Goal: Information Seeking & Learning: Learn about a topic

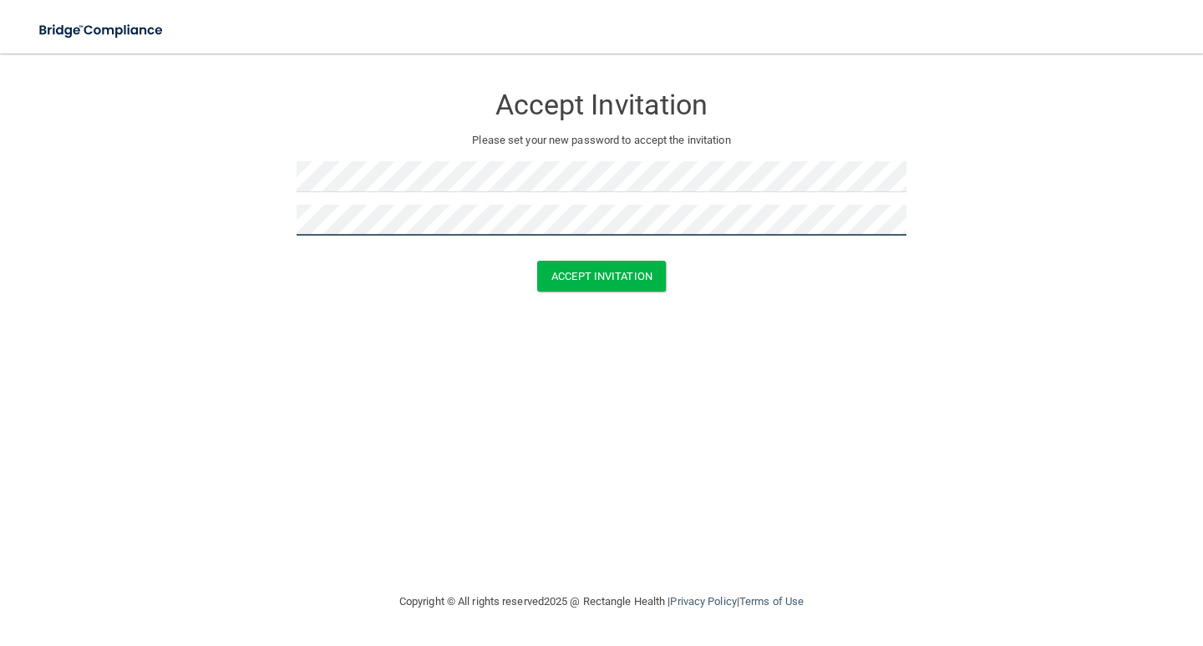
click at [537, 261] on button "Accept Invitation" at bounding box center [601, 276] width 129 height 31
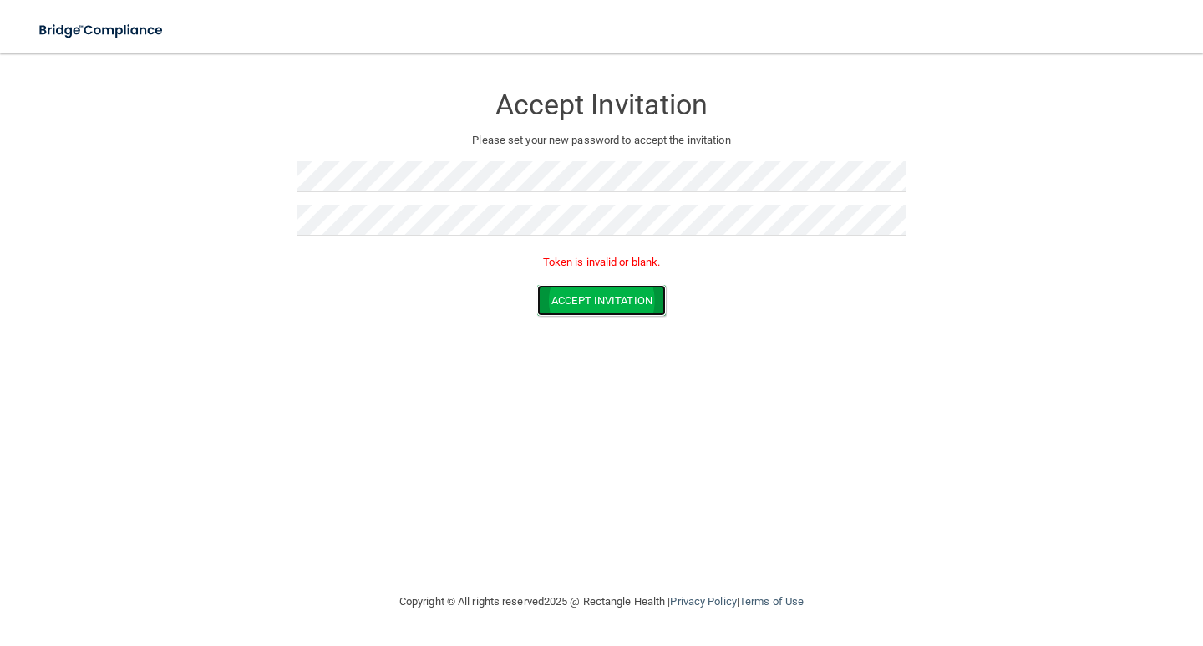
click at [605, 301] on button "Accept Invitation" at bounding box center [601, 300] width 129 height 31
click at [313, 429] on div "Accept Invitation Please set your new password to accept the invitation Token i…" at bounding box center [601, 322] width 1136 height 504
click at [615, 296] on button "Accept Invitation" at bounding box center [601, 300] width 129 height 31
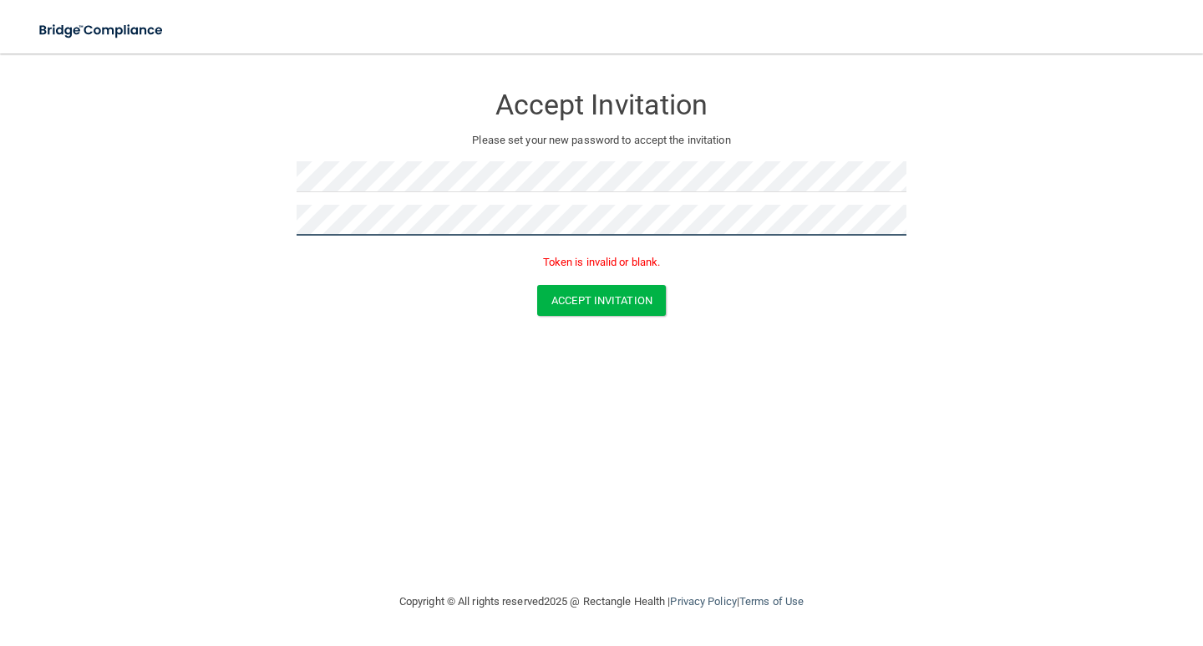
click at [537, 285] on button "Accept Invitation" at bounding box center [601, 300] width 129 height 31
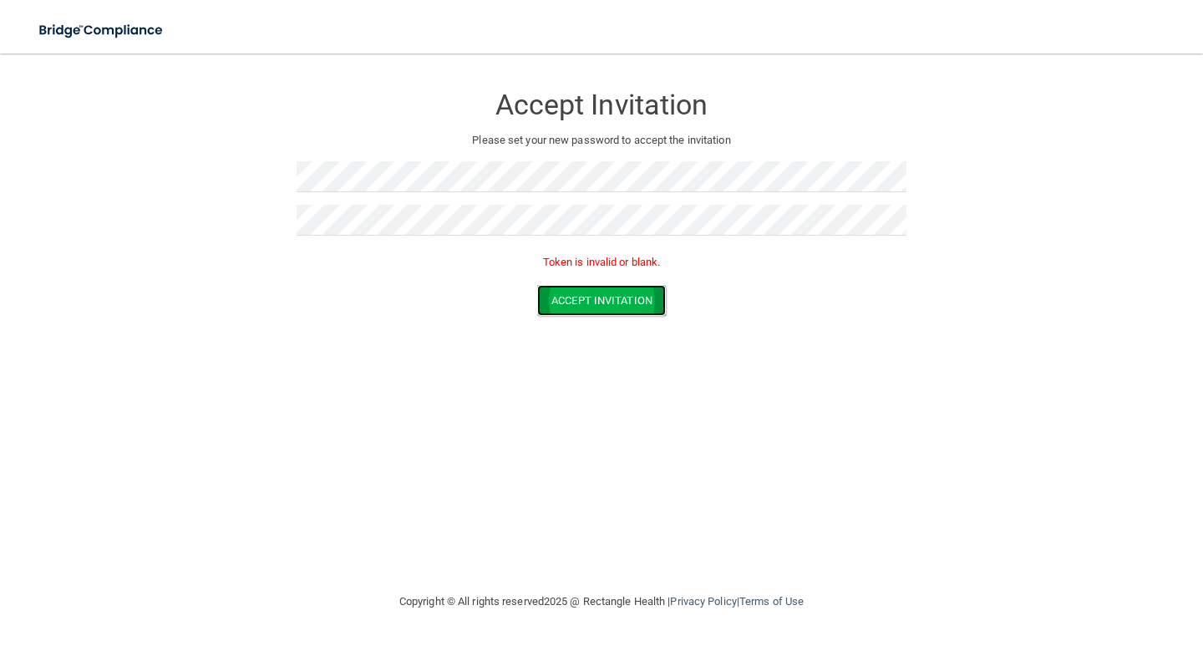
click at [633, 301] on button "Accept Invitation" at bounding box center [601, 300] width 129 height 31
click at [597, 294] on button "Accept Invitation" at bounding box center [601, 300] width 129 height 31
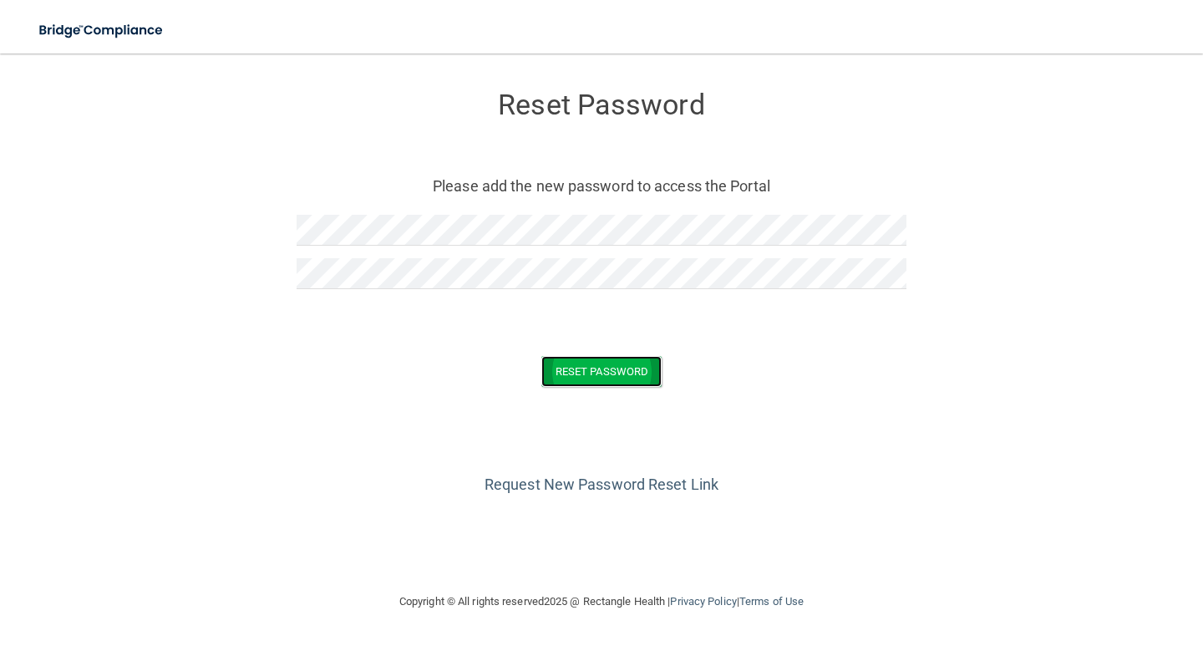
click at [599, 367] on button "Reset Password" at bounding box center [601, 371] width 120 height 31
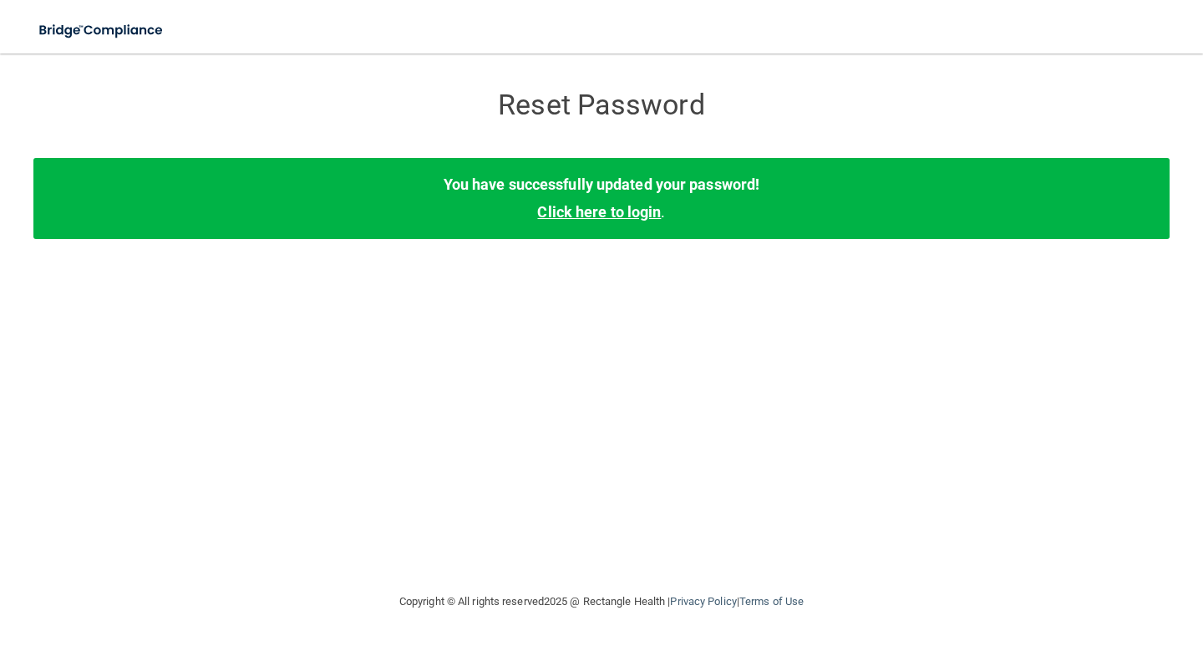
click at [604, 208] on link "Click here to login" at bounding box center [599, 212] width 124 height 18
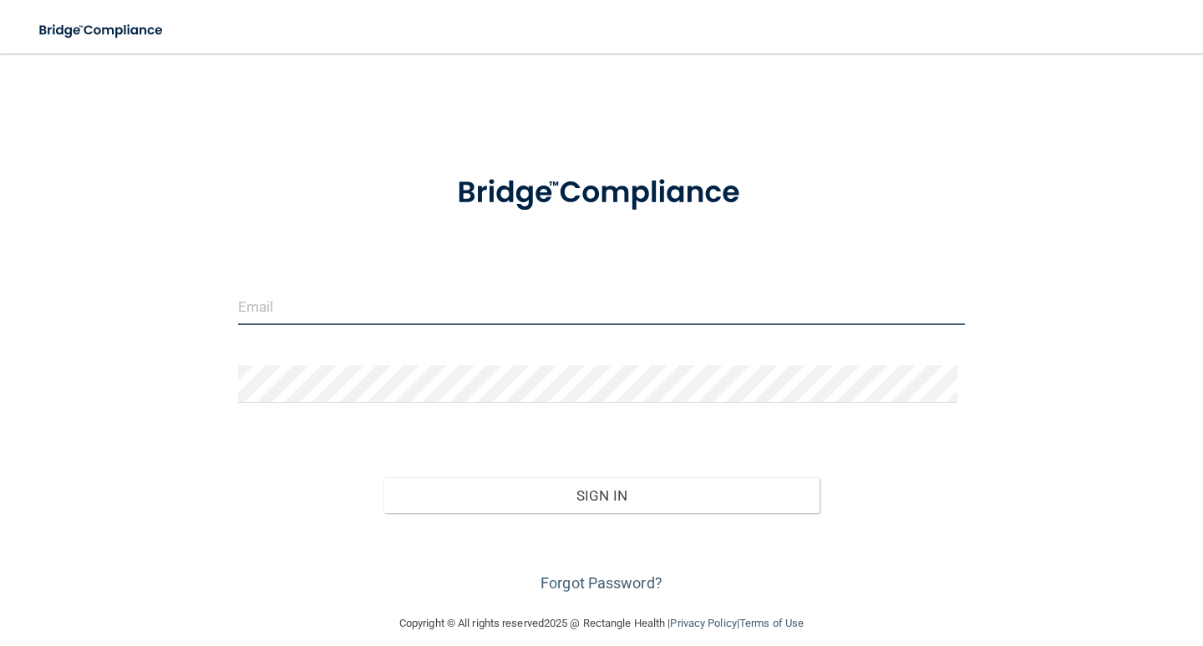
type input "[EMAIL_ADDRESS][DOMAIN_NAME]"
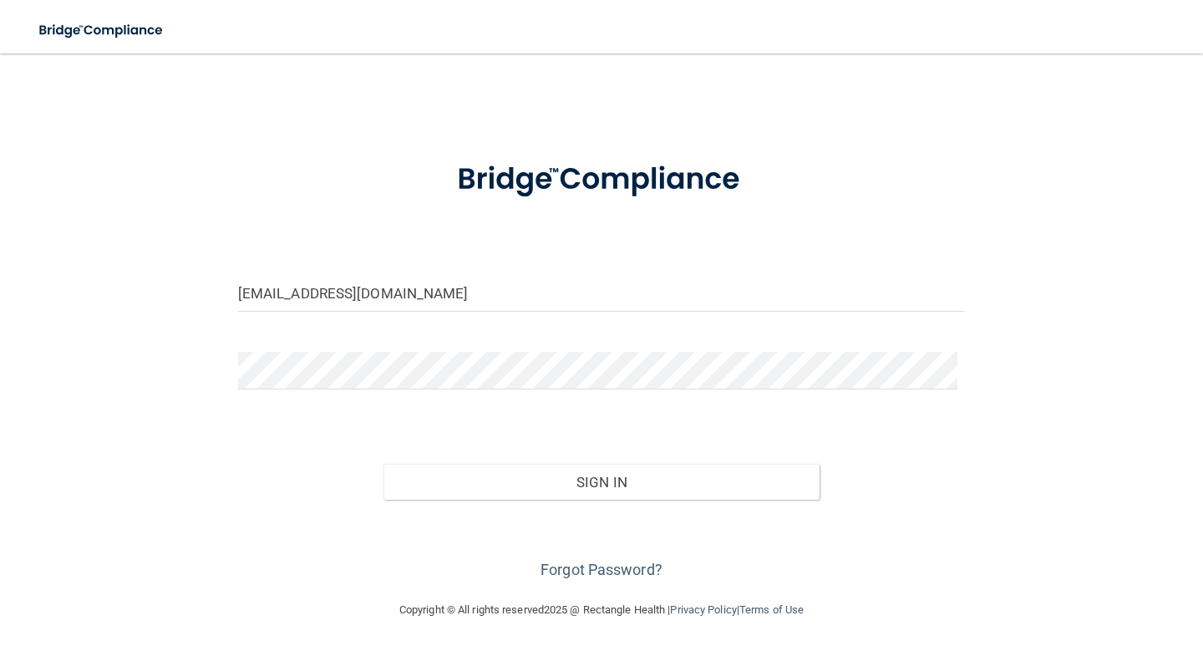
scroll to position [17, 0]
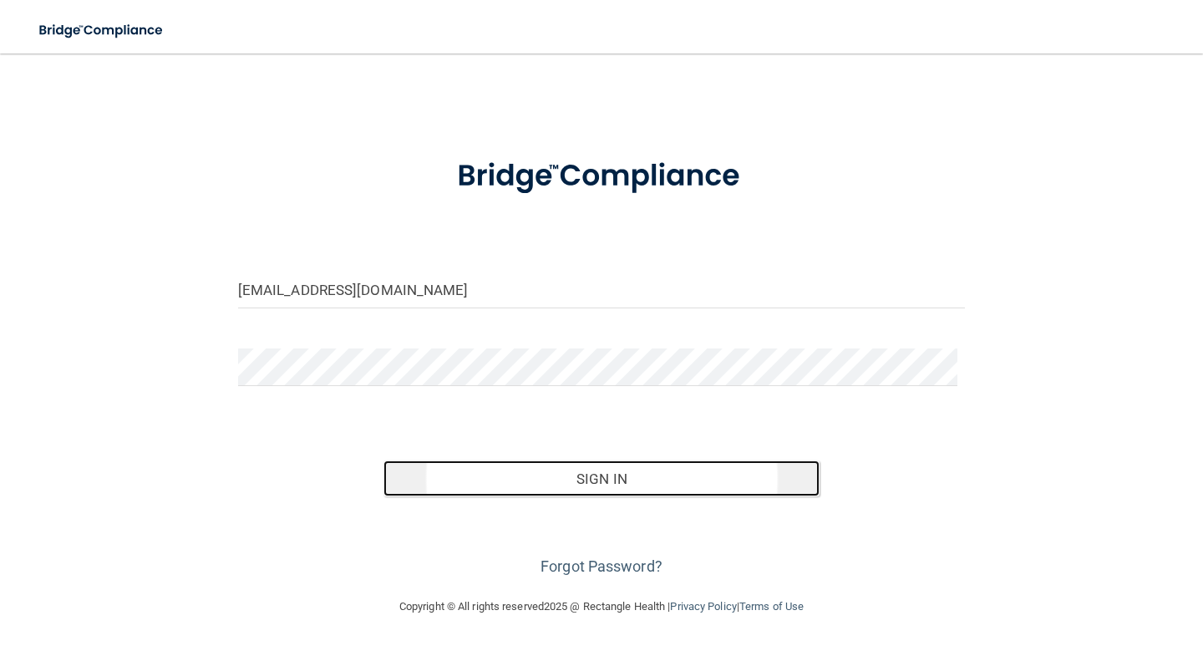
click at [586, 483] on button "Sign In" at bounding box center [601, 478] width 436 height 37
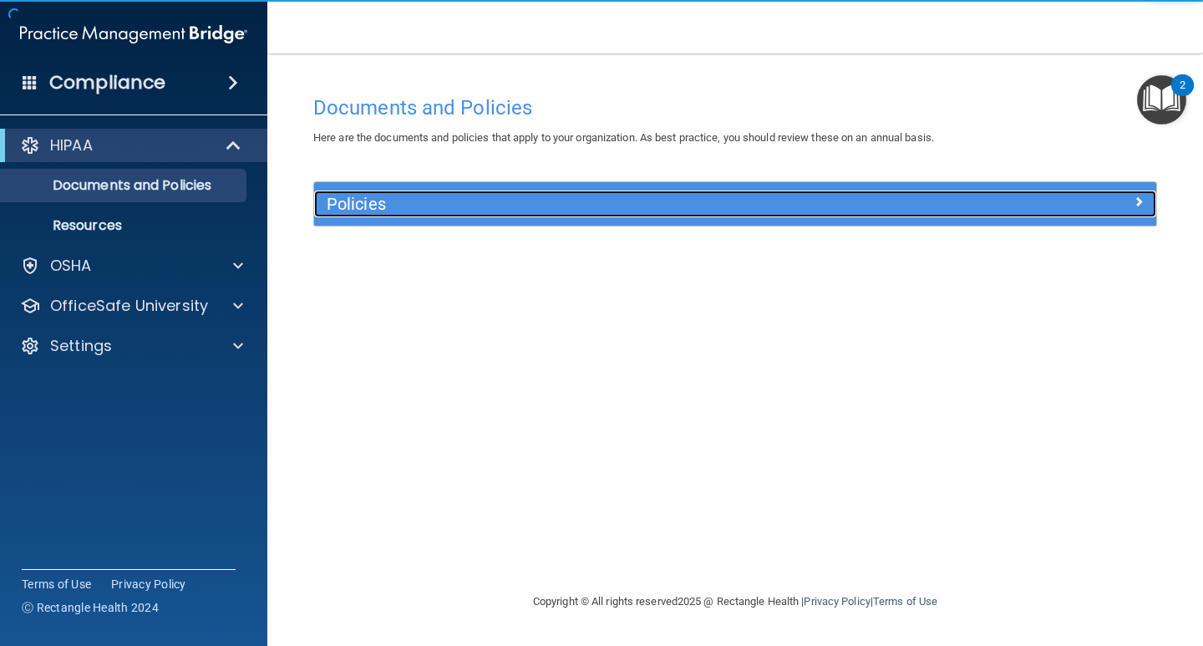
click at [1137, 198] on span at bounding box center [1138, 201] width 10 height 20
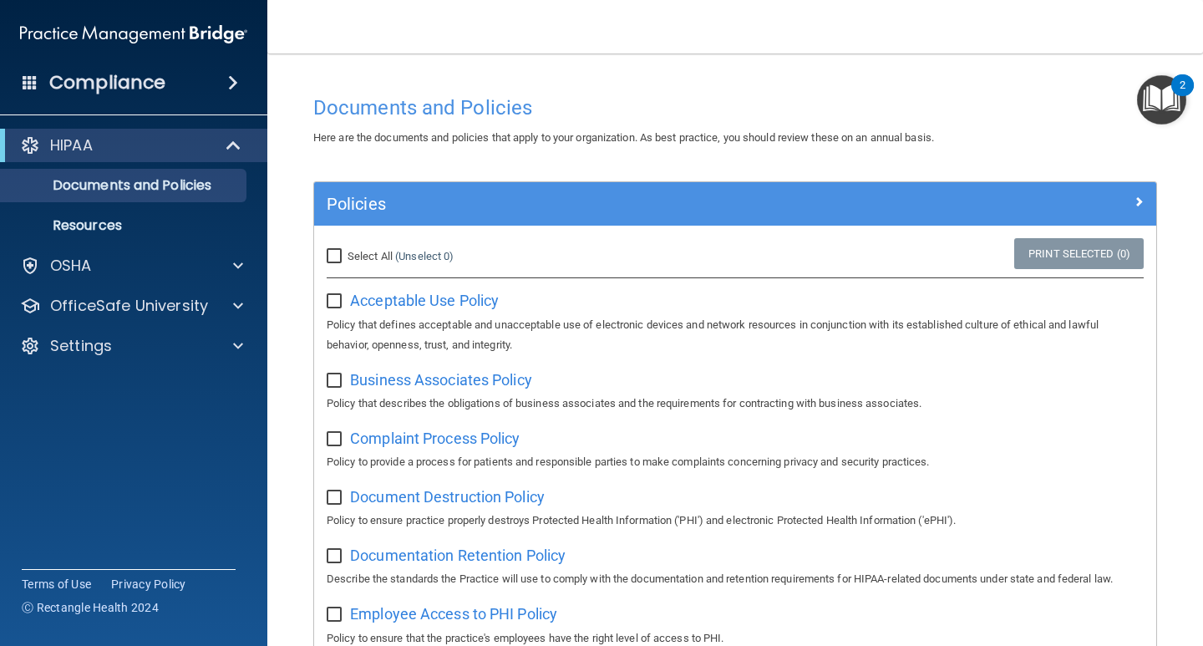
click at [341, 254] on input "Select All (Unselect 0) Unselect All" at bounding box center [336, 256] width 19 height 13
checkbox input "true"
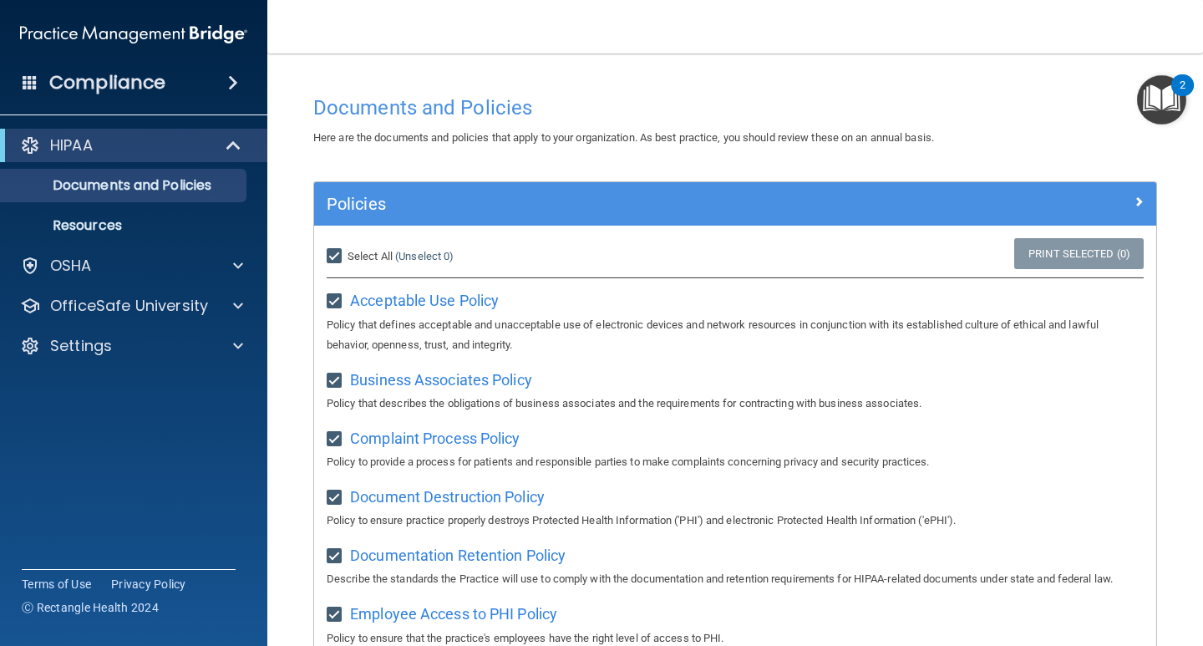
checkbox input "true"
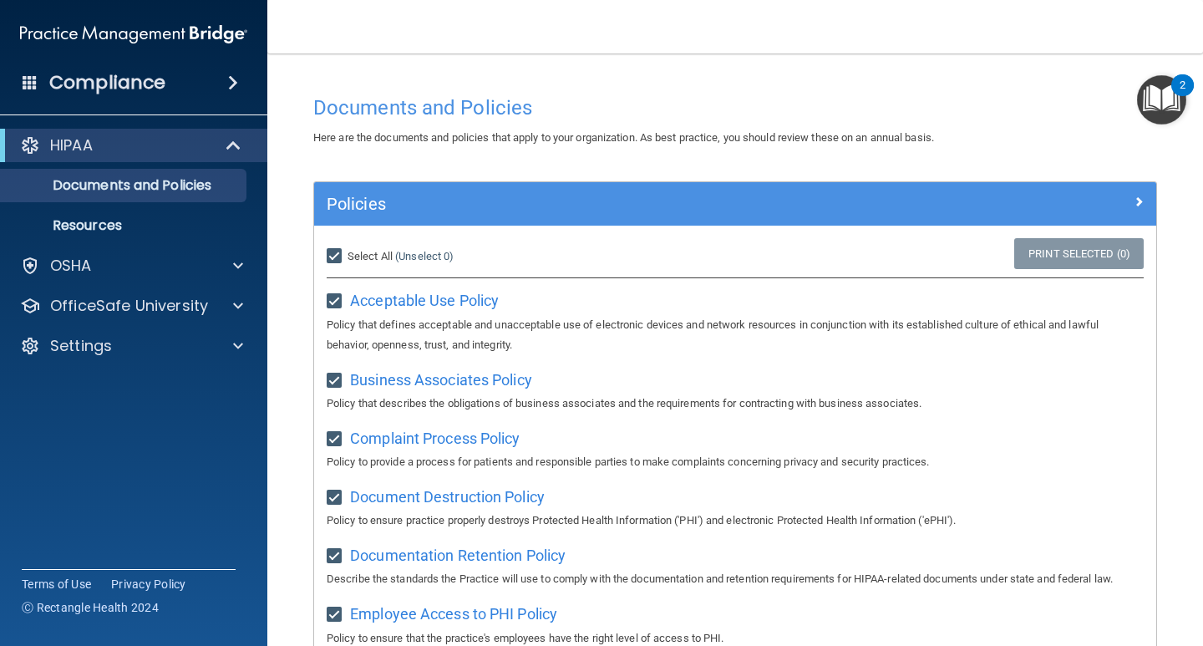
checkbox input "true"
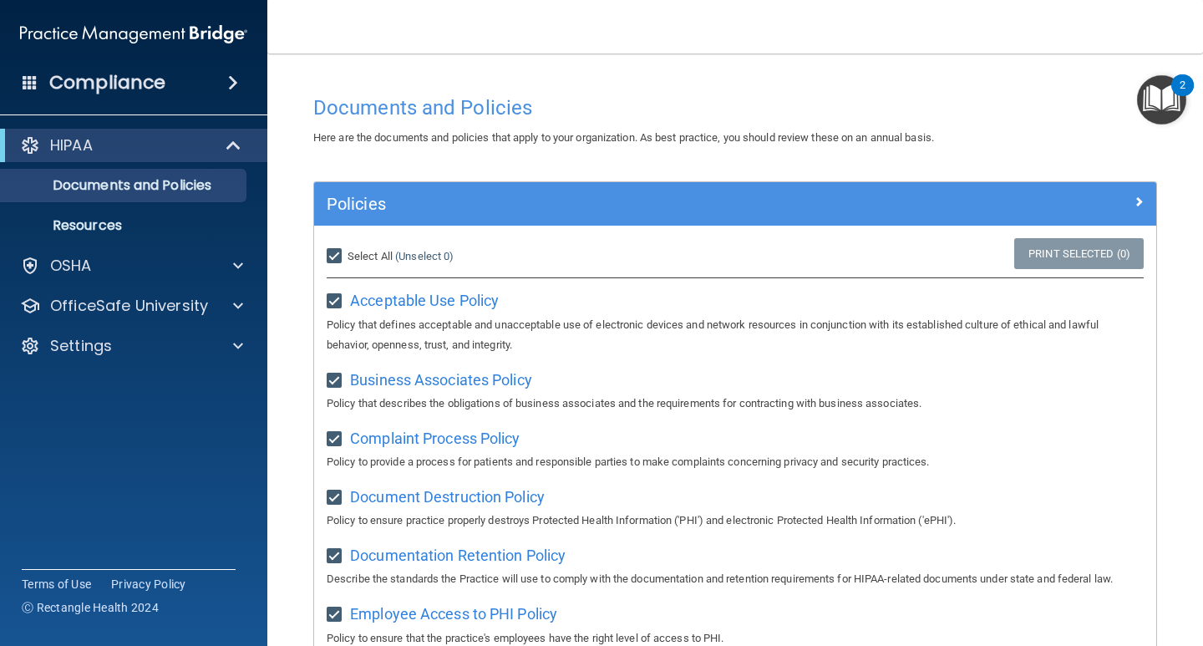
checkbox input "true"
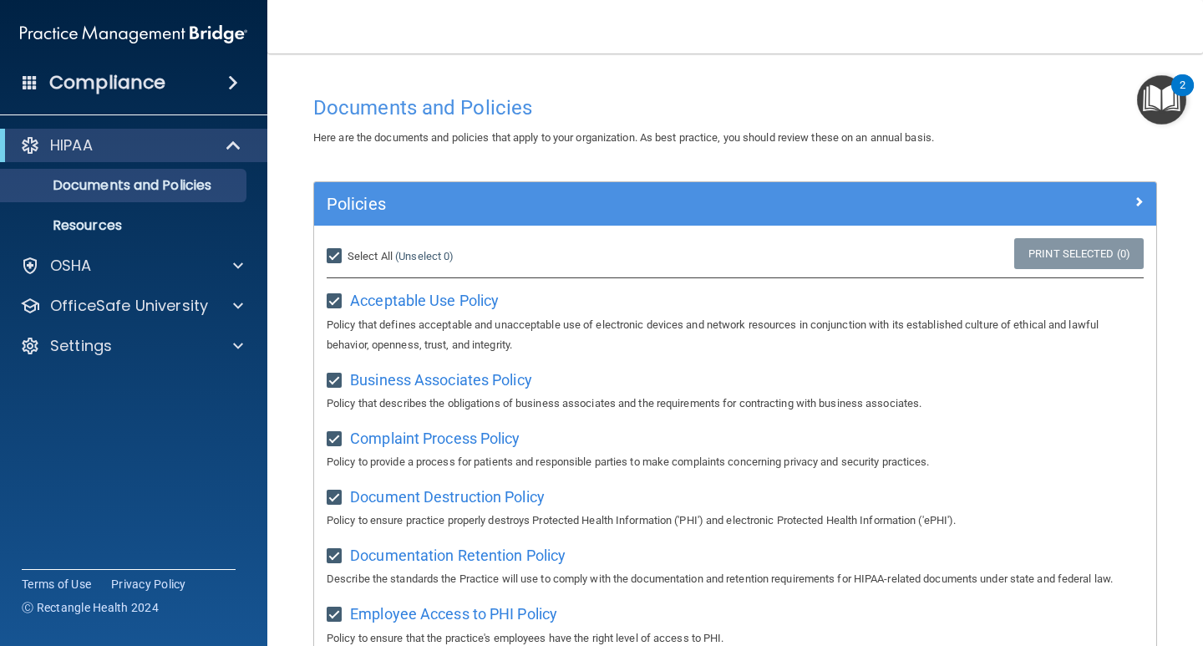
checkbox input "true"
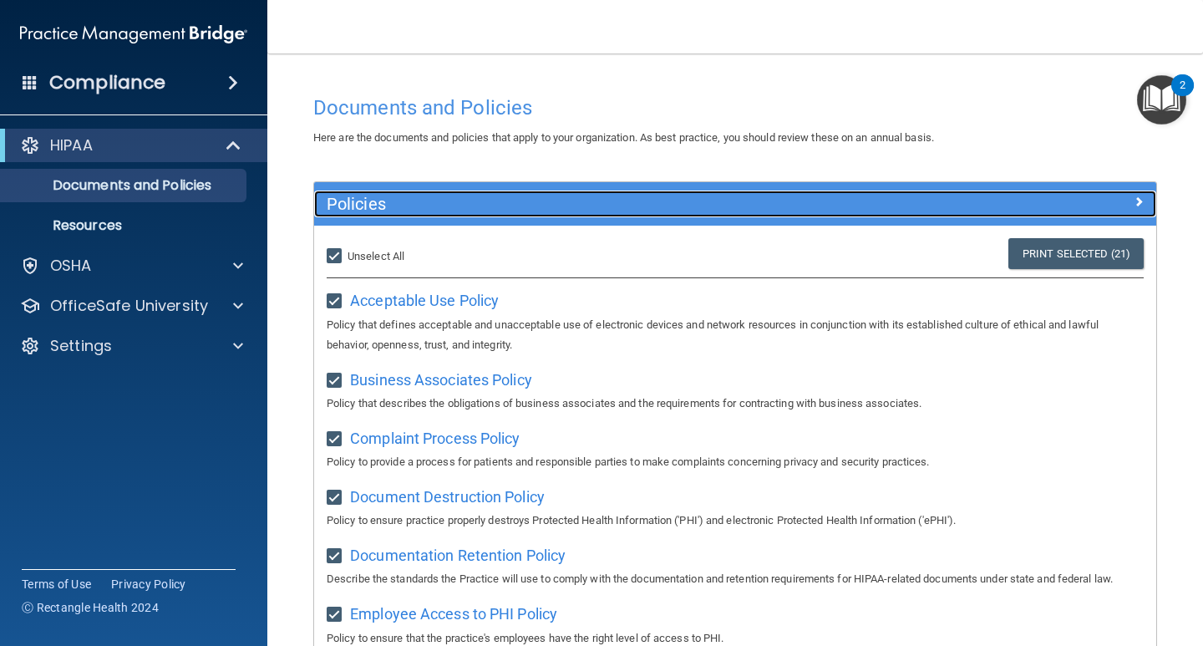
click at [1133, 196] on span at bounding box center [1138, 201] width 10 height 20
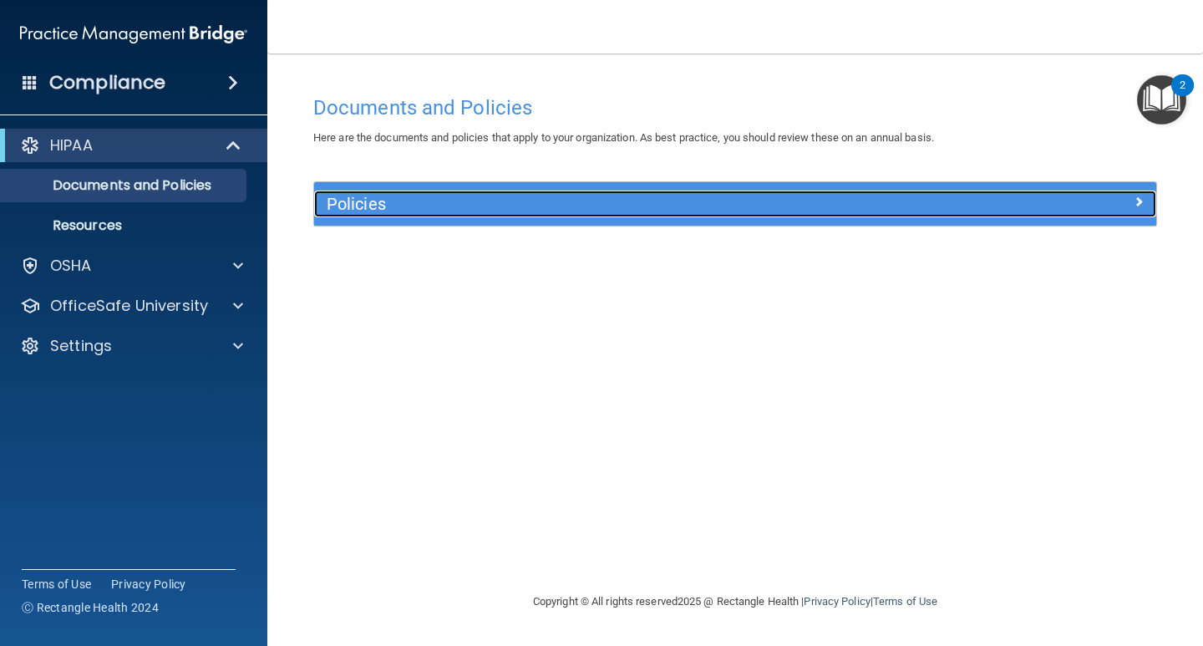
click at [1133, 197] on span at bounding box center [1138, 201] width 10 height 20
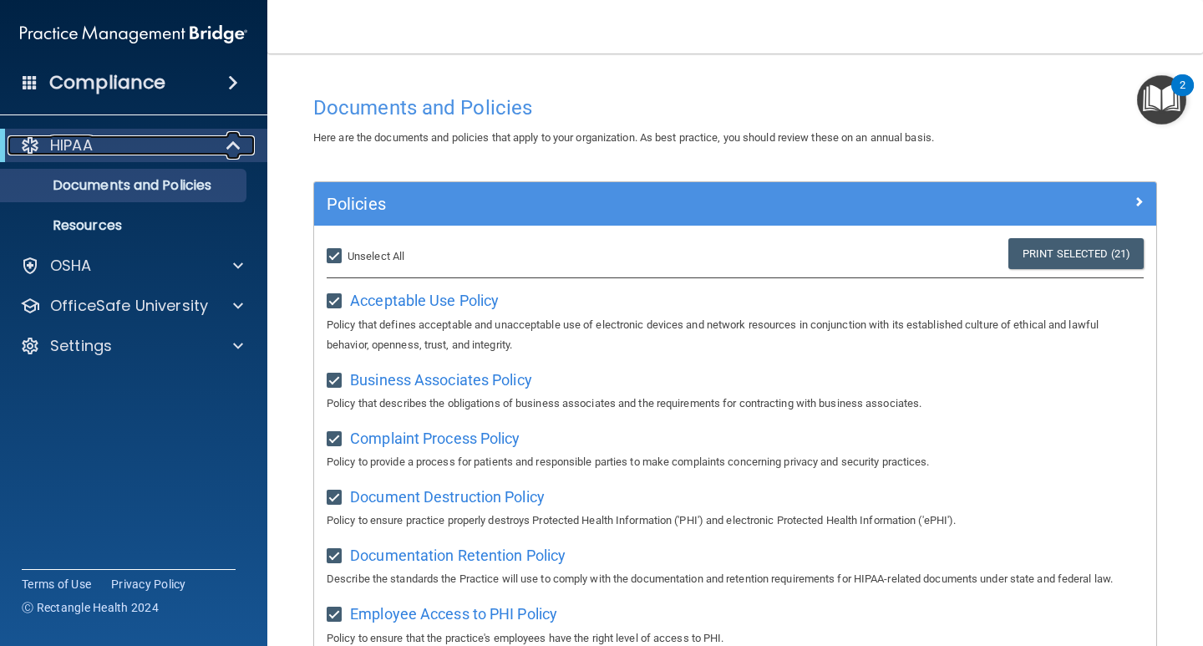
click at [232, 142] on span at bounding box center [235, 145] width 14 height 20
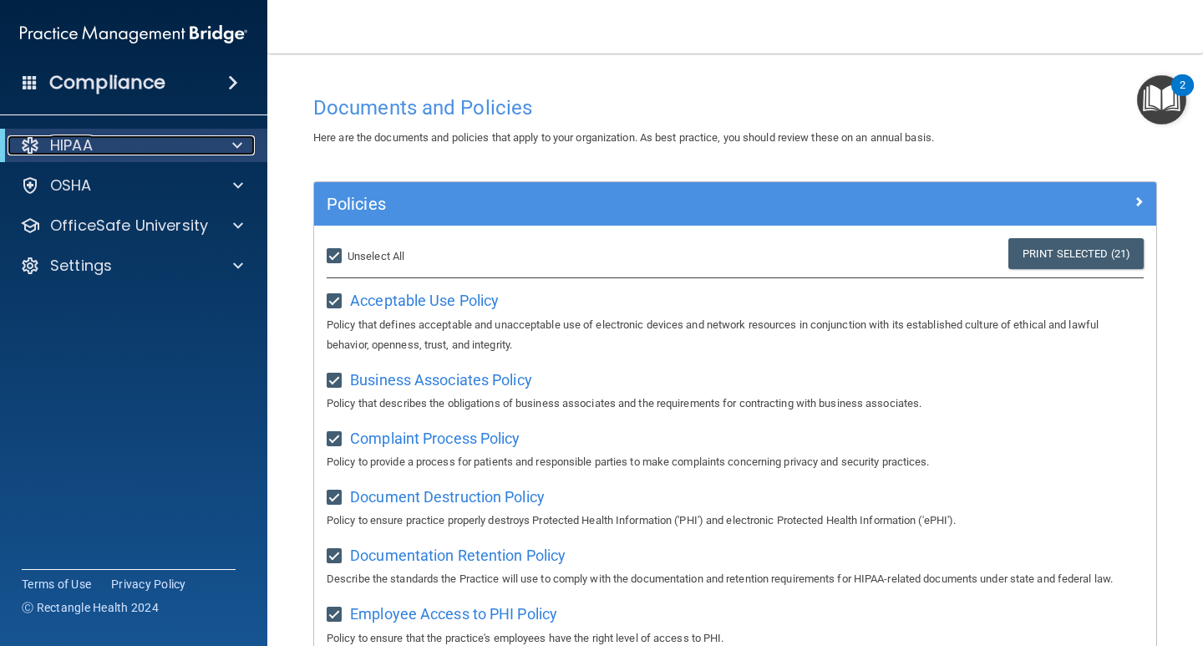
click at [234, 142] on span at bounding box center [237, 145] width 10 height 20
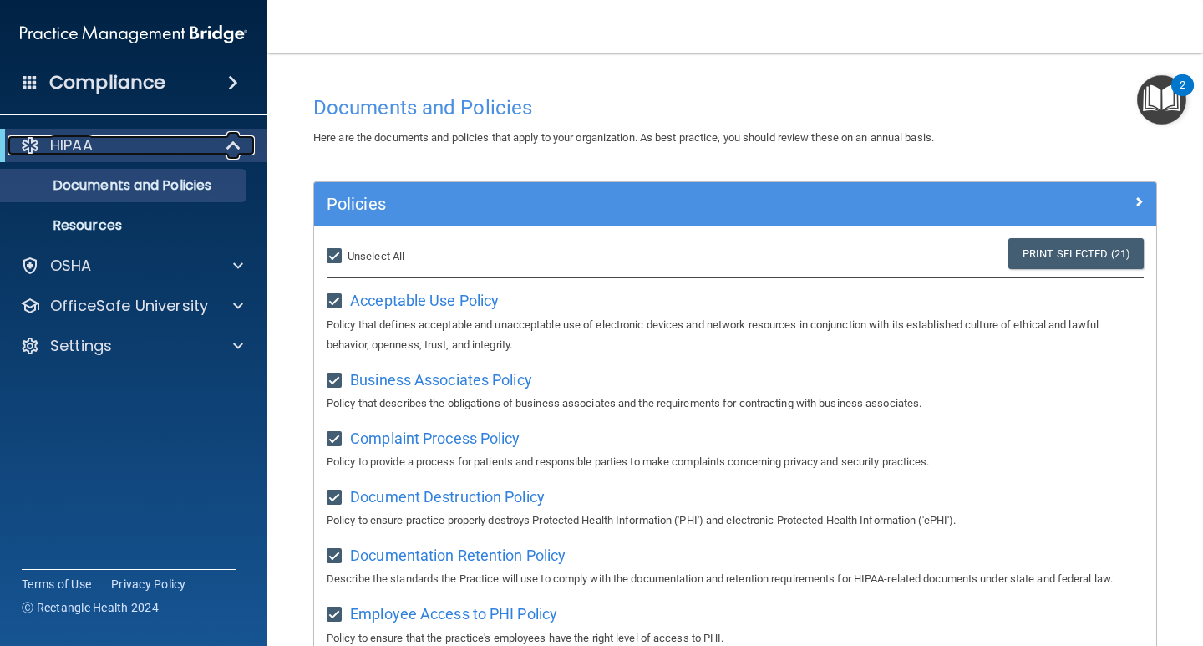
click at [150, 140] on div "HIPAA" at bounding box center [111, 145] width 206 height 20
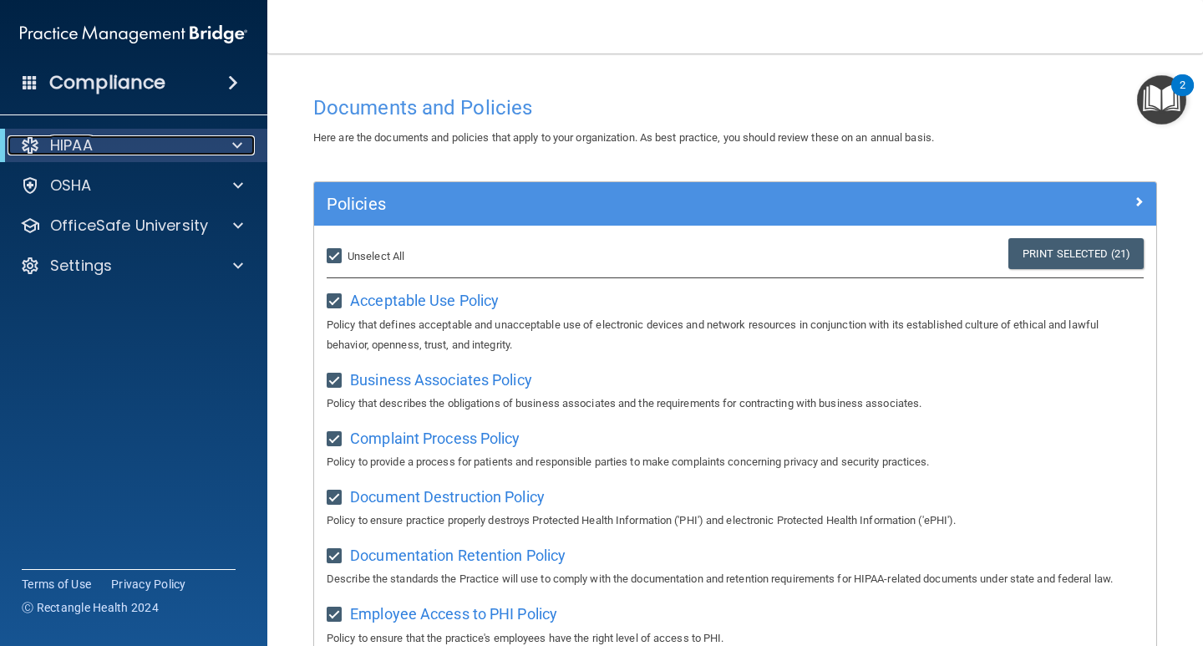
click at [150, 140] on div "HIPAA" at bounding box center [111, 145] width 206 height 20
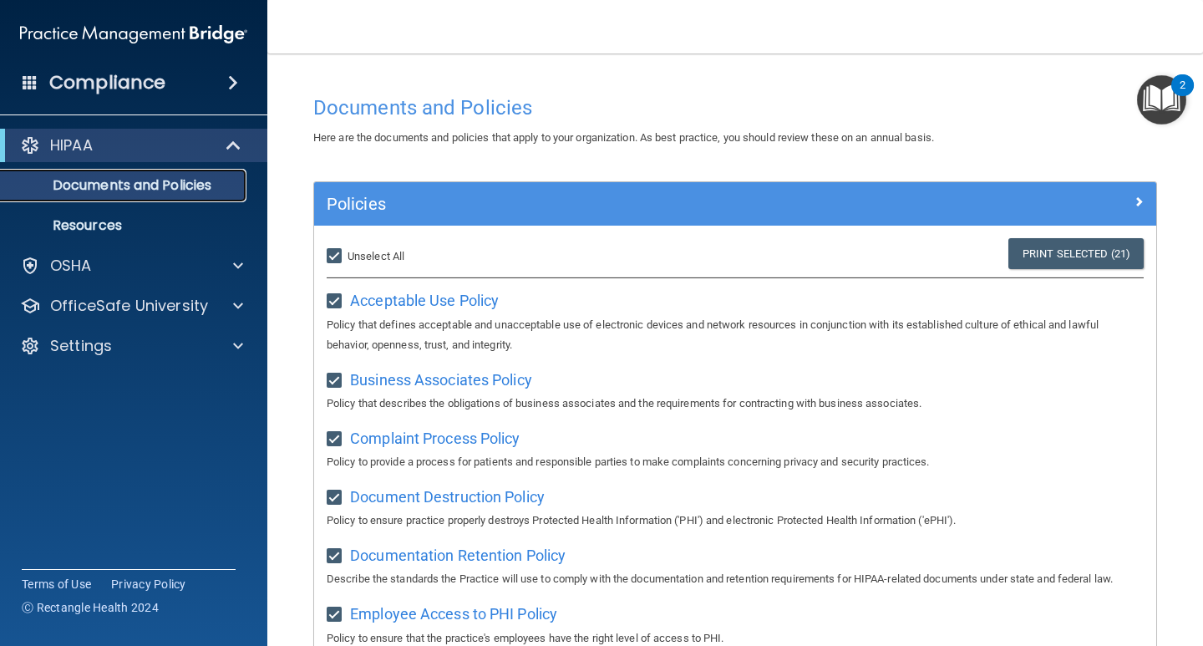
click at [134, 185] on p "Documents and Policies" at bounding box center [125, 185] width 228 height 17
click at [97, 228] on p "Resources" at bounding box center [125, 225] width 228 height 17
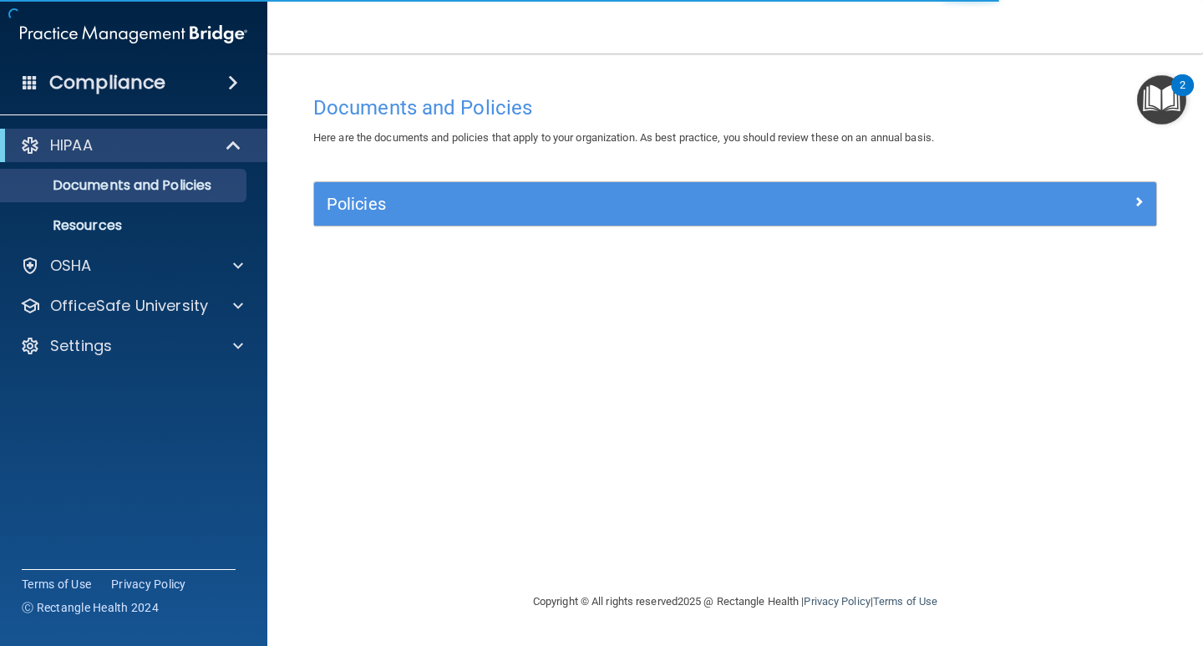
click at [232, 79] on span at bounding box center [233, 83] width 10 height 20
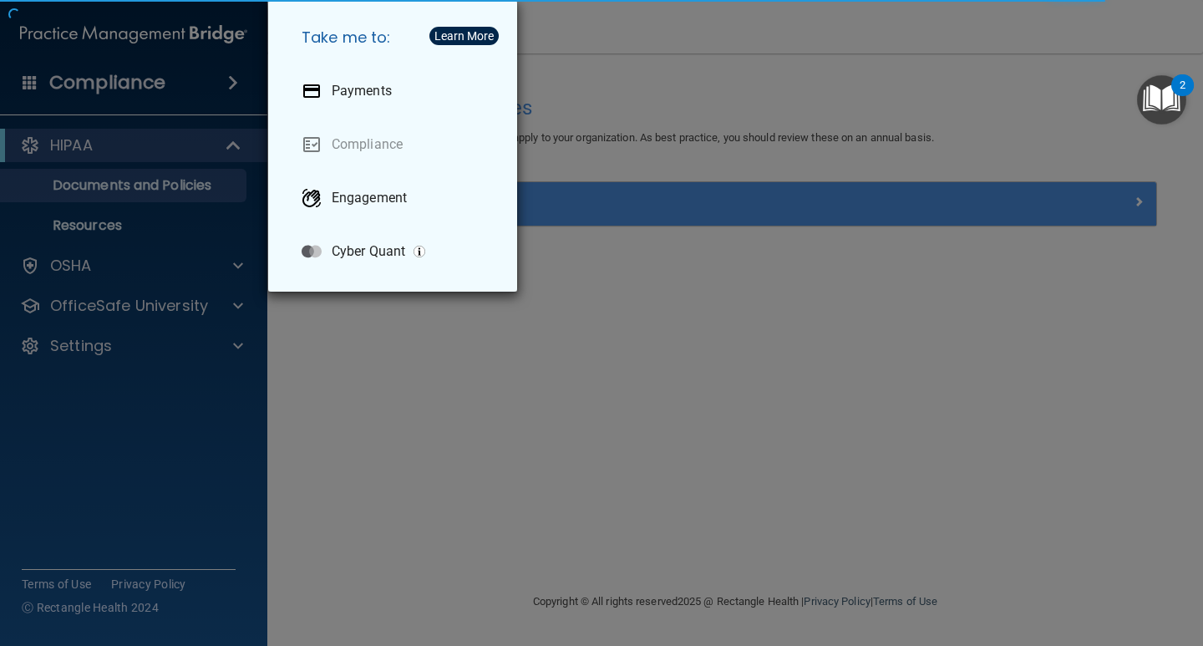
click at [475, 348] on div "Take me to: Payments Compliance Engagement Cyber Quant" at bounding box center [601, 323] width 1203 height 646
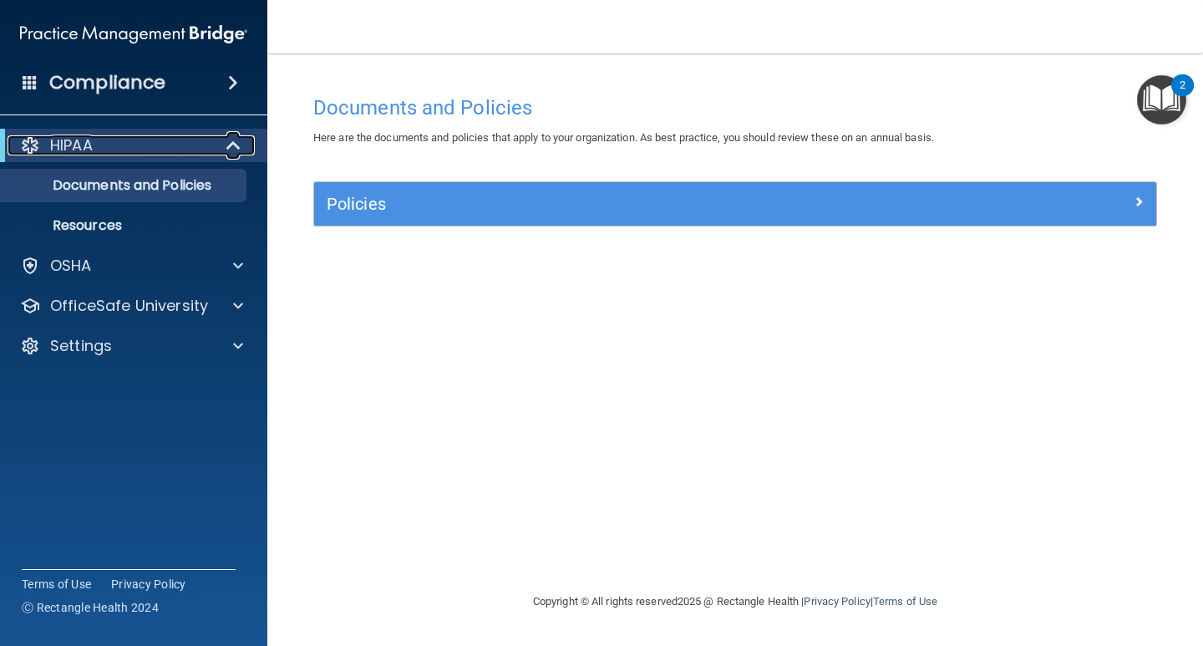
click at [229, 139] on span at bounding box center [235, 145] width 14 height 20
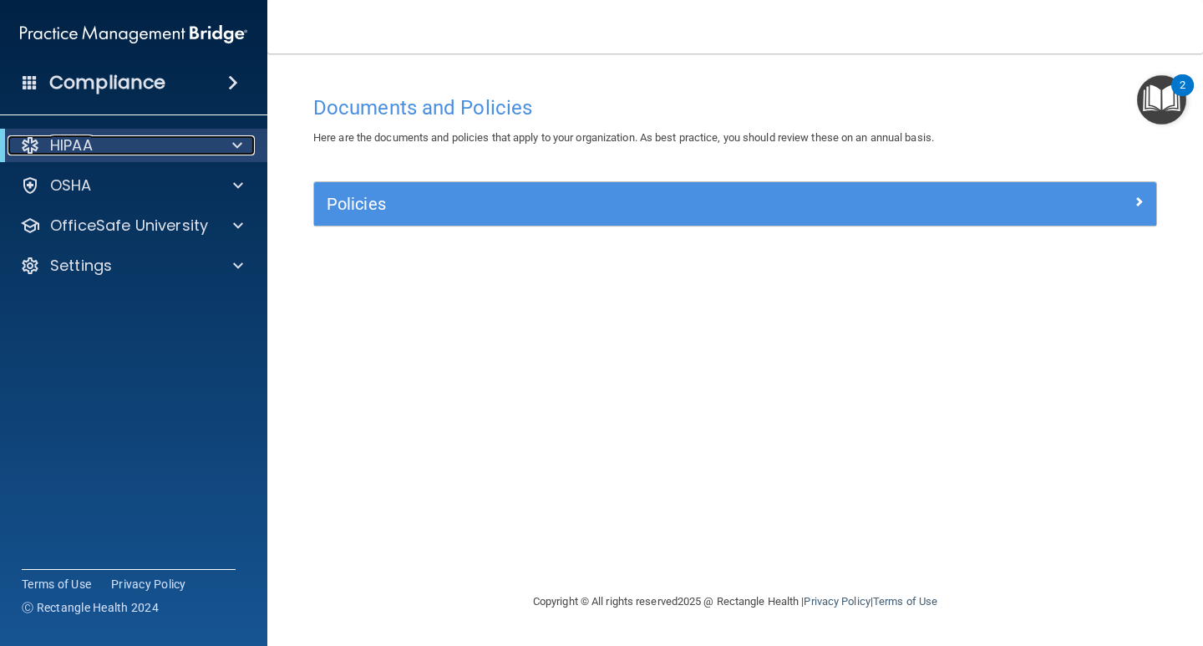
click at [229, 139] on div at bounding box center [234, 145] width 41 height 20
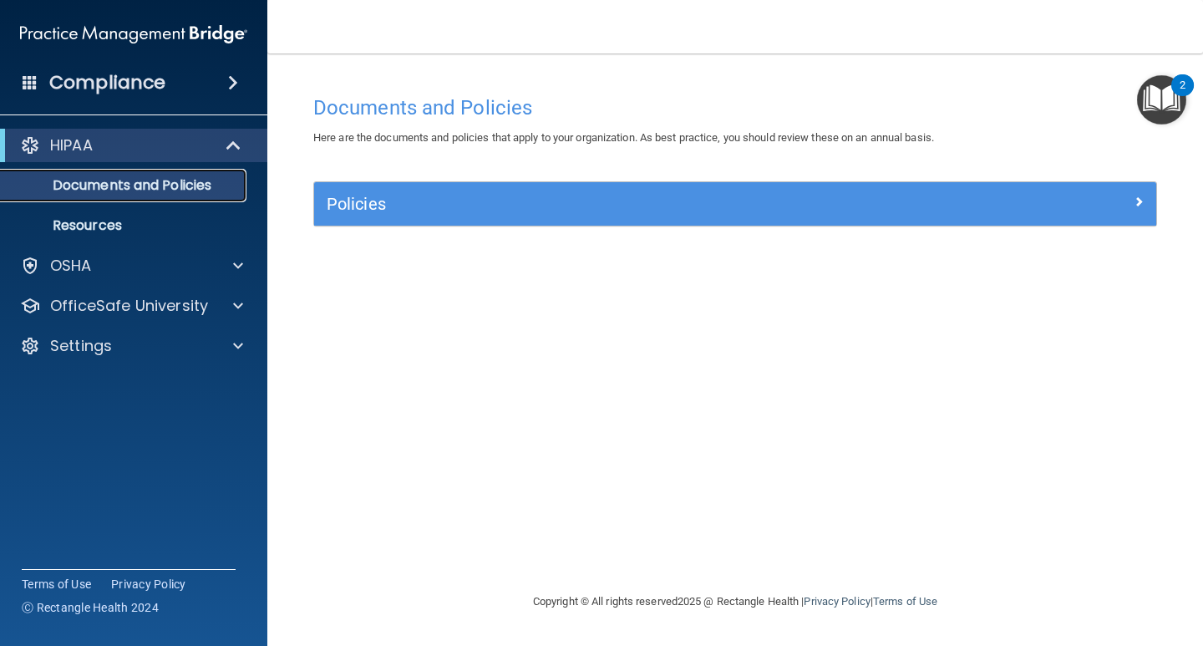
click at [205, 181] on p "Documents and Policies" at bounding box center [125, 185] width 228 height 17
click at [196, 177] on p "Documents and Policies" at bounding box center [125, 185] width 228 height 17
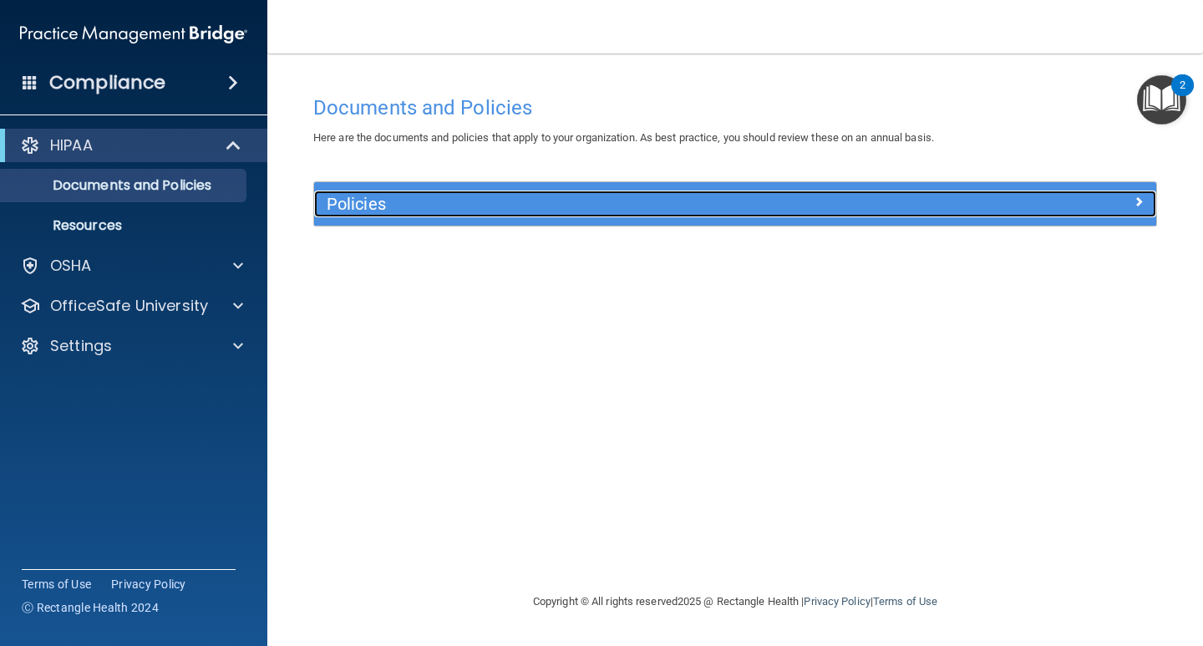
click at [1139, 199] on span at bounding box center [1138, 201] width 10 height 20
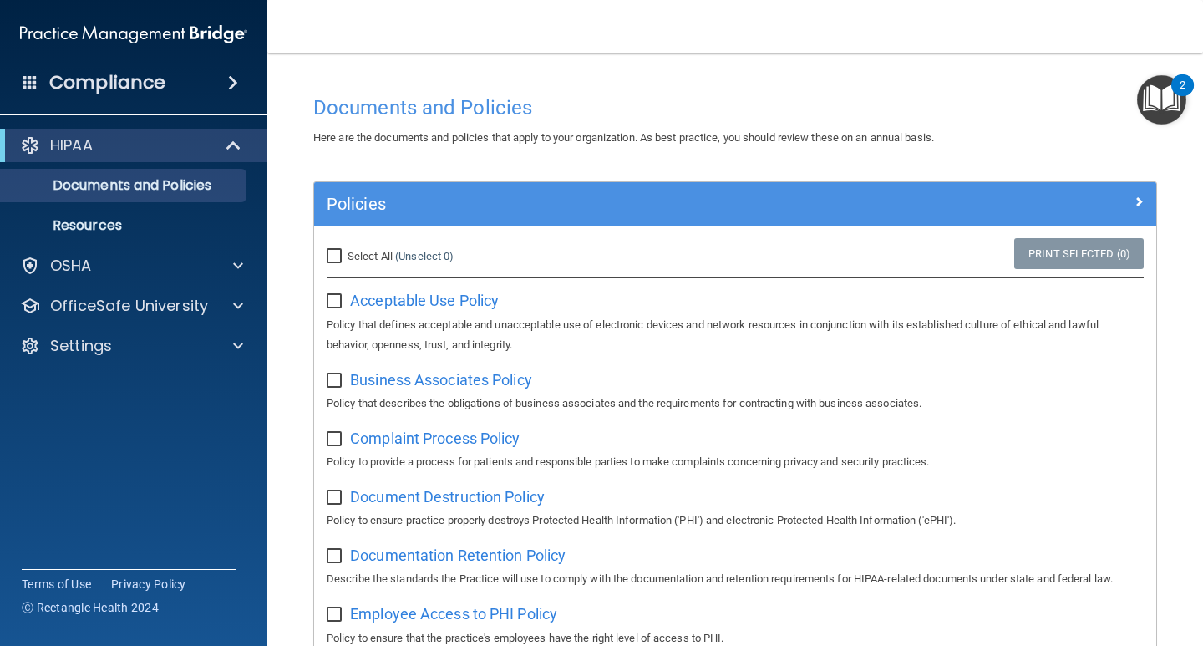
click at [336, 252] on input "Select All (Unselect 0) Unselect All" at bounding box center [336, 256] width 19 height 13
checkbox input "true"
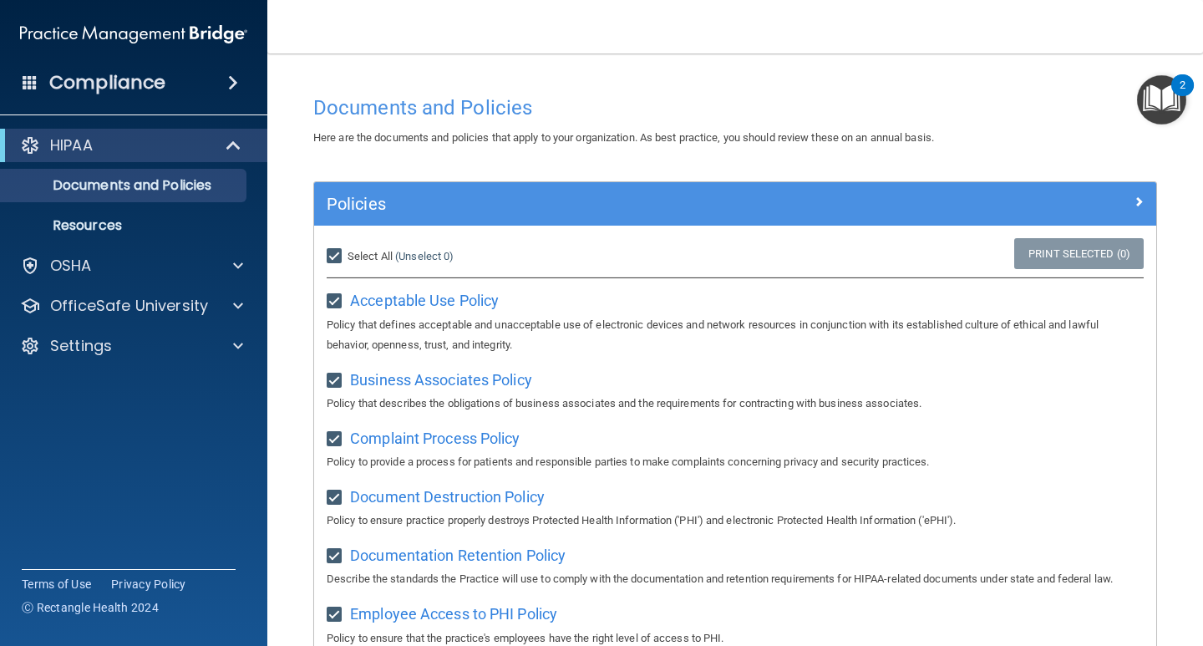
checkbox input "true"
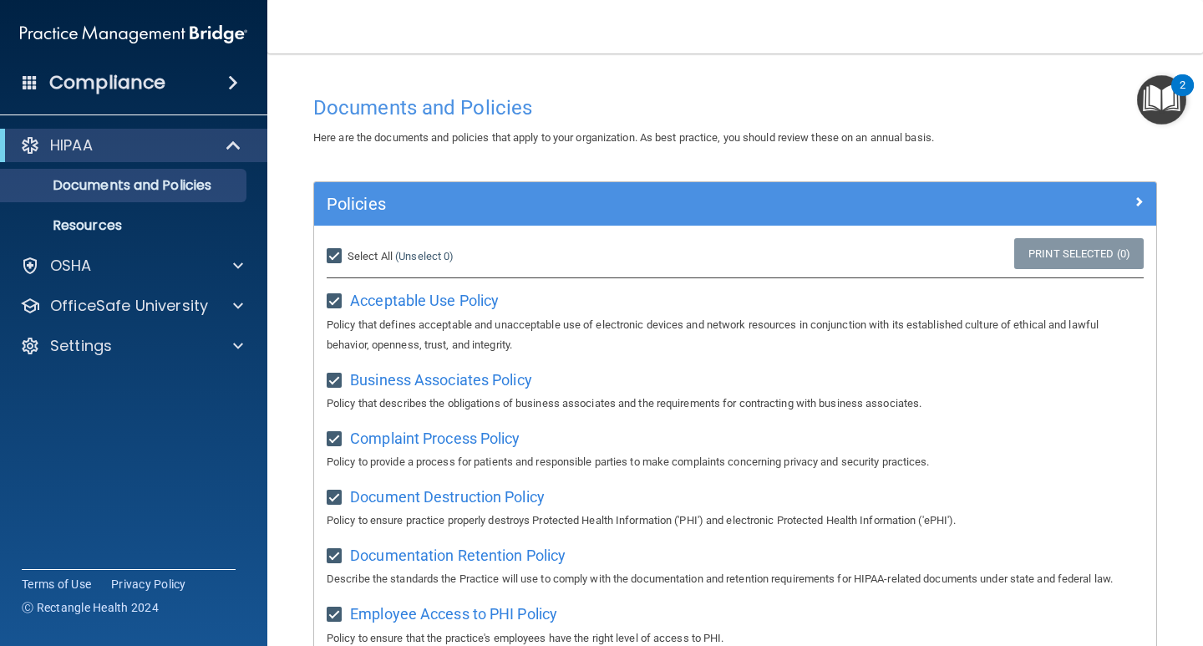
checkbox input "true"
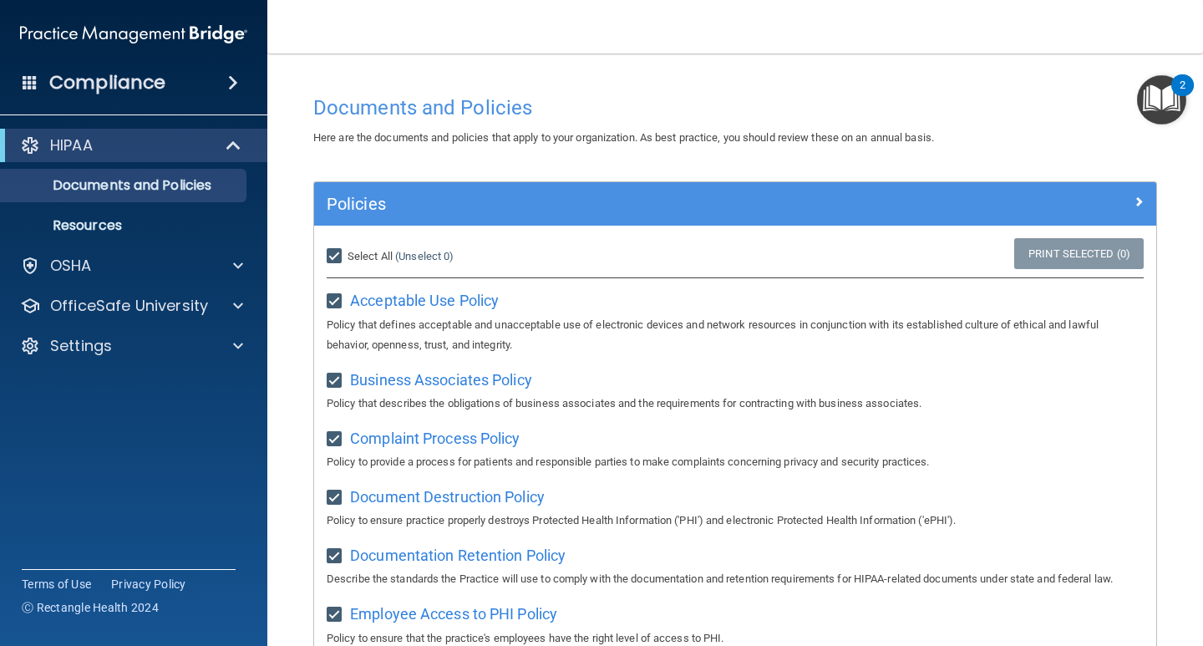
checkbox input "true"
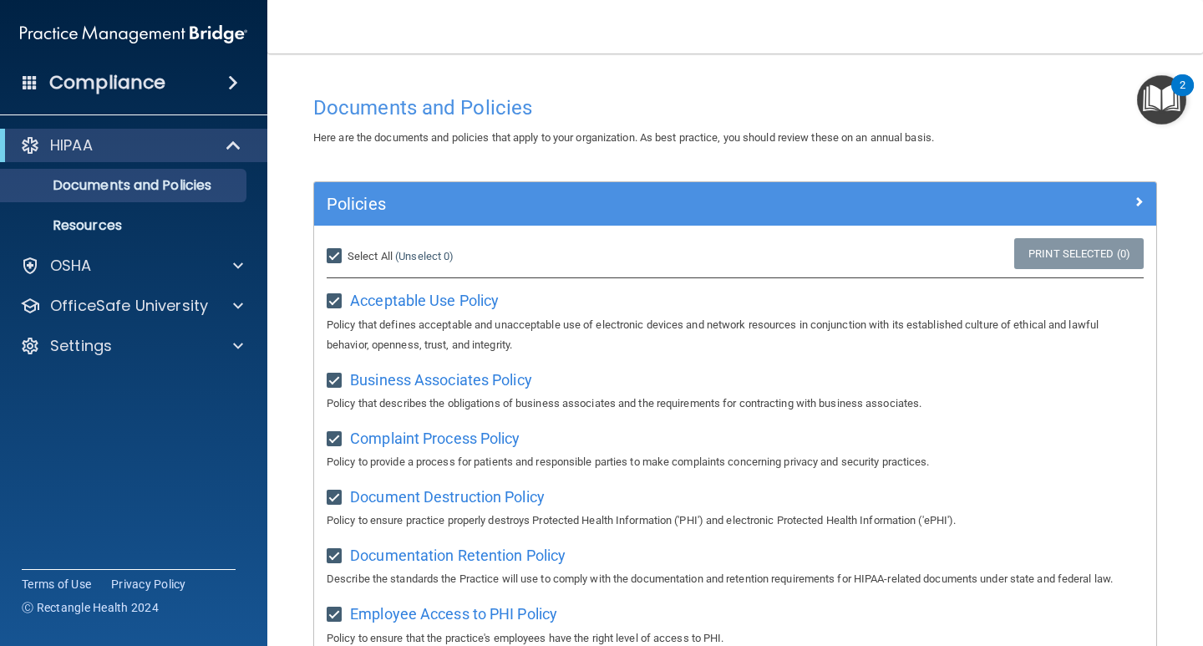
checkbox input "true"
click at [428, 304] on span "Acceptable Use Policy" at bounding box center [424, 300] width 149 height 18
click at [228, 77] on span at bounding box center [233, 83] width 10 height 20
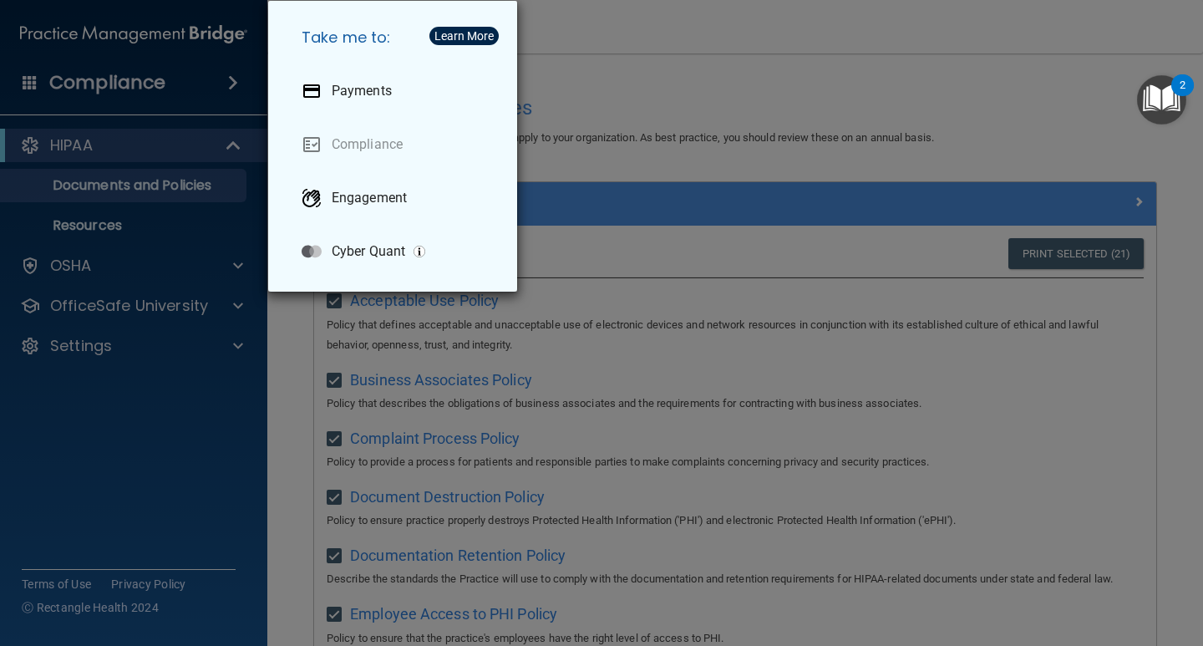
click at [670, 92] on div "Take me to: Payments Compliance Engagement Cyber Quant" at bounding box center [601, 323] width 1203 height 646
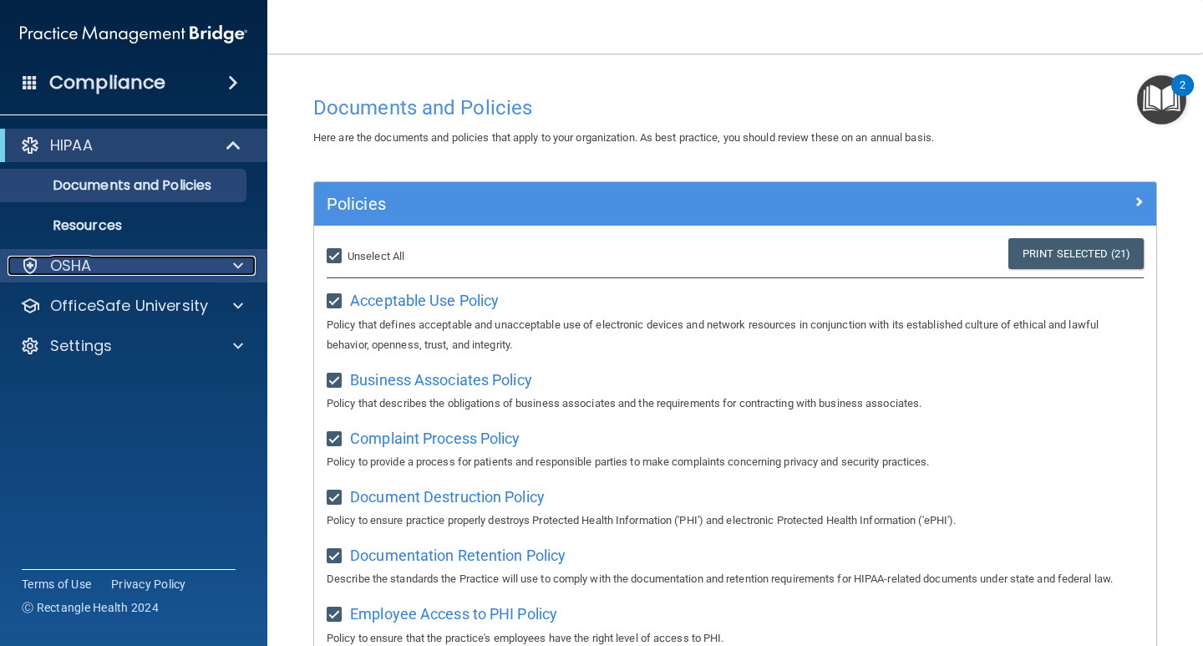
click at [218, 265] on div at bounding box center [236, 266] width 42 height 20
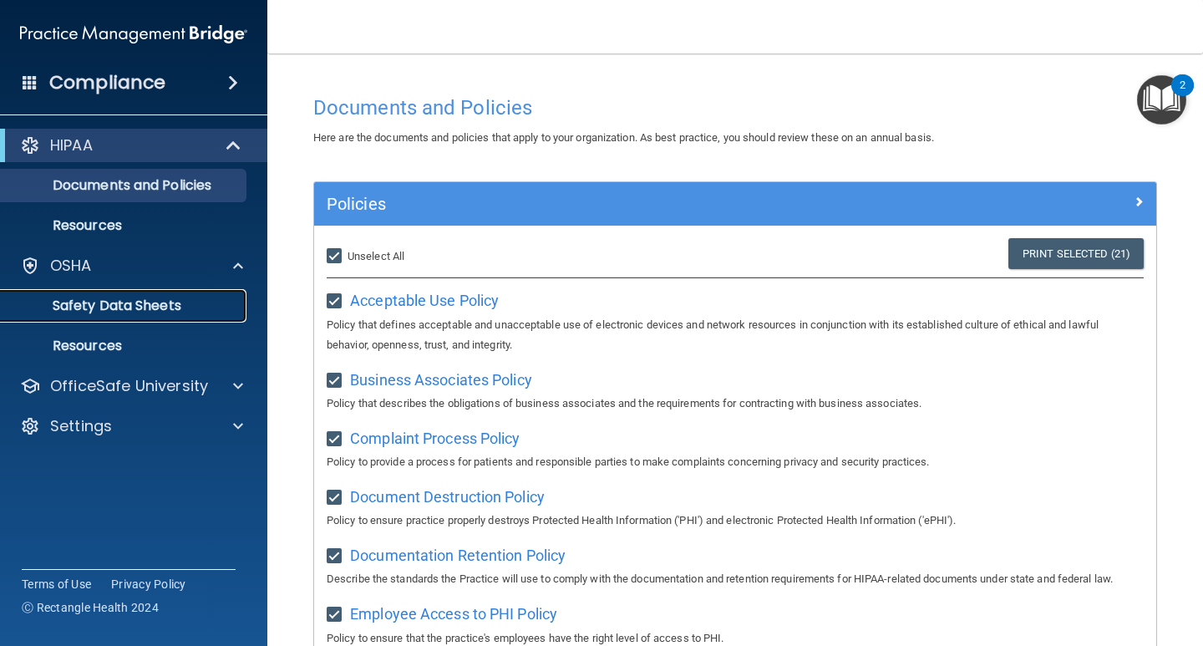
click at [160, 302] on p "Safety Data Sheets" at bounding box center [125, 305] width 228 height 17
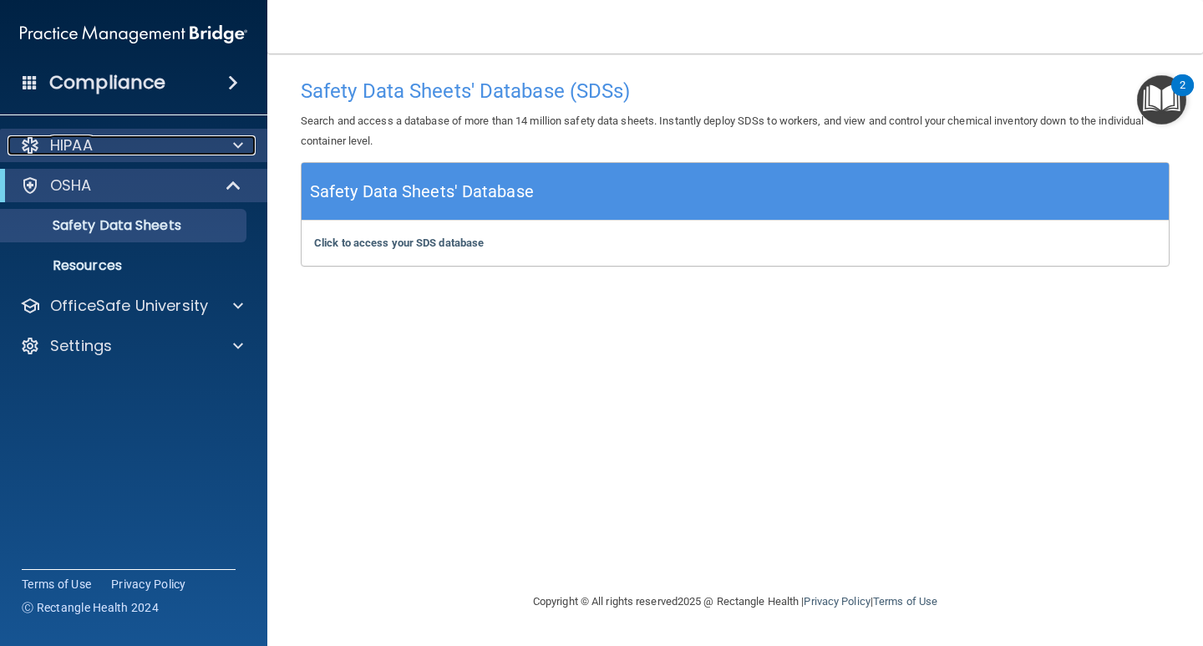
click at [210, 139] on div "HIPAA" at bounding box center [111, 145] width 207 height 20
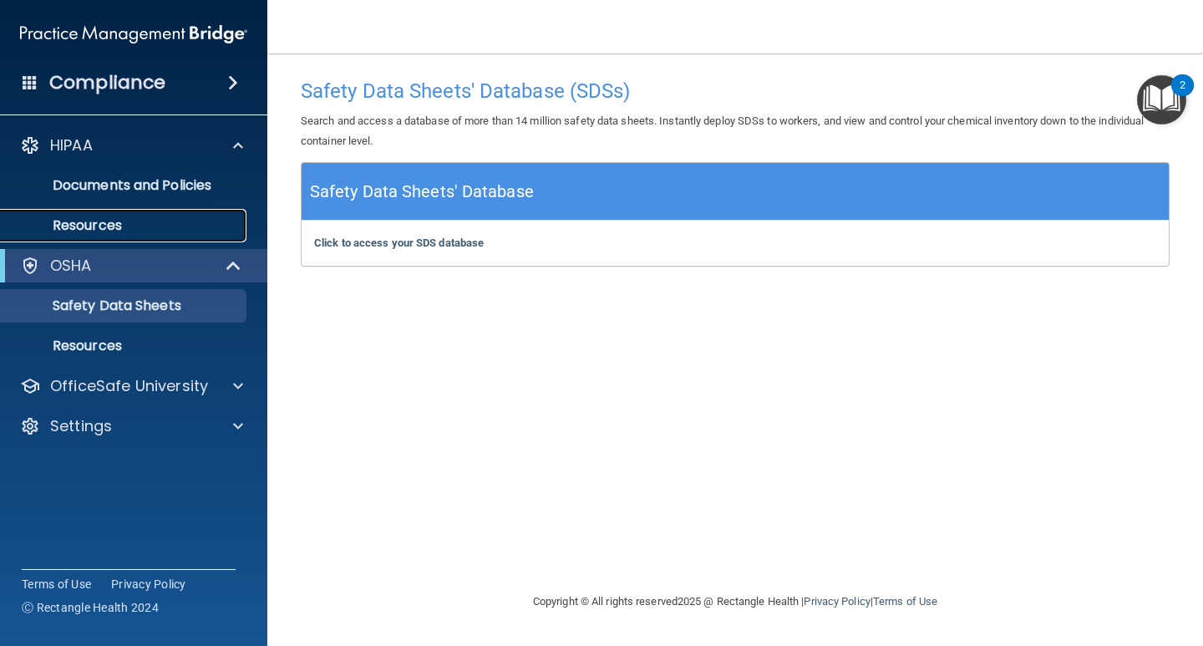
click at [120, 221] on p "Resources" at bounding box center [125, 225] width 228 height 17
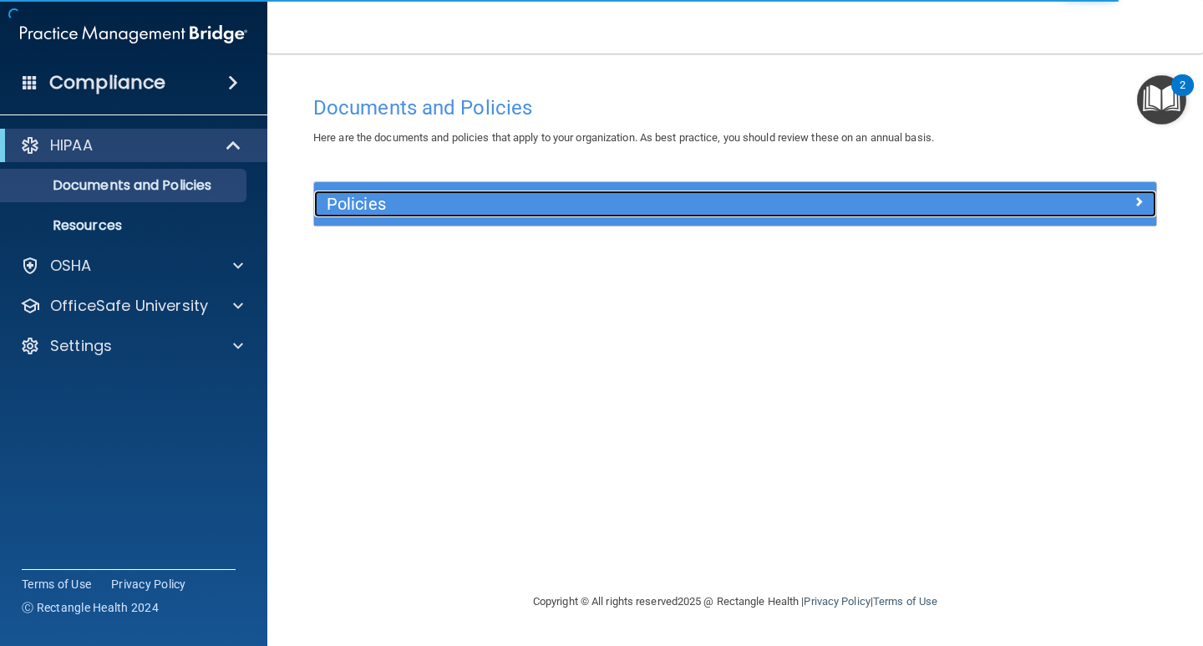
click at [1140, 199] on span at bounding box center [1138, 201] width 10 height 20
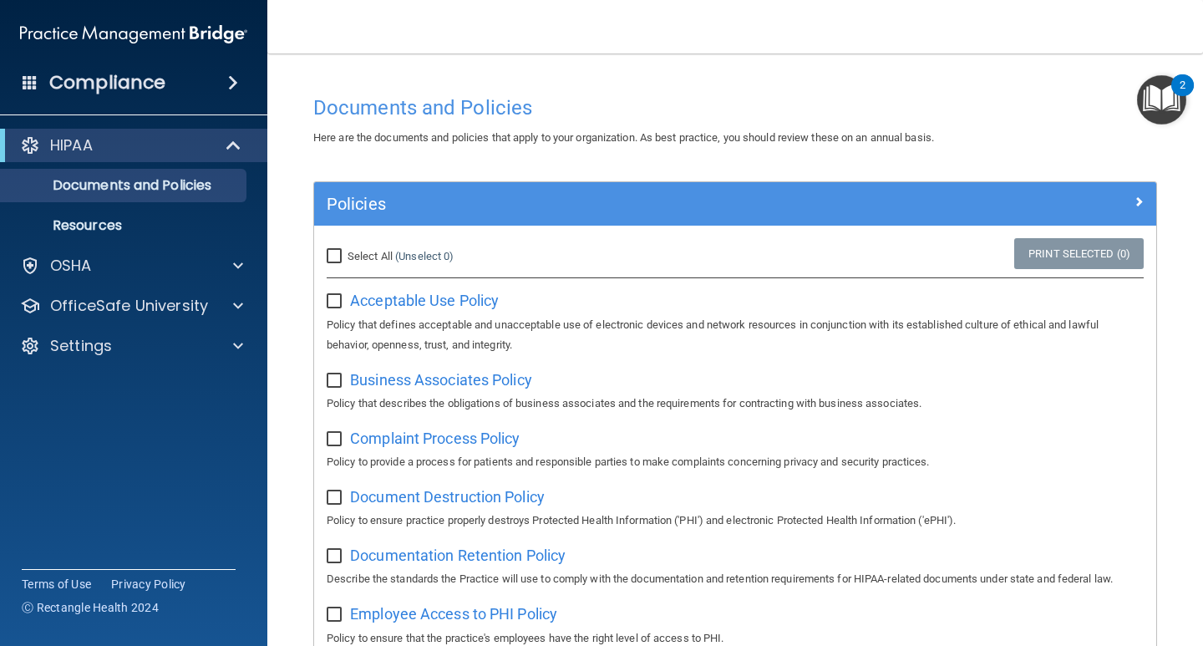
click at [336, 250] on input "Select All (Unselect 0) Unselect All" at bounding box center [336, 256] width 19 height 13
checkbox input "true"
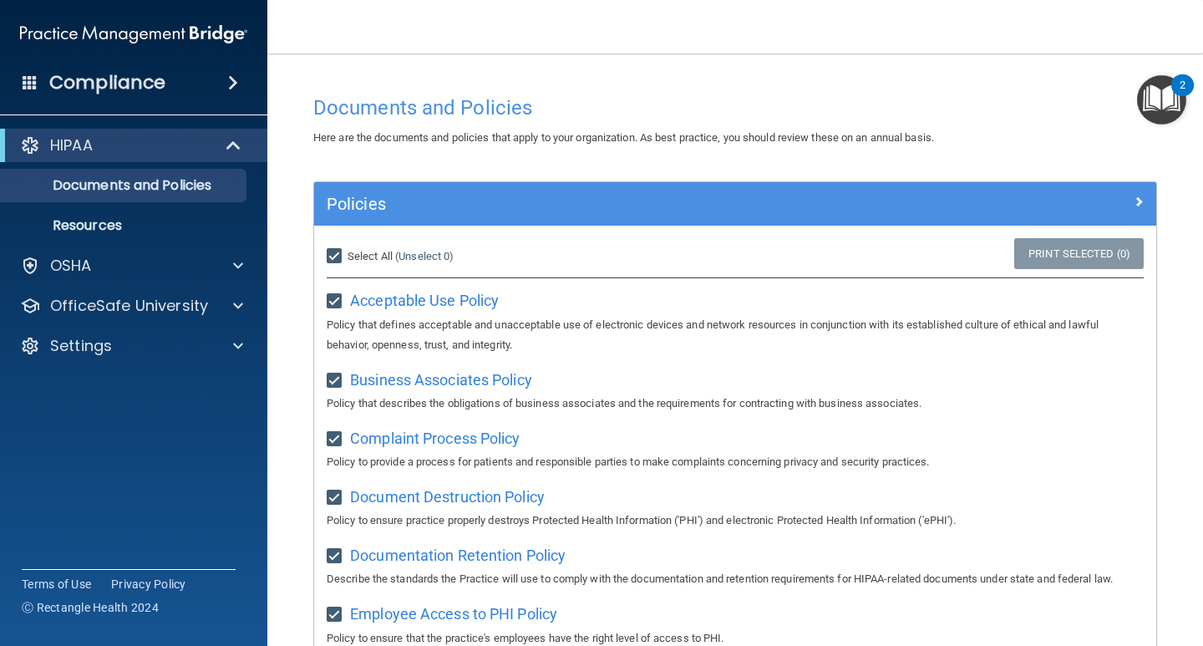
checkbox input "true"
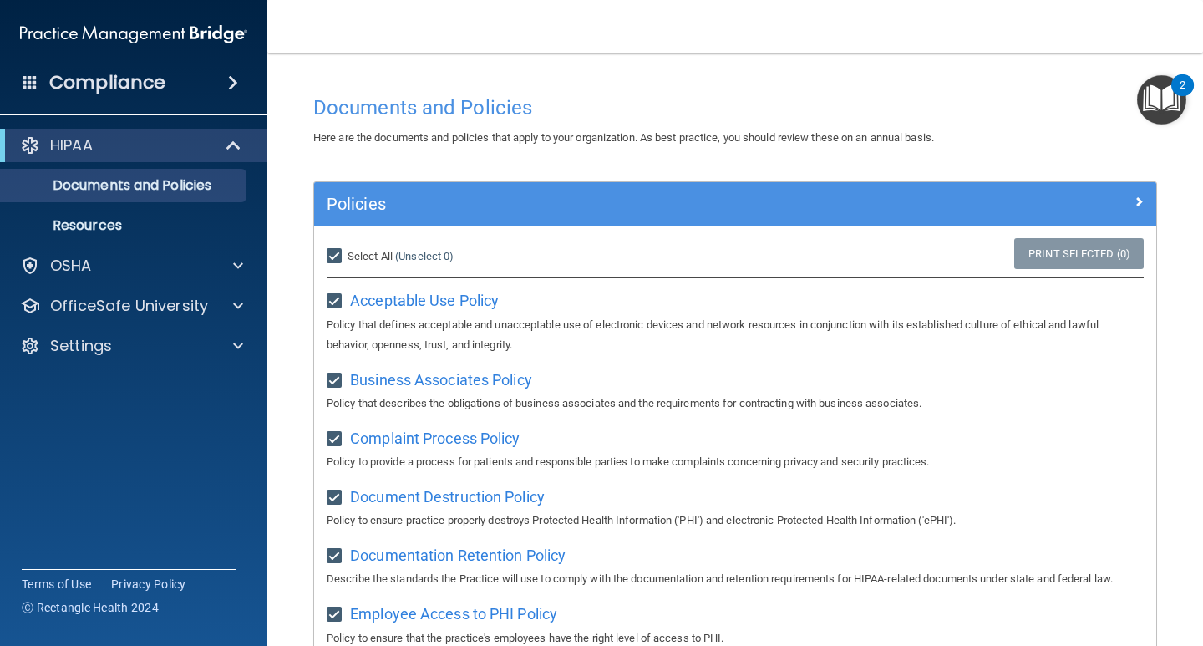
checkbox input "true"
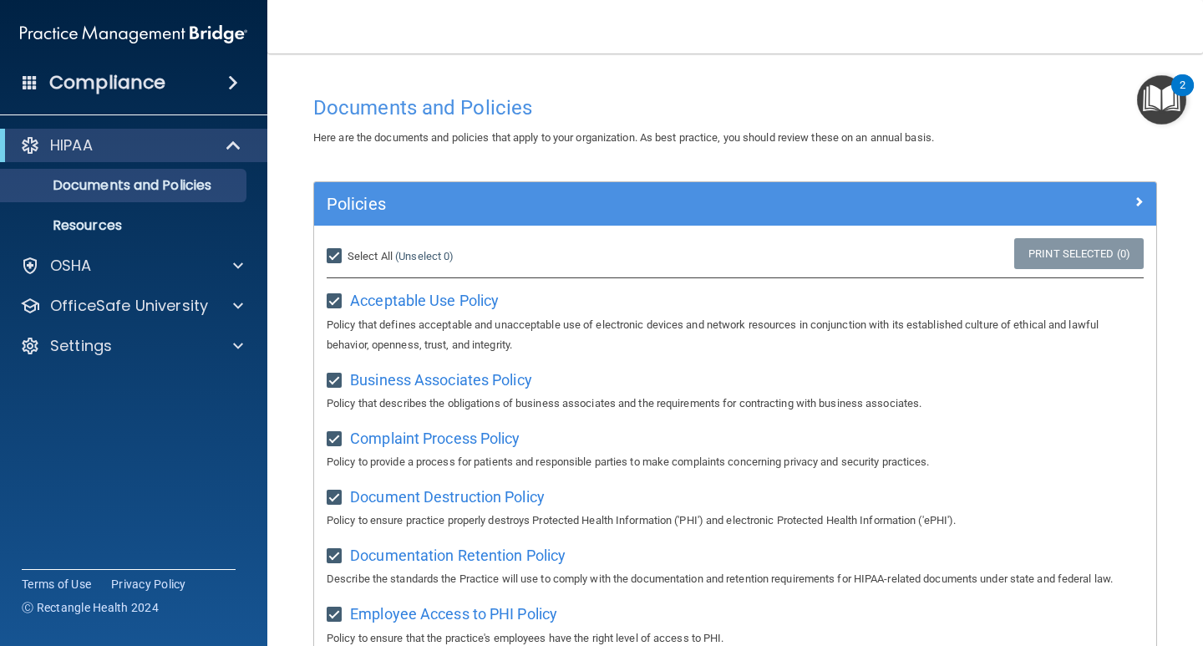
checkbox input "true"
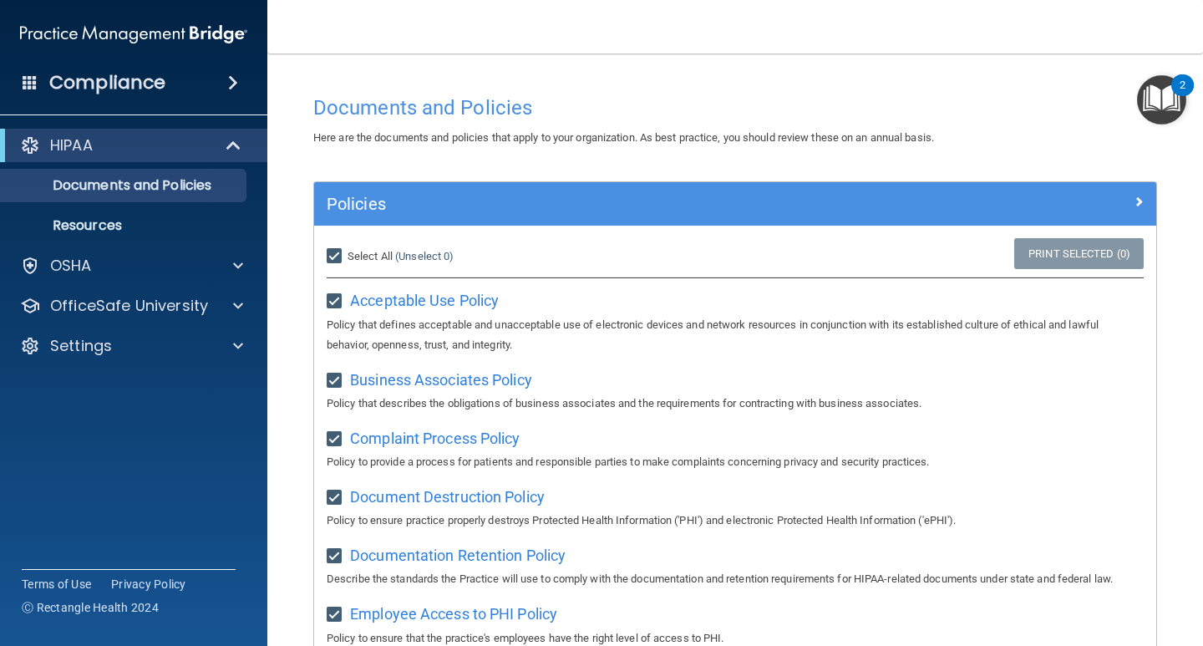
checkbox input "true"
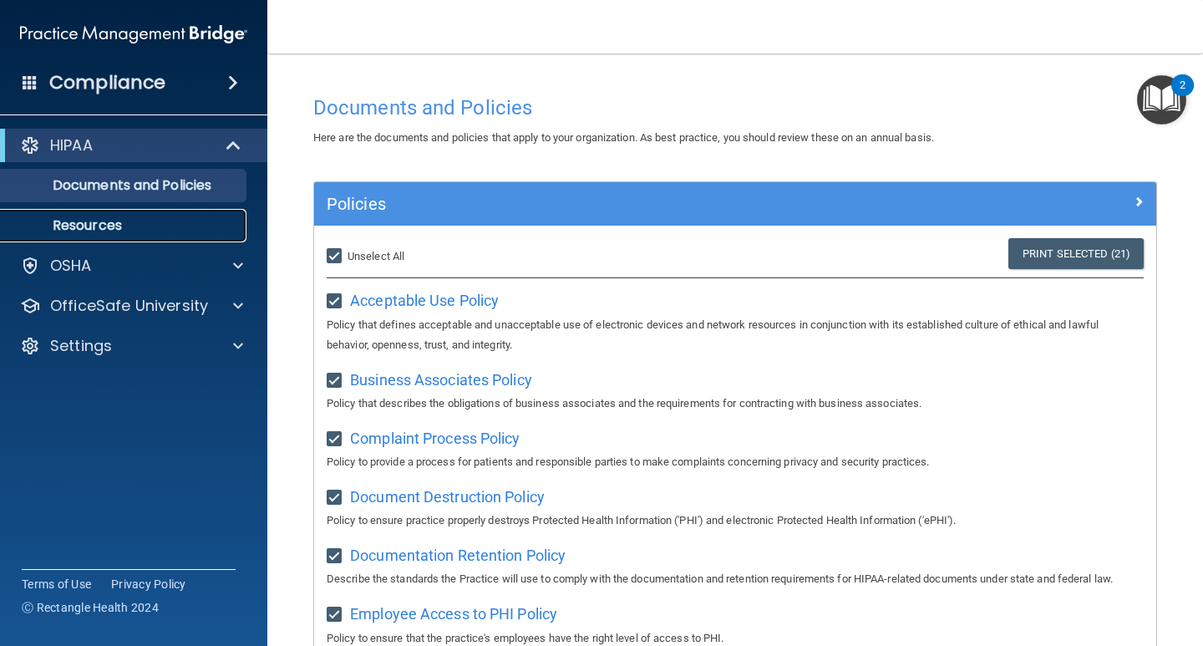
click at [118, 220] on p "Resources" at bounding box center [125, 225] width 228 height 17
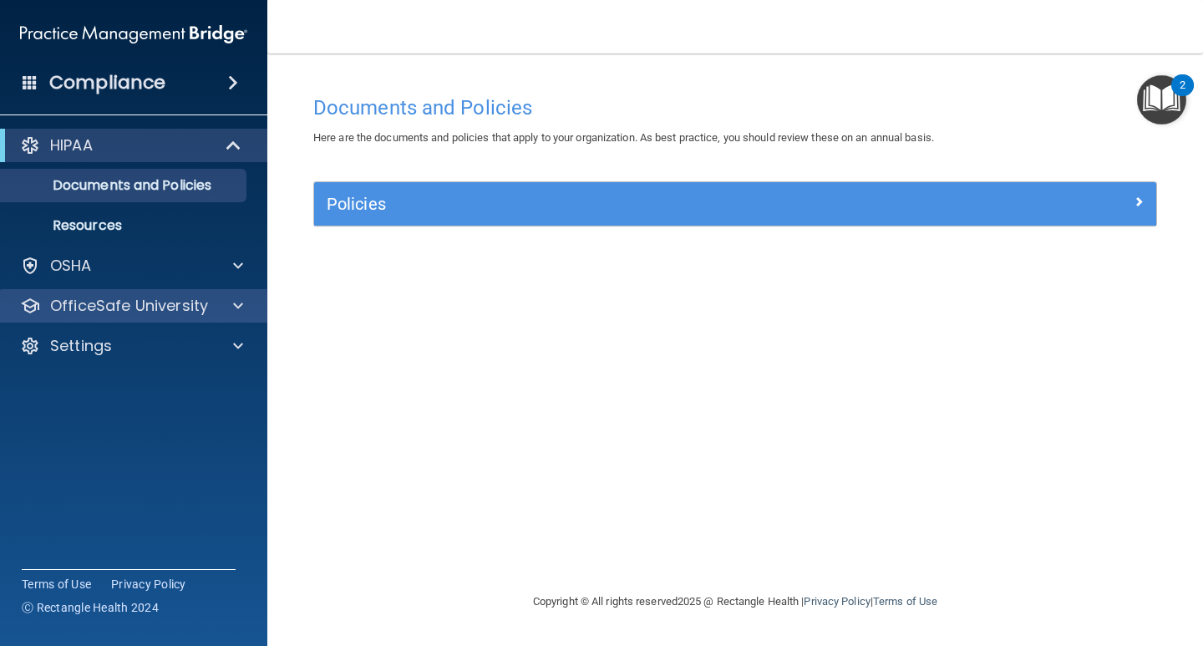
click at [230, 294] on div "OfficeSafe University" at bounding box center [134, 305] width 268 height 33
click at [215, 302] on div at bounding box center [236, 306] width 42 height 20
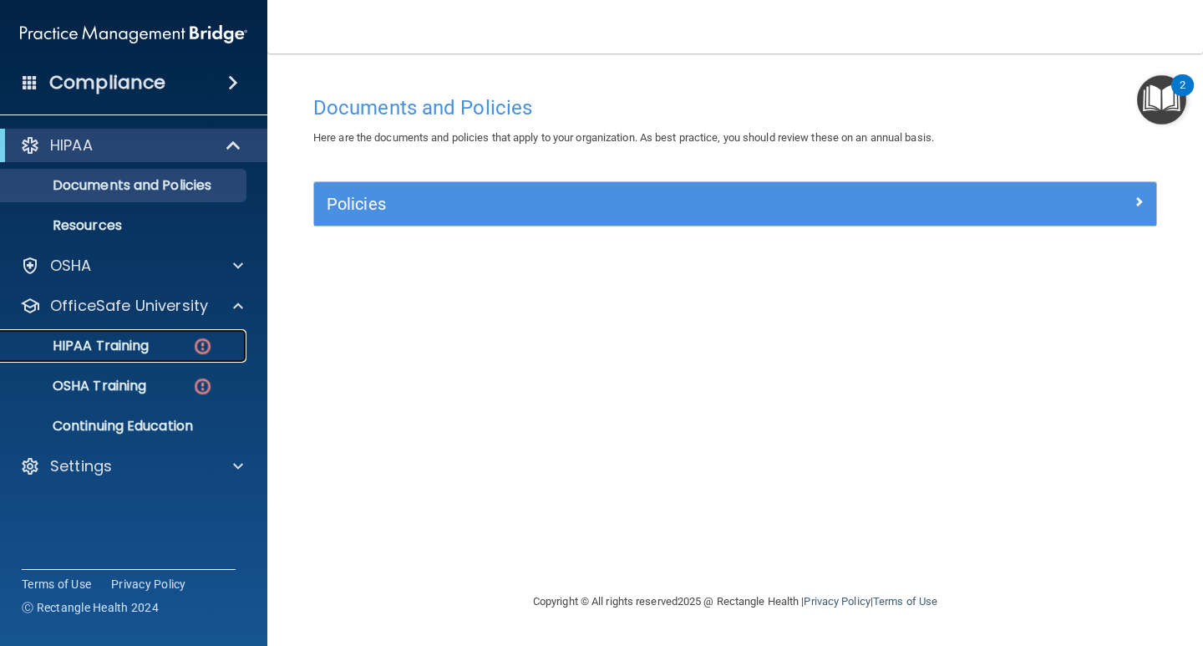
click at [125, 343] on p "HIPAA Training" at bounding box center [80, 345] width 138 height 17
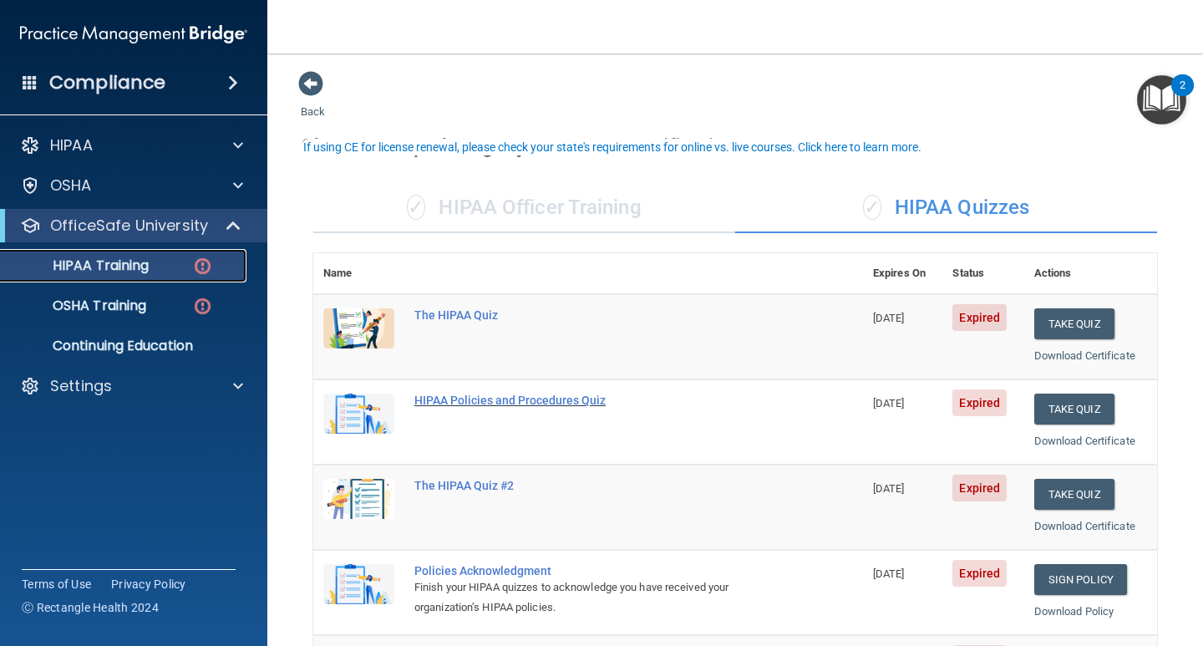
scroll to position [251, 0]
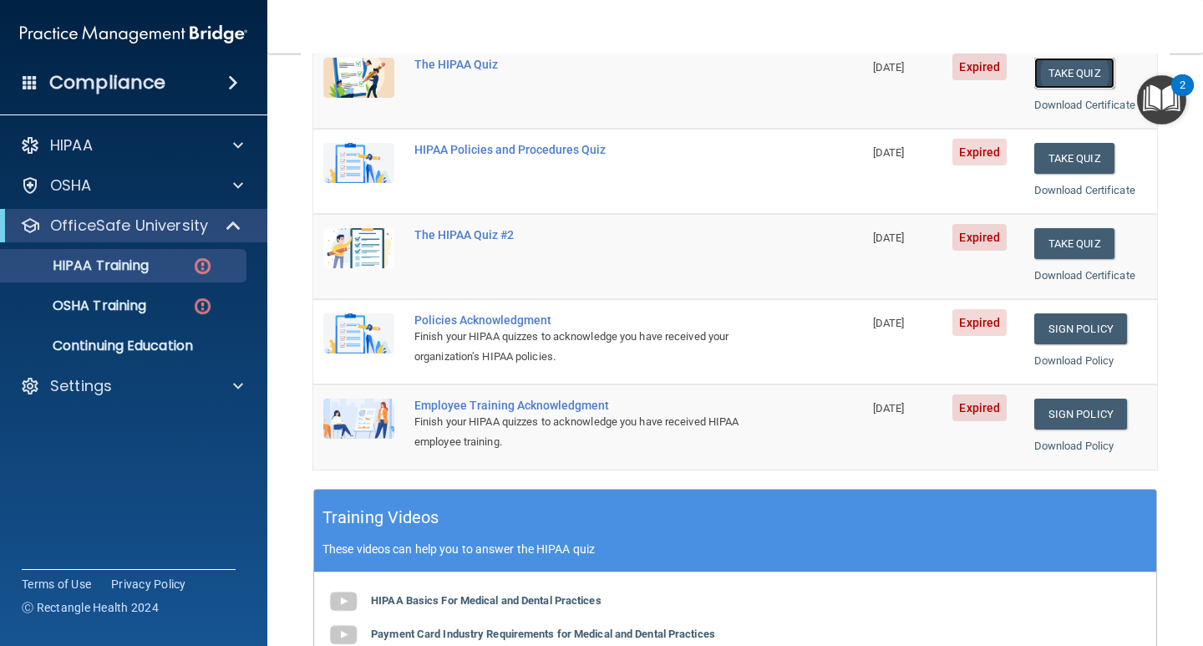
click at [1063, 77] on button "Take Quiz" at bounding box center [1074, 73] width 80 height 31
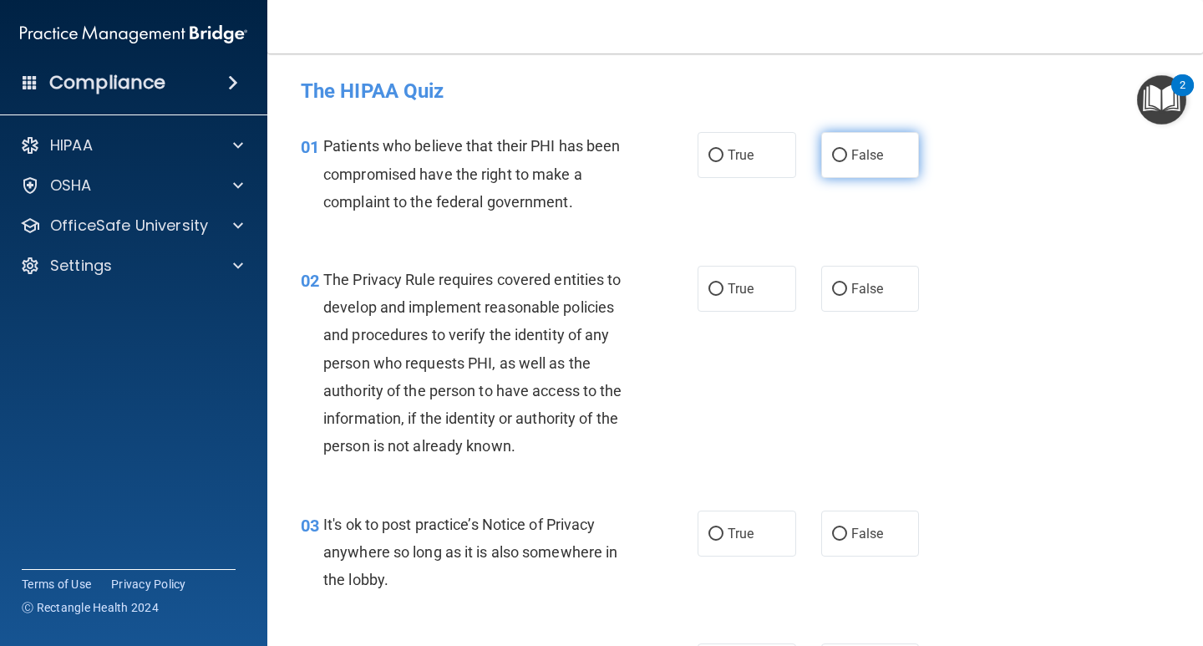
click at [842, 153] on label "False" at bounding box center [870, 155] width 99 height 46
click at [842, 153] on input "False" at bounding box center [839, 155] width 15 height 13
radio input "true"
click at [708, 285] on input "True" at bounding box center [715, 289] width 15 height 13
radio input "true"
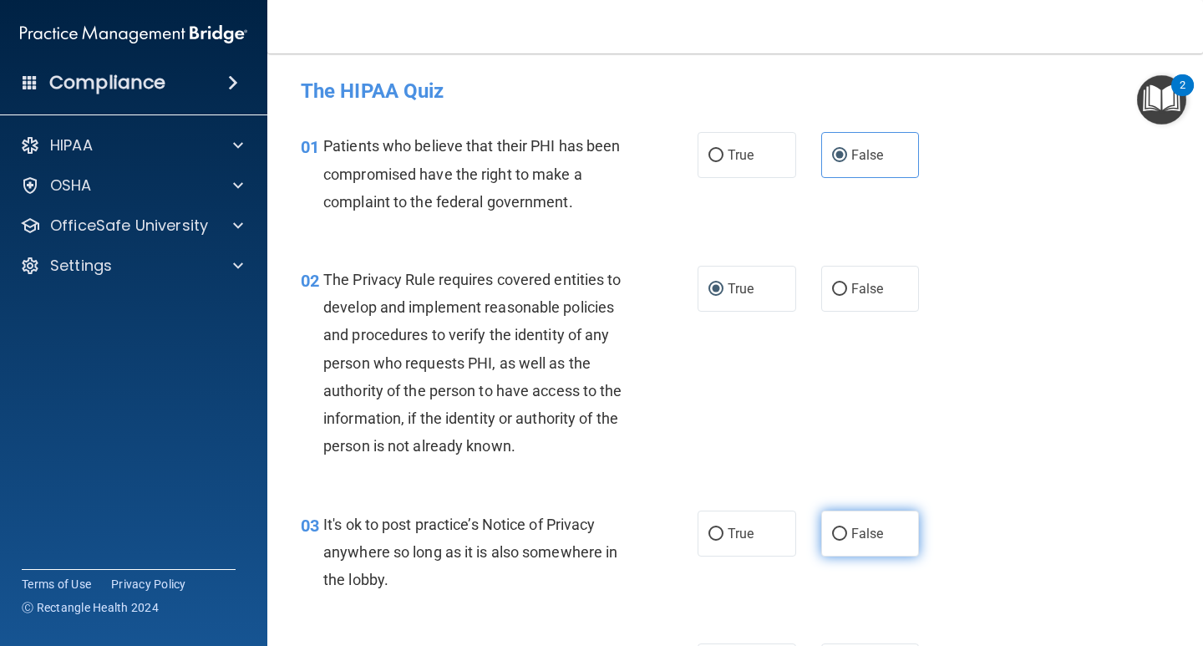
click at [838, 532] on input "False" at bounding box center [839, 534] width 15 height 13
radio input "true"
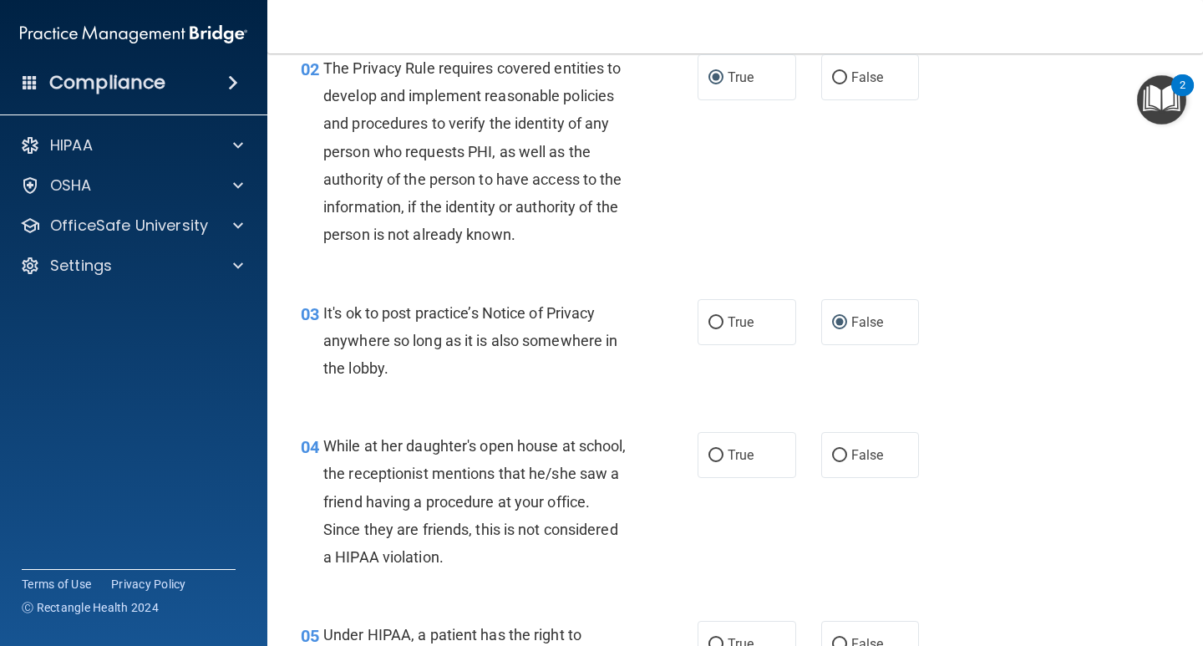
scroll to position [251, 0]
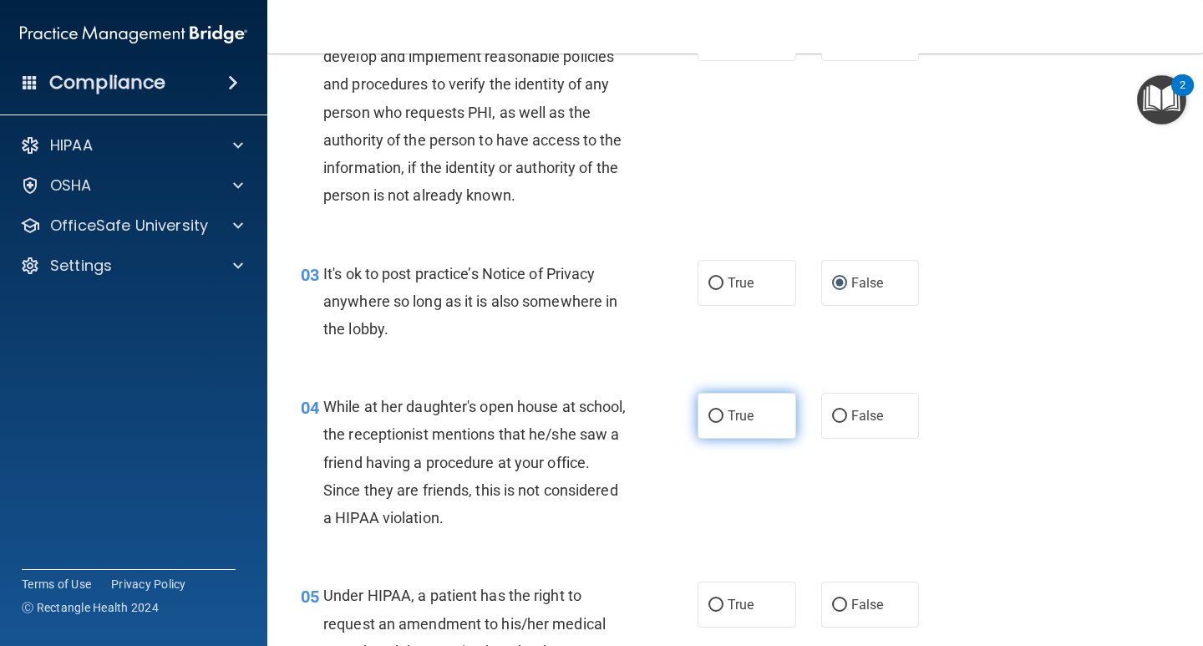
click at [718, 418] on label "True" at bounding box center [746, 416] width 99 height 46
click at [718, 418] on input "True" at bounding box center [715, 416] width 15 height 13
radio input "true"
click at [708, 599] on input "True" at bounding box center [715, 605] width 15 height 13
radio input "true"
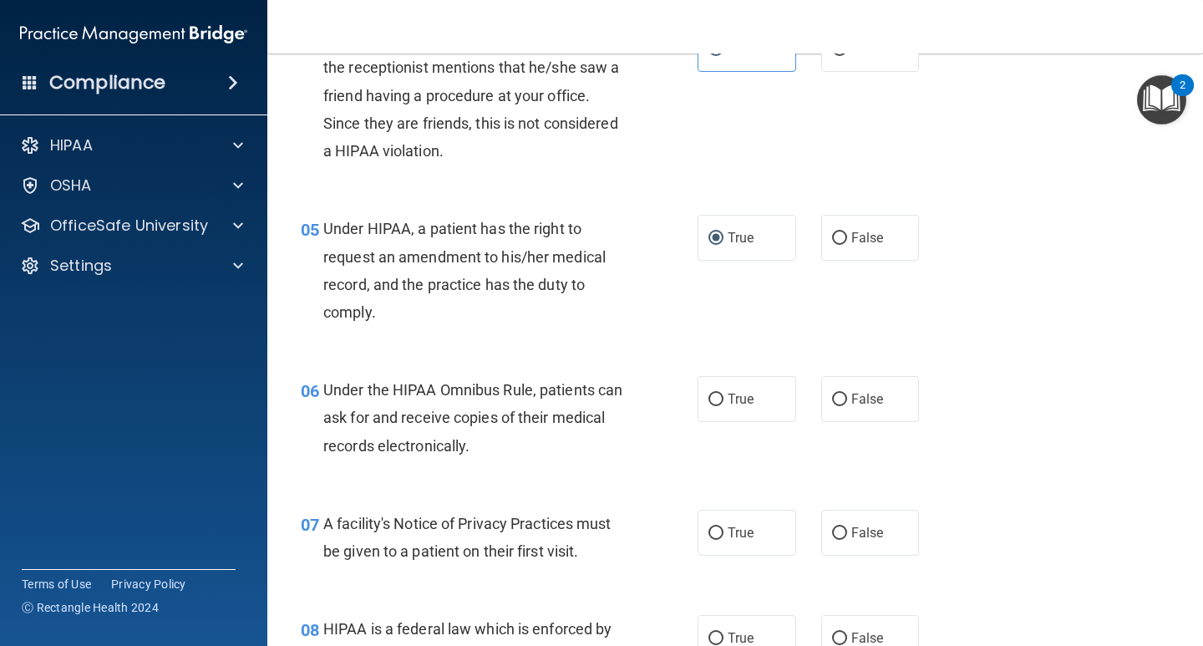
scroll to position [668, 0]
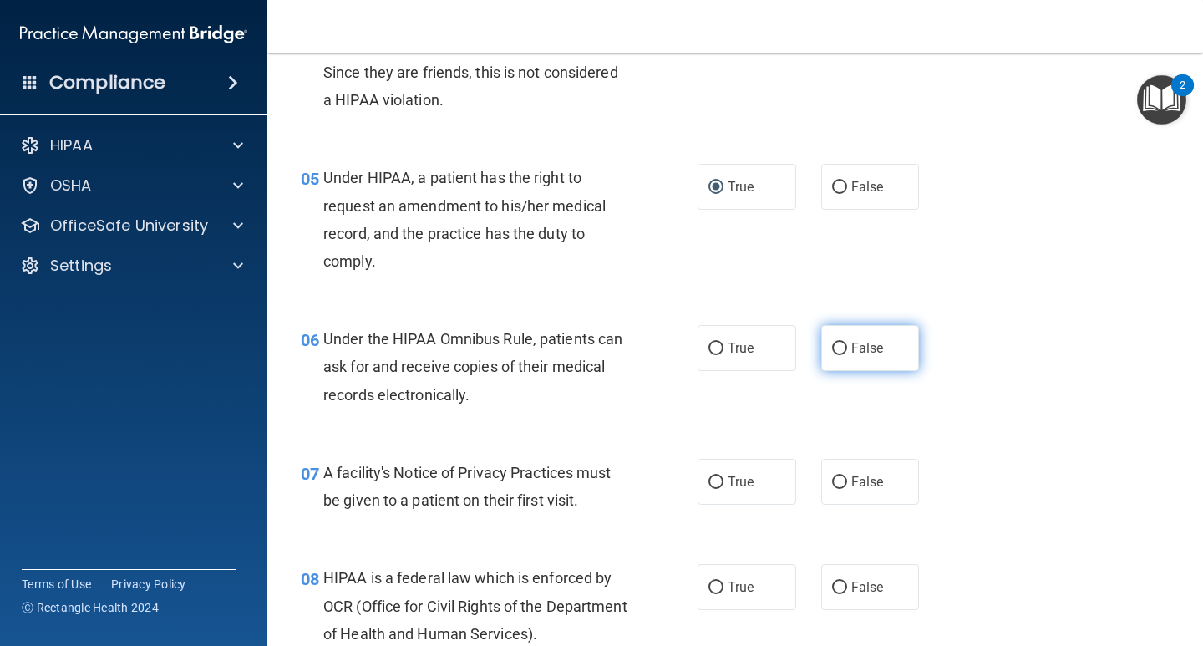
click at [832, 347] on input "False" at bounding box center [839, 348] width 15 height 13
radio input "true"
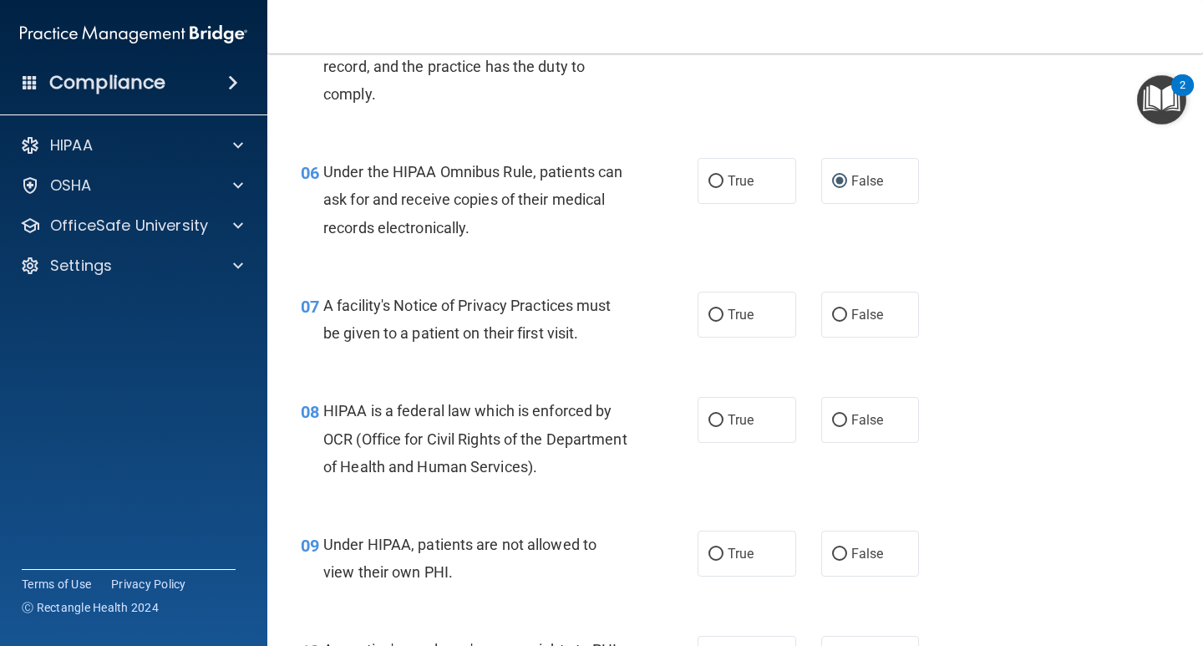
scroll to position [919, 0]
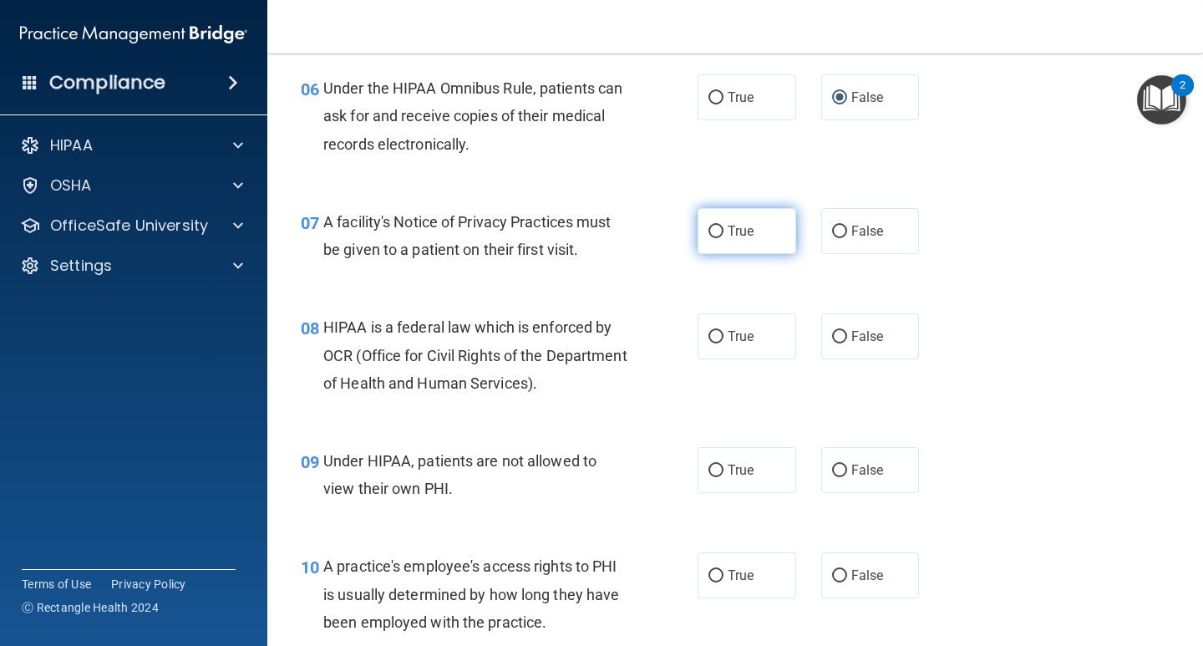
click at [714, 223] on label "True" at bounding box center [746, 231] width 99 height 46
click at [714, 225] on input "True" at bounding box center [715, 231] width 15 height 13
radio input "true"
click at [832, 331] on input "False" at bounding box center [839, 337] width 15 height 13
radio input "true"
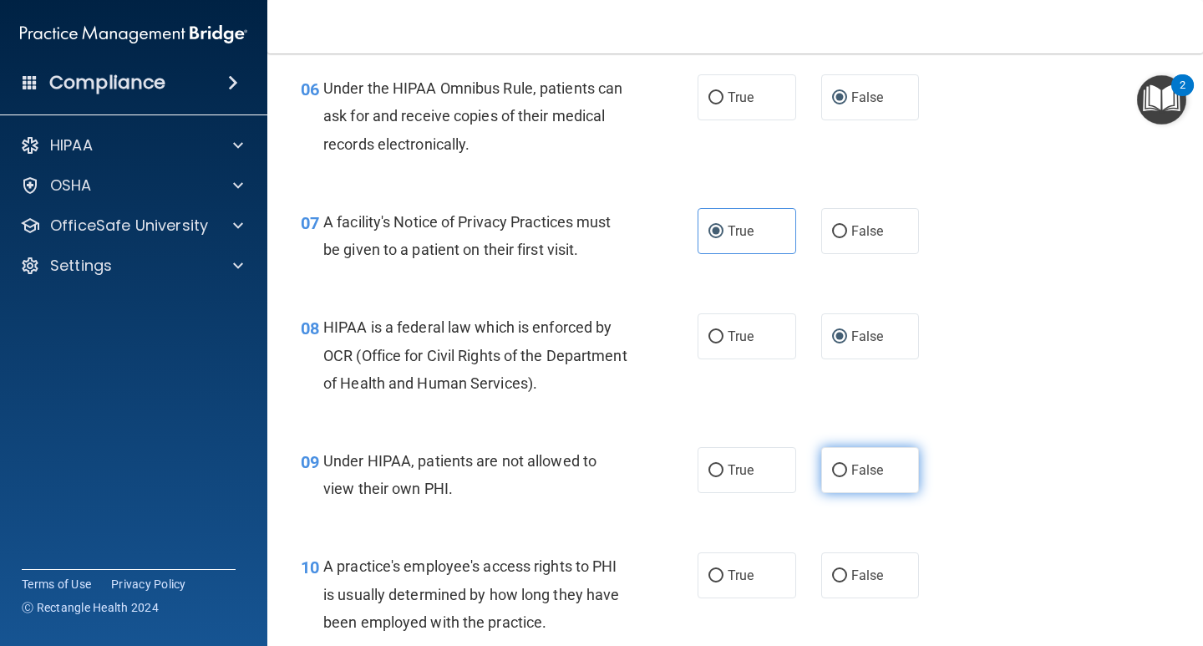
click at [836, 472] on input "False" at bounding box center [839, 470] width 15 height 13
radio input "true"
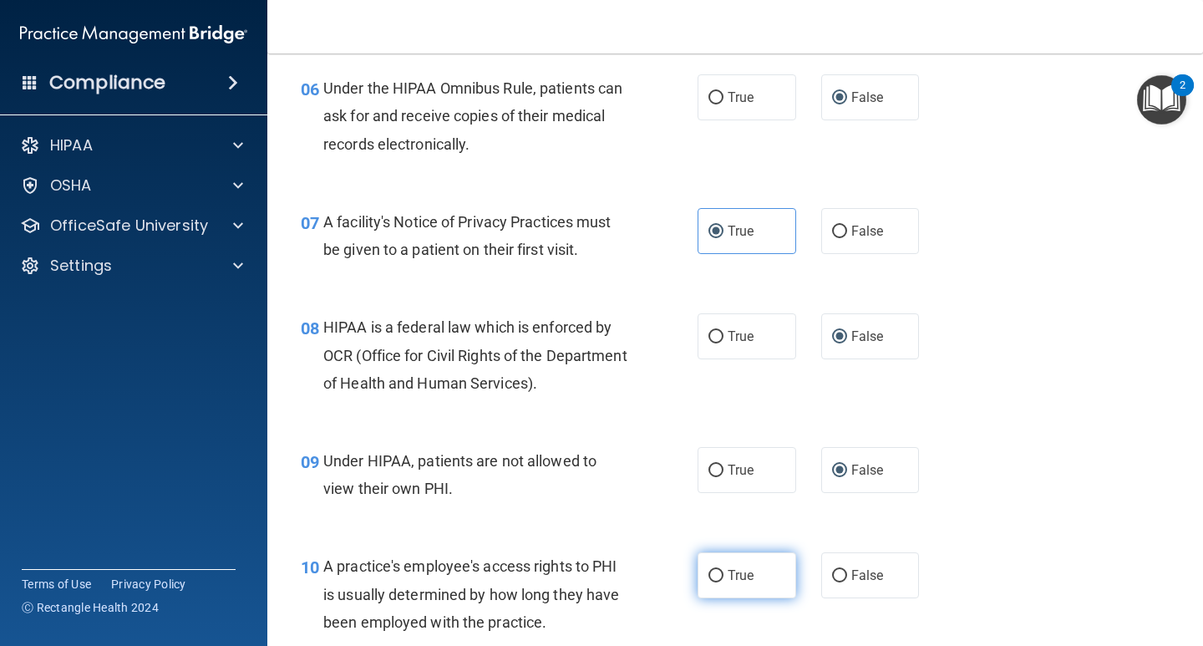
click at [708, 570] on input "True" at bounding box center [715, 576] width 15 height 13
radio input "true"
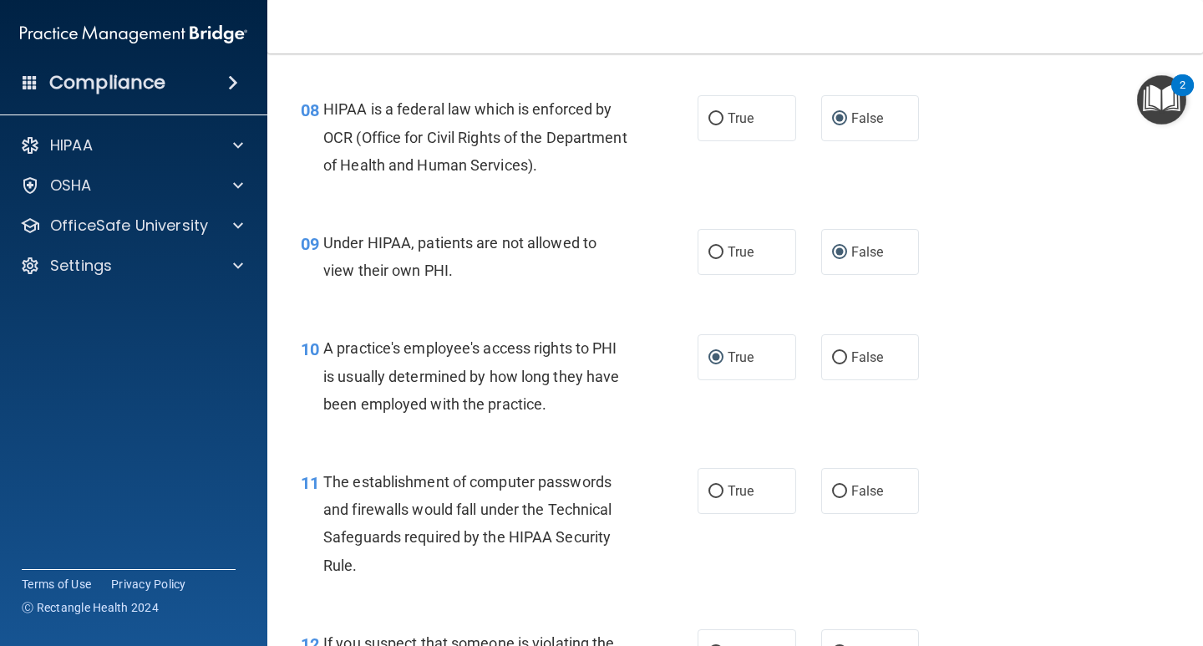
scroll to position [1169, 0]
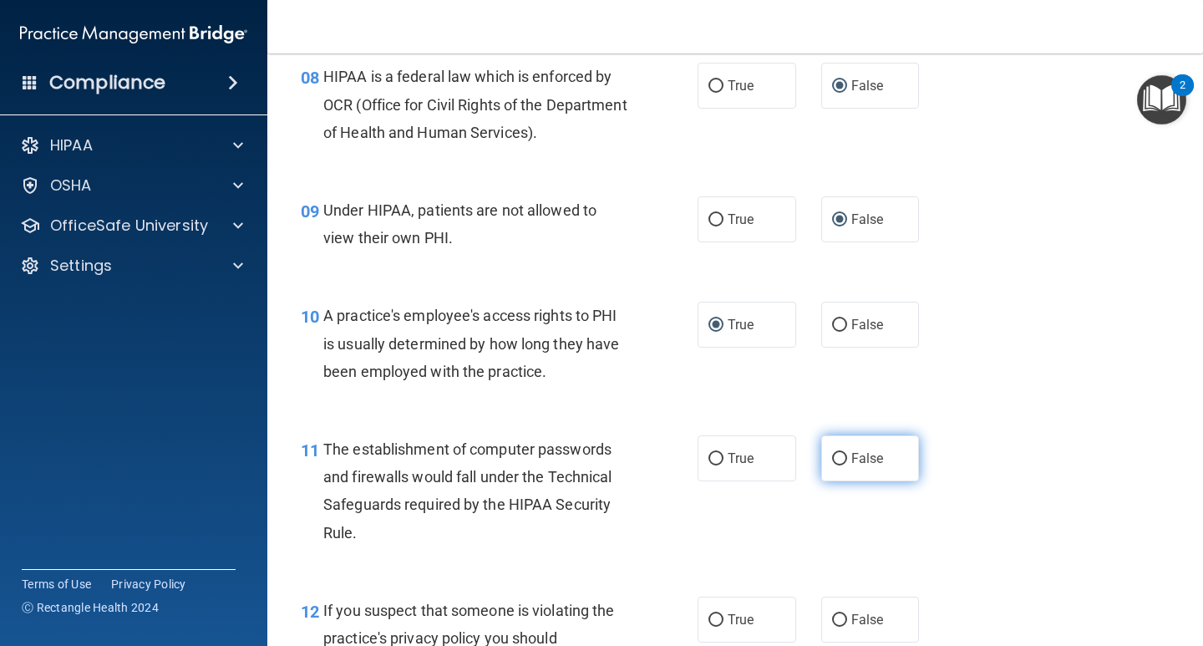
click at [833, 453] on input "False" at bounding box center [839, 459] width 15 height 13
radio input "true"
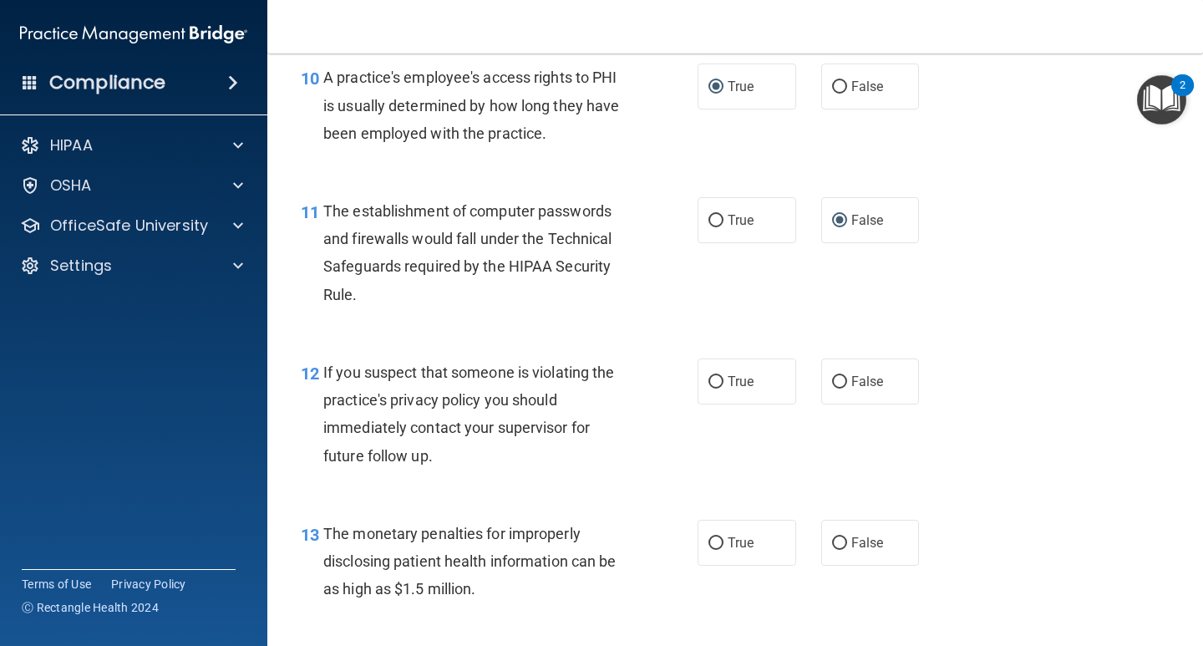
scroll to position [1420, 0]
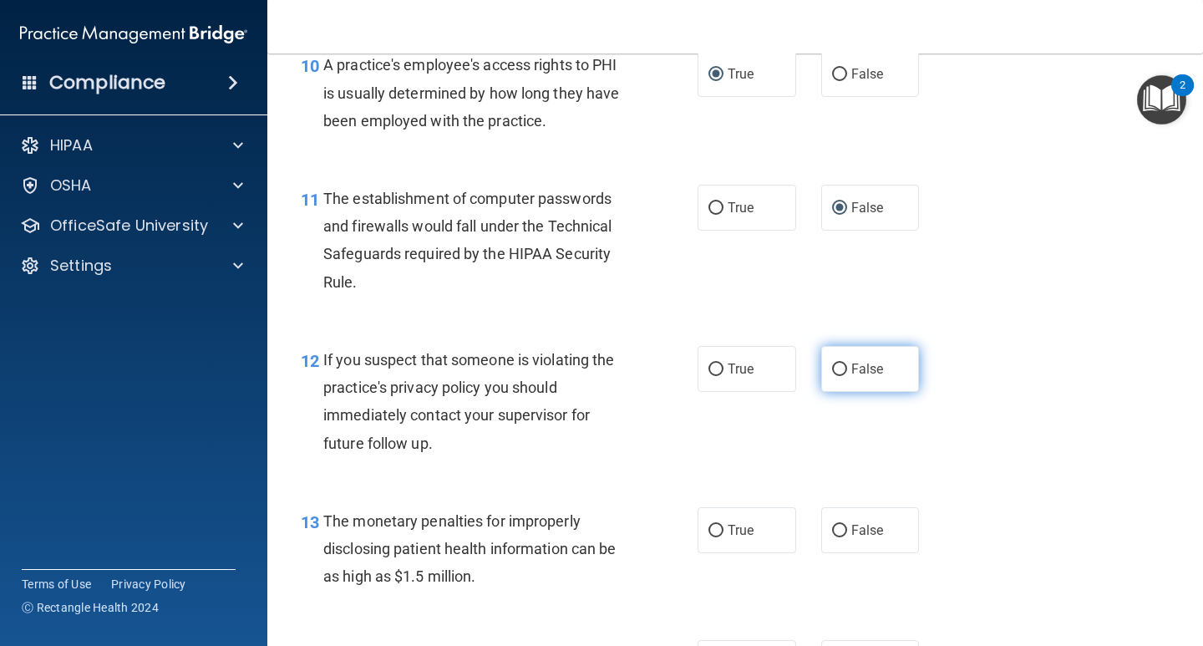
click at [832, 369] on input "False" at bounding box center [839, 369] width 15 height 13
radio input "true"
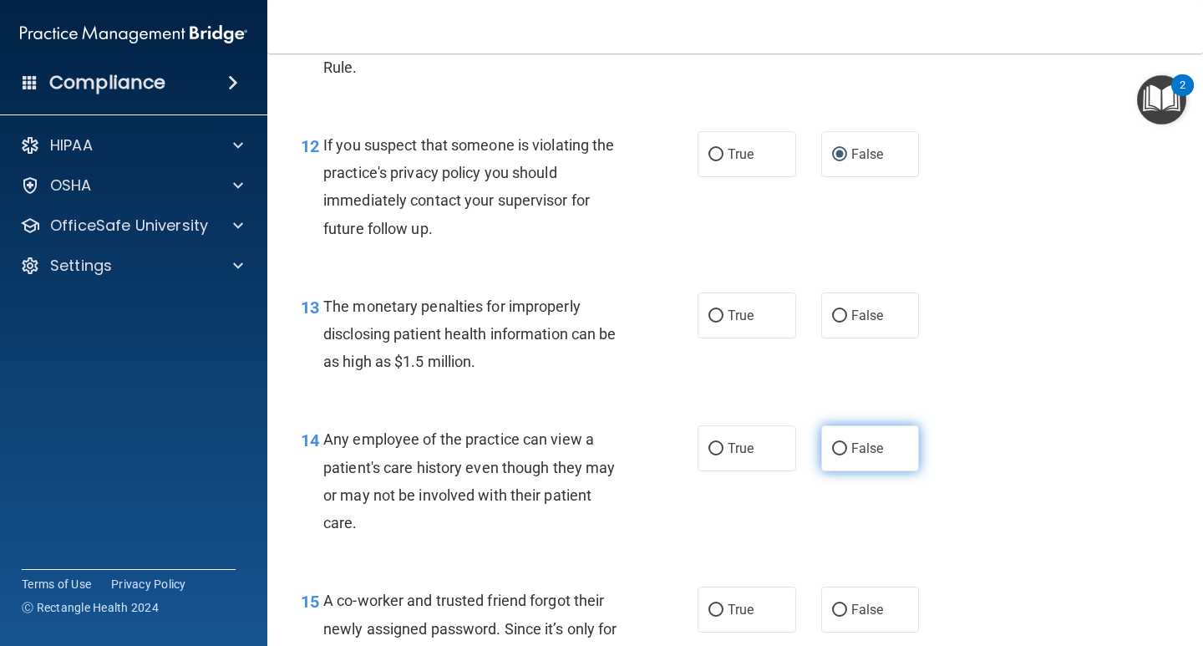
scroll to position [1670, 0]
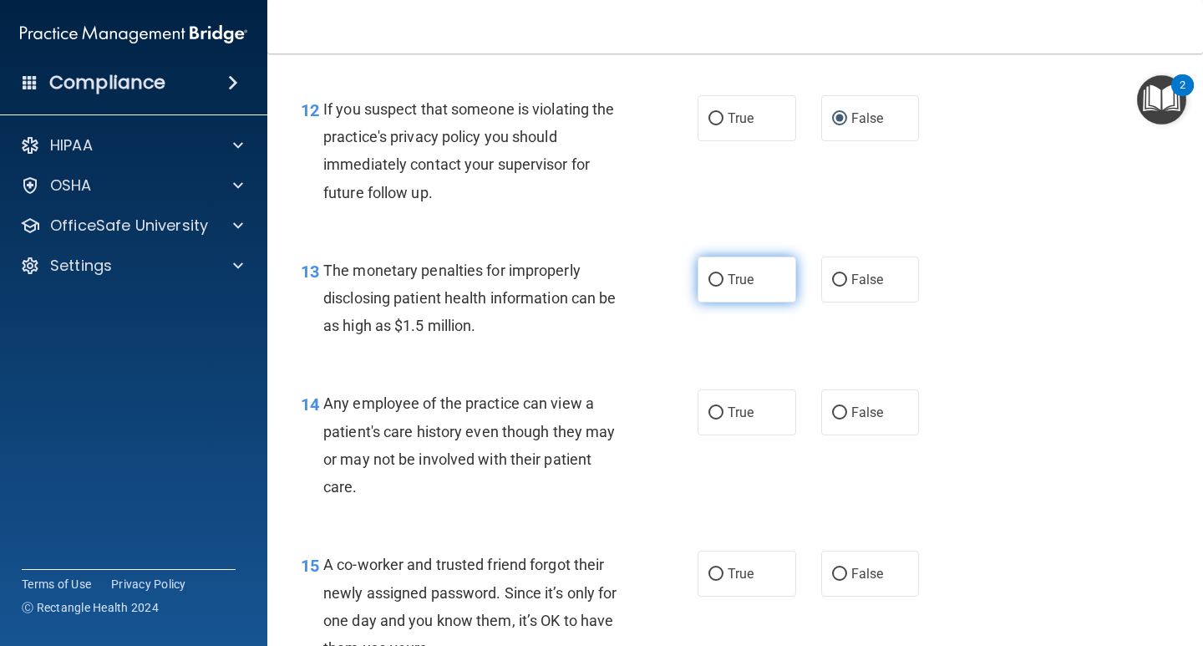
click at [710, 280] on input "True" at bounding box center [715, 280] width 15 height 13
radio input "true"
click at [833, 410] on input "False" at bounding box center [839, 413] width 15 height 13
radio input "true"
click at [833, 570] on input "False" at bounding box center [839, 574] width 15 height 13
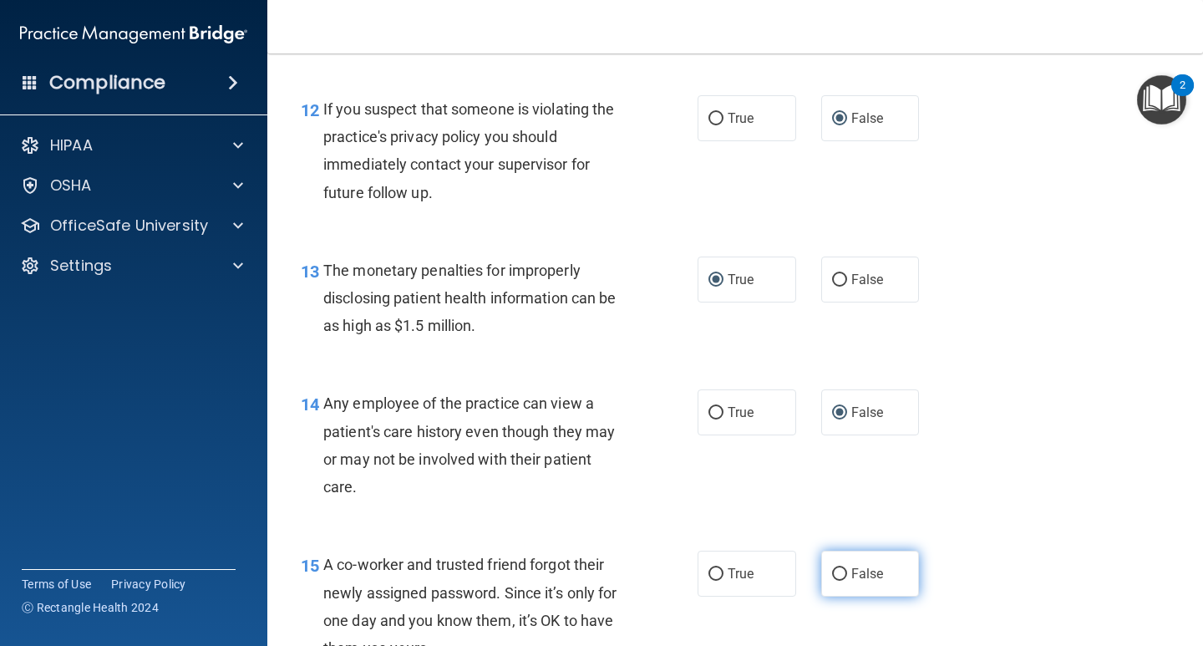
radio input "true"
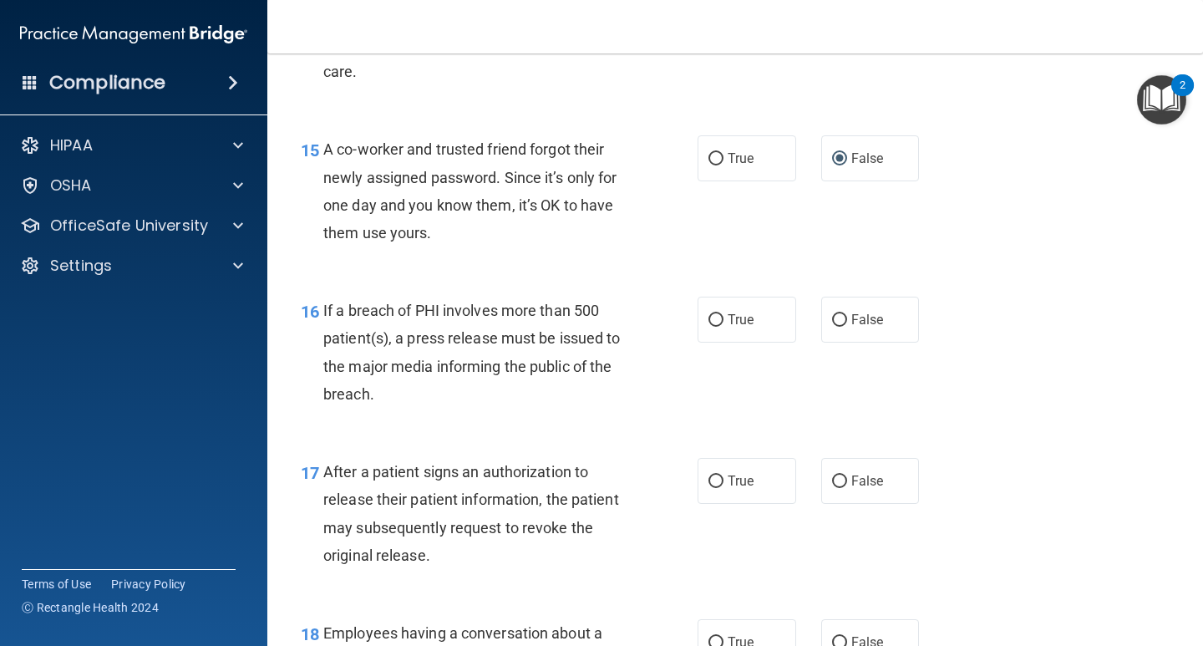
scroll to position [2088, 0]
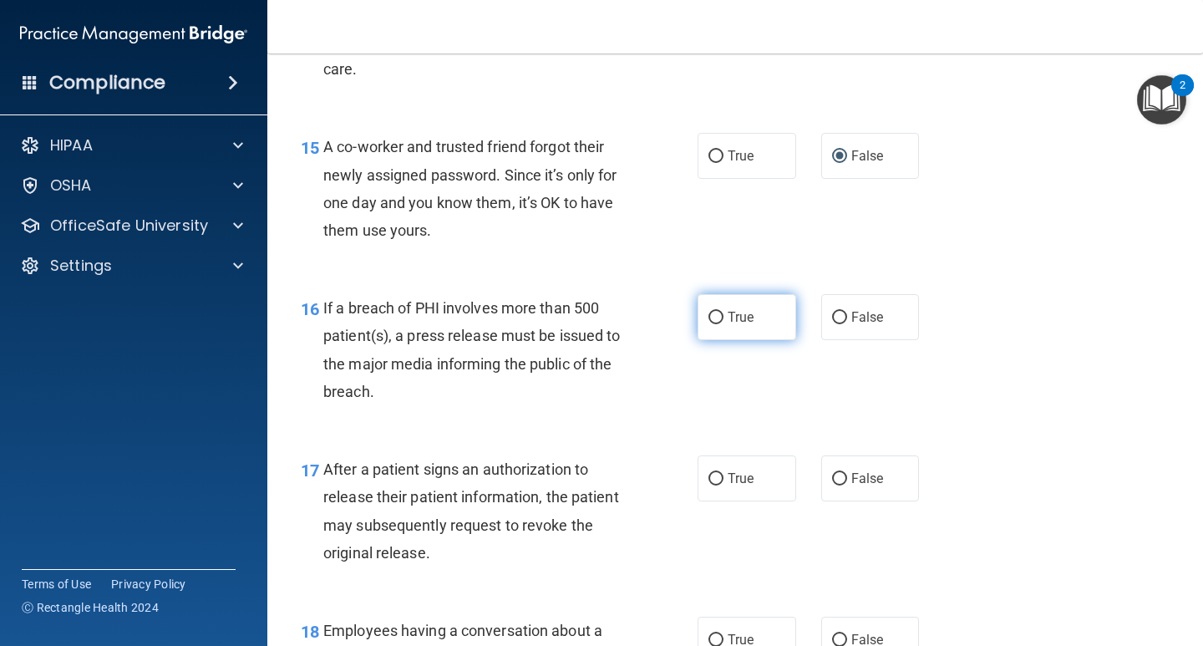
click at [712, 320] on input "True" at bounding box center [715, 317] width 15 height 13
radio input "true"
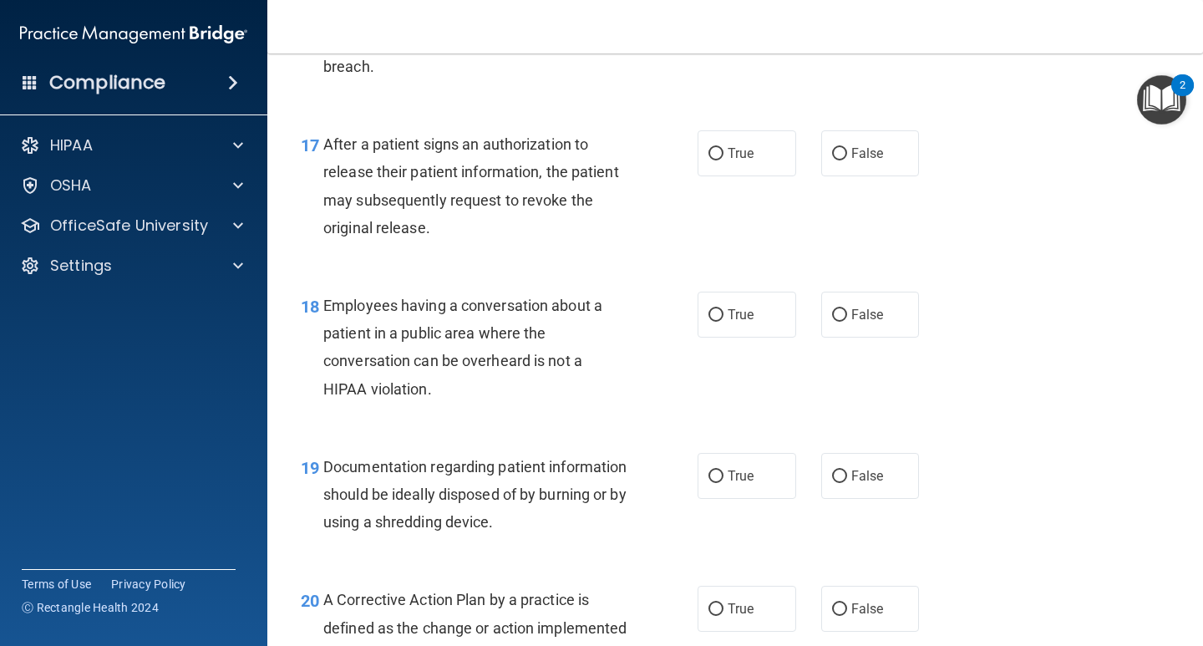
scroll to position [2422, 0]
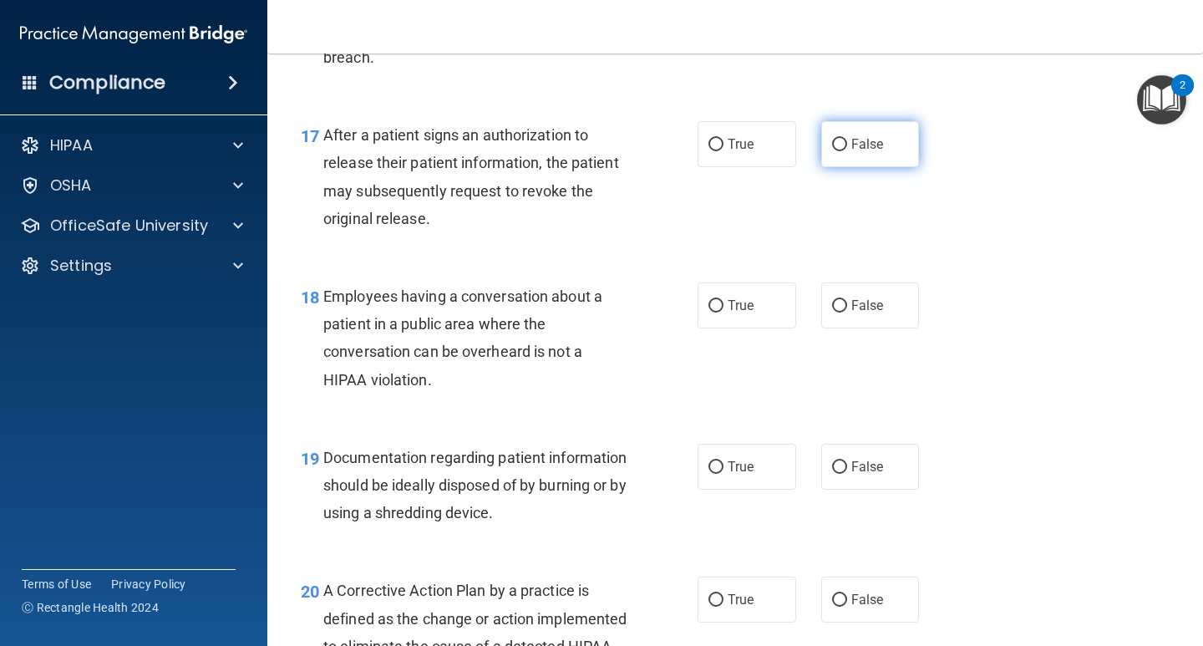
click at [843, 146] on label "False" at bounding box center [870, 144] width 99 height 46
click at [843, 146] on input "False" at bounding box center [839, 145] width 15 height 13
radio input "true"
click at [832, 308] on input "False" at bounding box center [839, 306] width 15 height 13
radio input "true"
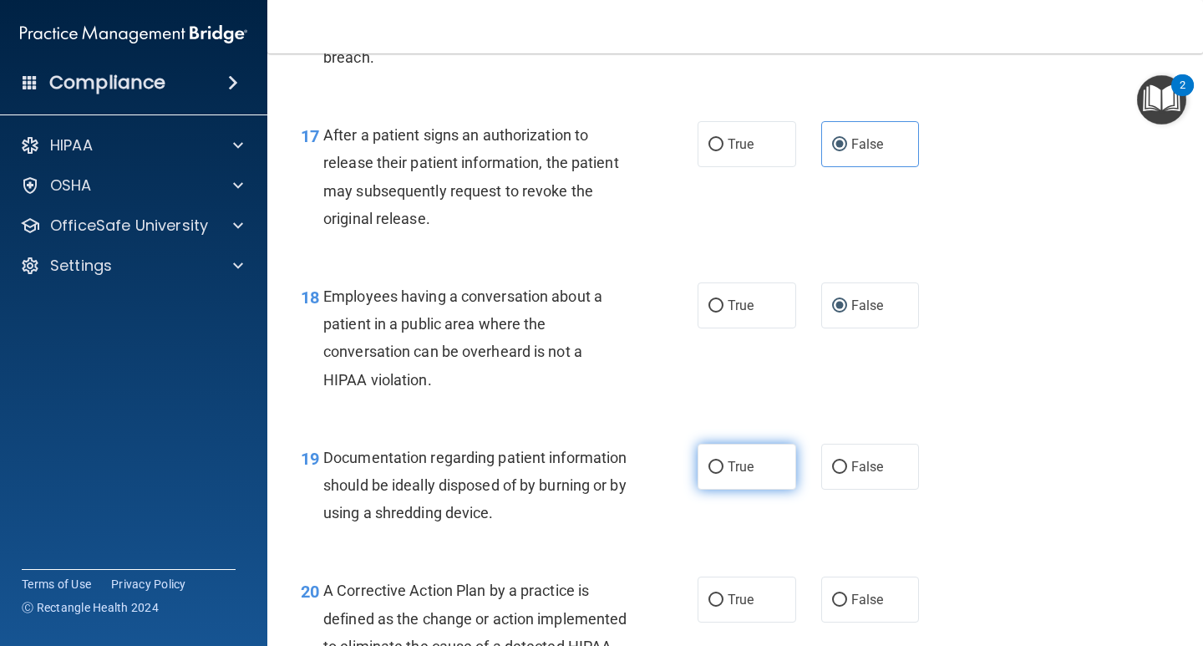
click at [721, 465] on label "True" at bounding box center [746, 466] width 99 height 46
click at [721, 465] on input "True" at bounding box center [715, 467] width 15 height 13
radio input "true"
click at [839, 602] on label "False" at bounding box center [870, 599] width 99 height 46
click at [839, 602] on input "False" at bounding box center [839, 600] width 15 height 13
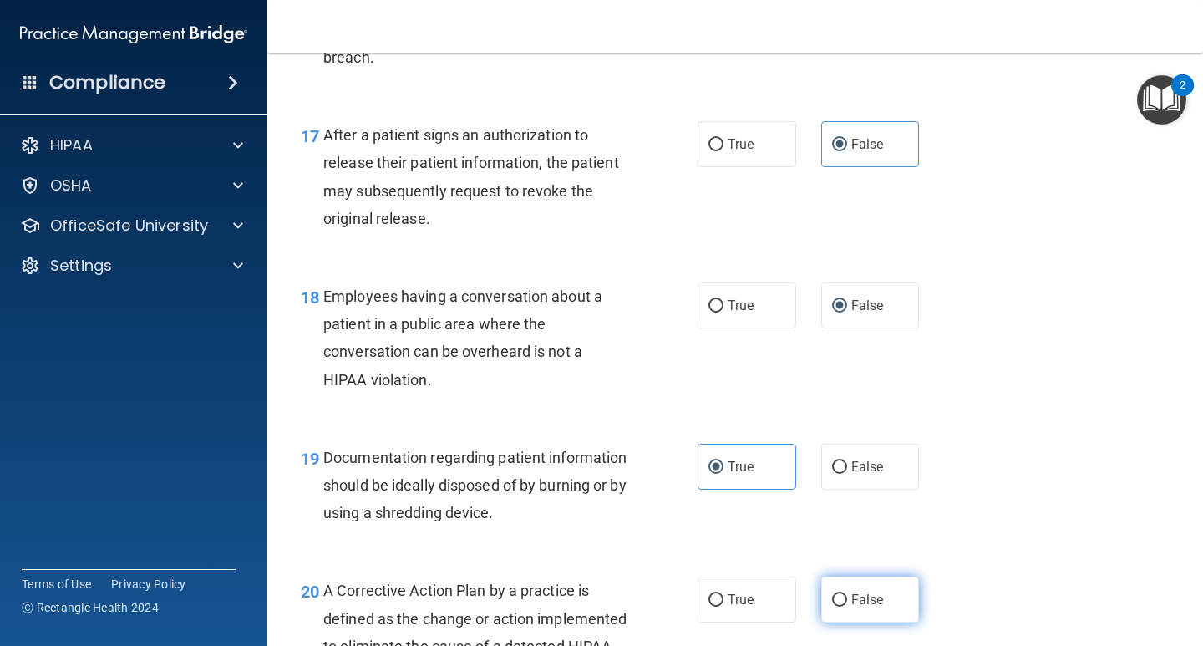
radio input "true"
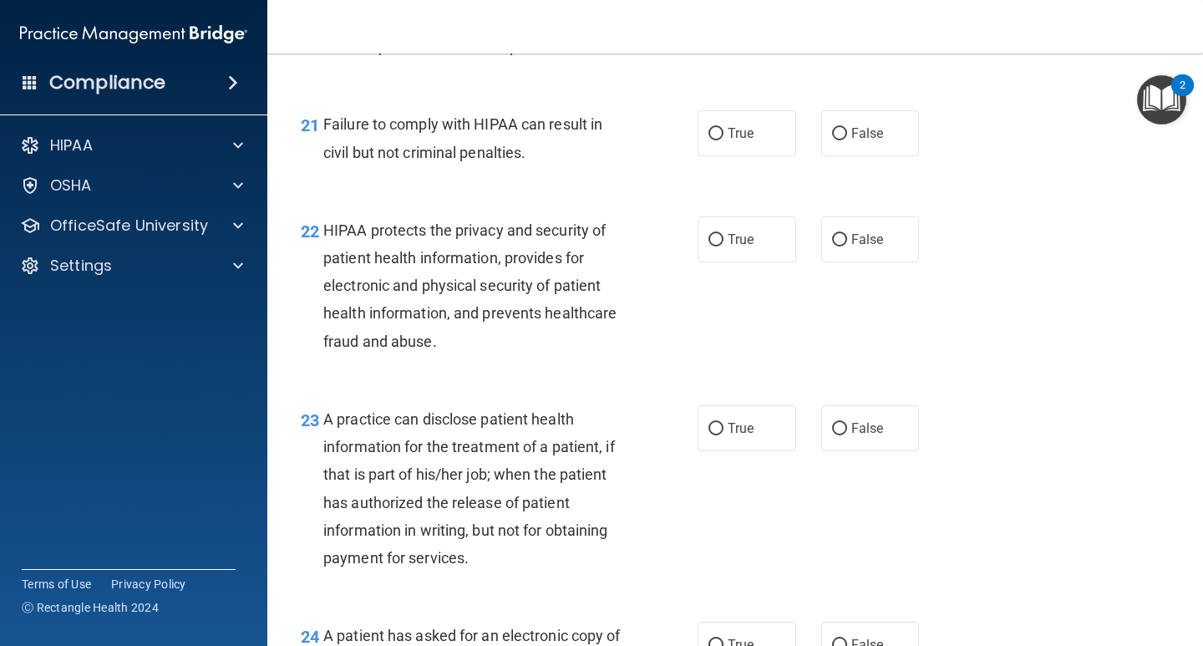
scroll to position [3090, 0]
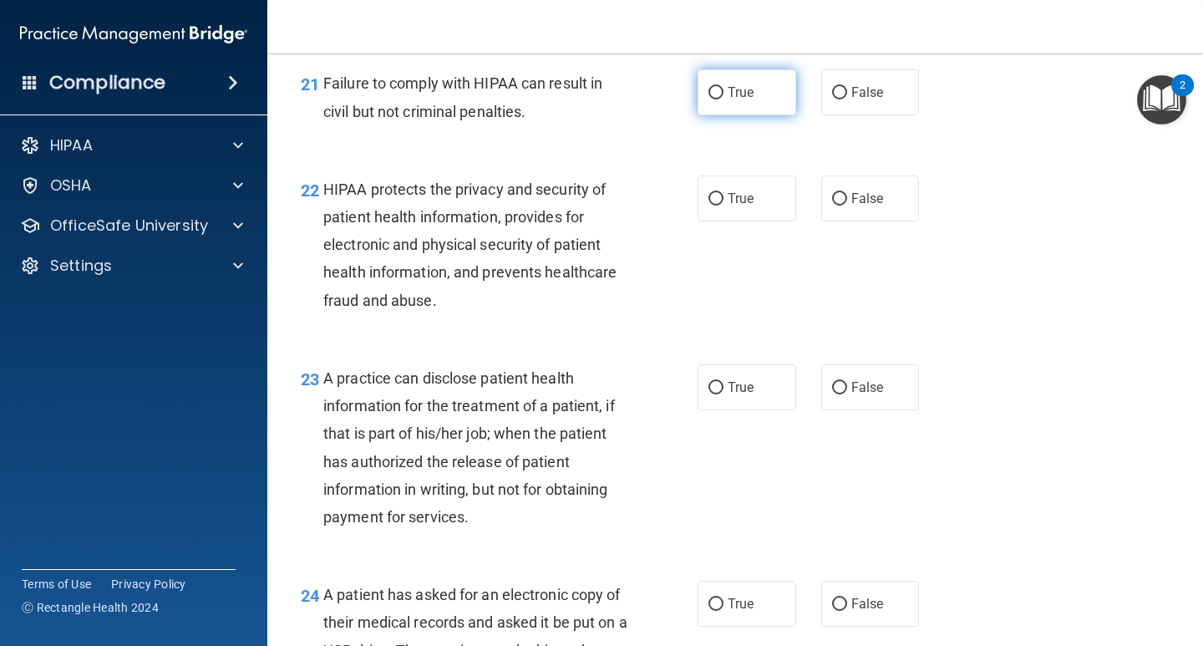
click at [717, 112] on label "True" at bounding box center [746, 92] width 99 height 46
click at [717, 99] on input "True" at bounding box center [715, 93] width 15 height 13
radio input "true"
click at [841, 221] on label "False" at bounding box center [870, 198] width 99 height 46
click at [841, 205] on input "False" at bounding box center [839, 199] width 15 height 13
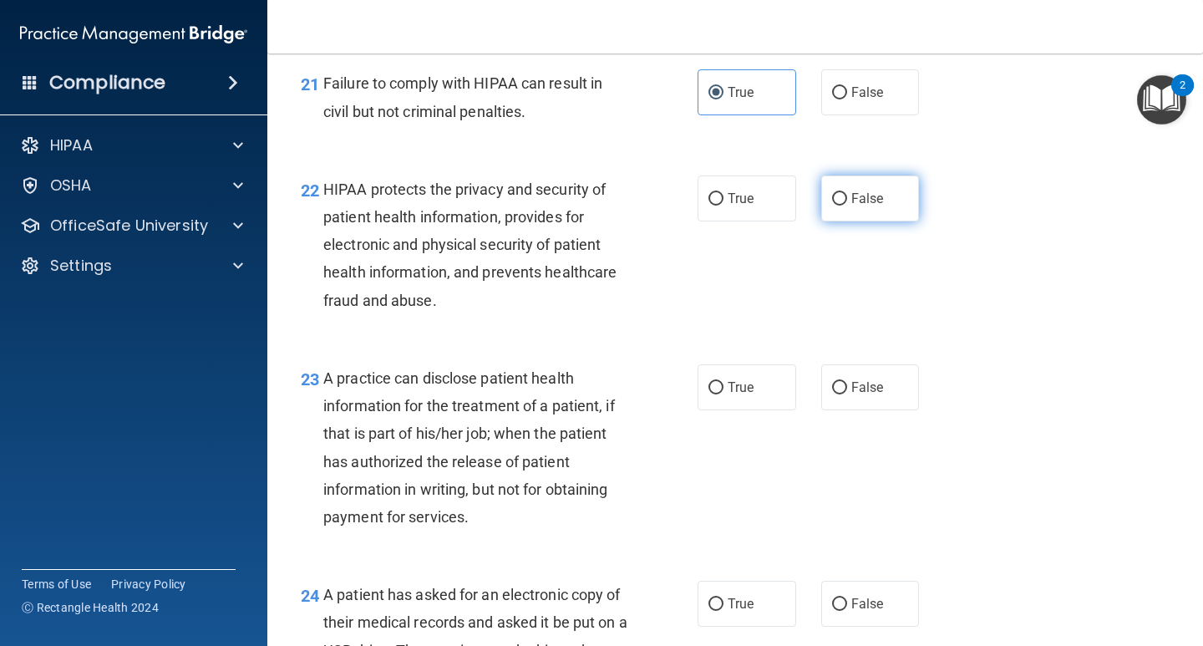
radio input "true"
click at [840, 410] on label "False" at bounding box center [870, 387] width 99 height 46
click at [840, 394] on input "False" at bounding box center [839, 388] width 15 height 13
radio input "true"
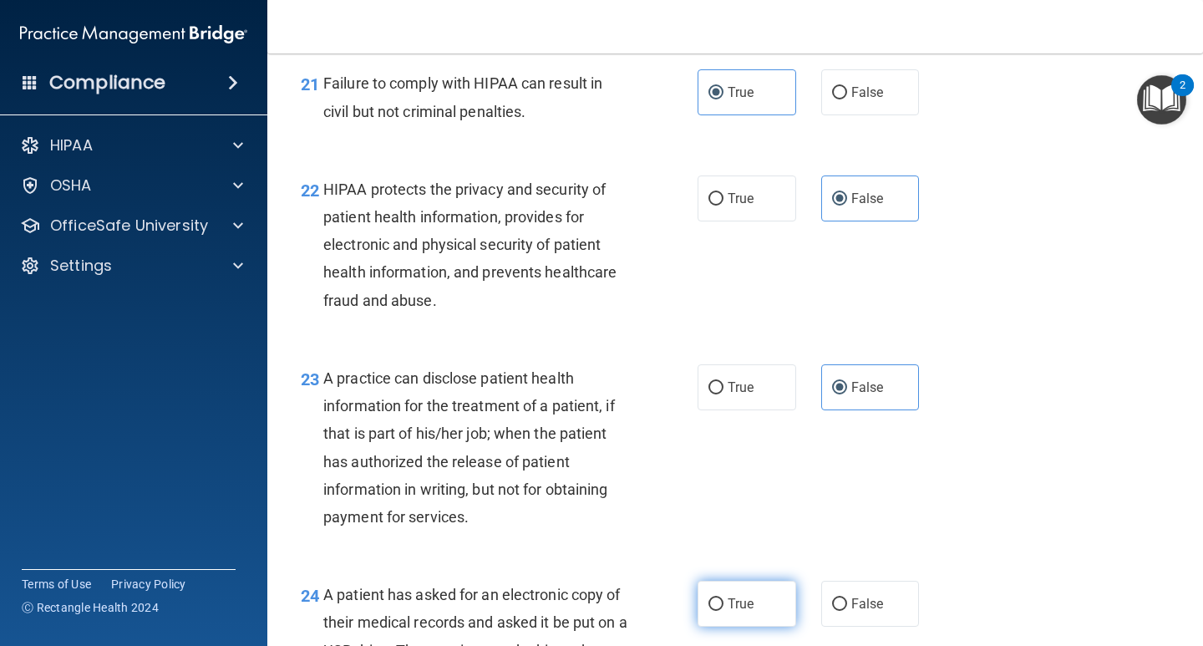
click at [713, 610] on input "True" at bounding box center [715, 604] width 15 height 13
radio input "true"
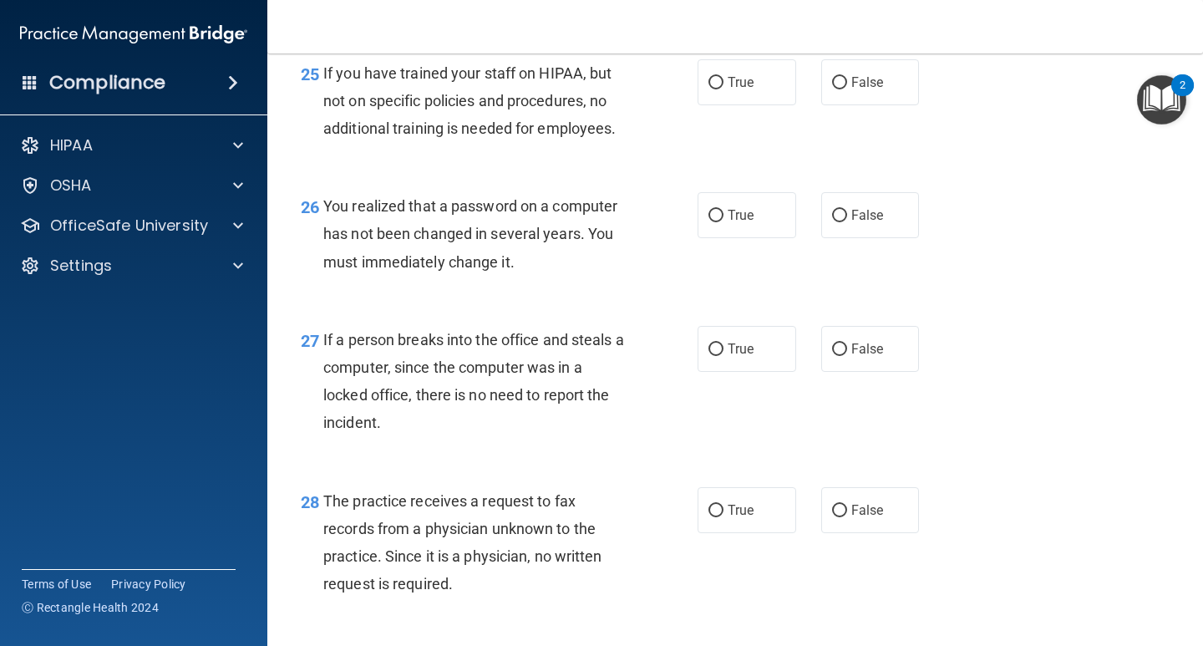
scroll to position [3842, 0]
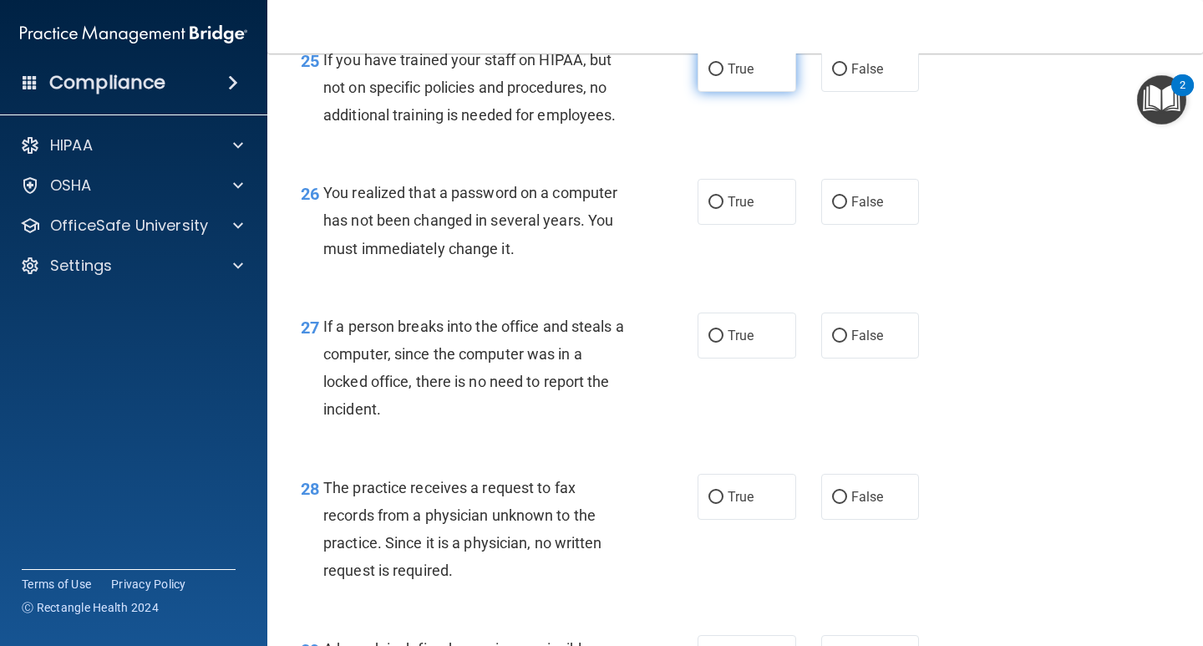
click at [716, 76] on input "True" at bounding box center [715, 69] width 15 height 13
radio input "true"
click at [708, 209] on input "True" at bounding box center [715, 202] width 15 height 13
radio input "true"
click at [832, 342] on input "False" at bounding box center [839, 336] width 15 height 13
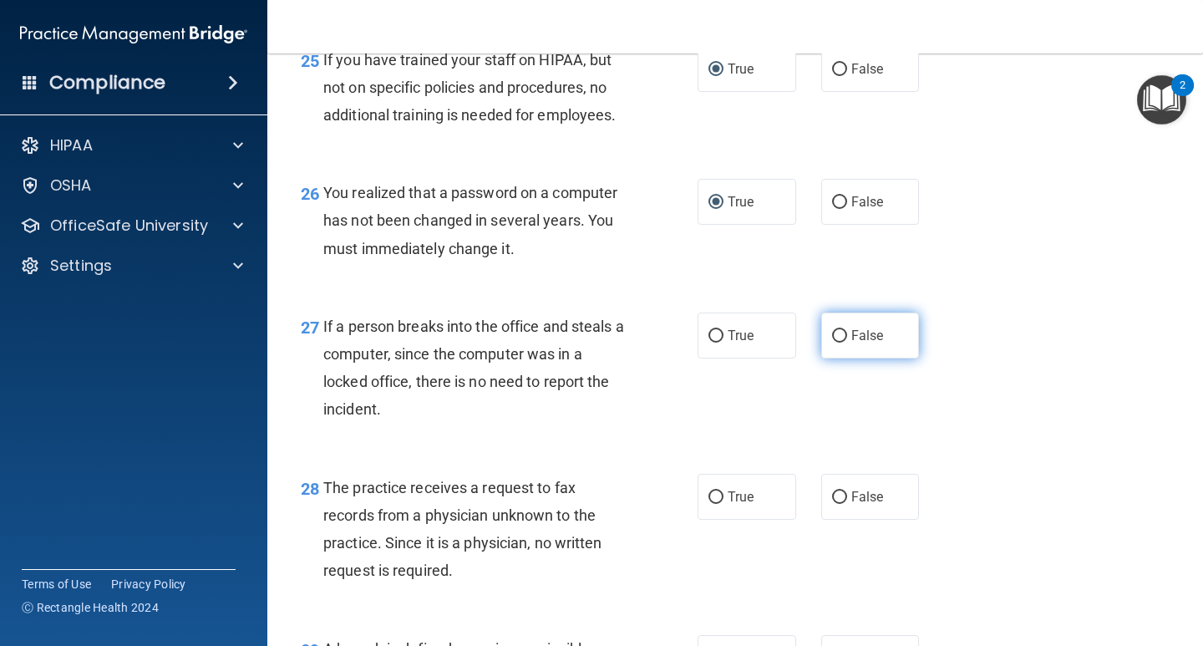
radio input "true"
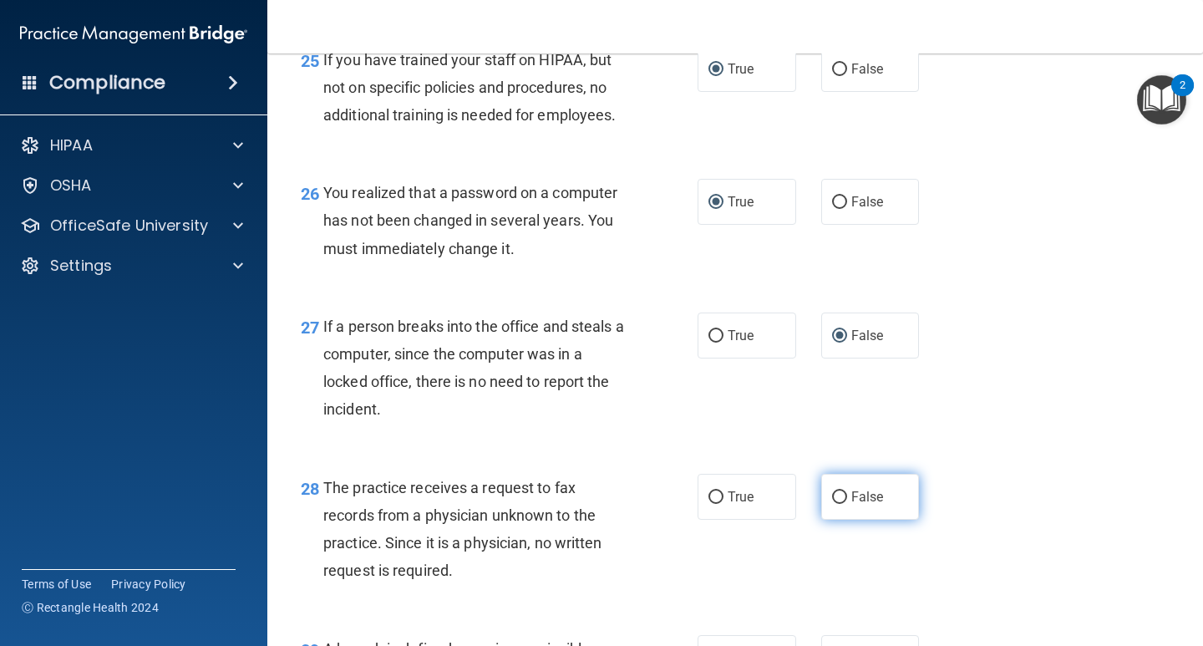
click at [832, 504] on input "False" at bounding box center [839, 497] width 15 height 13
radio input "true"
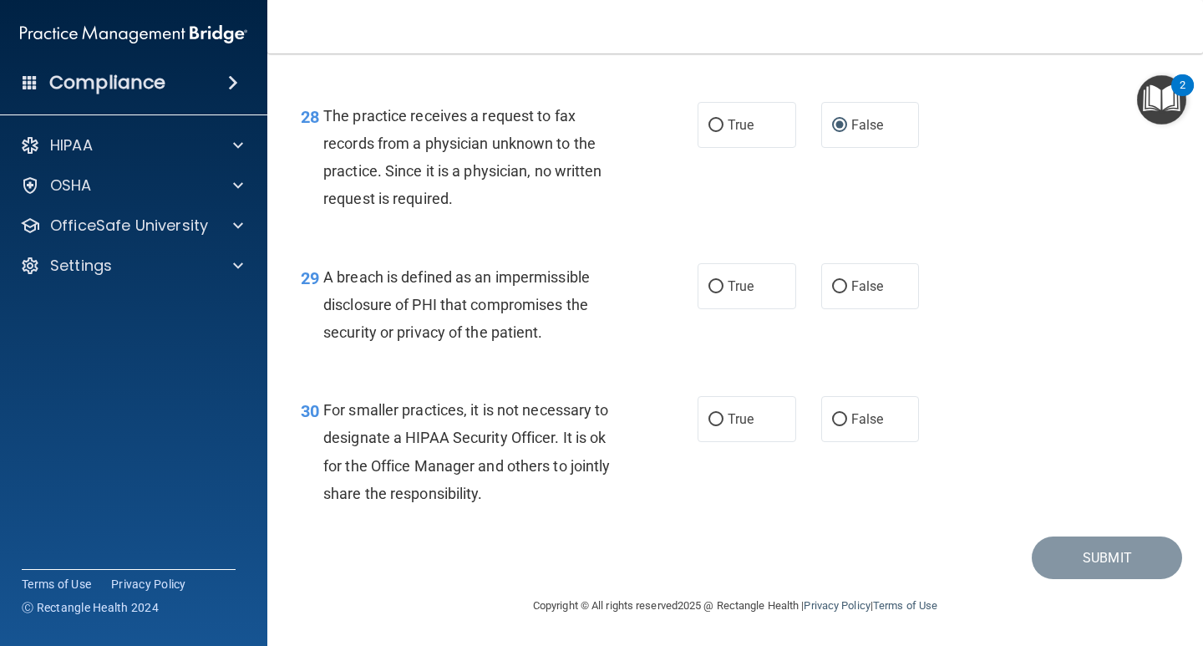
scroll to position [4241, 0]
click at [708, 281] on input "True" at bounding box center [715, 287] width 15 height 13
radio input "true"
click at [832, 414] on input "False" at bounding box center [839, 419] width 15 height 13
radio input "true"
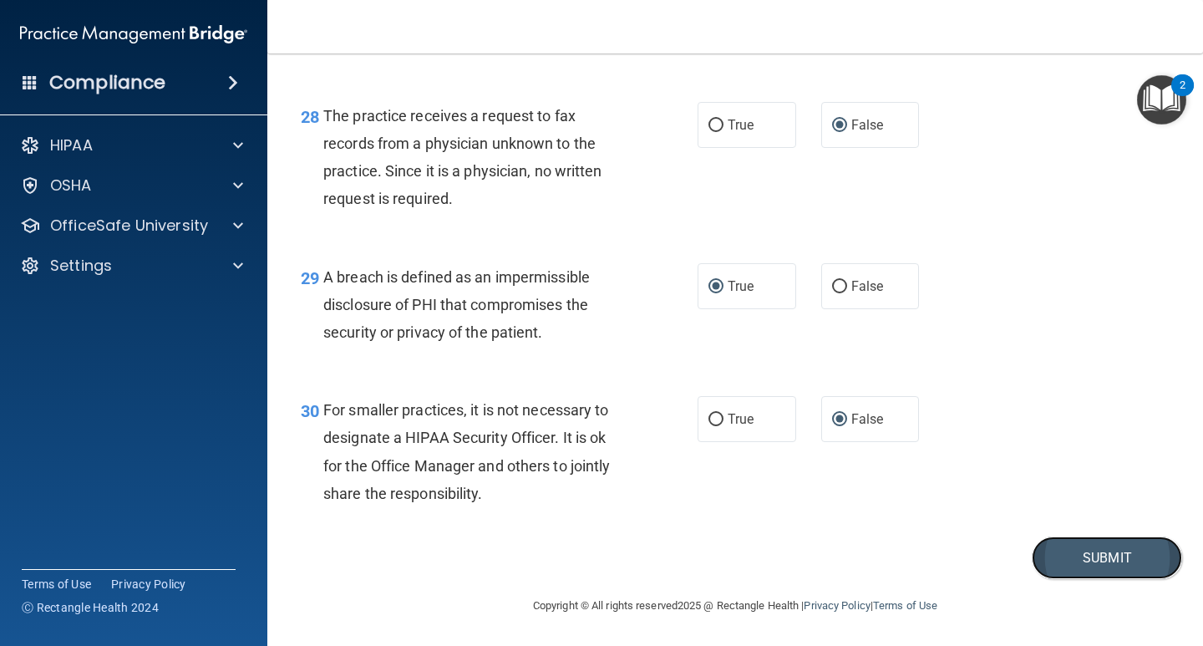
click at [1099, 550] on button "Submit" at bounding box center [1106, 557] width 150 height 43
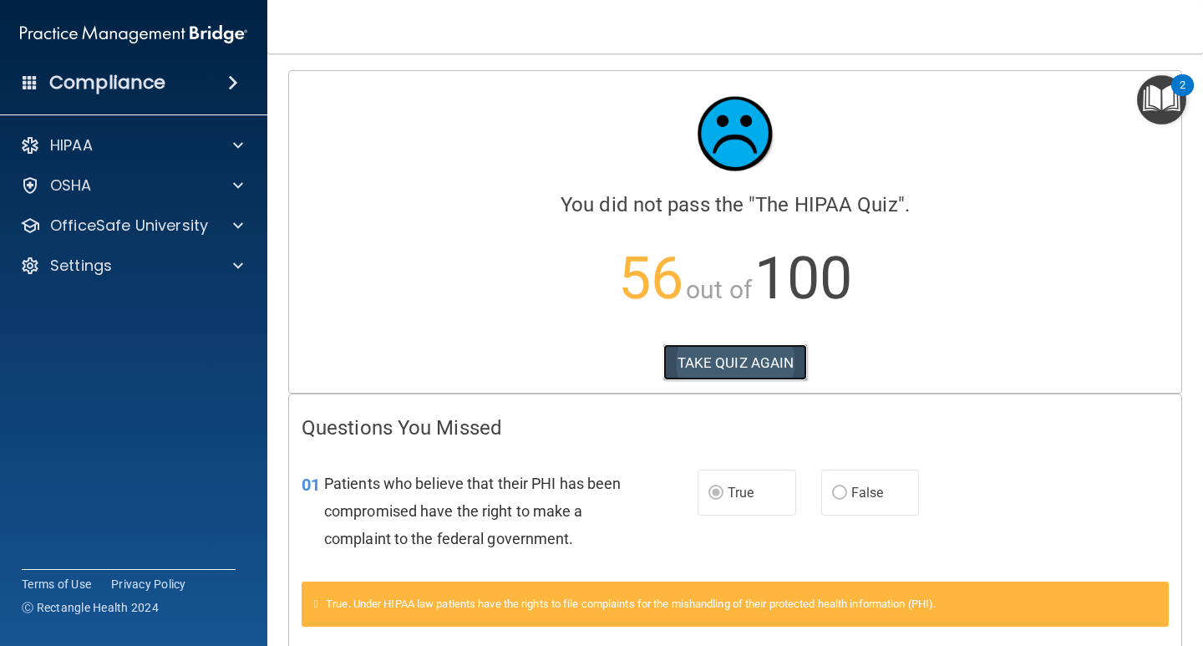
click at [736, 358] on button "TAKE QUIZ AGAIN" at bounding box center [735, 362] width 144 height 37
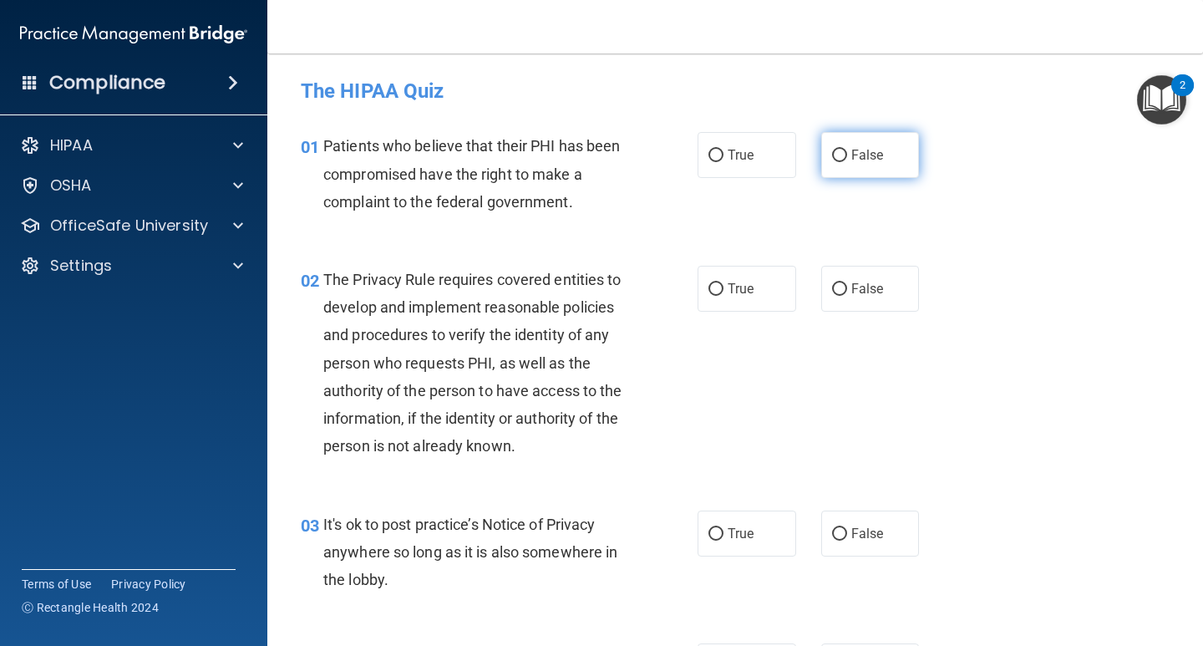
click at [832, 157] on input "False" at bounding box center [839, 155] width 15 height 13
radio input "true"
click at [718, 289] on label "True" at bounding box center [746, 289] width 99 height 46
click at [718, 289] on input "True" at bounding box center [715, 289] width 15 height 13
radio input "true"
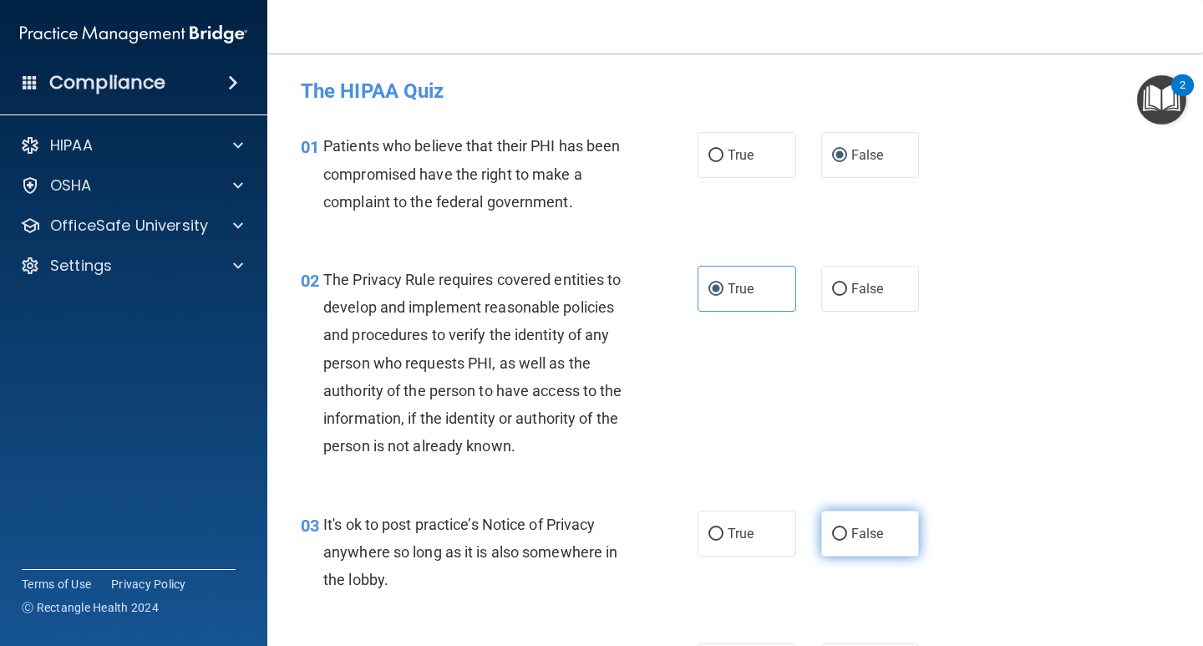
click at [832, 528] on input "False" at bounding box center [839, 534] width 15 height 13
radio input "true"
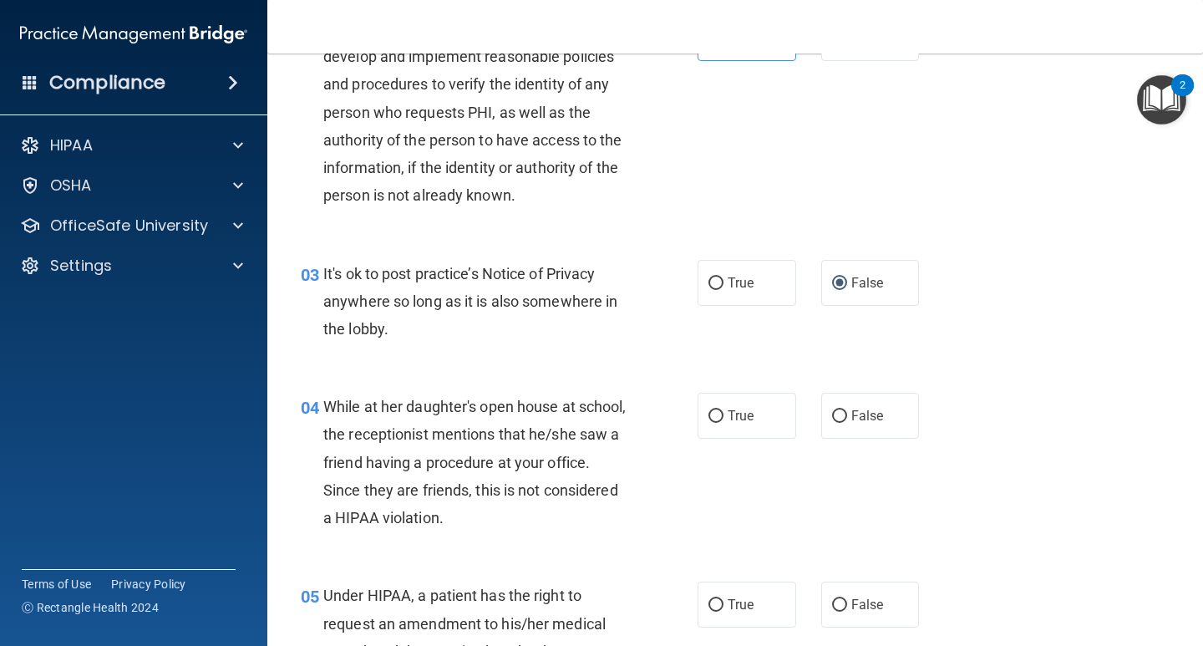
scroll to position [418, 0]
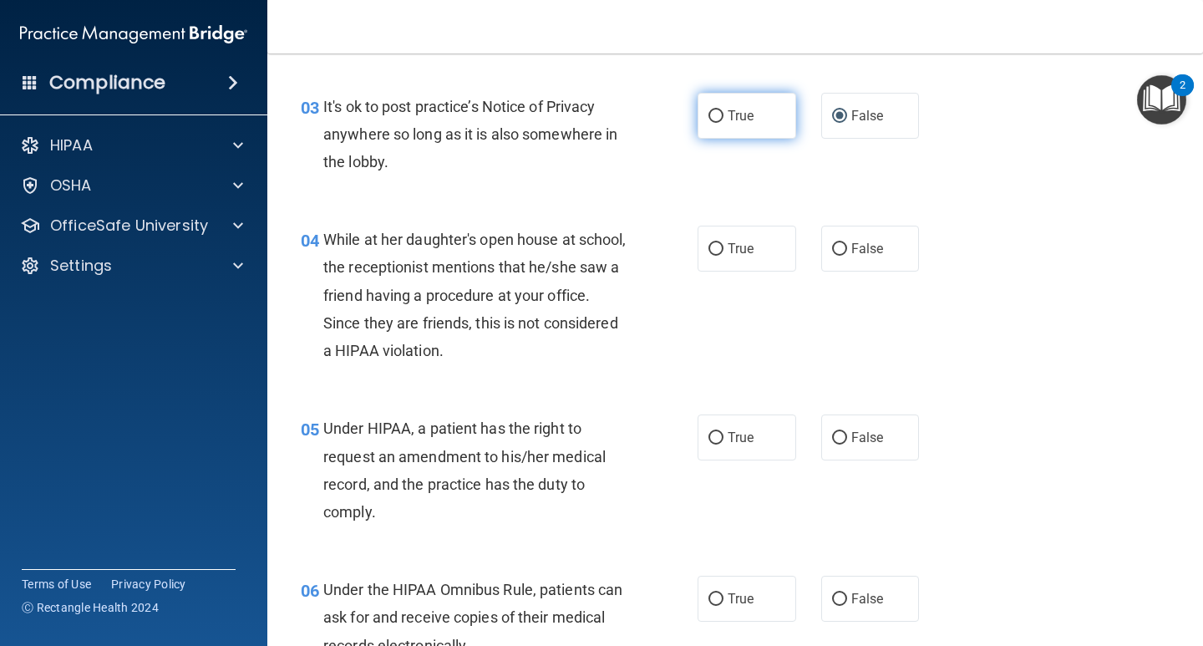
click at [711, 114] on input "True" at bounding box center [715, 116] width 15 height 13
radio input "true"
radio input "false"
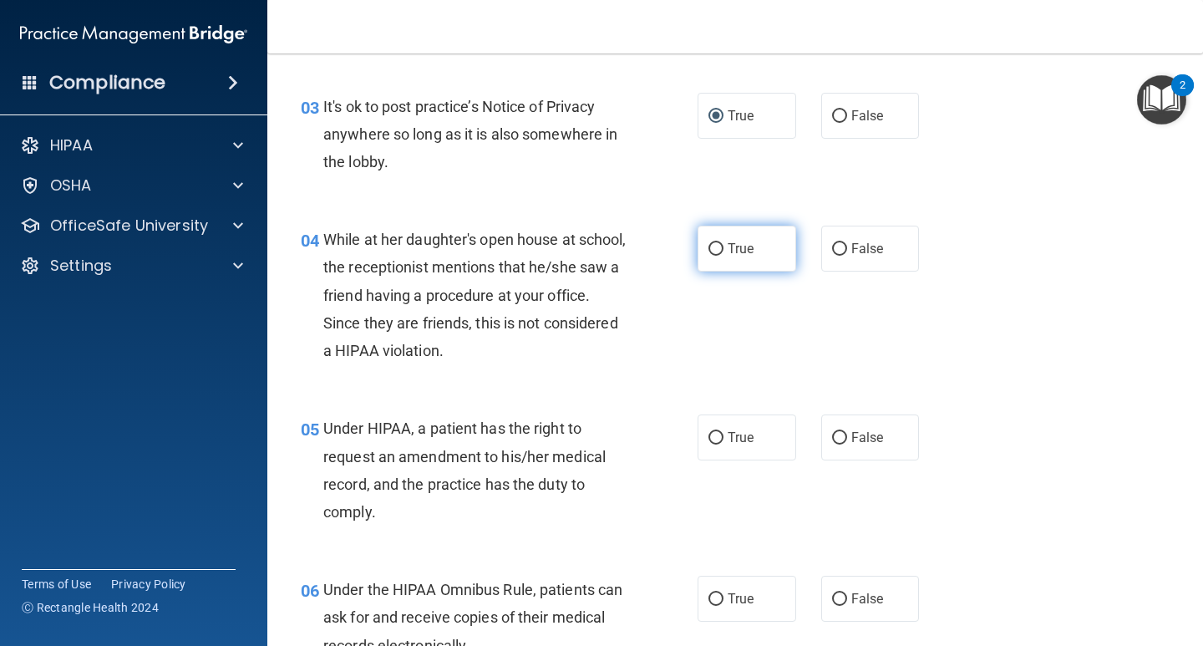
click at [717, 247] on input "True" at bounding box center [715, 249] width 15 height 13
radio input "true"
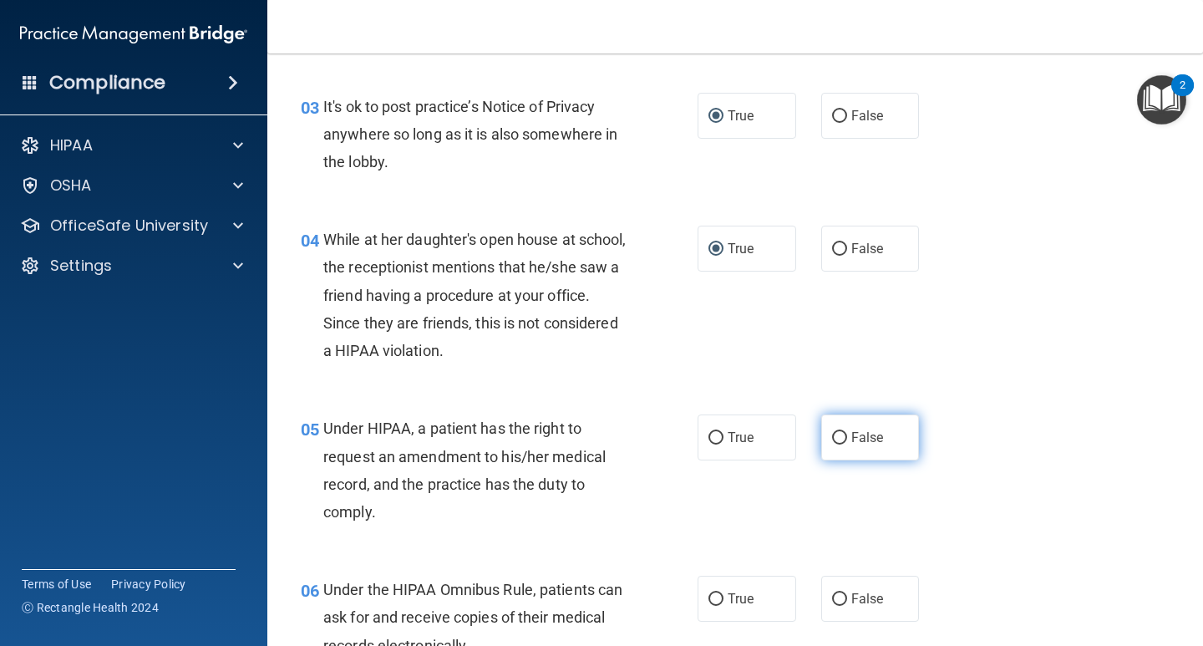
click at [842, 433] on label "False" at bounding box center [870, 437] width 99 height 46
click at [842, 433] on input "False" at bounding box center [839, 438] width 15 height 13
radio input "true"
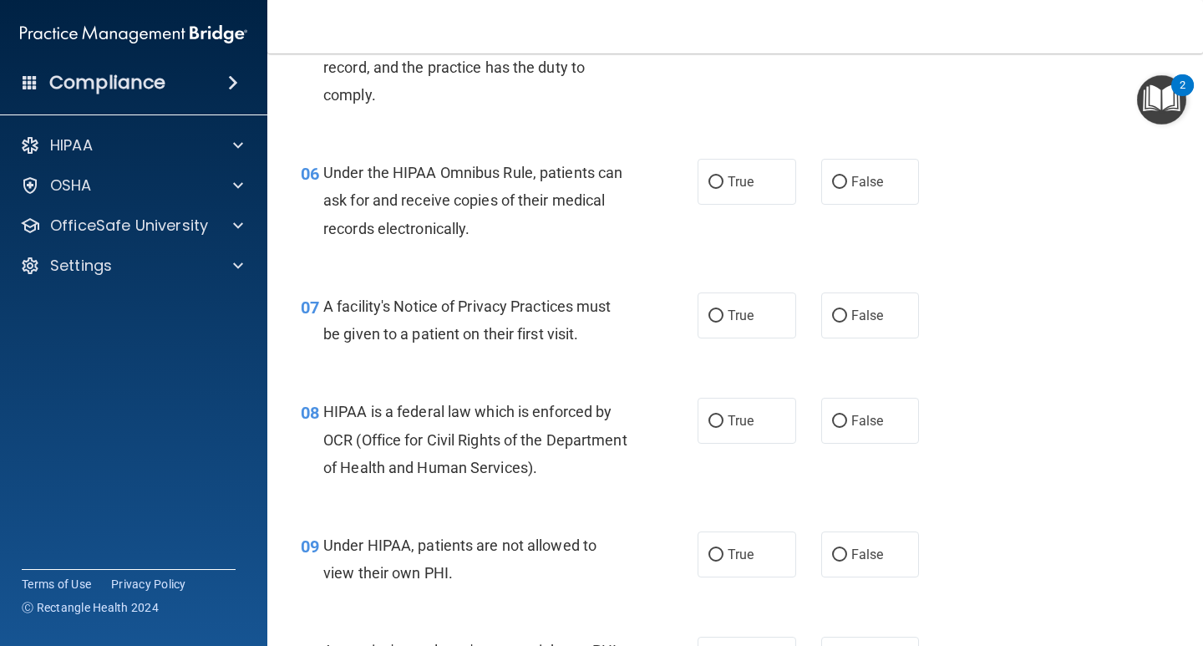
scroll to position [835, 0]
click at [833, 184] on input "False" at bounding box center [839, 181] width 15 height 13
radio input "true"
click at [713, 311] on input "True" at bounding box center [715, 315] width 15 height 13
radio input "true"
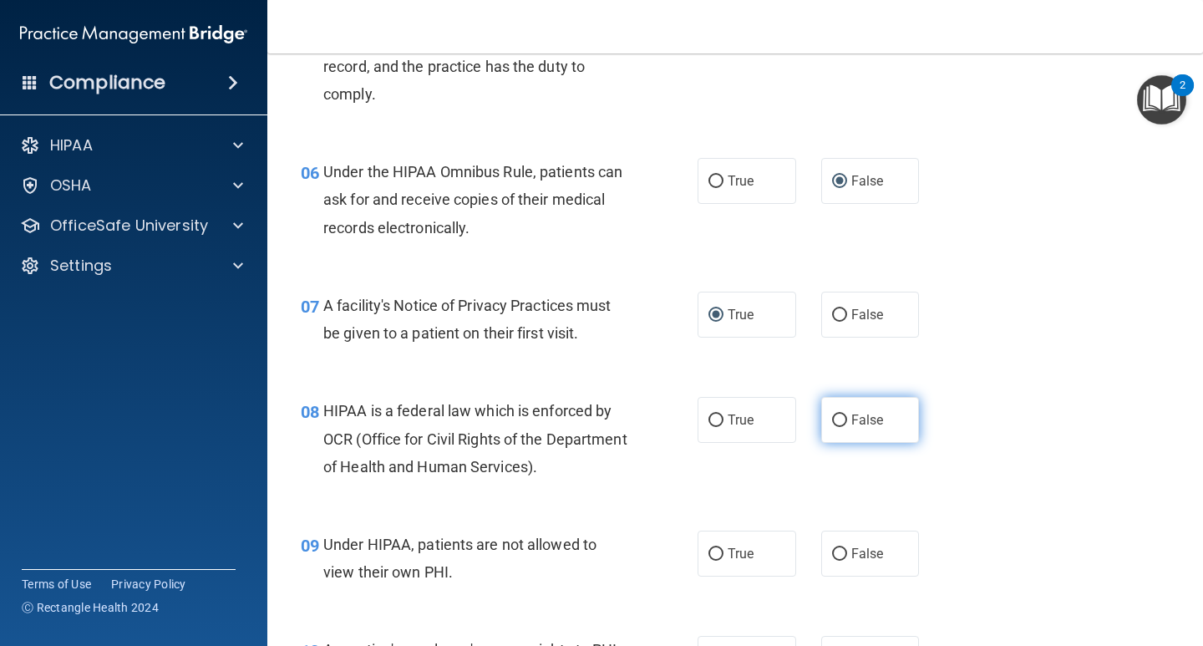
click at [832, 425] on input "False" at bounding box center [839, 420] width 15 height 13
radio input "true"
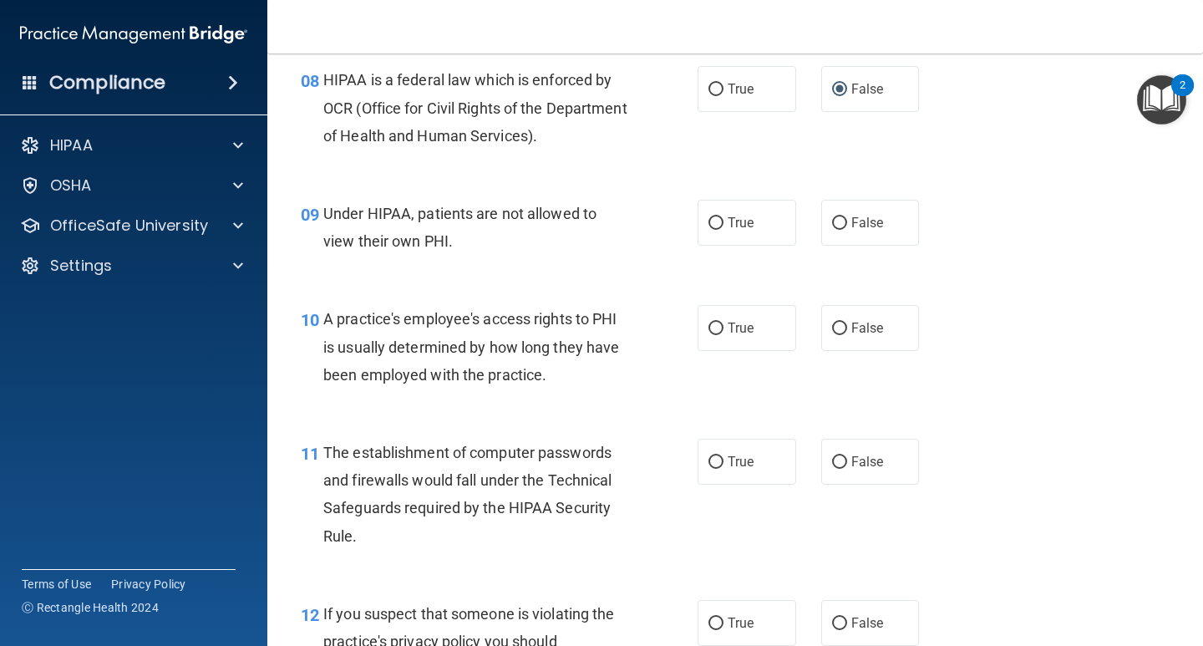
scroll to position [1169, 0]
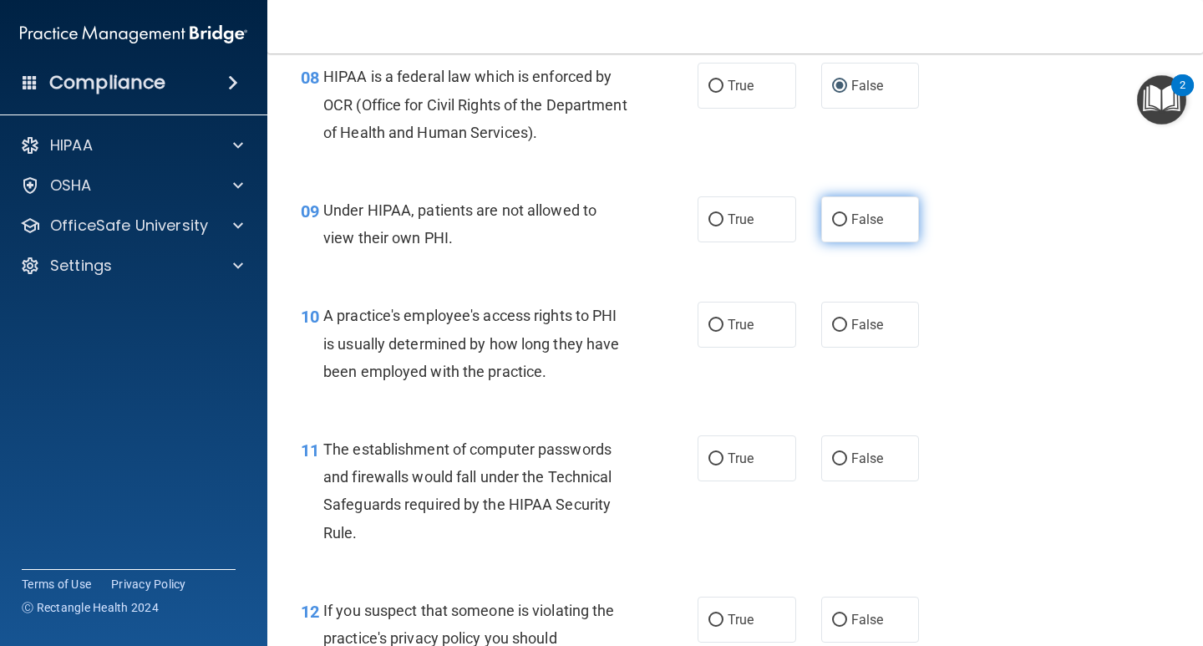
click at [838, 215] on input "False" at bounding box center [839, 220] width 15 height 13
radio input "true"
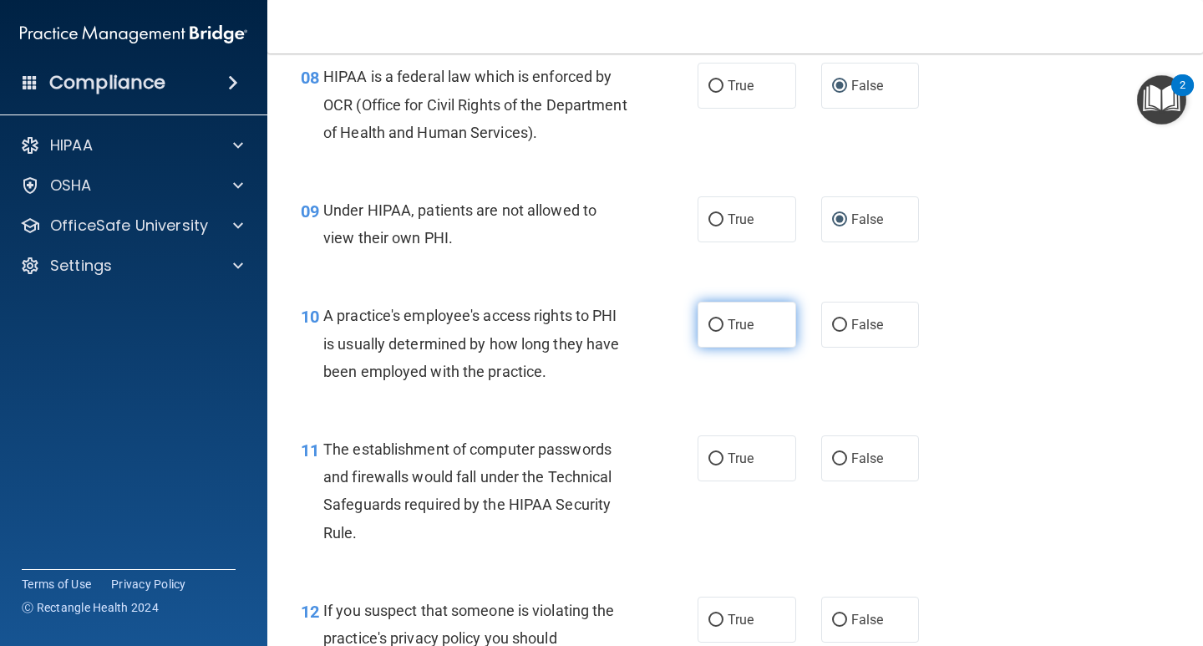
click at [711, 319] on input "True" at bounding box center [715, 325] width 15 height 13
radio input "true"
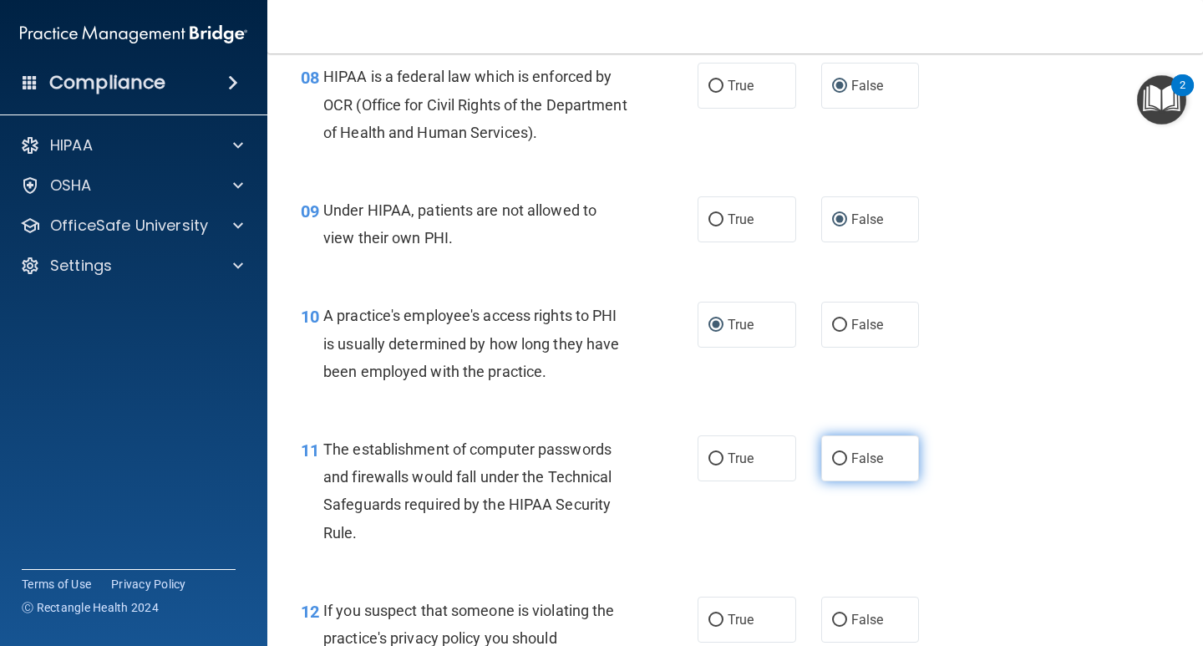
click at [835, 454] on input "False" at bounding box center [839, 459] width 15 height 13
radio input "true"
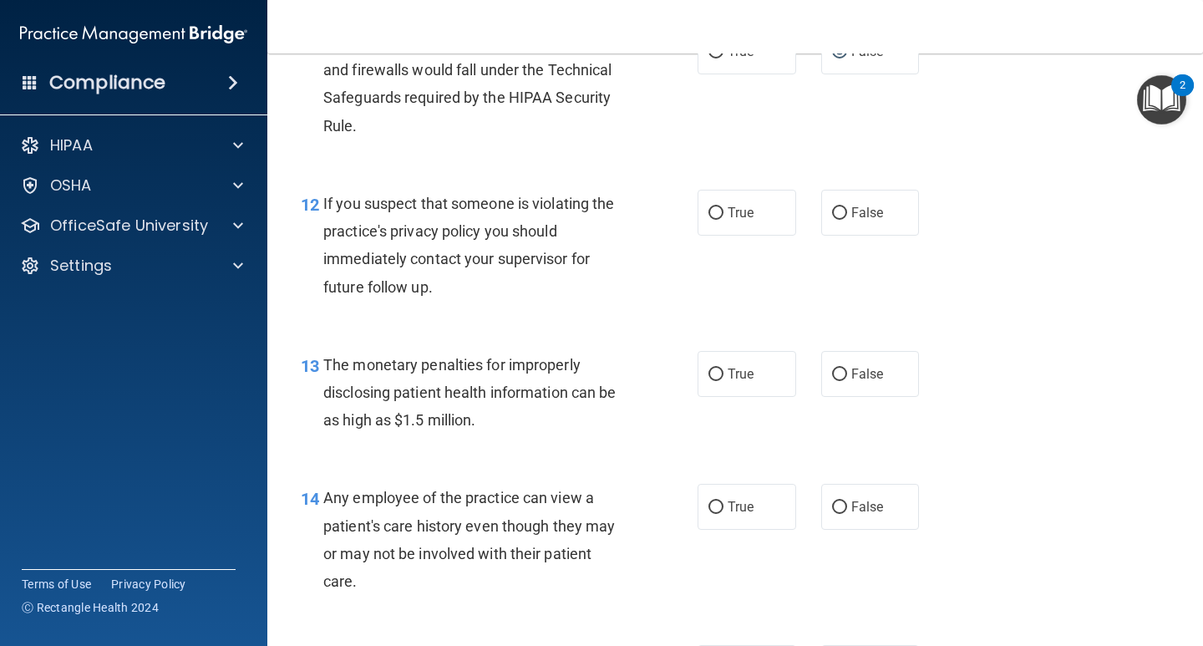
scroll to position [1587, 0]
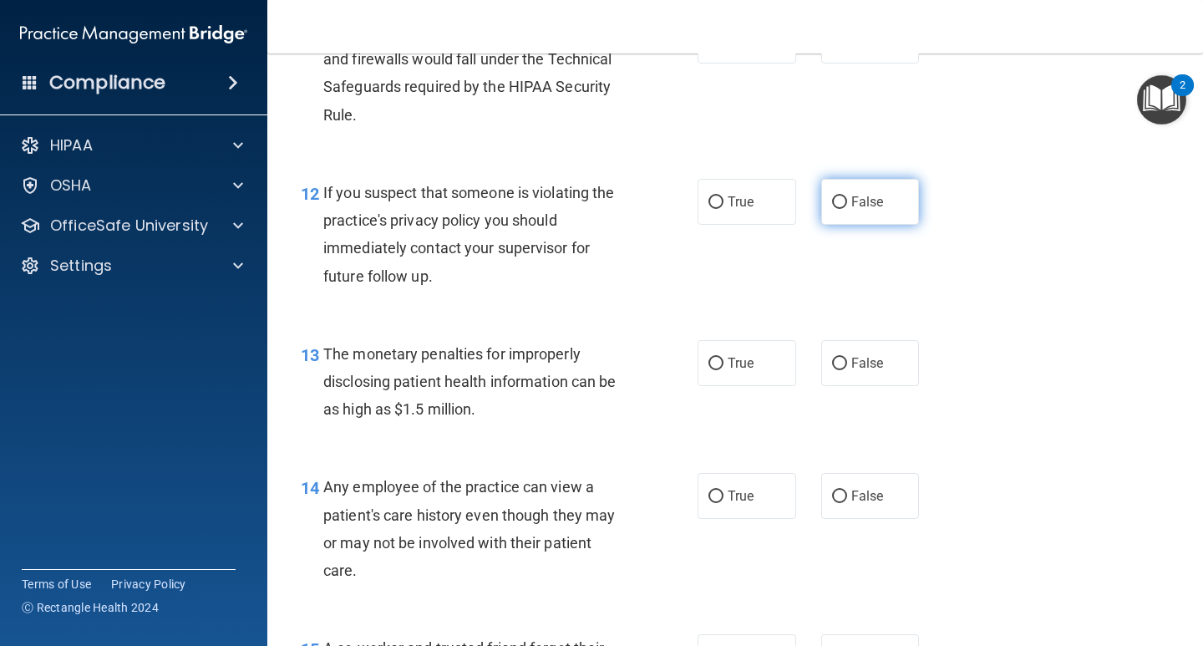
click at [847, 210] on label "False" at bounding box center [870, 202] width 99 height 46
click at [847, 209] on input "False" at bounding box center [839, 202] width 15 height 13
radio input "true"
click at [711, 359] on input "True" at bounding box center [715, 363] width 15 height 13
radio input "true"
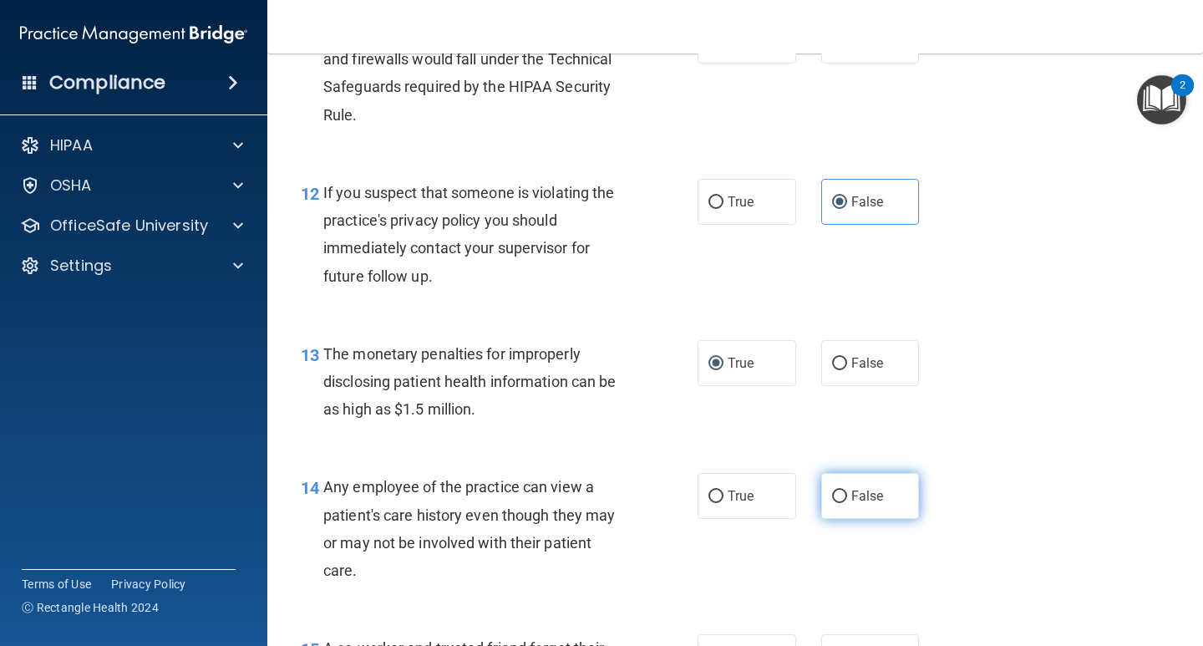
click at [852, 494] on span "False" at bounding box center [867, 496] width 33 height 16
click at [847, 494] on input "False" at bounding box center [839, 496] width 15 height 13
radio input "true"
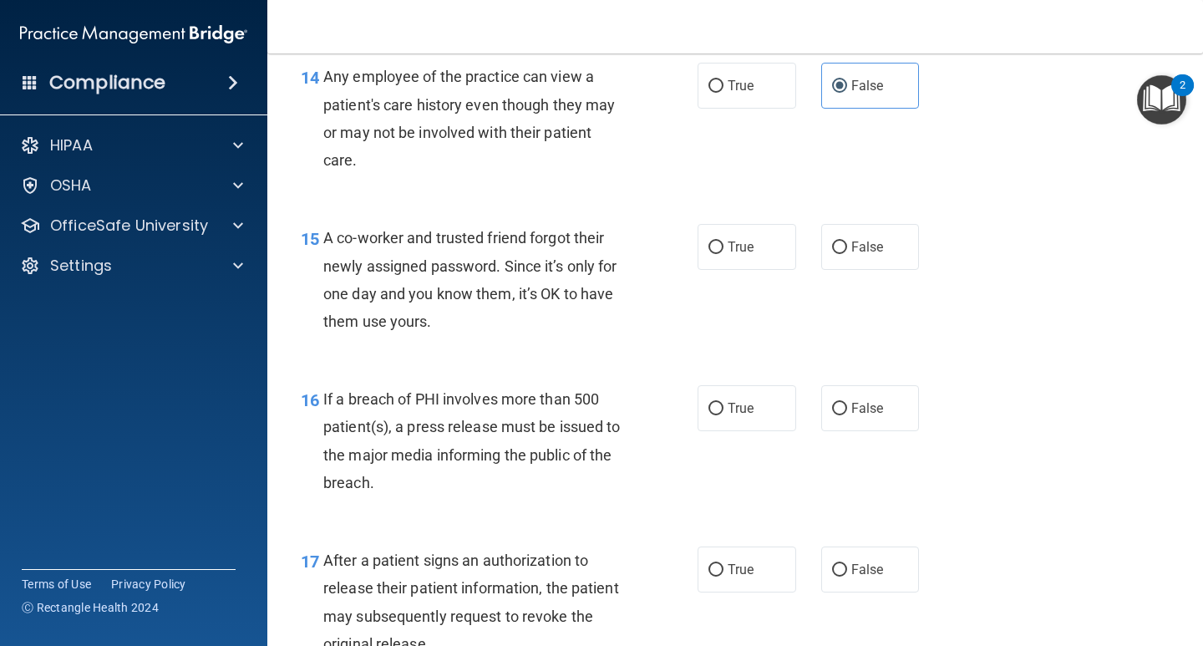
scroll to position [2004, 0]
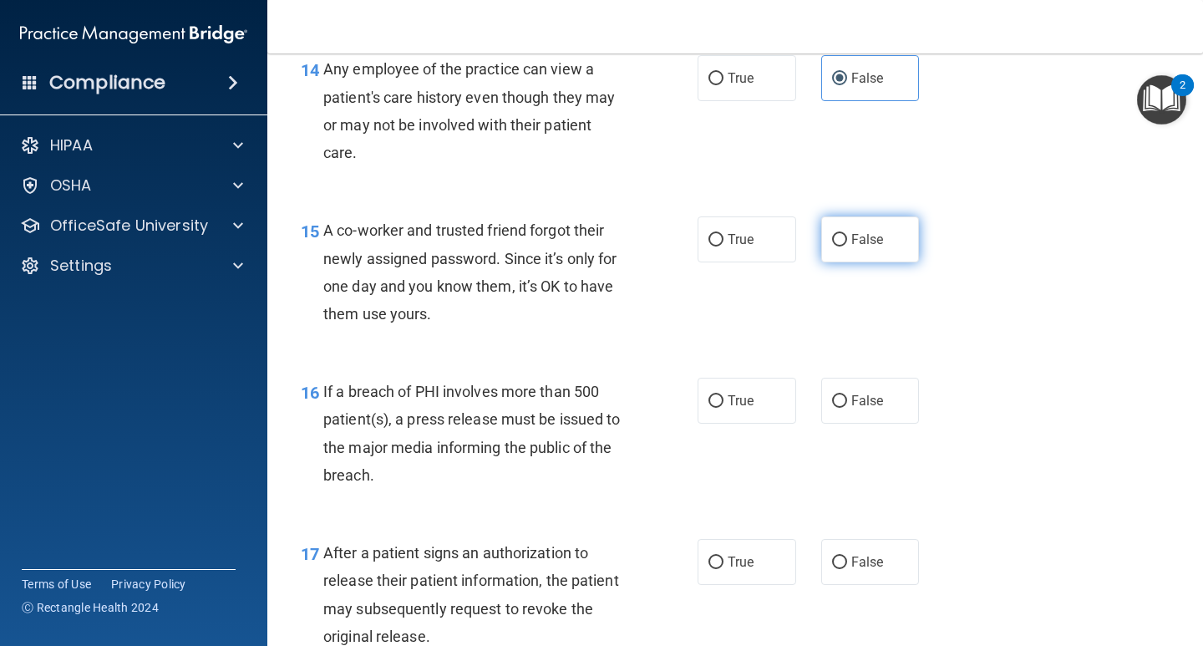
click at [859, 250] on label "False" at bounding box center [870, 239] width 99 height 46
click at [847, 246] on input "False" at bounding box center [839, 240] width 15 height 13
radio input "true"
click at [727, 403] on span "True" at bounding box center [740, 401] width 26 height 16
click at [723, 403] on input "True" at bounding box center [715, 401] width 15 height 13
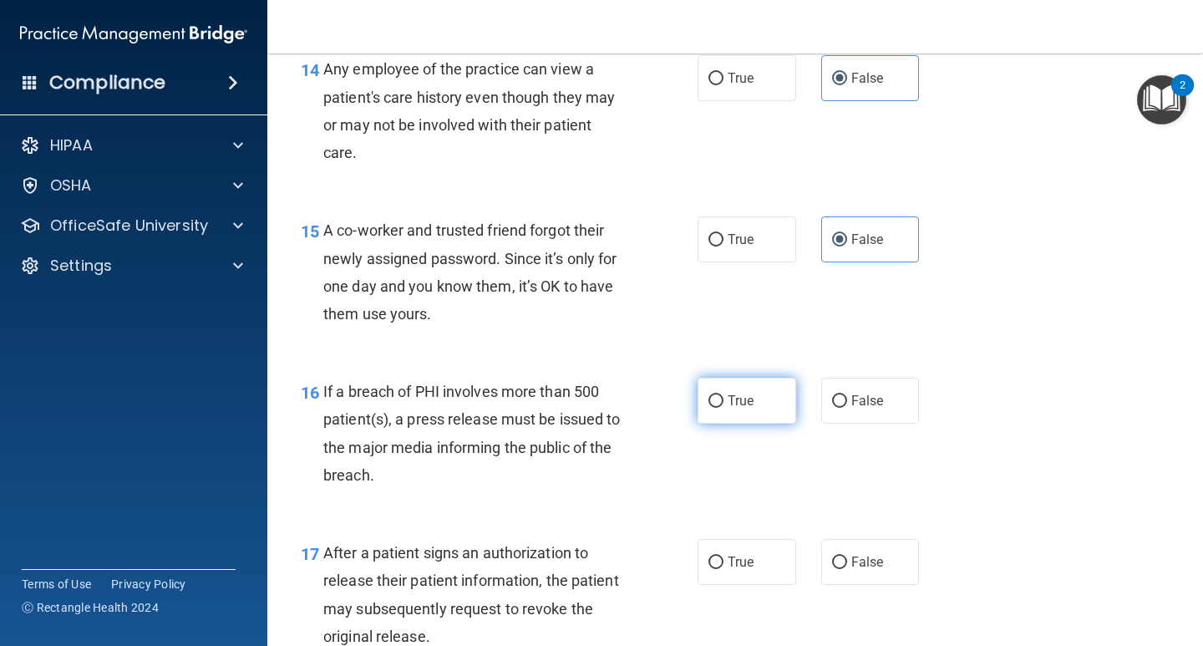
radio input "true"
click at [832, 556] on input "False" at bounding box center [839, 562] width 15 height 13
radio input "true"
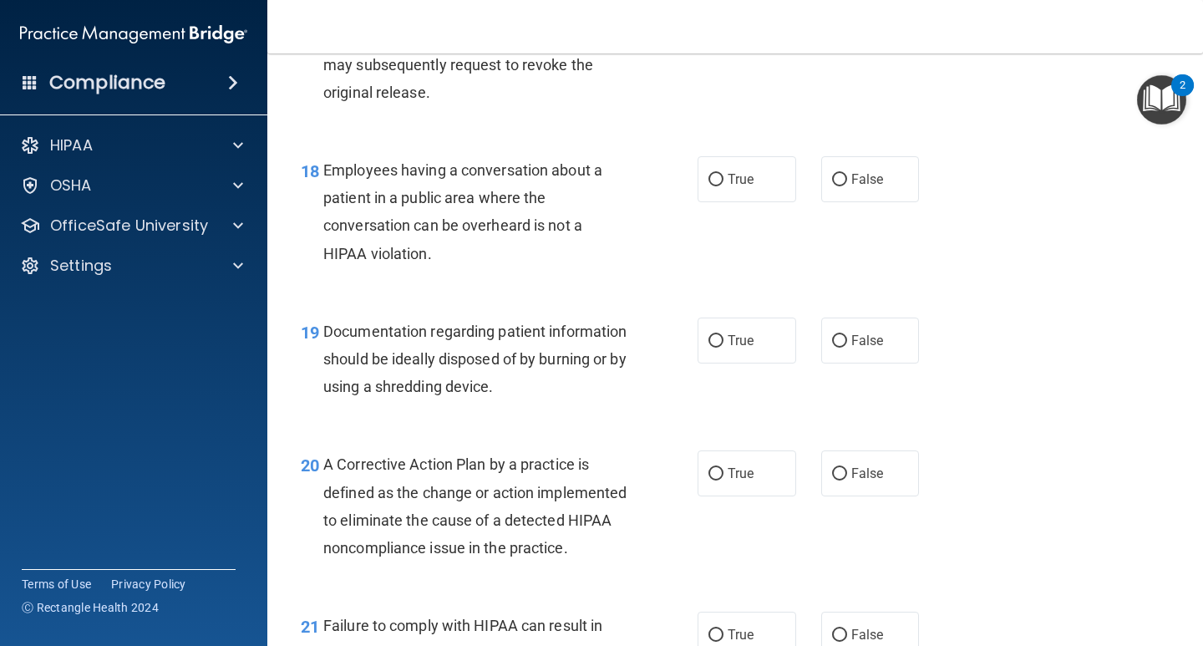
scroll to position [2589, 0]
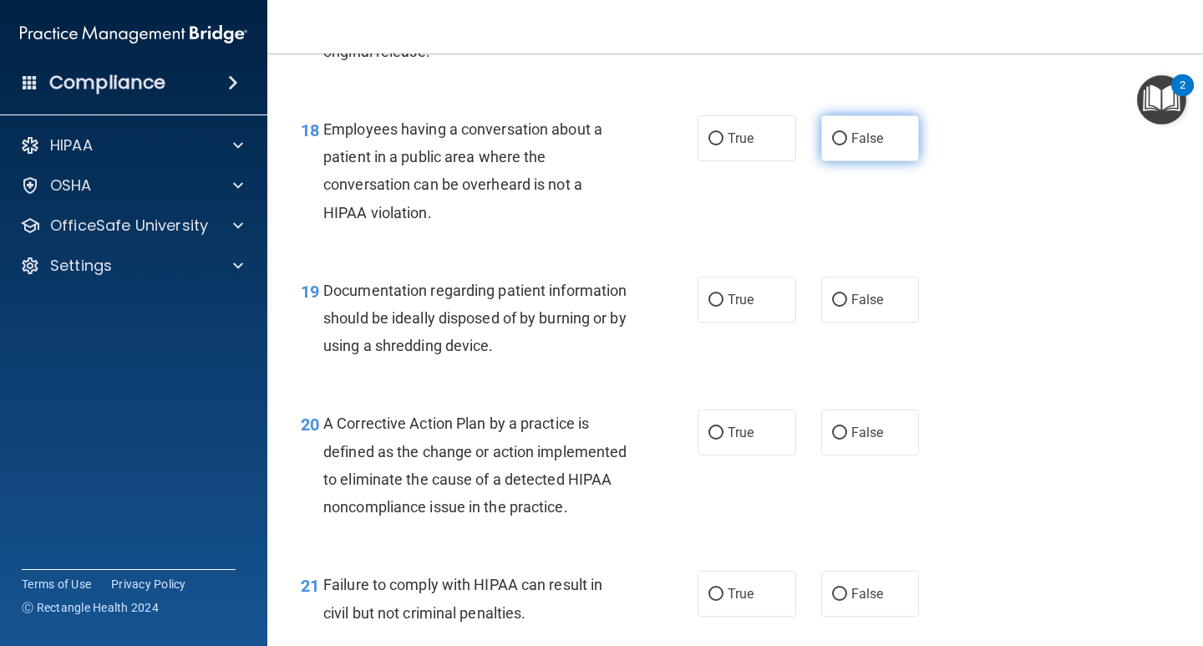
click at [821, 144] on label "False" at bounding box center [870, 138] width 99 height 46
click at [832, 144] on input "False" at bounding box center [839, 139] width 15 height 13
radio input "true"
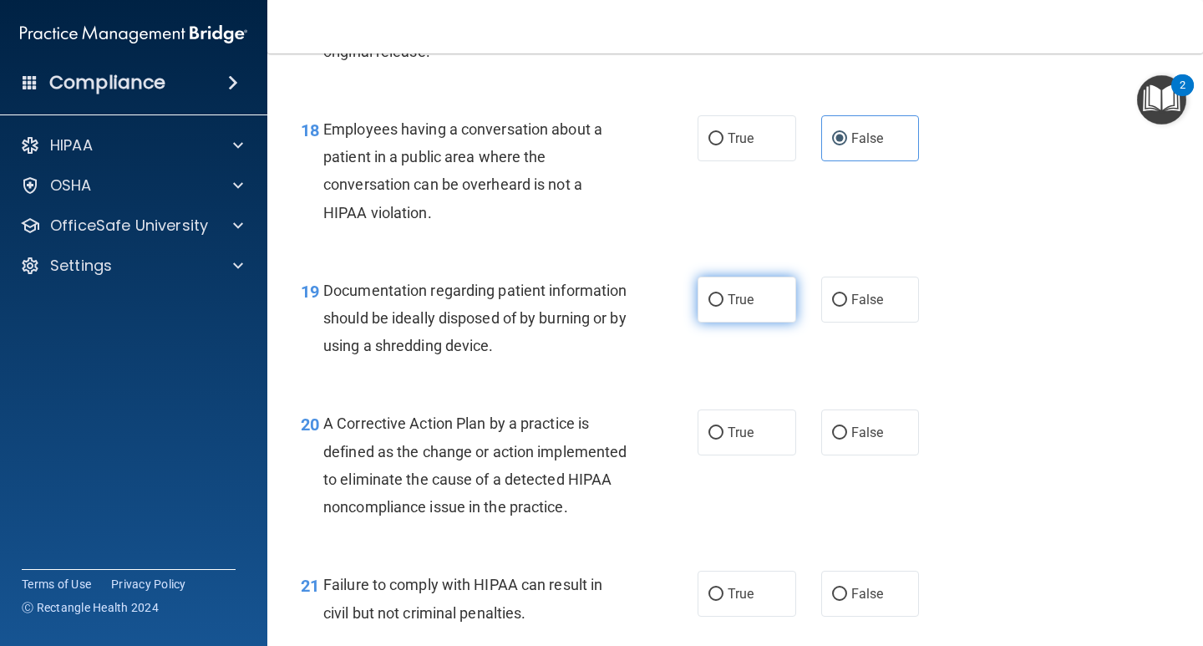
click at [719, 299] on label "True" at bounding box center [746, 299] width 99 height 46
click at [719, 299] on input "True" at bounding box center [715, 300] width 15 height 13
radio input "true"
click at [841, 438] on label "False" at bounding box center [870, 432] width 99 height 46
click at [841, 438] on input "False" at bounding box center [839, 433] width 15 height 13
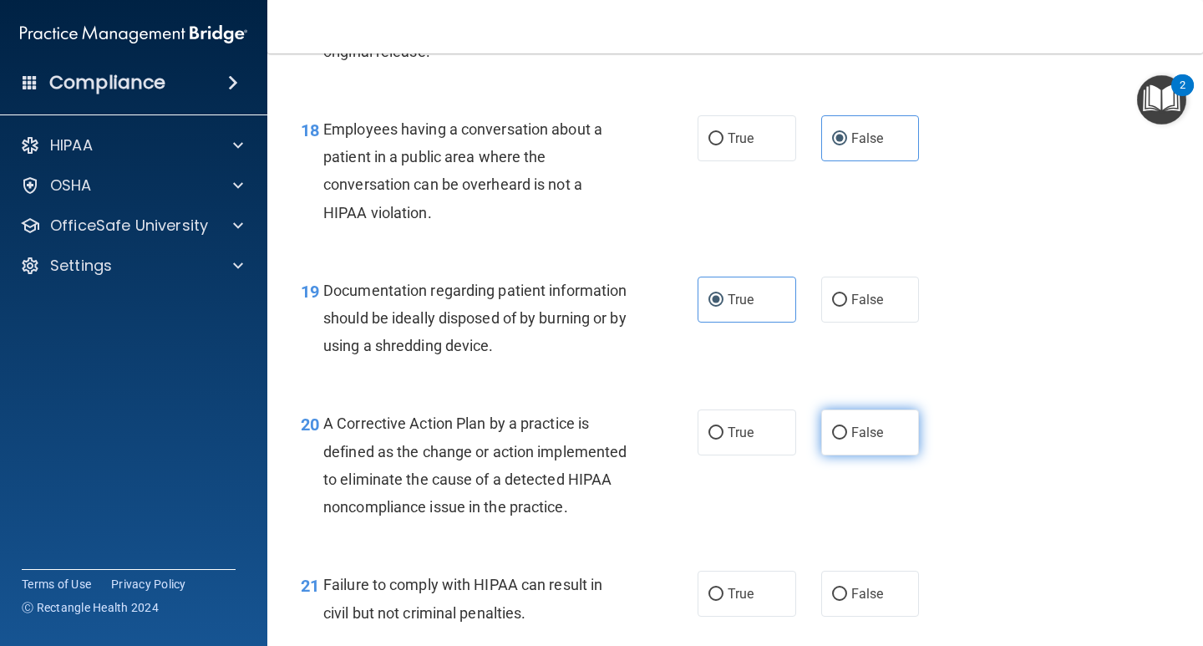
radio input "true"
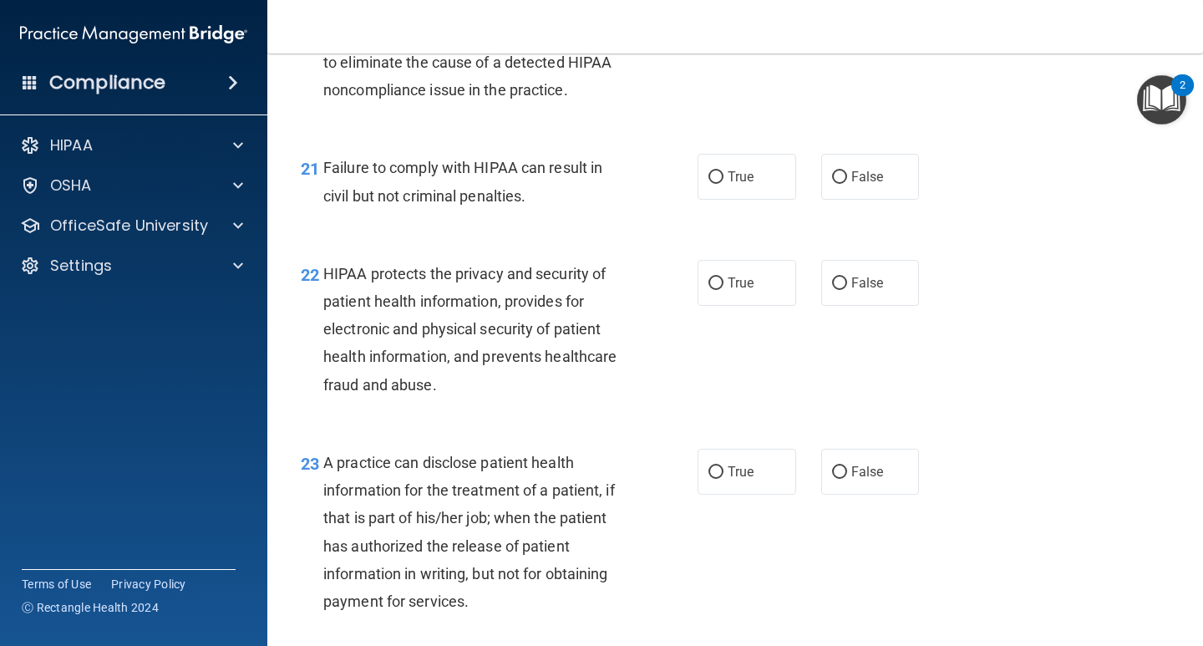
scroll to position [3006, 0]
click at [721, 199] on label "True" at bounding box center [746, 176] width 99 height 46
click at [721, 183] on input "True" at bounding box center [715, 176] width 15 height 13
radio input "true"
click at [842, 305] on label "False" at bounding box center [870, 282] width 99 height 46
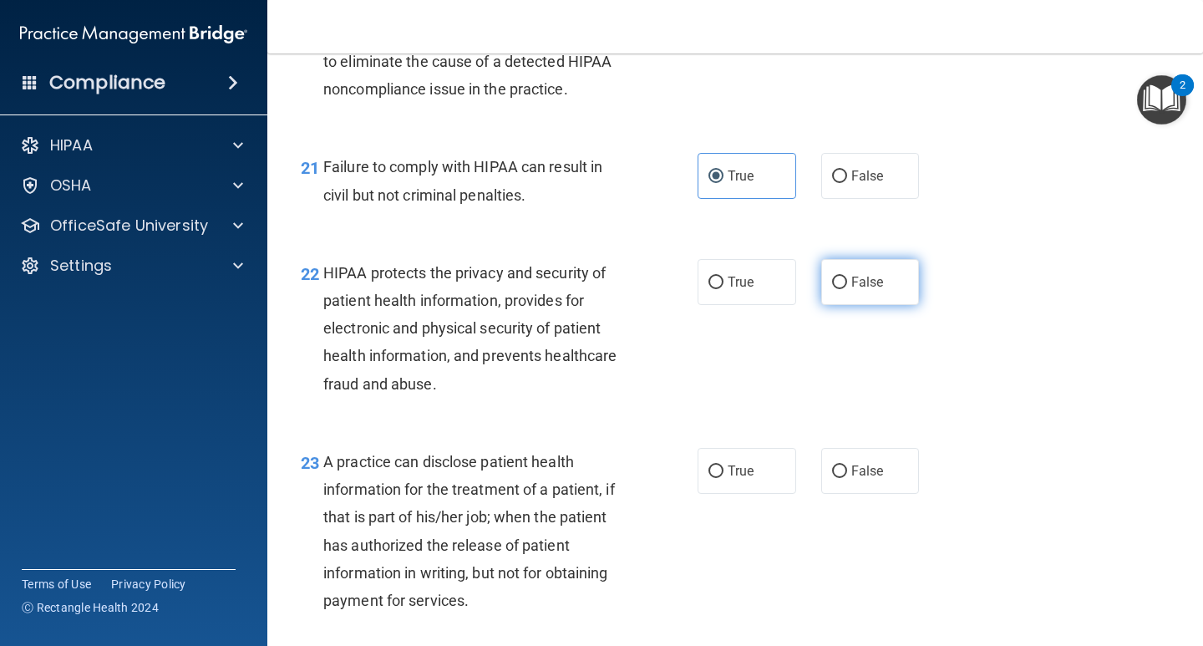
click at [842, 289] on input "False" at bounding box center [839, 282] width 15 height 13
radio input "true"
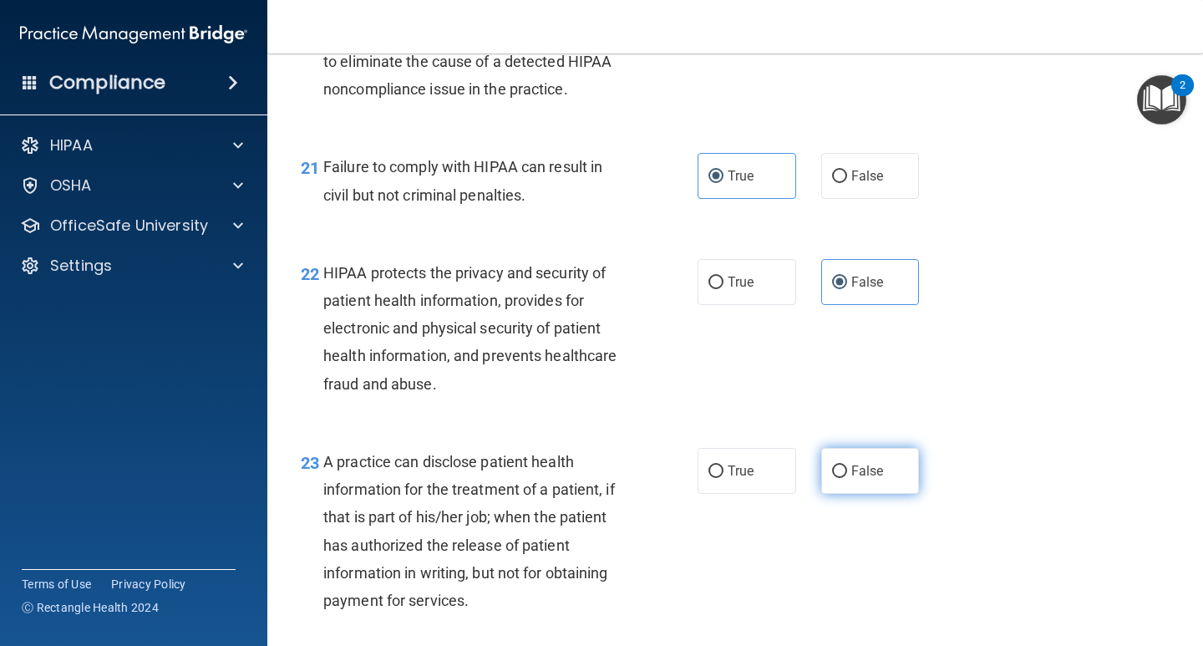
click at [851, 479] on span "False" at bounding box center [867, 471] width 33 height 16
click at [847, 478] on input "False" at bounding box center [839, 471] width 15 height 13
radio input "true"
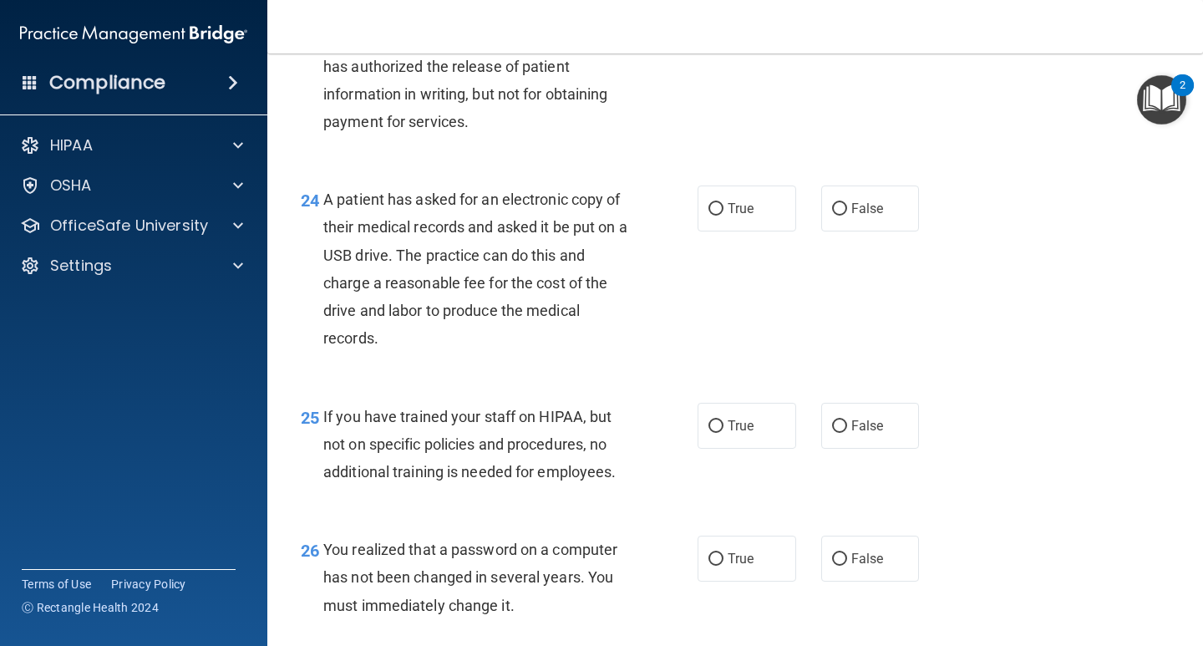
scroll to position [3508, 0]
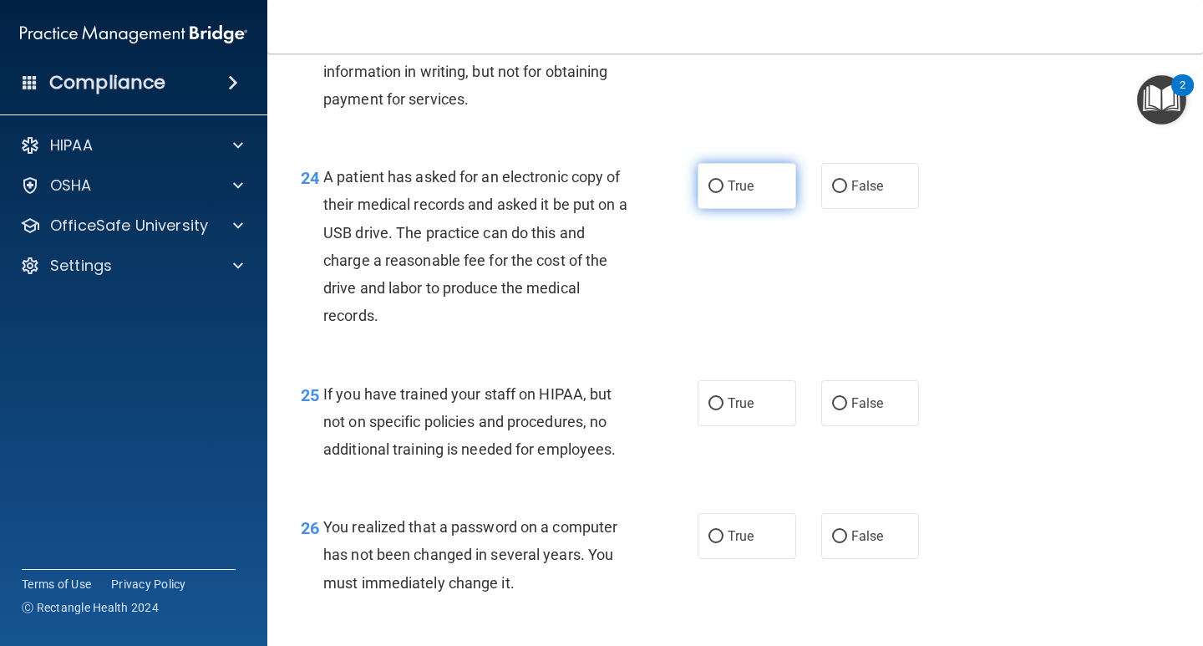
click at [727, 194] on span "True" at bounding box center [740, 186] width 26 height 16
click at [722, 193] on input "True" at bounding box center [715, 186] width 15 height 13
radio input "true"
click at [712, 410] on input "True" at bounding box center [715, 404] width 15 height 13
radio input "true"
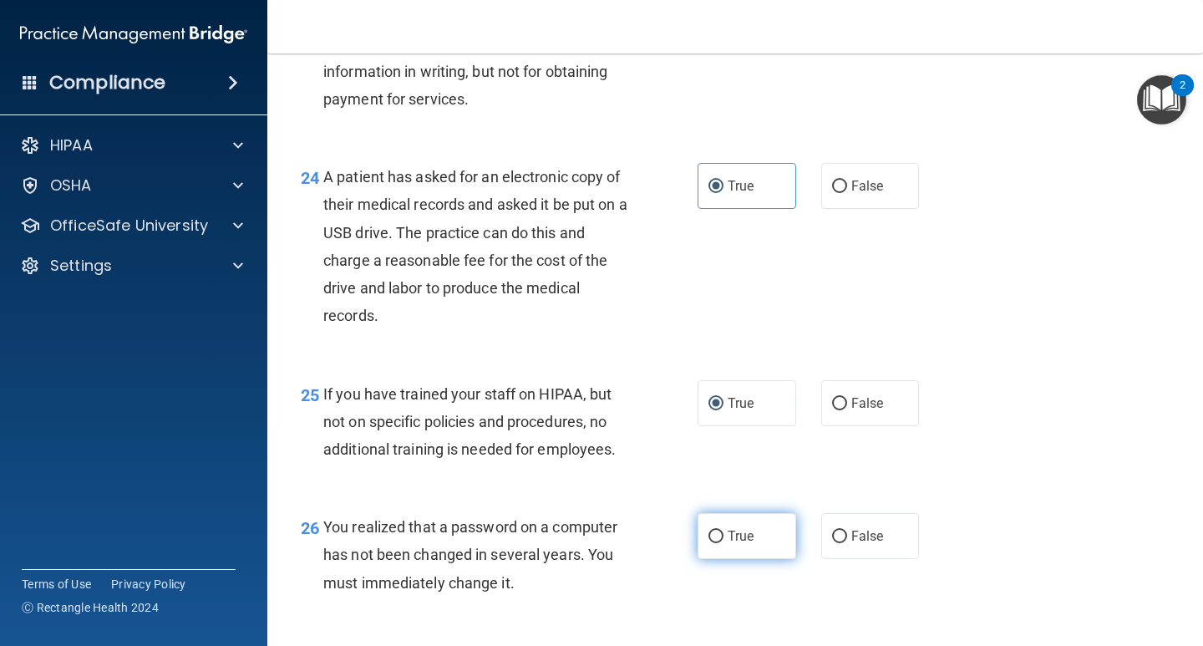
click at [727, 544] on span "True" at bounding box center [740, 536] width 26 height 16
click at [722, 543] on input "True" at bounding box center [715, 536] width 15 height 13
radio input "true"
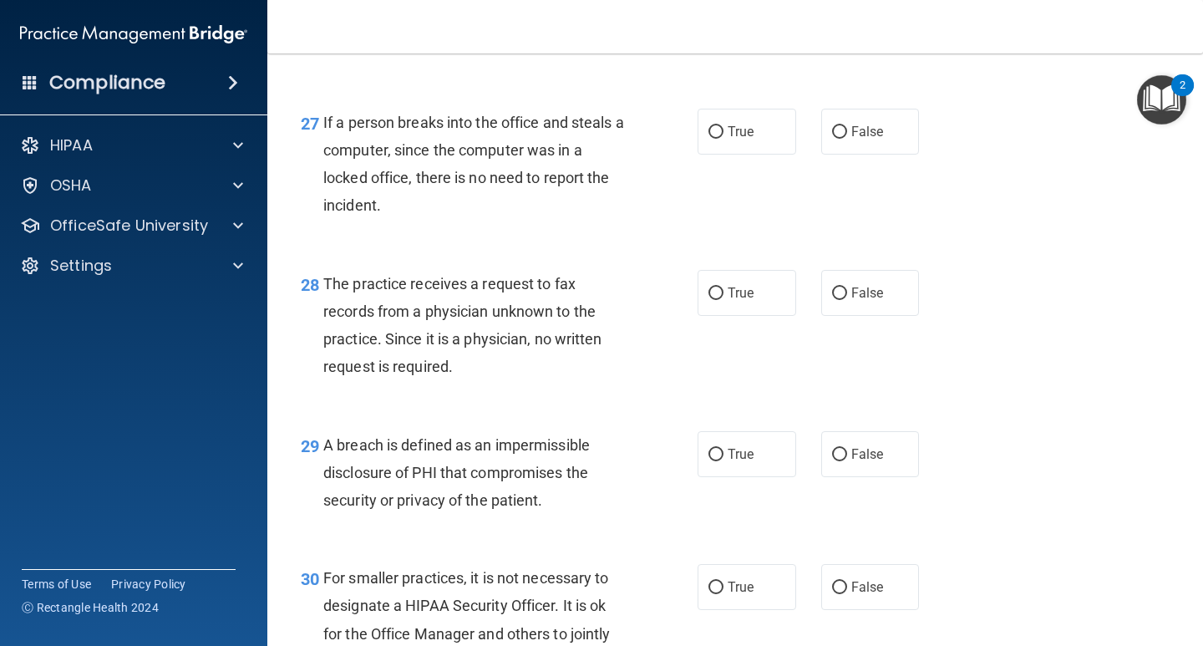
scroll to position [4092, 0]
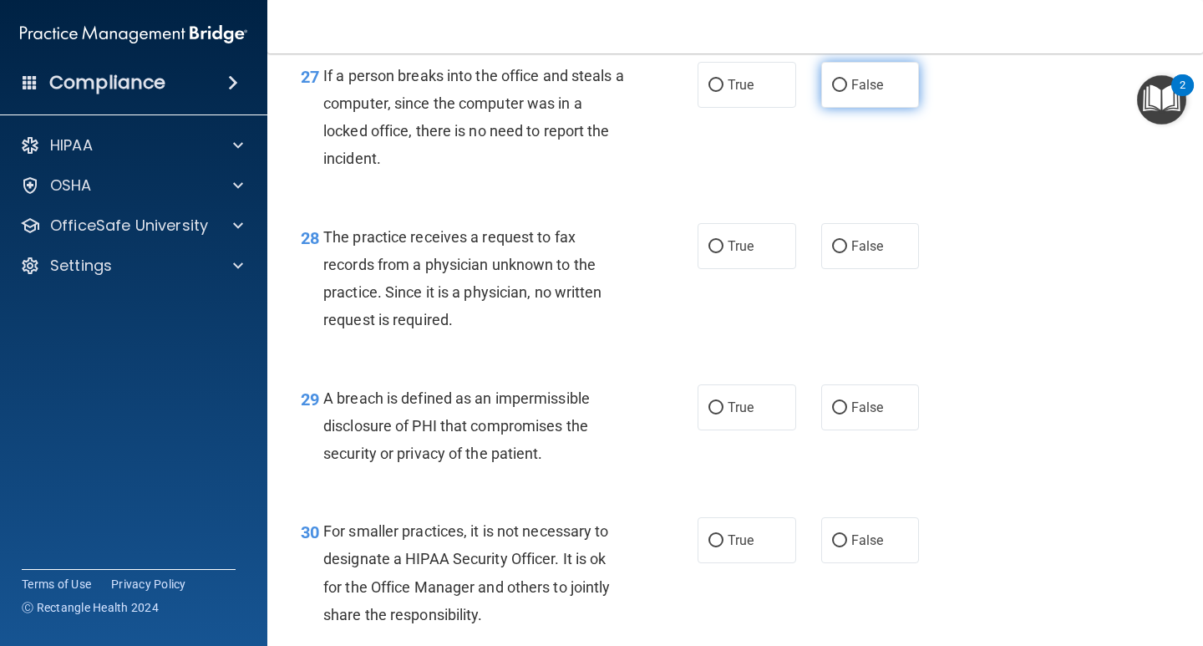
click at [857, 93] on span "False" at bounding box center [867, 85] width 33 height 16
click at [847, 92] on input "False" at bounding box center [839, 85] width 15 height 13
radio input "true"
click at [867, 269] on label "False" at bounding box center [870, 246] width 99 height 46
click at [847, 253] on input "False" at bounding box center [839, 247] width 15 height 13
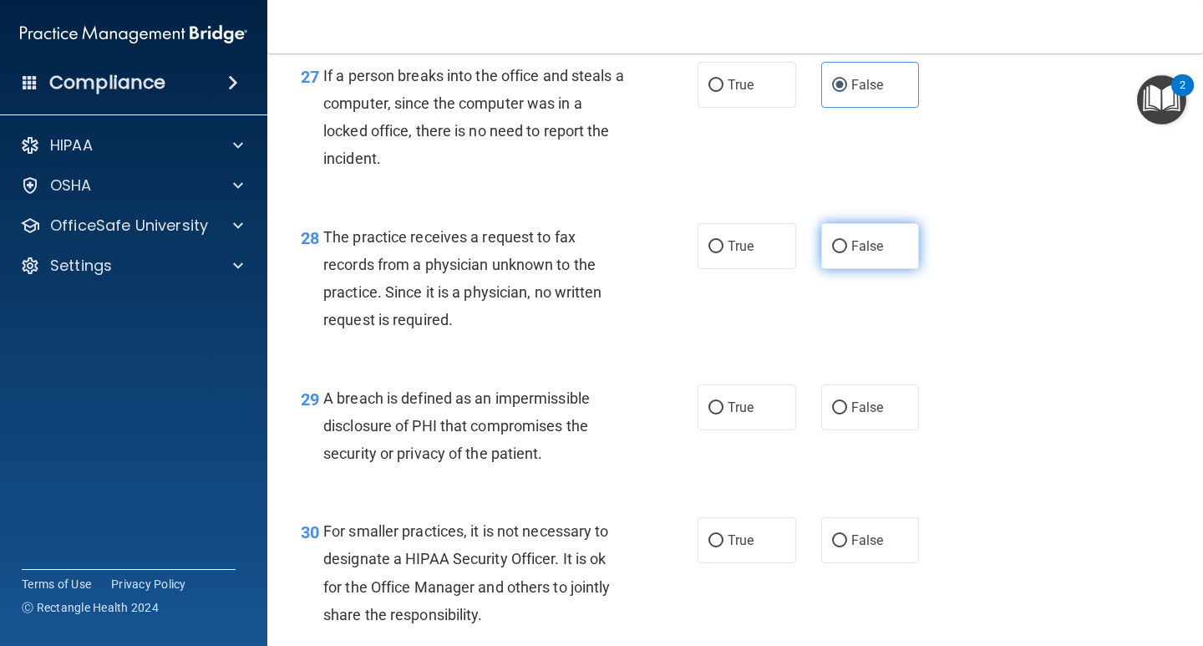
radio input "true"
click at [708, 414] on input "True" at bounding box center [715, 408] width 15 height 13
radio input "true"
click at [836, 563] on label "False" at bounding box center [870, 540] width 99 height 46
click at [836, 547] on input "False" at bounding box center [839, 540] width 15 height 13
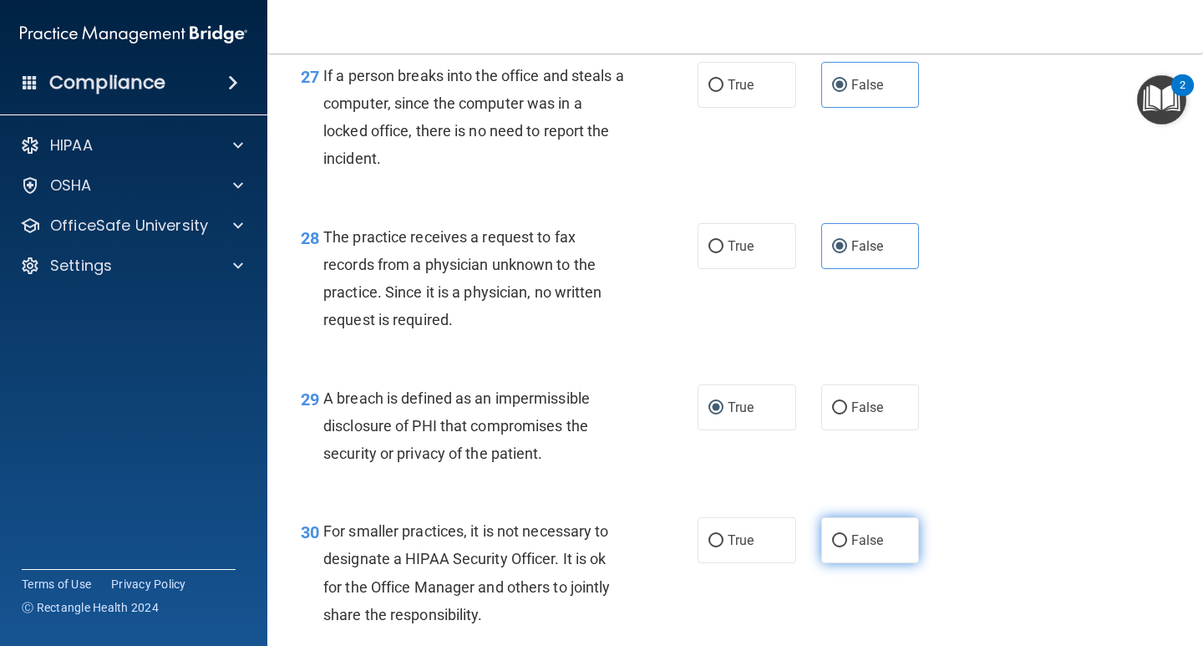
radio input "true"
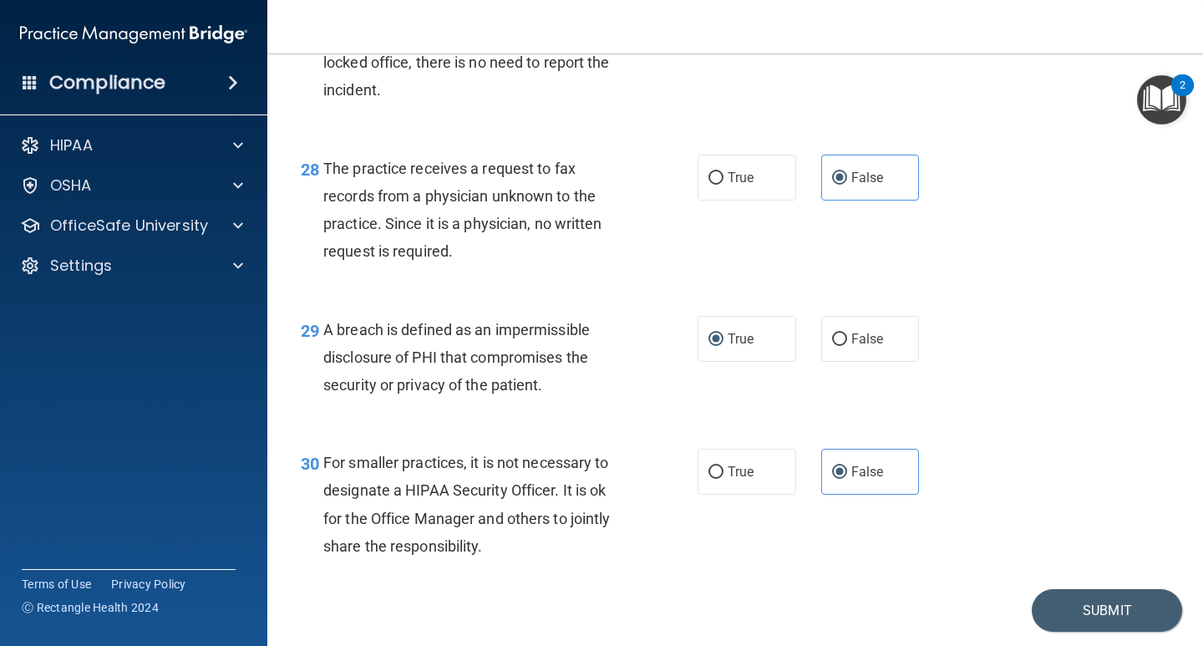
scroll to position [4241, 0]
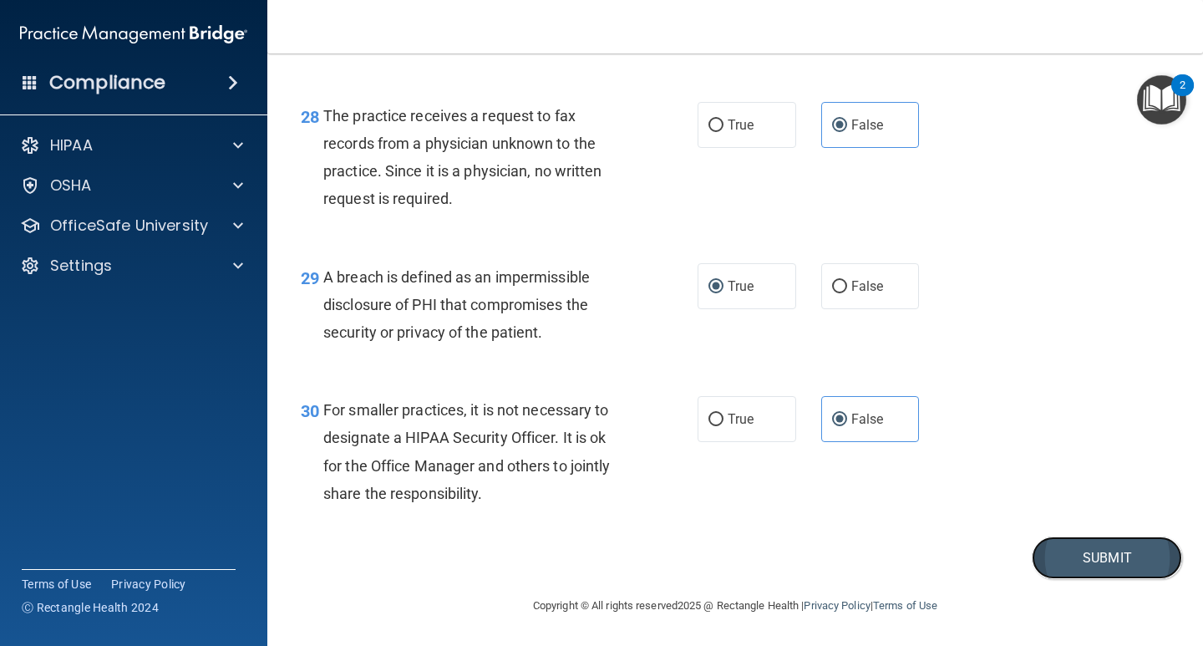
click at [1103, 556] on button "Submit" at bounding box center [1106, 557] width 150 height 43
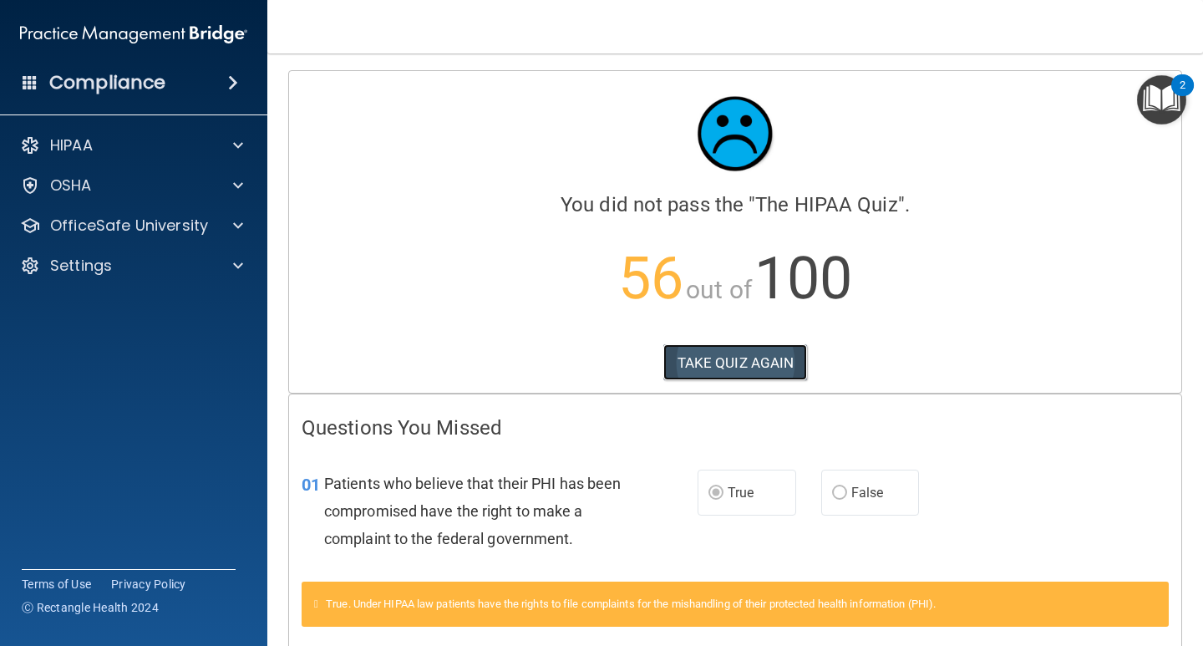
click at [728, 357] on button "TAKE QUIZ AGAIN" at bounding box center [735, 362] width 144 height 37
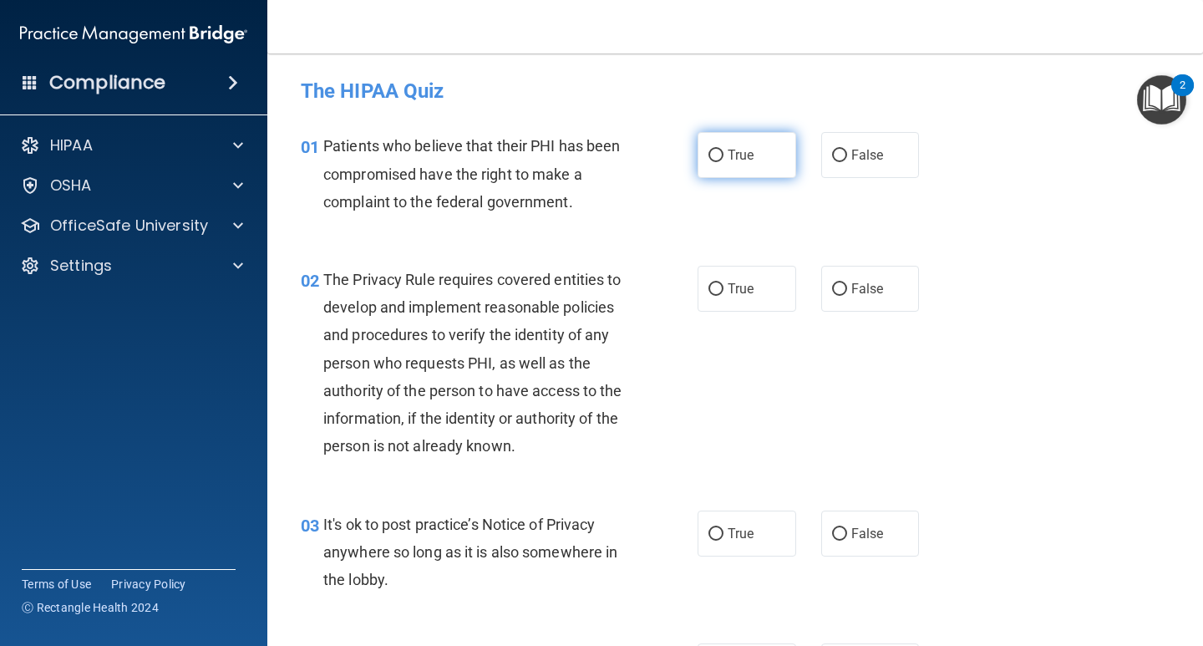
drag, startPoint x: 722, startPoint y: 149, endPoint x: 704, endPoint y: 170, distance: 27.2
click at [727, 149] on span "True" at bounding box center [740, 155] width 26 height 16
click at [722, 149] on input "True" at bounding box center [715, 155] width 15 height 13
radio input "true"
click at [715, 285] on input "True" at bounding box center [715, 289] width 15 height 13
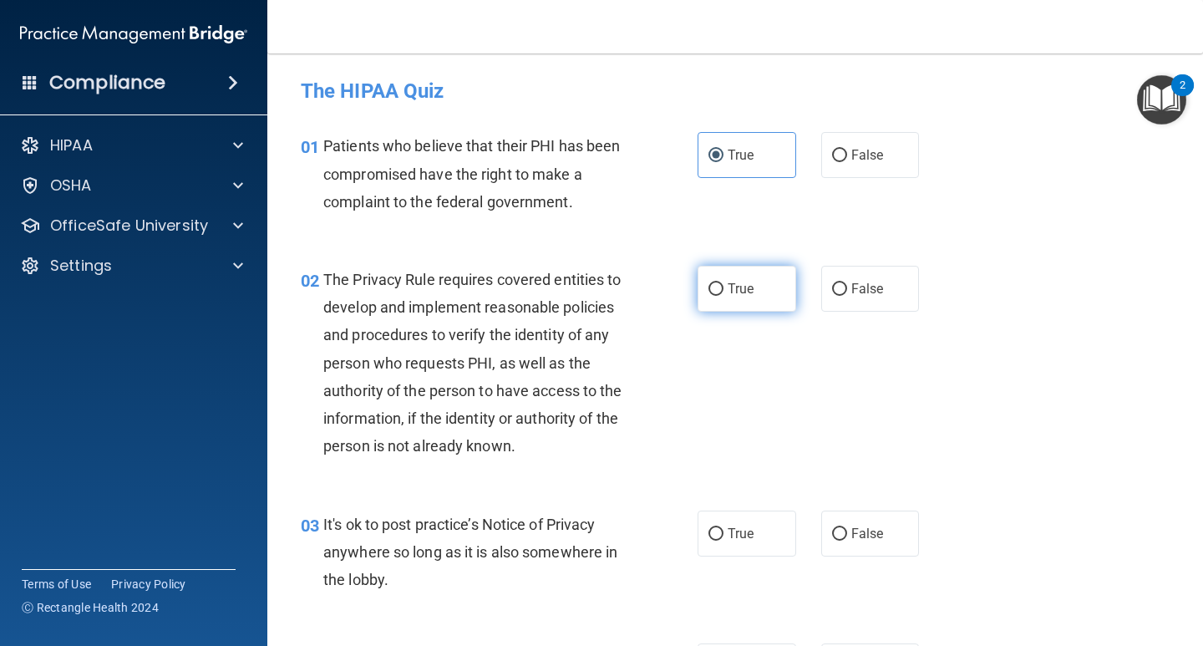
radio input "true"
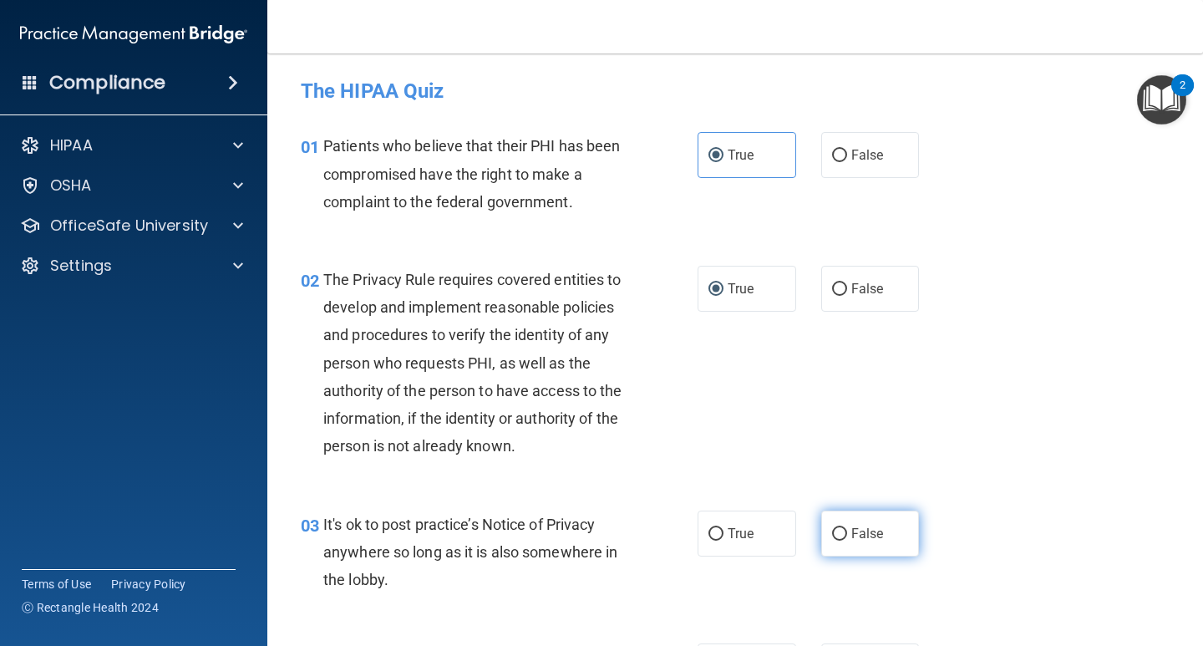
click at [851, 533] on span "False" at bounding box center [867, 533] width 33 height 16
click at [845, 533] on input "False" at bounding box center [839, 534] width 15 height 13
radio input "true"
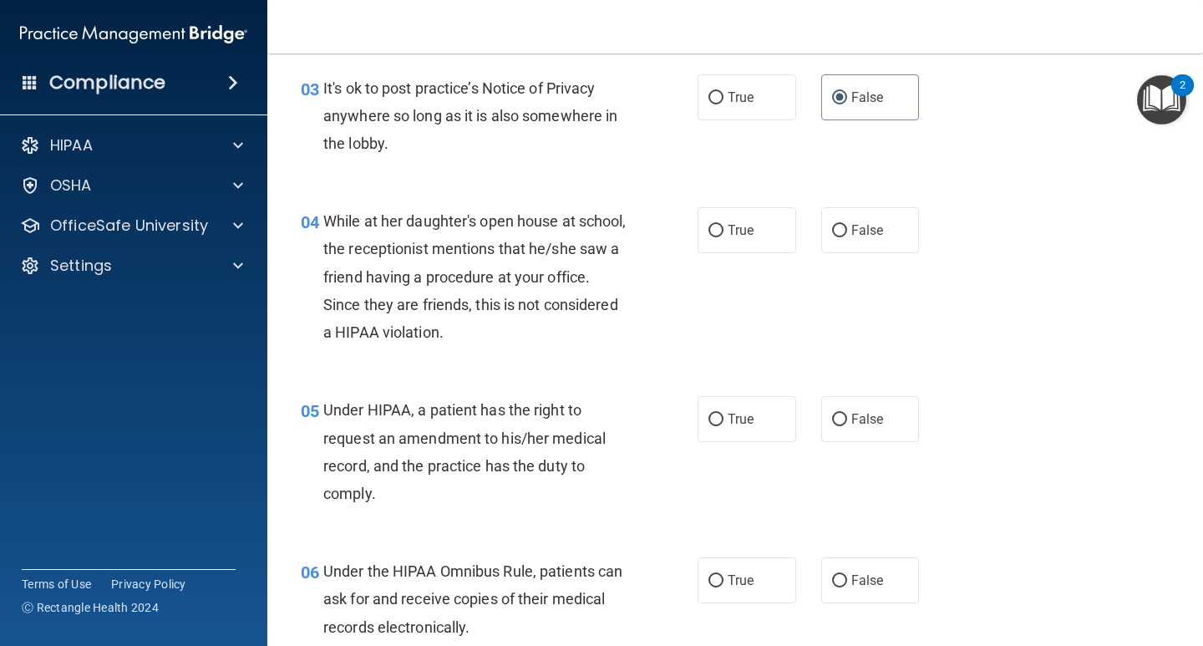
scroll to position [501, 0]
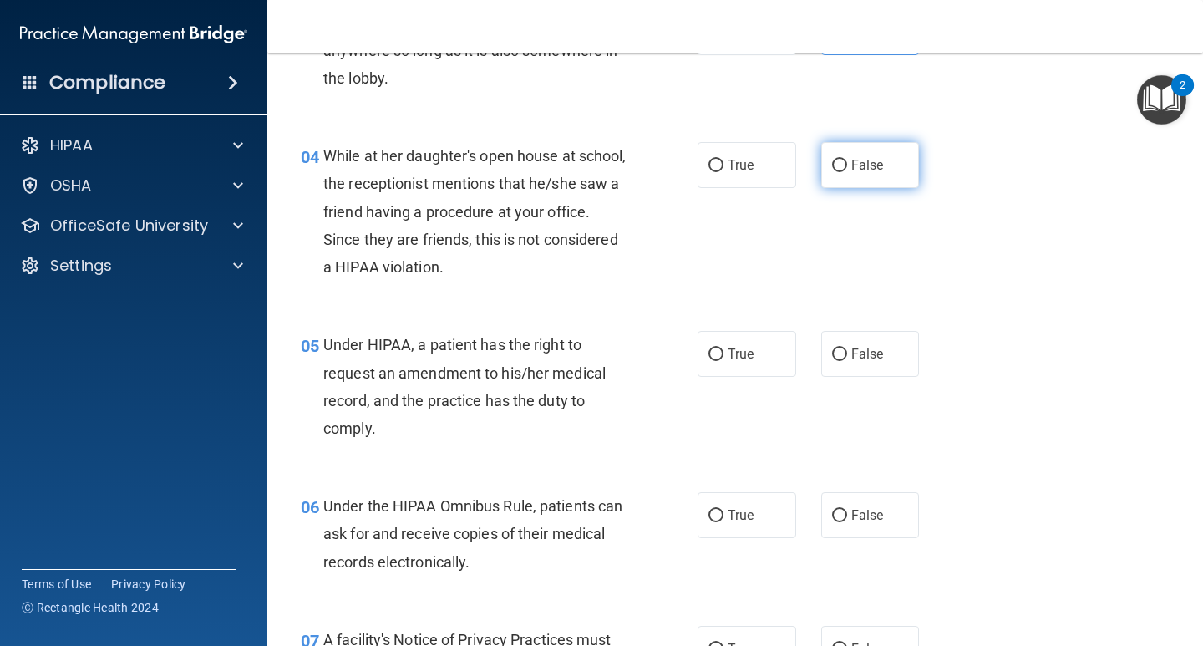
click at [862, 161] on span "False" at bounding box center [867, 165] width 33 height 16
click at [847, 161] on input "False" at bounding box center [839, 166] width 15 height 13
radio input "true"
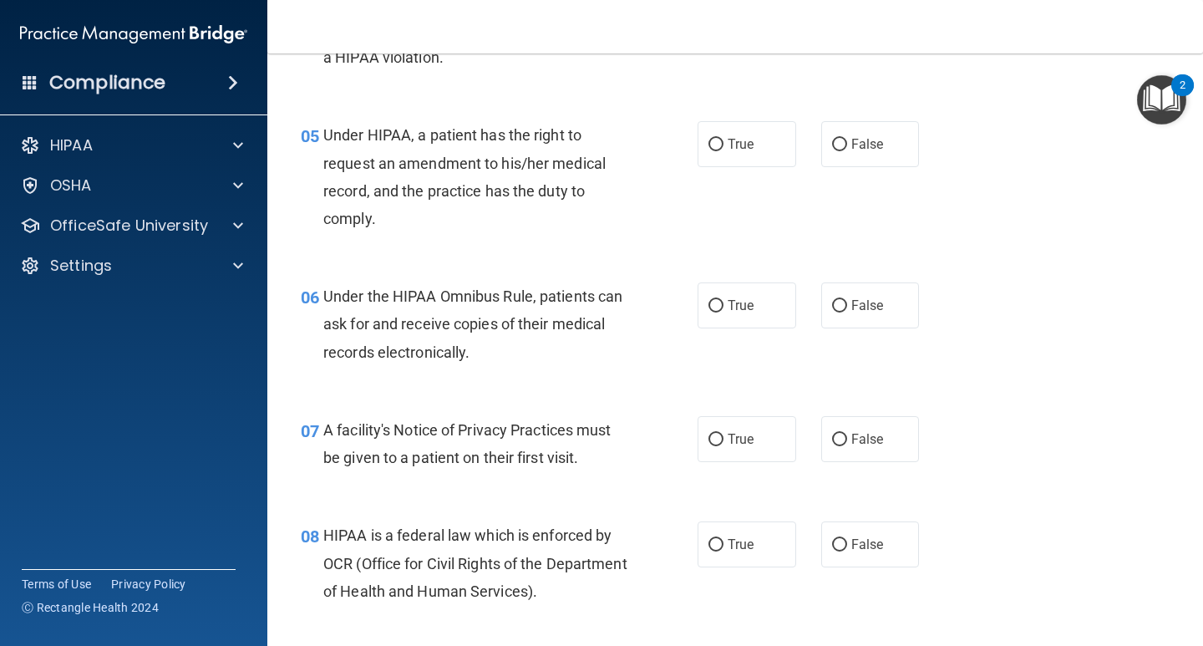
scroll to position [752, 0]
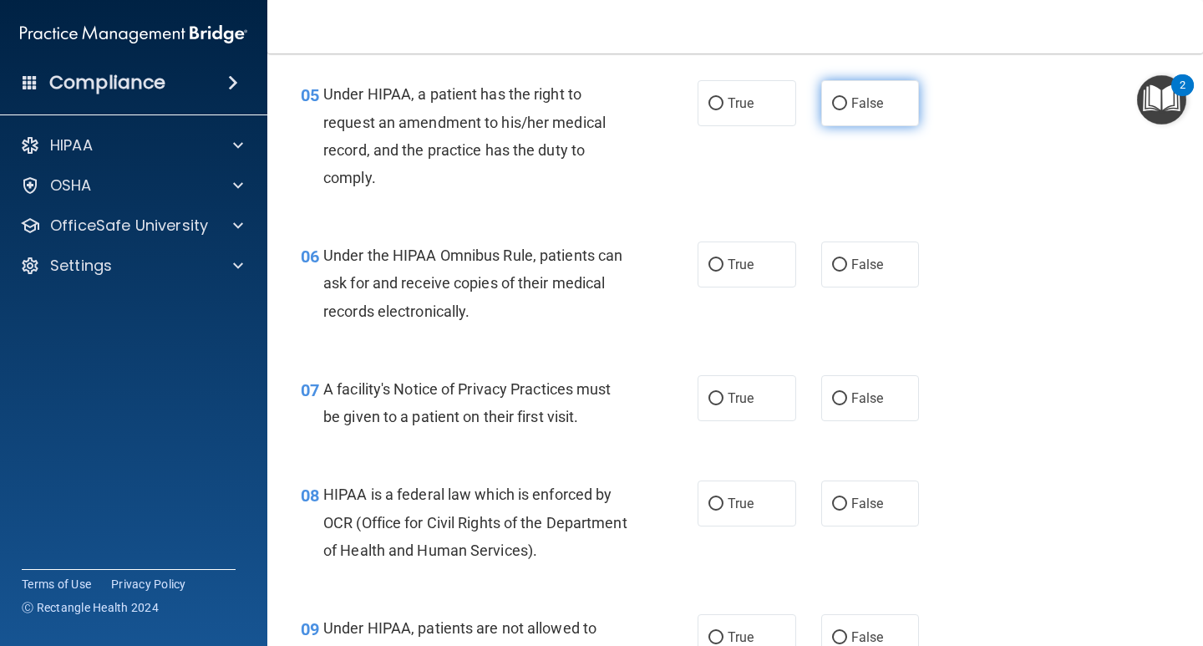
click at [839, 105] on label "False" at bounding box center [870, 103] width 99 height 46
click at [839, 105] on input "False" at bounding box center [839, 104] width 15 height 13
radio input "true"
click at [732, 255] on label "True" at bounding box center [746, 264] width 99 height 46
click at [723, 259] on input "True" at bounding box center [715, 265] width 15 height 13
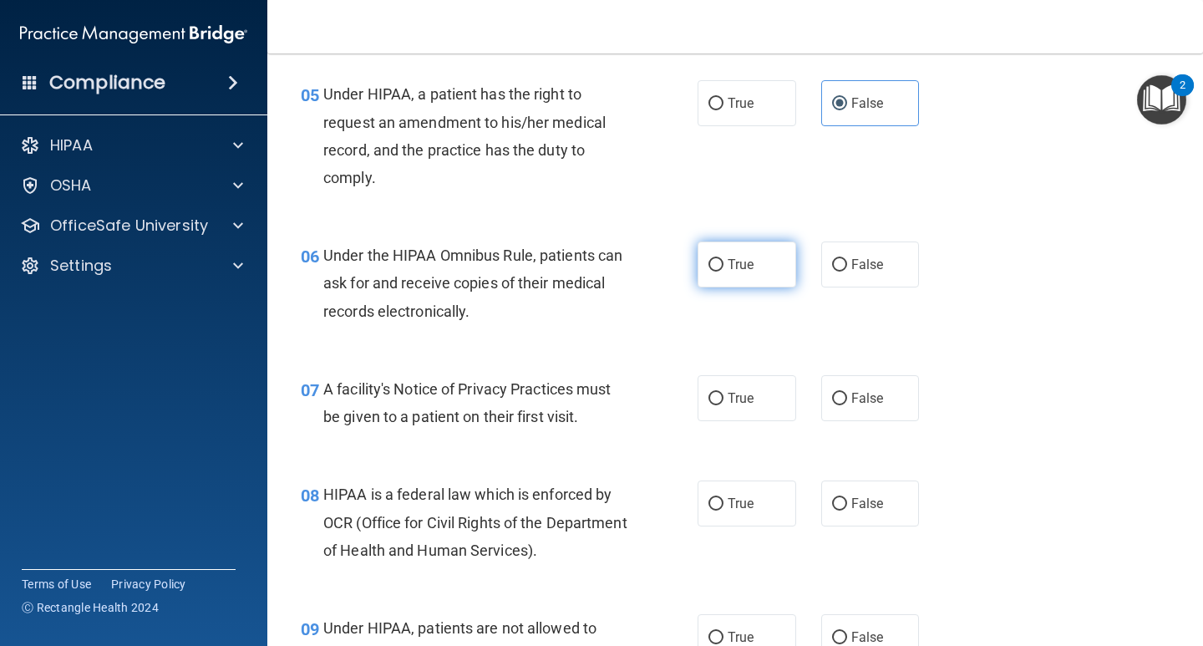
radio input "true"
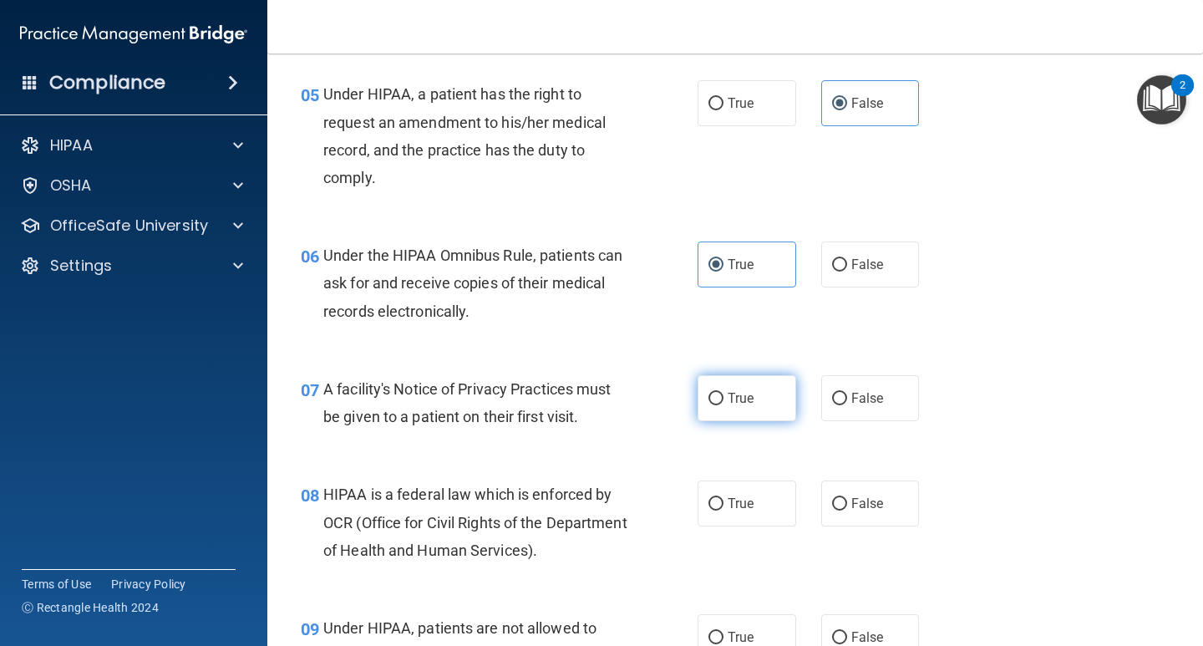
click at [727, 397] on span "True" at bounding box center [740, 398] width 26 height 16
click at [723, 397] on input "True" at bounding box center [715, 399] width 15 height 13
radio input "true"
click at [746, 504] on span "True" at bounding box center [740, 503] width 26 height 16
click at [723, 504] on input "True" at bounding box center [715, 504] width 15 height 13
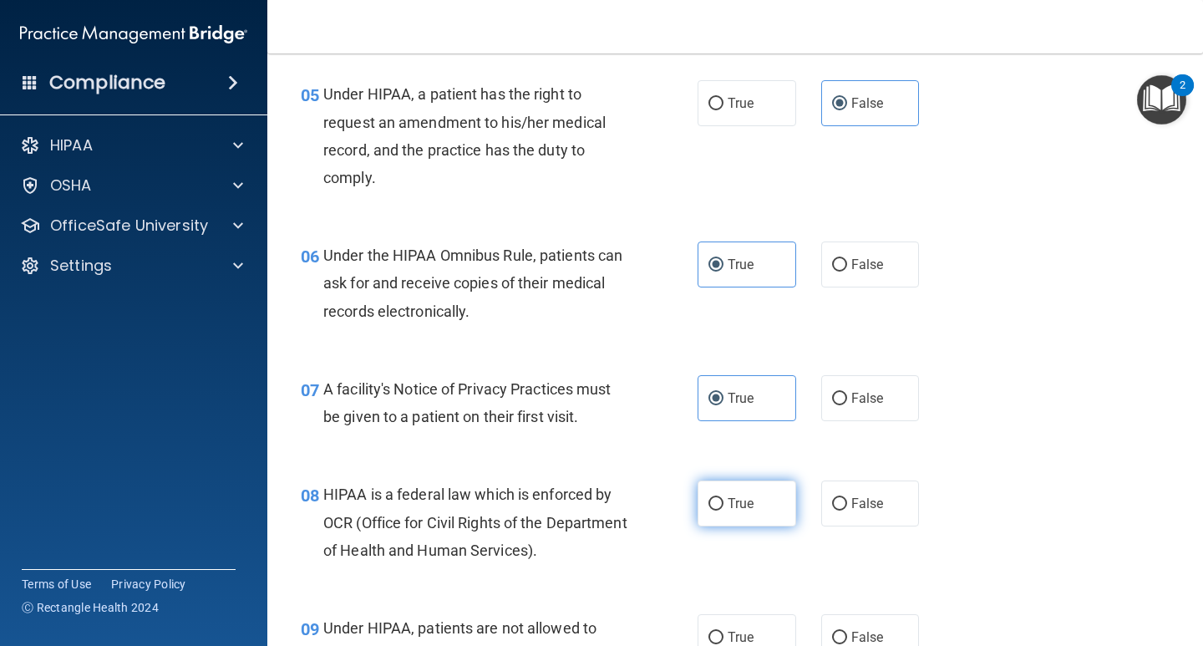
radio input "true"
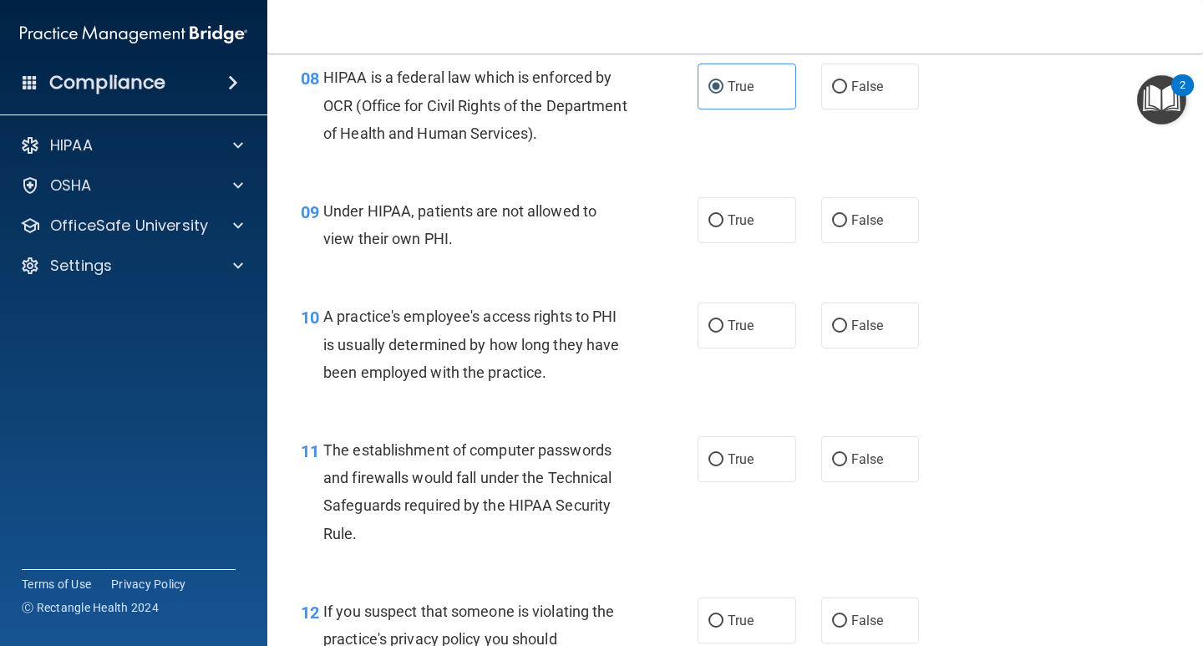
scroll to position [1169, 0]
click at [860, 223] on span "False" at bounding box center [867, 219] width 33 height 16
click at [847, 223] on input "False" at bounding box center [839, 220] width 15 height 13
radio input "true"
click at [835, 332] on input "False" at bounding box center [839, 325] width 15 height 13
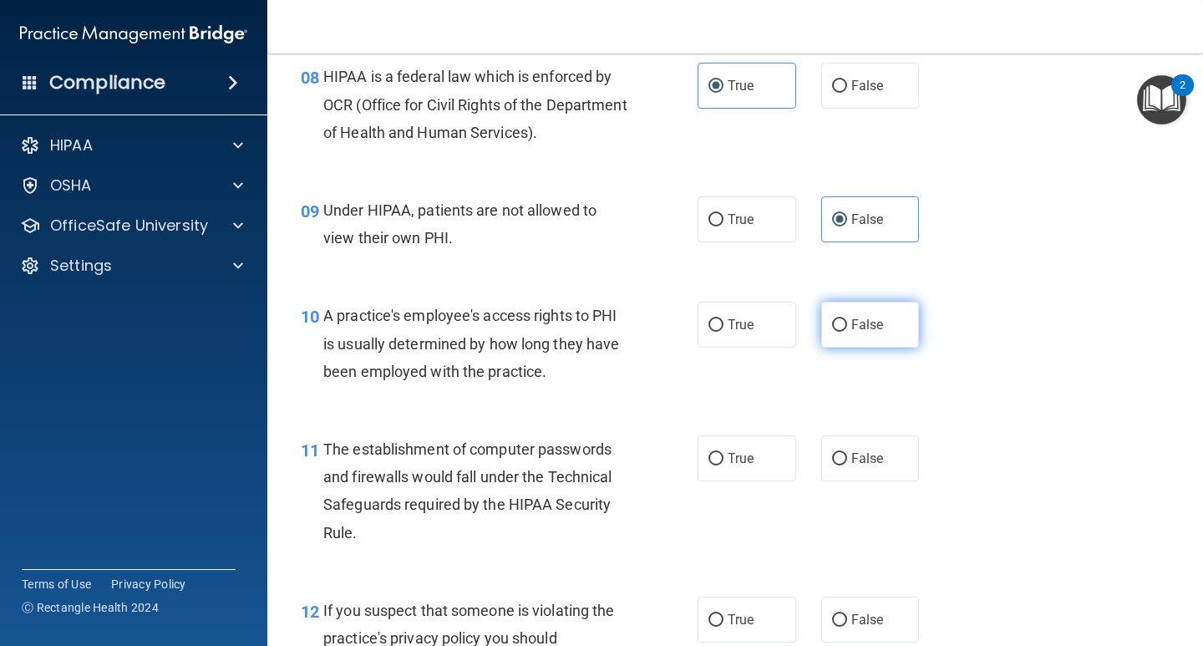
radio input "true"
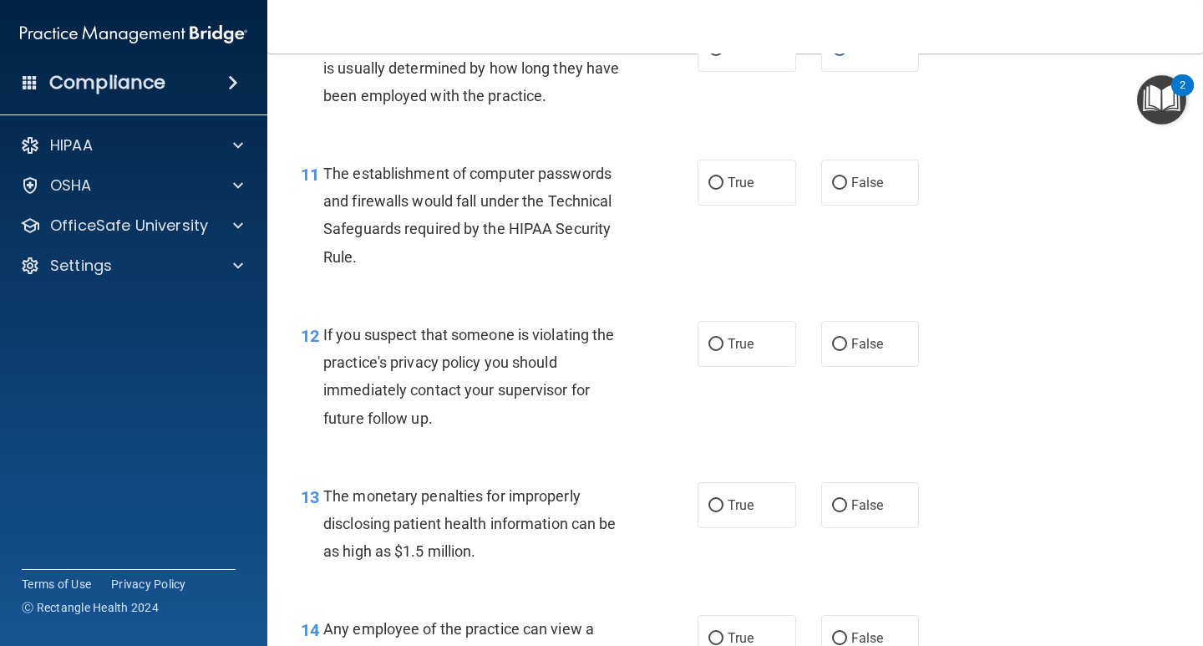
scroll to position [1503, 0]
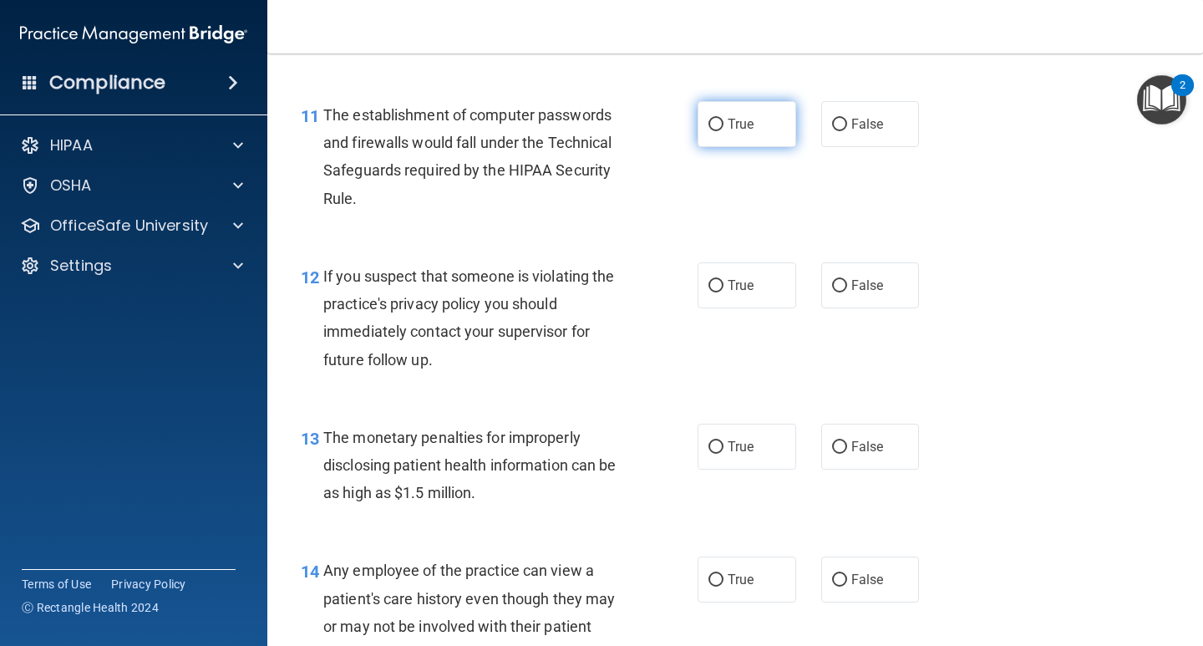
click at [717, 130] on label "True" at bounding box center [746, 124] width 99 height 46
click at [717, 130] on input "True" at bounding box center [715, 125] width 15 height 13
radio input "true"
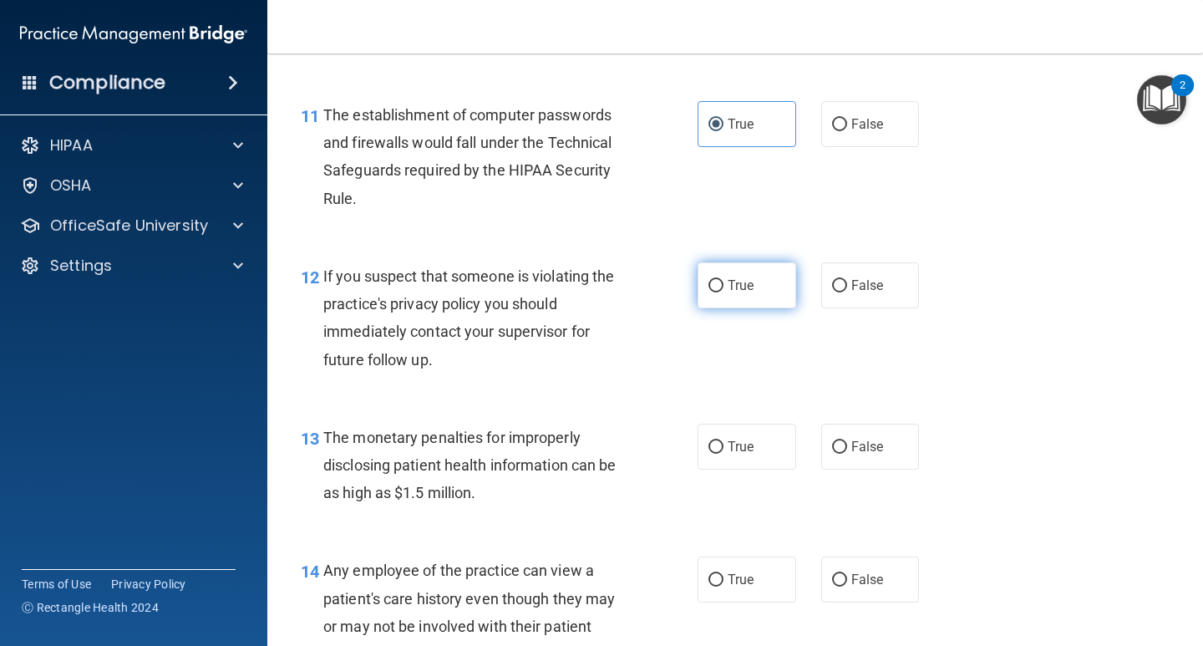
click at [712, 281] on input "True" at bounding box center [715, 286] width 15 height 13
radio input "true"
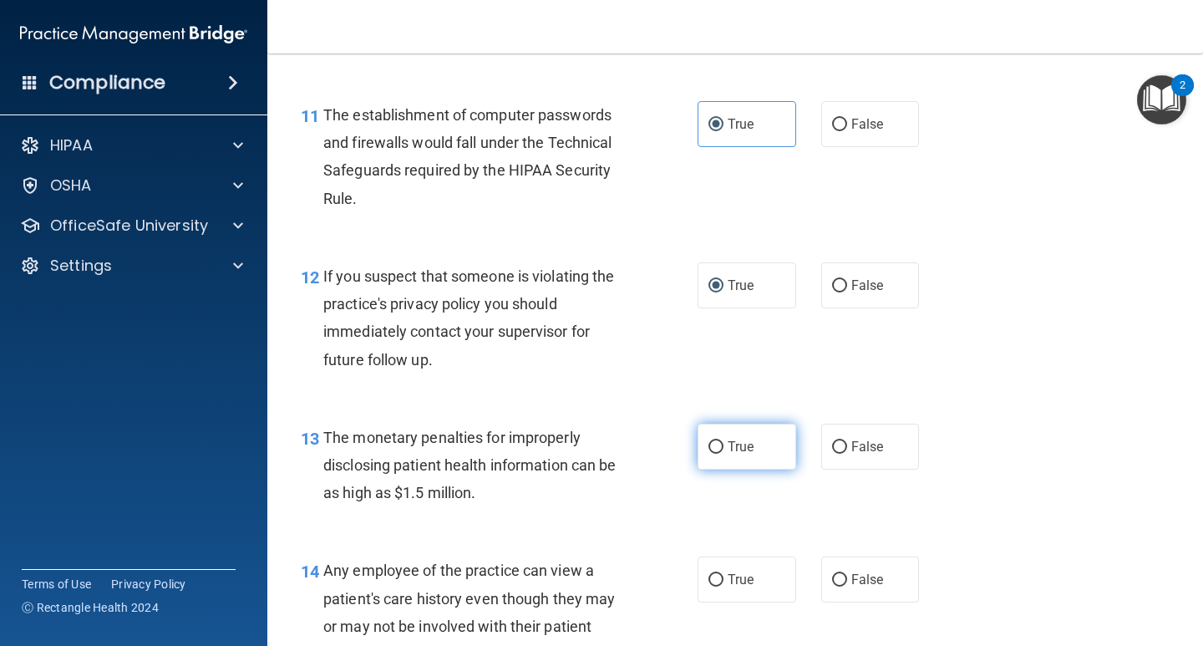
click at [719, 442] on label "True" at bounding box center [746, 446] width 99 height 46
click at [719, 442] on input "True" at bounding box center [715, 447] width 15 height 13
radio input "true"
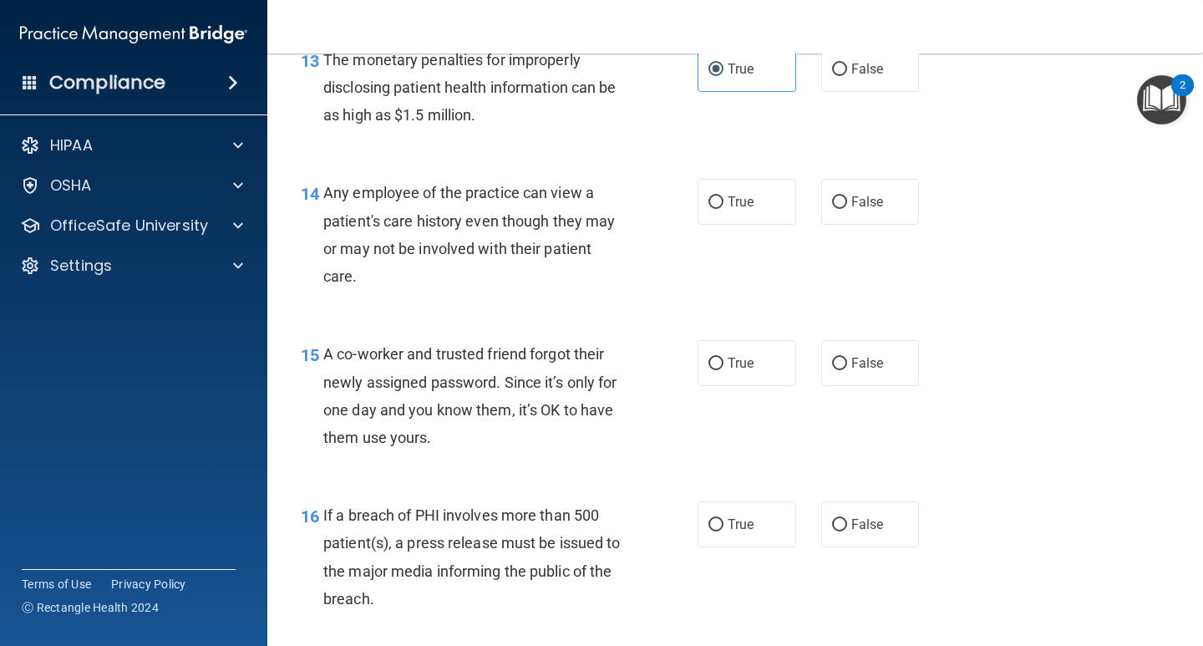
scroll to position [2004, 0]
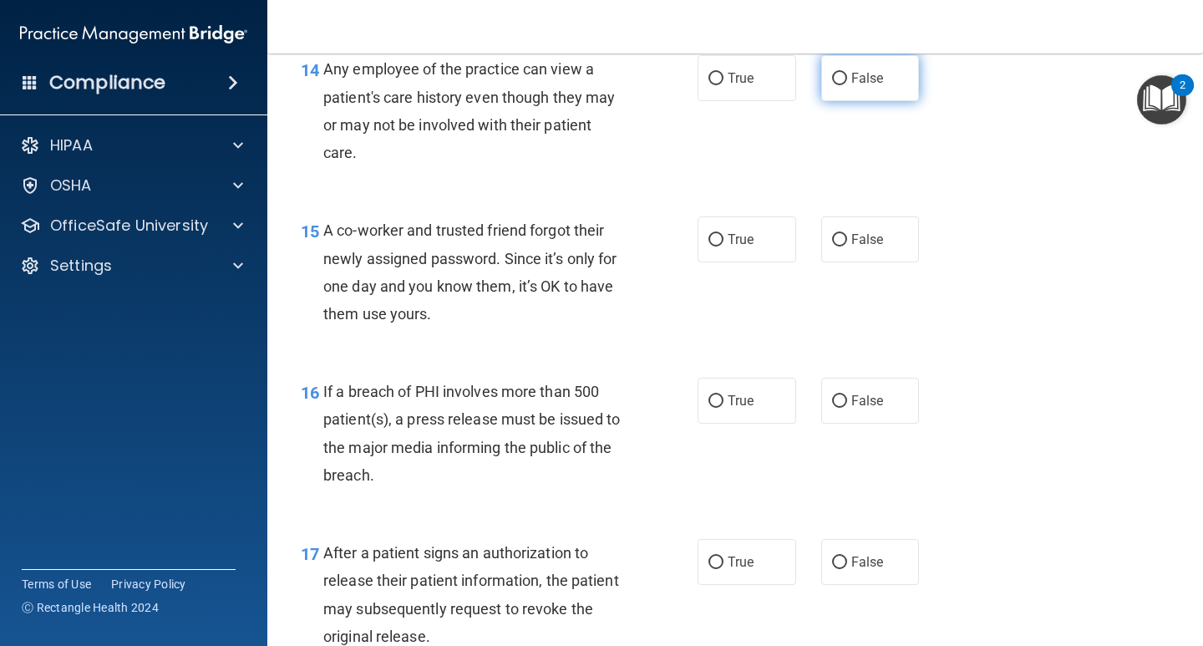
click at [872, 73] on span "False" at bounding box center [867, 78] width 33 height 16
click at [847, 73] on input "False" at bounding box center [839, 79] width 15 height 13
radio input "true"
click at [851, 237] on span "False" at bounding box center [867, 239] width 33 height 16
click at [846, 237] on input "False" at bounding box center [839, 240] width 15 height 13
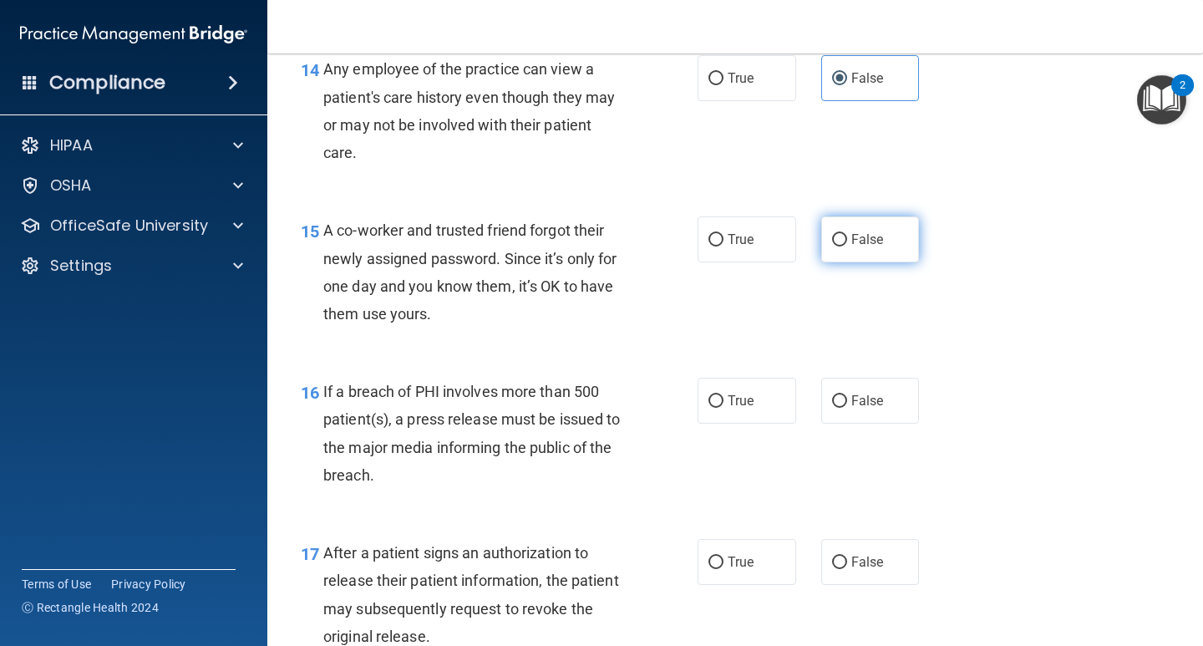
radio input "true"
click at [733, 408] on span "True" at bounding box center [740, 401] width 26 height 16
click at [723, 408] on input "True" at bounding box center [715, 401] width 15 height 13
radio input "true"
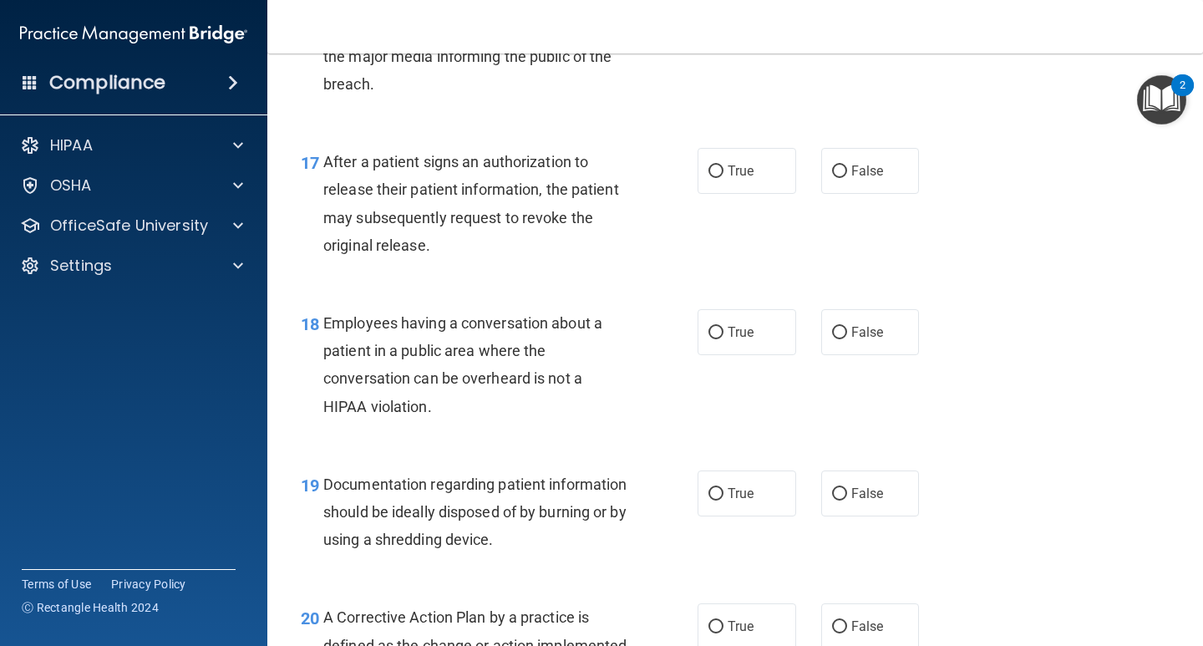
scroll to position [2422, 0]
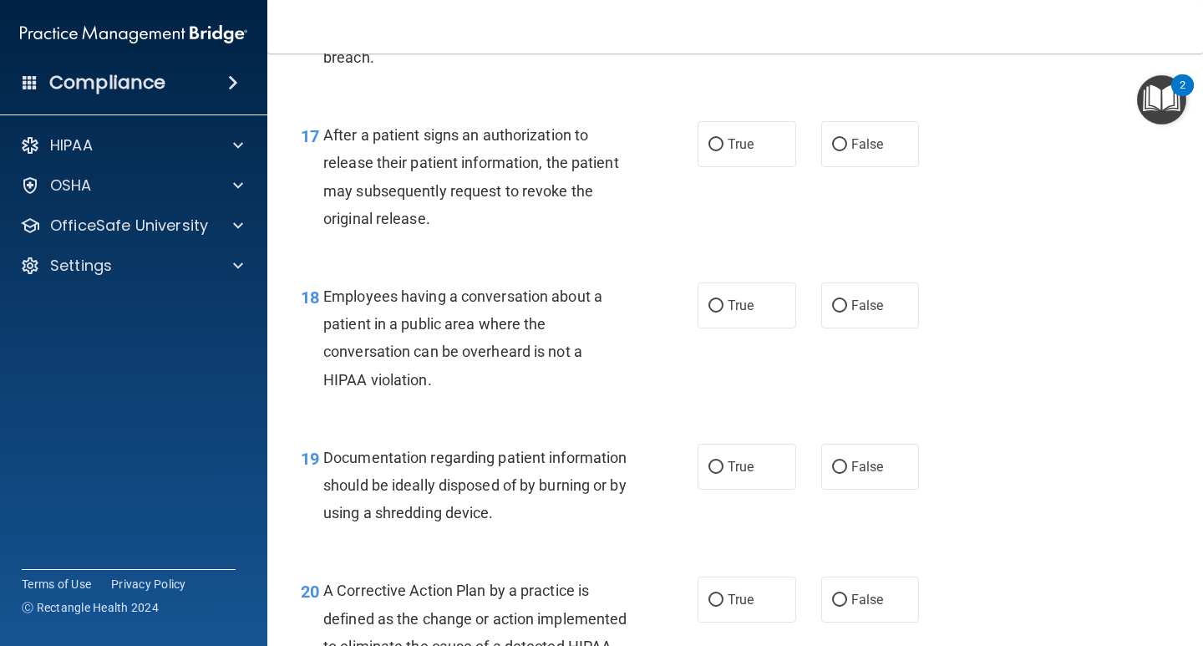
drag, startPoint x: 737, startPoint y: 145, endPoint x: 816, endPoint y: 197, distance: 94.0
click at [737, 144] on span "True" at bounding box center [740, 144] width 26 height 16
click at [723, 144] on input "True" at bounding box center [715, 145] width 15 height 13
radio input "true"
click at [884, 309] on label "False" at bounding box center [870, 305] width 99 height 46
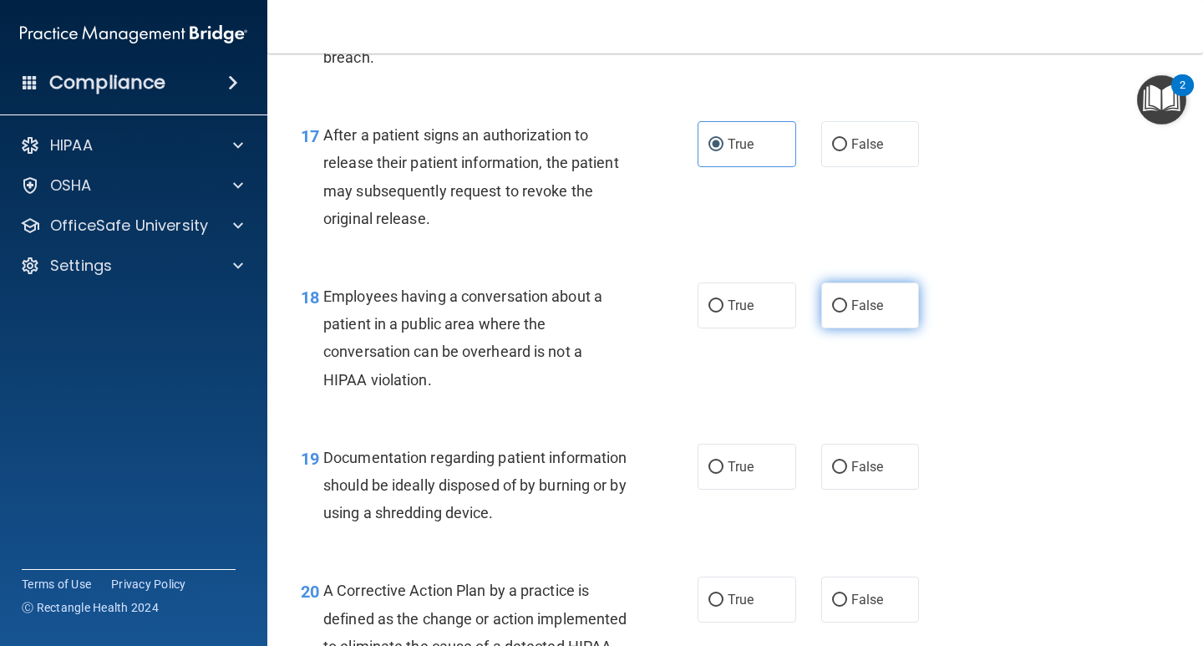
click at [847, 309] on input "False" at bounding box center [839, 306] width 15 height 13
radio input "true"
click at [721, 458] on label "True" at bounding box center [746, 466] width 99 height 46
click at [721, 461] on input "True" at bounding box center [715, 467] width 15 height 13
radio input "true"
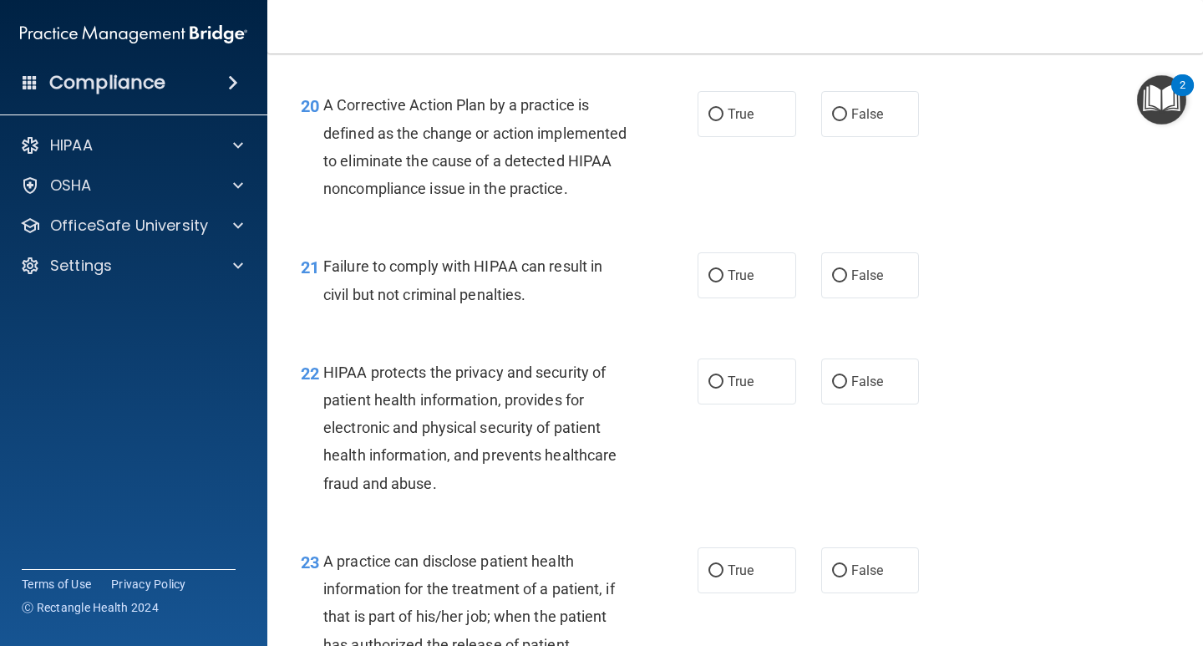
scroll to position [2923, 0]
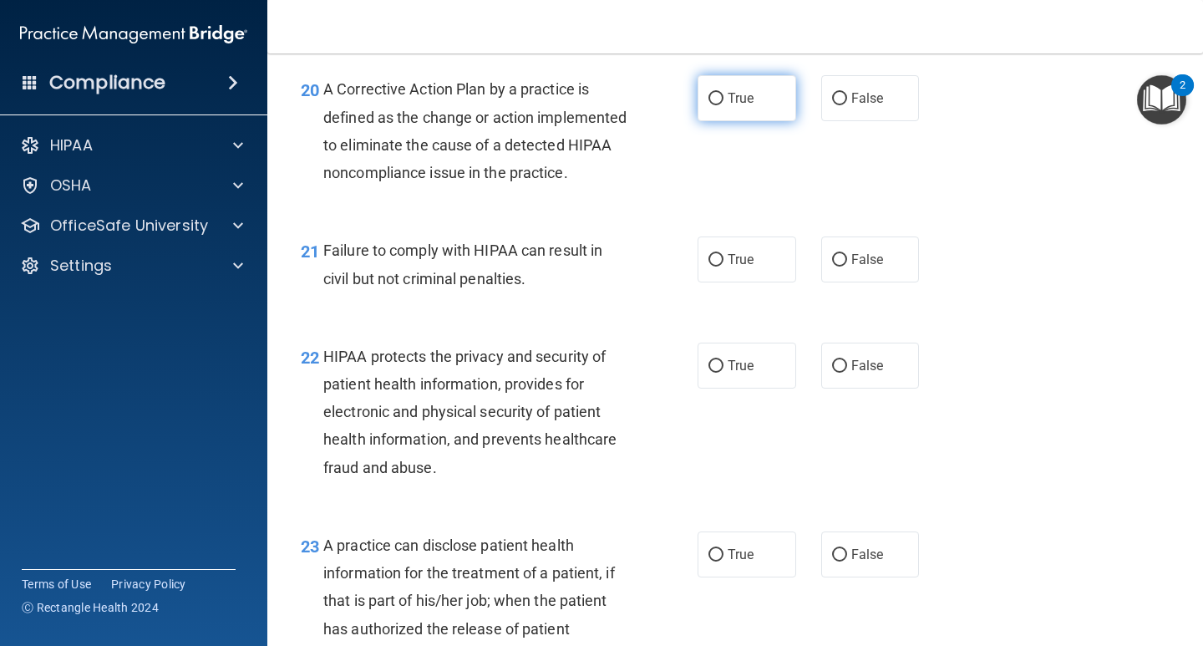
click at [731, 104] on span "True" at bounding box center [740, 98] width 26 height 16
click at [723, 104] on input "True" at bounding box center [715, 99] width 15 height 13
radio input "true"
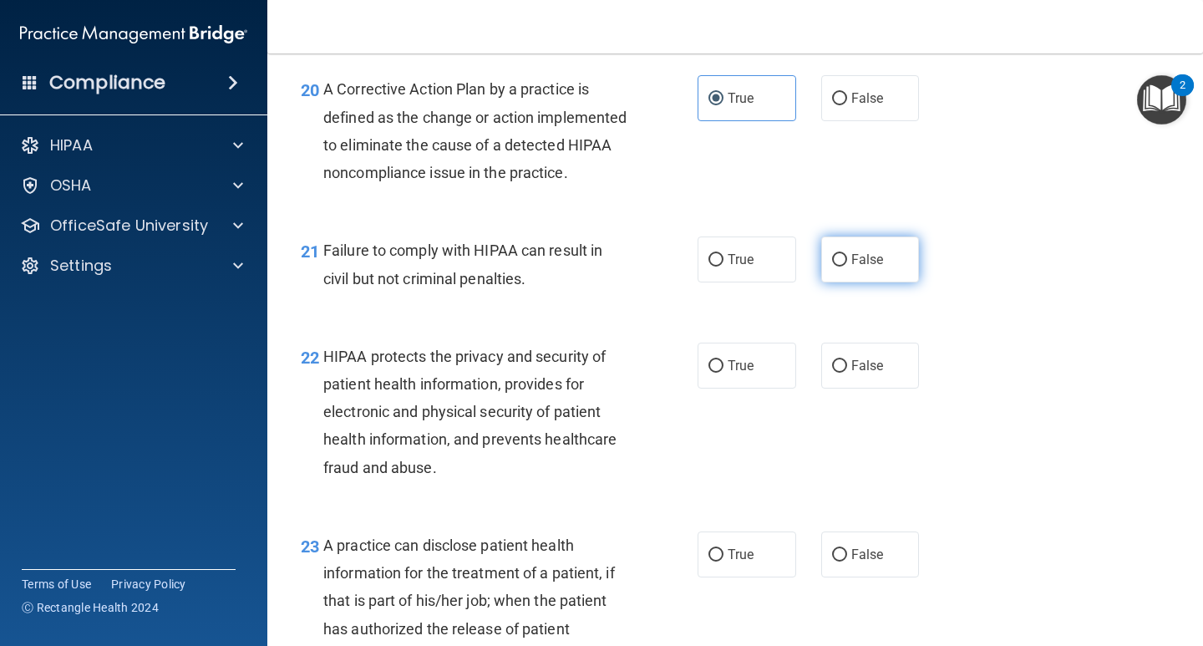
click at [842, 282] on label "False" at bounding box center [870, 259] width 99 height 46
click at [842, 266] on input "False" at bounding box center [839, 260] width 15 height 13
radio input "true"
click at [741, 373] on span "True" at bounding box center [740, 365] width 26 height 16
click at [723, 372] on input "True" at bounding box center [715, 366] width 15 height 13
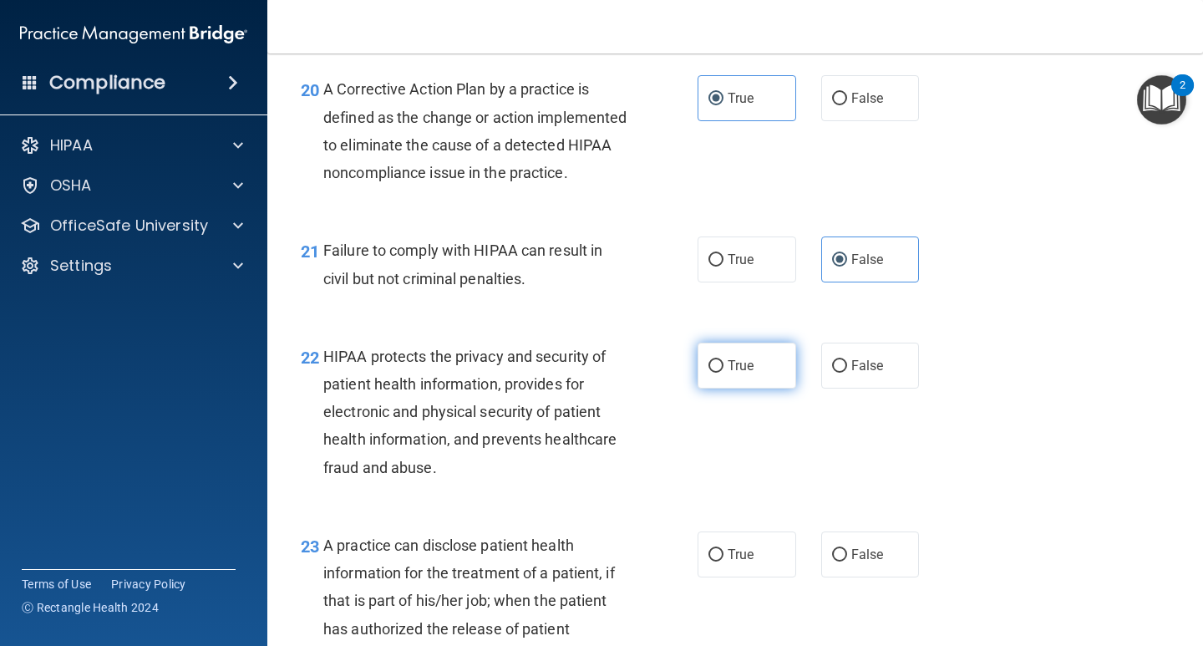
radio input "true"
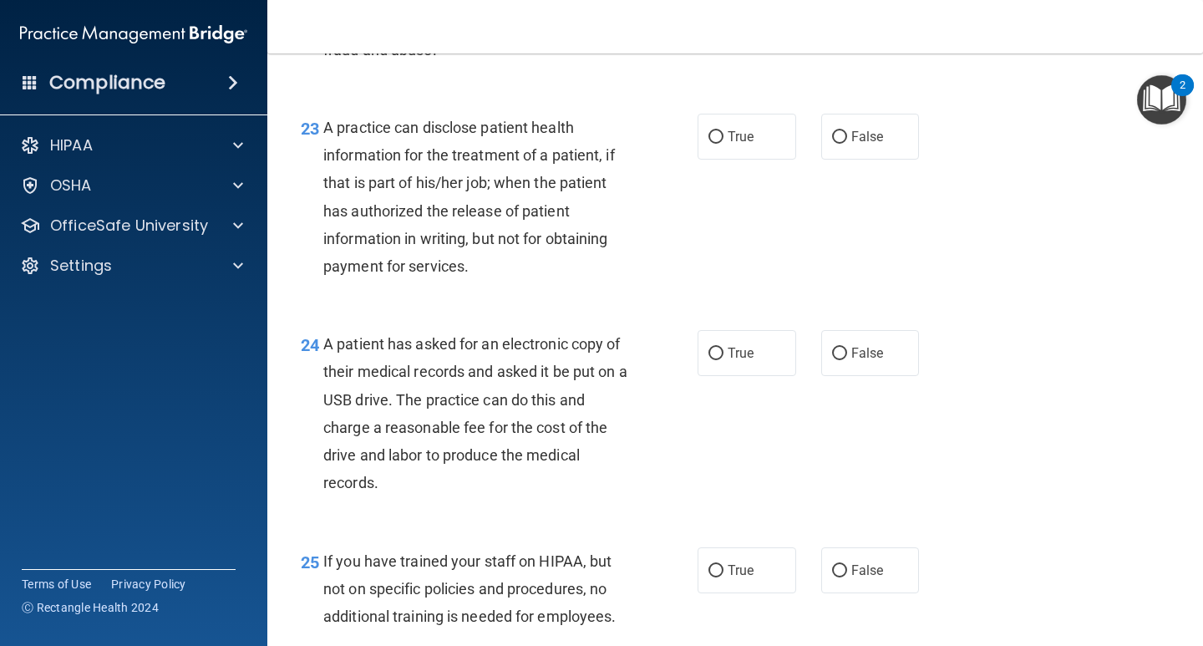
scroll to position [3424, 0]
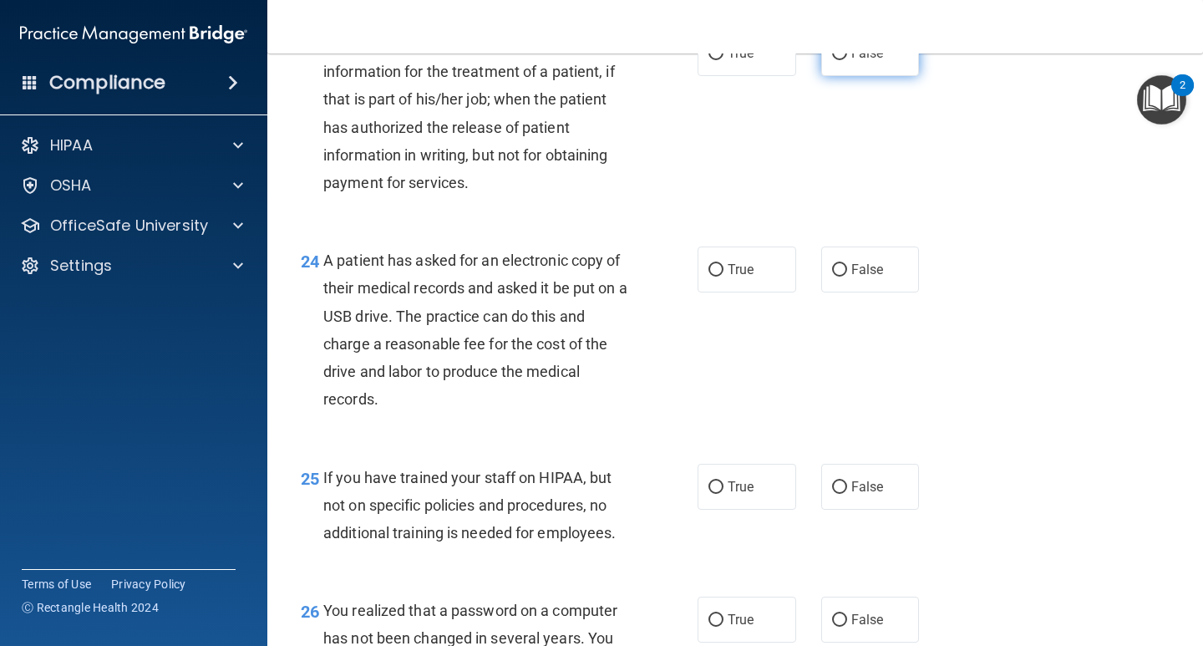
click at [848, 69] on label "False" at bounding box center [870, 53] width 99 height 46
click at [847, 60] on input "False" at bounding box center [839, 54] width 15 height 13
radio input "true"
click at [738, 277] on span "True" at bounding box center [740, 269] width 26 height 16
click at [723, 276] on input "True" at bounding box center [715, 270] width 15 height 13
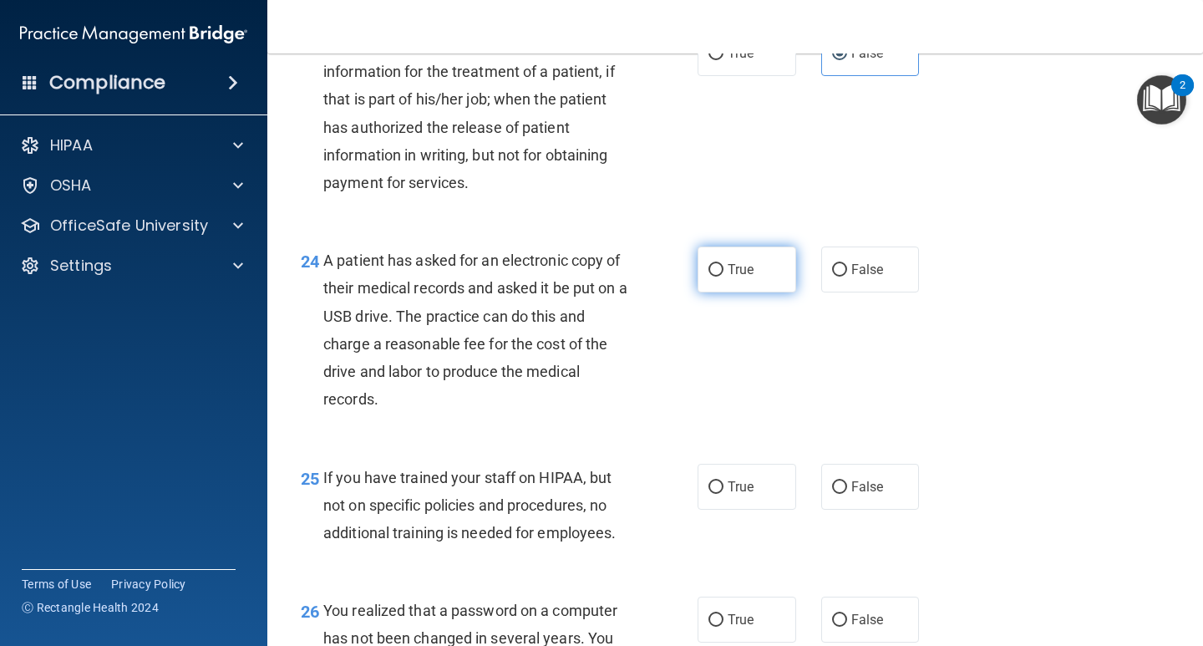
radio input "true"
click at [854, 494] on span "False" at bounding box center [867, 487] width 33 height 16
click at [847, 494] on input "False" at bounding box center [839, 487] width 15 height 13
radio input "true"
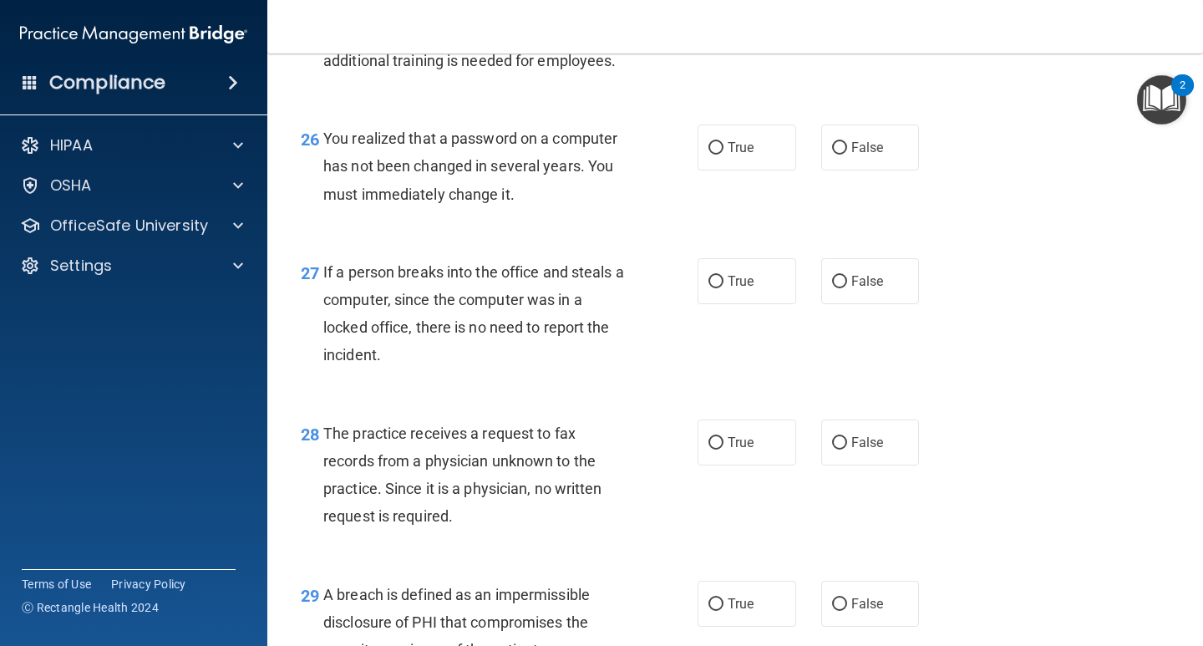
scroll to position [3925, 0]
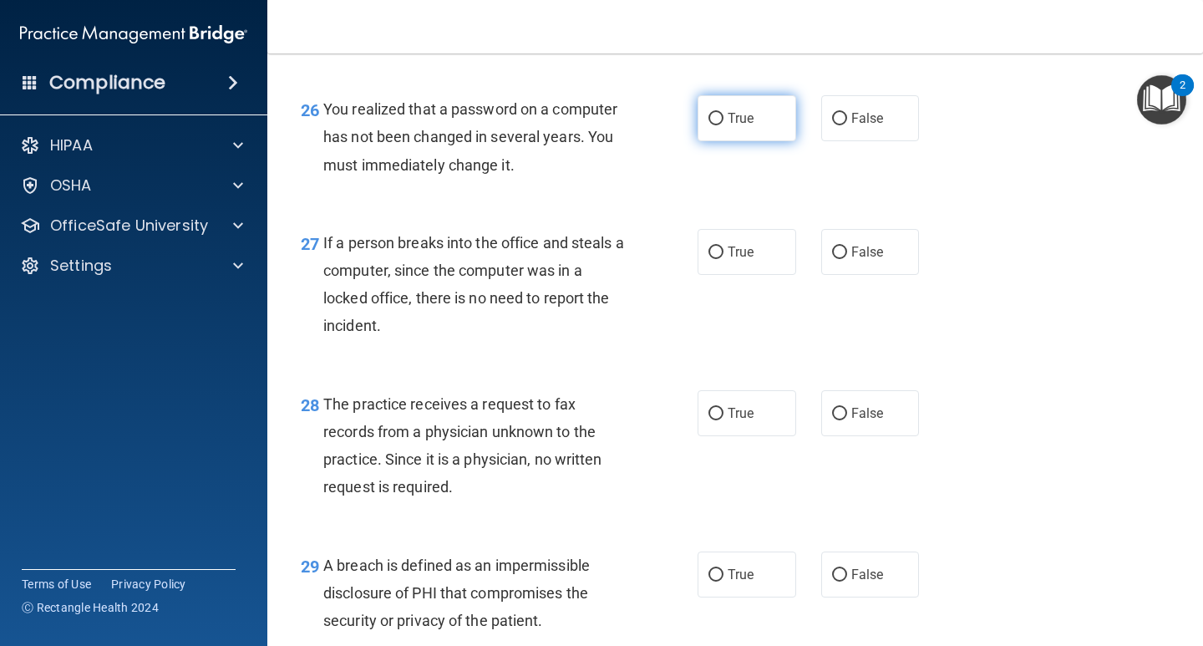
click at [738, 126] on span "True" at bounding box center [740, 118] width 26 height 16
click at [723, 125] on input "True" at bounding box center [715, 119] width 15 height 13
radio input "true"
click at [873, 260] on span "False" at bounding box center [867, 252] width 33 height 16
click at [847, 259] on input "False" at bounding box center [839, 252] width 15 height 13
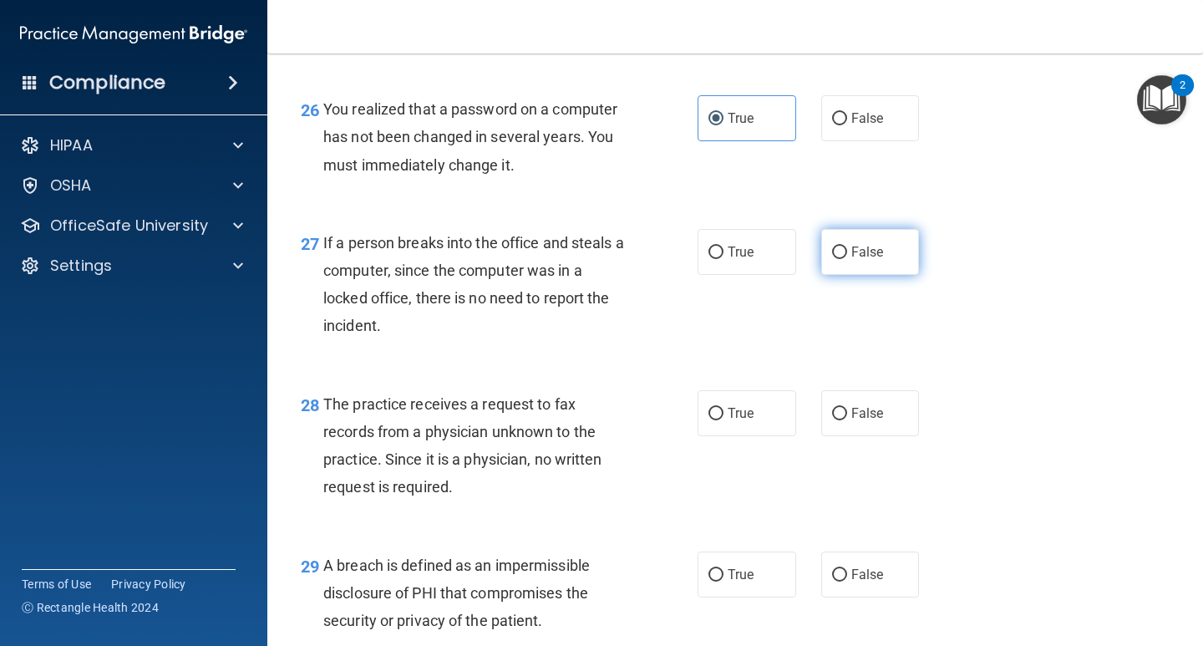
radio input "true"
click at [851, 421] on span "False" at bounding box center [867, 413] width 33 height 16
click at [845, 420] on input "False" at bounding box center [839, 414] width 15 height 13
radio input "true"
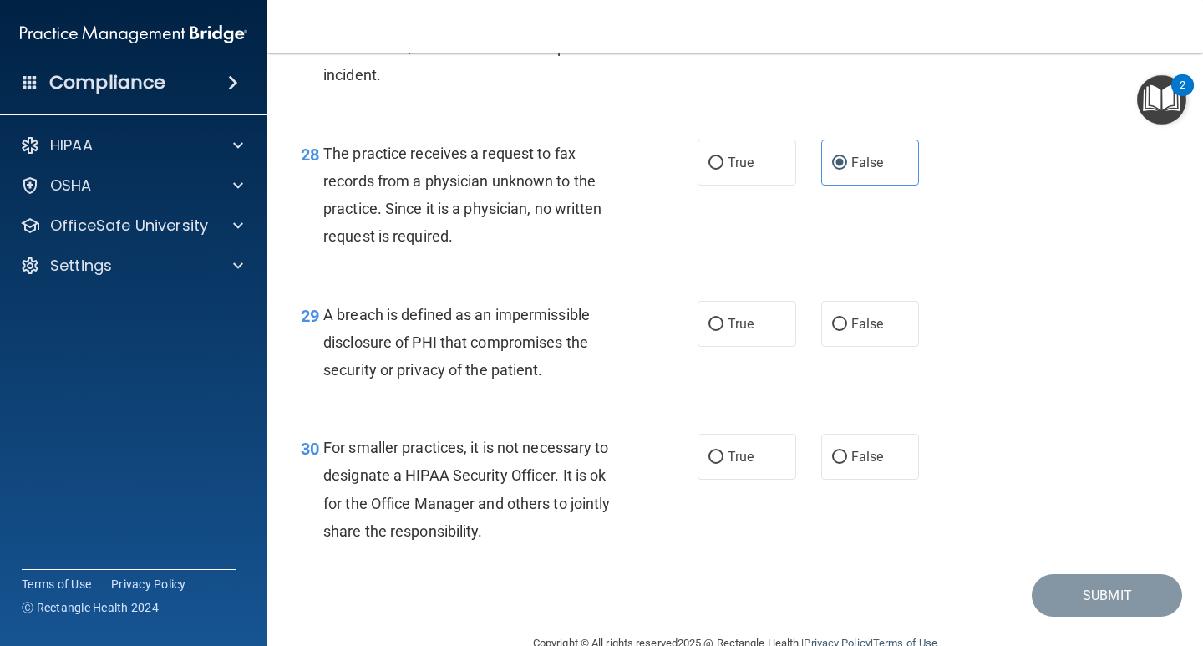
scroll to position [4241, 0]
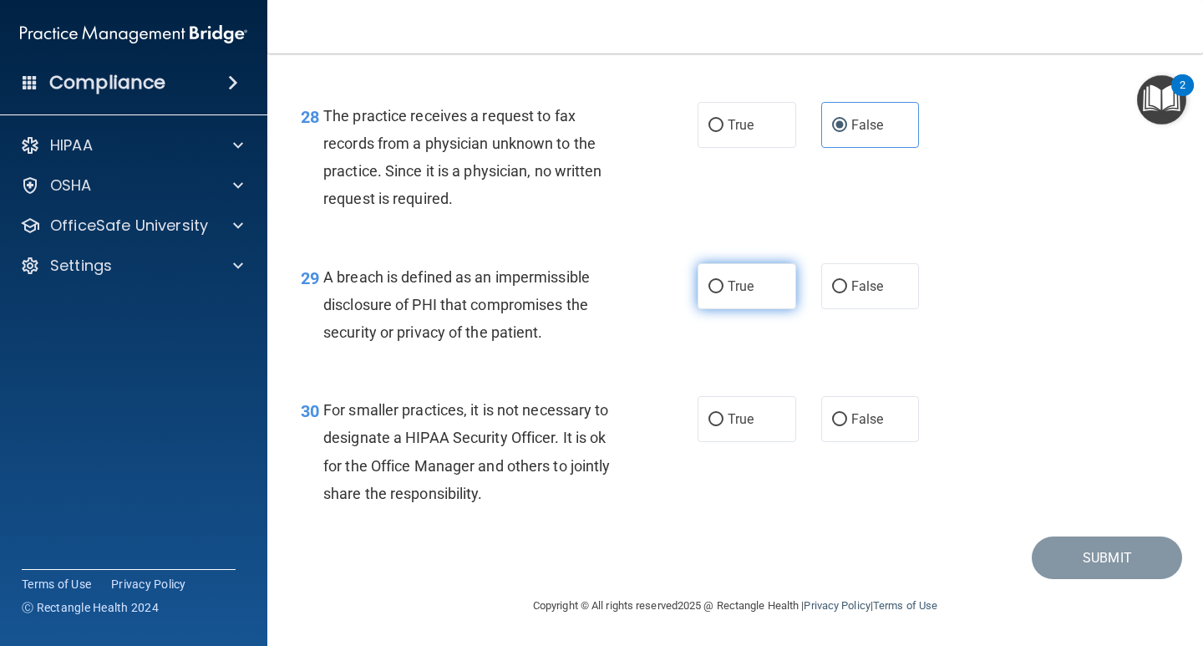
click at [728, 284] on span "True" at bounding box center [740, 286] width 26 height 16
click at [723, 284] on input "True" at bounding box center [715, 287] width 15 height 13
radio input "true"
click at [821, 418] on label "False" at bounding box center [870, 419] width 99 height 46
click at [832, 418] on input "False" at bounding box center [839, 419] width 15 height 13
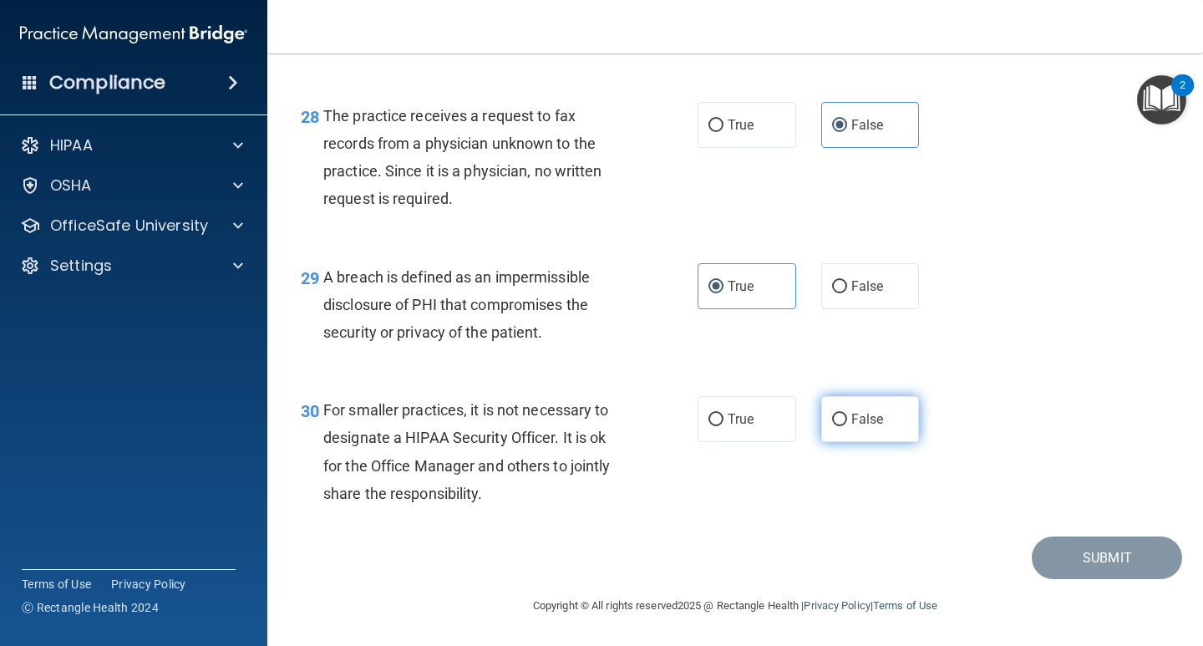
radio input "true"
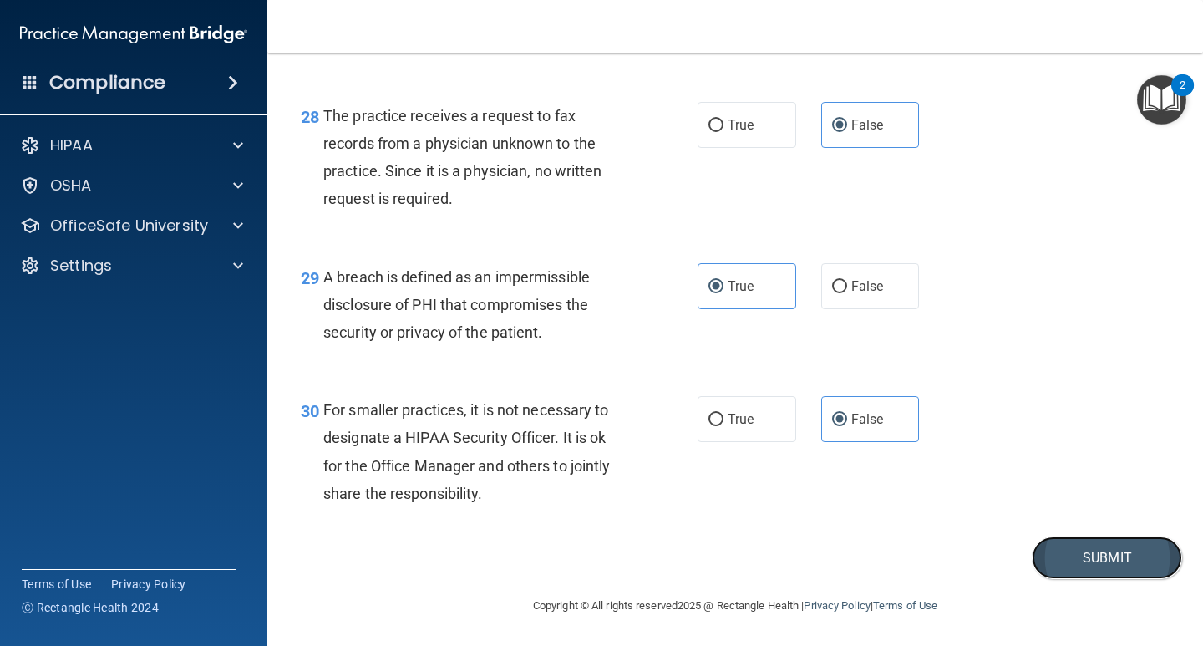
click at [1146, 555] on button "Submit" at bounding box center [1106, 557] width 150 height 43
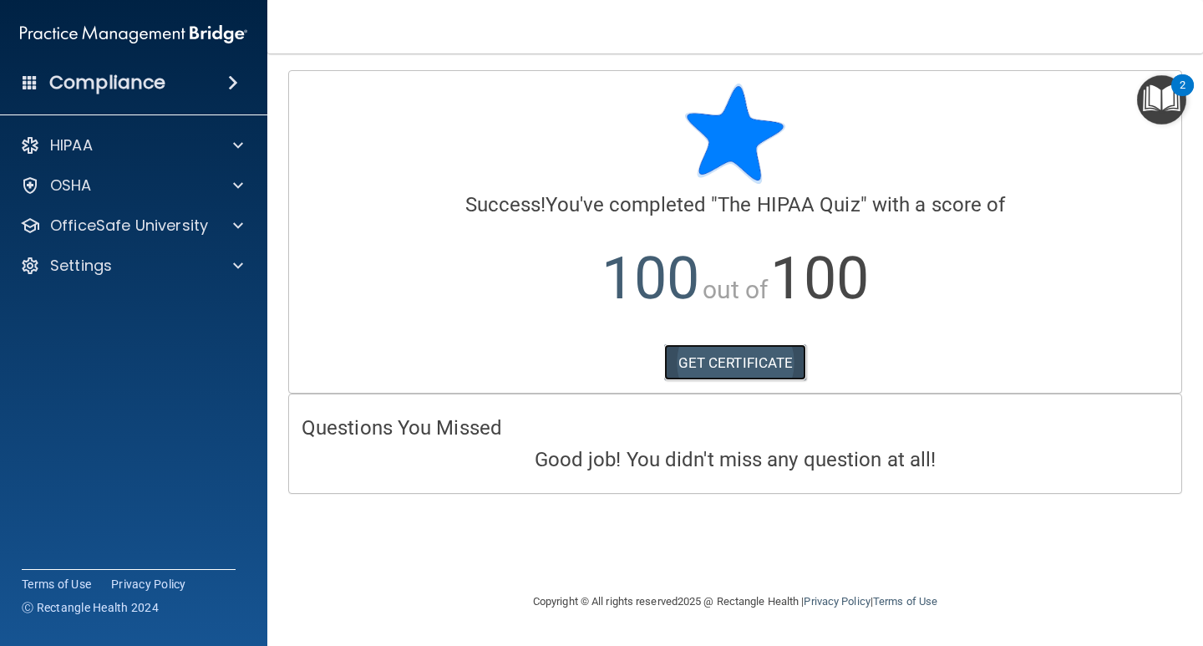
click at [715, 359] on link "GET CERTIFICATE" at bounding box center [735, 362] width 143 height 37
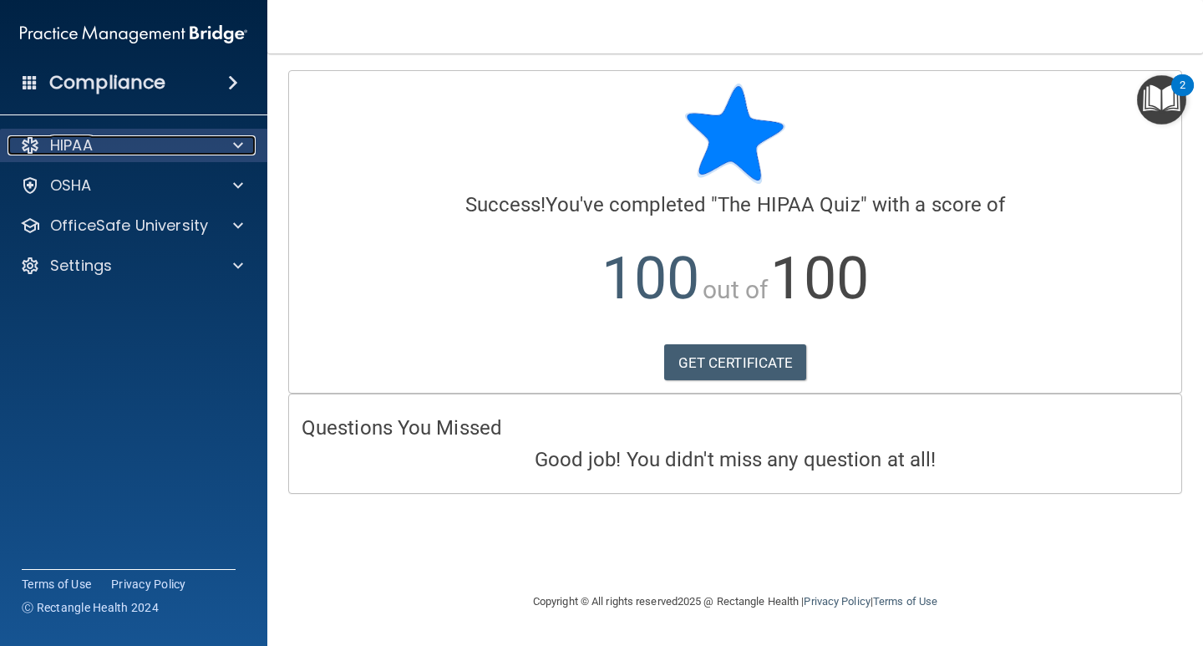
click at [122, 140] on div "HIPAA" at bounding box center [111, 145] width 207 height 20
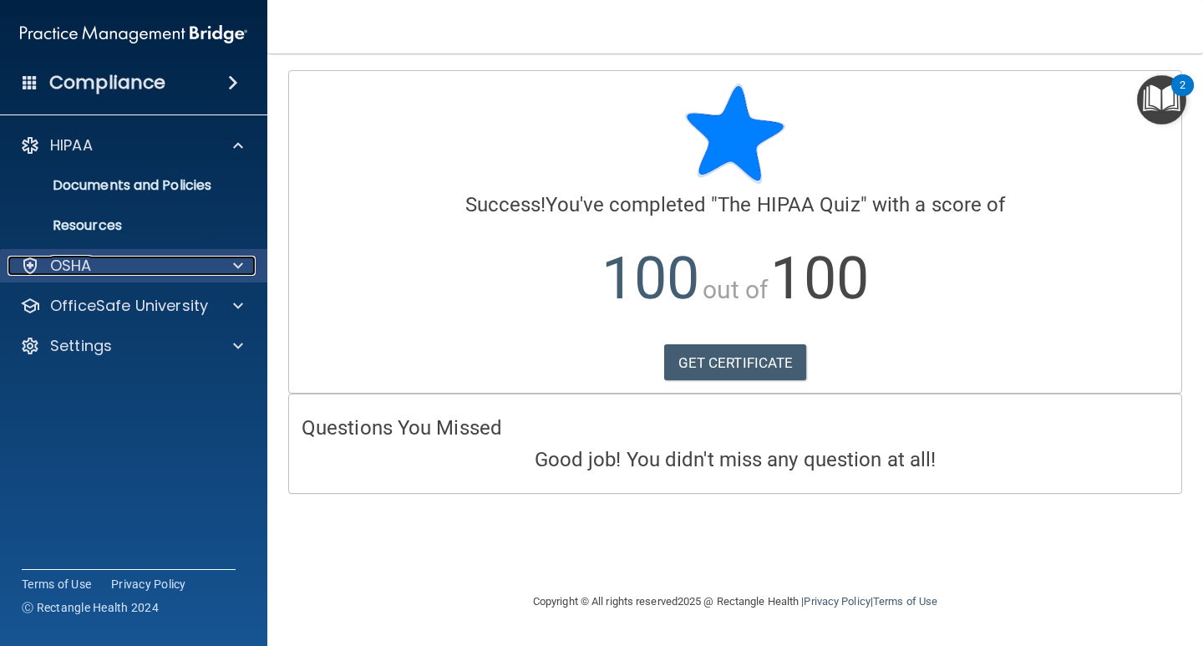
click at [104, 263] on div "OSHA" at bounding box center [111, 266] width 207 height 20
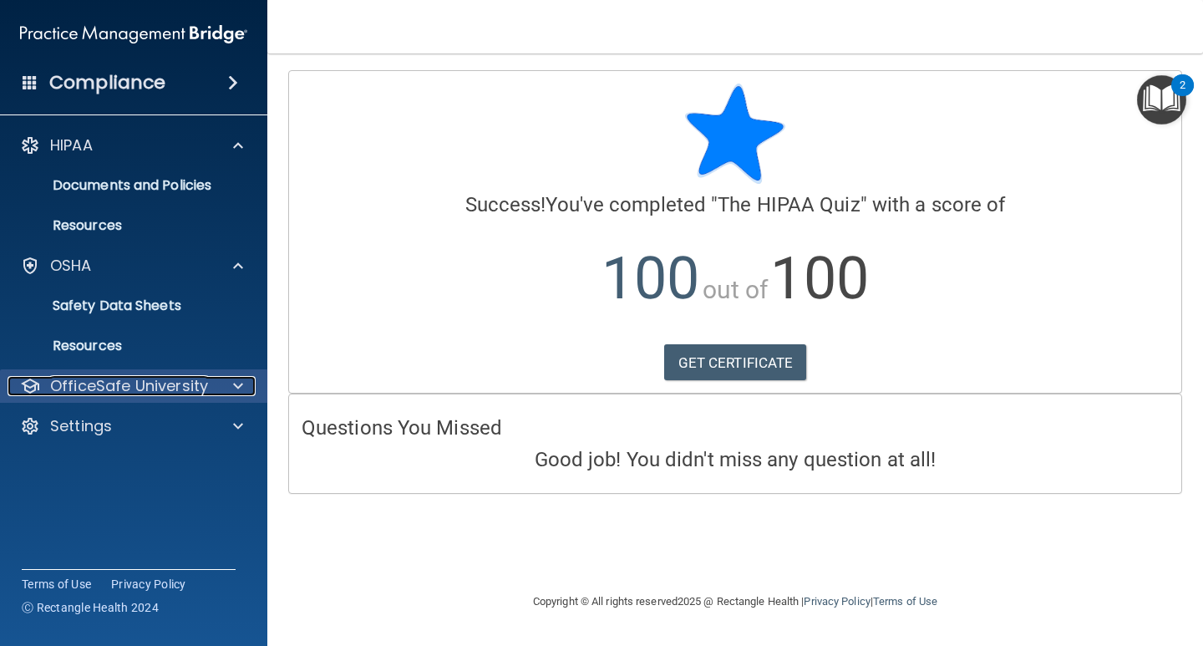
click at [141, 379] on p "OfficeSafe University" at bounding box center [129, 386] width 158 height 20
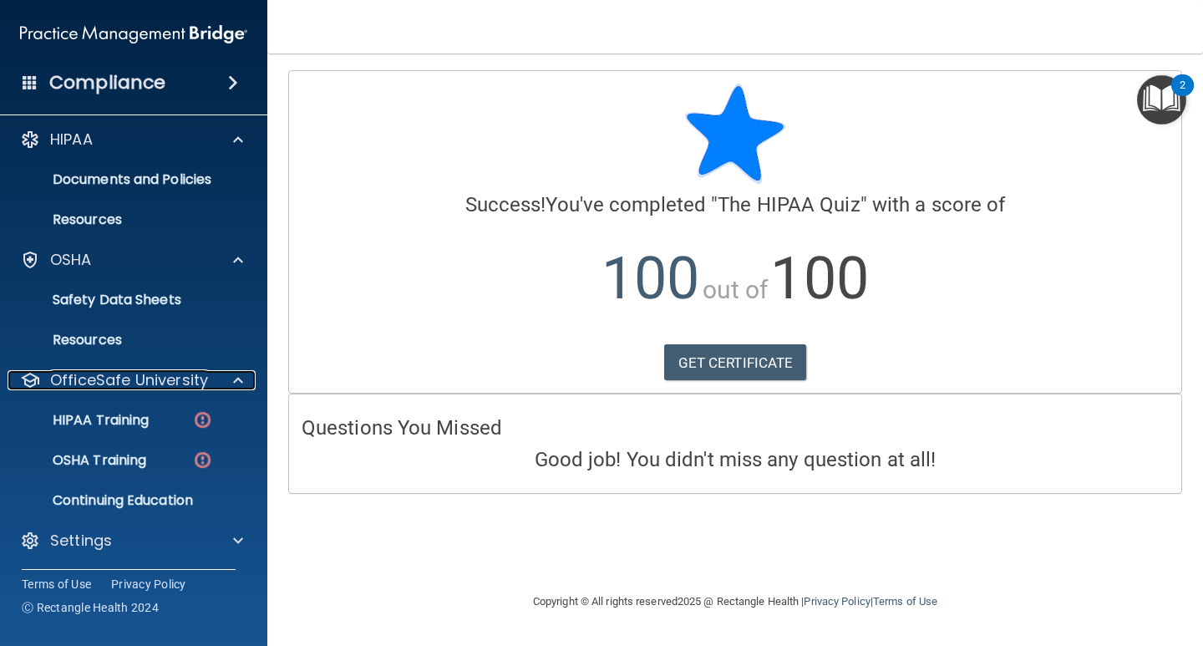
scroll to position [8, 0]
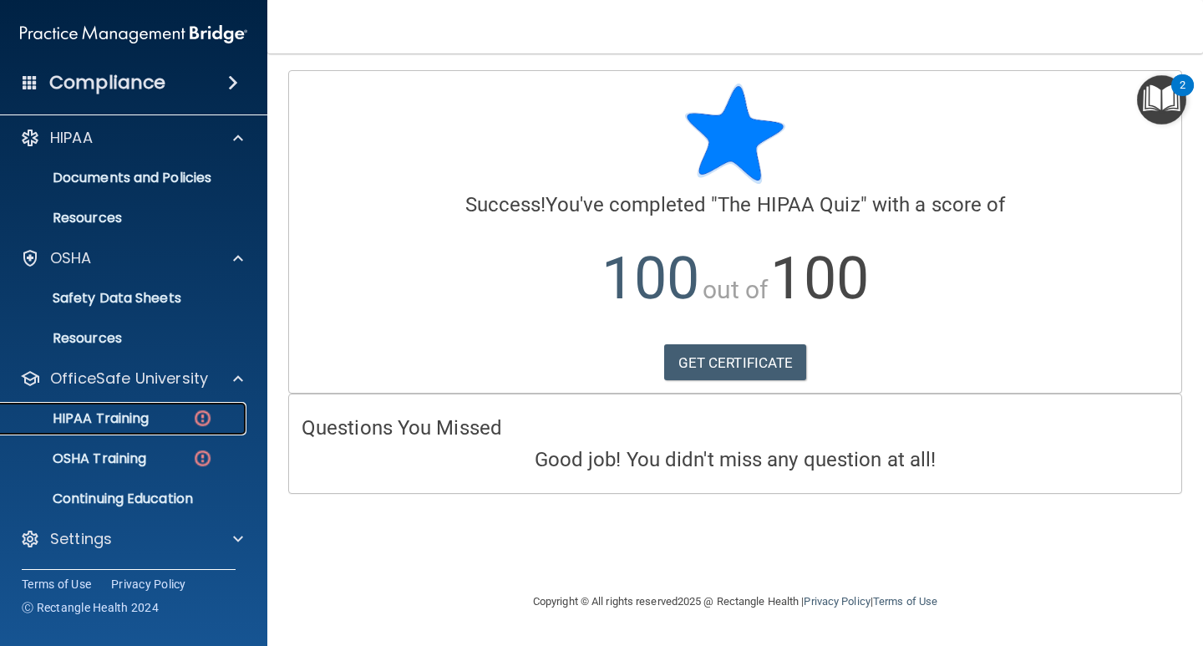
click at [142, 410] on p "HIPAA Training" at bounding box center [80, 418] width 138 height 17
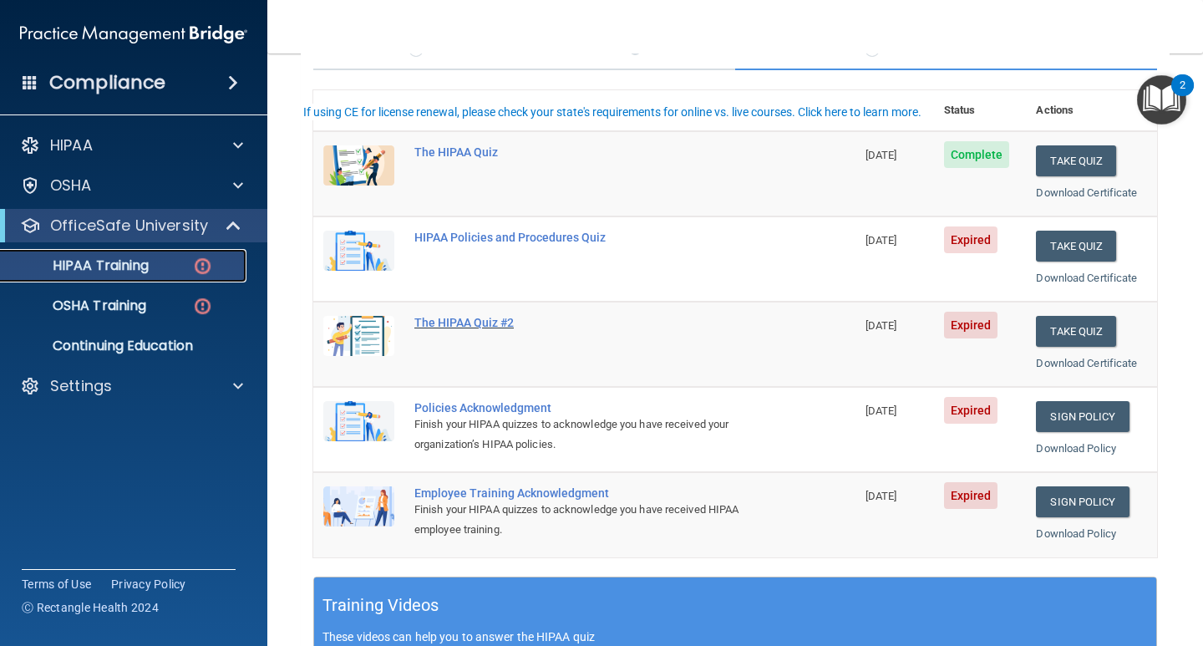
scroll to position [167, 0]
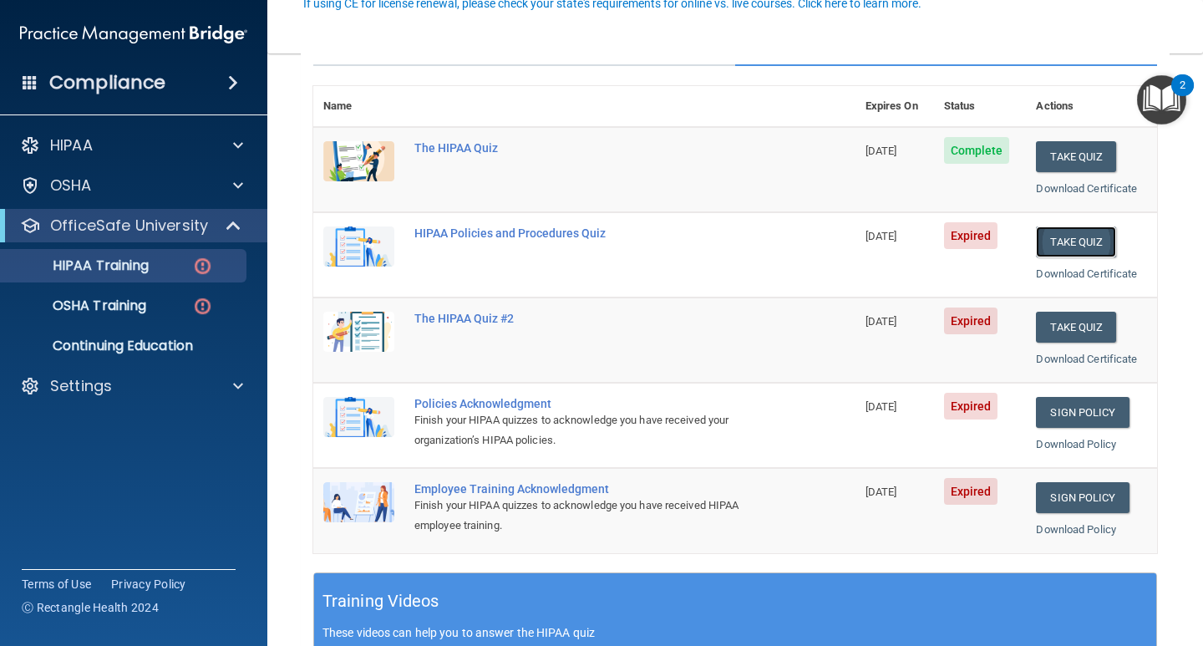
click at [1061, 243] on button "Take Quiz" at bounding box center [1076, 241] width 80 height 31
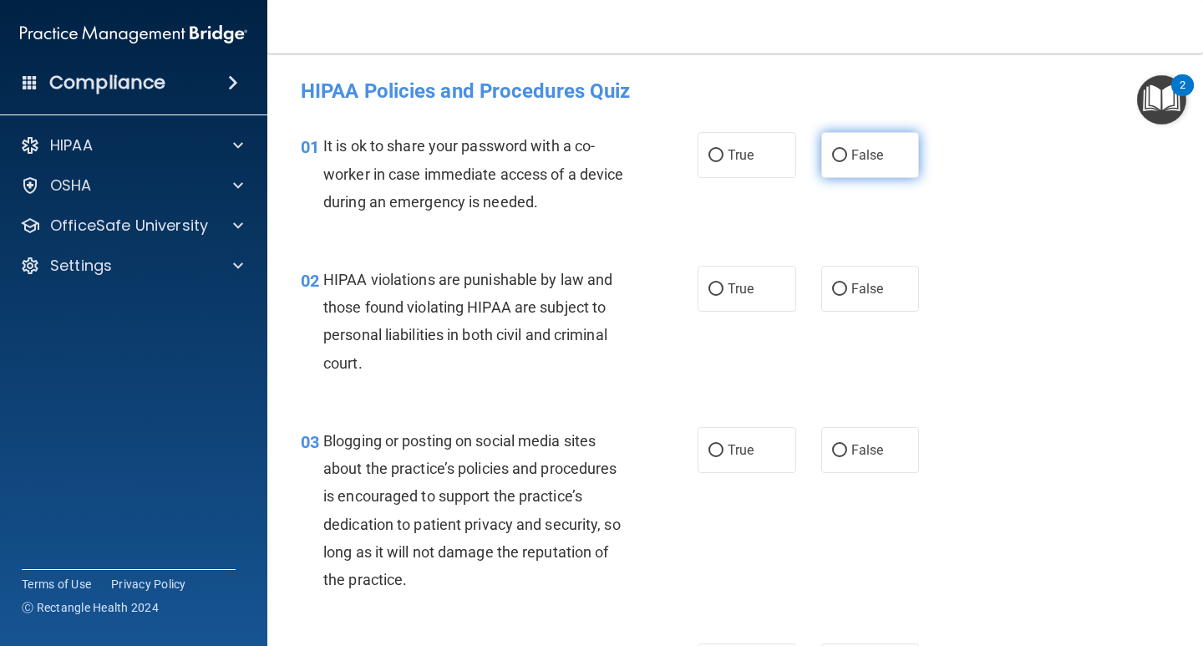
click at [842, 154] on label "False" at bounding box center [870, 155] width 99 height 46
click at [842, 154] on input "False" at bounding box center [839, 155] width 15 height 13
radio input "true"
click at [733, 291] on span "True" at bounding box center [740, 289] width 26 height 16
click at [723, 291] on input "True" at bounding box center [715, 289] width 15 height 13
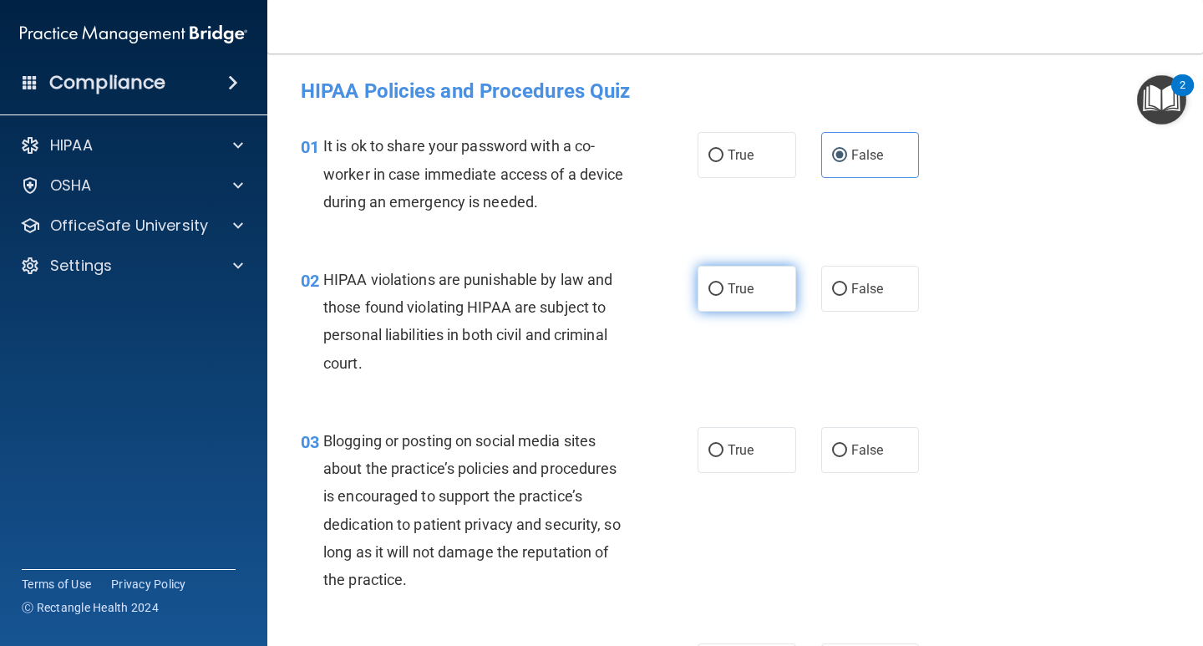
radio input "true"
click at [833, 448] on input "False" at bounding box center [839, 450] width 15 height 13
radio input "true"
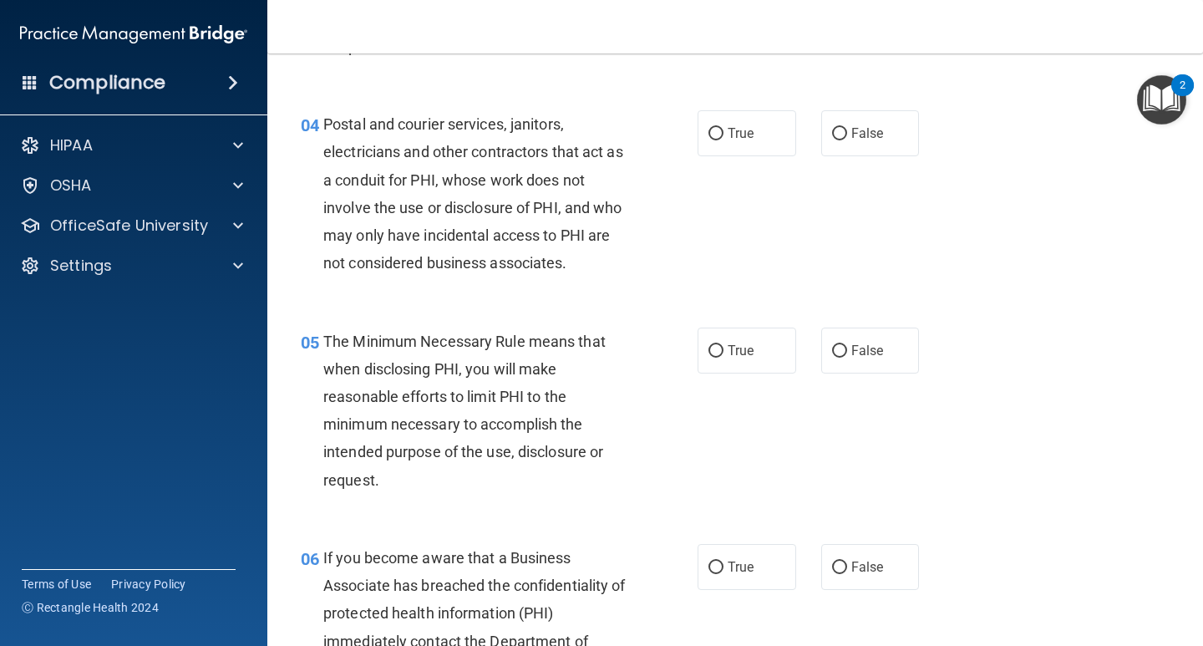
scroll to position [585, 0]
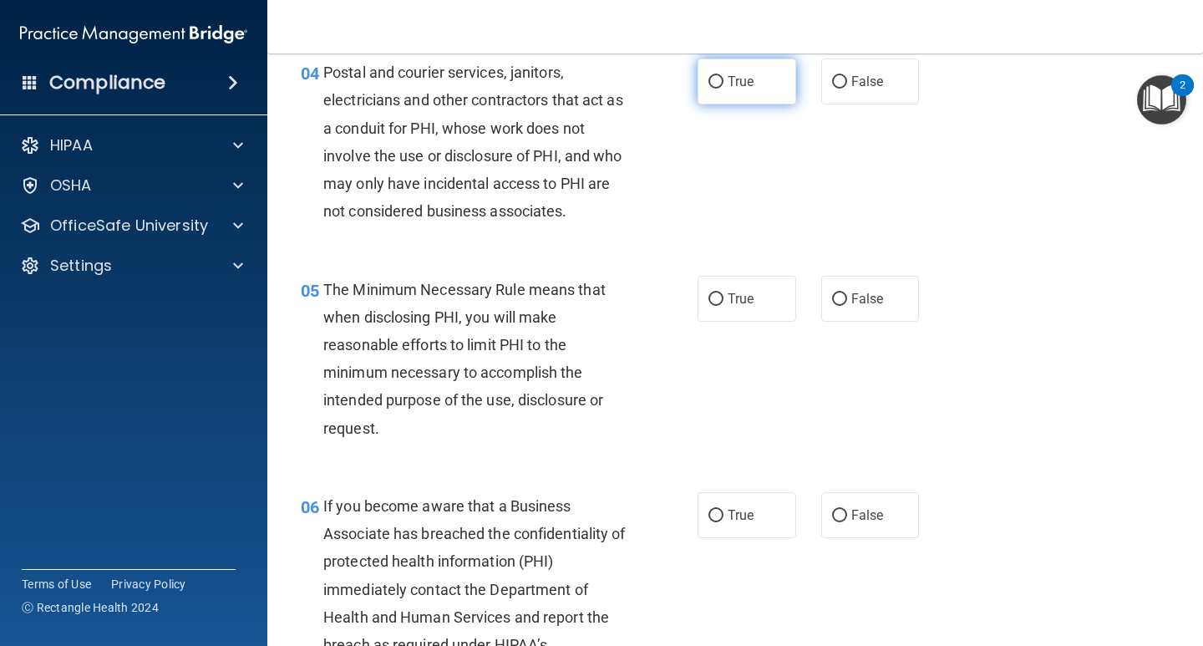
click at [715, 73] on label "True" at bounding box center [746, 81] width 99 height 46
click at [715, 76] on input "True" at bounding box center [715, 82] width 15 height 13
radio input "true"
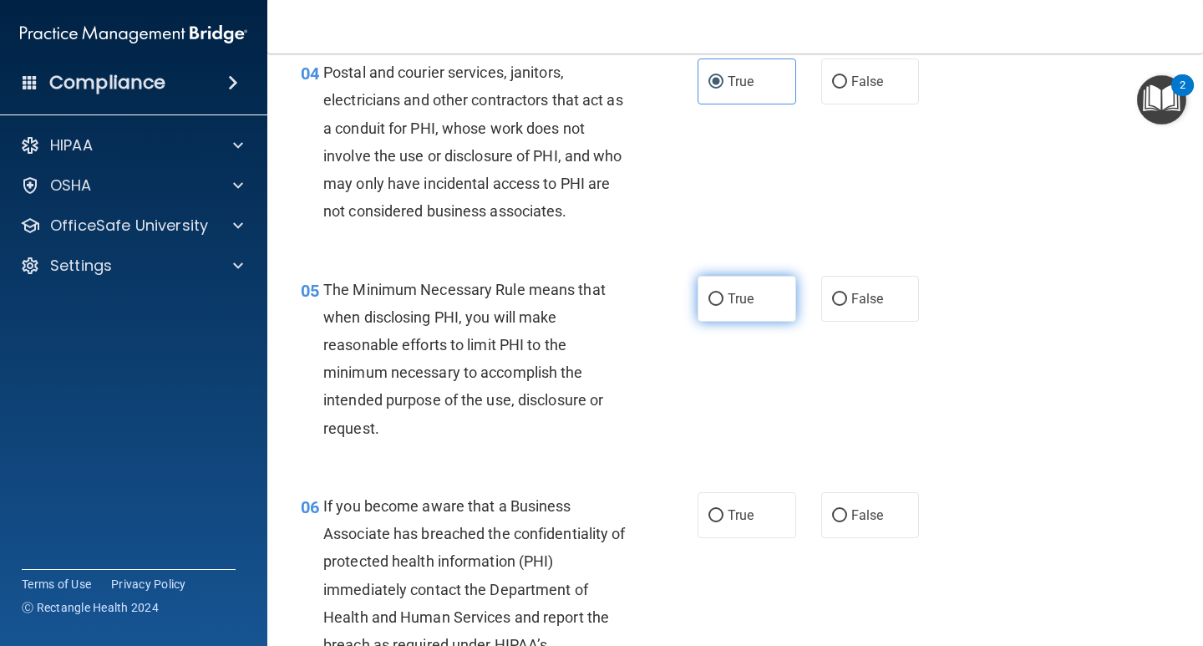
click at [727, 306] on label "True" at bounding box center [746, 299] width 99 height 46
click at [723, 306] on input "True" at bounding box center [715, 299] width 15 height 13
radio input "true"
click at [843, 503] on label "False" at bounding box center [870, 515] width 99 height 46
click at [843, 509] on input "False" at bounding box center [839, 515] width 15 height 13
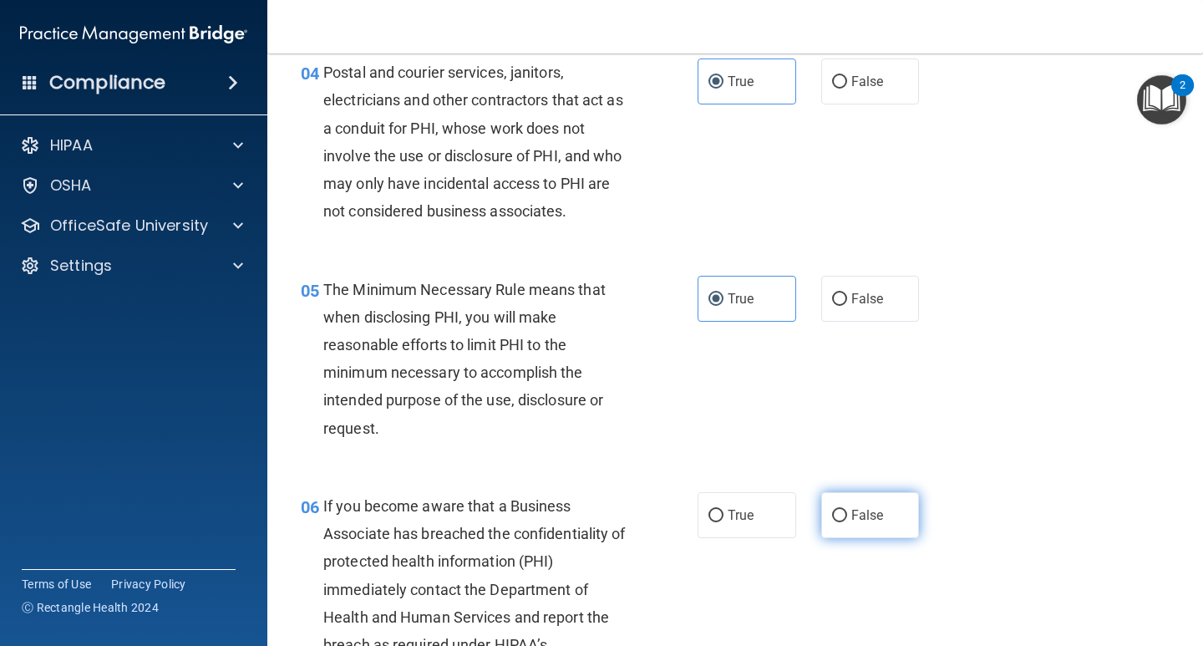
radio input "true"
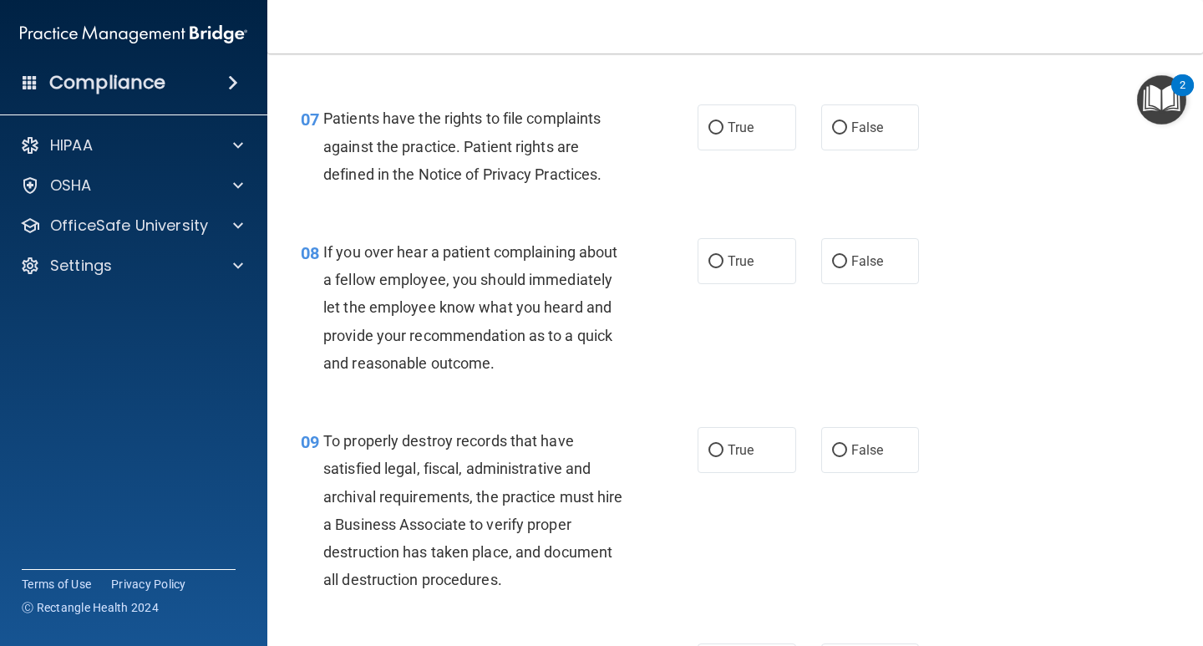
scroll to position [1253, 0]
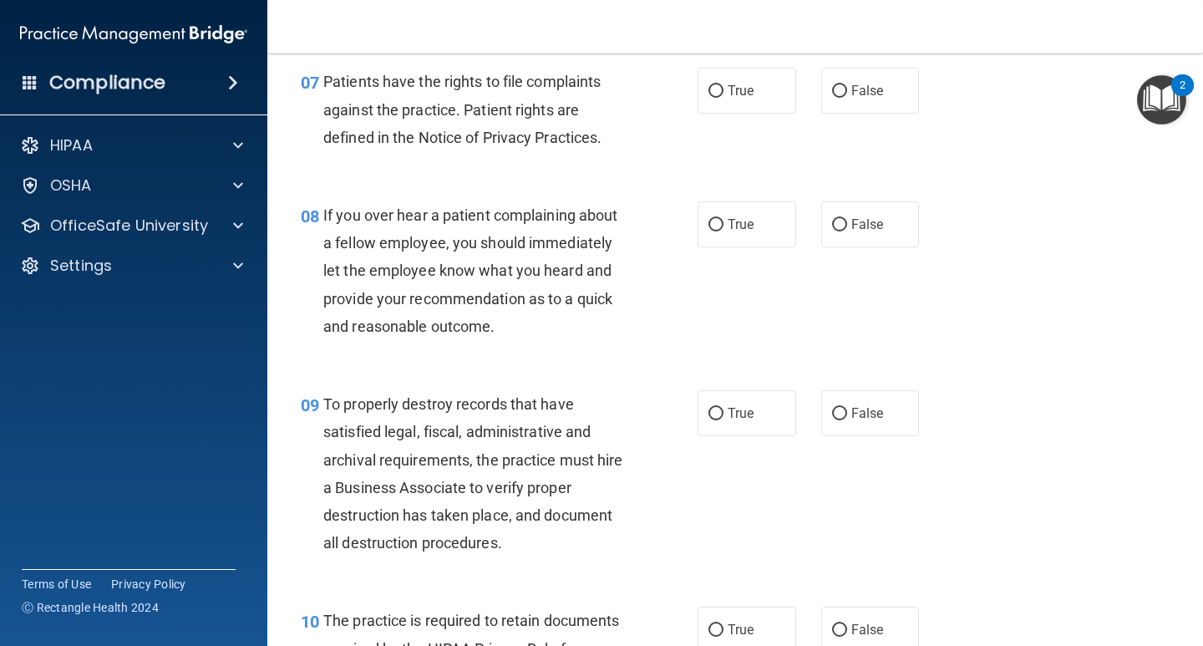
drag, startPoint x: 742, startPoint y: 98, endPoint x: 773, endPoint y: 121, distance: 38.7
click at [742, 98] on span "True" at bounding box center [740, 91] width 26 height 16
click at [723, 98] on input "True" at bounding box center [715, 91] width 15 height 13
radio input "true"
drag, startPoint x: 850, startPoint y: 216, endPoint x: 808, endPoint y: 352, distance: 141.8
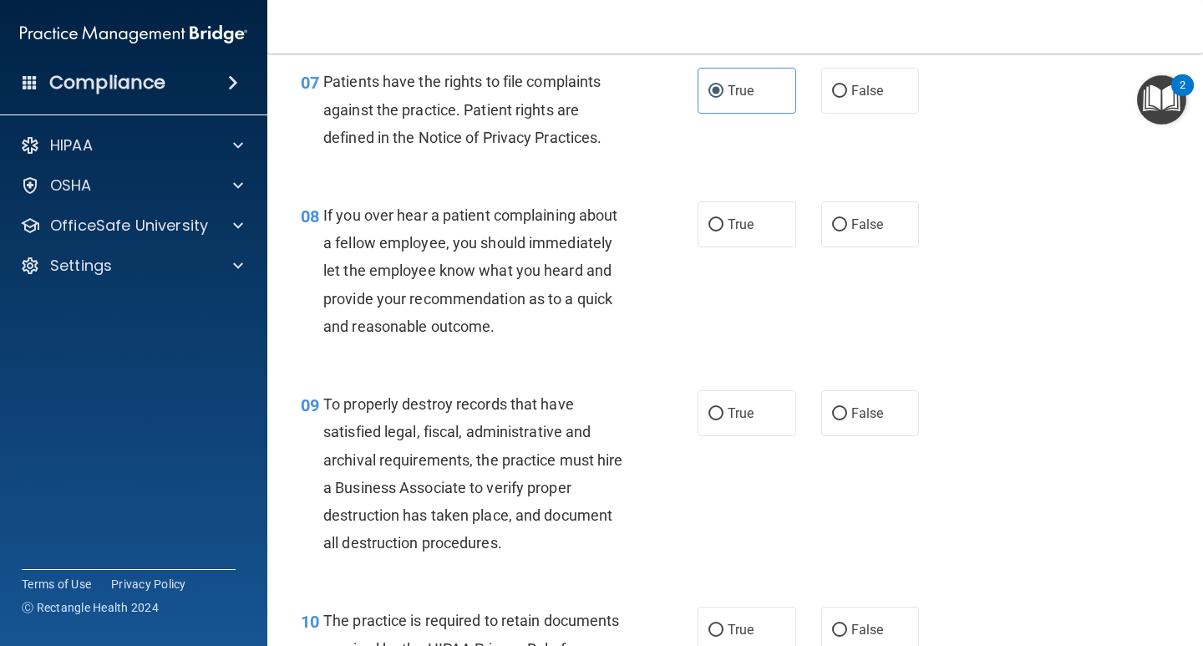
click at [851, 218] on span "False" at bounding box center [867, 224] width 33 height 16
click at [847, 219] on input "False" at bounding box center [839, 225] width 15 height 13
radio input "true"
click at [864, 408] on span "False" at bounding box center [867, 413] width 33 height 16
click at [847, 408] on input "False" at bounding box center [839, 414] width 15 height 13
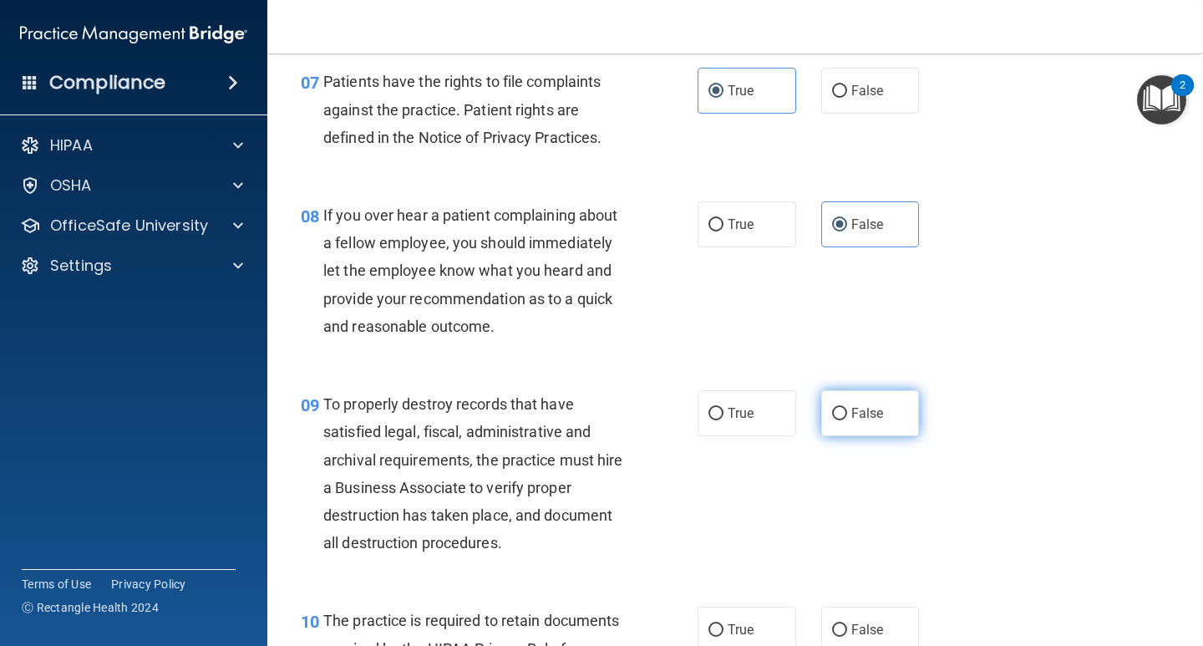
radio input "true"
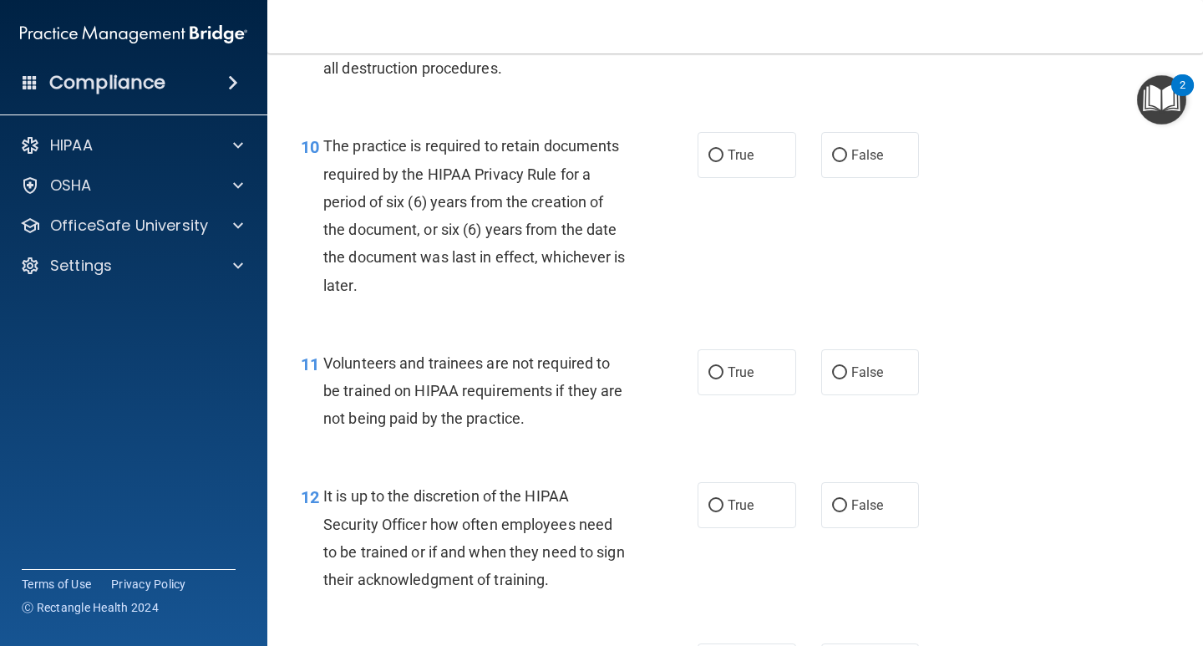
scroll to position [1754, 0]
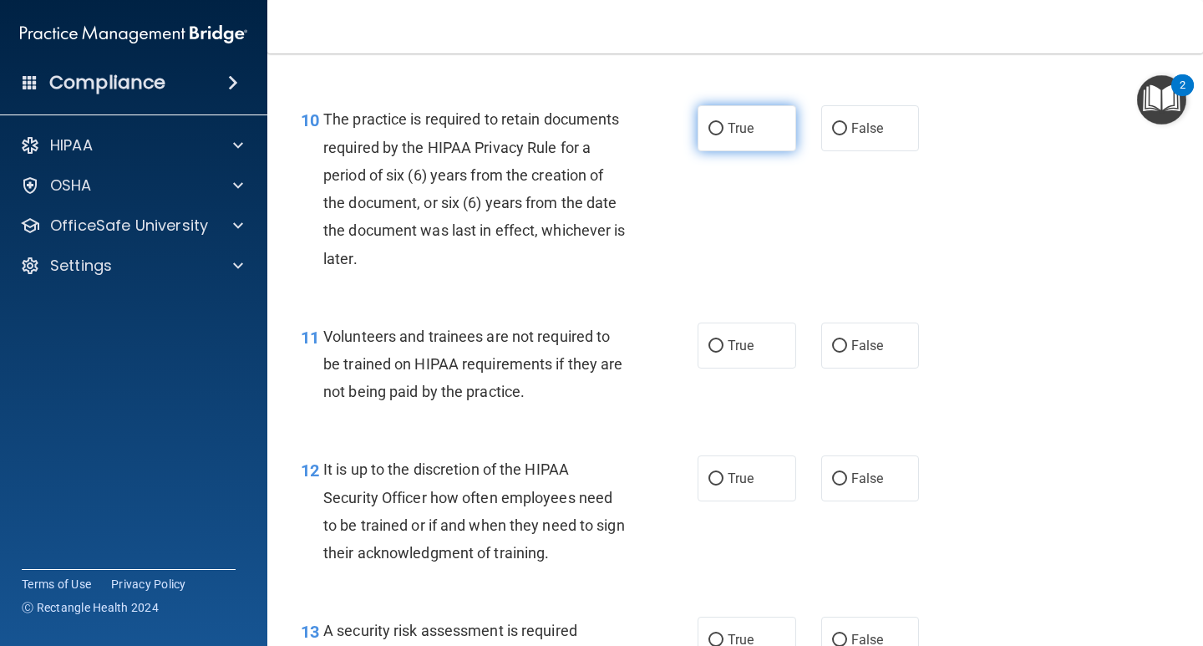
click at [708, 128] on input "True" at bounding box center [715, 129] width 15 height 13
radio input "true"
click at [859, 342] on span "False" at bounding box center [867, 345] width 33 height 16
click at [847, 342] on input "False" at bounding box center [839, 346] width 15 height 13
radio input "true"
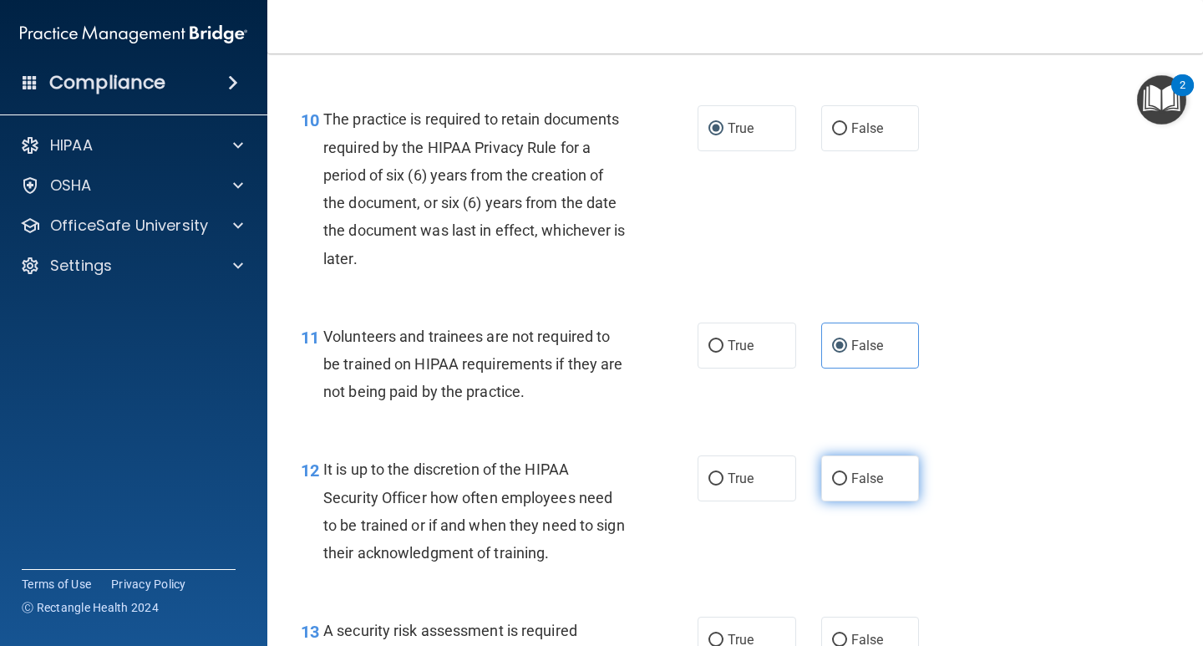
click at [845, 467] on label "False" at bounding box center [870, 478] width 99 height 46
click at [845, 473] on input "False" at bounding box center [839, 479] width 15 height 13
radio input "true"
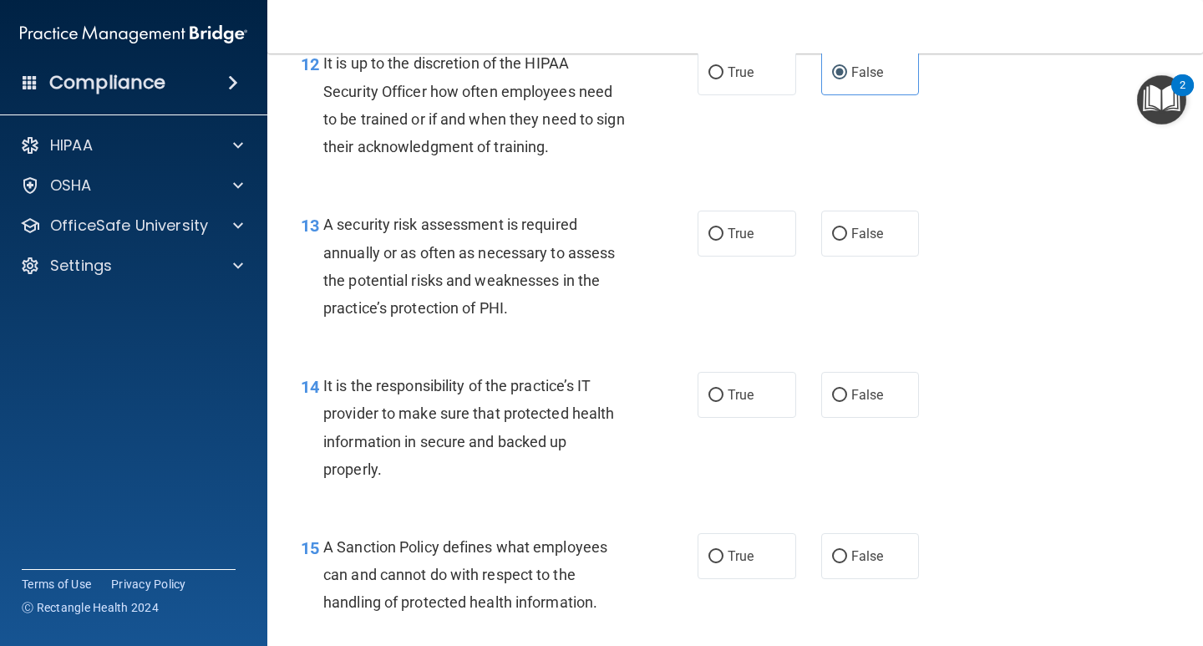
scroll to position [2255, 0]
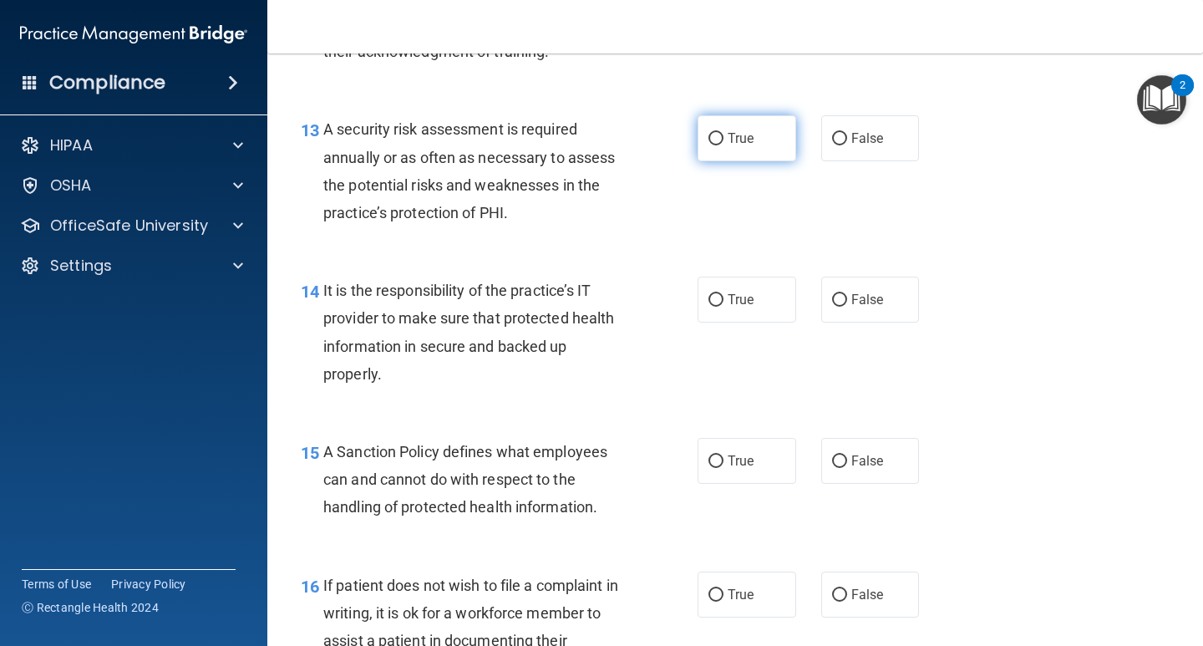
drag, startPoint x: 749, startPoint y: 143, endPoint x: 753, endPoint y: 160, distance: 17.2
click at [747, 143] on label "True" at bounding box center [746, 138] width 99 height 46
click at [723, 143] on input "True" at bounding box center [715, 139] width 15 height 13
radio input "true"
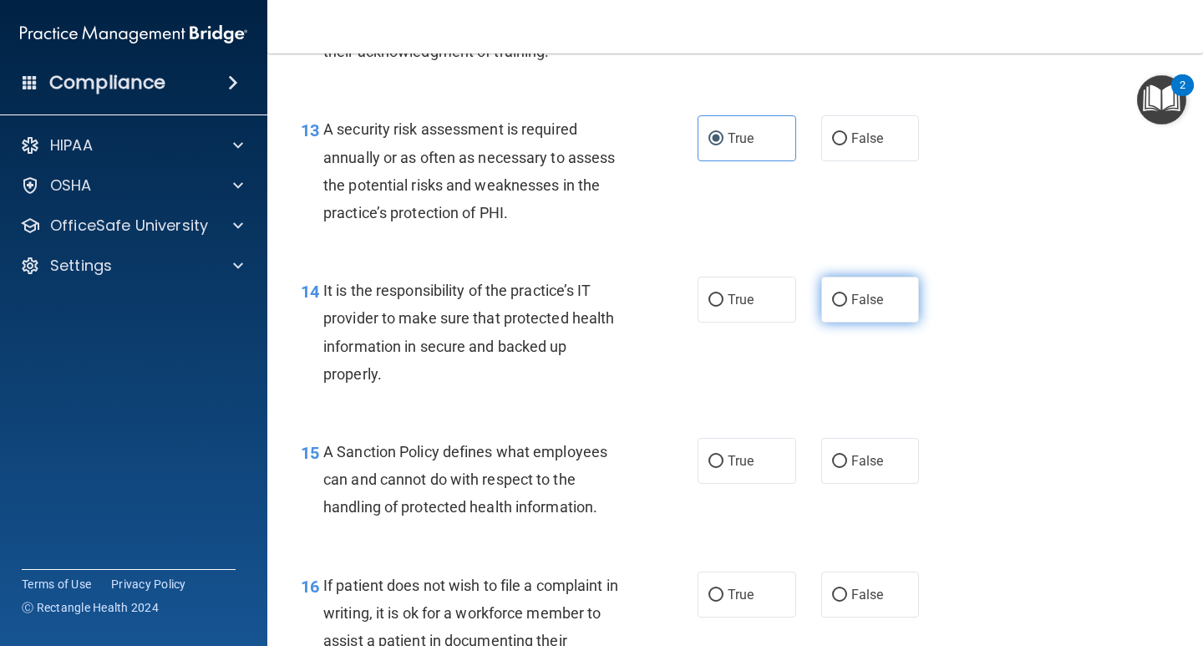
click at [858, 294] on span "False" at bounding box center [867, 299] width 33 height 16
click at [847, 294] on input "False" at bounding box center [839, 300] width 15 height 13
radio input "true"
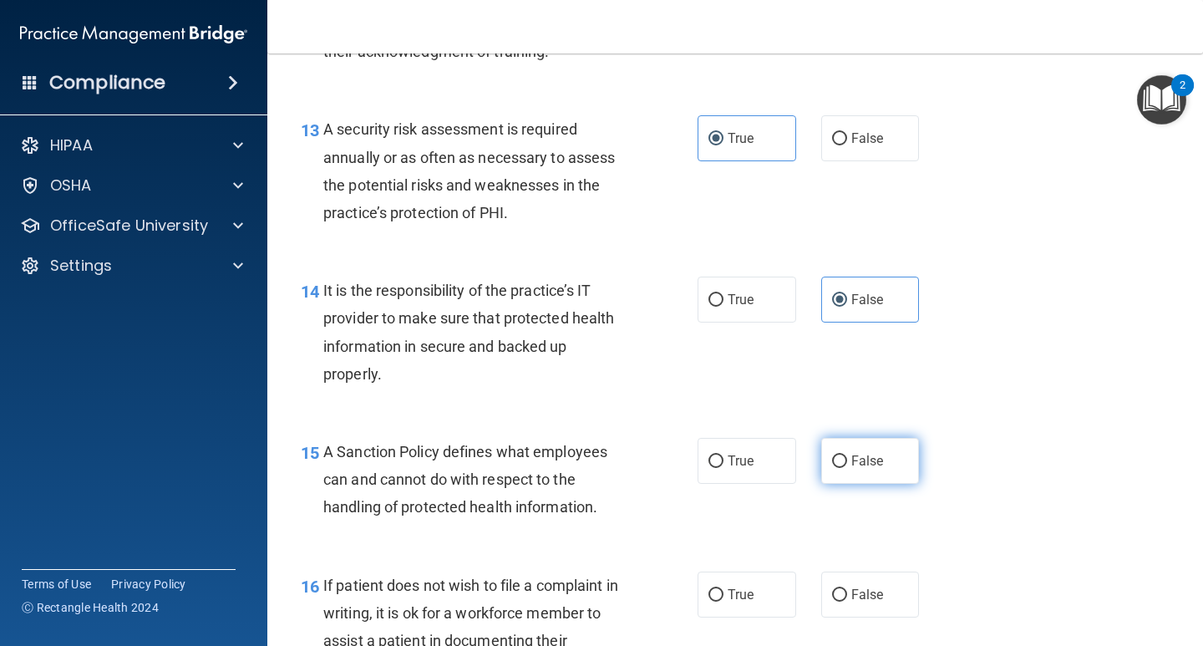
click at [844, 448] on label "False" at bounding box center [870, 461] width 99 height 46
click at [844, 455] on input "False" at bounding box center [839, 461] width 15 height 13
radio input "true"
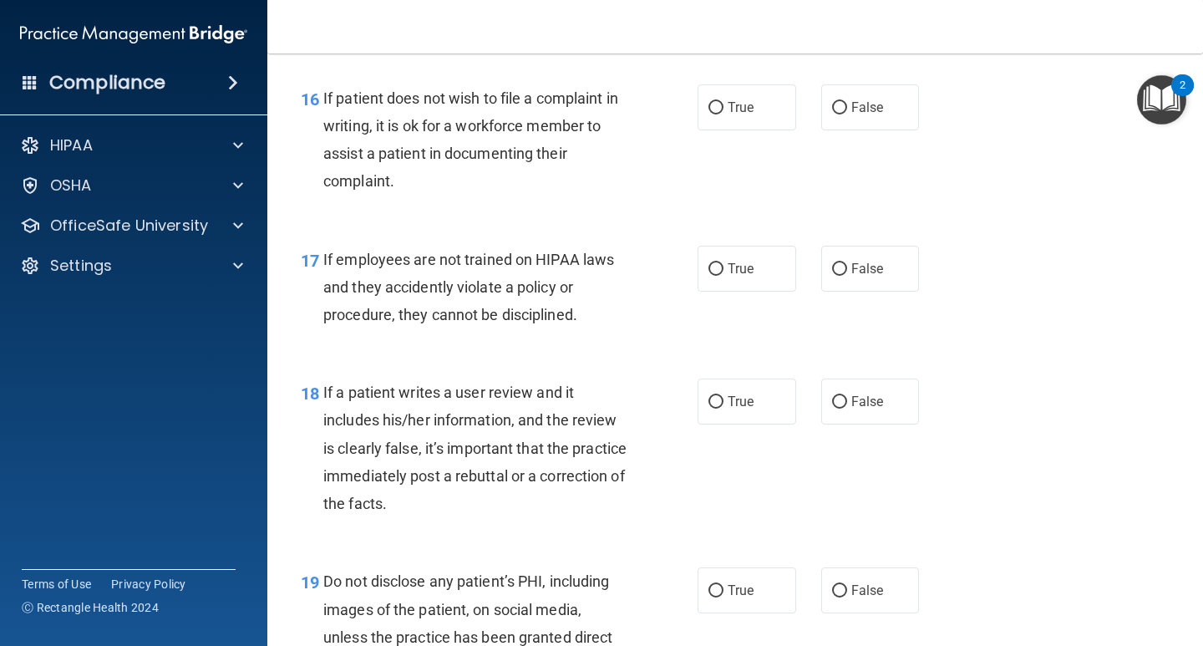
scroll to position [2756, 0]
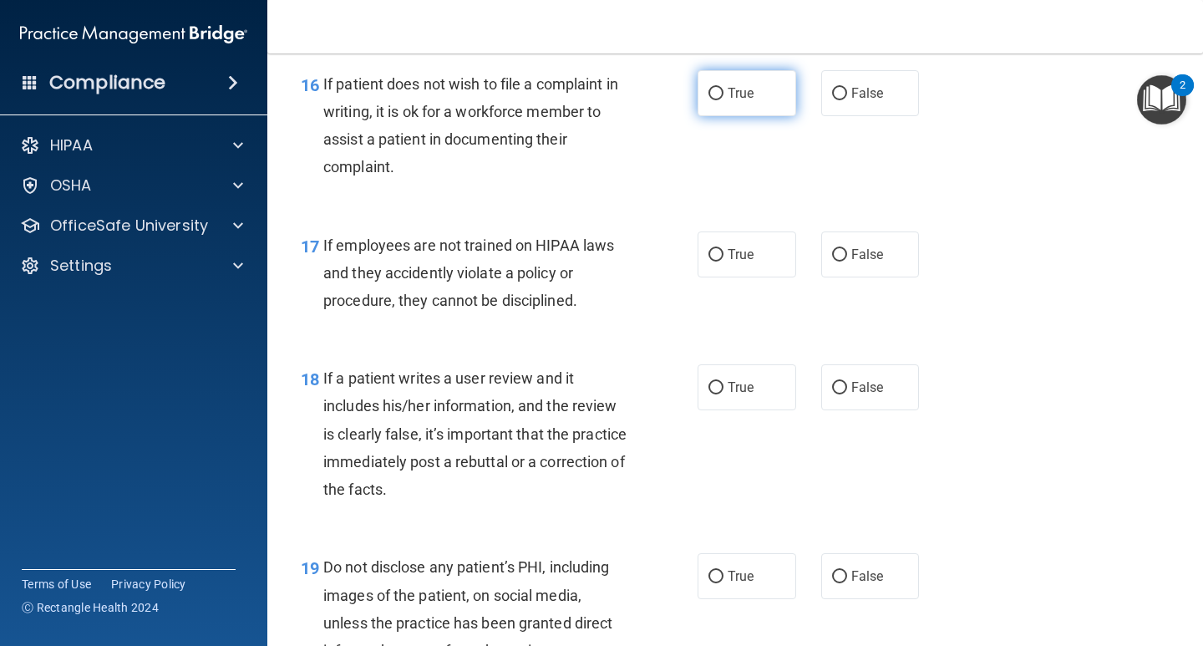
click at [727, 90] on span "True" at bounding box center [740, 93] width 26 height 16
click at [723, 90] on input "True" at bounding box center [715, 94] width 15 height 13
radio input "true"
click at [862, 252] on span "False" at bounding box center [867, 254] width 33 height 16
click at [847, 252] on input "False" at bounding box center [839, 255] width 15 height 13
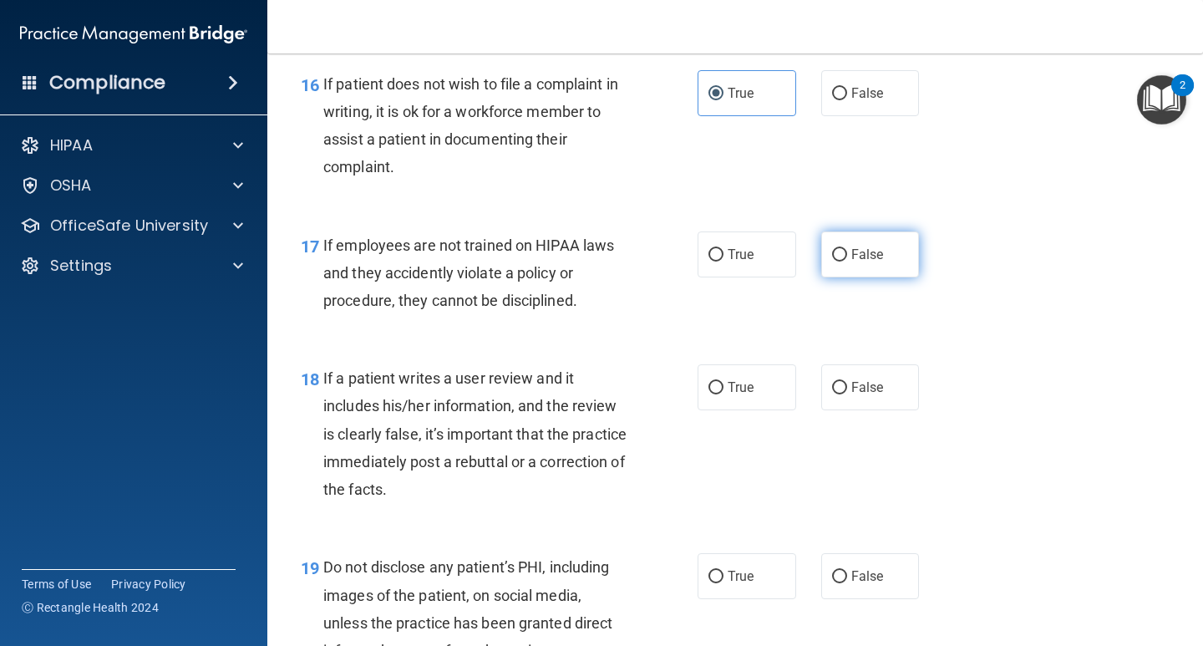
radio input "true"
click at [852, 380] on span "False" at bounding box center [867, 387] width 33 height 16
click at [847, 382] on input "False" at bounding box center [839, 388] width 15 height 13
radio input "true"
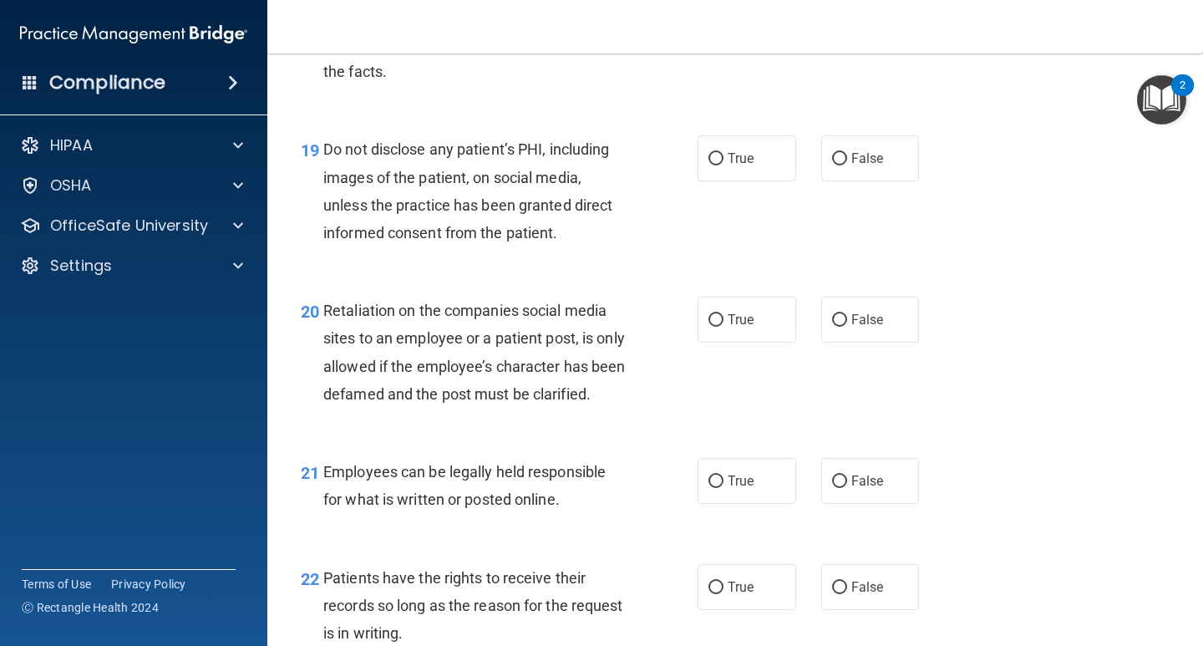
scroll to position [3257, 0]
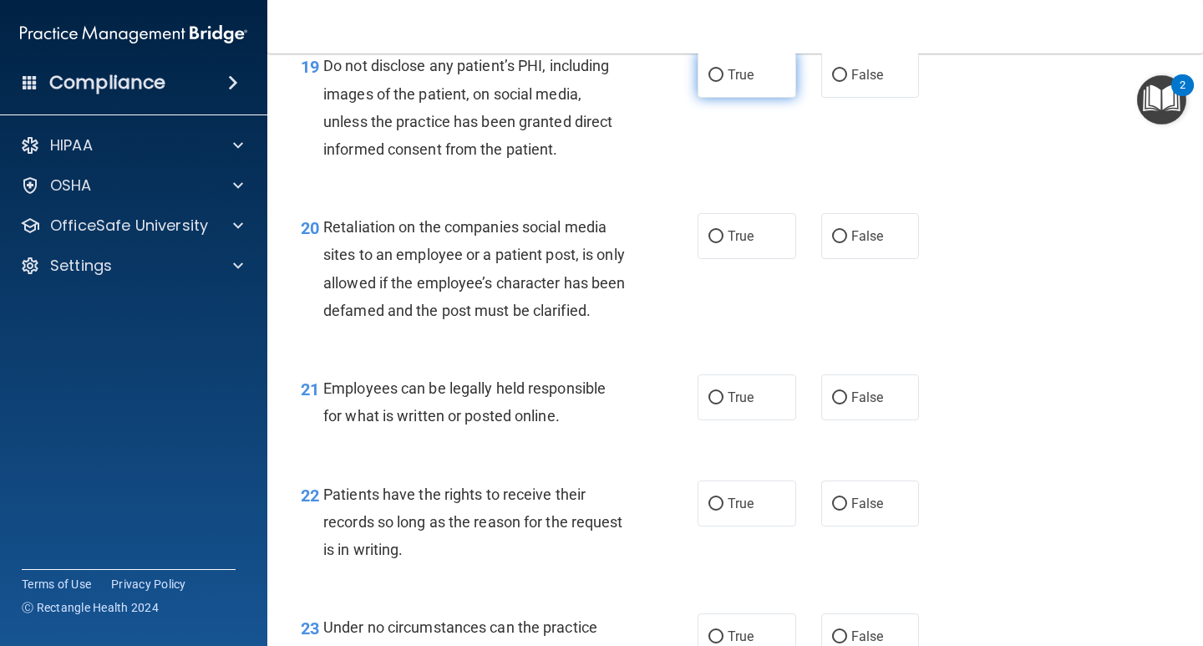
click at [735, 76] on span "True" at bounding box center [740, 75] width 26 height 16
click at [723, 76] on input "True" at bounding box center [715, 75] width 15 height 13
radio input "true"
click at [859, 230] on span "False" at bounding box center [867, 236] width 33 height 16
click at [847, 230] on input "False" at bounding box center [839, 236] width 15 height 13
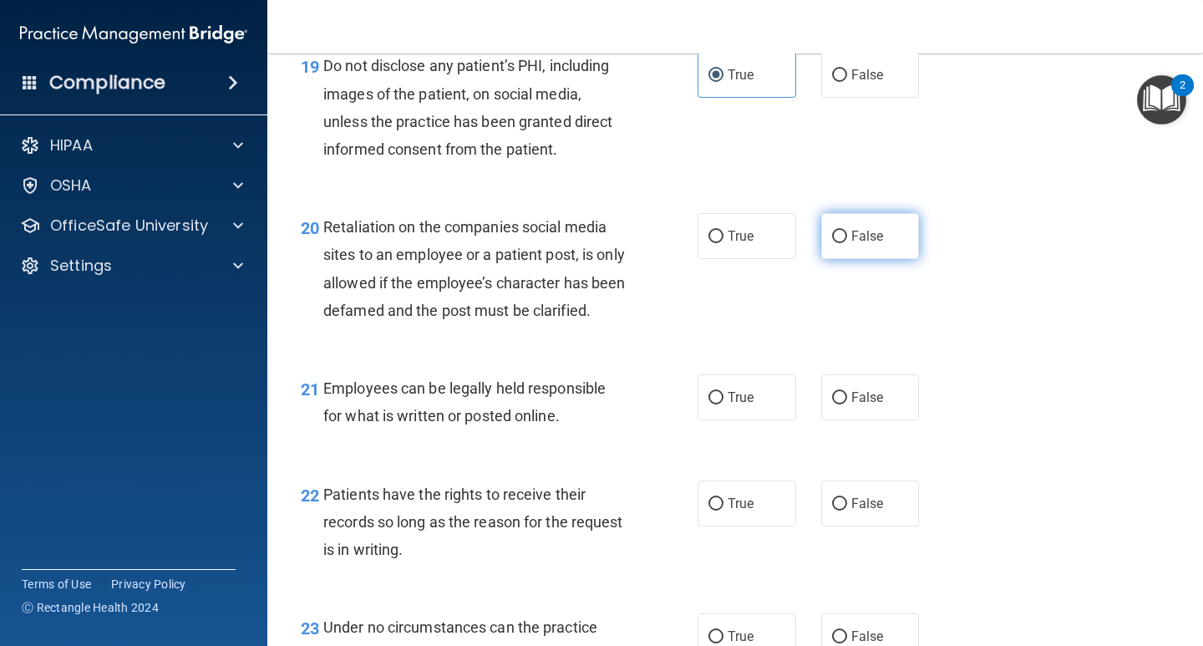
radio input "true"
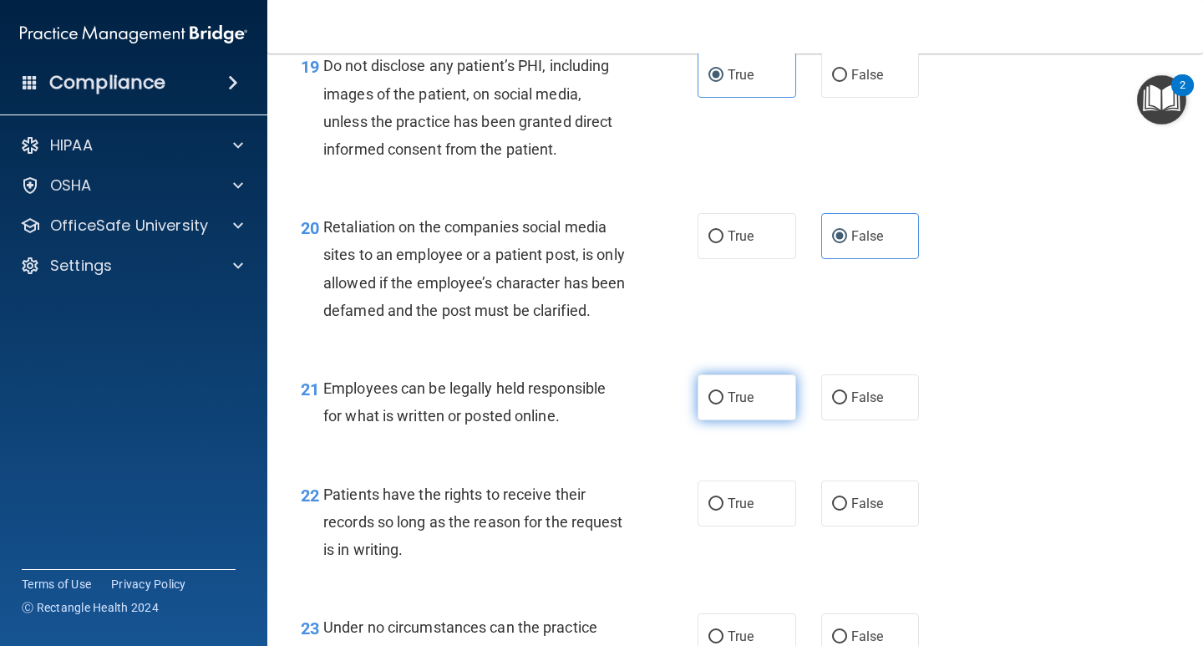
click at [738, 413] on label "True" at bounding box center [746, 397] width 99 height 46
click at [723, 404] on input "True" at bounding box center [715, 398] width 15 height 13
radio input "true"
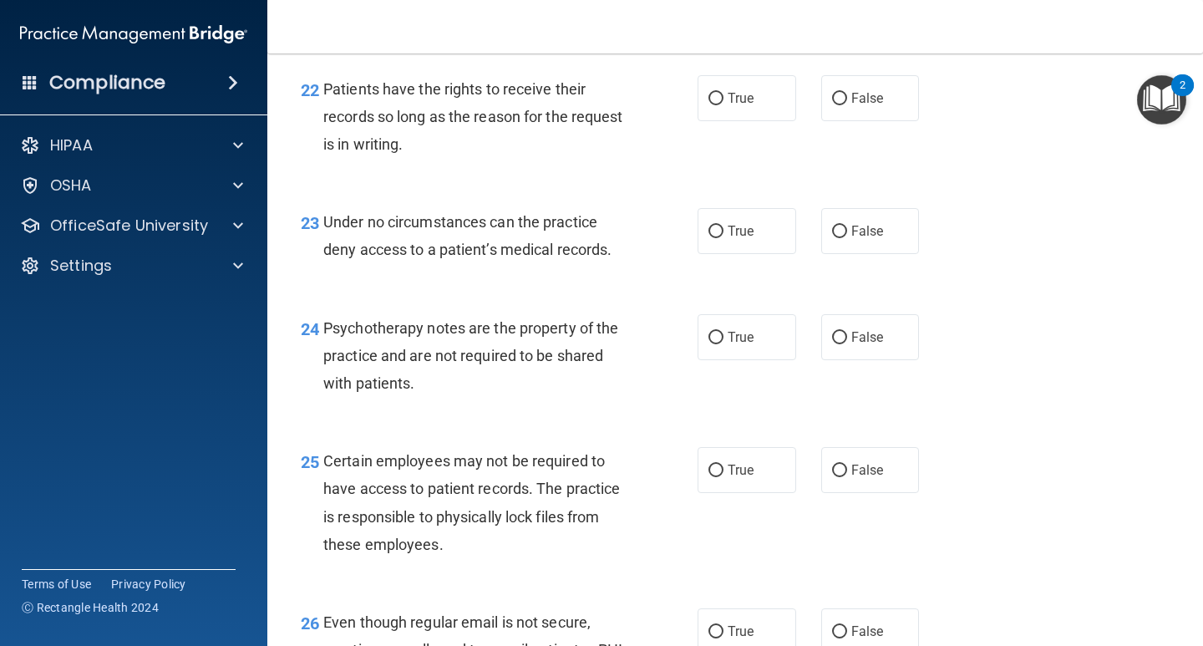
scroll to position [3675, 0]
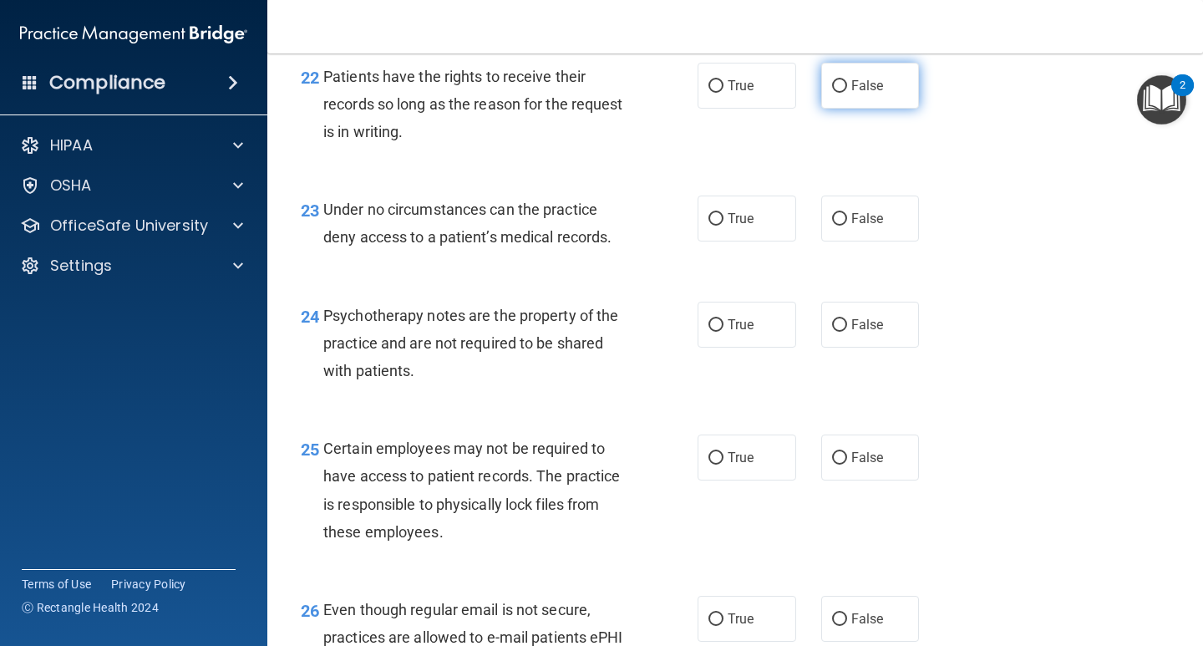
click at [858, 94] on span "False" at bounding box center [867, 86] width 33 height 16
click at [847, 93] on input "False" at bounding box center [839, 86] width 15 height 13
radio input "true"
drag, startPoint x: 869, startPoint y: 252, endPoint x: 841, endPoint y: 291, distance: 48.0
click at [869, 226] on span "False" at bounding box center [867, 218] width 33 height 16
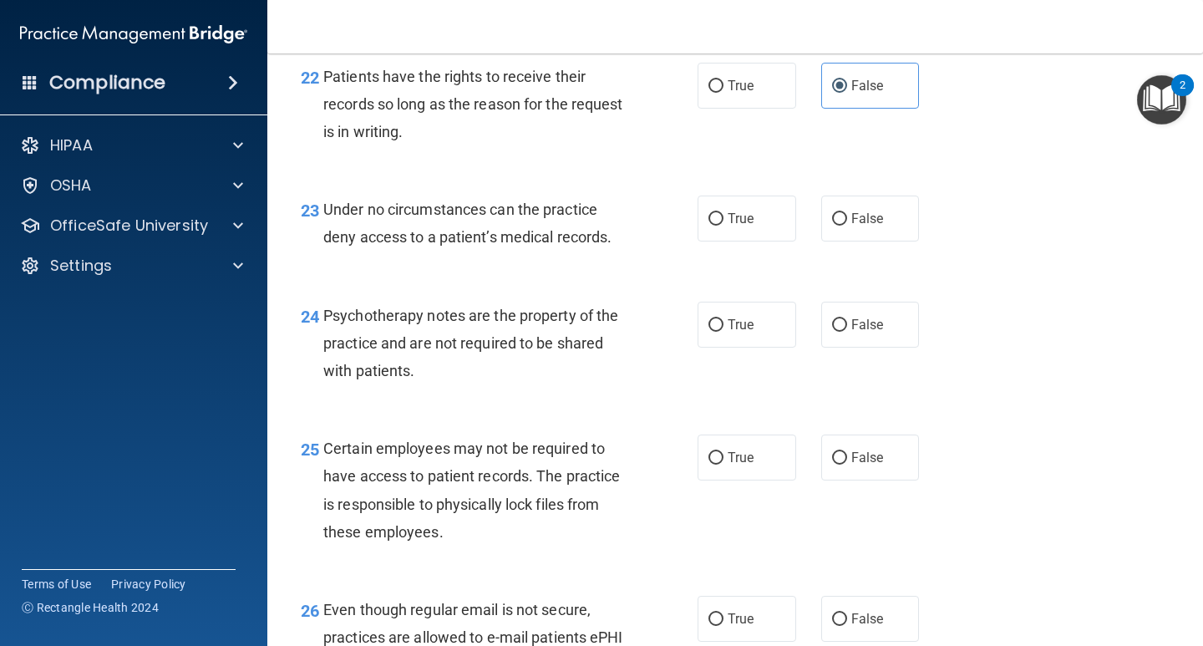
click at [847, 225] on input "False" at bounding box center [839, 219] width 15 height 13
radio input "true"
click at [736, 332] on span "True" at bounding box center [740, 325] width 26 height 16
click at [723, 332] on input "True" at bounding box center [715, 325] width 15 height 13
radio input "true"
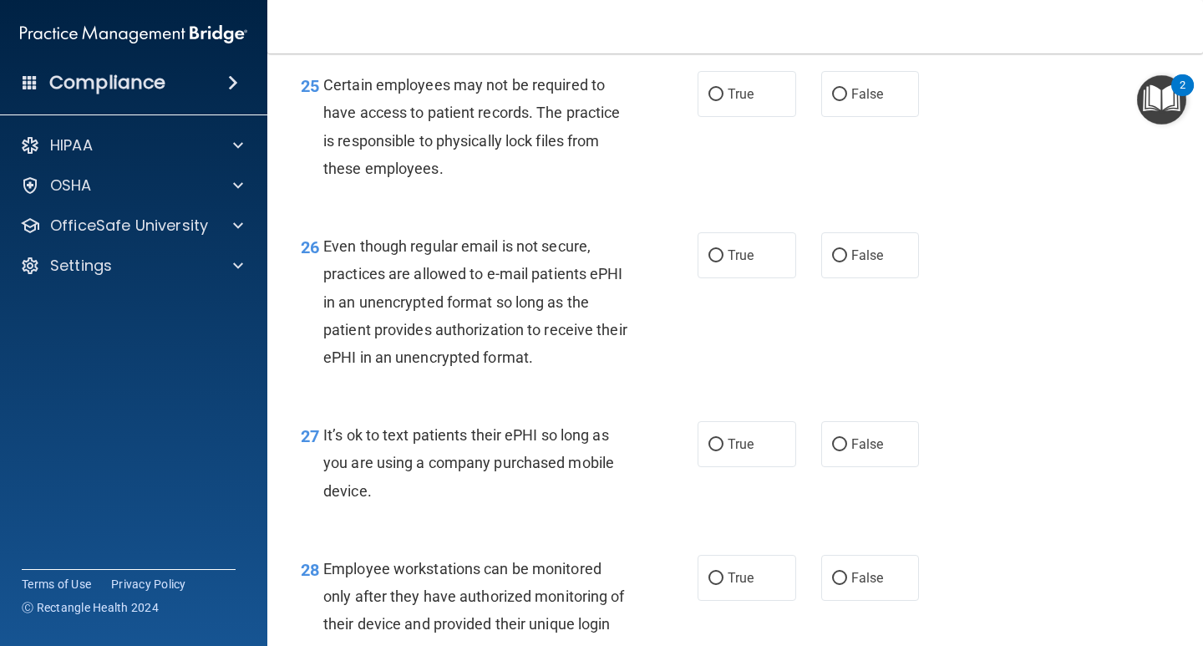
scroll to position [4009, 0]
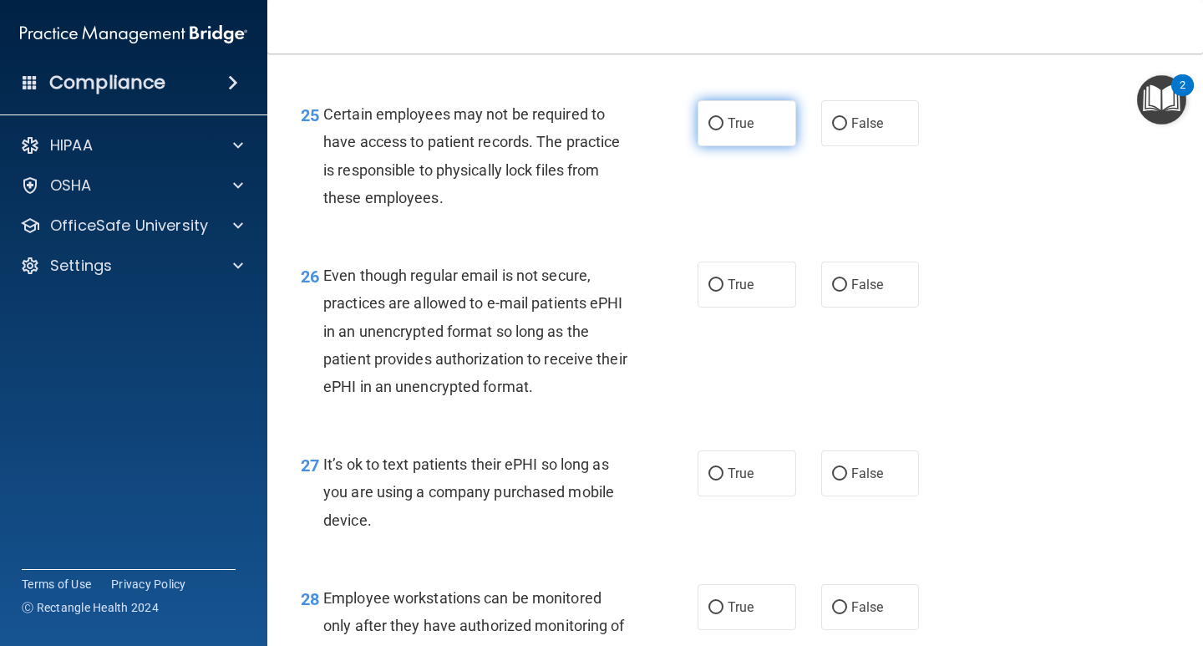
click at [718, 146] on label "True" at bounding box center [746, 123] width 99 height 46
click at [718, 130] on input "True" at bounding box center [715, 124] width 15 height 13
radio input "true"
click at [732, 301] on label "True" at bounding box center [746, 284] width 99 height 46
click at [723, 291] on input "True" at bounding box center [715, 285] width 15 height 13
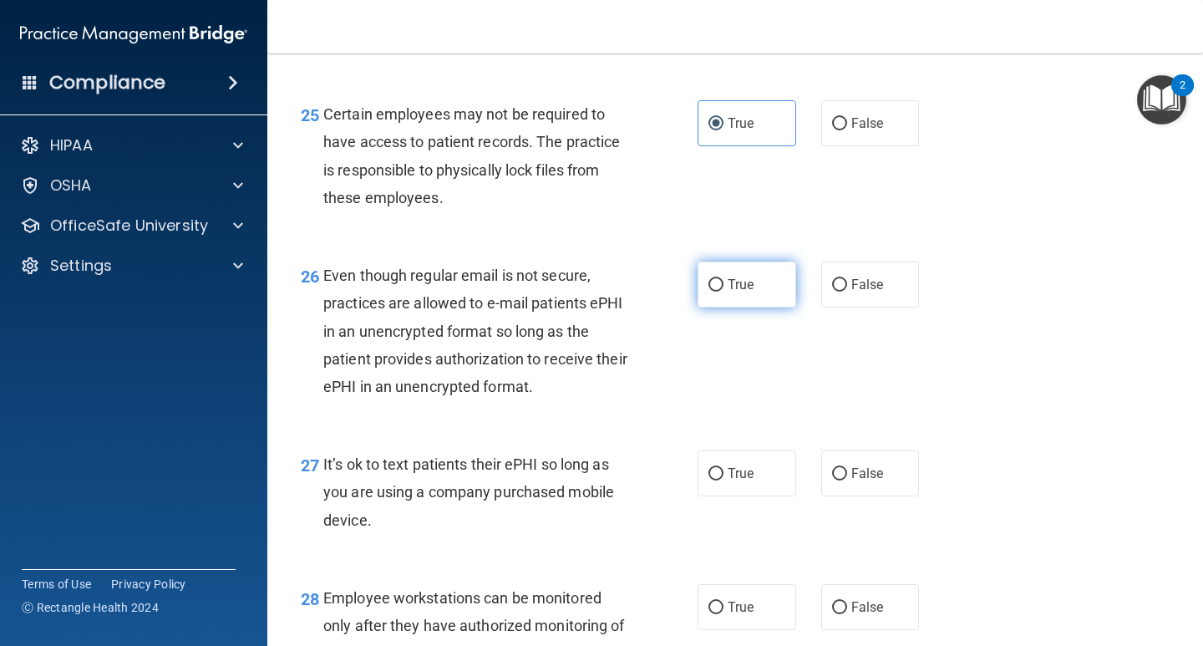
radio input "true"
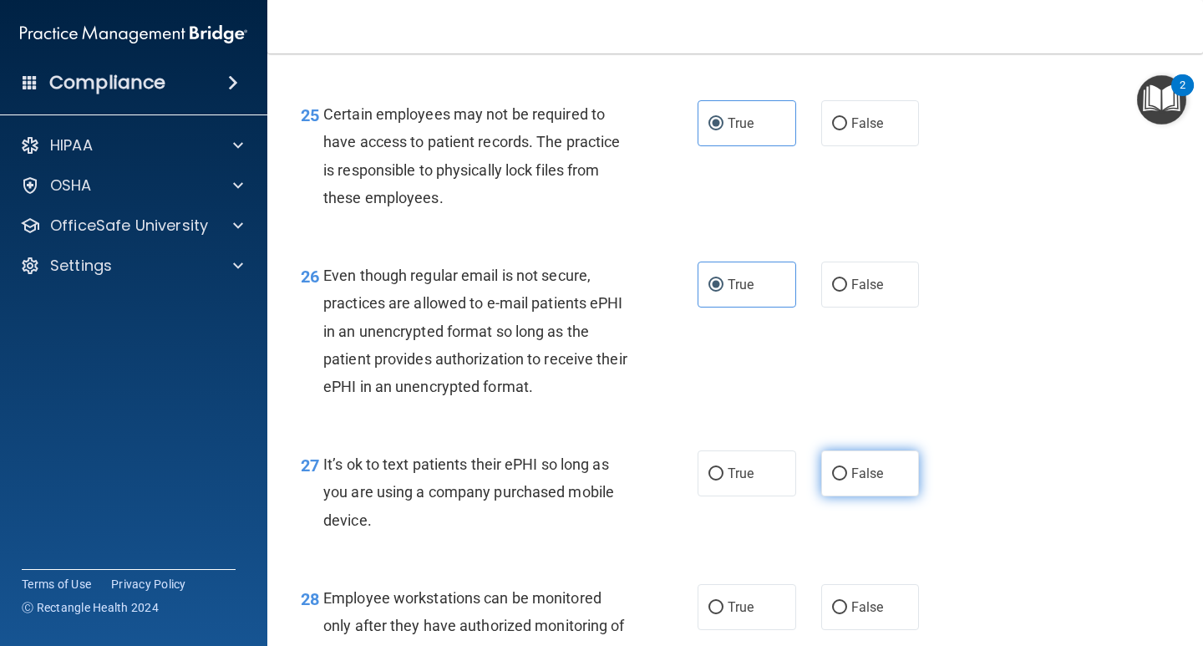
click at [853, 492] on label "False" at bounding box center [870, 473] width 99 height 46
click at [847, 480] on input "False" at bounding box center [839, 474] width 15 height 13
radio input "true"
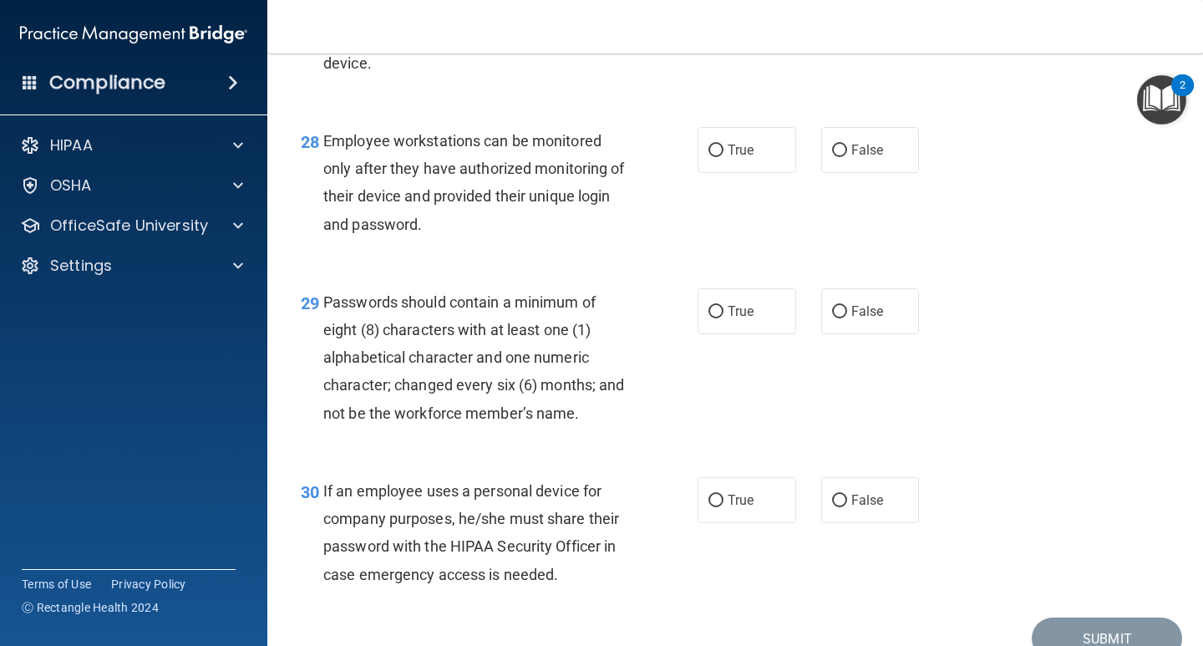
scroll to position [4510, 0]
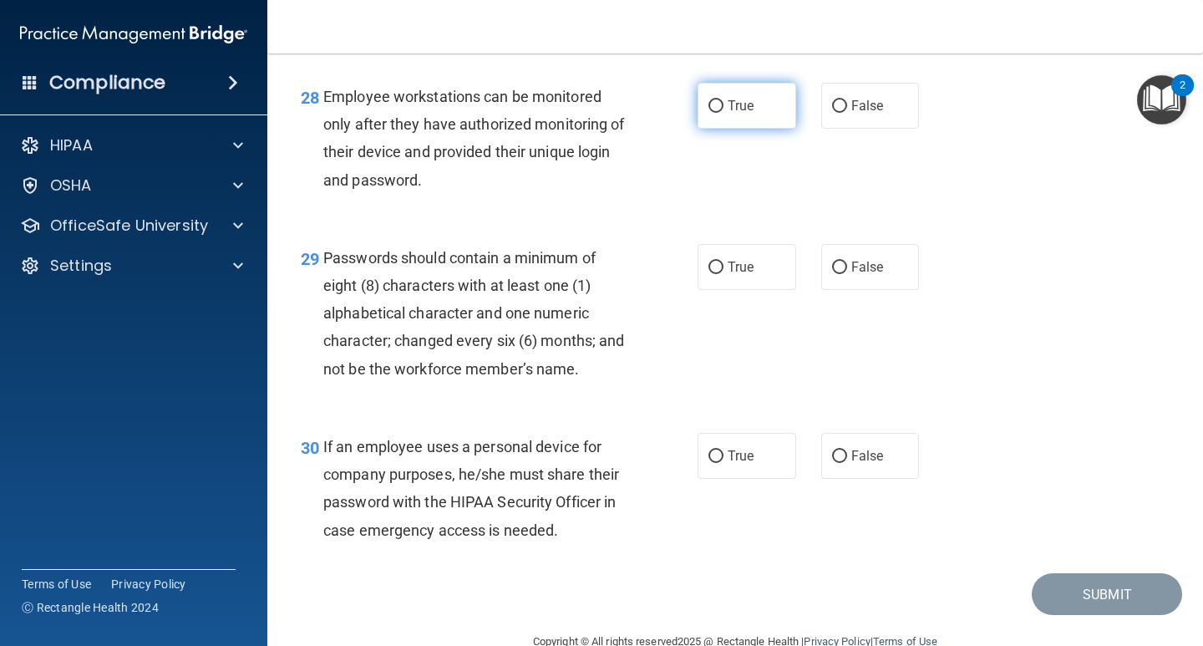
drag, startPoint x: 728, startPoint y: 149, endPoint x: 849, endPoint y: 215, distance: 138.3
click at [727, 129] on label "True" at bounding box center [746, 106] width 99 height 46
click at [723, 113] on input "True" at bounding box center [715, 106] width 15 height 13
radio input "true"
click at [708, 113] on input "True" at bounding box center [715, 106] width 15 height 13
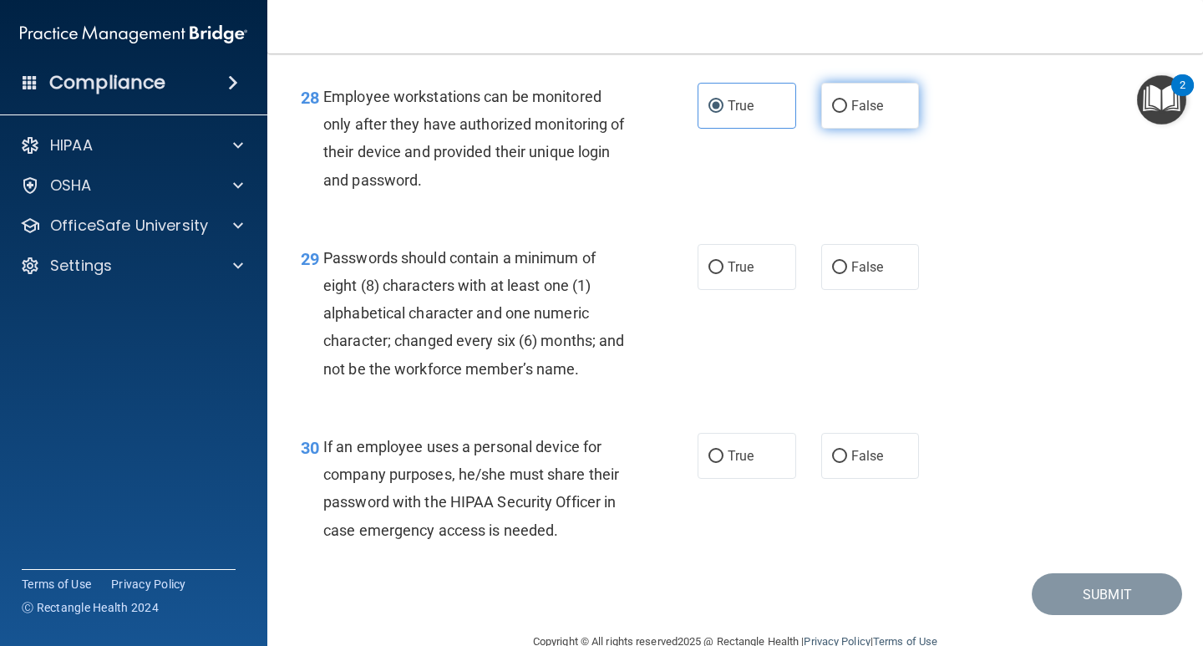
click at [845, 129] on label "False" at bounding box center [870, 106] width 99 height 46
click at [845, 113] on input "False" at bounding box center [839, 106] width 15 height 13
radio input "true"
radio input "false"
click at [747, 275] on span "True" at bounding box center [740, 267] width 26 height 16
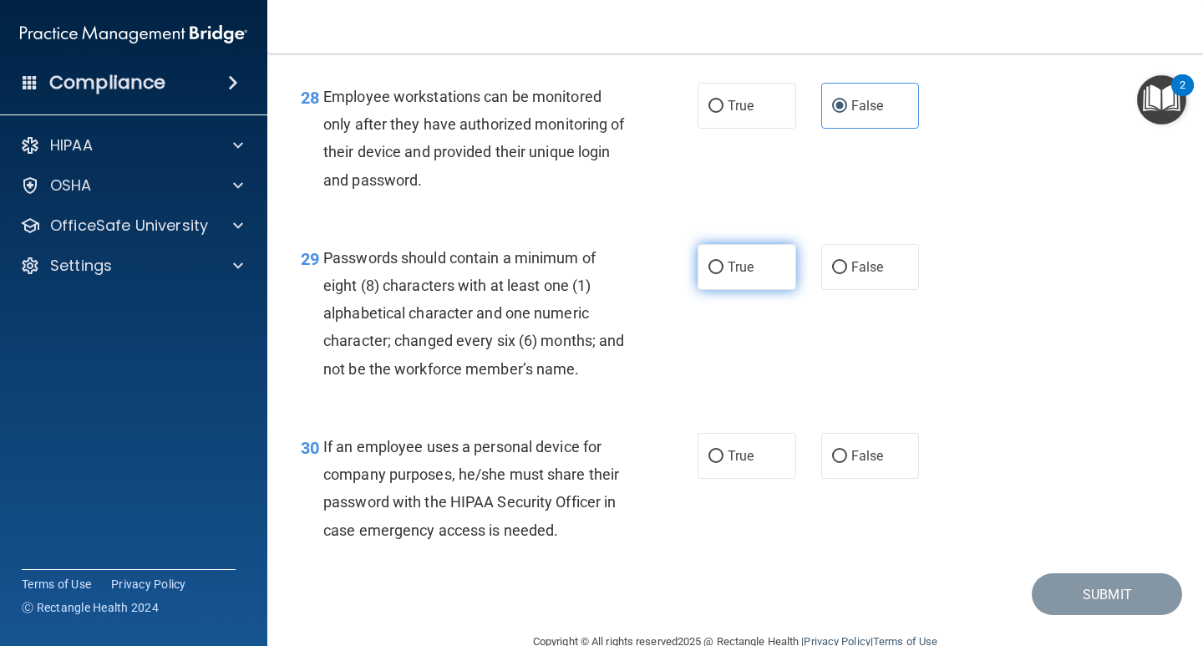
click at [723, 274] on input "True" at bounding box center [715, 267] width 15 height 13
radio input "true"
click at [862, 463] on span "False" at bounding box center [867, 456] width 33 height 16
click at [847, 463] on input "False" at bounding box center [839, 456] width 15 height 13
radio input "true"
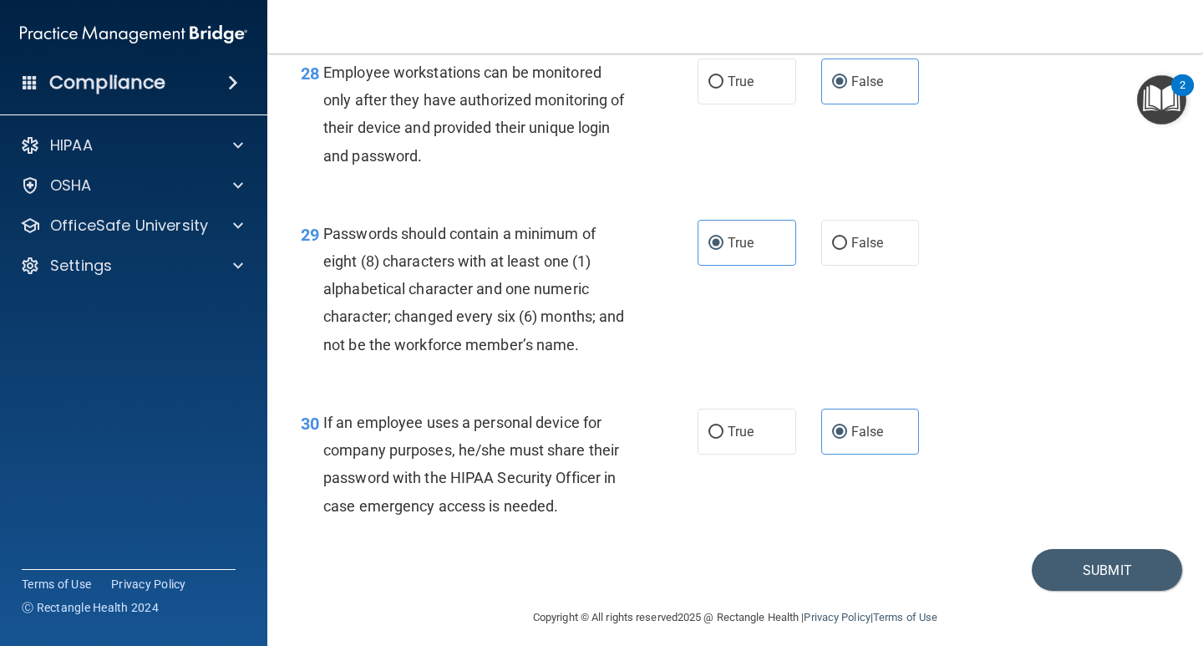
scroll to position [4573, 0]
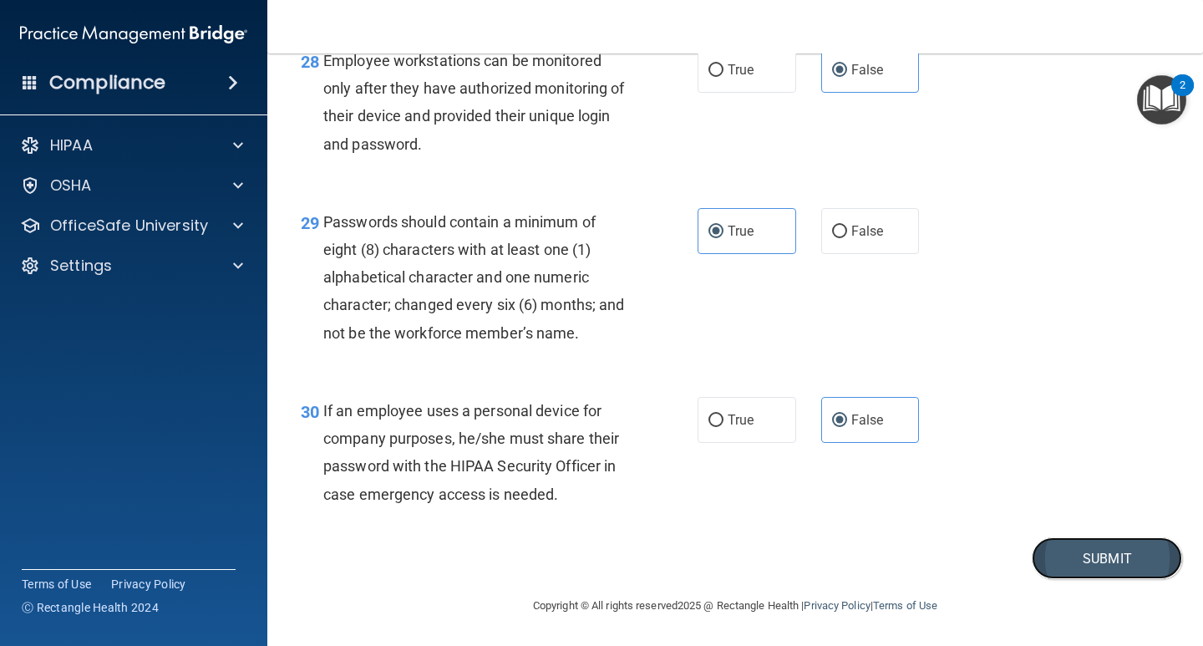
click at [1107, 555] on button "Submit" at bounding box center [1106, 558] width 150 height 43
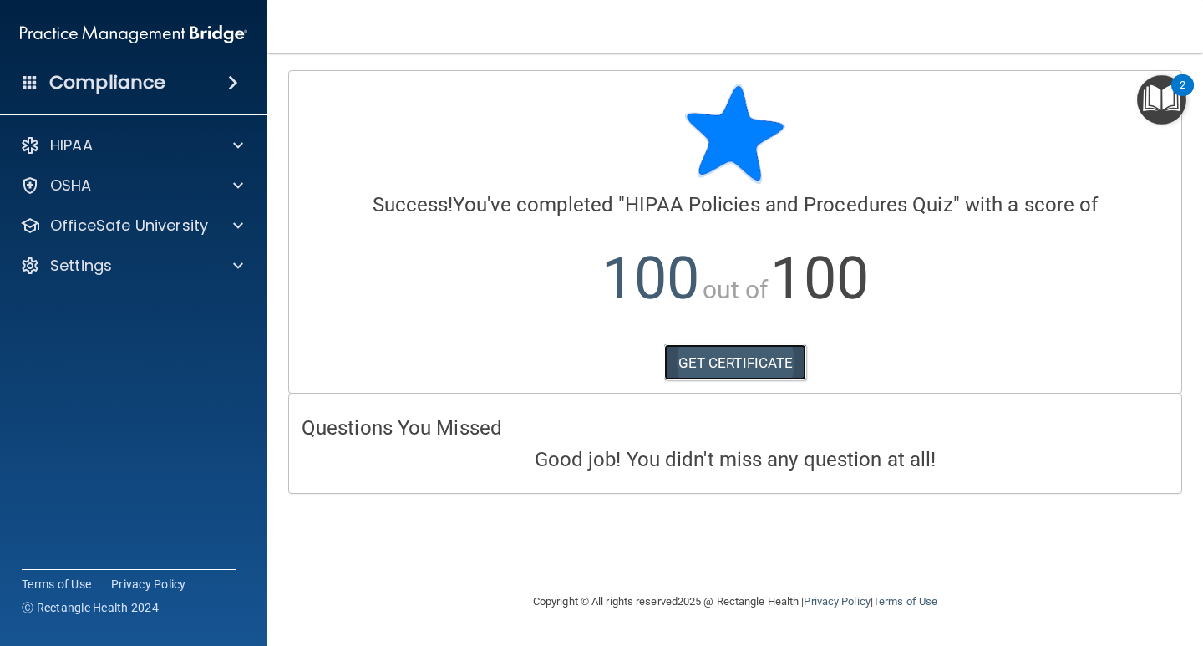
click at [720, 355] on link "GET CERTIFICATE" at bounding box center [735, 362] width 143 height 37
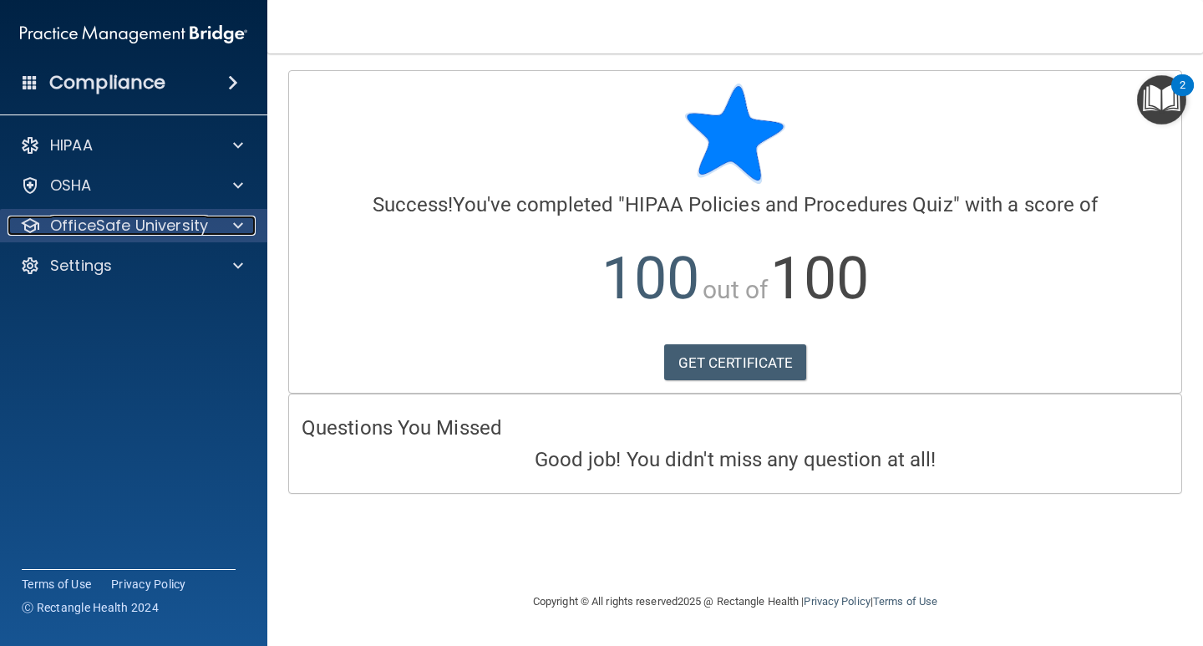
click at [170, 230] on p "OfficeSafe University" at bounding box center [129, 225] width 158 height 20
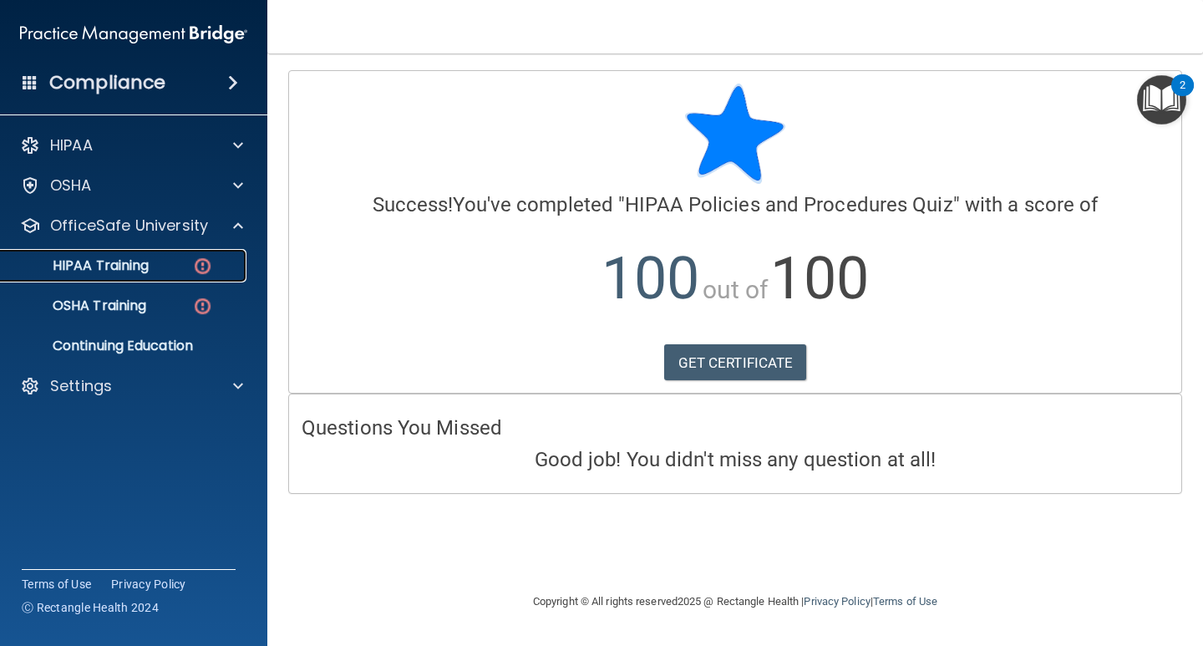
click at [173, 262] on div "HIPAA Training" at bounding box center [125, 265] width 228 height 17
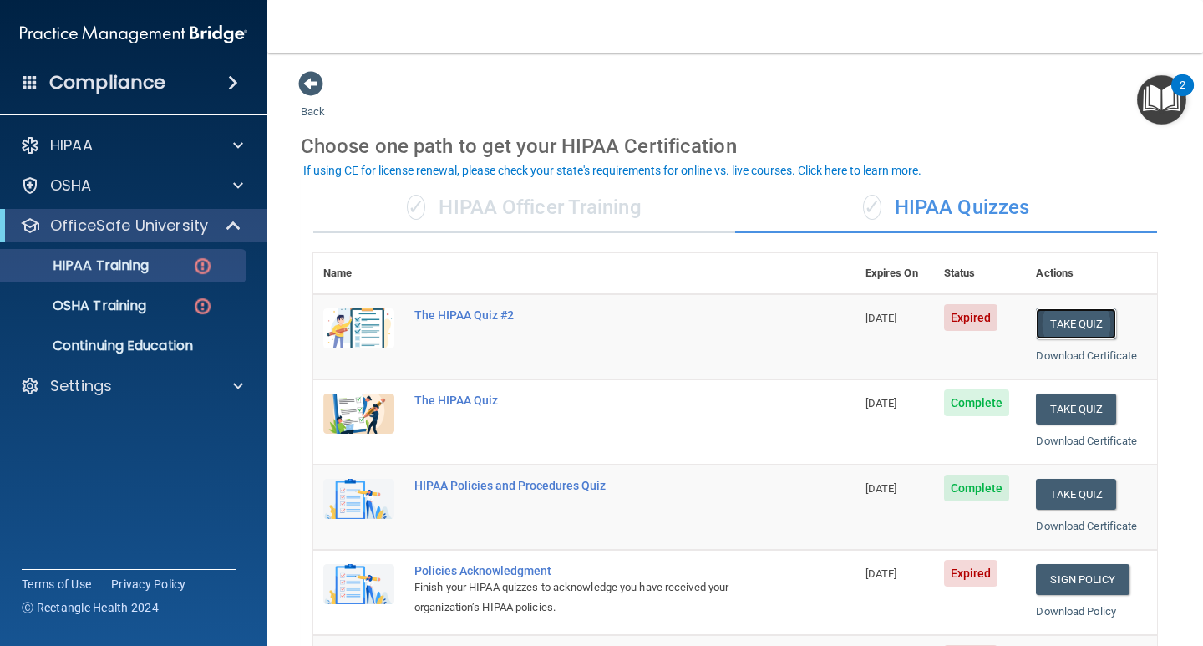
click at [1065, 320] on button "Take Quiz" at bounding box center [1076, 323] width 80 height 31
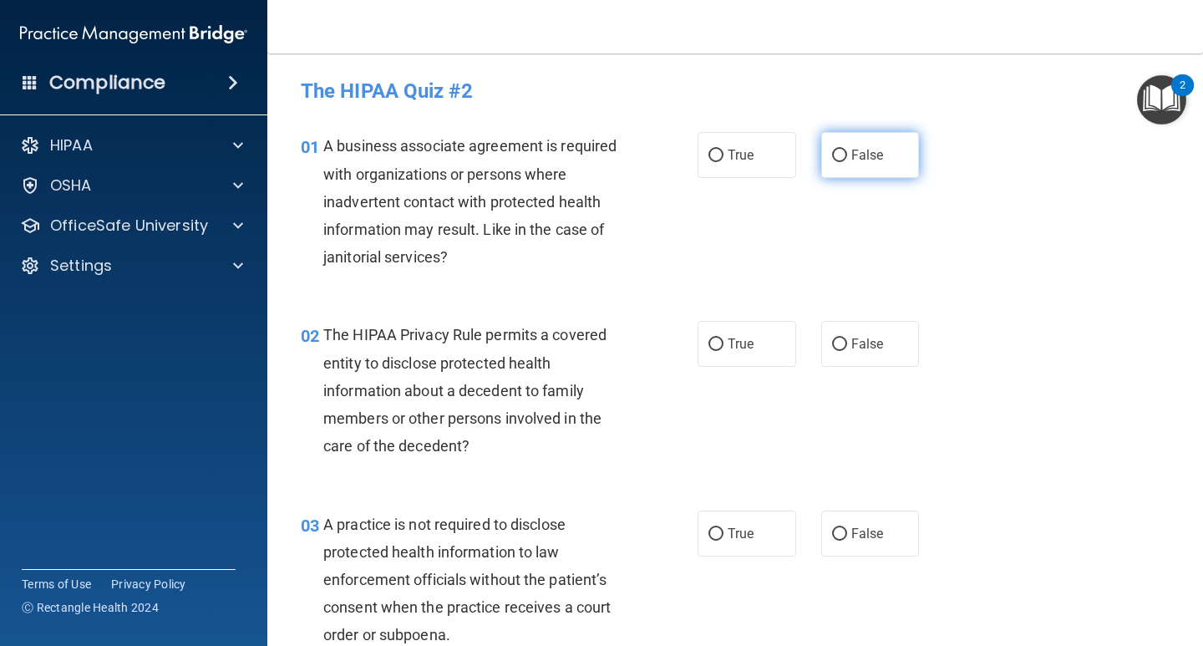
click at [858, 146] on label "False" at bounding box center [870, 155] width 99 height 46
click at [847, 149] on input "False" at bounding box center [839, 155] width 15 height 13
radio input "true"
click at [716, 341] on input "True" at bounding box center [715, 344] width 15 height 13
radio input "true"
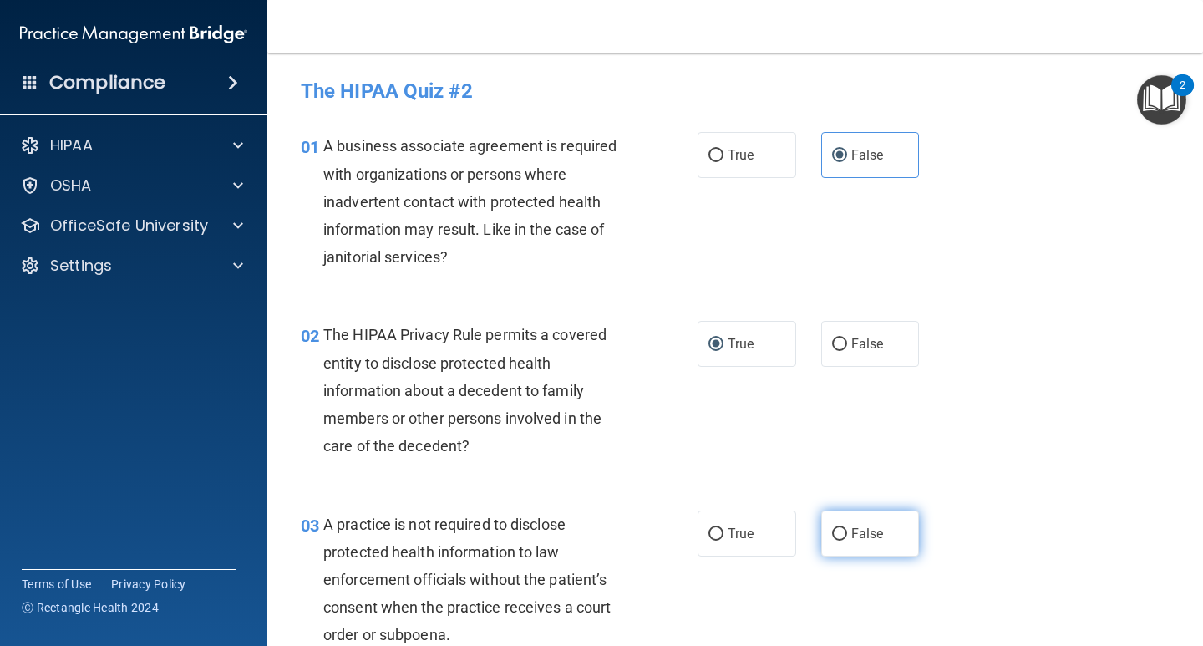
drag, startPoint x: 843, startPoint y: 524, endPoint x: 869, endPoint y: 525, distance: 26.7
click at [843, 525] on label "False" at bounding box center [870, 533] width 99 height 46
click at [843, 528] on input "False" at bounding box center [839, 534] width 15 height 13
radio input "true"
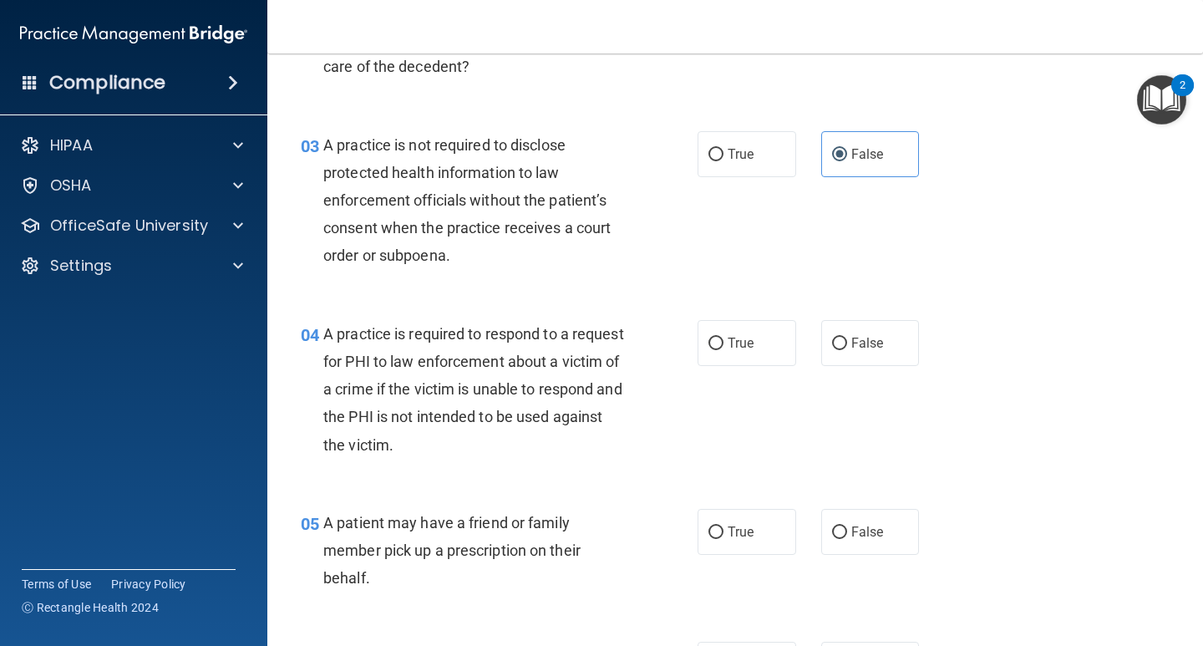
scroll to position [418, 0]
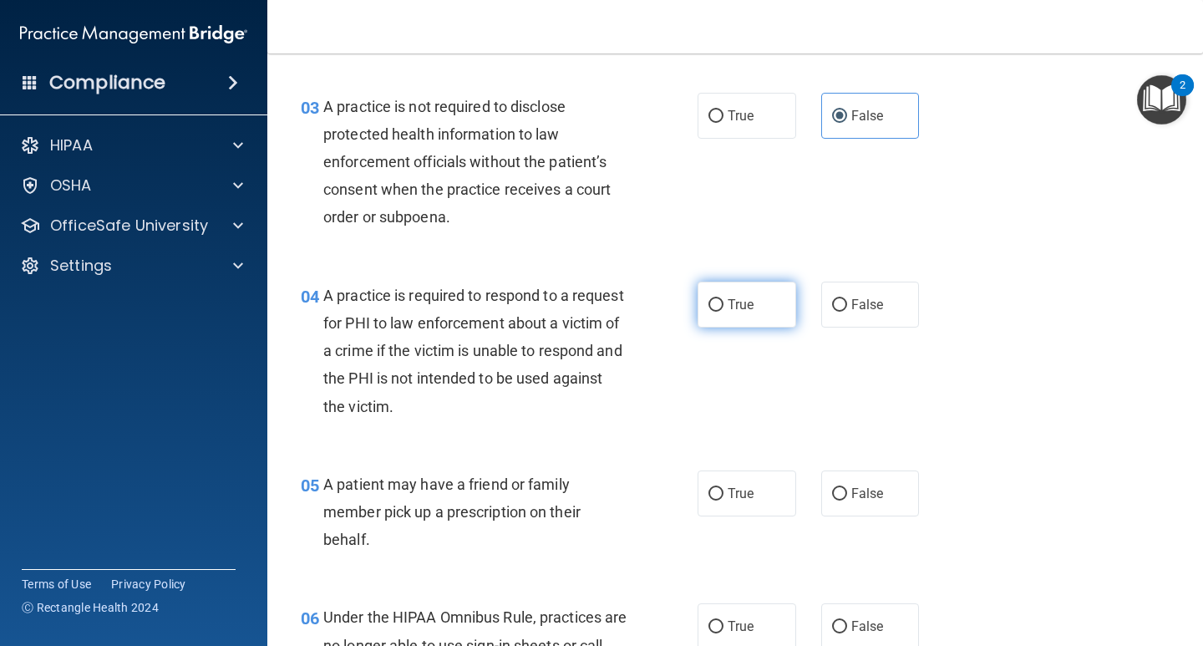
click at [718, 301] on label "True" at bounding box center [746, 304] width 99 height 46
click at [718, 301] on input "True" at bounding box center [715, 305] width 15 height 13
radio input "true"
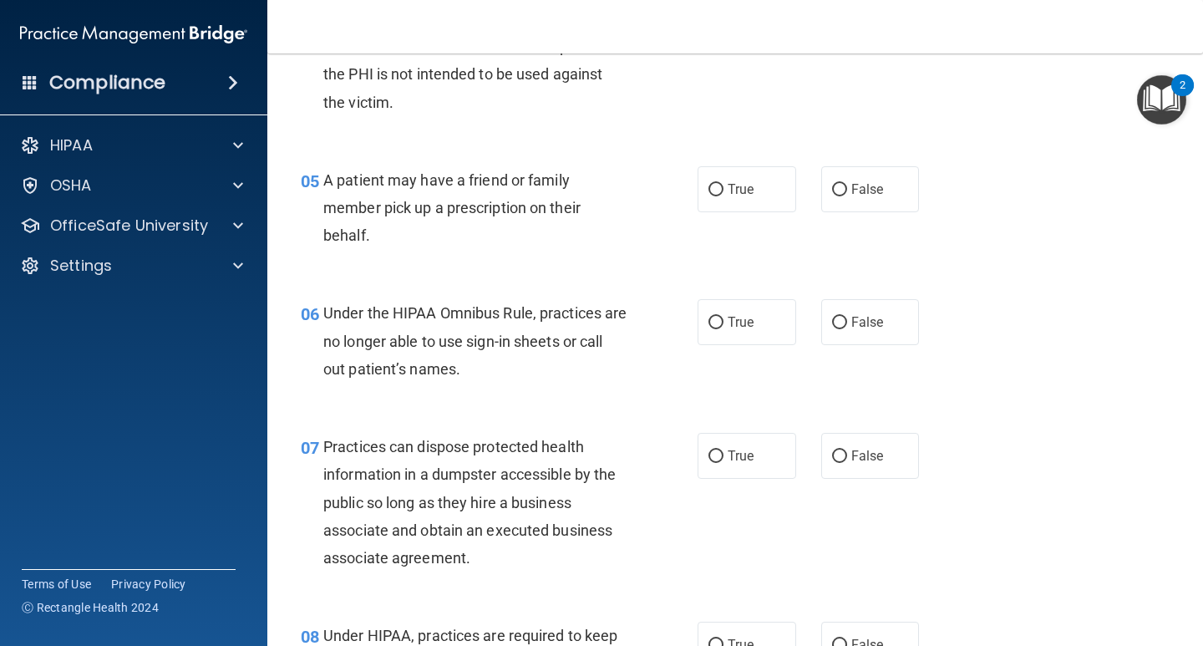
scroll to position [752, 0]
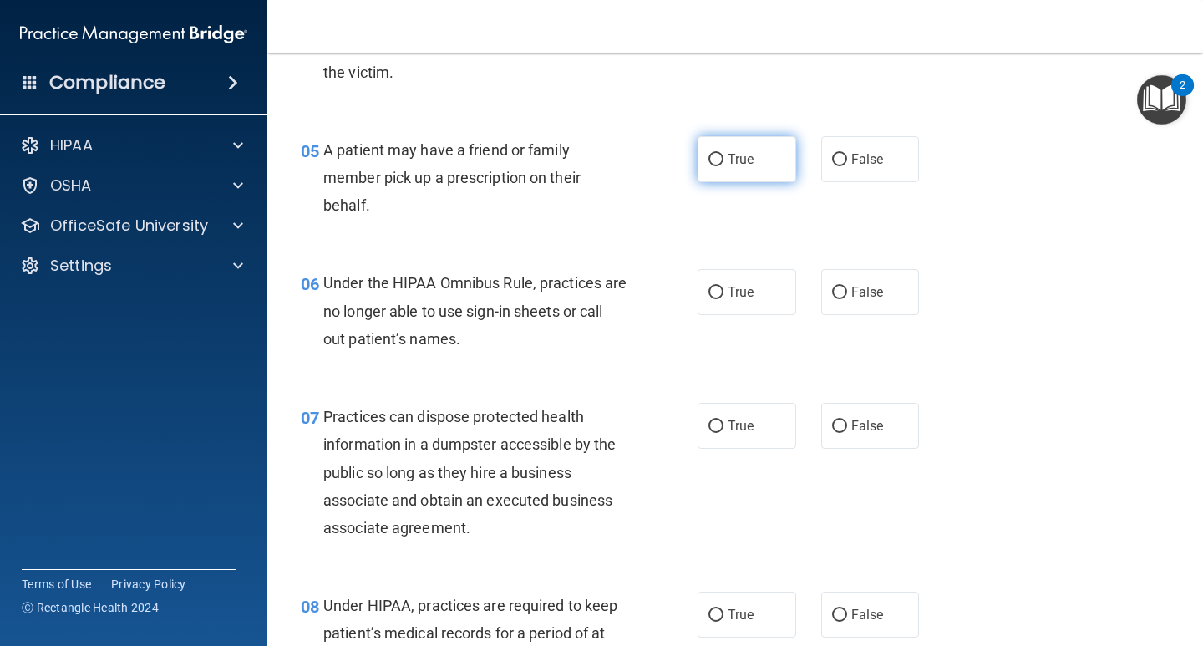
click at [751, 171] on label "True" at bounding box center [746, 159] width 99 height 46
click at [723, 166] on input "True" at bounding box center [715, 160] width 15 height 13
radio input "true"
click at [861, 297] on span "False" at bounding box center [867, 292] width 33 height 16
click at [847, 297] on input "False" at bounding box center [839, 292] width 15 height 13
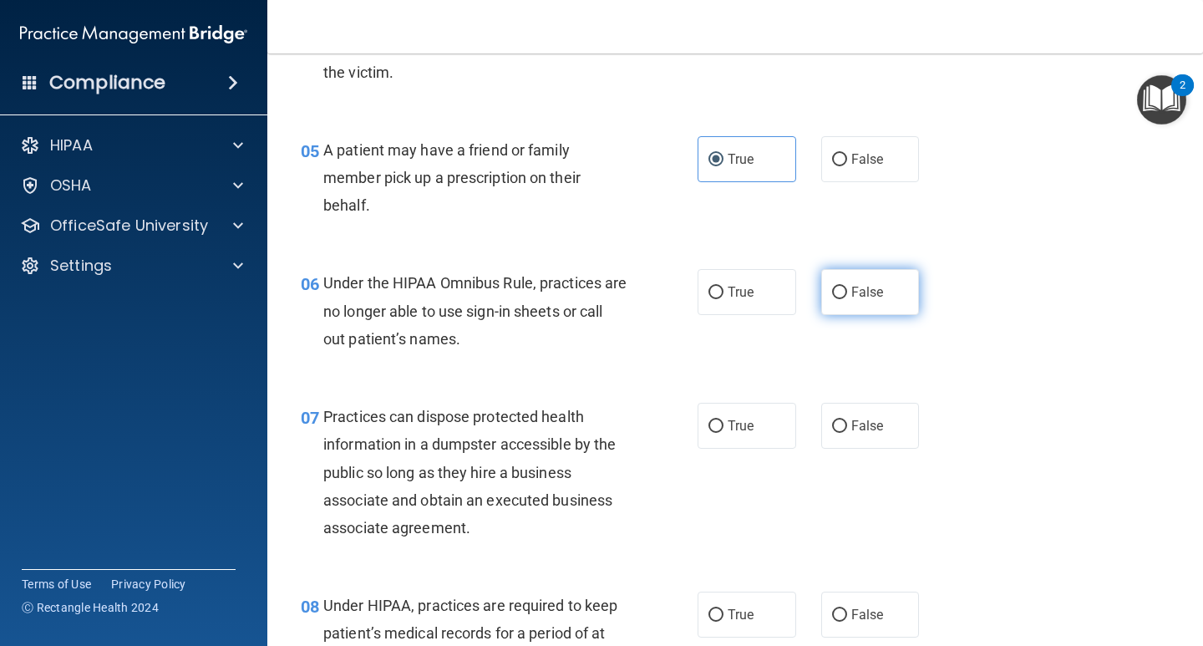
radio input "true"
drag, startPoint x: 870, startPoint y: 416, endPoint x: 853, endPoint y: 507, distance: 92.7
click at [870, 418] on label "False" at bounding box center [870, 426] width 99 height 46
click at [847, 420] on input "False" at bounding box center [839, 426] width 15 height 13
radio input "true"
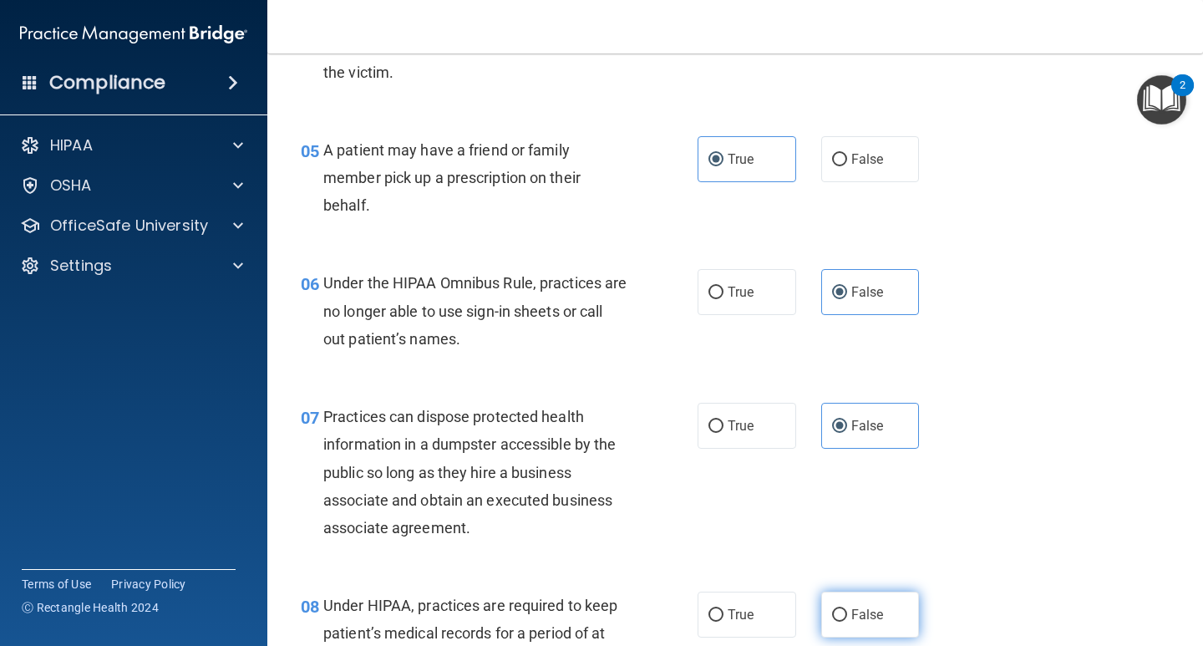
click at [839, 605] on label "False" at bounding box center [870, 614] width 99 height 46
click at [839, 609] on input "False" at bounding box center [839, 615] width 15 height 13
radio input "true"
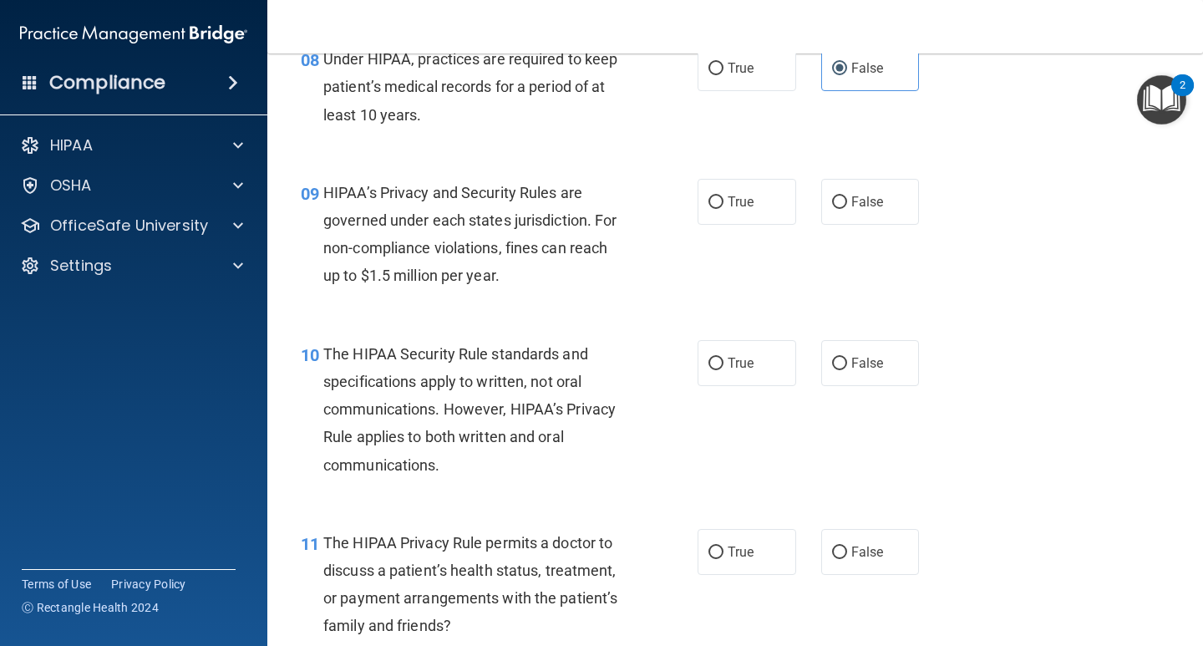
scroll to position [1336, 0]
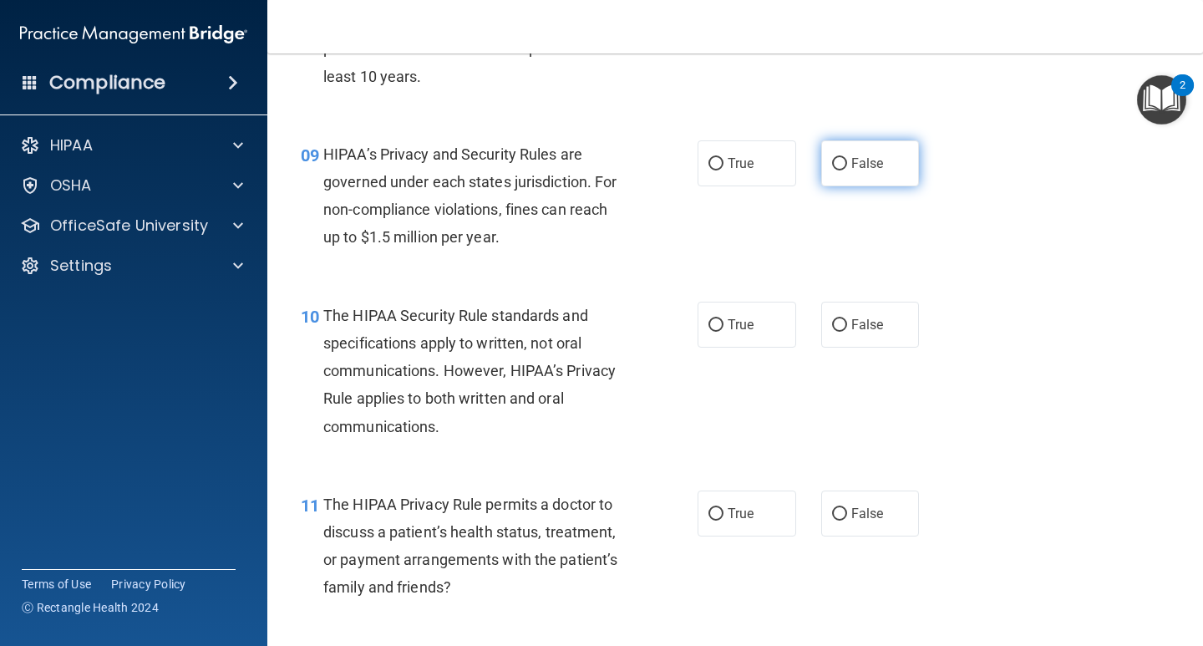
click at [864, 166] on span "False" at bounding box center [867, 163] width 33 height 16
click at [716, 324] on input "True" at bounding box center [715, 325] width 15 height 13
radio input "true"
click at [867, 514] on span "False" at bounding box center [867, 513] width 33 height 16
click at [847, 514] on input "False" at bounding box center [839, 514] width 15 height 13
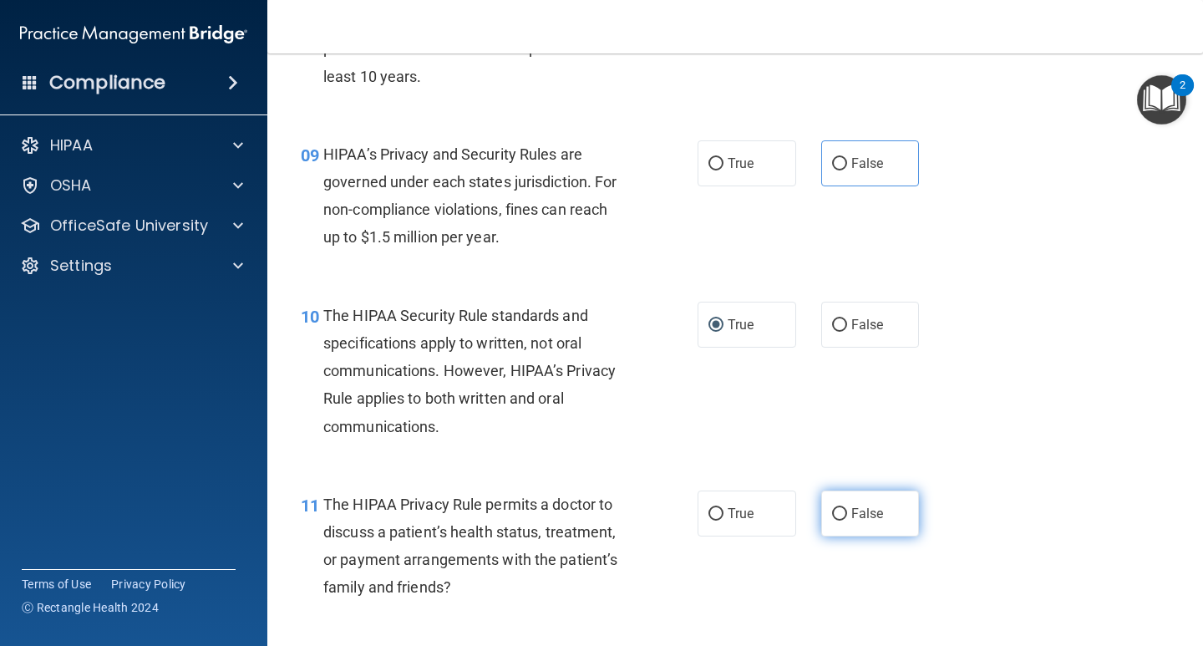
radio input "true"
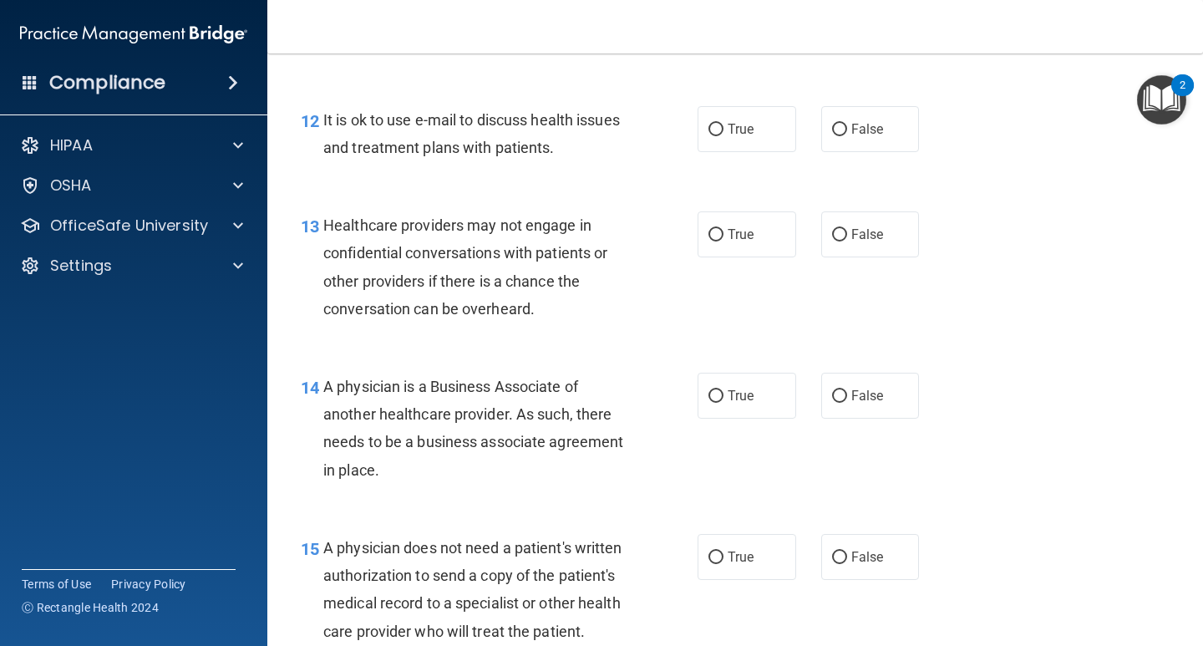
scroll to position [1921, 0]
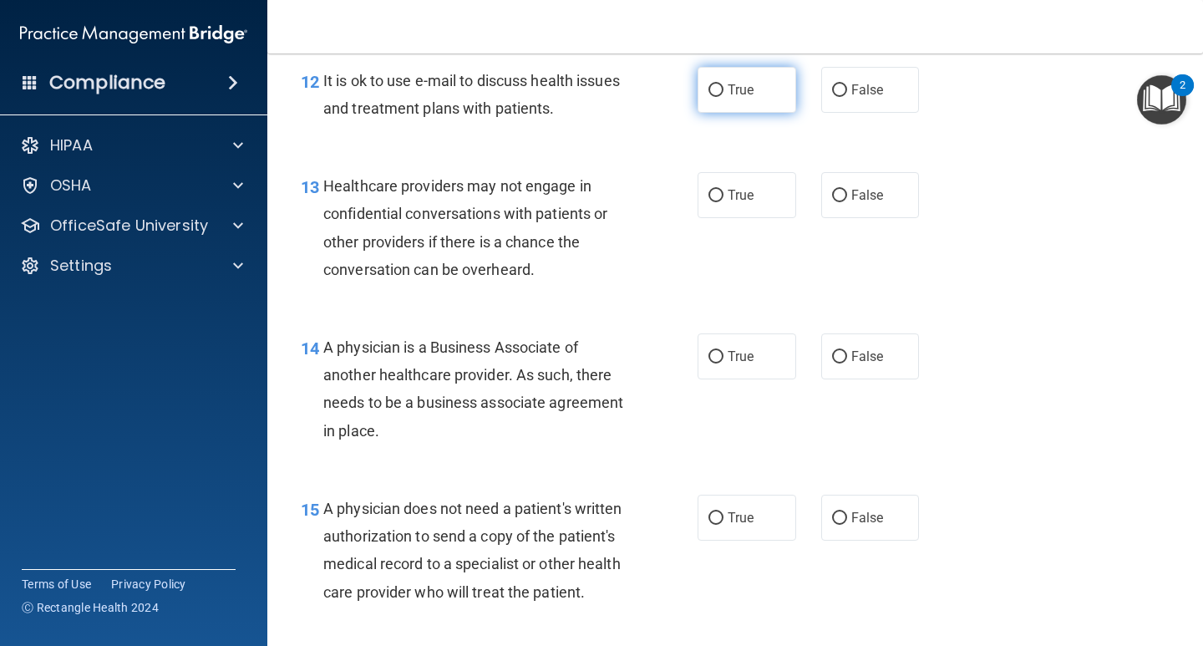
click at [737, 85] on span "True" at bounding box center [740, 90] width 26 height 16
click at [723, 85] on input "True" at bounding box center [715, 90] width 15 height 13
radio input "true"
click at [884, 203] on label "False" at bounding box center [870, 195] width 99 height 46
click at [847, 202] on input "False" at bounding box center [839, 196] width 15 height 13
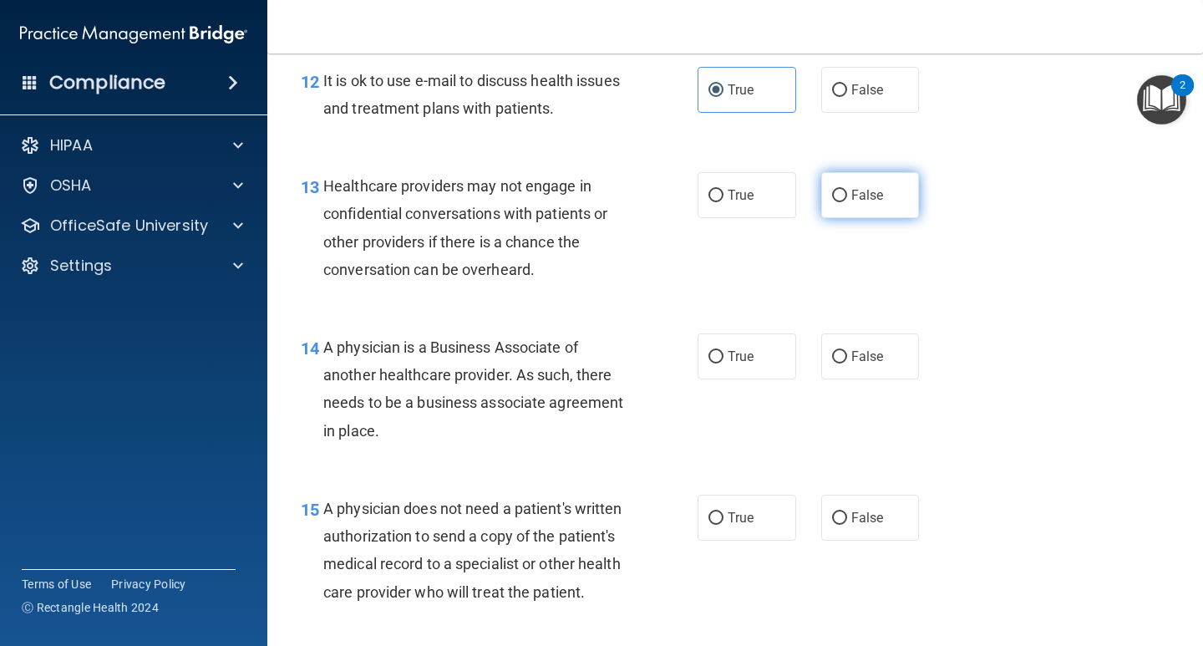
radio input "true"
click at [872, 359] on span "False" at bounding box center [867, 356] width 33 height 16
click at [847, 359] on input "False" at bounding box center [839, 357] width 15 height 13
radio input "true"
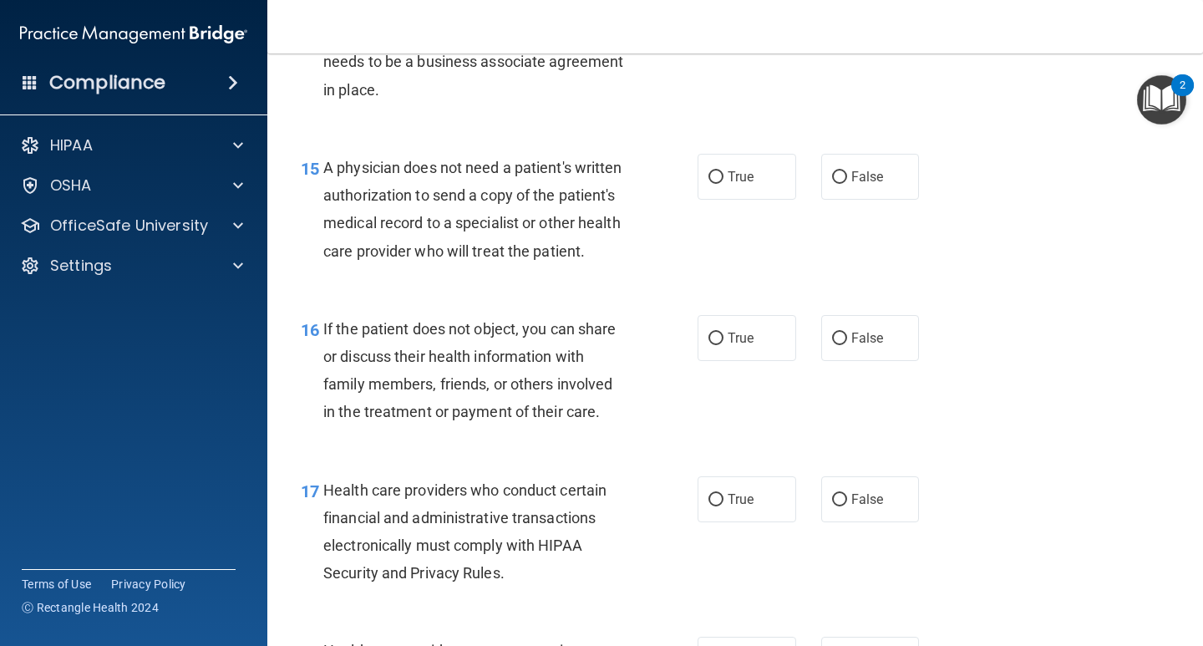
scroll to position [2255, 0]
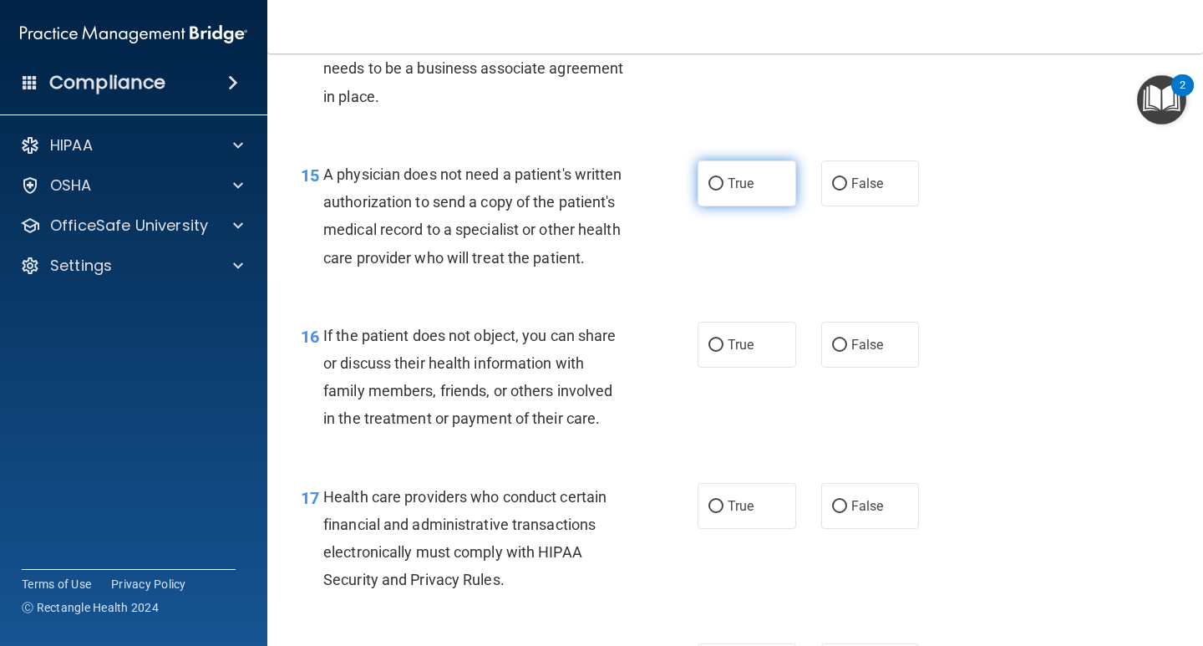
click at [744, 184] on span "True" at bounding box center [740, 183] width 26 height 16
click at [723, 184] on input "True" at bounding box center [715, 184] width 15 height 13
radio input "true"
drag, startPoint x: 742, startPoint y: 370, endPoint x: 737, endPoint y: 418, distance: 48.0
click at [743, 352] on span "True" at bounding box center [740, 345] width 26 height 16
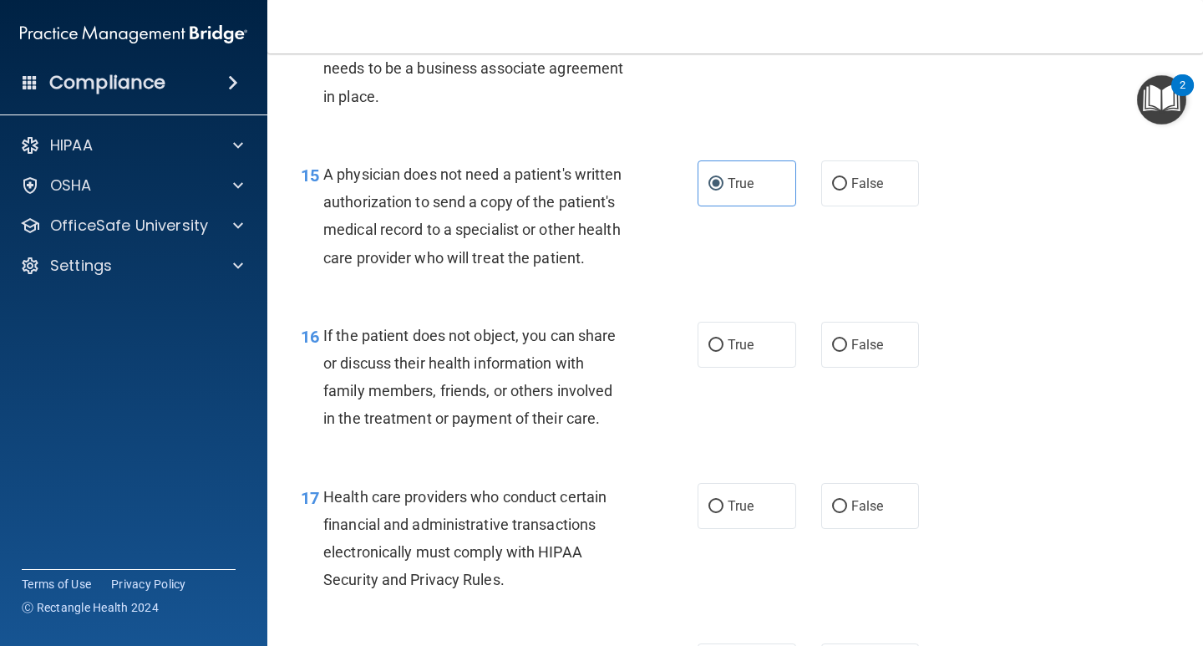
click at [723, 352] on input "True" at bounding box center [715, 345] width 15 height 13
radio input "true"
click at [728, 514] on span "True" at bounding box center [740, 506] width 26 height 16
click at [723, 513] on input "True" at bounding box center [715, 506] width 15 height 13
radio input "true"
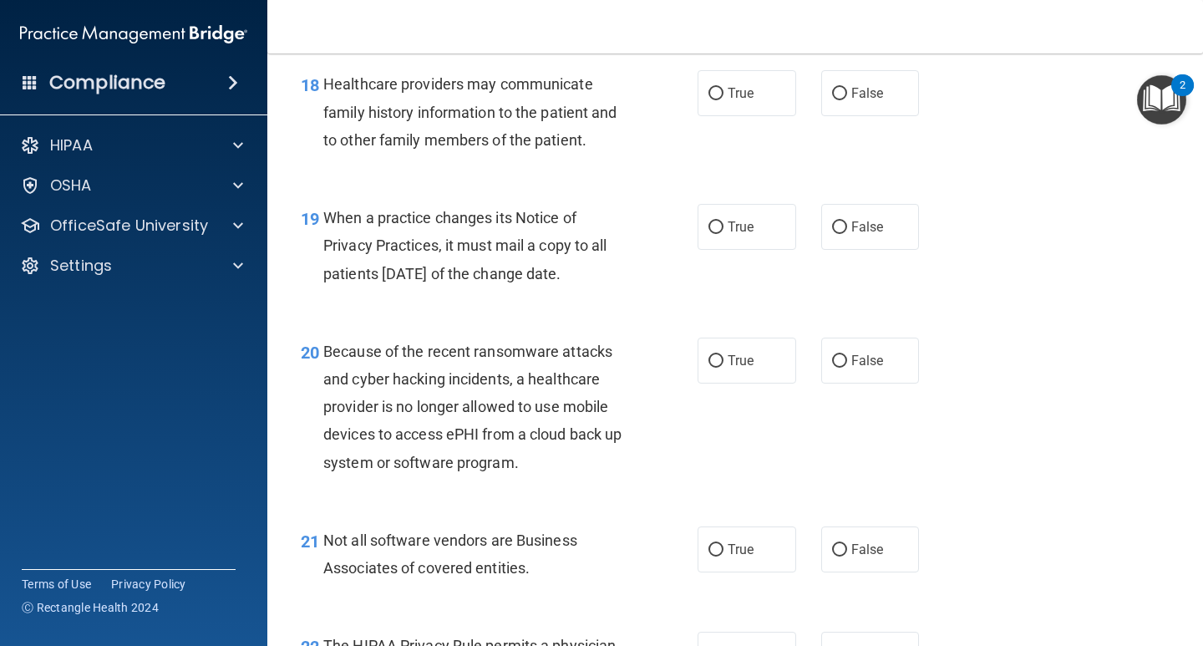
scroll to position [2839, 0]
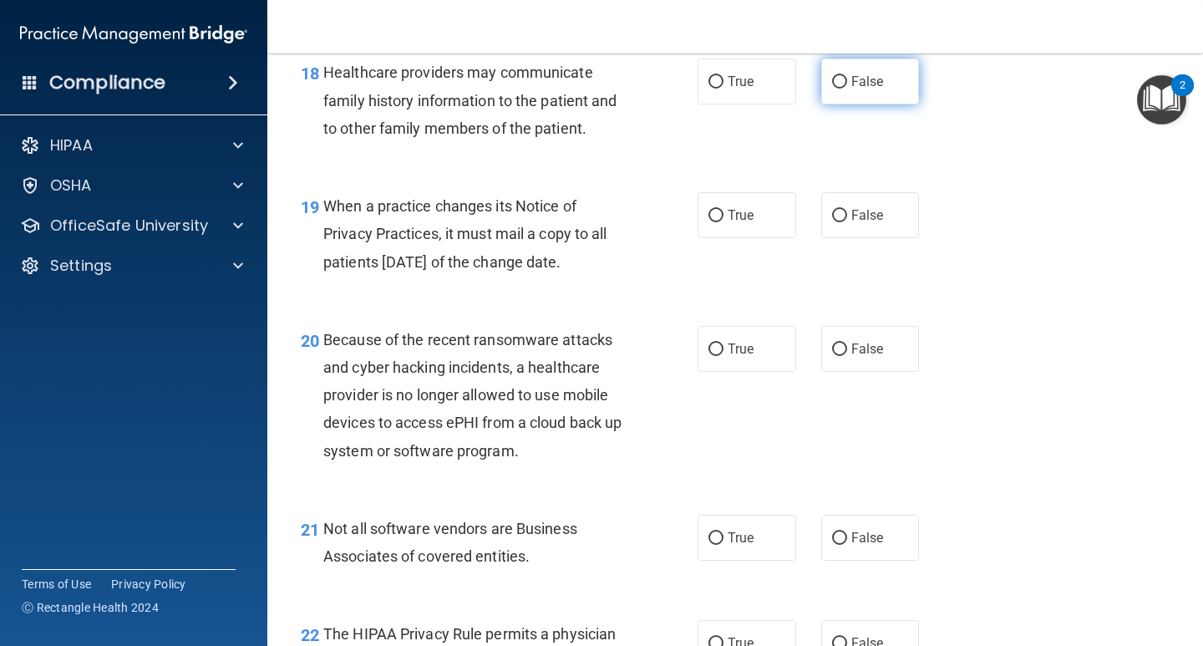
click at [851, 89] on span "False" at bounding box center [867, 81] width 33 height 16
click at [847, 89] on input "False" at bounding box center [839, 82] width 15 height 13
radio input "true"
click at [854, 238] on label "False" at bounding box center [870, 215] width 99 height 46
click at [847, 222] on input "False" at bounding box center [839, 216] width 15 height 13
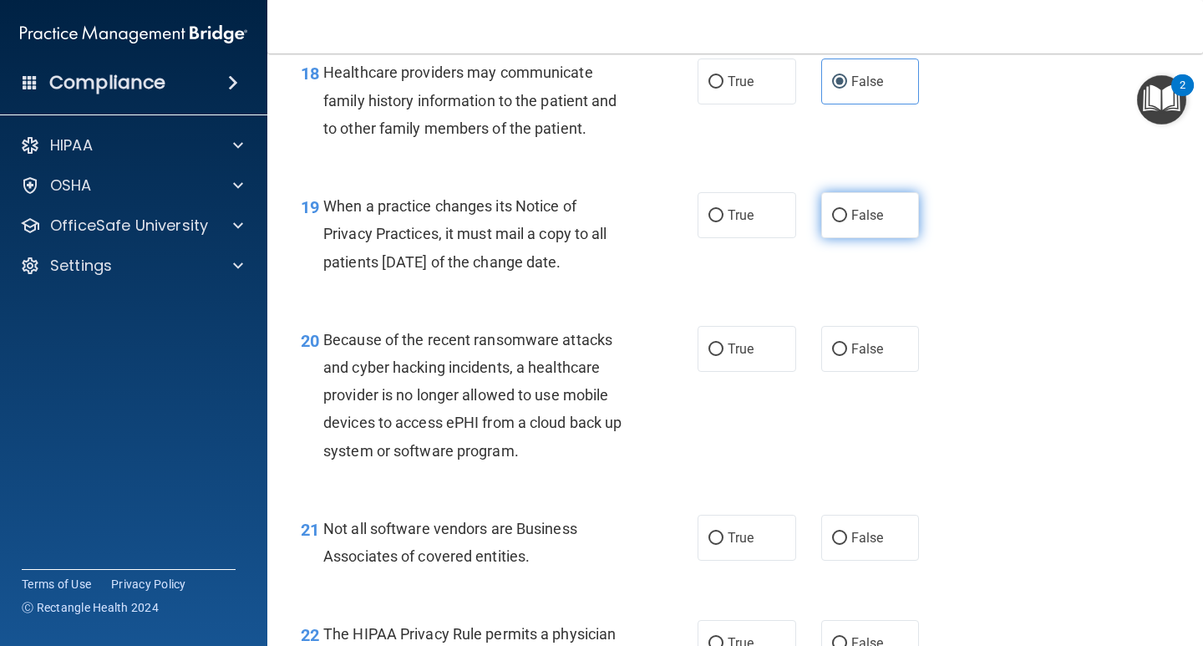
radio input "true"
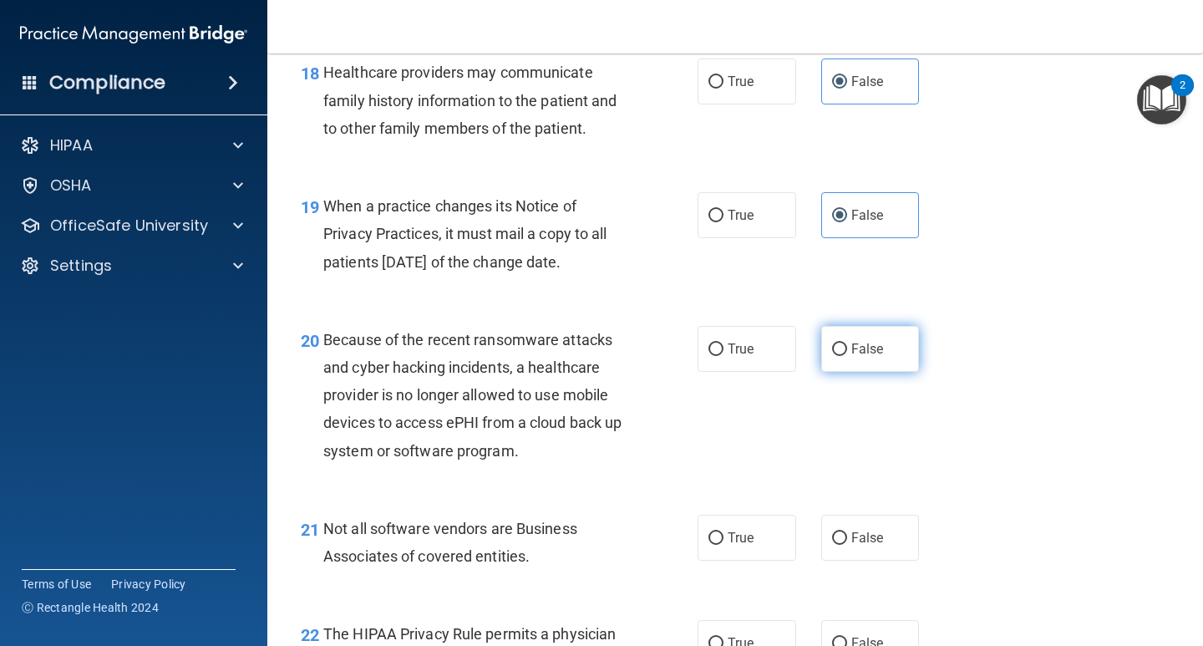
click at [851, 357] on span "False" at bounding box center [867, 349] width 33 height 16
click at [847, 356] on input "False" at bounding box center [839, 349] width 15 height 13
radio input "true"
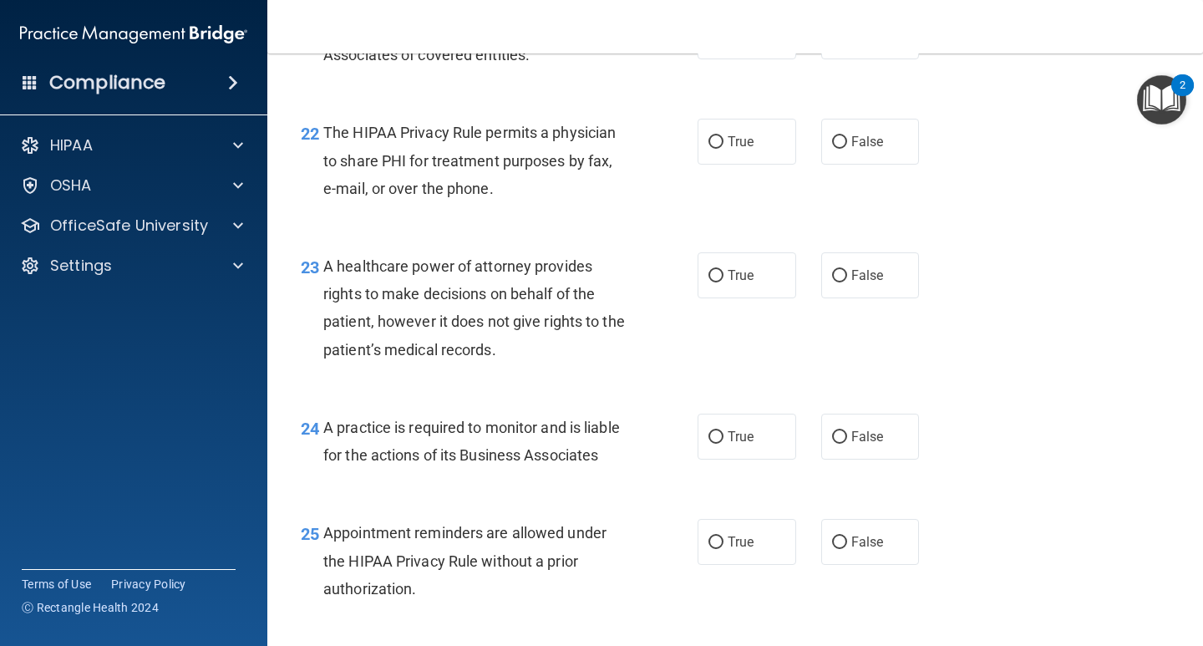
scroll to position [3257, 0]
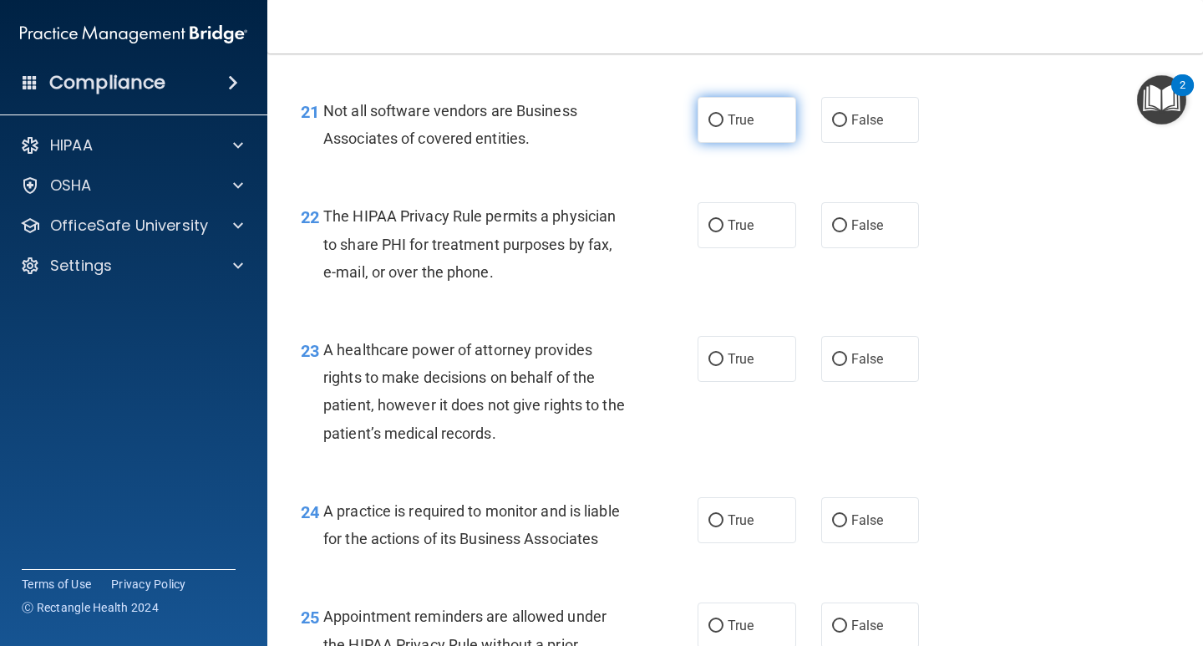
click at [732, 128] on span "True" at bounding box center [740, 120] width 26 height 16
click at [723, 127] on input "True" at bounding box center [715, 120] width 15 height 13
radio input "true"
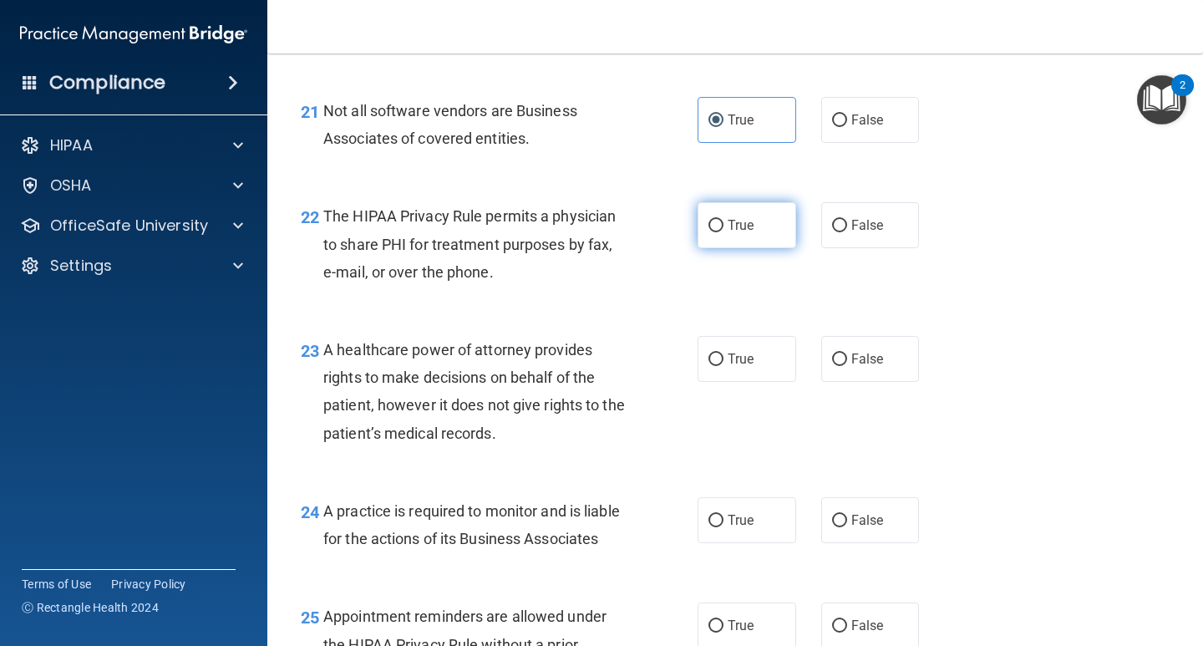
click at [736, 233] on span "True" at bounding box center [740, 225] width 26 height 16
click at [723, 232] on input "True" at bounding box center [715, 226] width 15 height 13
radio input "true"
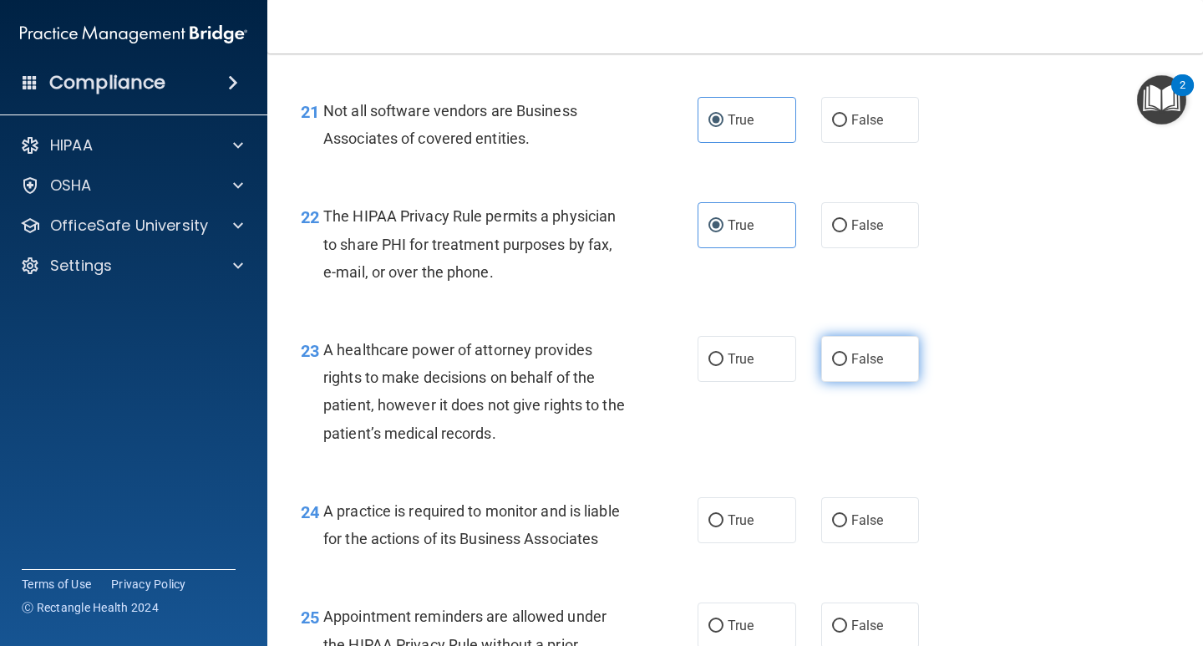
click at [851, 367] on span "False" at bounding box center [867, 359] width 33 height 16
click at [844, 366] on input "False" at bounding box center [839, 359] width 15 height 13
radio input "true"
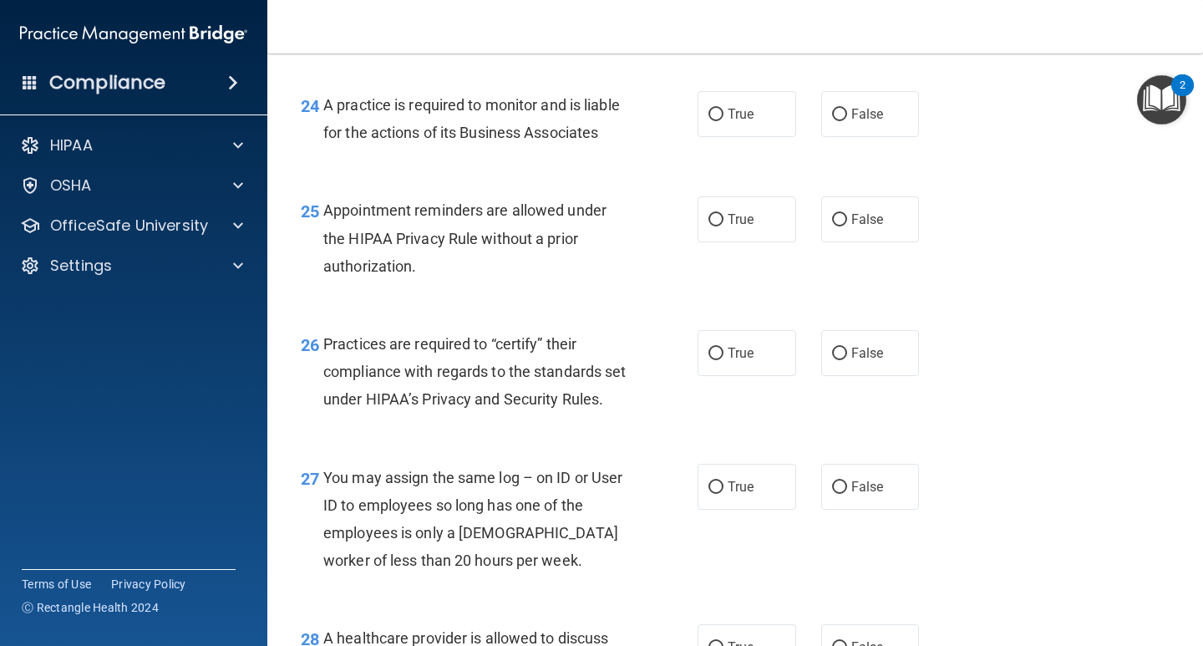
scroll to position [3675, 0]
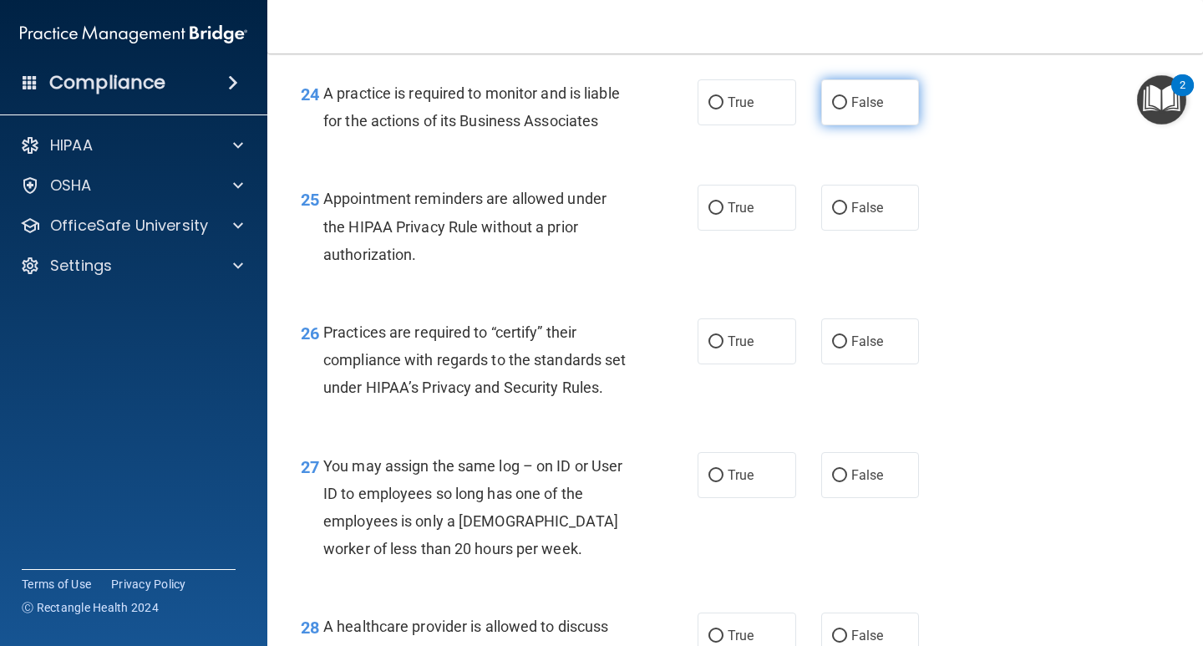
click at [865, 110] on span "False" at bounding box center [867, 102] width 33 height 16
click at [847, 109] on input "False" at bounding box center [839, 103] width 15 height 13
radio input "true"
click at [754, 230] on label "True" at bounding box center [746, 208] width 99 height 46
click at [723, 215] on input "True" at bounding box center [715, 208] width 15 height 13
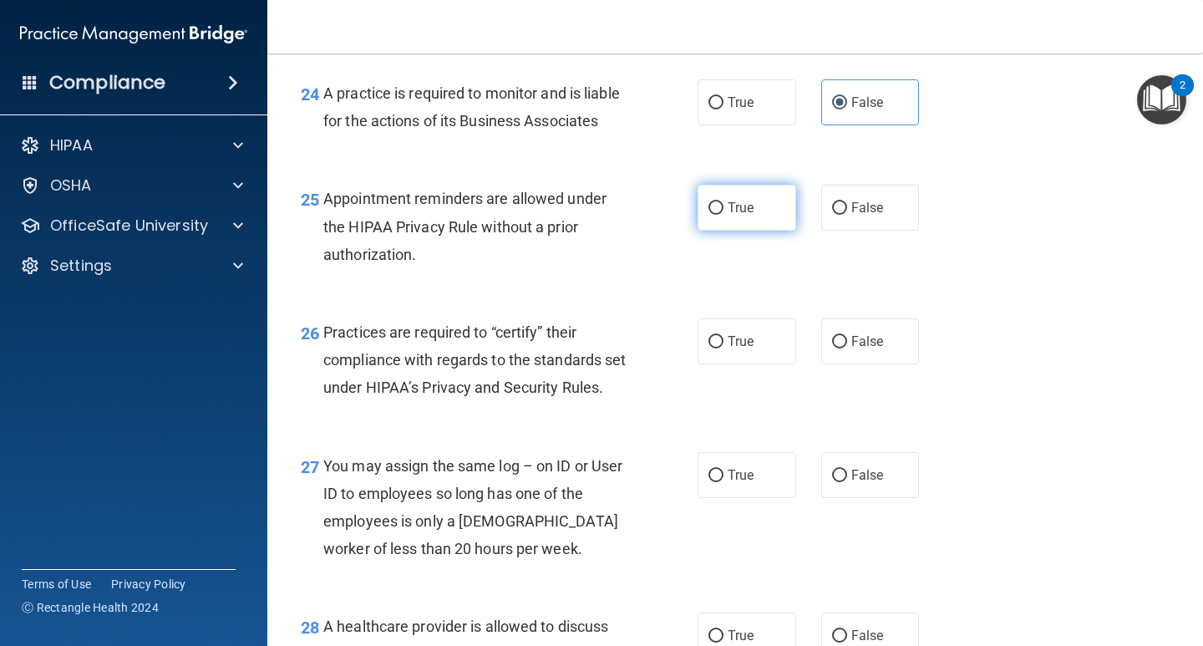
radio input "true"
click at [864, 364] on label "False" at bounding box center [870, 341] width 99 height 46
click at [847, 348] on input "False" at bounding box center [839, 342] width 15 height 13
radio input "true"
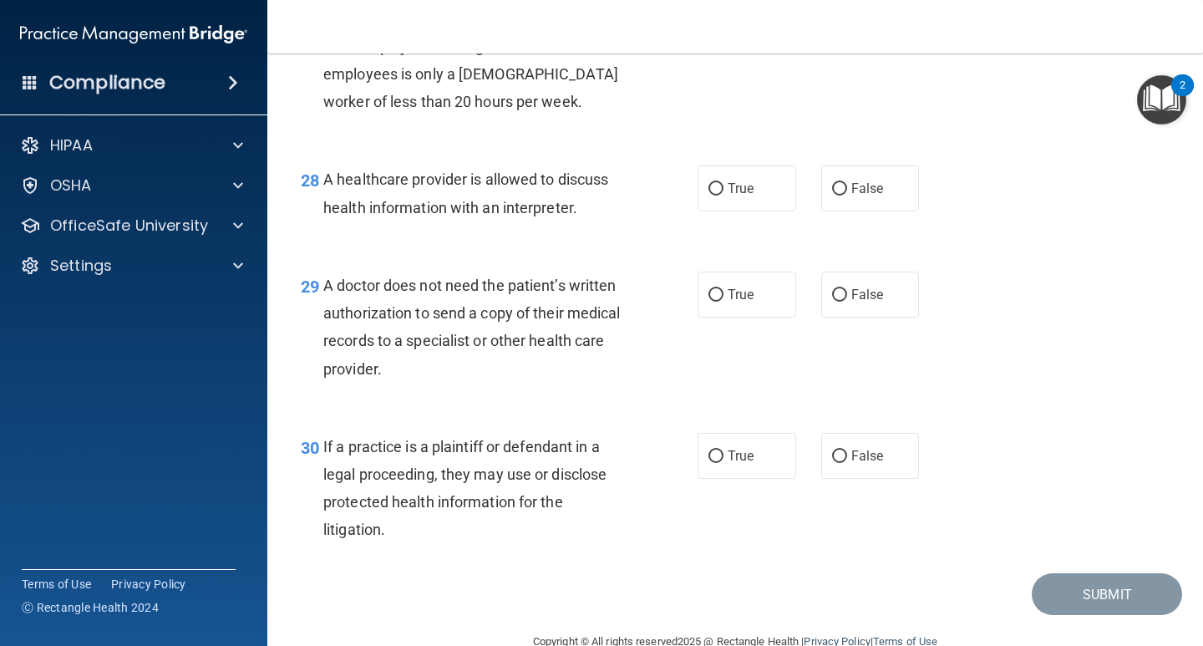
scroll to position [4092, 0]
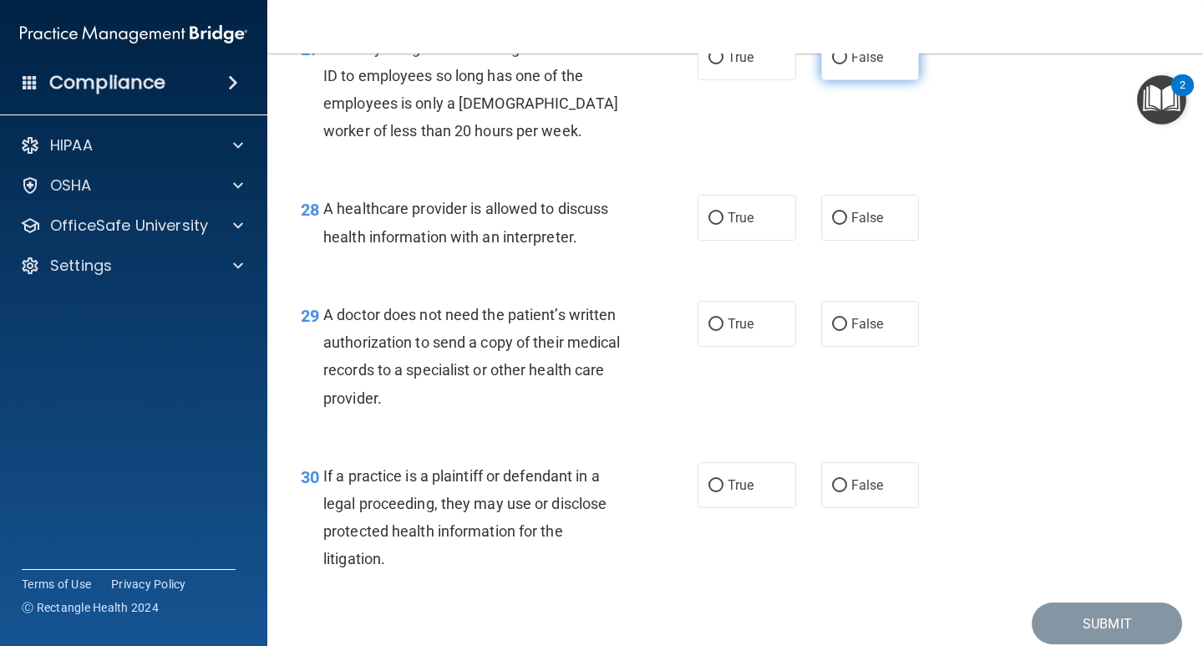
click at [852, 65] on span "False" at bounding box center [867, 57] width 33 height 16
click at [847, 64] on input "False" at bounding box center [839, 58] width 15 height 13
radio input "true"
click at [748, 241] on label "True" at bounding box center [746, 218] width 99 height 46
click at [723, 225] on input "True" at bounding box center [715, 218] width 15 height 13
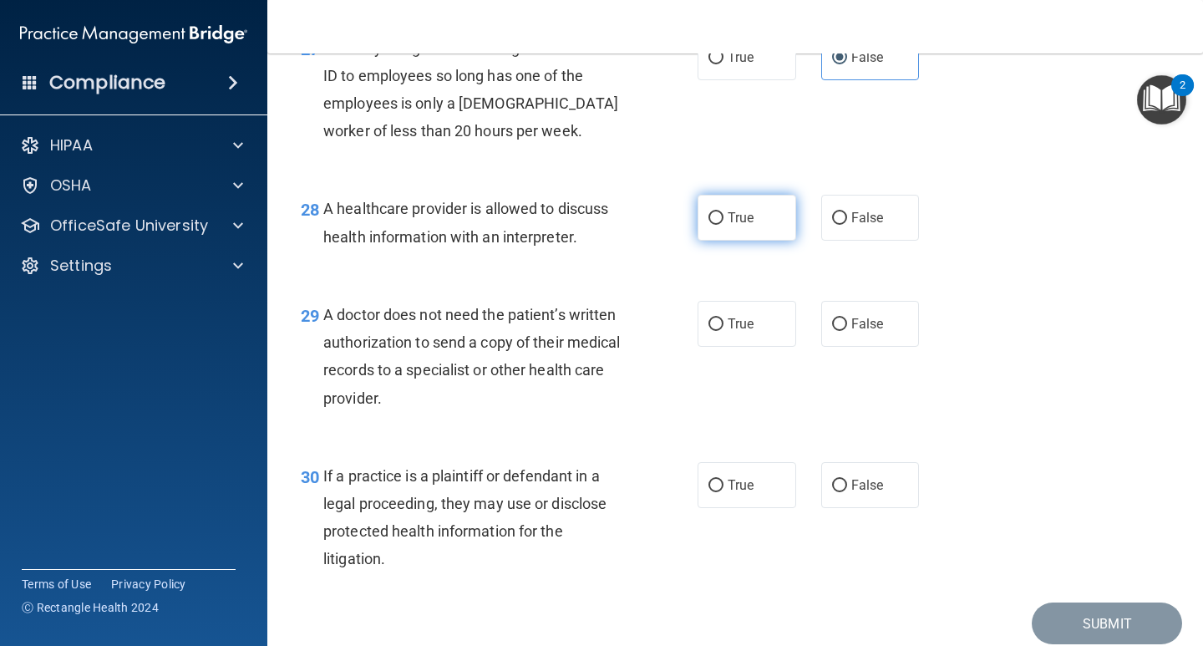
radio input "true"
click at [714, 331] on input "True" at bounding box center [715, 324] width 15 height 13
radio input "true"
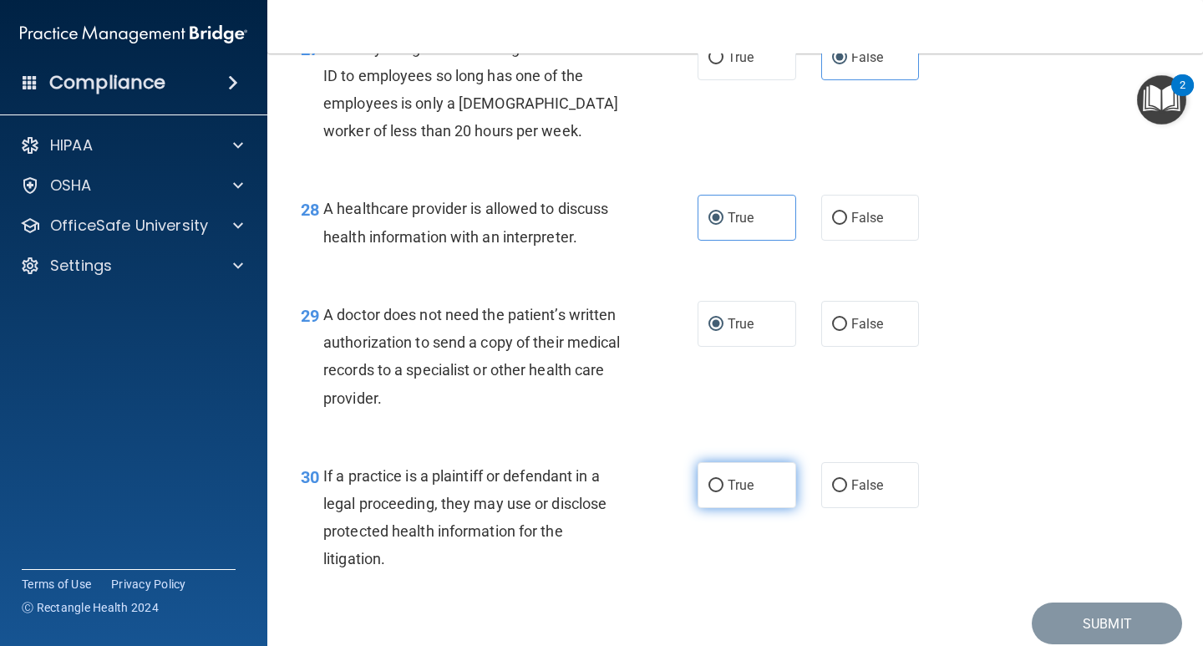
click at [737, 493] on span "True" at bounding box center [740, 485] width 26 height 16
click at [723, 492] on input "True" at bounding box center [715, 485] width 15 height 13
radio input "true"
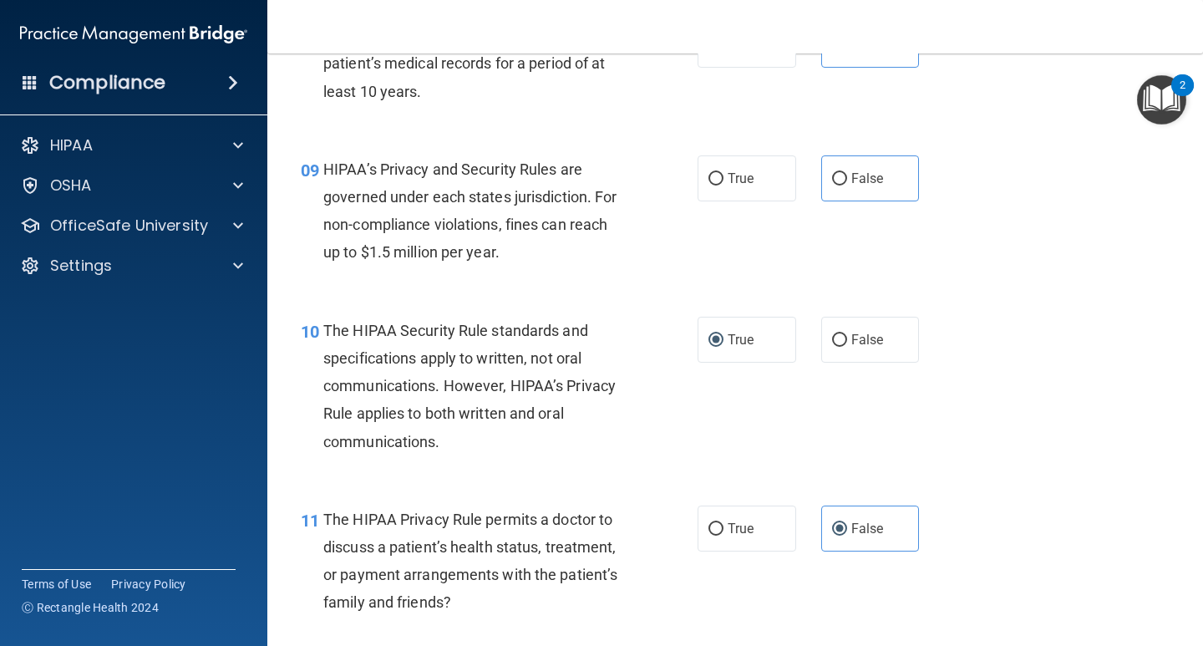
scroll to position [1336, 0]
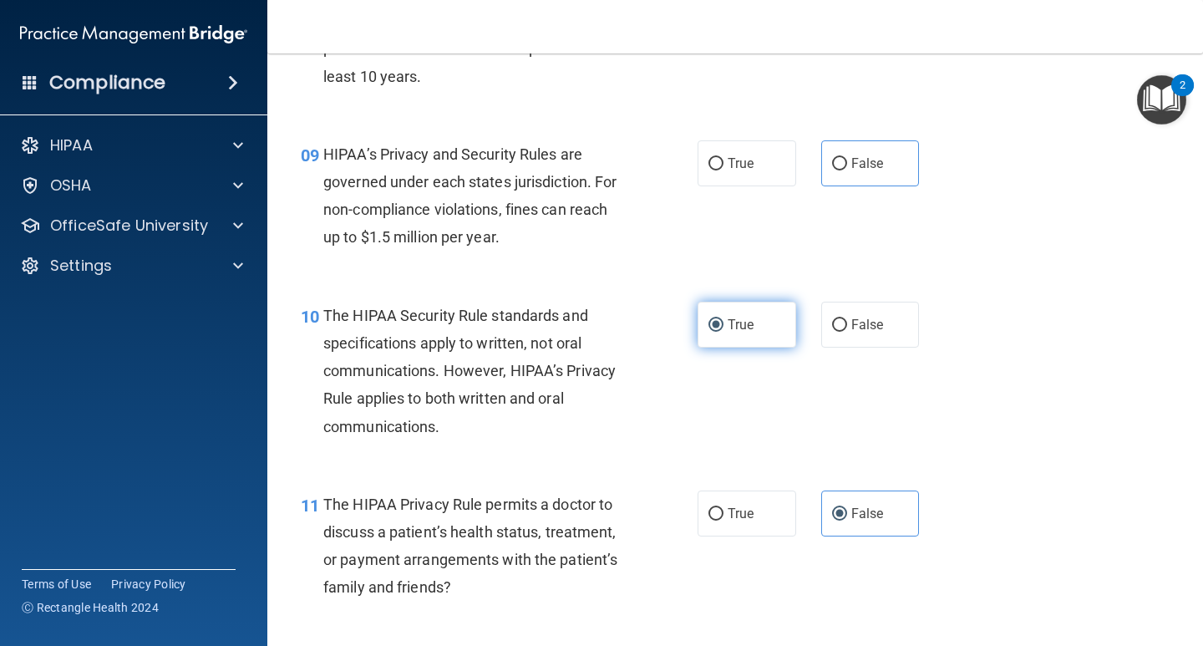
click at [747, 322] on span "True" at bounding box center [740, 325] width 26 height 16
click at [723, 322] on input "True" at bounding box center [715, 325] width 15 height 13
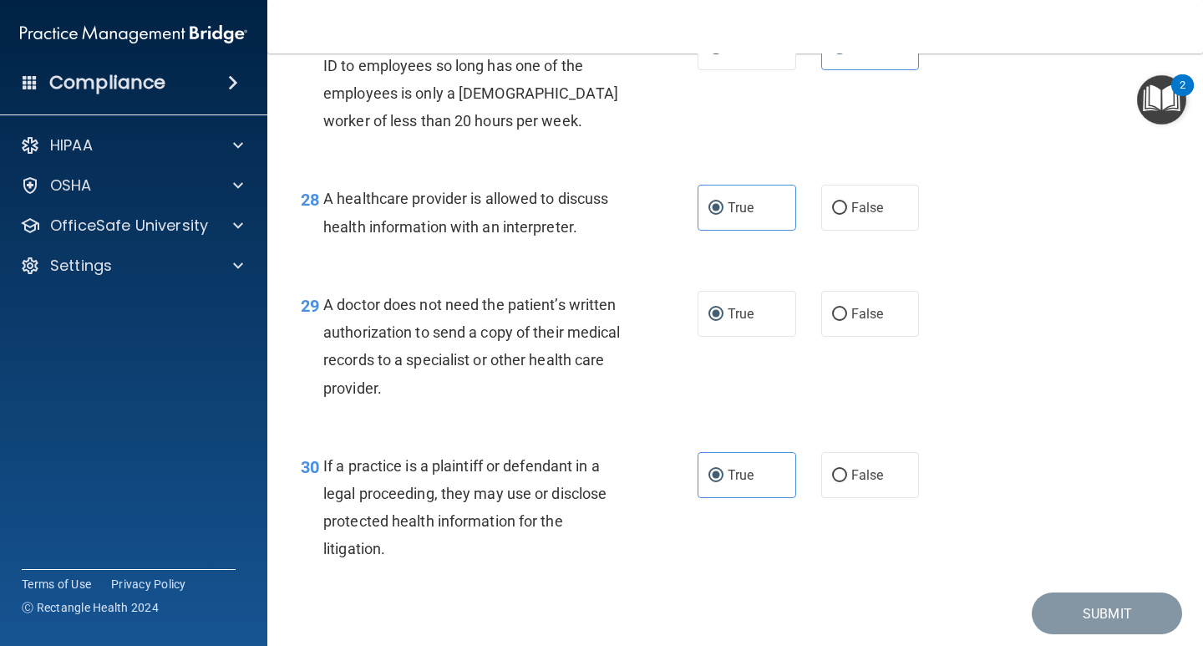
scroll to position [4241, 0]
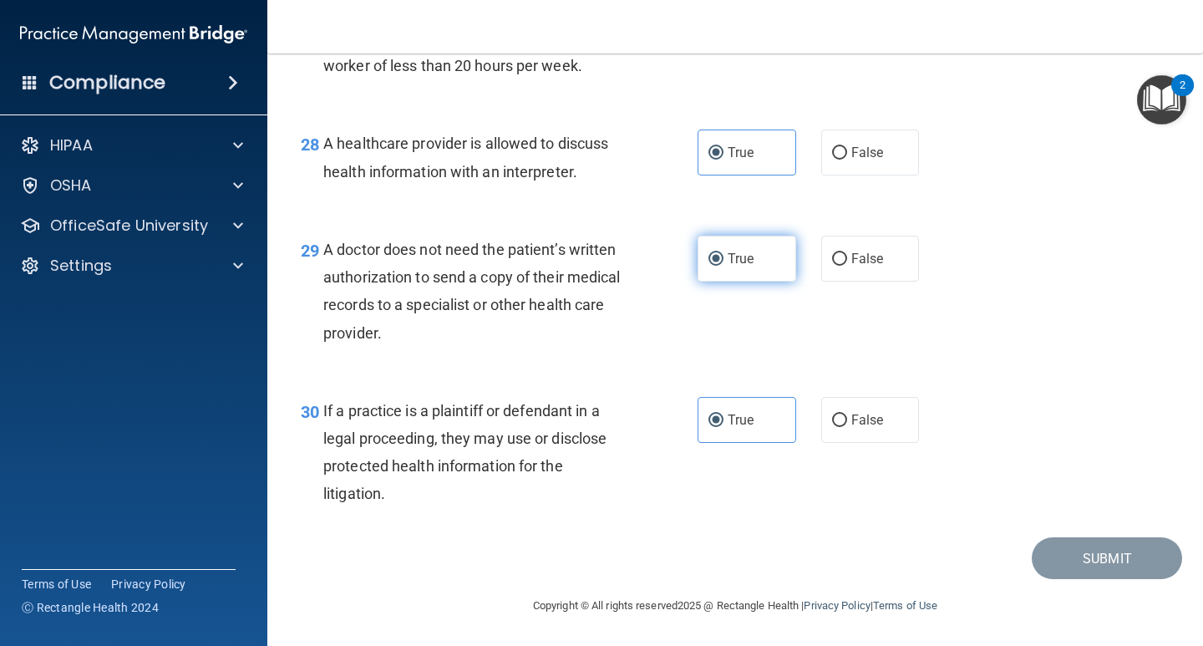
click at [744, 263] on span "True" at bounding box center [740, 259] width 26 height 16
click at [723, 263] on input "True" at bounding box center [715, 259] width 15 height 13
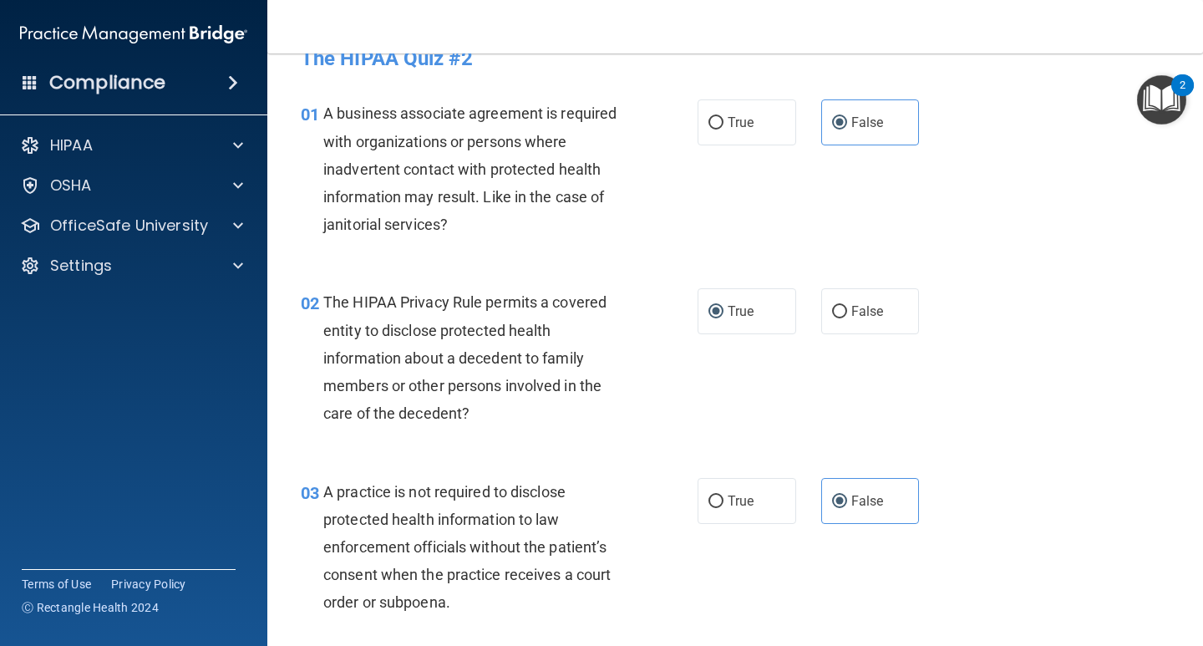
scroll to position [0, 0]
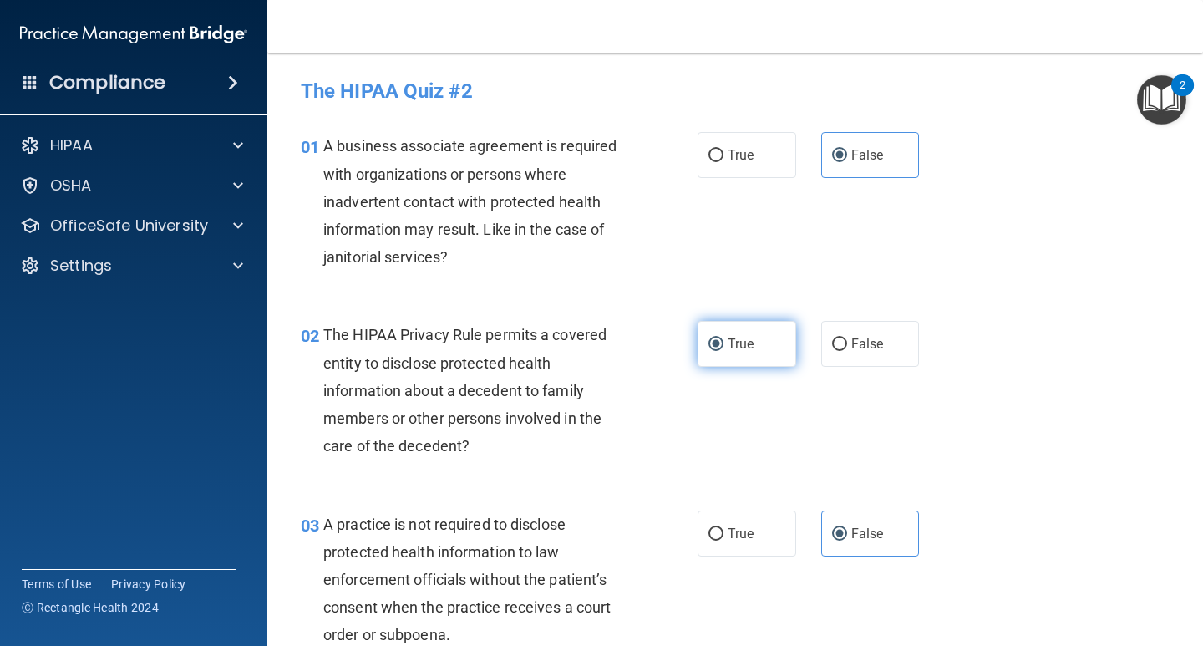
click at [751, 345] on label "True" at bounding box center [746, 344] width 99 height 46
click at [723, 345] on input "True" at bounding box center [715, 344] width 15 height 13
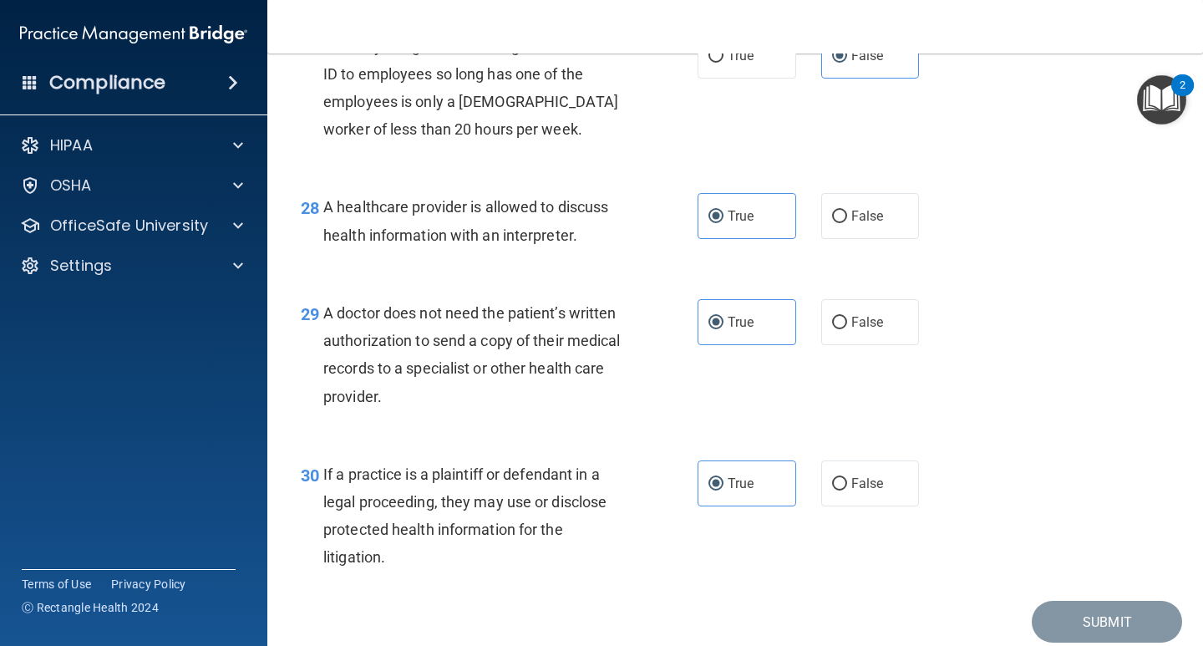
scroll to position [4241, 0]
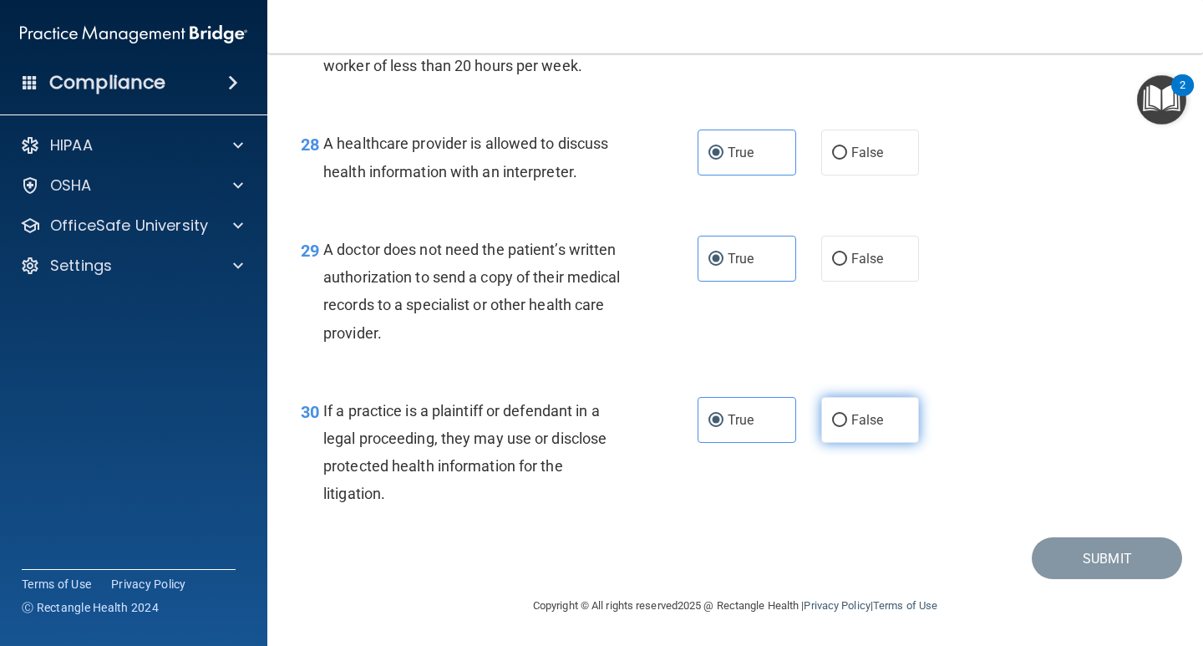
click at [851, 419] on span "False" at bounding box center [867, 420] width 33 height 16
click at [847, 419] on input "False" at bounding box center [839, 420] width 15 height 13
radio input "true"
radio input "false"
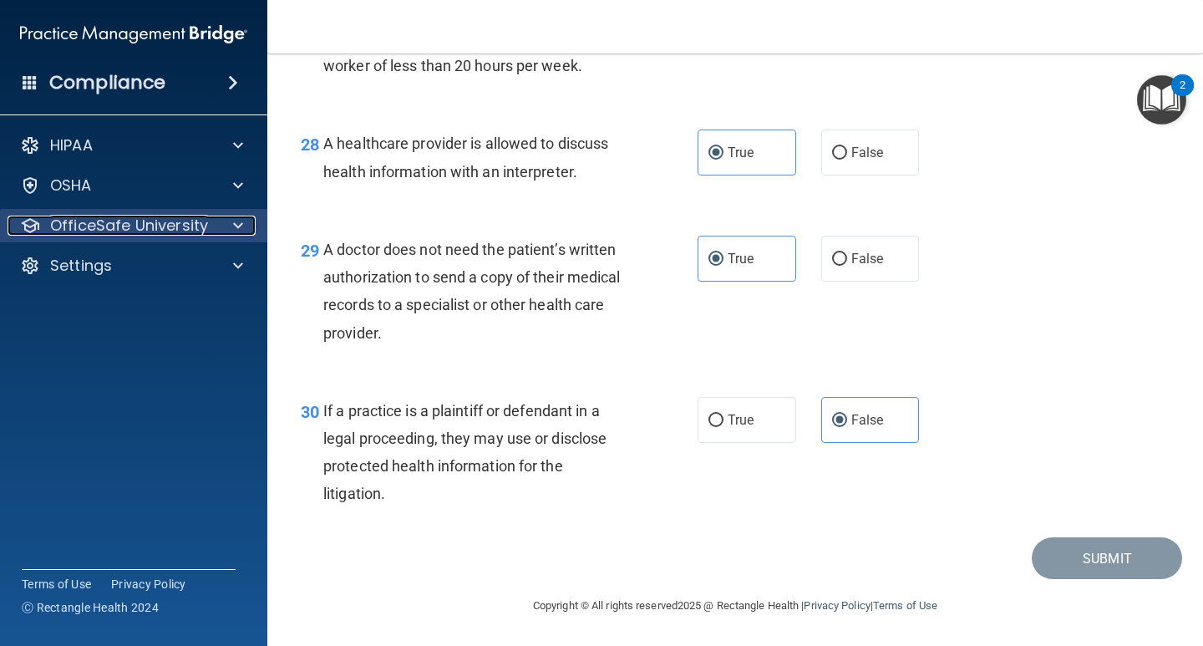
click at [243, 233] on div at bounding box center [236, 225] width 42 height 20
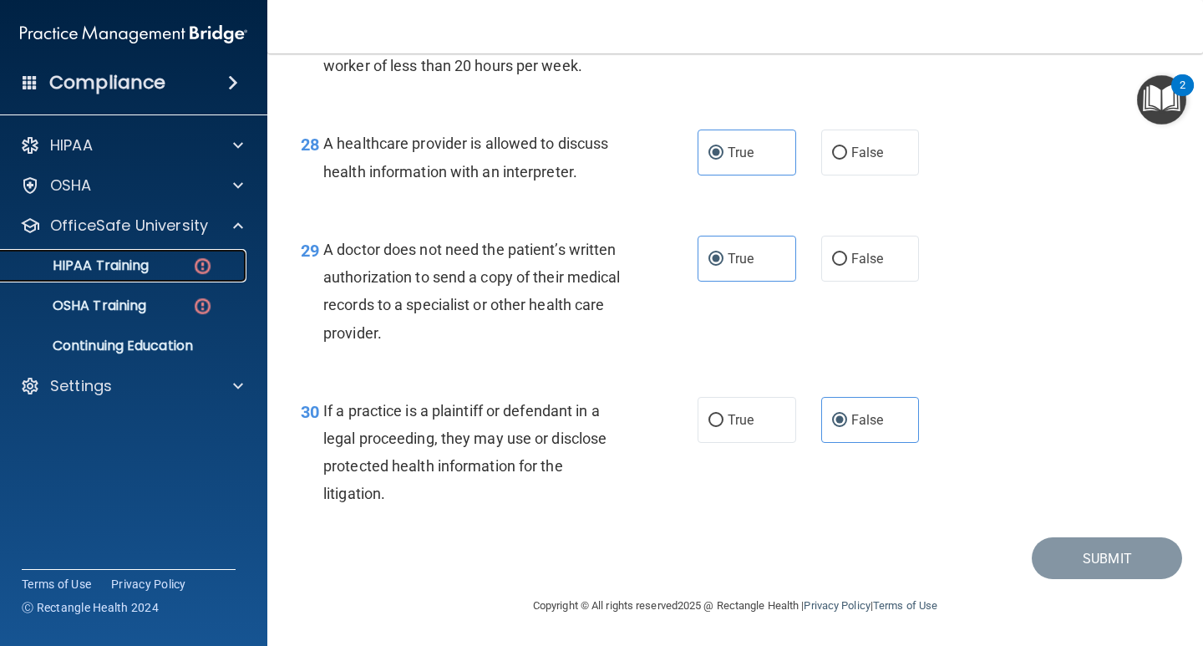
click at [216, 266] on div "HIPAA Training" at bounding box center [125, 265] width 228 height 17
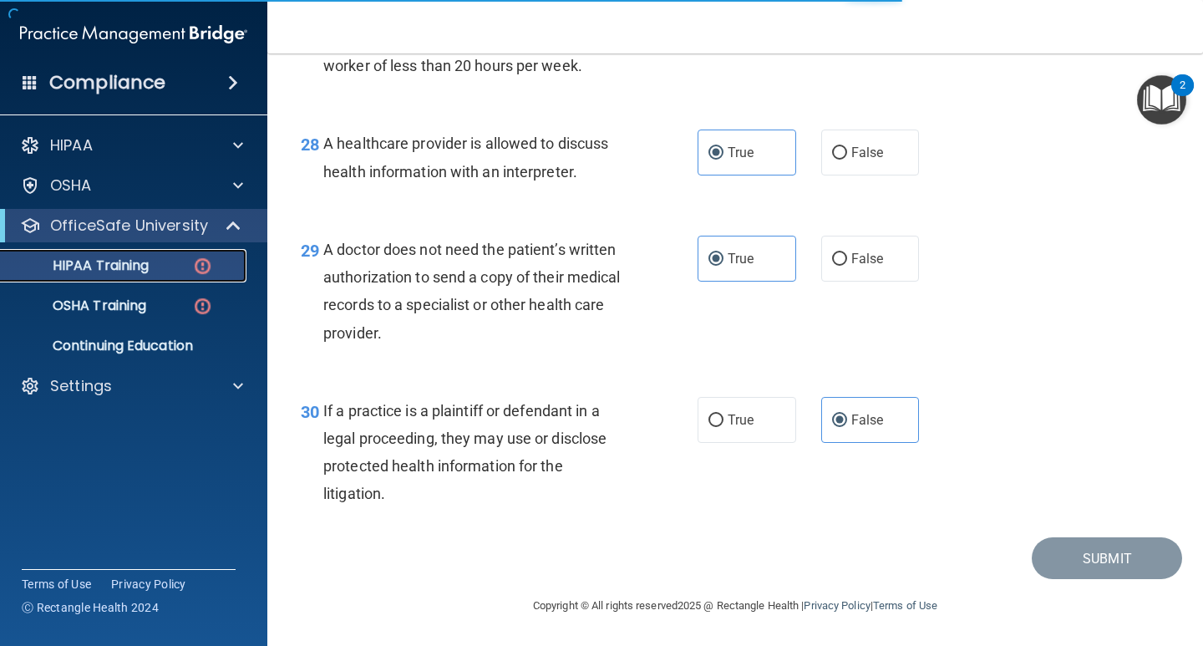
scroll to position [612, 0]
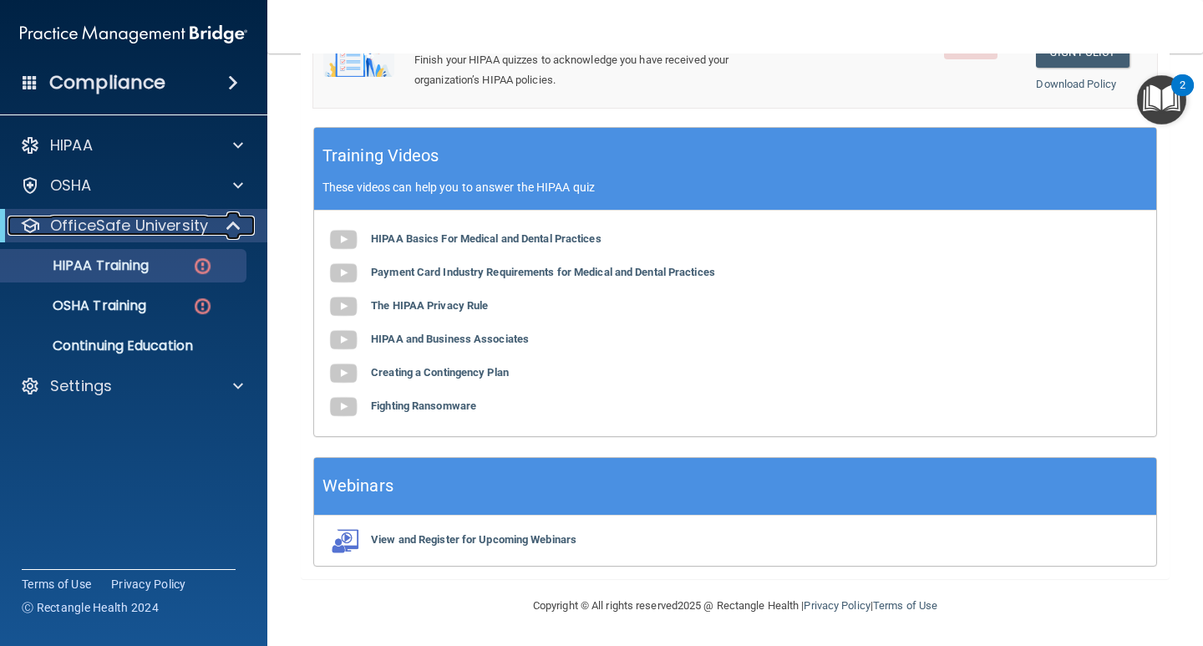
click at [225, 217] on div at bounding box center [234, 225] width 41 height 20
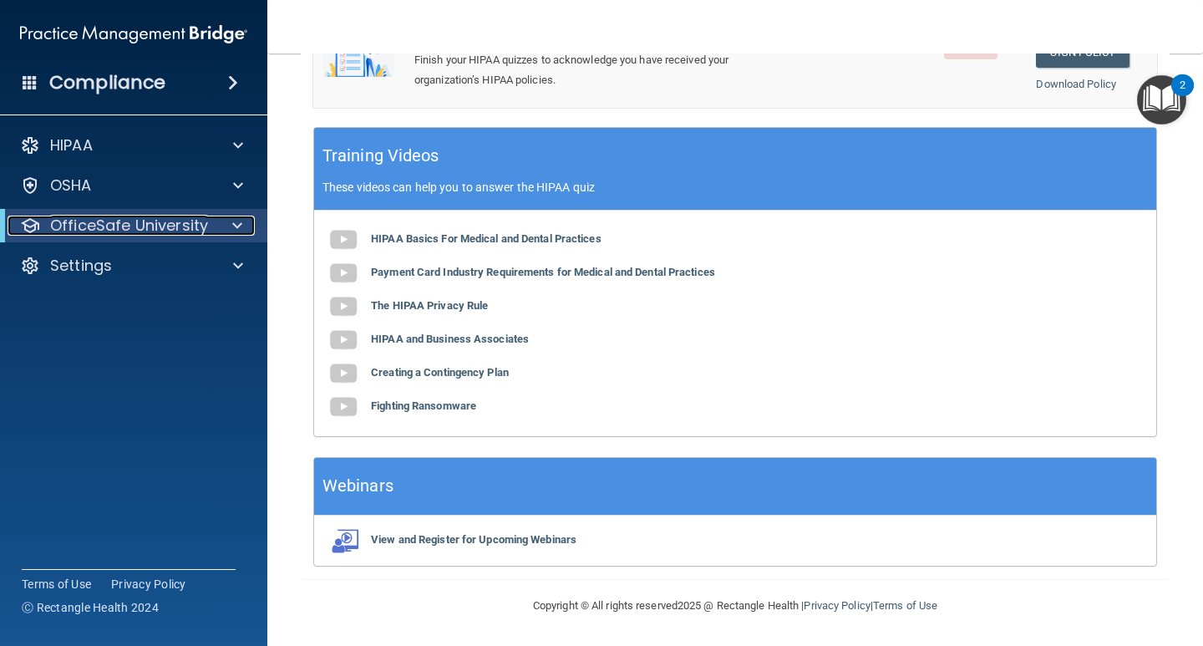
click at [225, 217] on div at bounding box center [234, 225] width 41 height 20
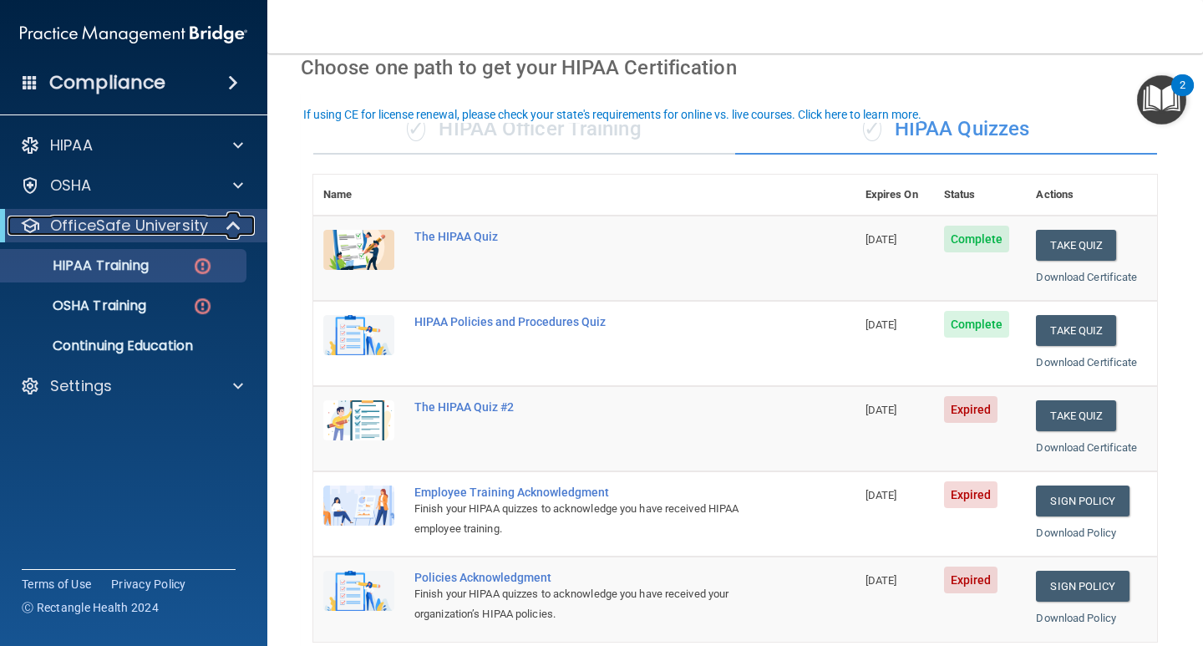
scroll to position [167, 0]
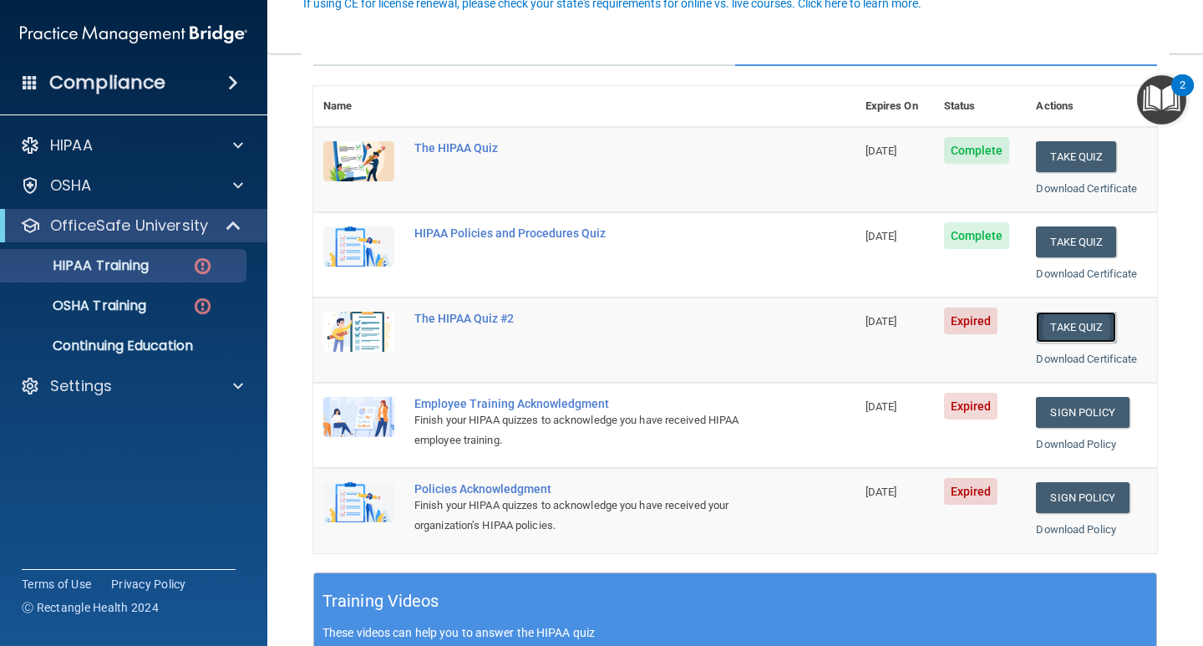
click at [1083, 325] on button "Take Quiz" at bounding box center [1076, 326] width 80 height 31
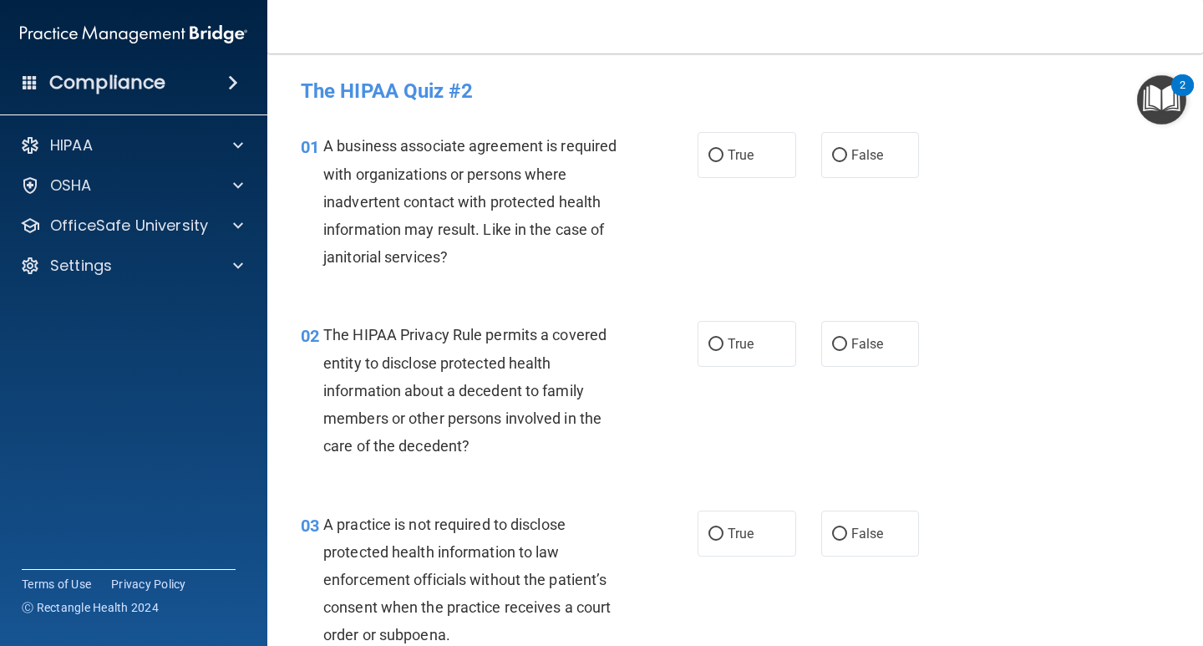
click at [1167, 95] on img "Open Resource Center, 2 new notifications" at bounding box center [1161, 99] width 49 height 49
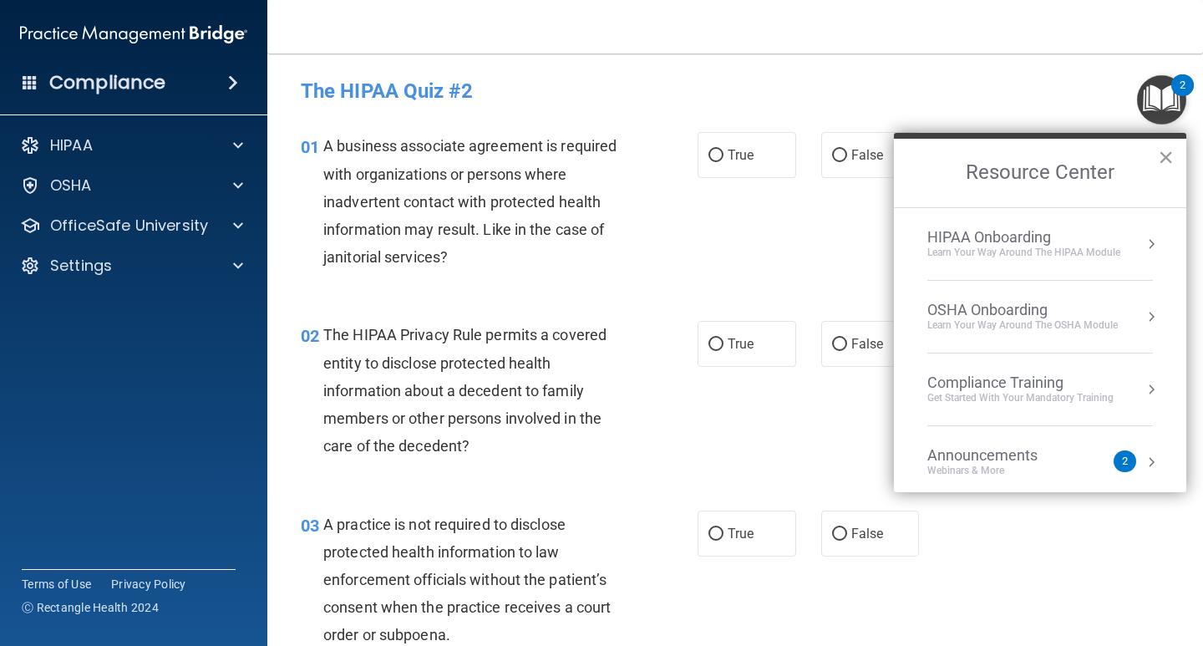
click at [1163, 154] on button "×" at bounding box center [1165, 157] width 16 height 27
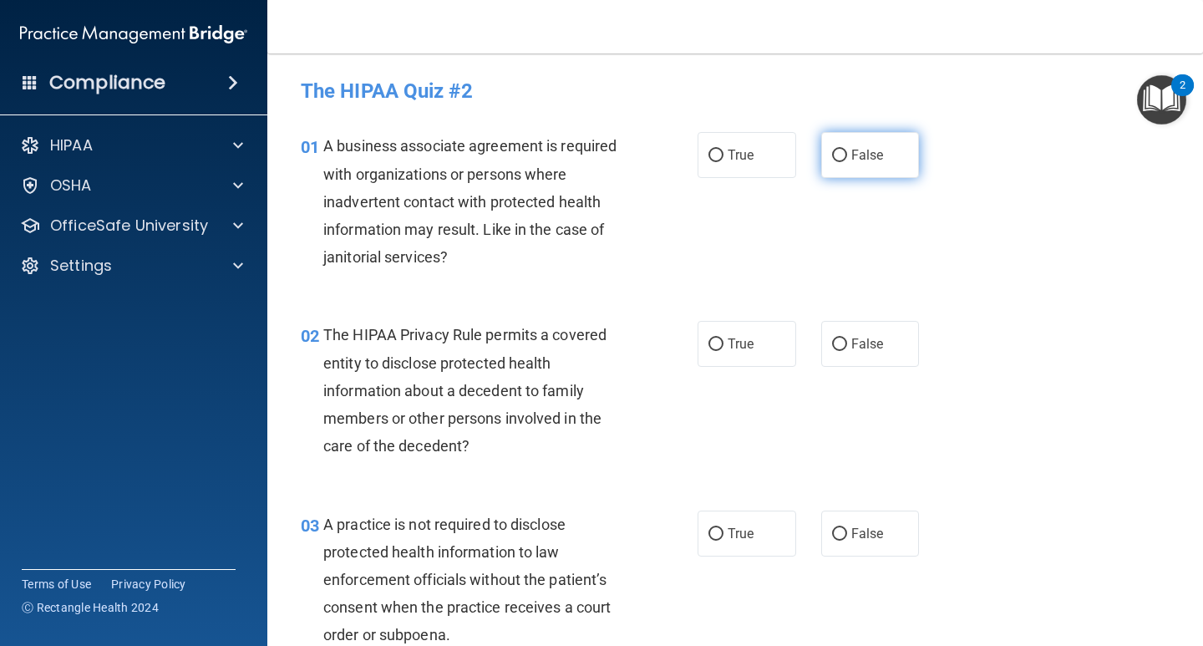
click at [851, 153] on span "False" at bounding box center [867, 155] width 33 height 16
click at [843, 153] on input "False" at bounding box center [839, 155] width 15 height 13
radio input "true"
click at [734, 353] on label "True" at bounding box center [746, 344] width 99 height 46
click at [723, 351] on input "True" at bounding box center [715, 344] width 15 height 13
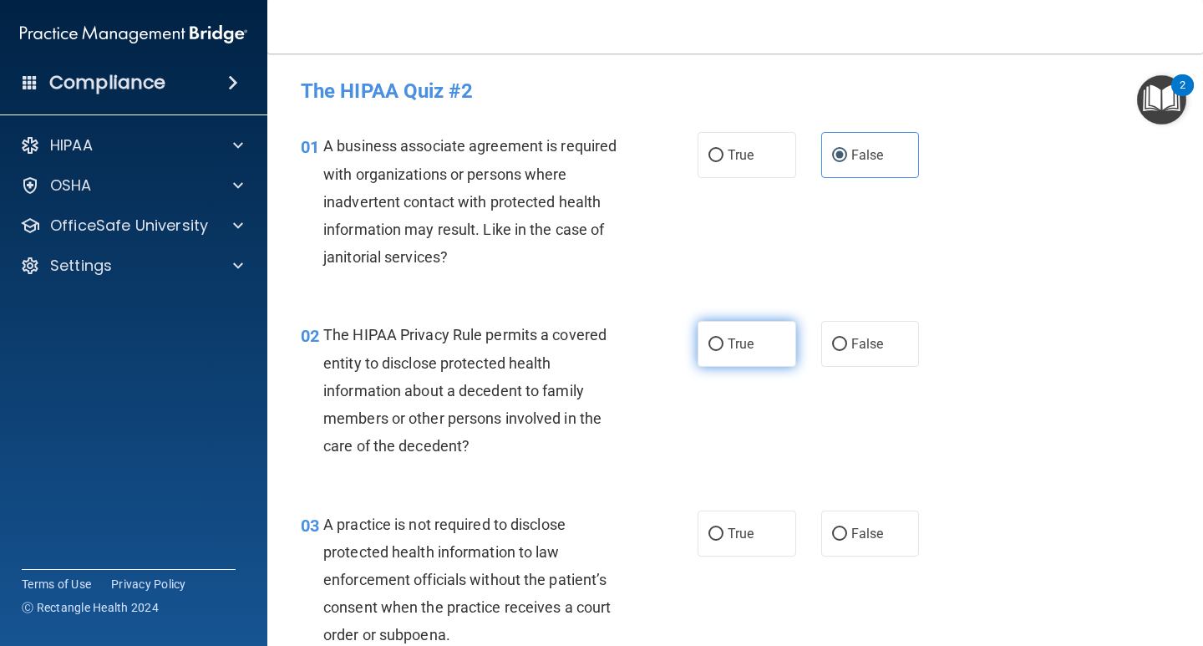
radio input "true"
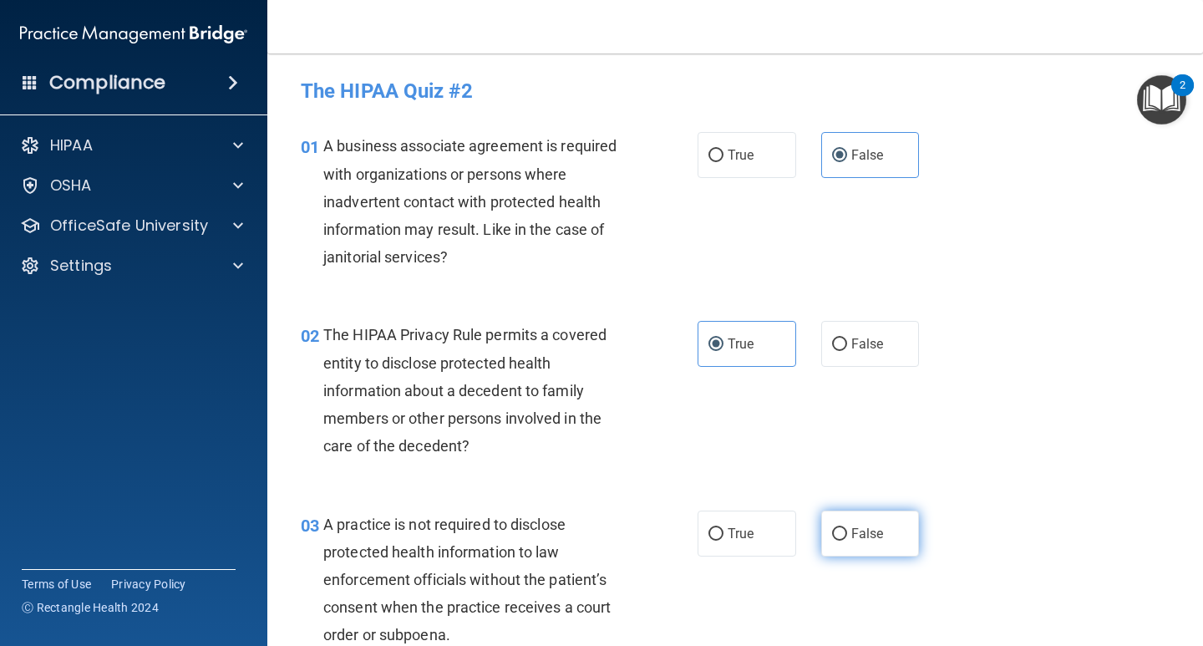
click at [841, 537] on label "False" at bounding box center [870, 533] width 99 height 46
click at [841, 537] on input "False" at bounding box center [839, 534] width 15 height 13
radio input "true"
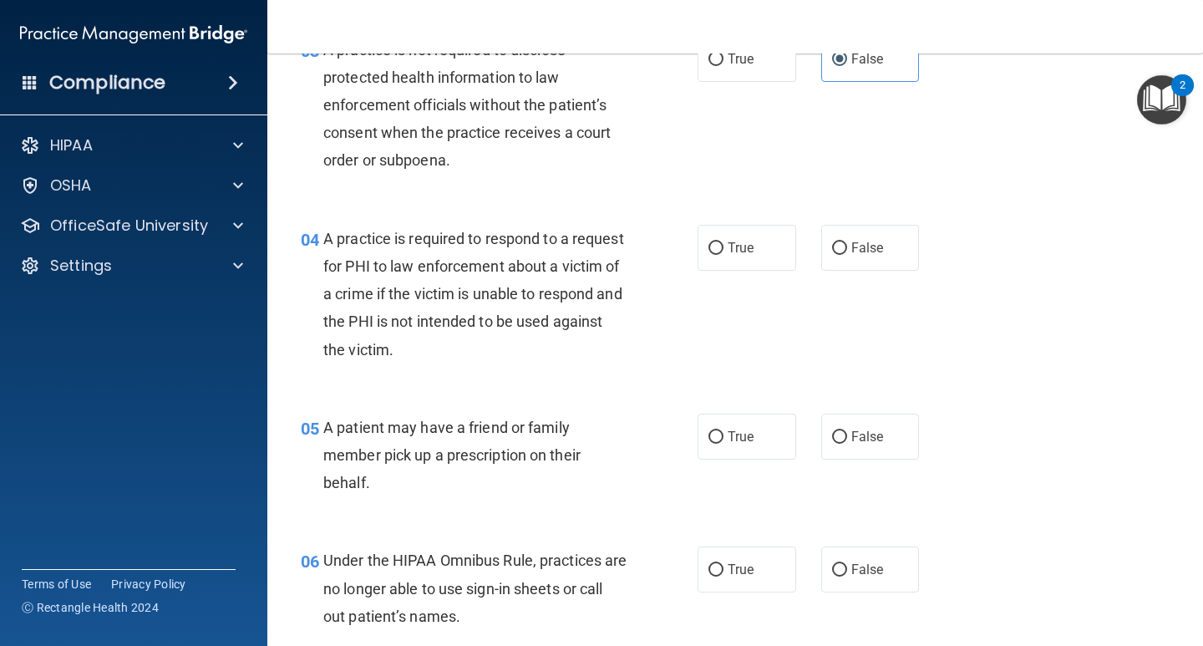
scroll to position [501, 0]
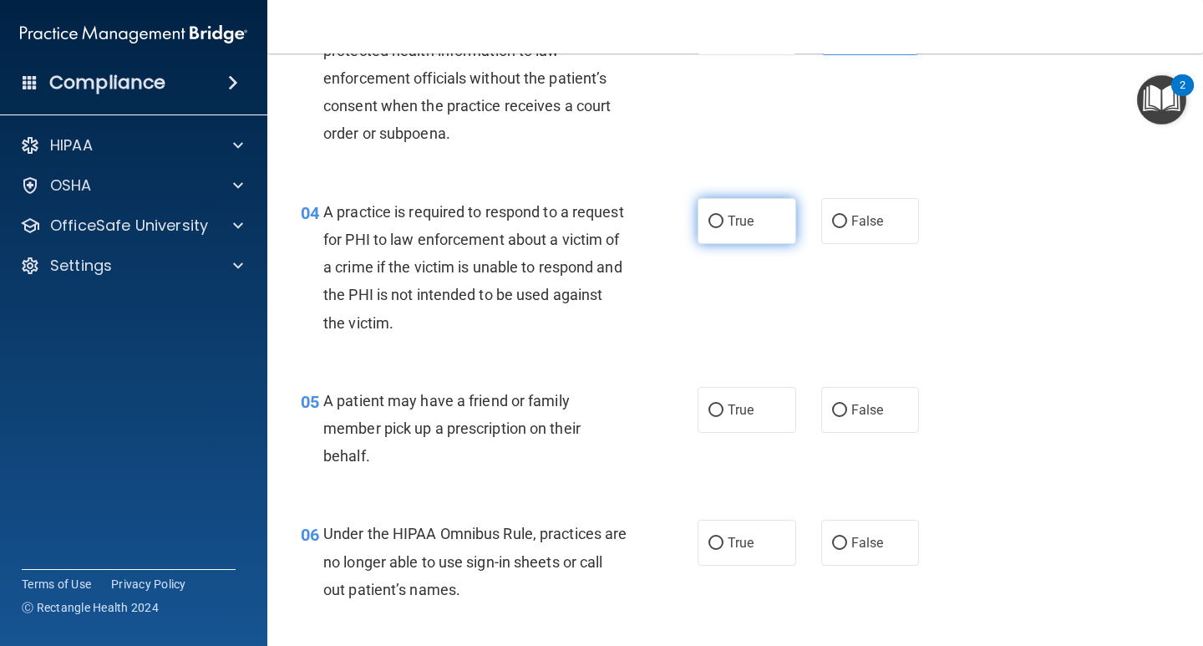
click at [738, 225] on span "True" at bounding box center [740, 221] width 26 height 16
click at [723, 225] on input "True" at bounding box center [715, 221] width 15 height 13
radio input "true"
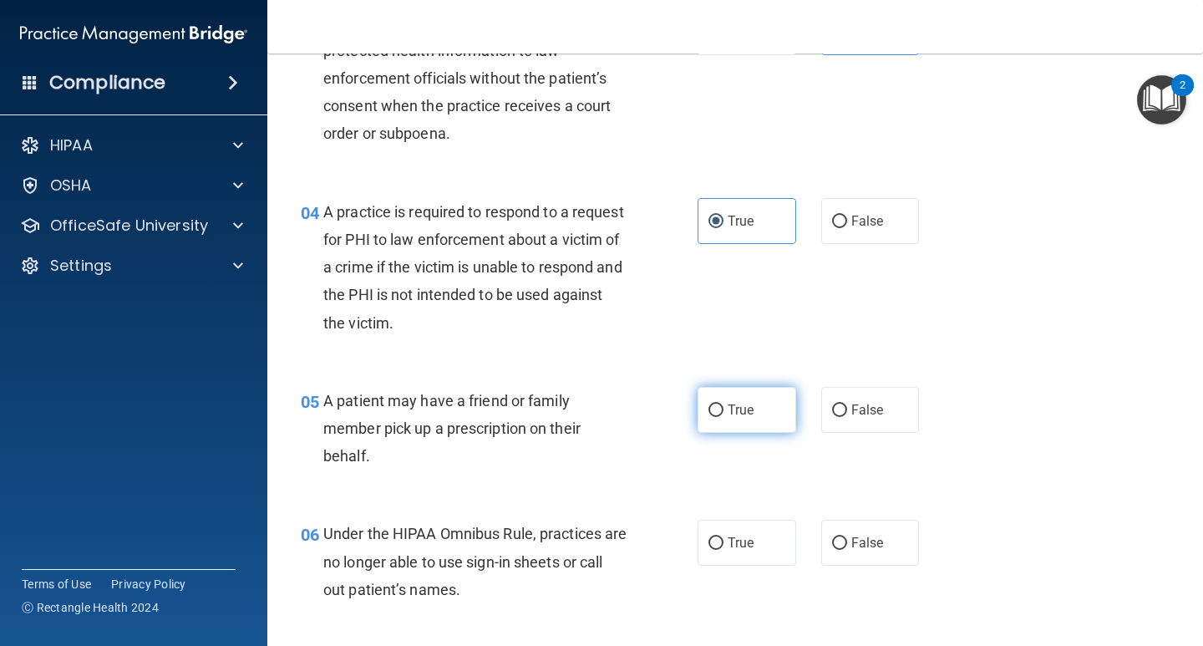
click at [739, 408] on span "True" at bounding box center [740, 410] width 26 height 16
click at [723, 408] on input "True" at bounding box center [715, 410] width 15 height 13
radio input "true"
drag, startPoint x: 851, startPoint y: 541, endPoint x: 864, endPoint y: 538, distance: 13.8
click at [853, 541] on span "False" at bounding box center [867, 542] width 33 height 16
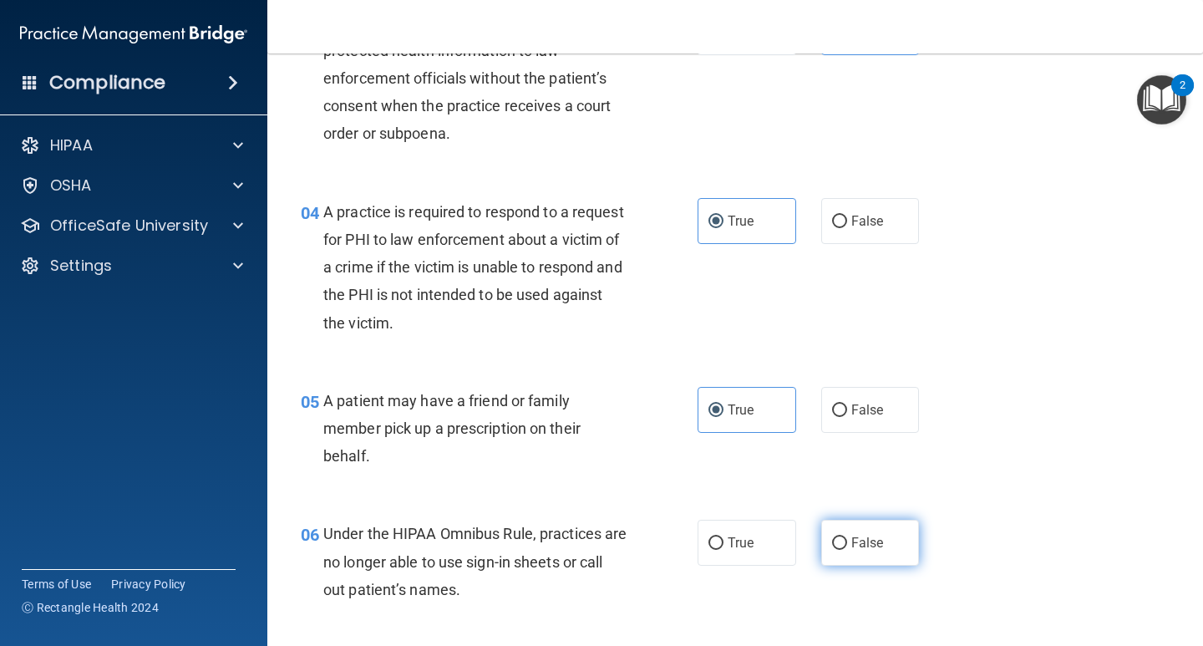
click at [847, 541] on input "False" at bounding box center [839, 543] width 15 height 13
radio input "true"
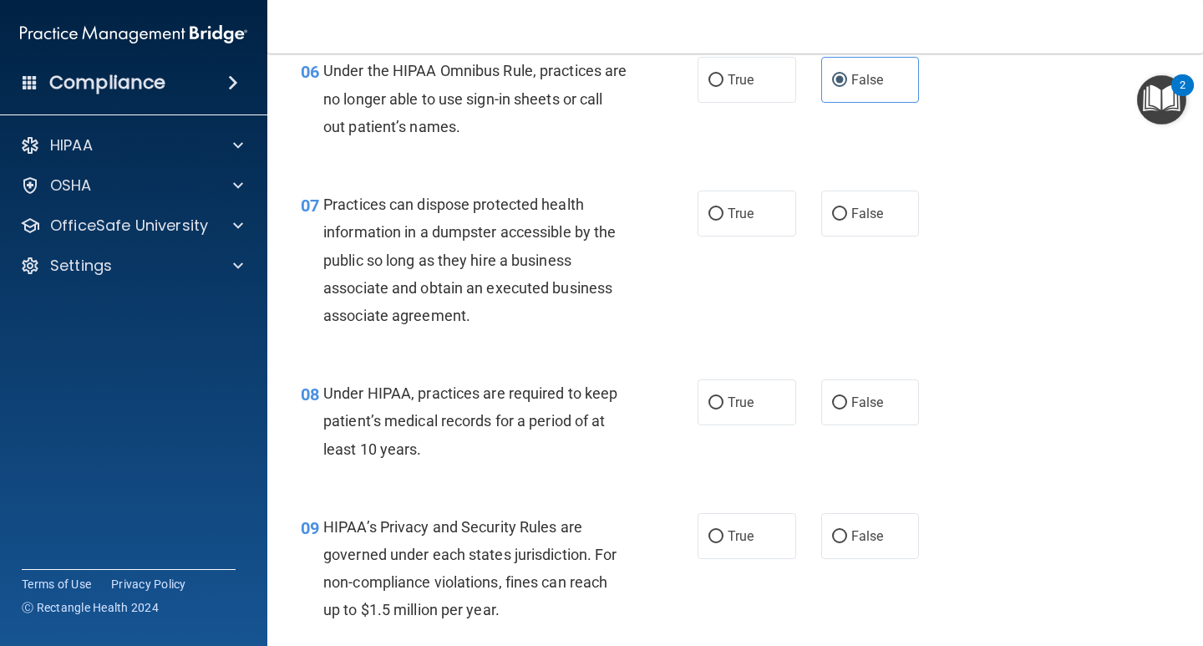
scroll to position [1002, 0]
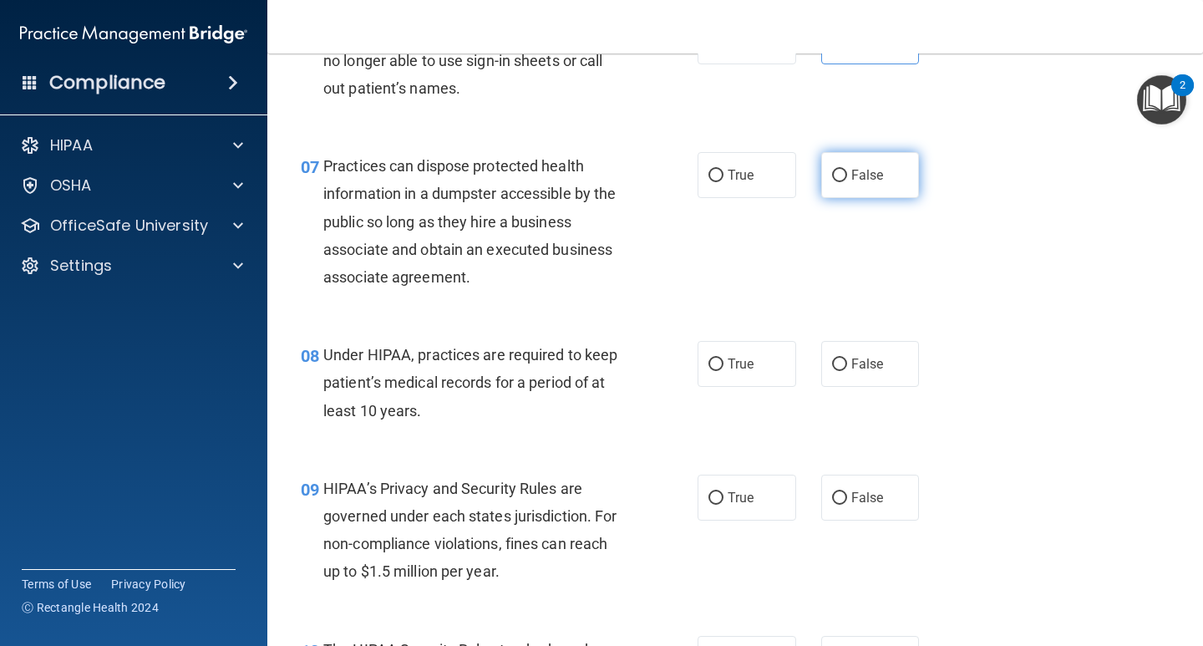
click at [884, 162] on label "False" at bounding box center [870, 175] width 99 height 46
click at [847, 170] on input "False" at bounding box center [839, 176] width 15 height 13
radio input "true"
click at [901, 357] on label "False" at bounding box center [870, 364] width 99 height 46
click at [847, 358] on input "False" at bounding box center [839, 364] width 15 height 13
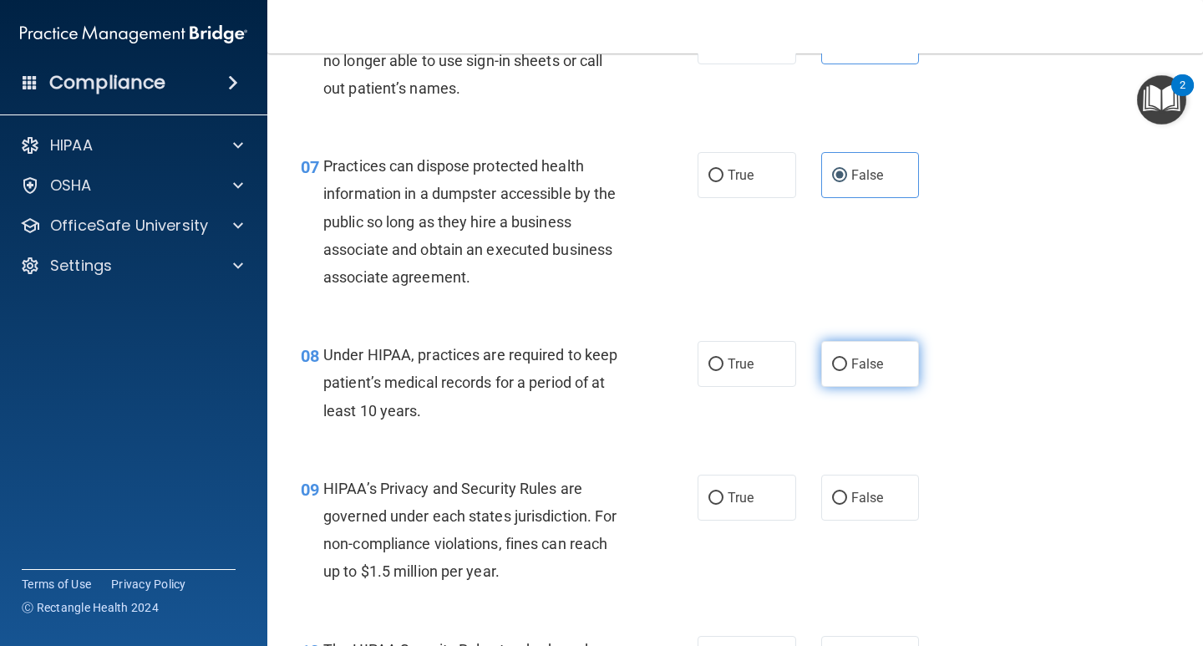
radio input "true"
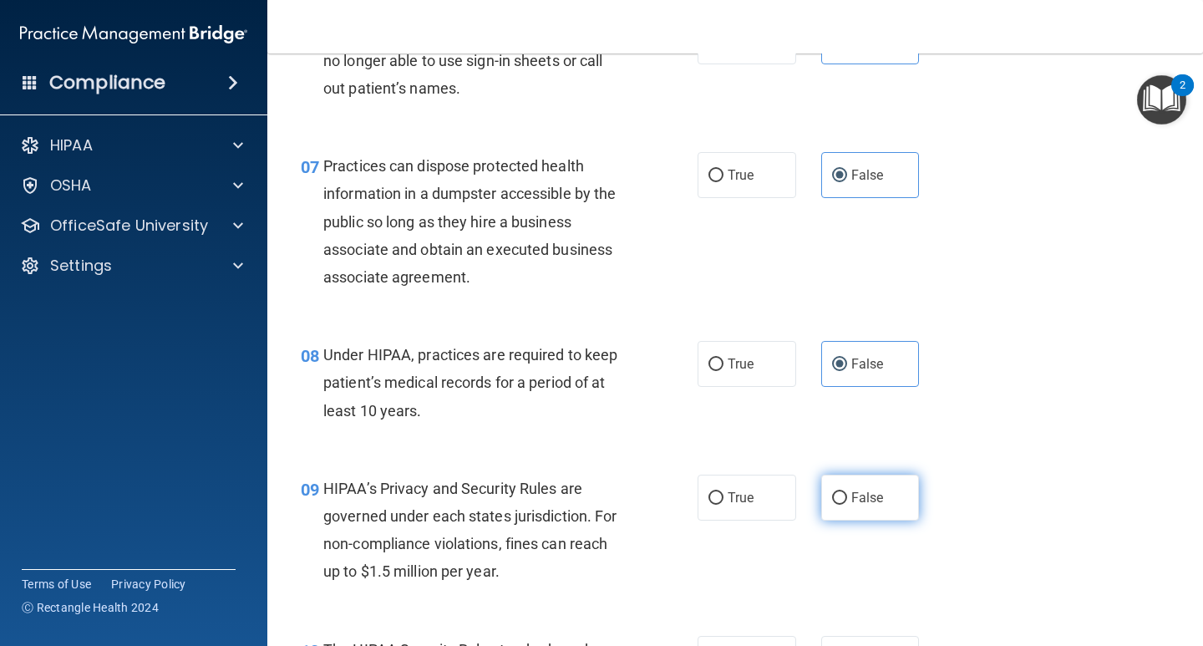
click at [859, 494] on span "False" at bounding box center [867, 497] width 33 height 16
click at [847, 494] on input "False" at bounding box center [839, 498] width 15 height 13
radio input "true"
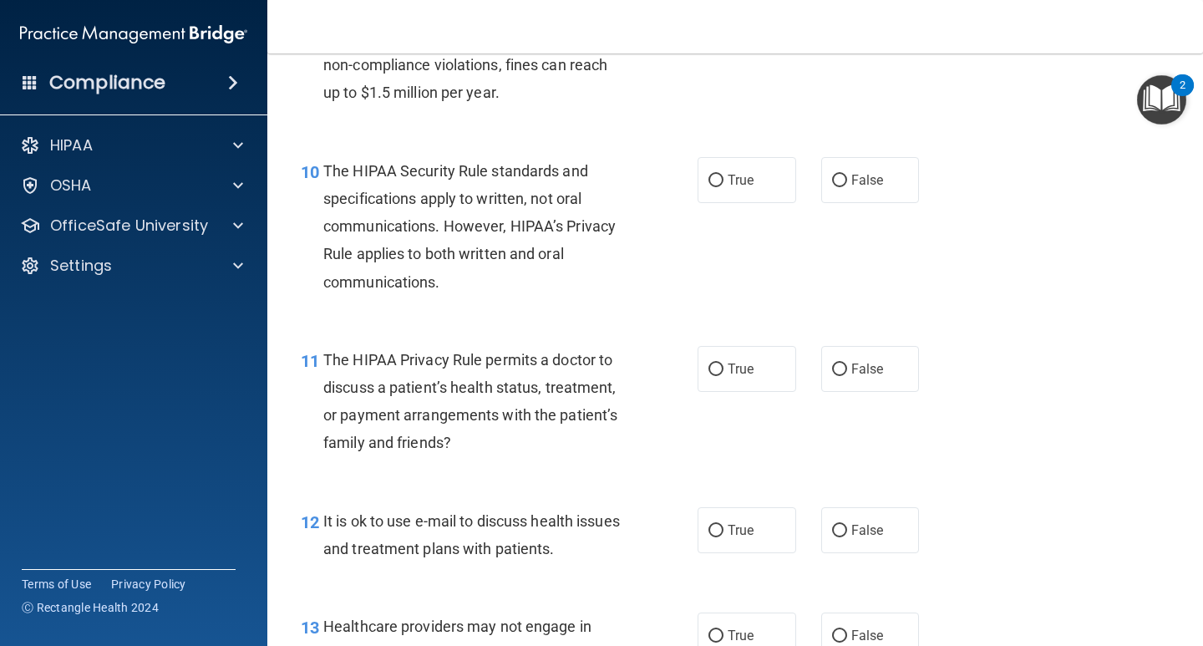
scroll to position [1503, 0]
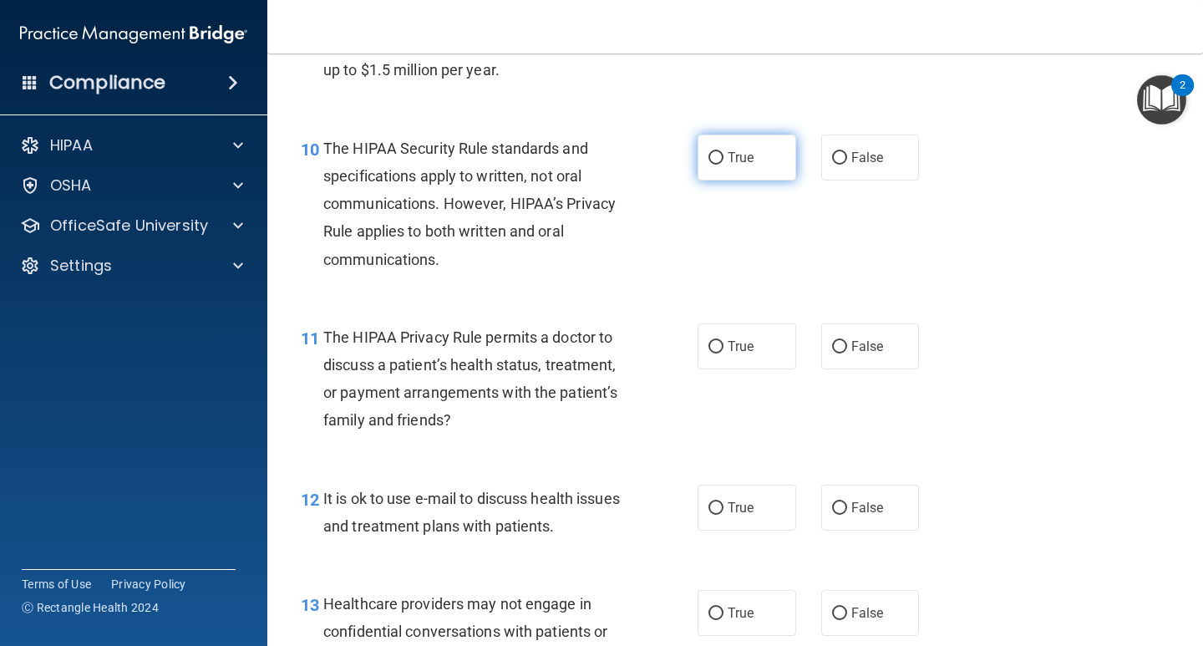
click at [739, 155] on span "True" at bounding box center [740, 157] width 26 height 16
click at [723, 155] on input "True" at bounding box center [715, 158] width 15 height 13
radio input "true"
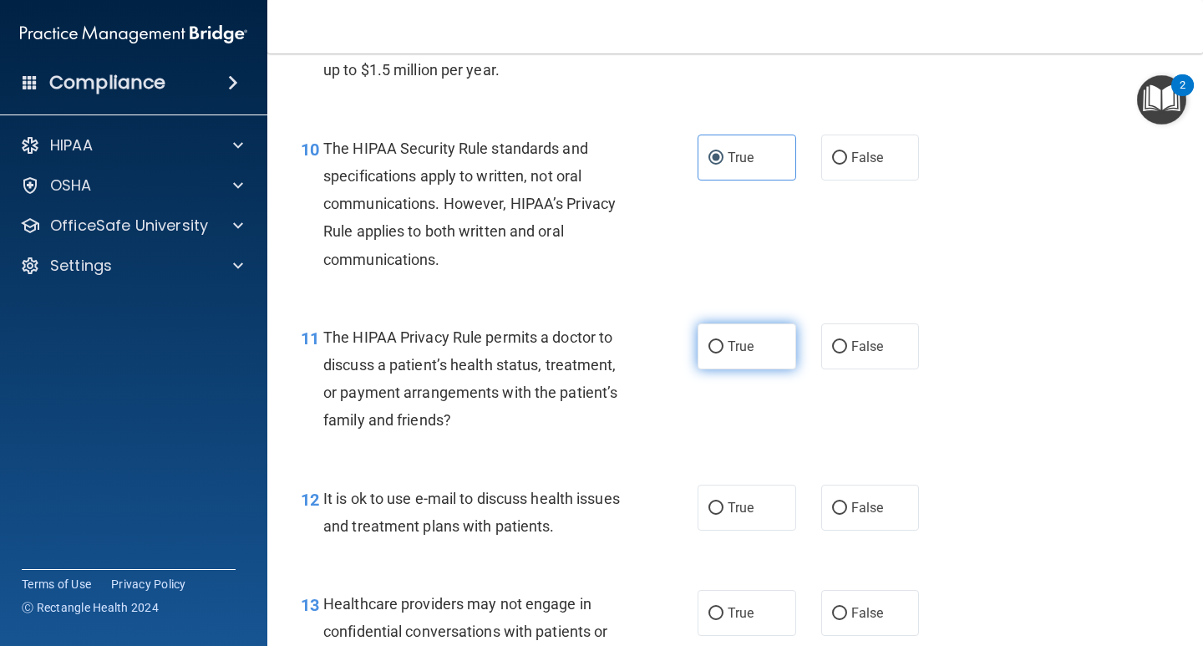
click at [742, 337] on label "True" at bounding box center [746, 346] width 99 height 46
click at [723, 341] on input "True" at bounding box center [715, 347] width 15 height 13
radio input "true"
drag, startPoint x: 725, startPoint y: 499, endPoint x: 808, endPoint y: 482, distance: 85.3
click at [727, 500] on span "True" at bounding box center [740, 507] width 26 height 16
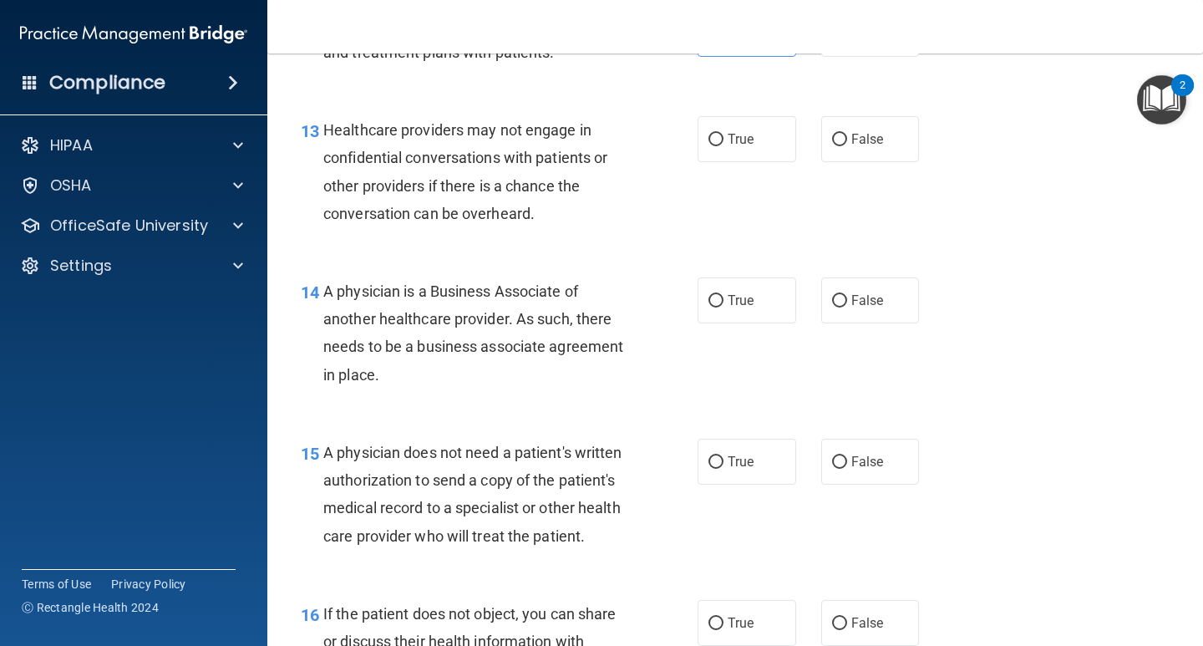
scroll to position [2004, 0]
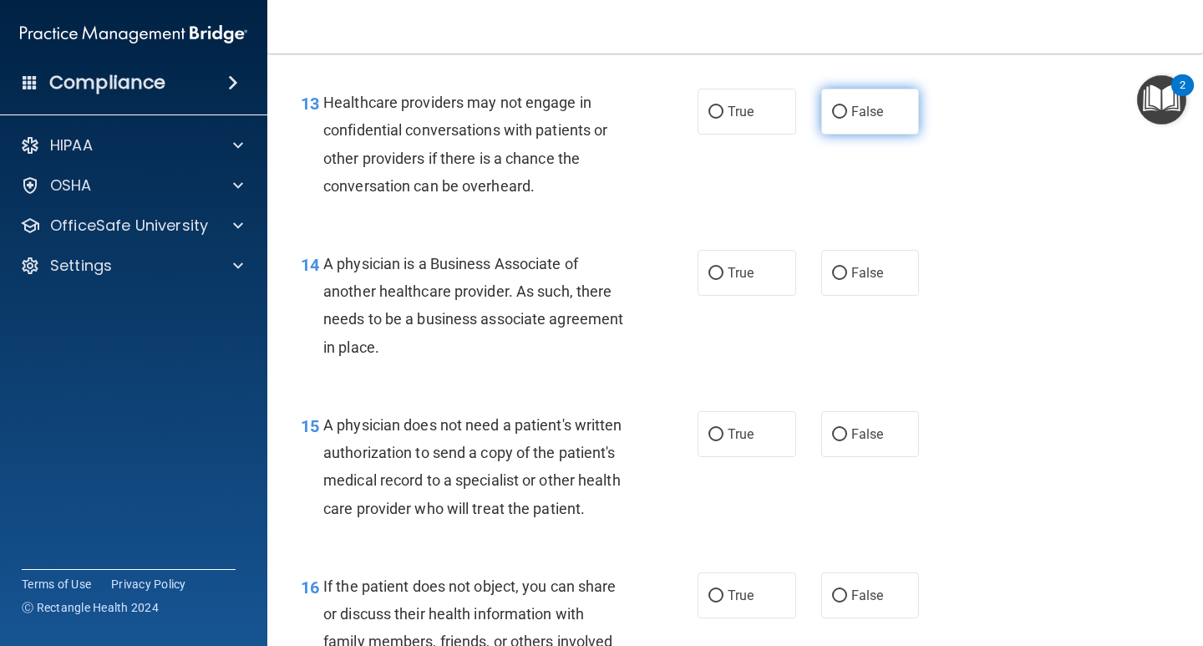
click at [874, 103] on label "False" at bounding box center [870, 112] width 99 height 46
click at [847, 106] on input "False" at bounding box center [839, 112] width 15 height 13
radio input "true"
click at [884, 281] on label "False" at bounding box center [870, 273] width 99 height 46
click at [847, 280] on input "False" at bounding box center [839, 273] width 15 height 13
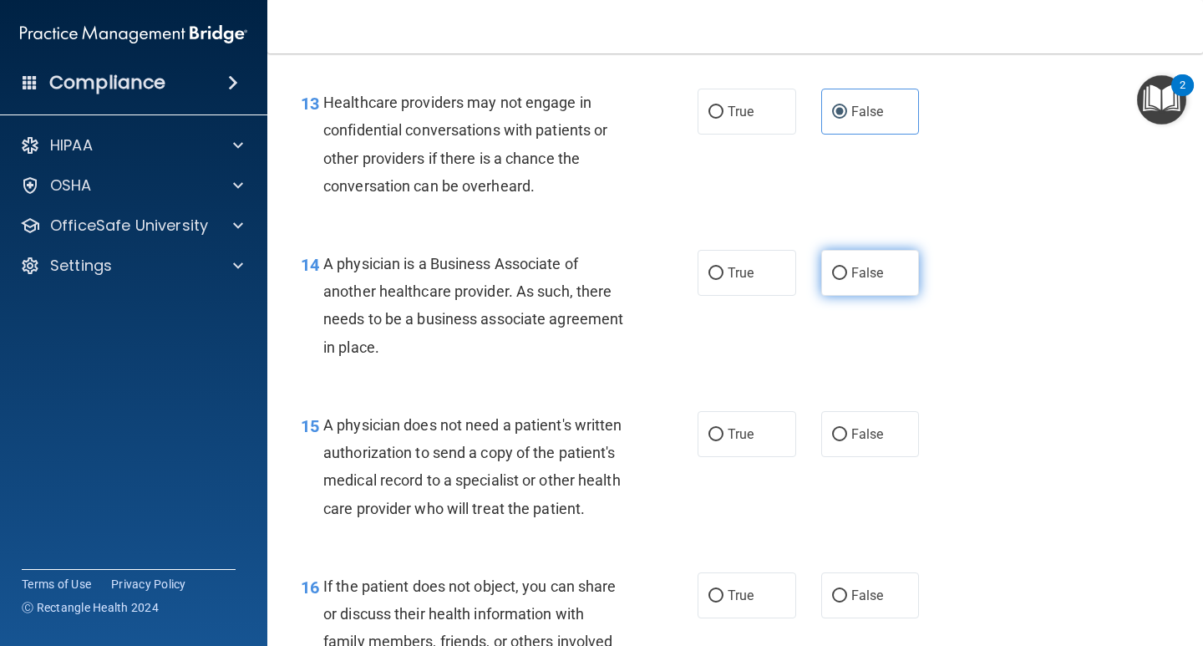
radio input "true"
click at [735, 438] on span "True" at bounding box center [740, 434] width 26 height 16
click at [723, 438] on input "True" at bounding box center [715, 434] width 15 height 13
radio input "true"
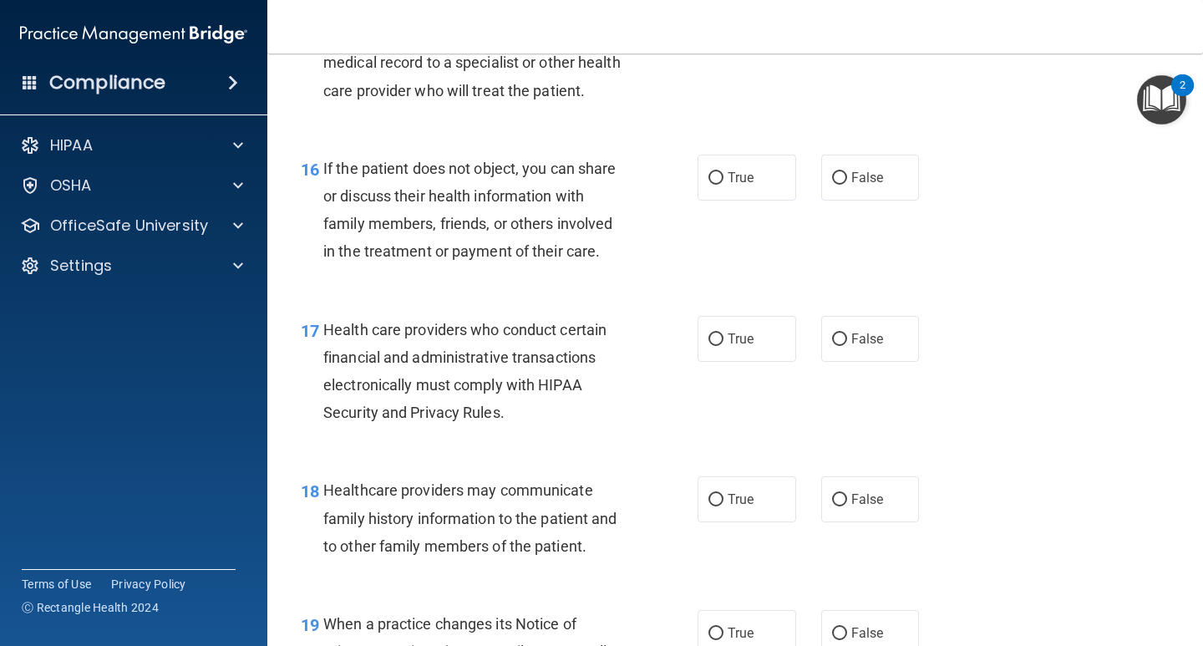
scroll to position [2505, 0]
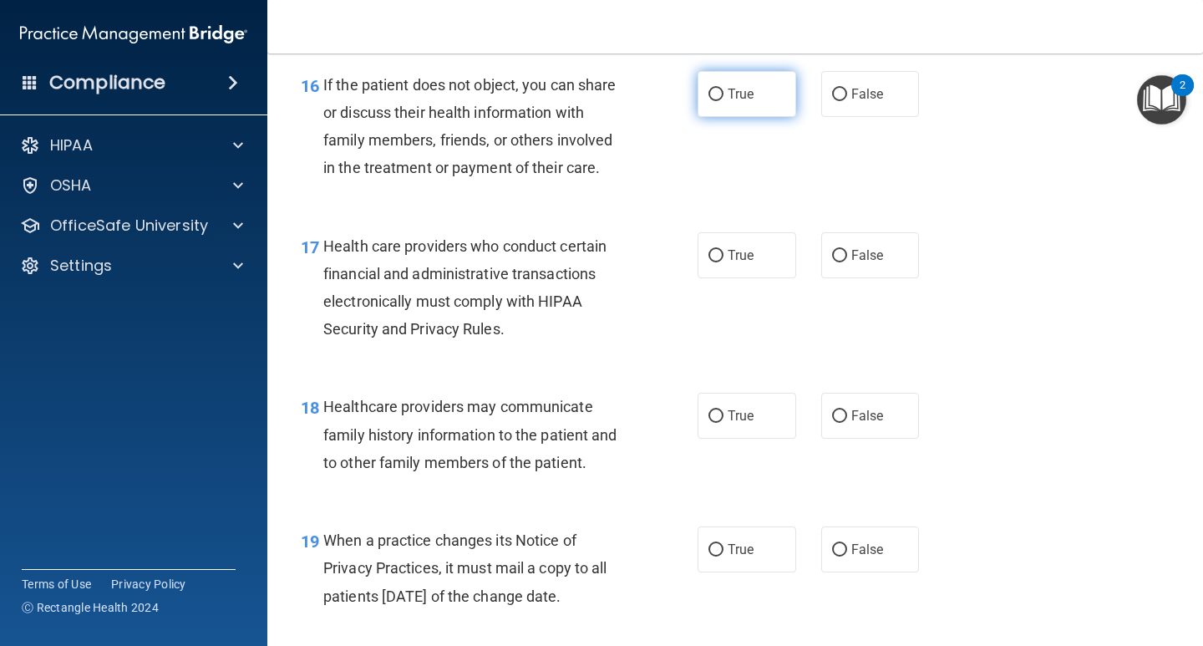
click at [752, 117] on label "True" at bounding box center [746, 94] width 99 height 46
click at [723, 101] on input "True" at bounding box center [715, 95] width 15 height 13
radio input "true"
click at [735, 278] on label "True" at bounding box center [746, 255] width 99 height 46
click at [723, 262] on input "True" at bounding box center [715, 256] width 15 height 13
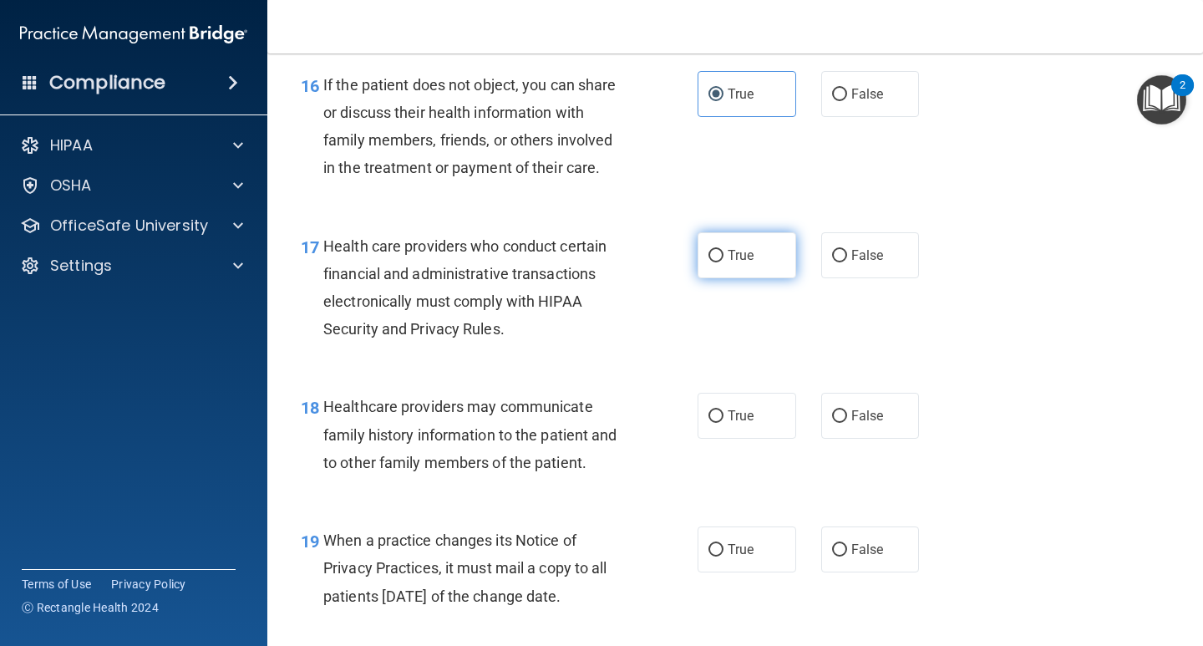
radio input "true"
click at [875, 438] on label "False" at bounding box center [870, 416] width 99 height 46
click at [847, 423] on input "False" at bounding box center [839, 416] width 15 height 13
radio input "true"
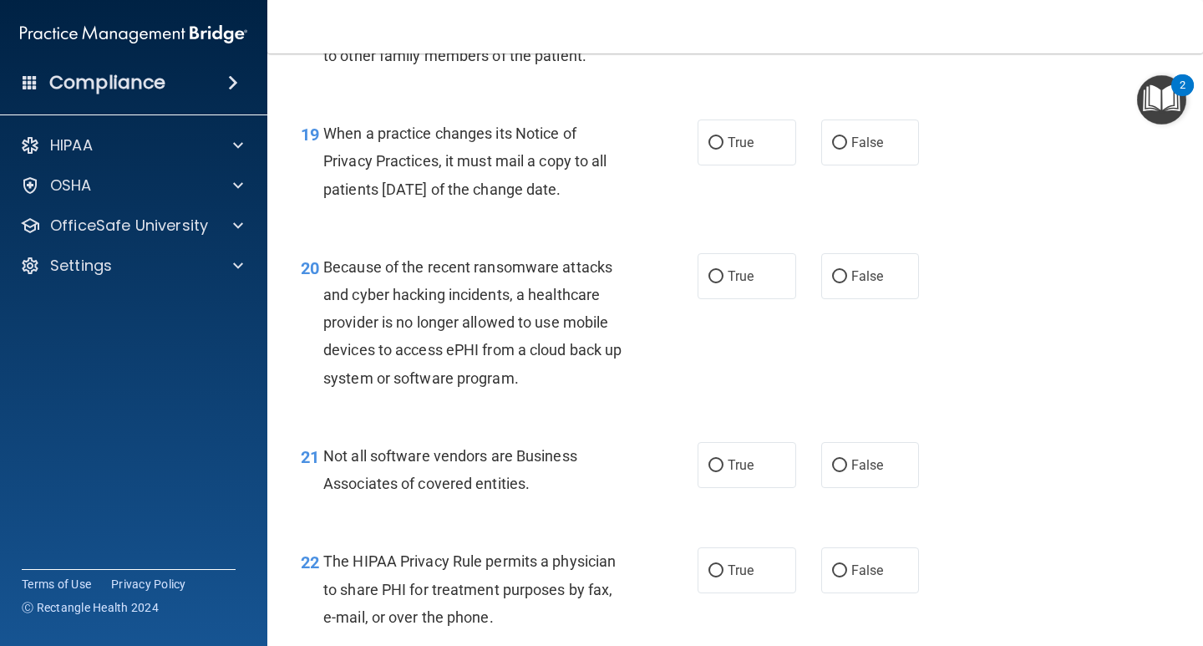
scroll to position [2923, 0]
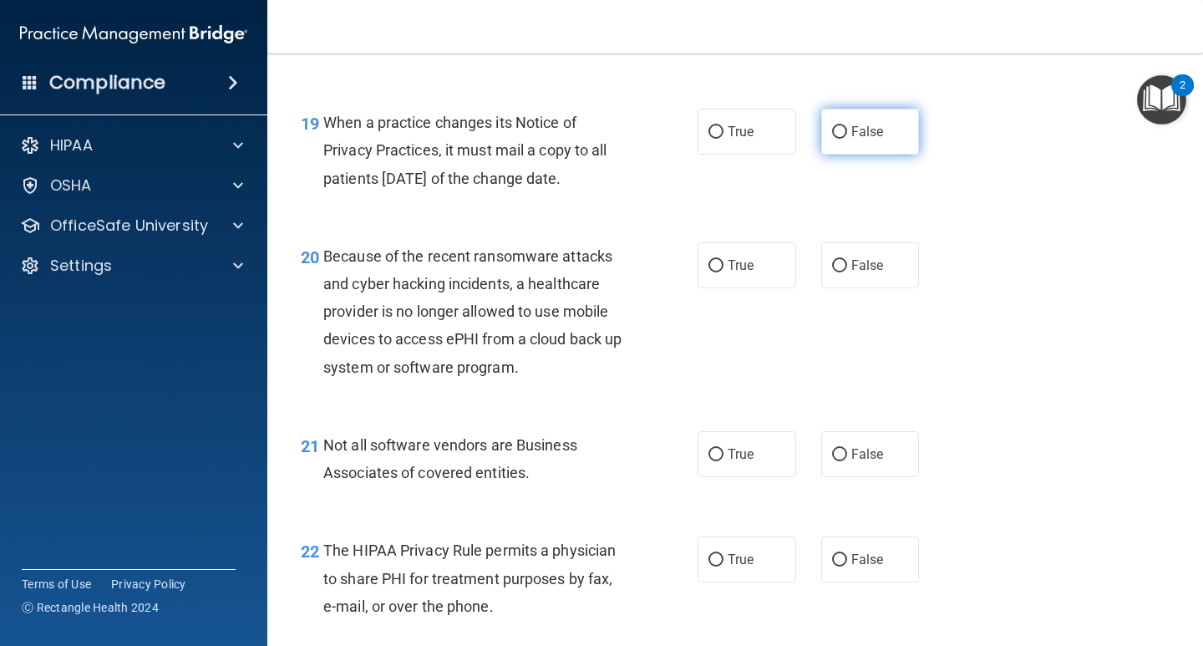
click at [874, 139] on span "False" at bounding box center [867, 132] width 33 height 16
click at [847, 139] on input "False" at bounding box center [839, 132] width 15 height 13
radio input "true"
click at [881, 288] on label "False" at bounding box center [870, 265] width 99 height 46
click at [847, 272] on input "False" at bounding box center [839, 266] width 15 height 13
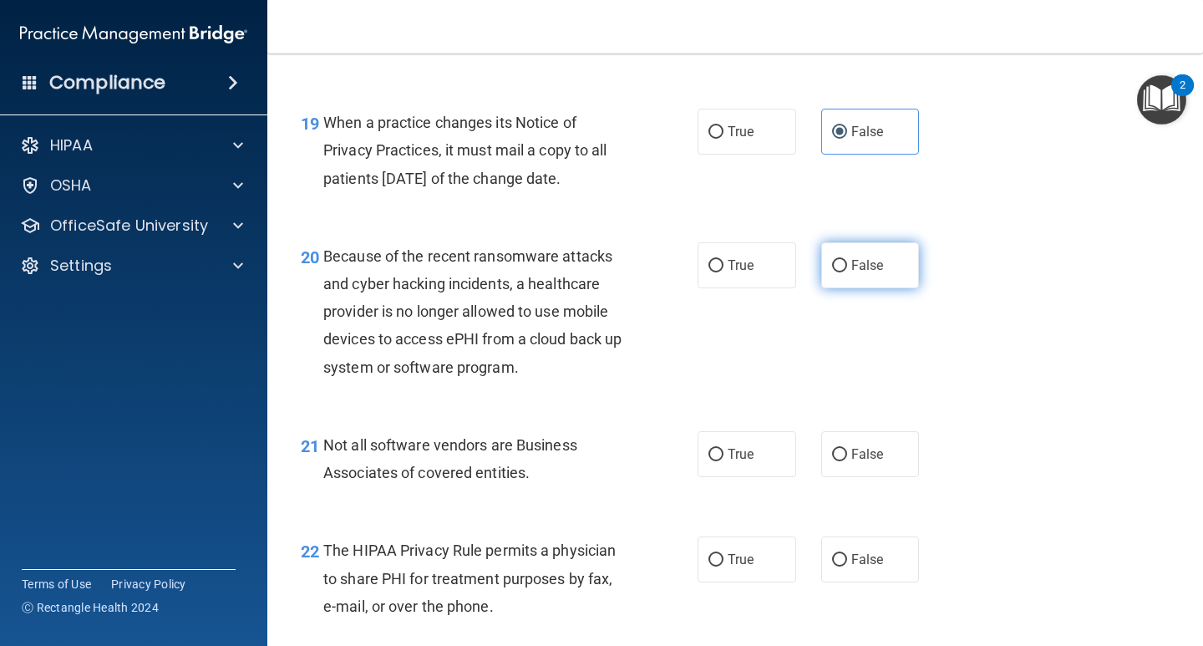
radio input "true"
click at [714, 461] on input "True" at bounding box center [715, 454] width 15 height 13
radio input "true"
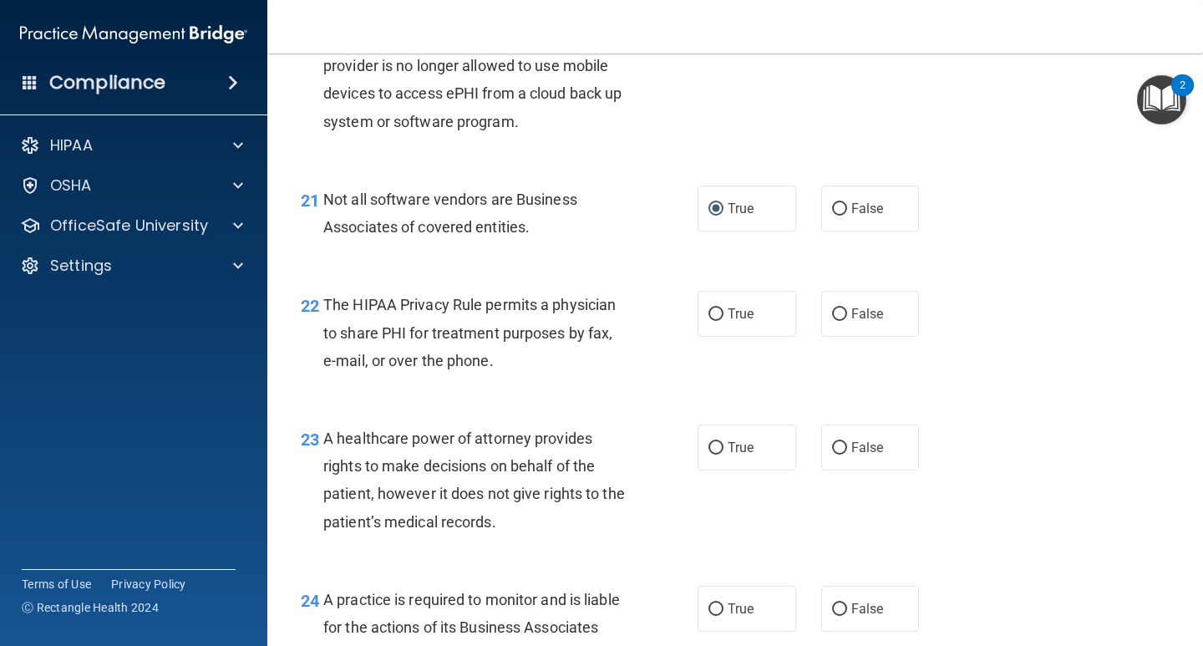
scroll to position [3173, 0]
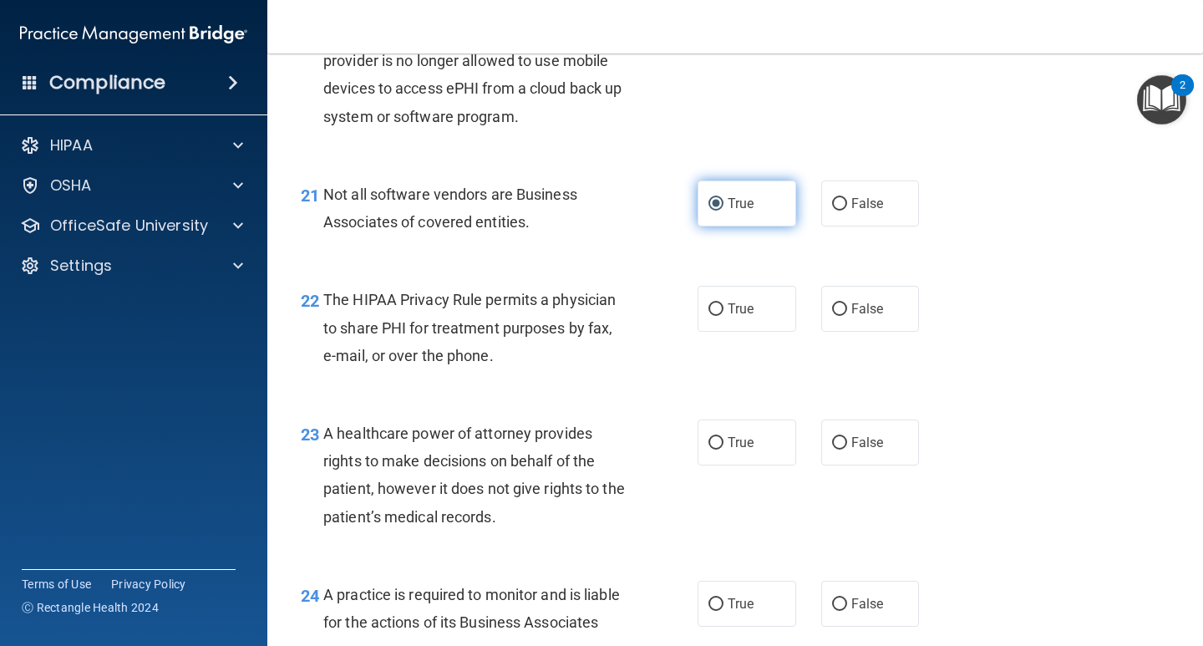
click at [747, 226] on label "True" at bounding box center [746, 203] width 99 height 46
click at [723, 210] on input "True" at bounding box center [715, 204] width 15 height 13
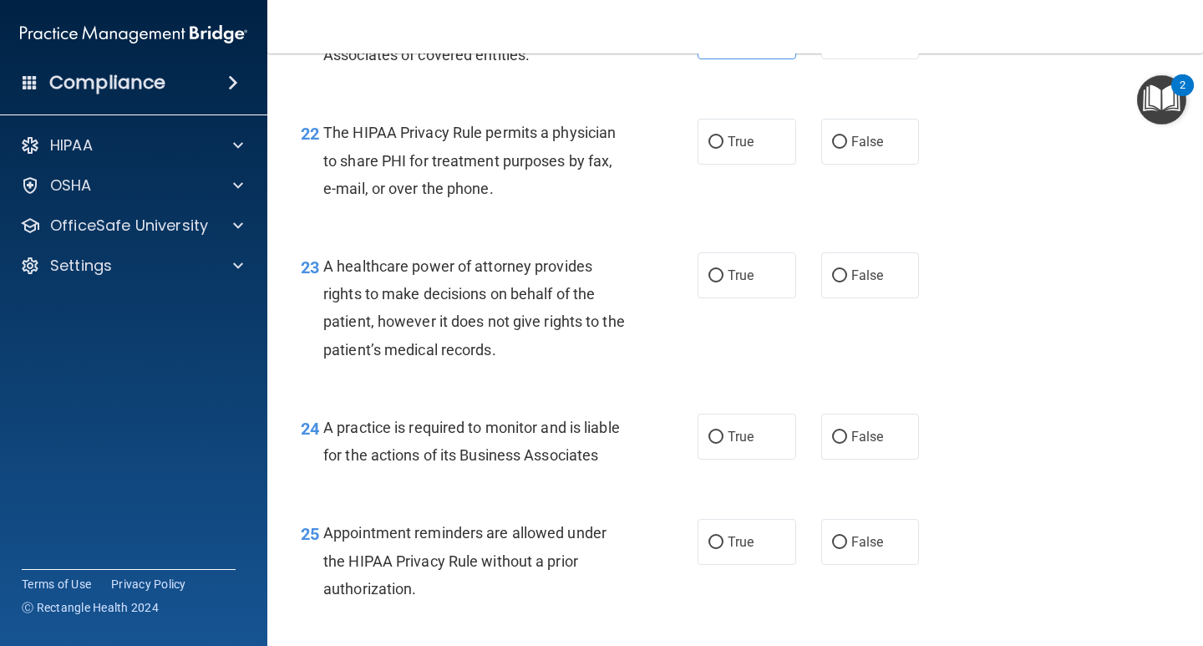
scroll to position [3424, 0]
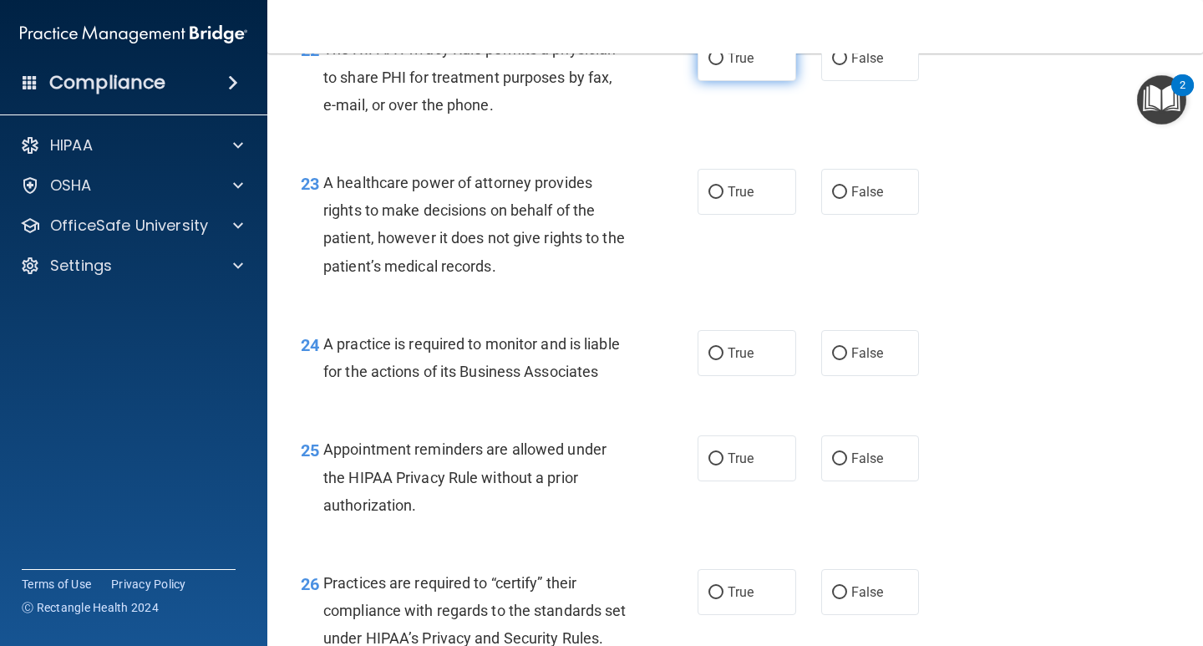
click at [713, 65] on input "True" at bounding box center [715, 59] width 15 height 13
radio input "true"
click at [727, 66] on span "True" at bounding box center [740, 58] width 26 height 16
click at [723, 65] on input "True" at bounding box center [715, 59] width 15 height 13
click at [872, 200] on span "False" at bounding box center [867, 192] width 33 height 16
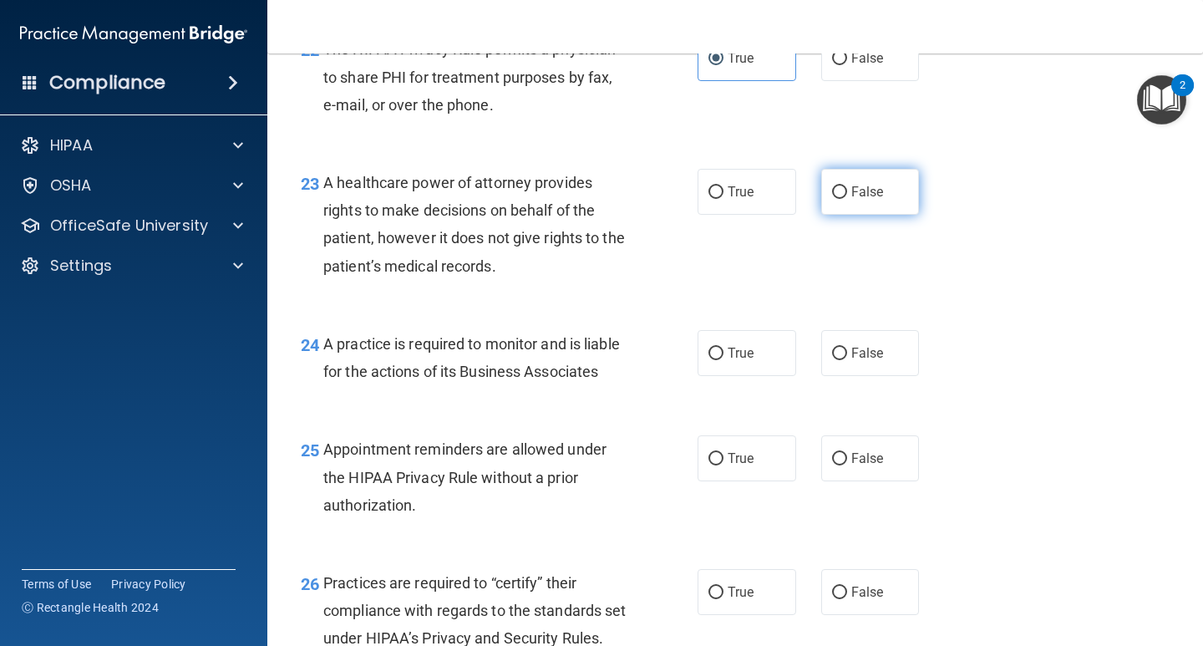
click at [847, 199] on input "False" at bounding box center [839, 192] width 15 height 13
radio input "true"
click at [847, 376] on label "False" at bounding box center [870, 353] width 99 height 46
click at [847, 360] on input "False" at bounding box center [839, 353] width 15 height 13
radio input "true"
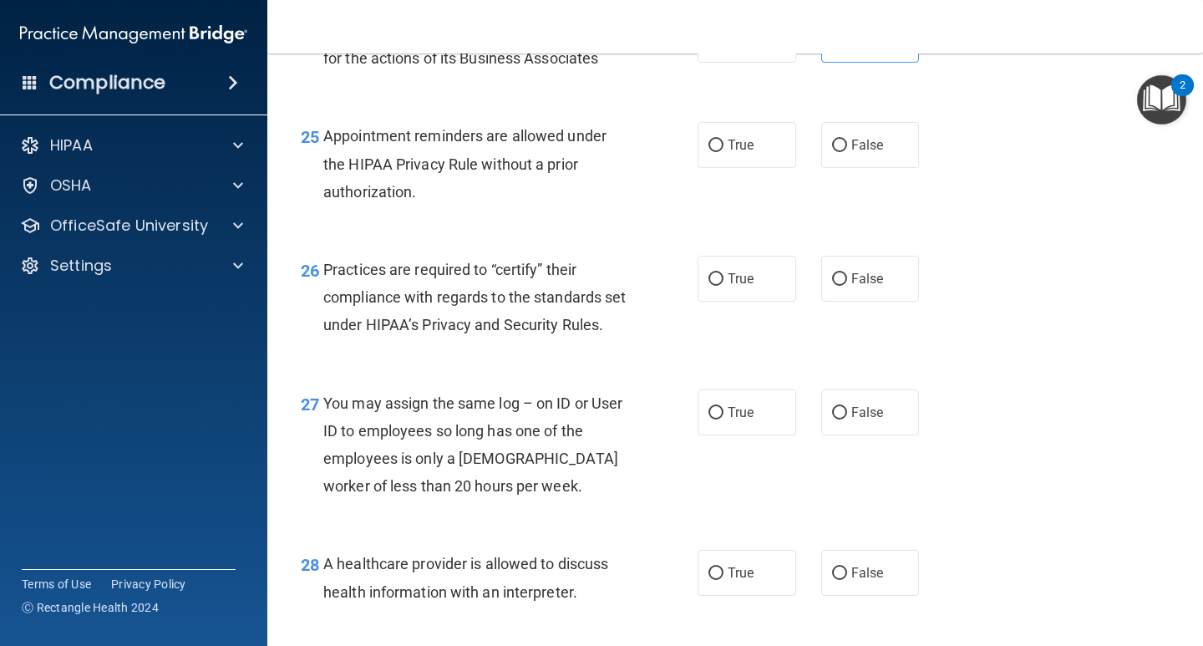
scroll to position [3758, 0]
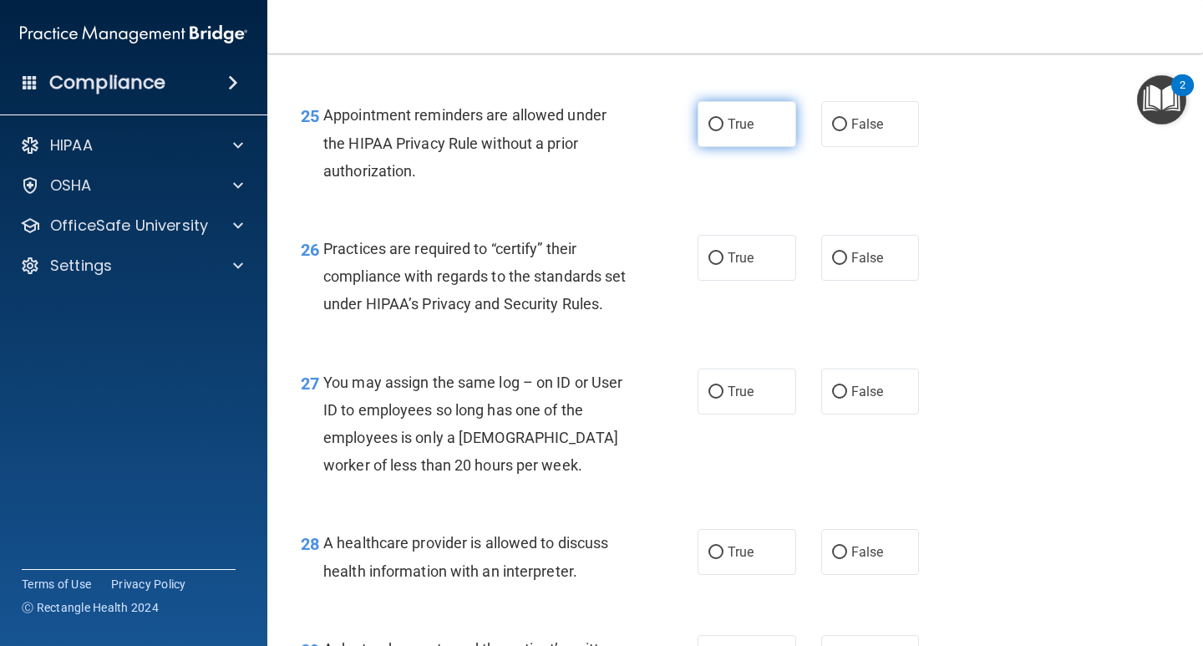
click at [729, 132] on span "True" at bounding box center [740, 124] width 26 height 16
click at [723, 131] on input "True" at bounding box center [715, 125] width 15 height 13
radio input "true"
click at [834, 281] on label "False" at bounding box center [870, 258] width 99 height 46
click at [834, 265] on input "False" at bounding box center [839, 258] width 15 height 13
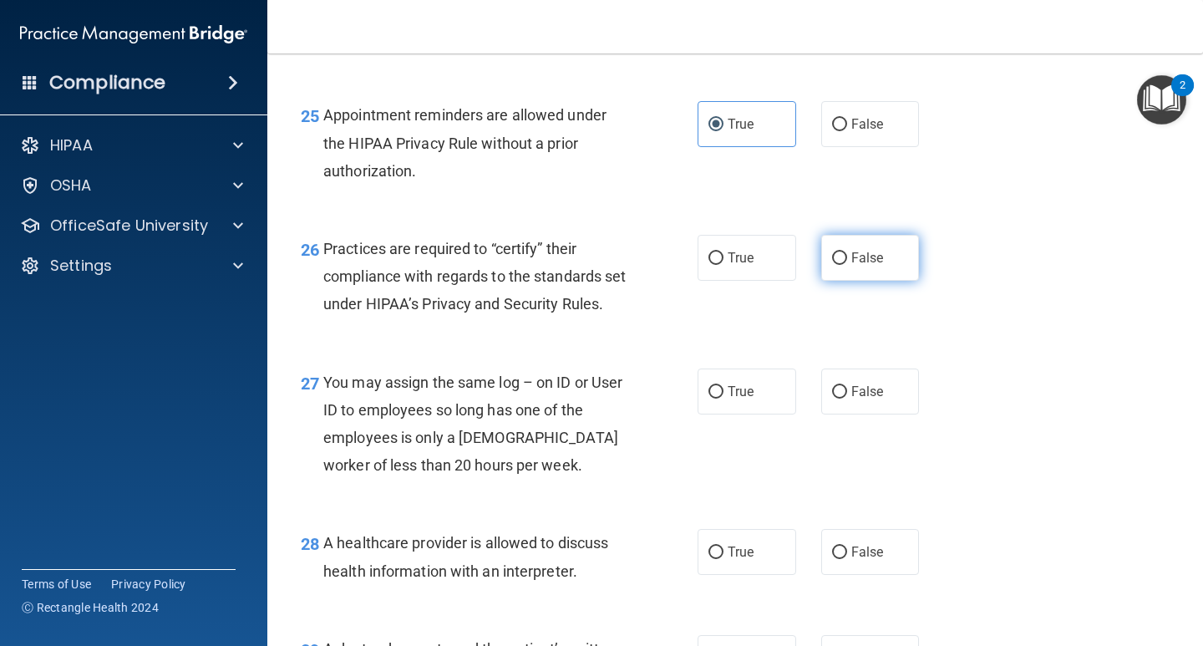
radio input "true"
click at [835, 398] on input "False" at bounding box center [839, 392] width 15 height 13
radio input "true"
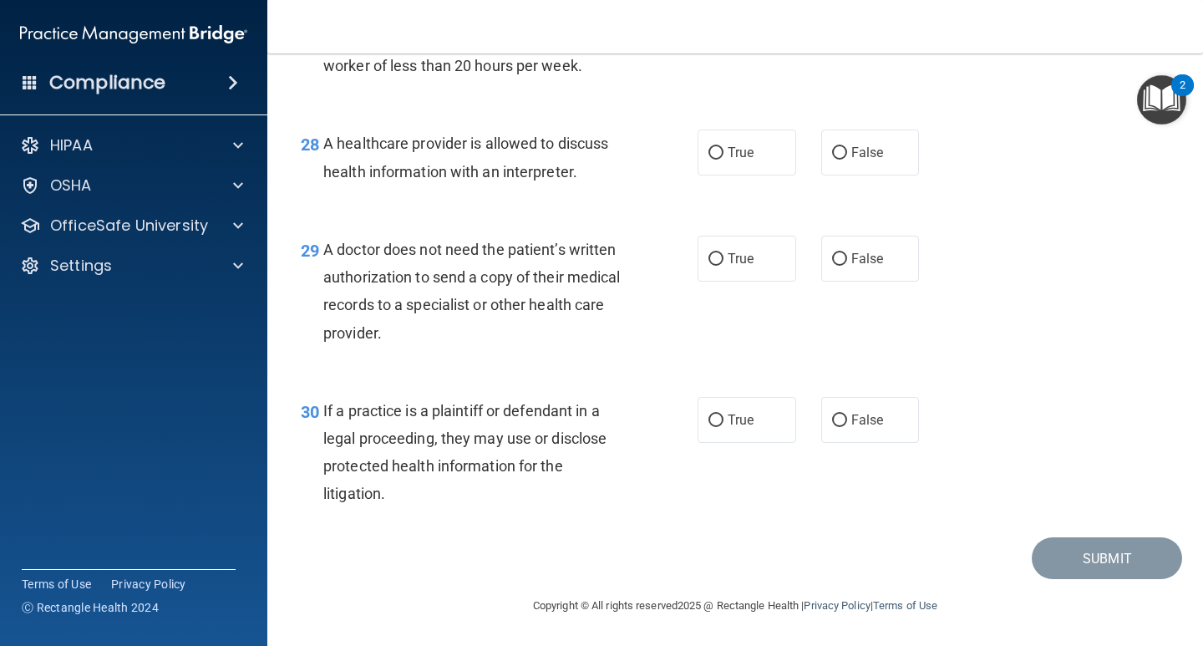
scroll to position [4241, 0]
click at [714, 148] on input "True" at bounding box center [715, 153] width 15 height 13
radio input "true"
click at [709, 253] on input "True" at bounding box center [715, 259] width 15 height 13
radio input "true"
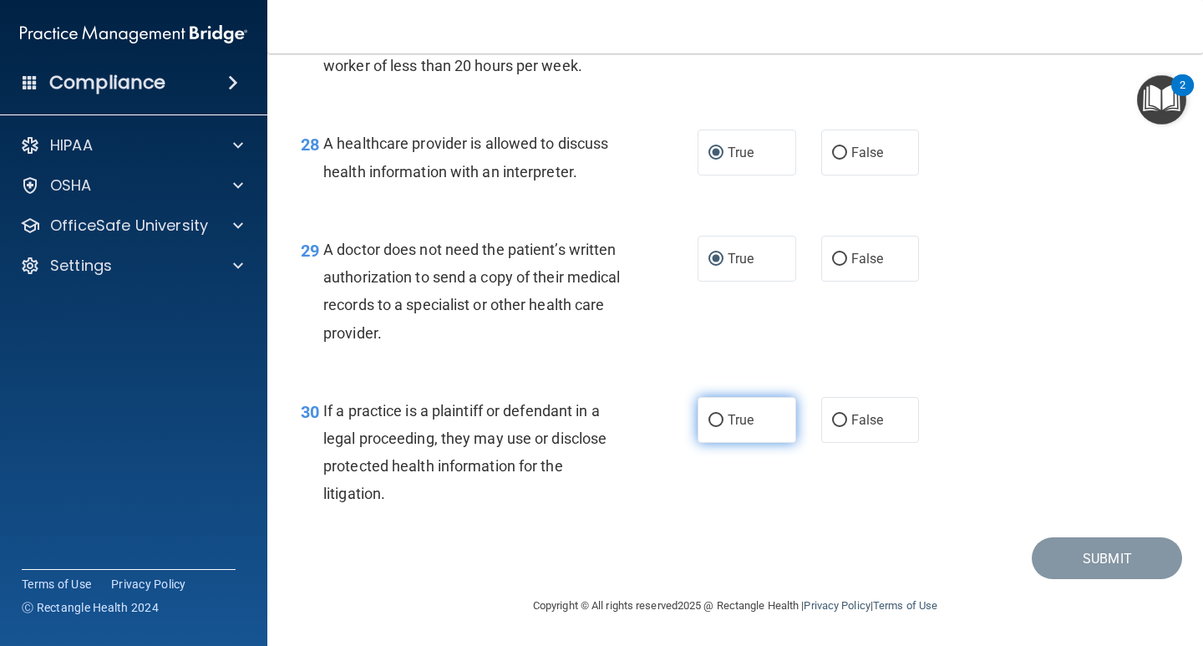
click at [712, 414] on input "True" at bounding box center [715, 420] width 15 height 13
radio input "true"
click at [762, 152] on label "True" at bounding box center [746, 152] width 99 height 46
click at [723, 152] on input "True" at bounding box center [715, 153] width 15 height 13
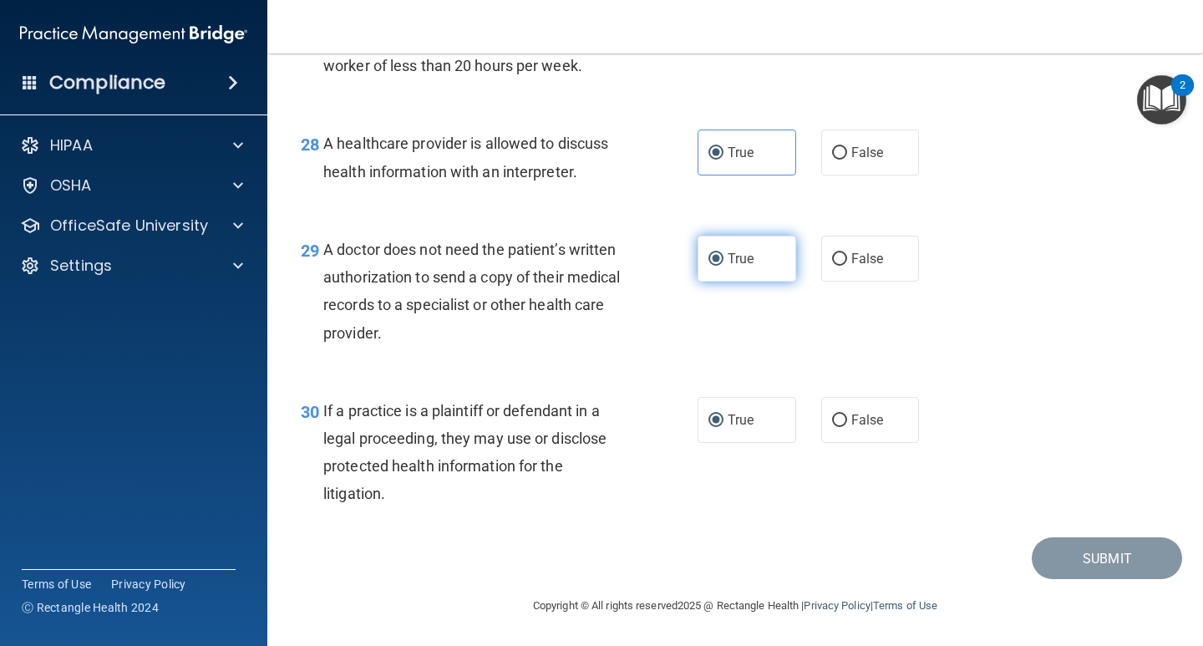
click at [761, 252] on label "True" at bounding box center [746, 259] width 99 height 46
click at [723, 253] on input "True" at bounding box center [715, 259] width 15 height 13
click at [759, 419] on label "True" at bounding box center [746, 420] width 99 height 46
click at [723, 419] on input "True" at bounding box center [715, 420] width 15 height 13
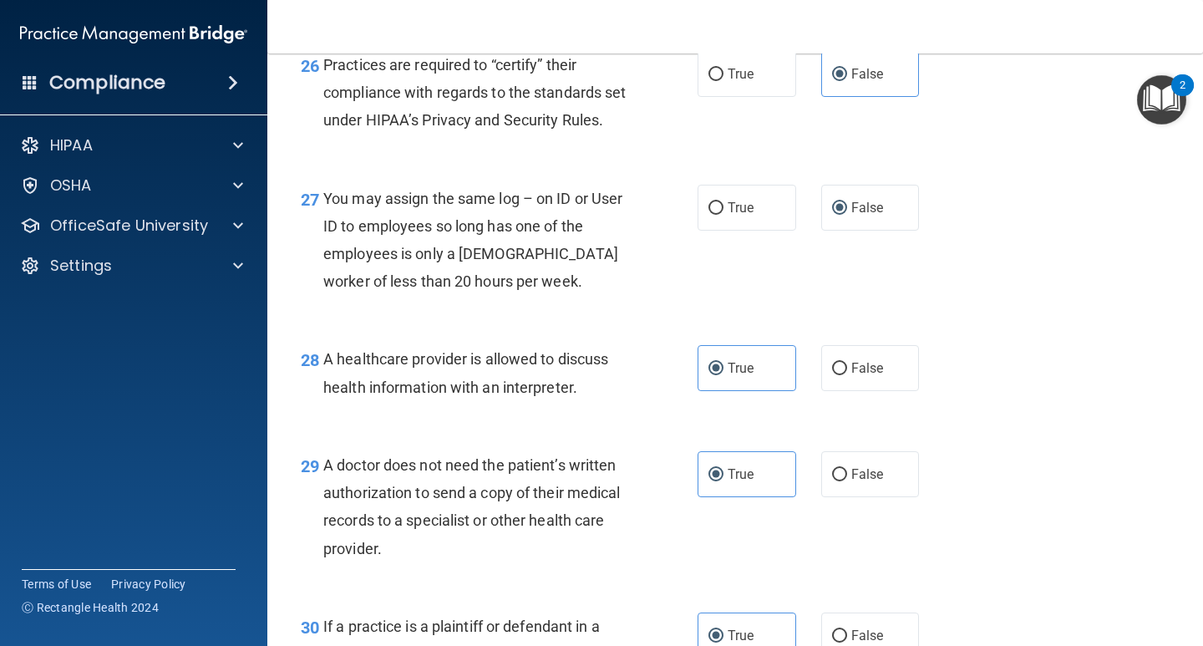
scroll to position [3907, 0]
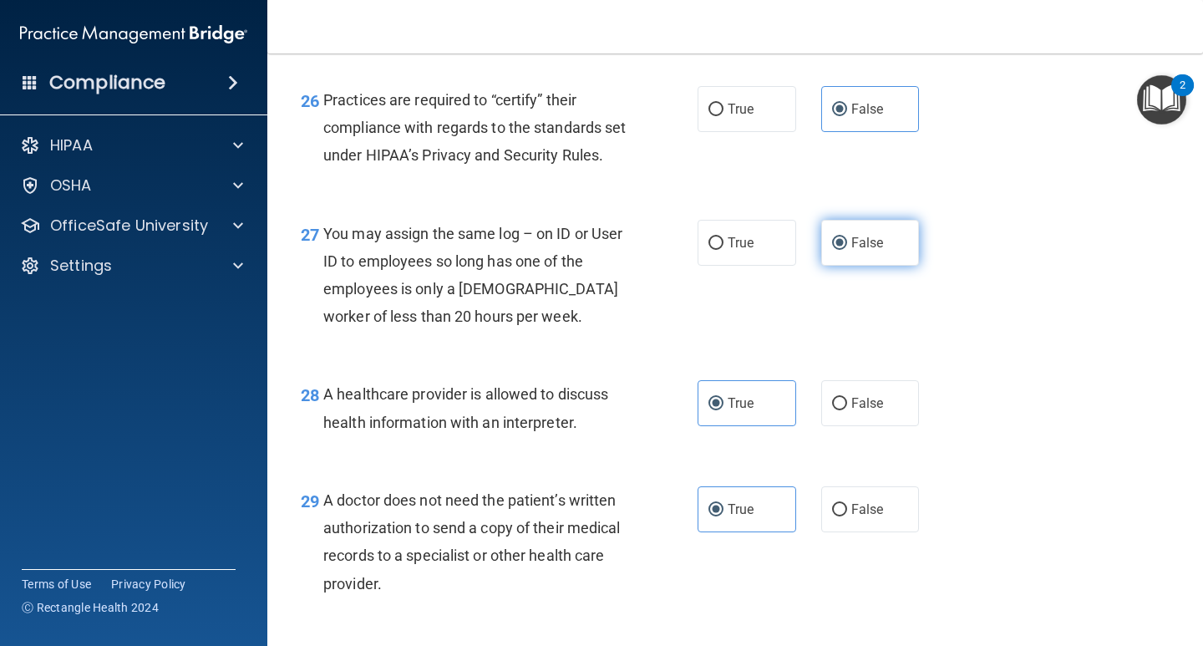
click at [872, 251] on span "False" at bounding box center [867, 243] width 33 height 16
click at [847, 250] on input "False" at bounding box center [839, 243] width 15 height 13
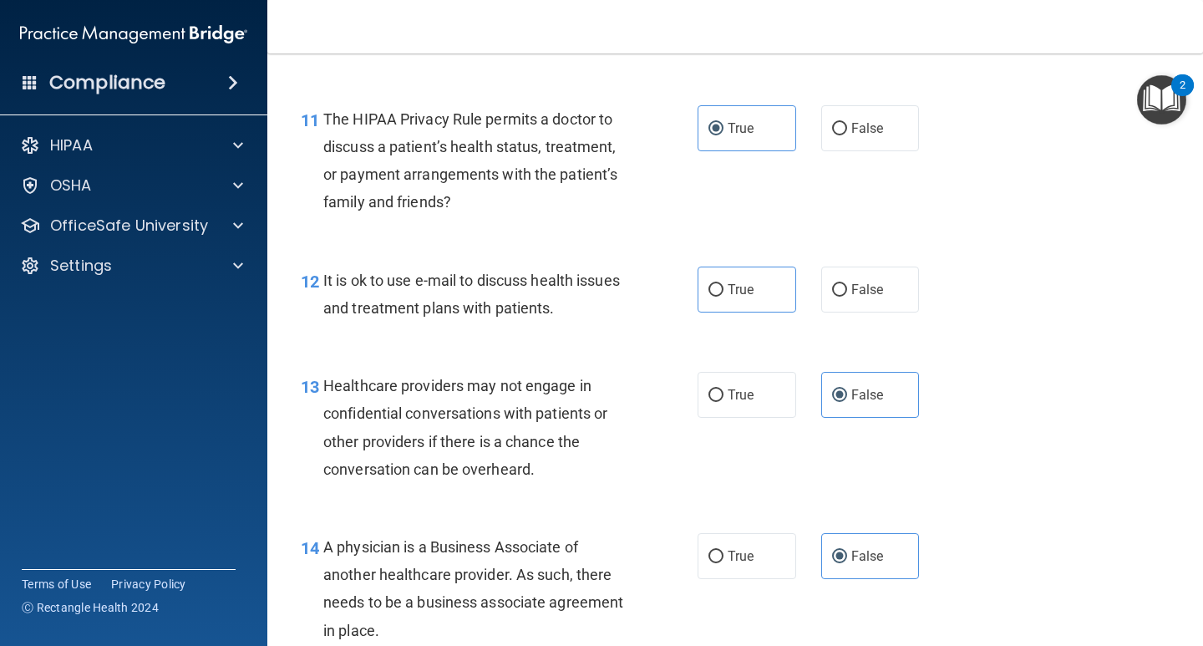
scroll to position [1819, 0]
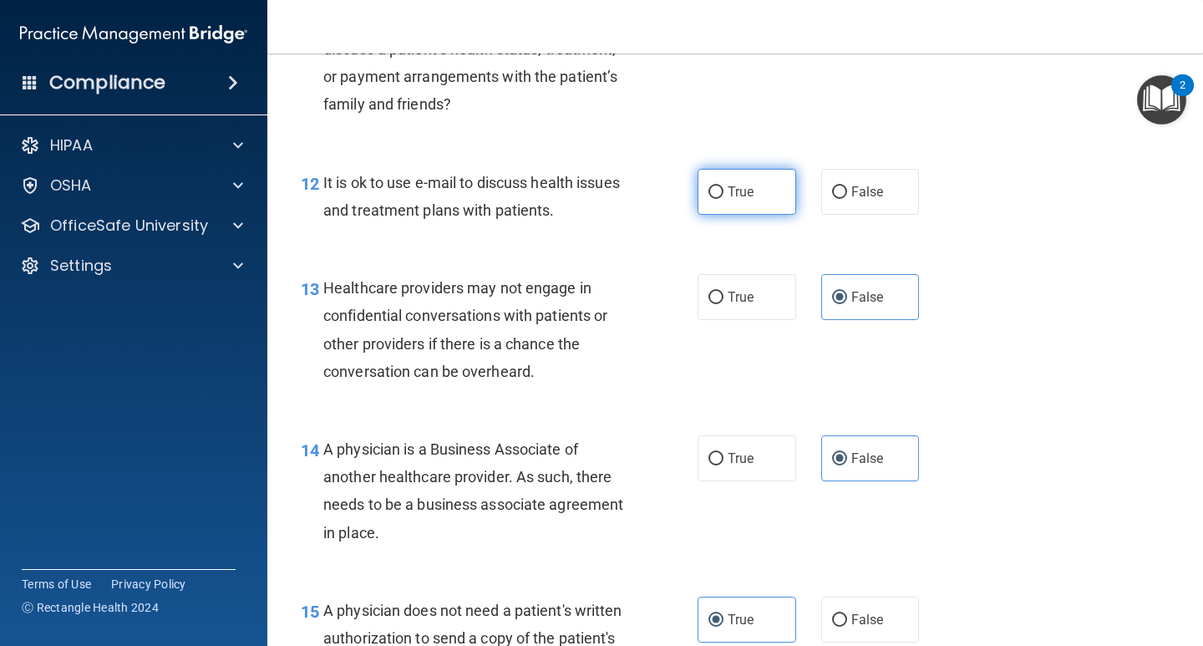
click at [709, 190] on input "True" at bounding box center [715, 192] width 15 height 13
radio input "true"
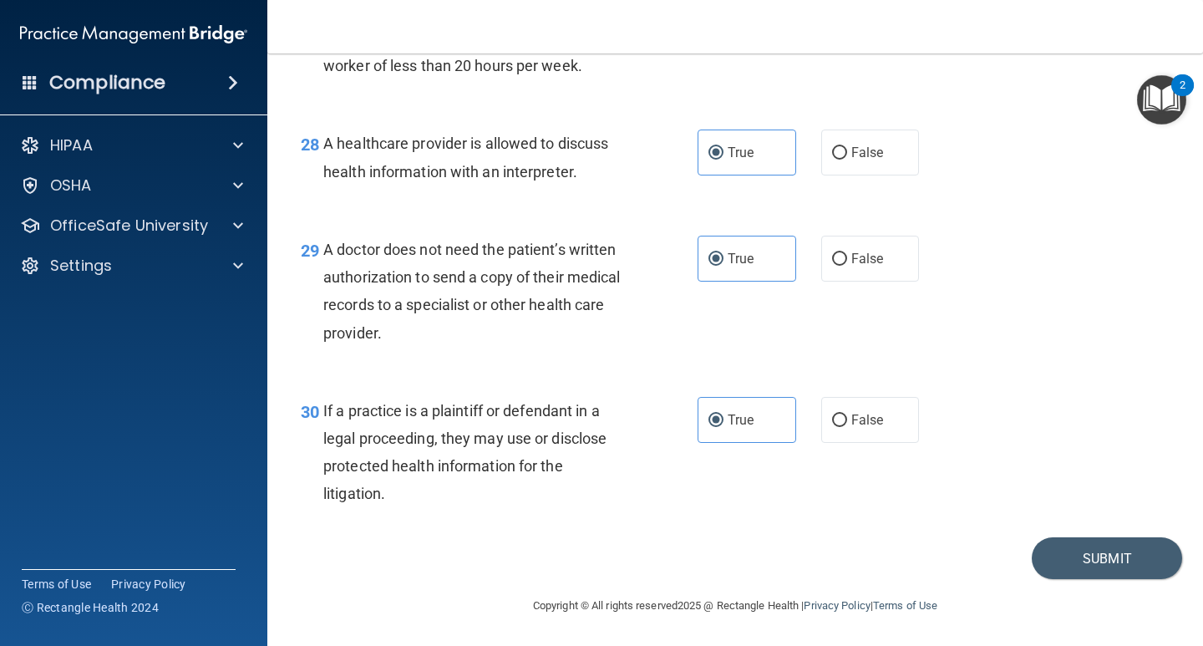
scroll to position [4241, 0]
click at [1073, 560] on button "Submit" at bounding box center [1106, 558] width 150 height 43
click at [1083, 554] on button "Submit" at bounding box center [1106, 558] width 150 height 43
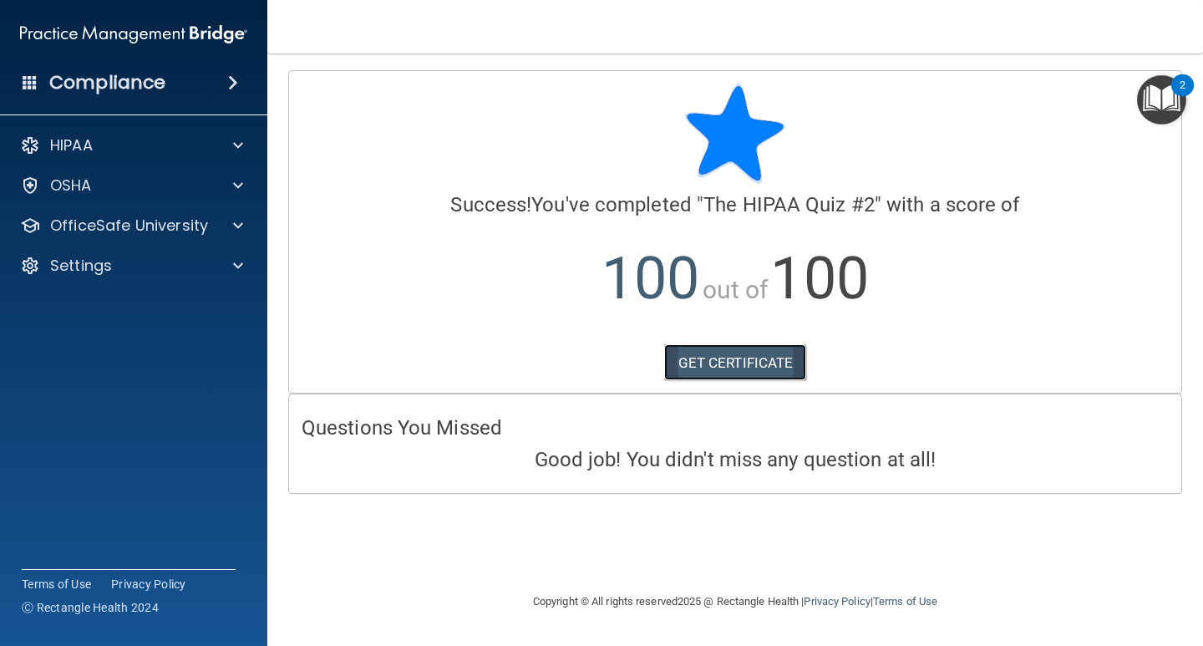
click at [750, 362] on link "GET CERTIFICATE" at bounding box center [735, 362] width 143 height 37
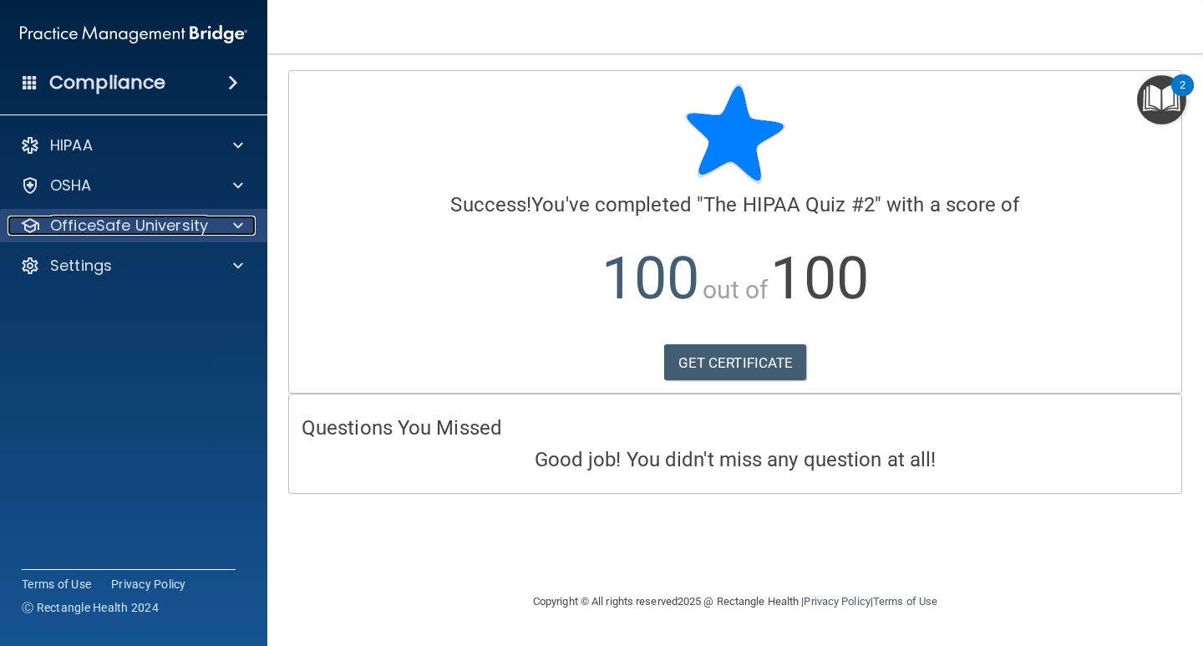
click at [165, 218] on p "OfficeSafe University" at bounding box center [129, 225] width 158 height 20
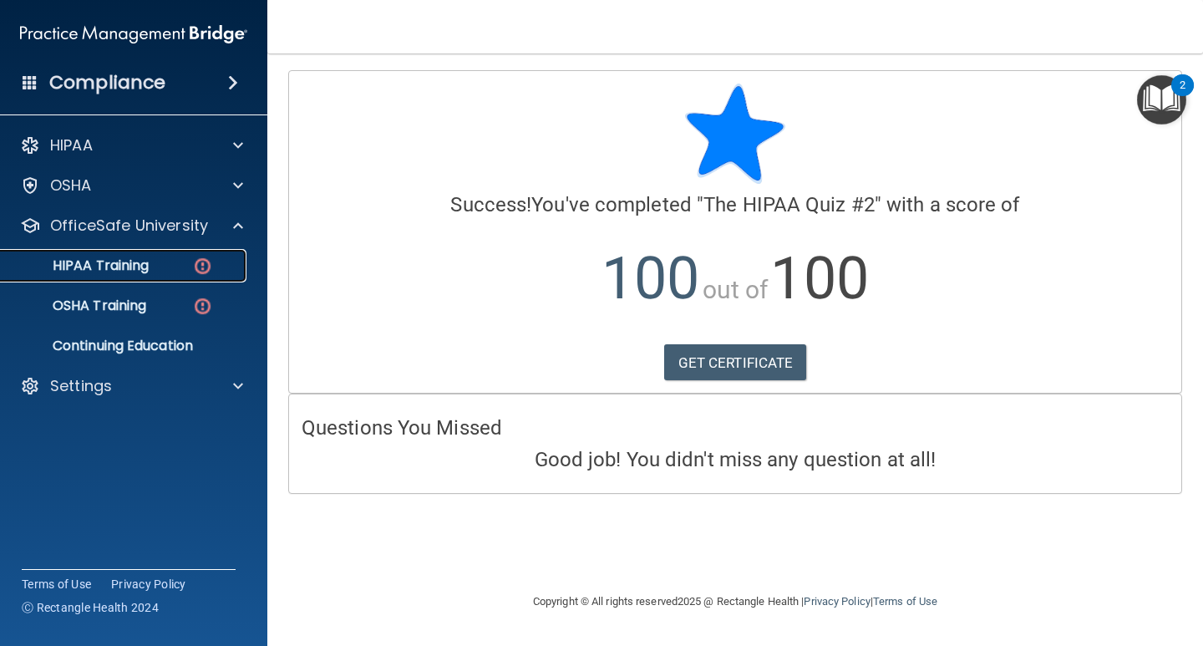
click at [204, 266] on img at bounding box center [202, 266] width 21 height 21
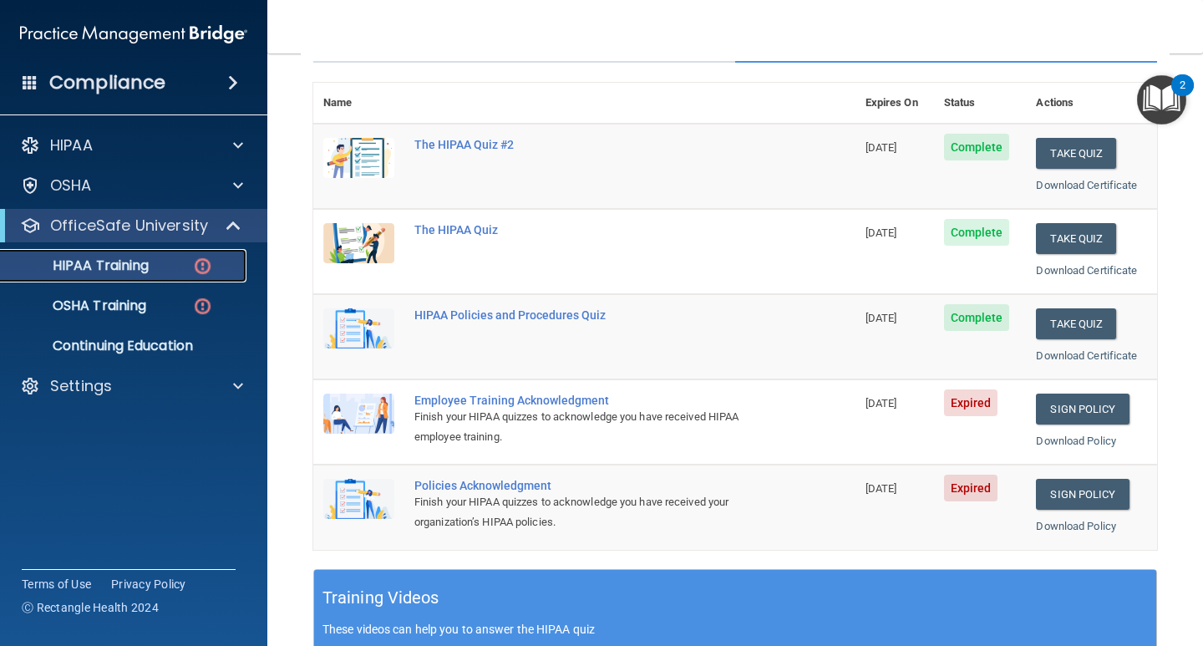
scroll to position [167, 0]
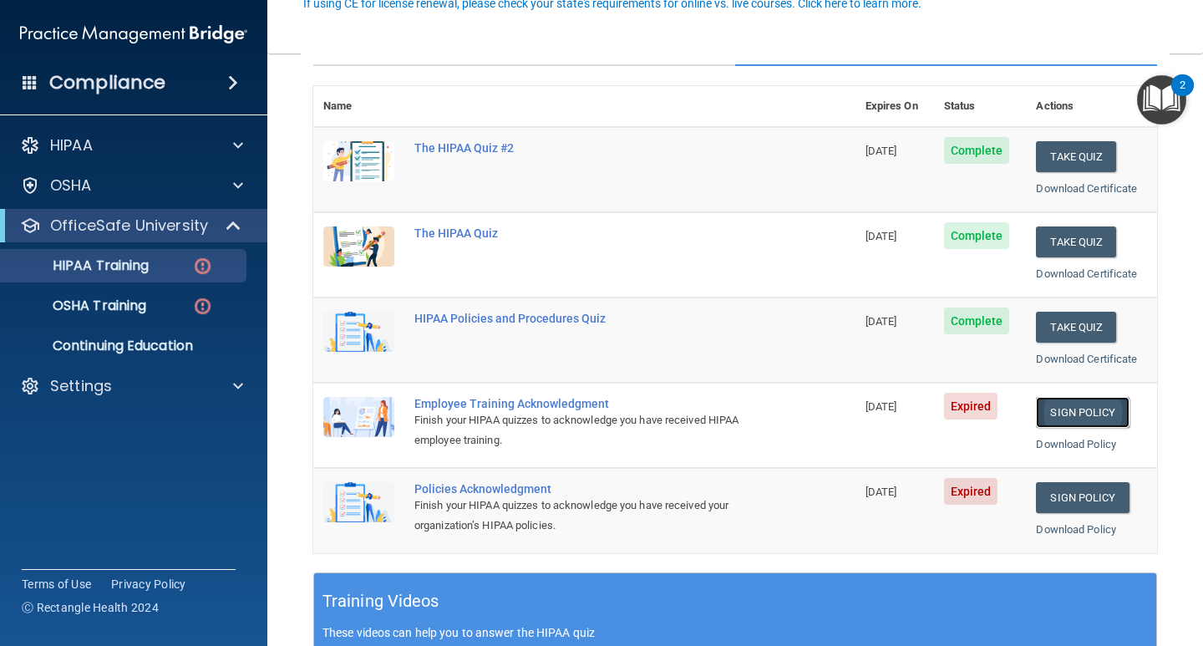
click at [1066, 411] on link "Sign Policy" at bounding box center [1082, 412] width 93 height 31
click at [1095, 500] on link "Sign Policy" at bounding box center [1082, 497] width 93 height 31
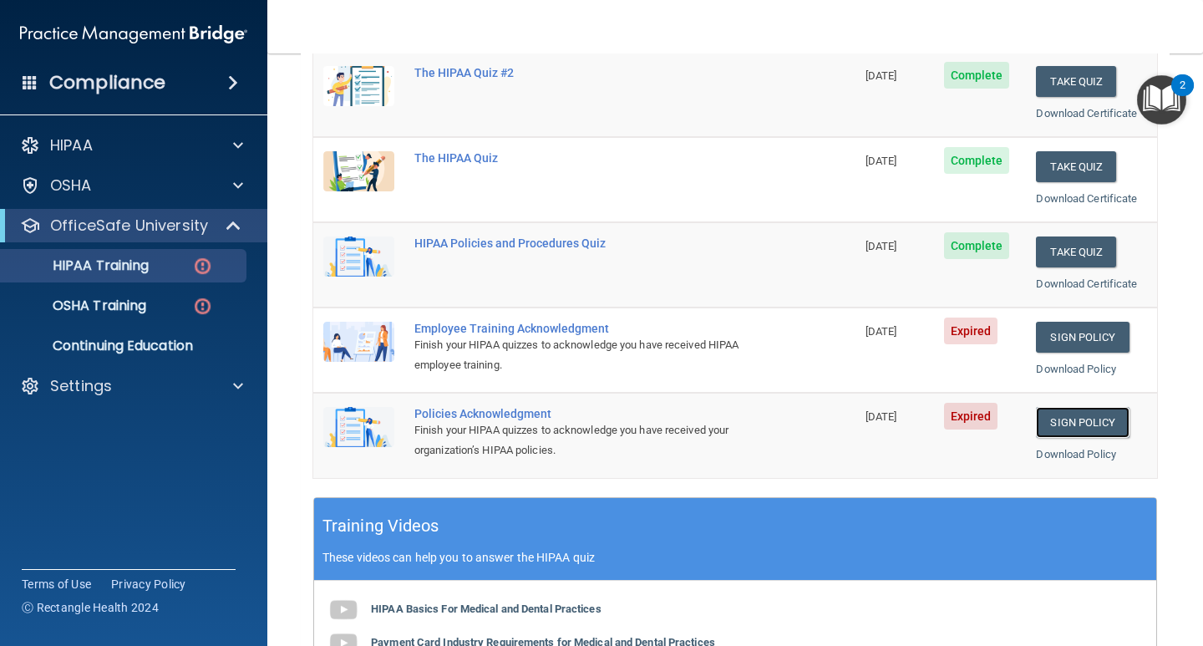
scroll to position [195, 0]
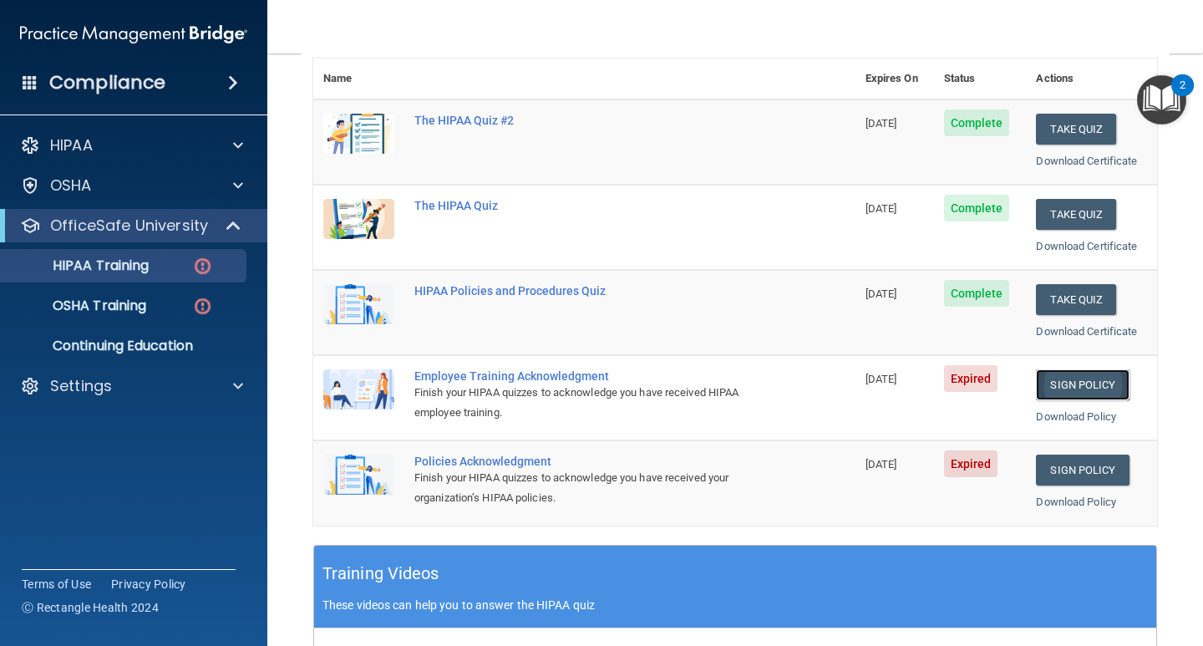
click at [1075, 384] on link "Sign Policy" at bounding box center [1082, 384] width 93 height 31
click at [1066, 472] on link "Sign Policy" at bounding box center [1082, 469] width 93 height 31
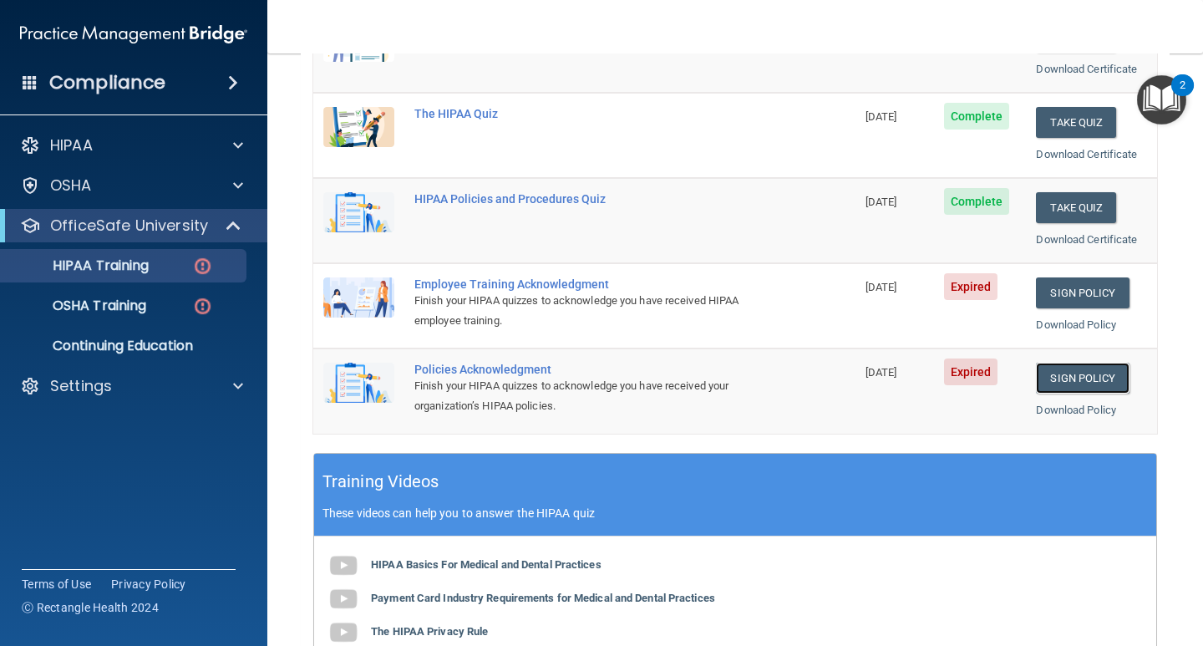
scroll to position [529, 0]
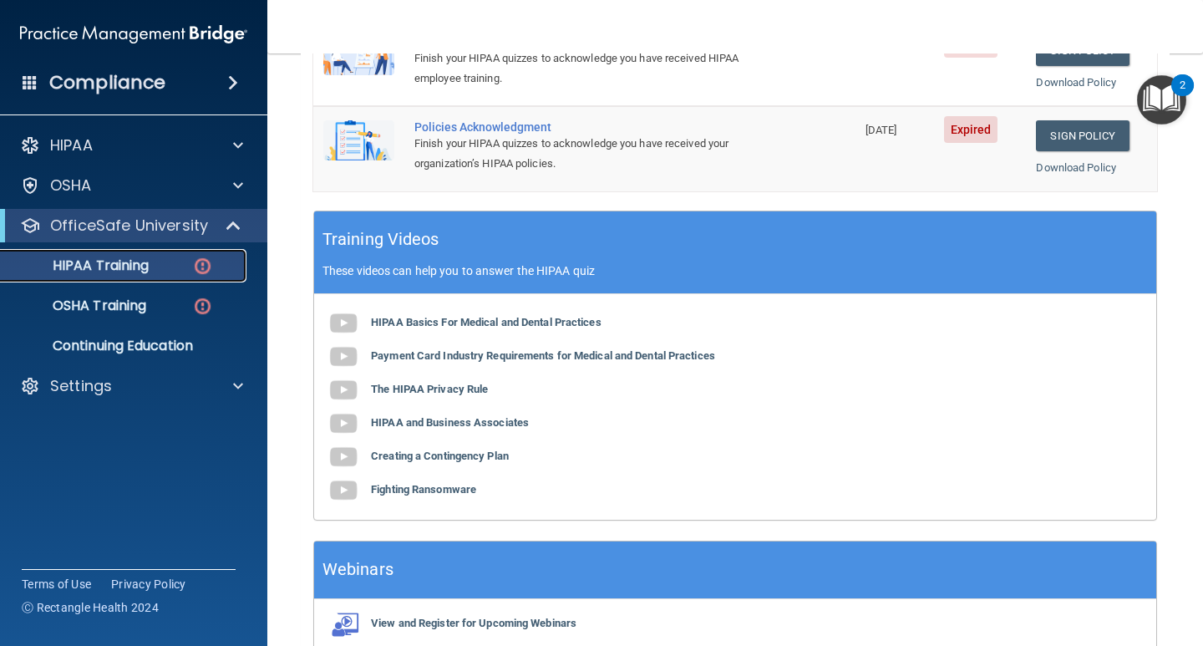
click at [214, 257] on div "HIPAA Training" at bounding box center [125, 265] width 228 height 17
click at [165, 306] on div "OSHA Training" at bounding box center [125, 305] width 228 height 17
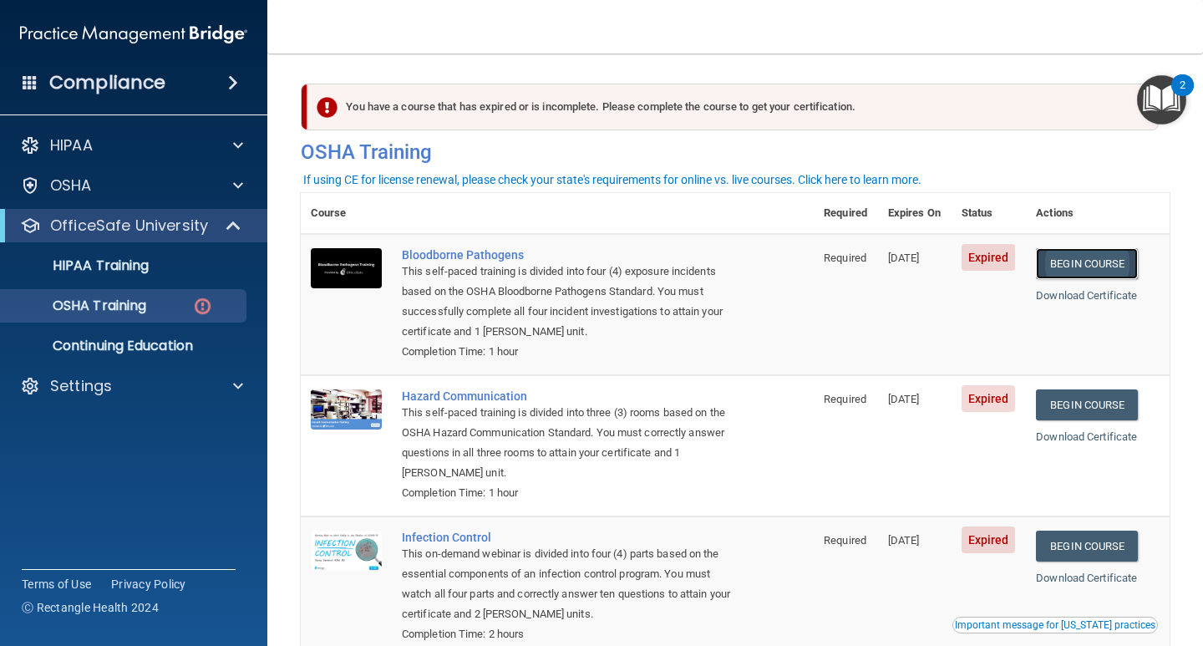
click at [1098, 267] on link "Begin Course" at bounding box center [1087, 263] width 102 height 31
click at [1092, 268] on link "Begin Course" at bounding box center [1087, 263] width 102 height 31
click at [1084, 258] on link "Begin Course" at bounding box center [1087, 263] width 102 height 31
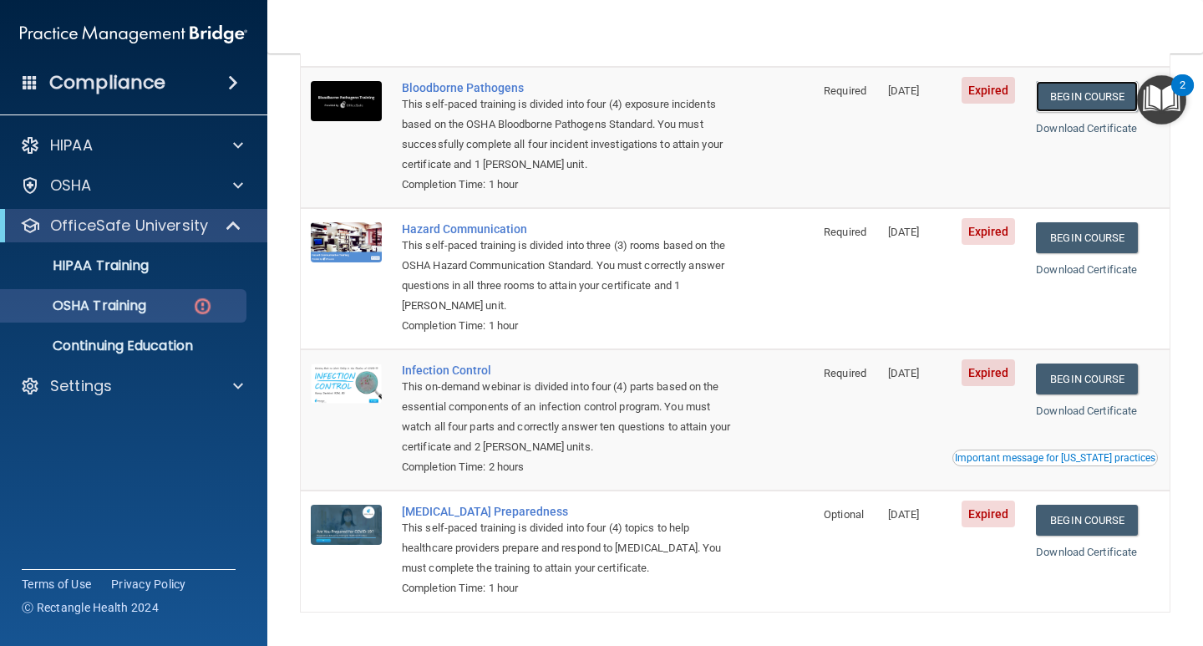
scroll to position [223, 0]
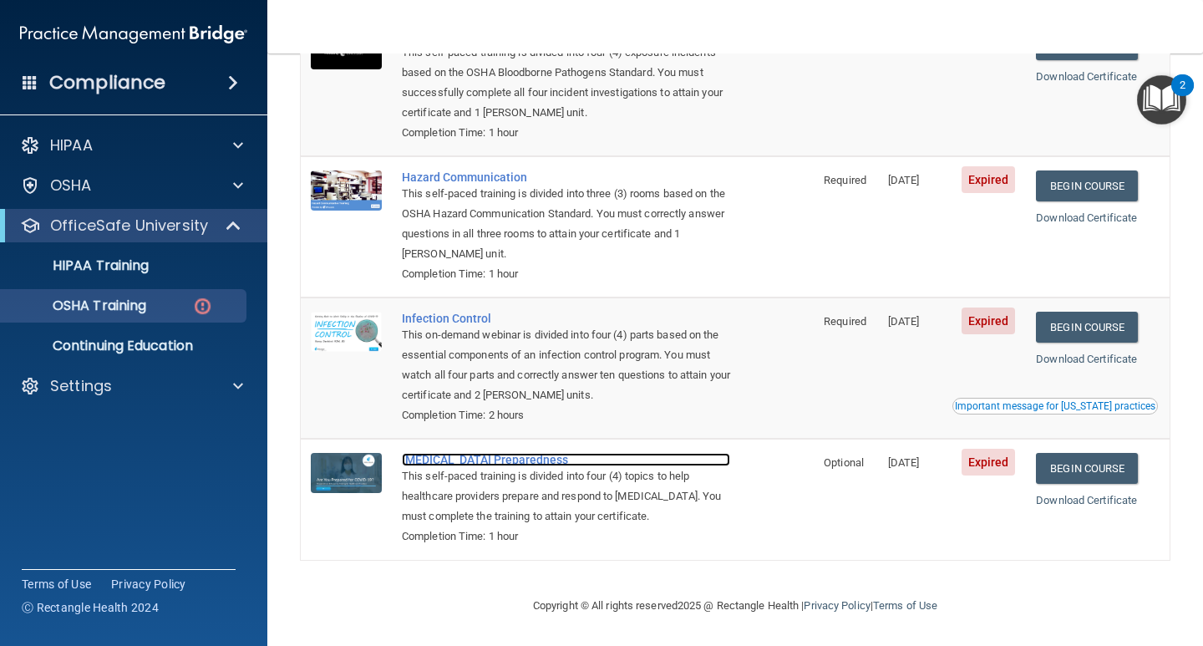
click at [484, 461] on div "[MEDICAL_DATA] Preparedness" at bounding box center [566, 459] width 328 height 13
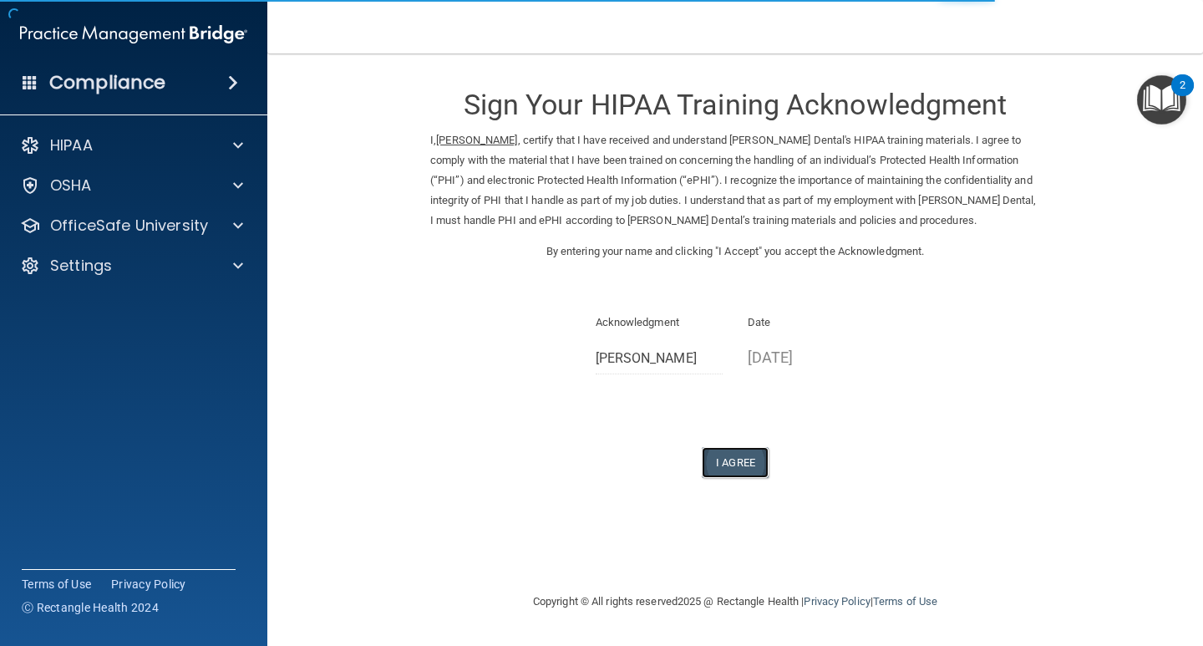
click at [745, 463] on button "I Agree" at bounding box center [735, 462] width 67 height 31
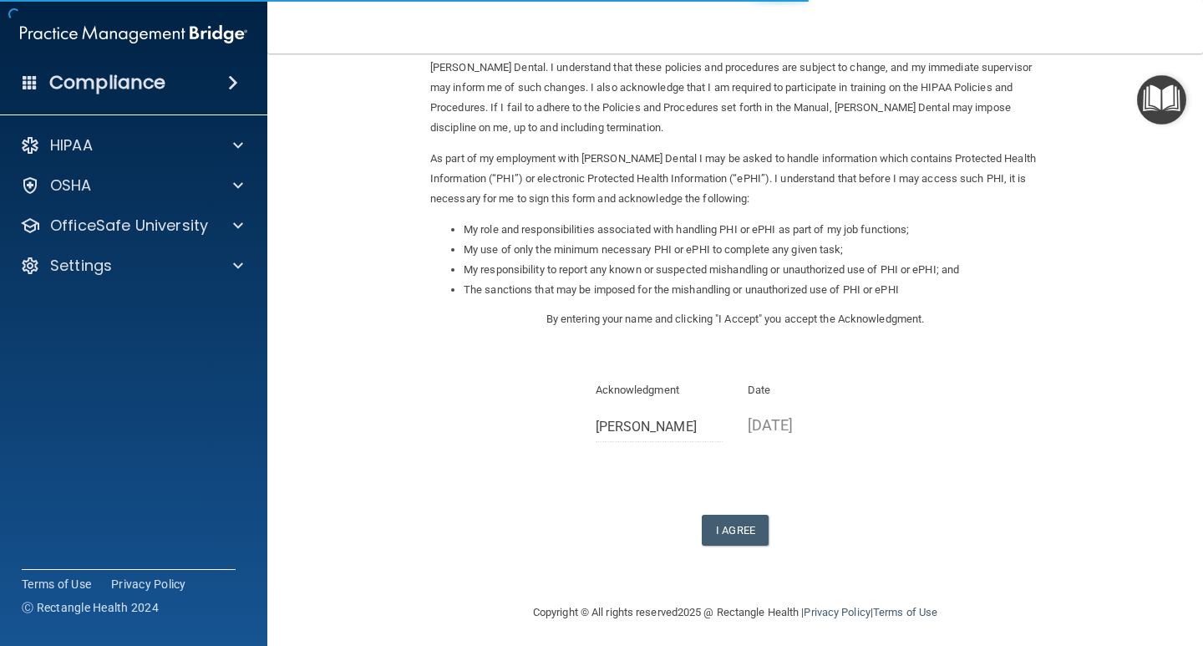
scroll to position [119, 0]
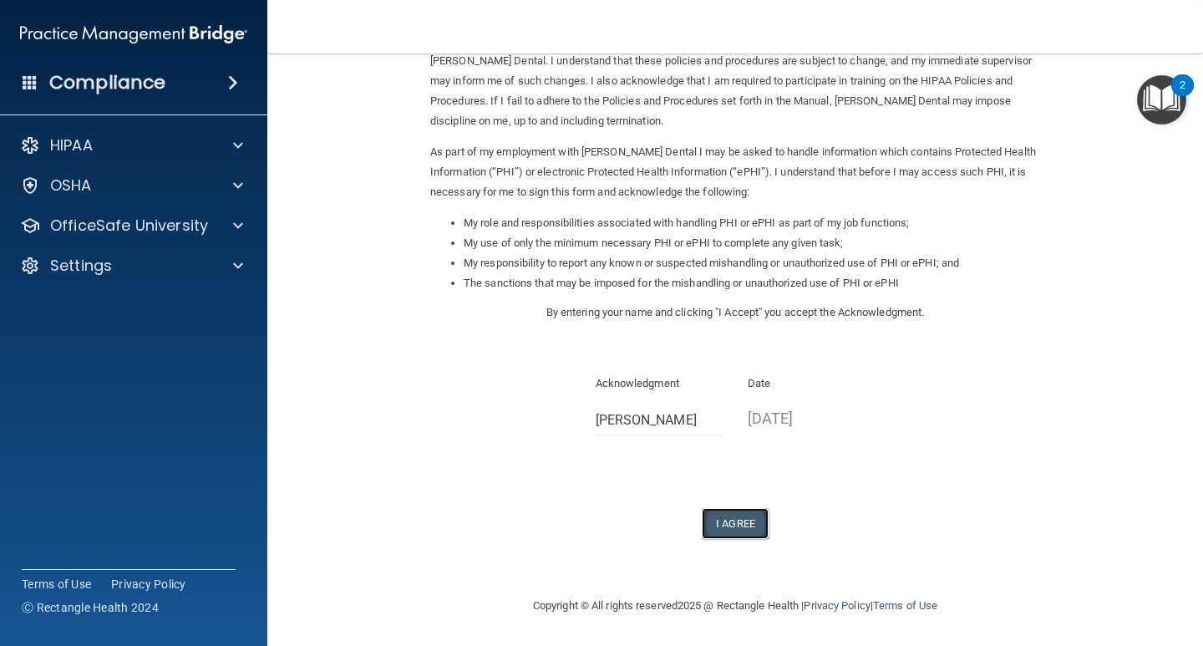
click at [739, 518] on button "I Agree" at bounding box center [735, 523] width 67 height 31
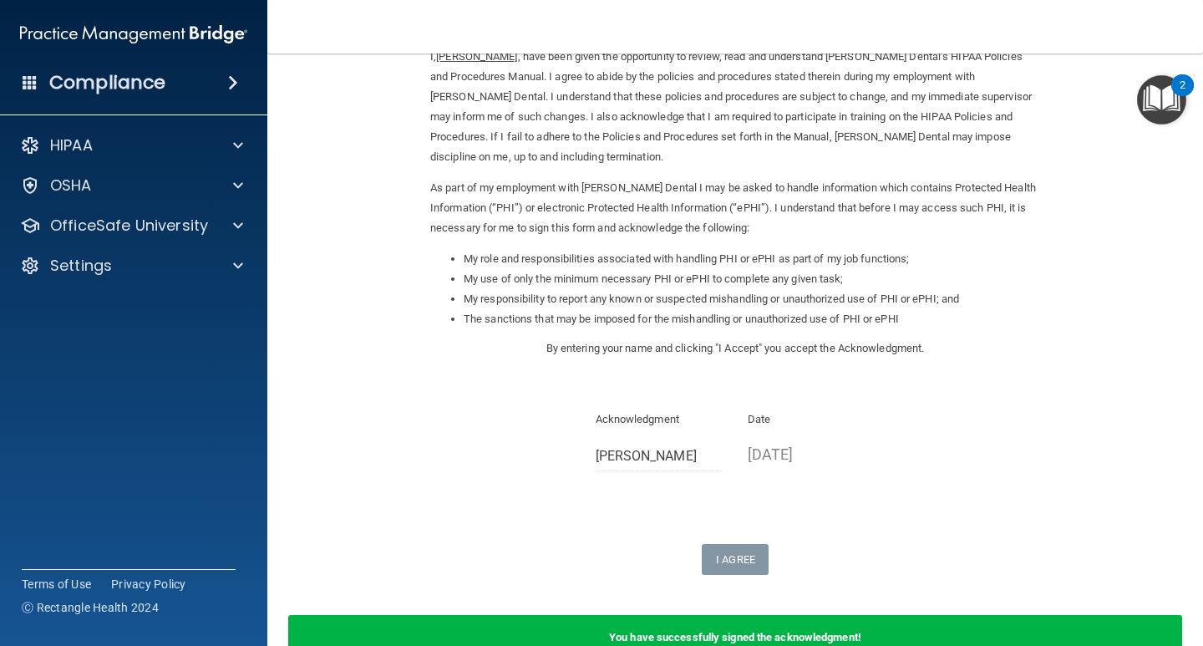
scroll to position [185, 0]
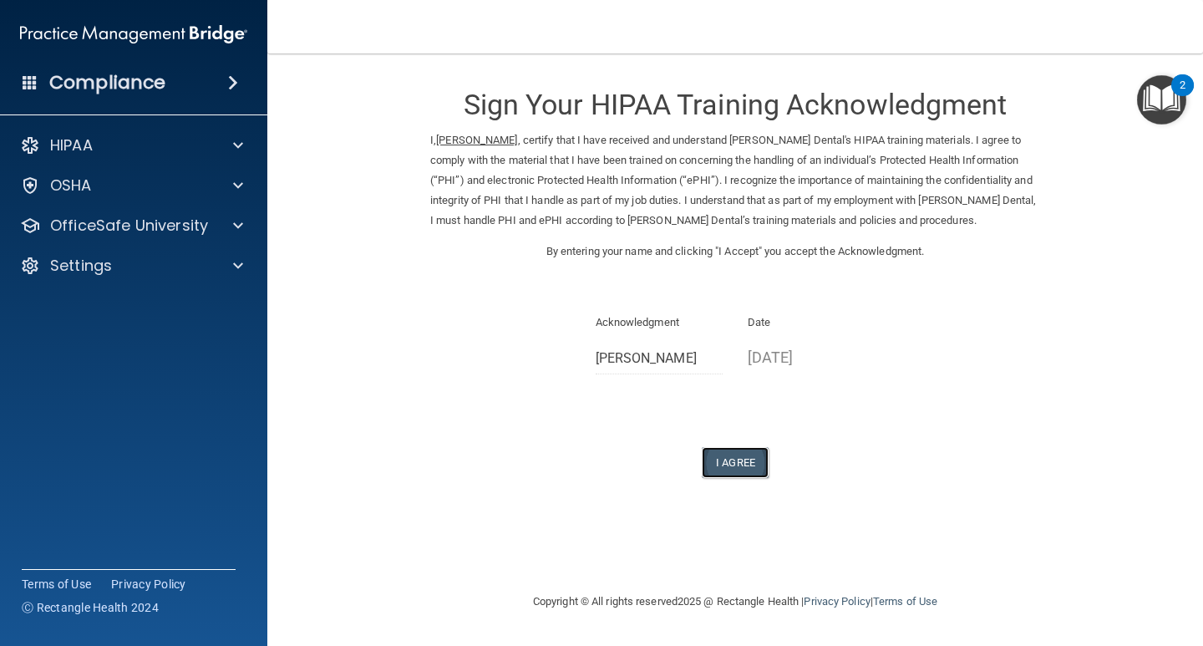
click at [737, 458] on button "I Agree" at bounding box center [735, 462] width 67 height 31
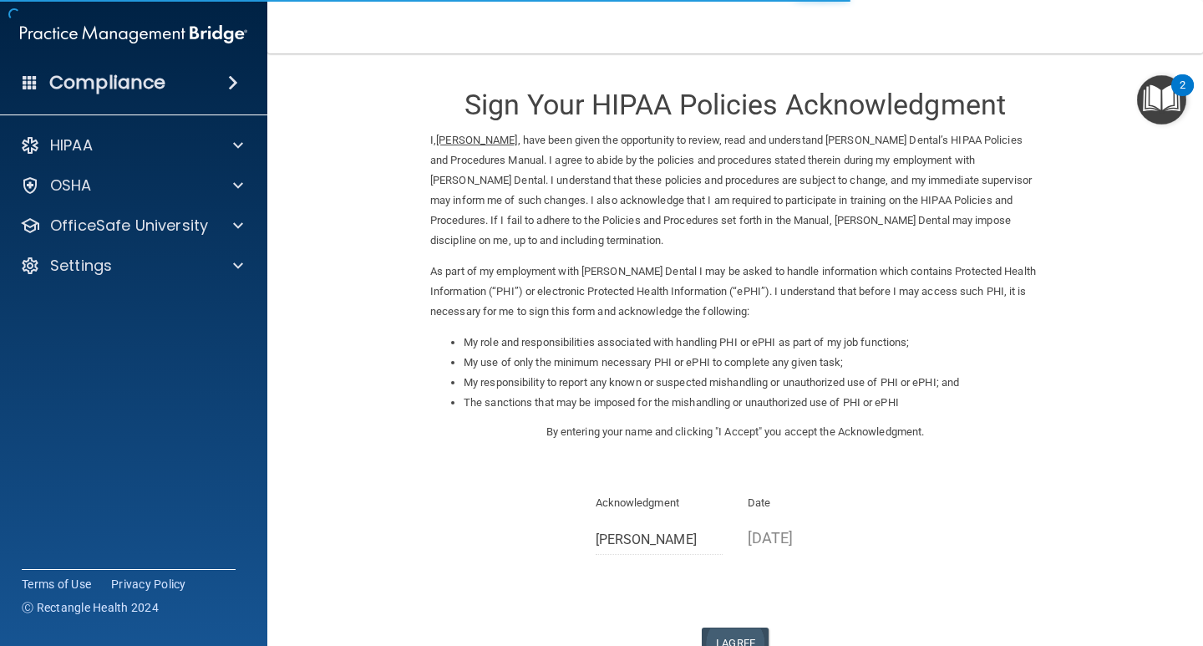
scroll to position [119, 0]
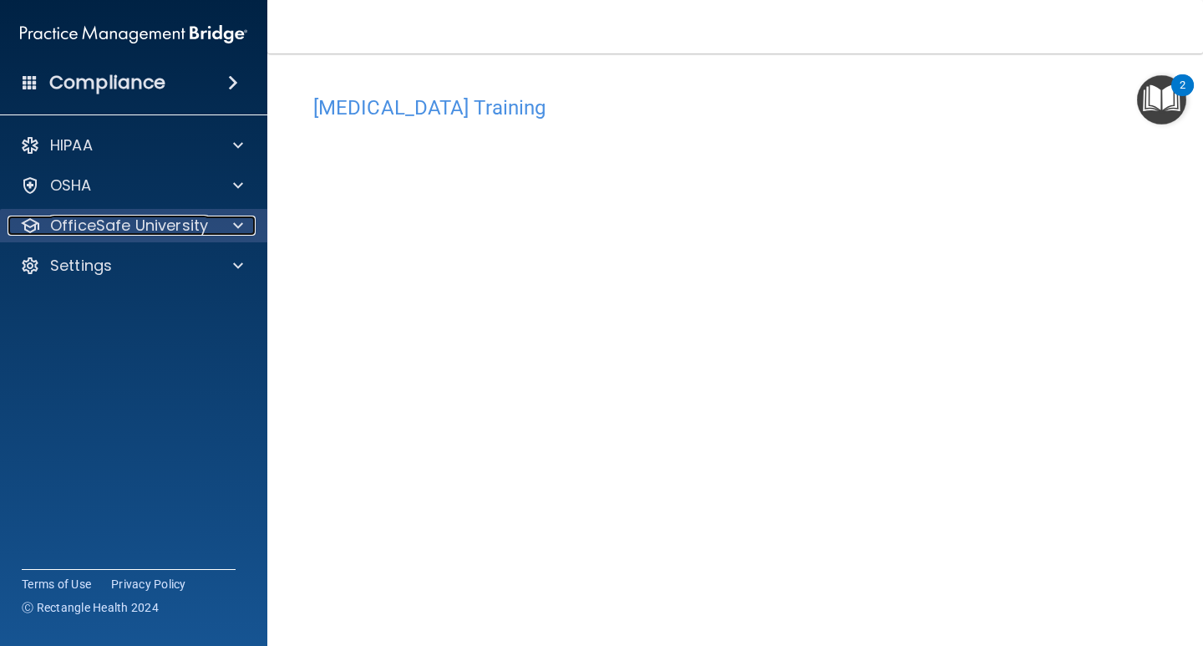
click at [233, 225] on span at bounding box center [238, 225] width 10 height 20
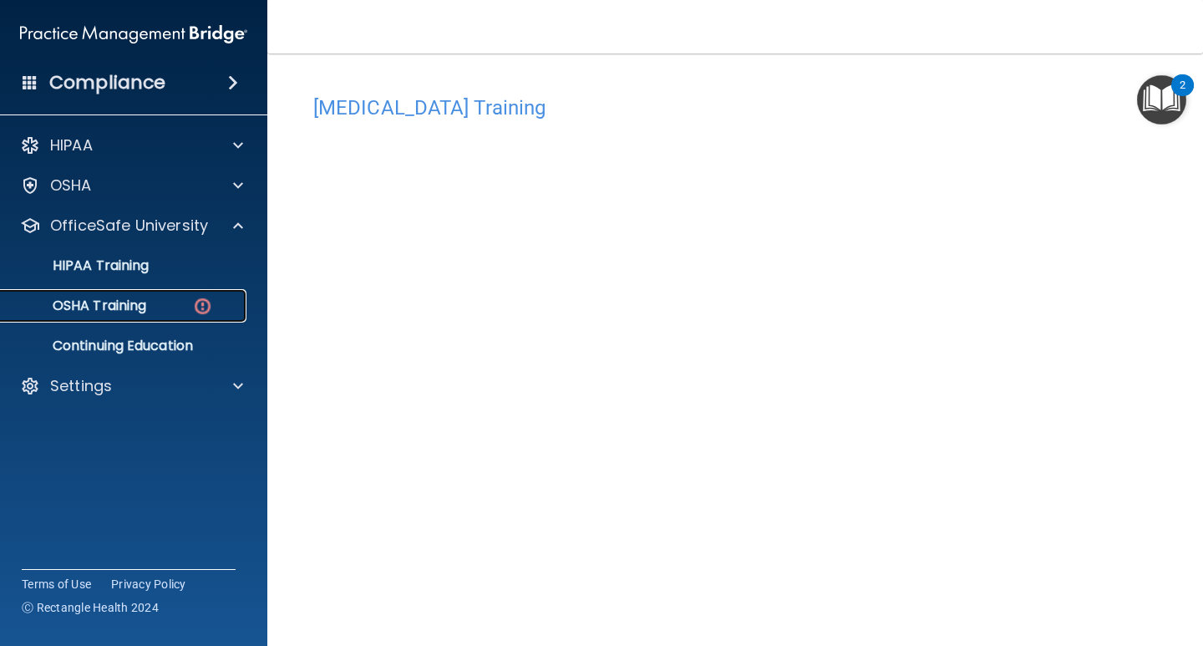
click at [168, 310] on div "OSHA Training" at bounding box center [125, 305] width 228 height 17
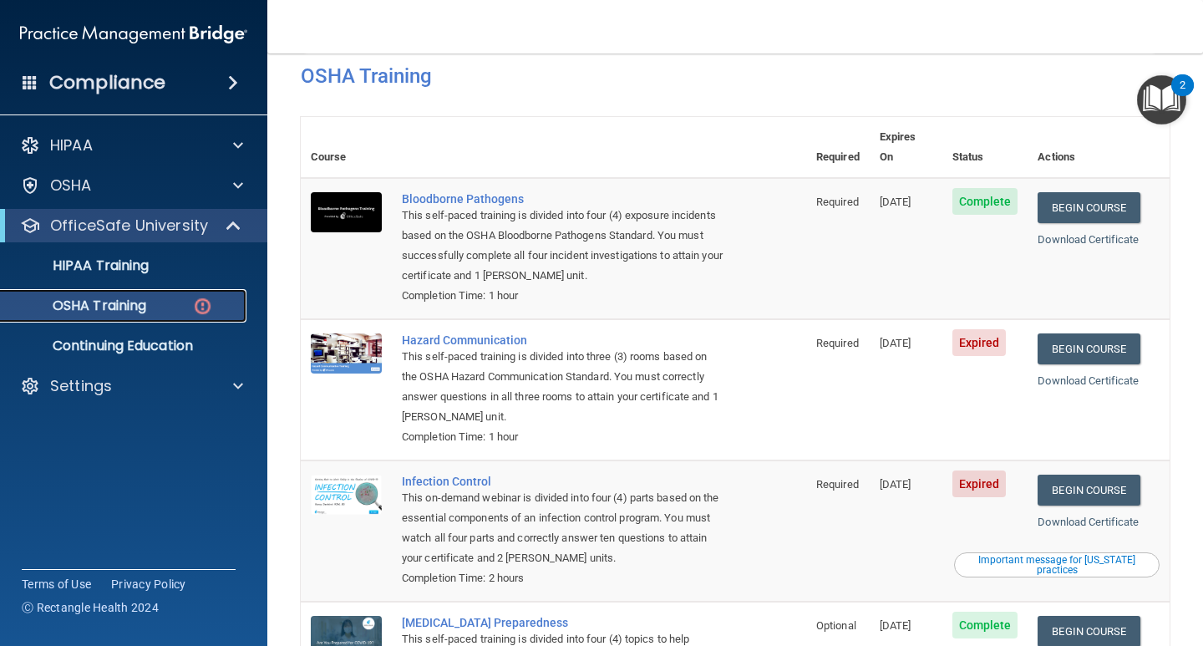
scroll to position [56, 0]
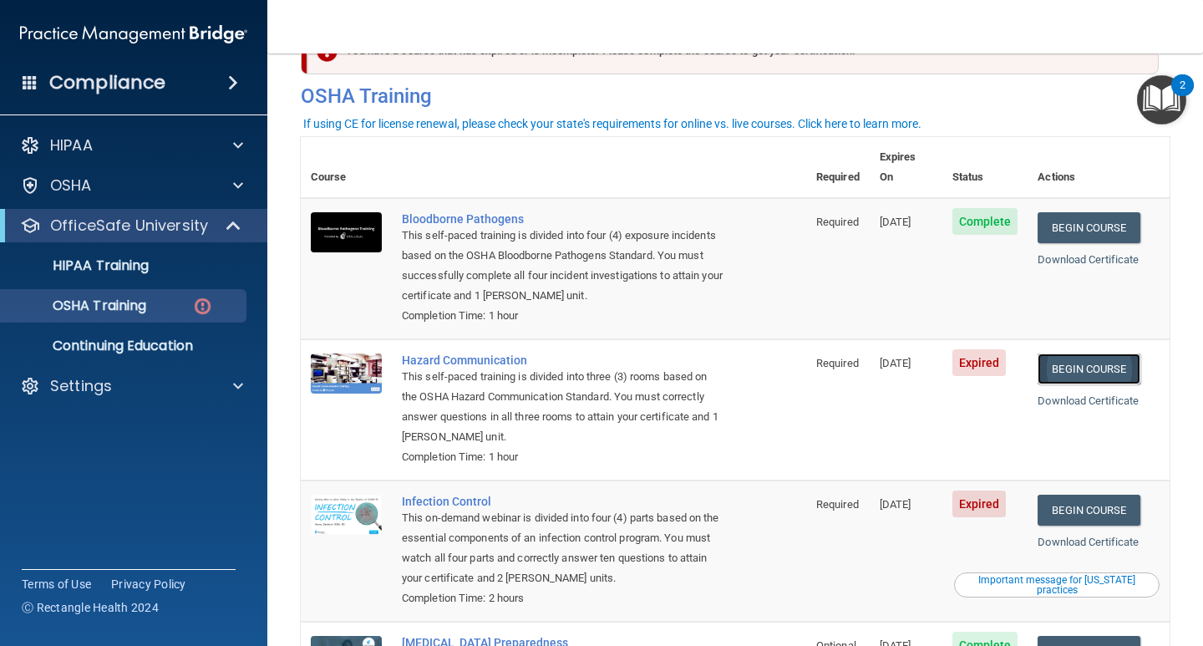
click at [1087, 353] on link "Begin Course" at bounding box center [1088, 368] width 102 height 31
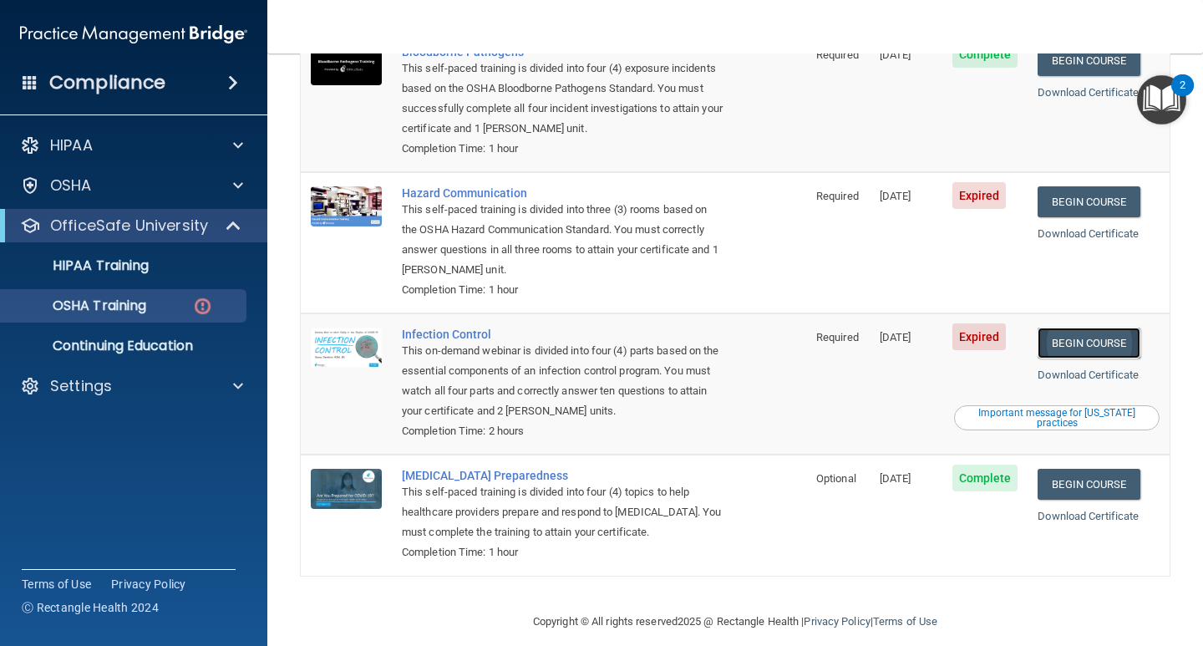
click at [1096, 327] on link "Begin Course" at bounding box center [1088, 342] width 102 height 31
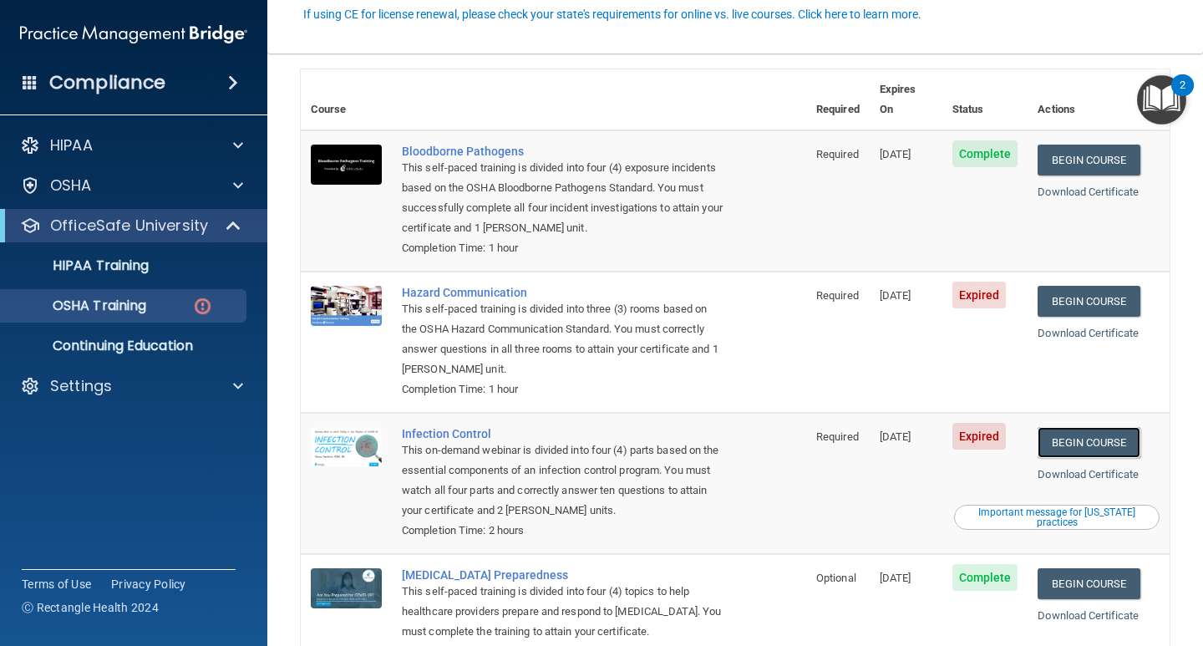
scroll to position [167, 0]
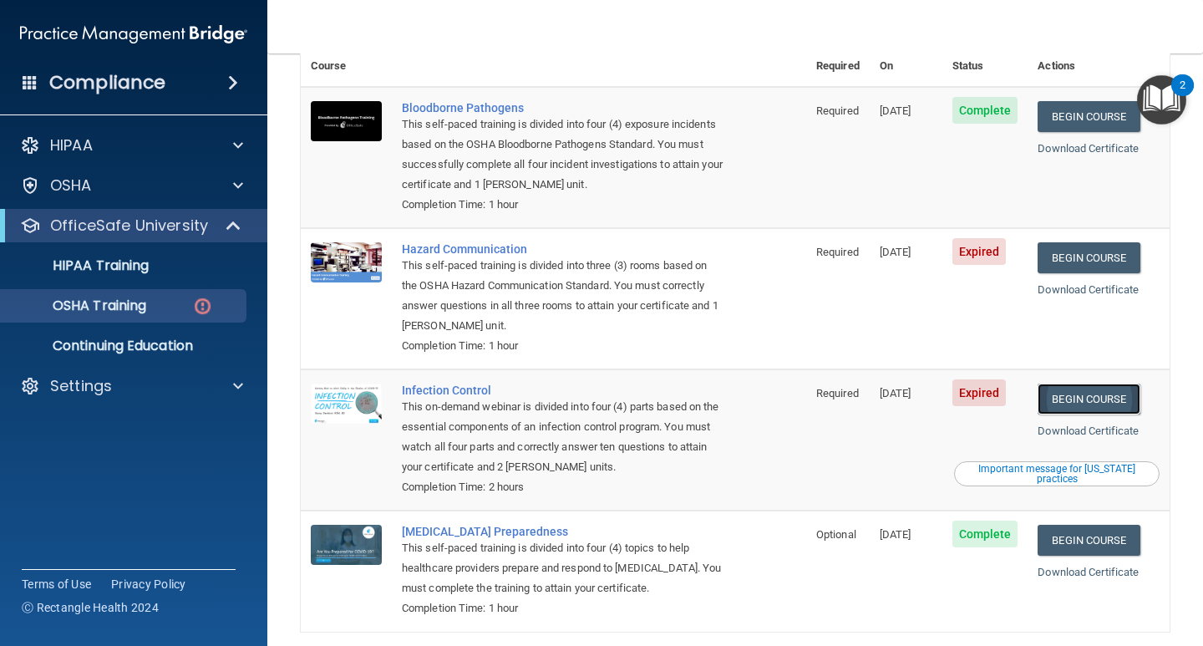
click at [1095, 384] on link "Begin Course" at bounding box center [1088, 398] width 102 height 31
click at [1112, 383] on link "Begin Course" at bounding box center [1088, 398] width 102 height 31
click at [1081, 383] on link "Begin Course" at bounding box center [1088, 398] width 102 height 31
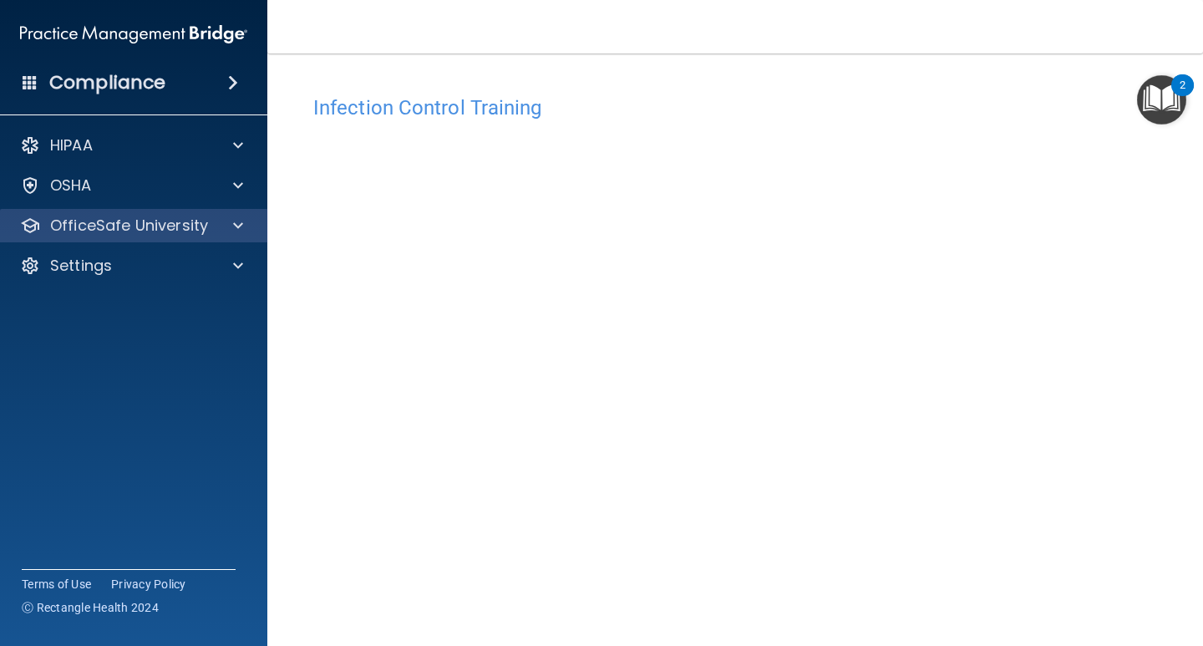
drag, startPoint x: 208, startPoint y: 238, endPoint x: 221, endPoint y: 237, distance: 13.4
click at [210, 238] on div "OfficeSafe University" at bounding box center [134, 225] width 268 height 33
click at [216, 223] on div at bounding box center [236, 225] width 42 height 20
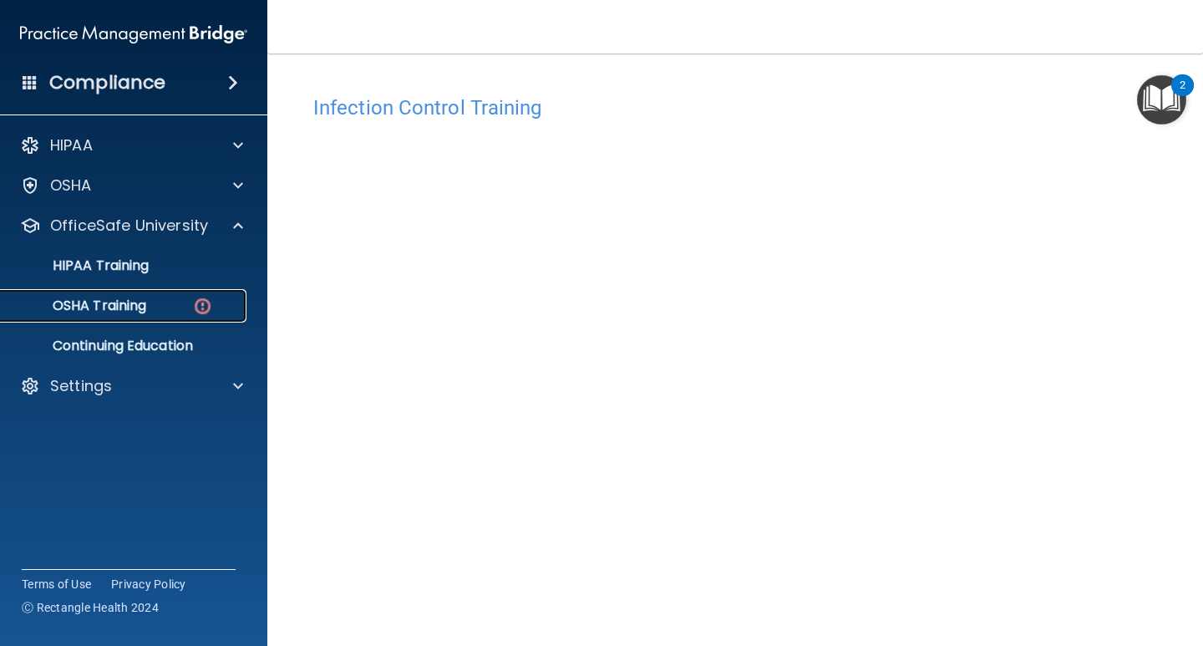
click at [213, 304] on div "OSHA Training" at bounding box center [125, 305] width 228 height 17
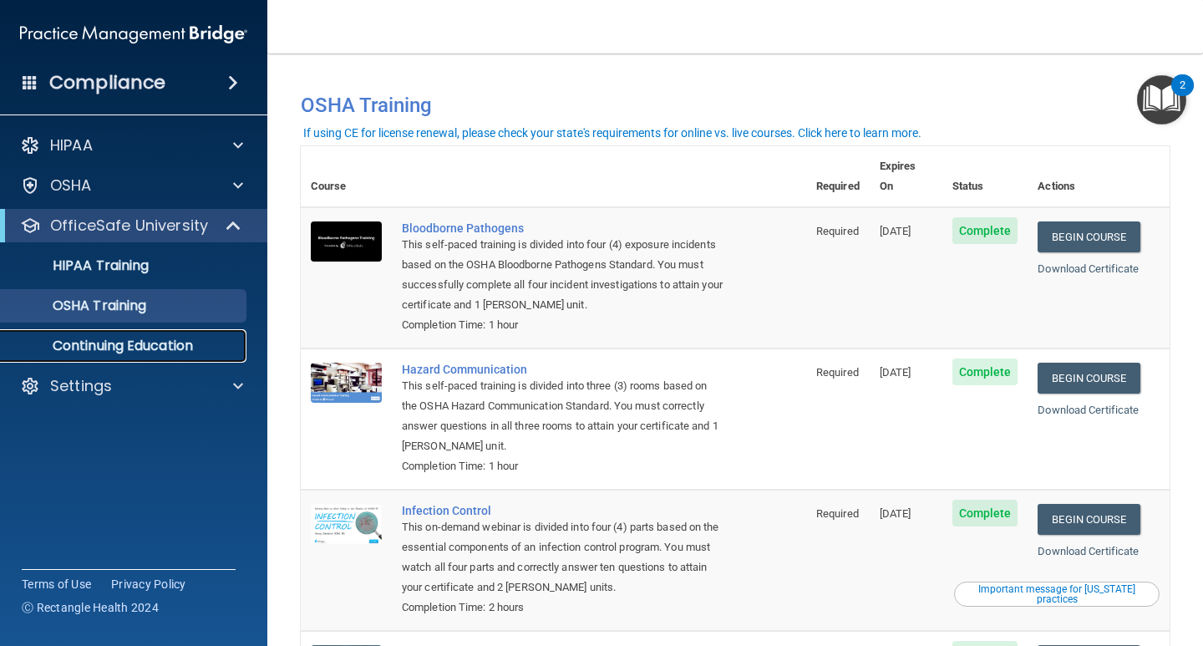
click at [190, 343] on p "Continuing Education" at bounding box center [125, 345] width 228 height 17
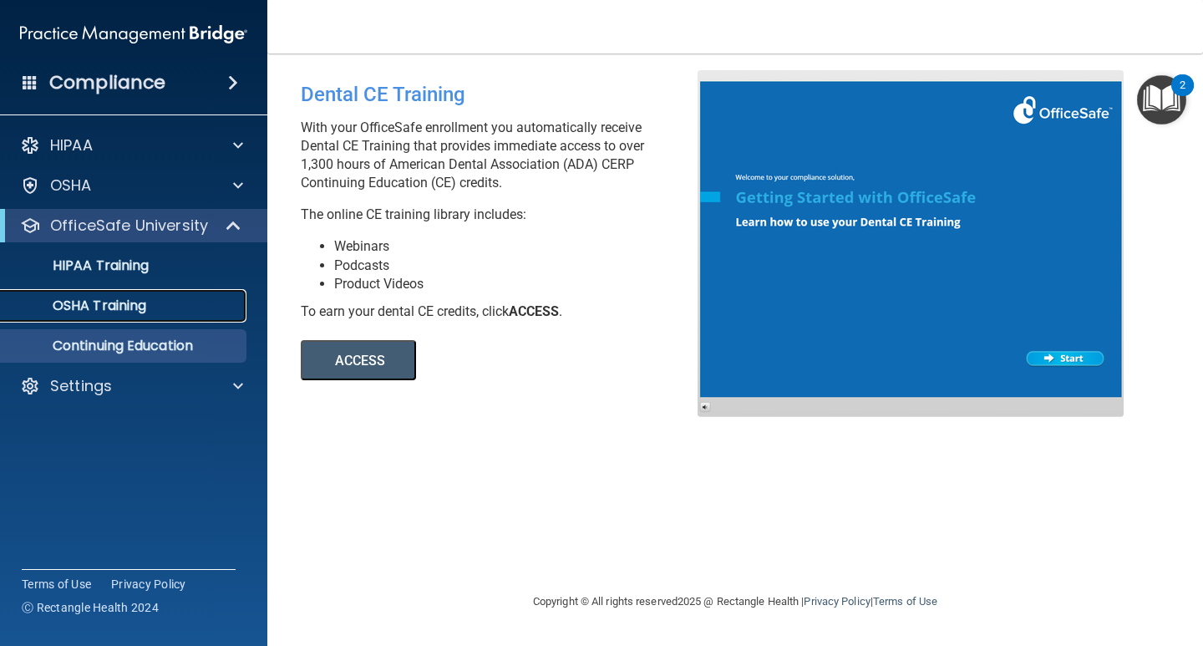
click at [159, 301] on div "OSHA Training" at bounding box center [125, 305] width 228 height 17
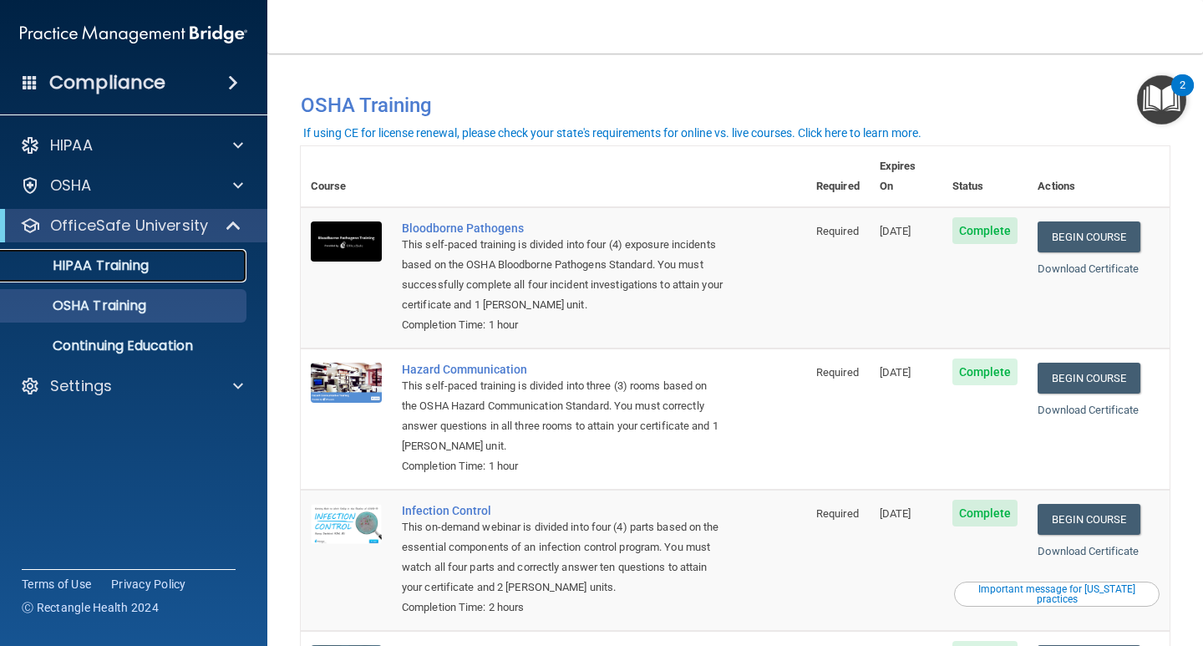
click at [127, 260] on p "HIPAA Training" at bounding box center [80, 265] width 138 height 17
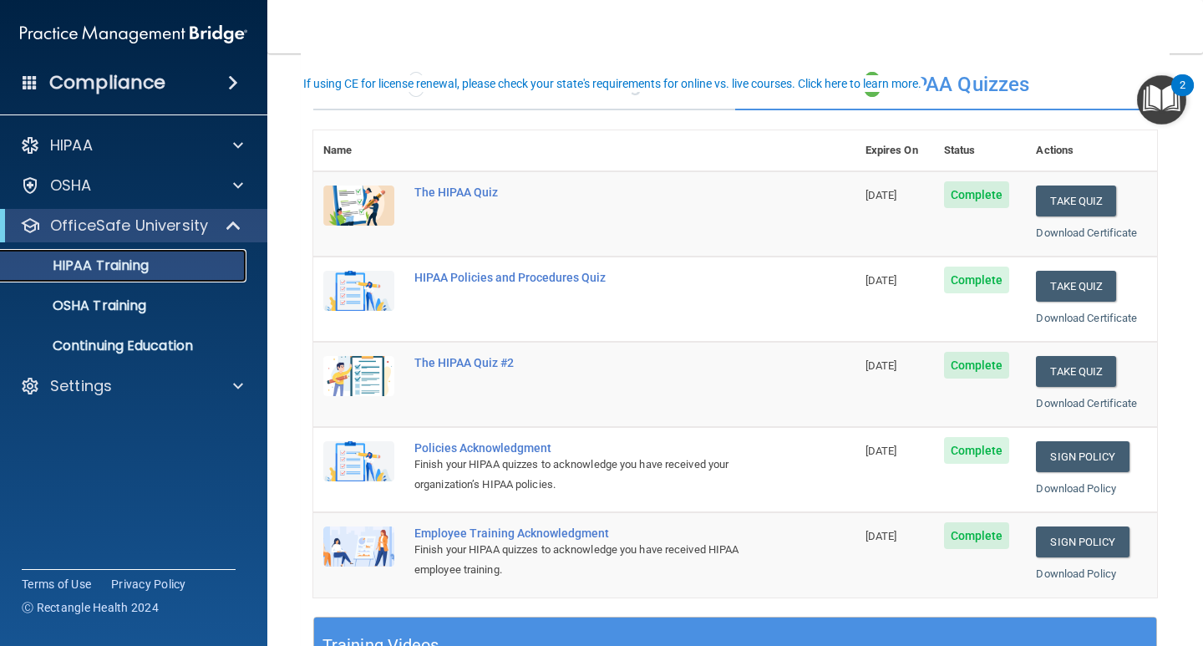
scroll to position [84, 0]
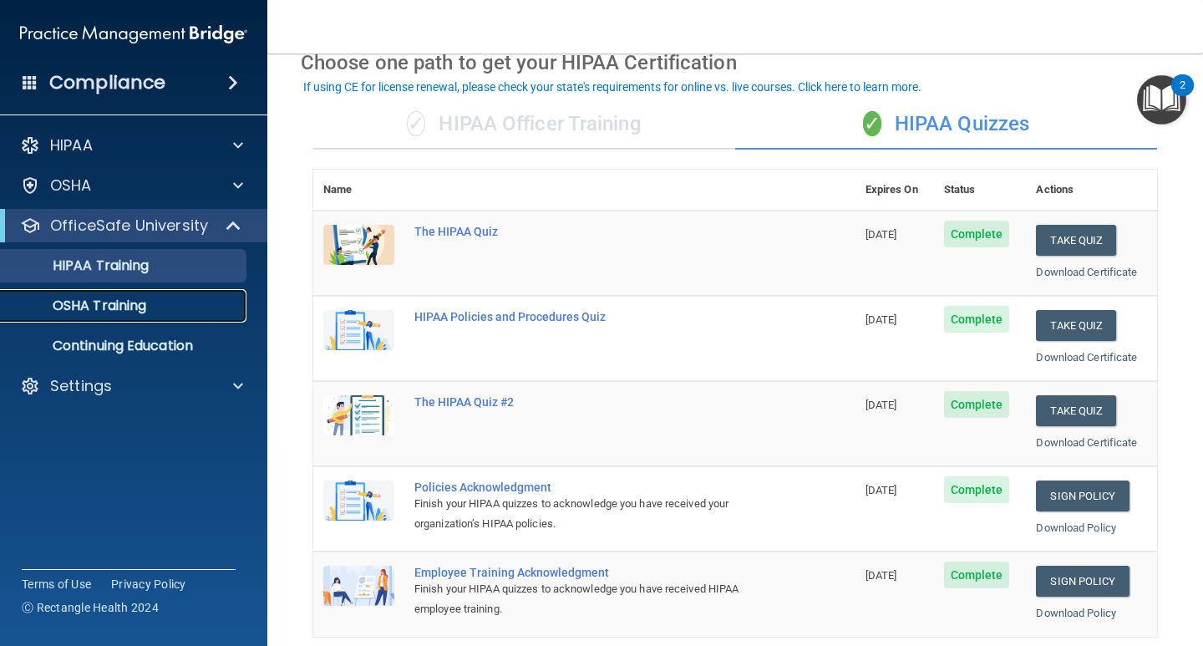
click at [134, 297] on p "OSHA Training" at bounding box center [78, 305] width 135 height 17
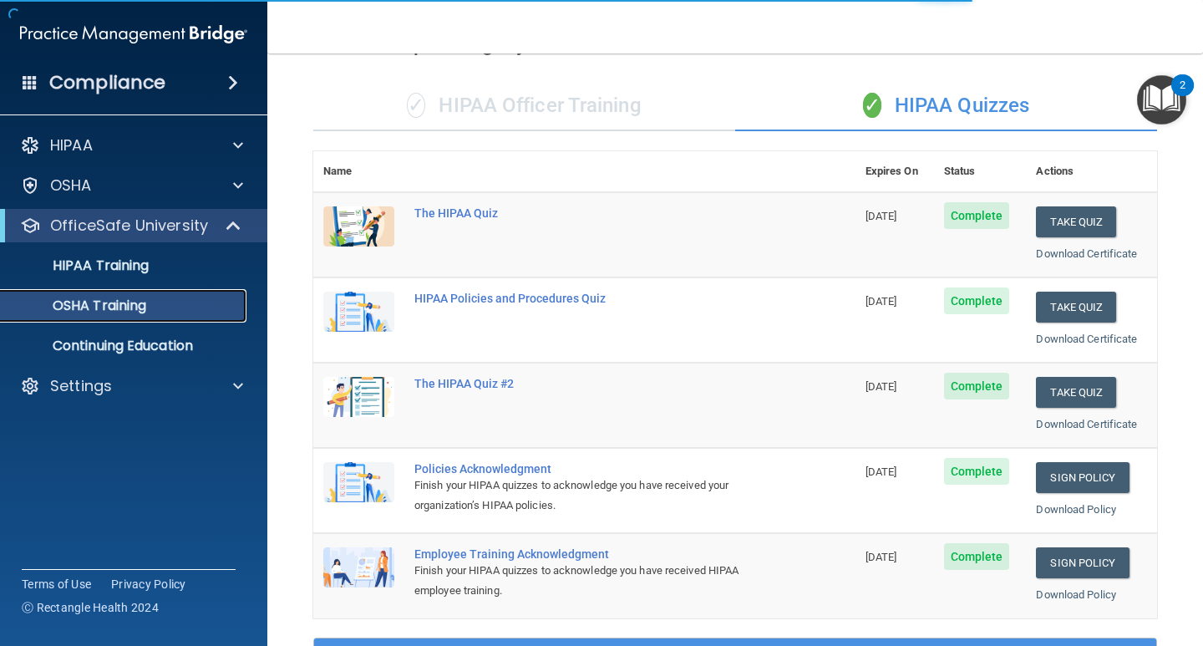
scroll to position [84, 0]
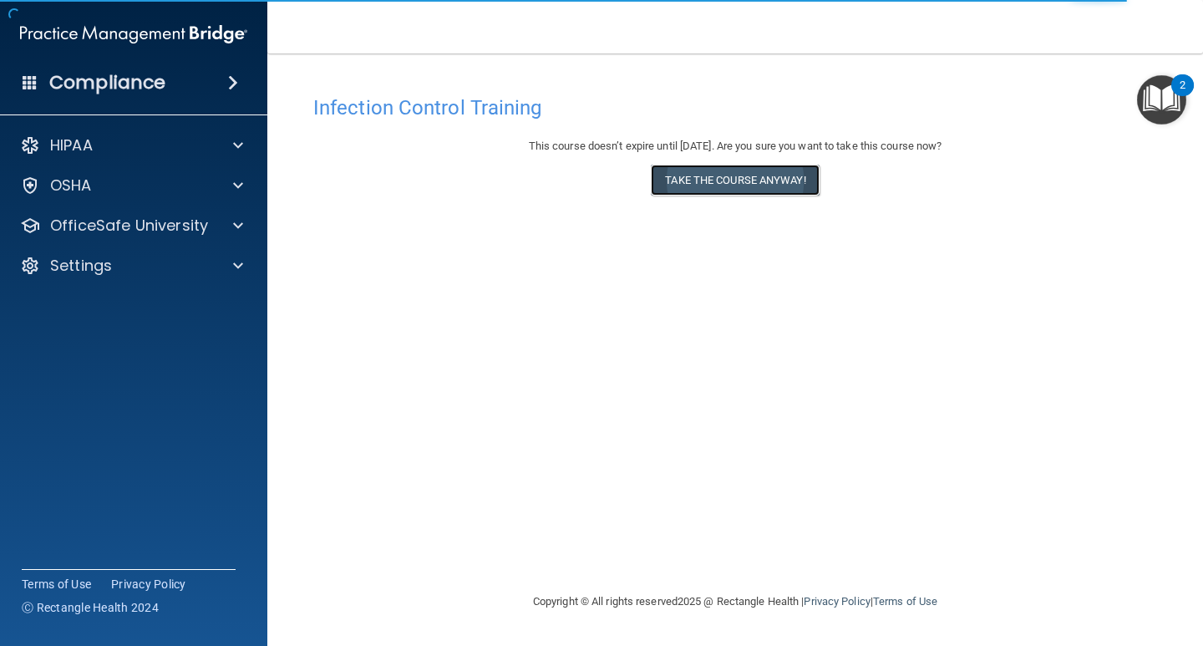
click at [767, 180] on button "Take the course anyway!" at bounding box center [735, 180] width 168 height 31
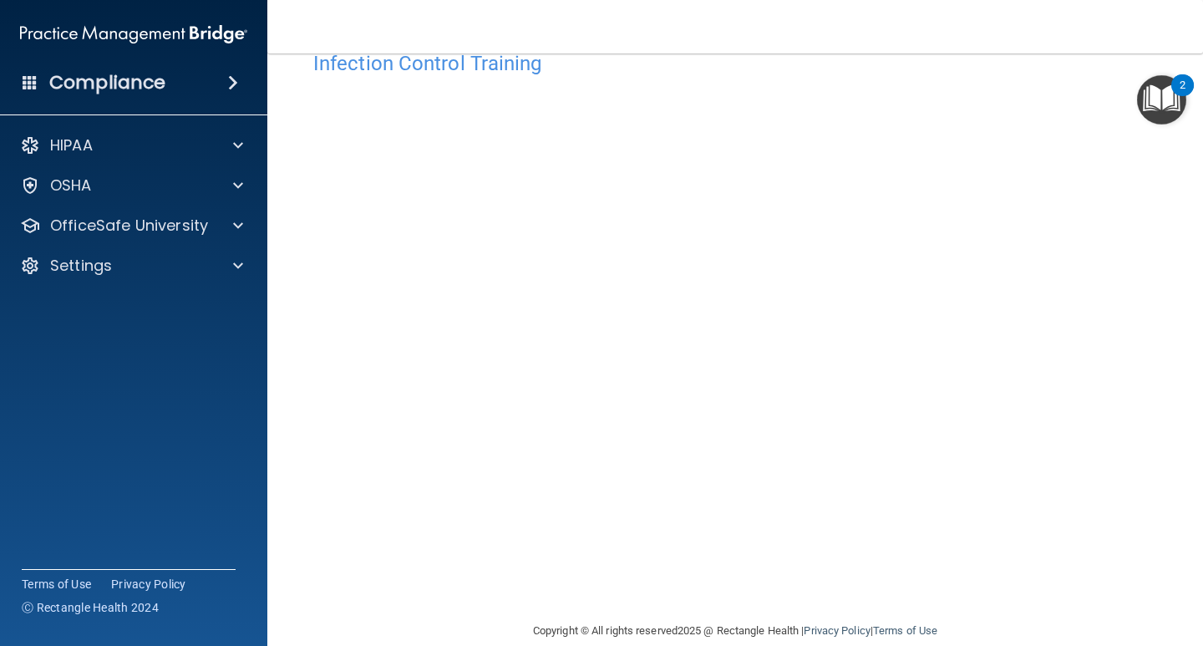
scroll to position [69, 0]
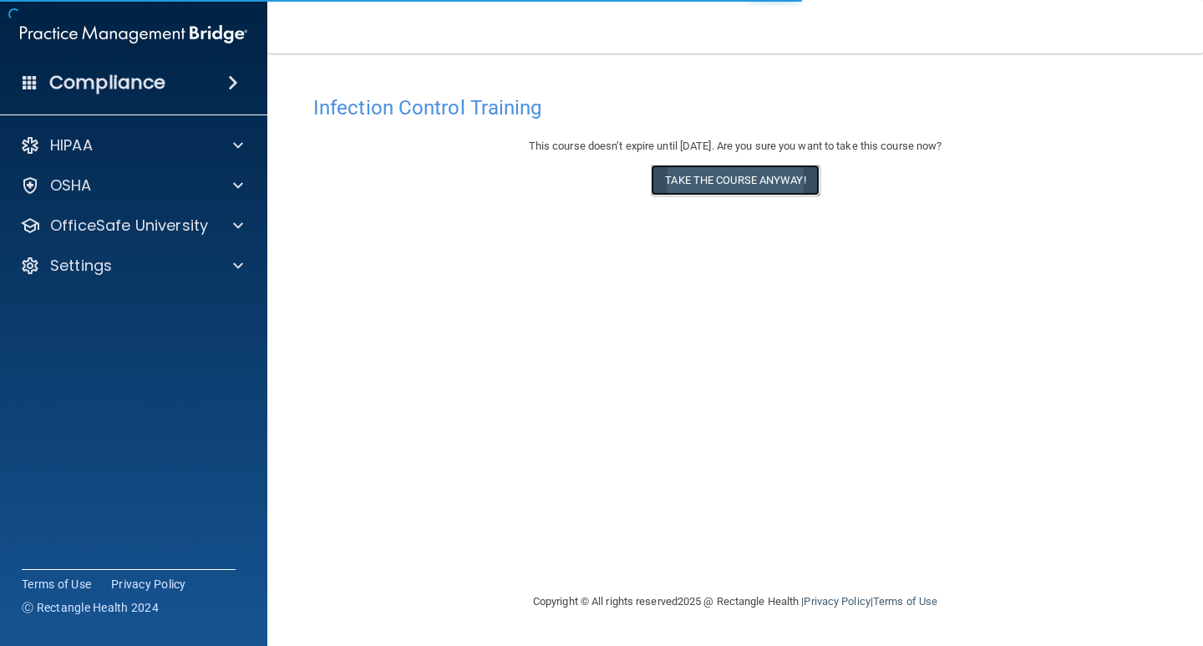
click at [752, 171] on button "Take the course anyway!" at bounding box center [735, 180] width 168 height 31
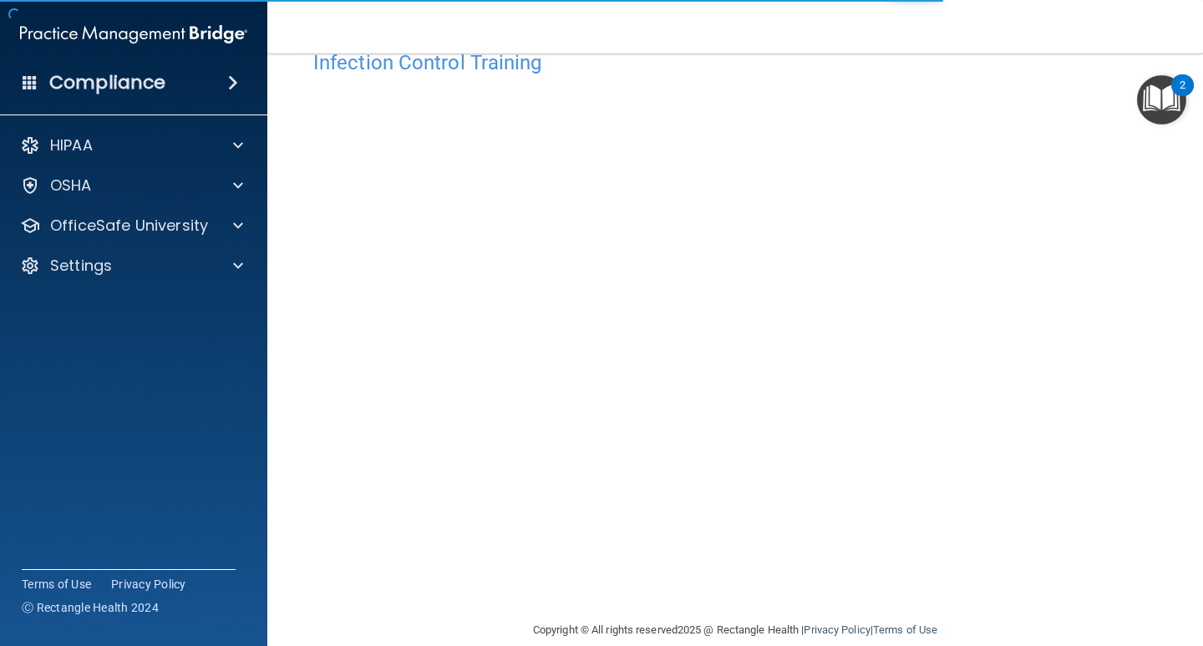
scroll to position [69, 0]
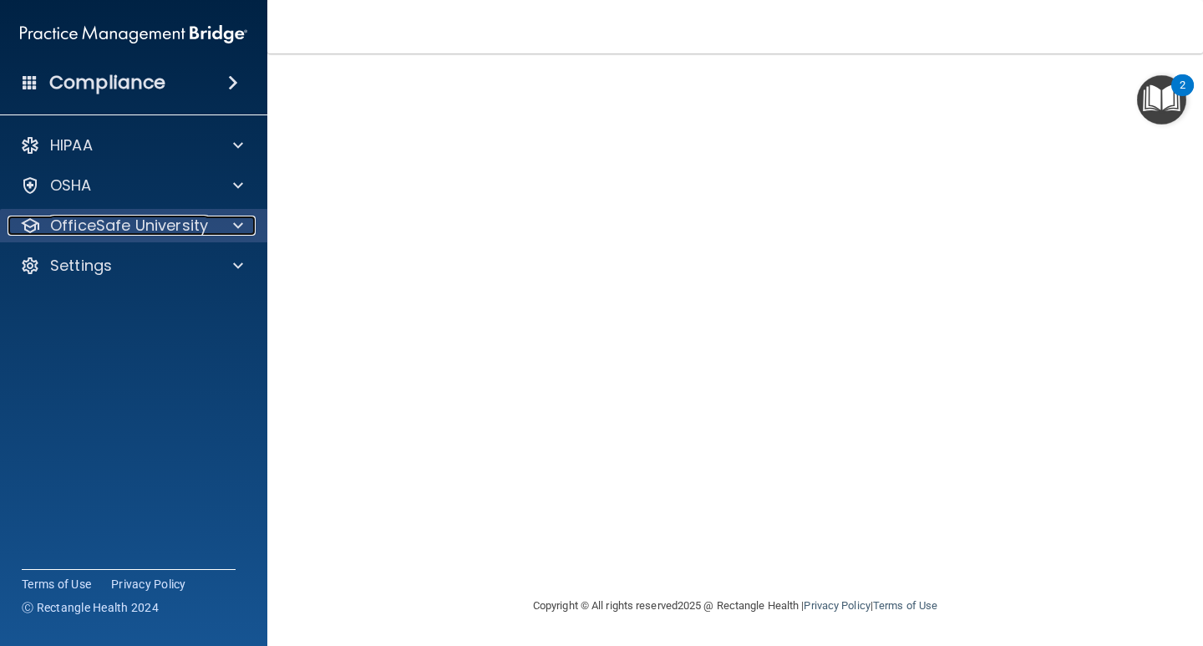
click at [187, 227] on p "OfficeSafe University" at bounding box center [129, 225] width 158 height 20
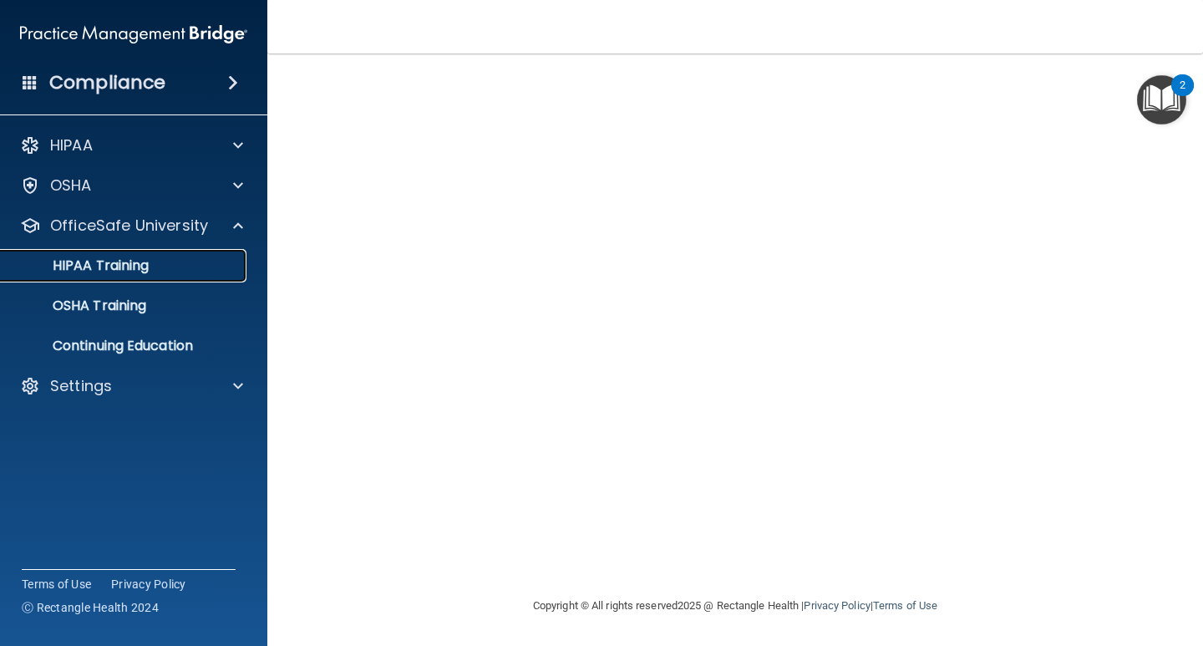
click at [167, 263] on div "HIPAA Training" at bounding box center [125, 265] width 228 height 17
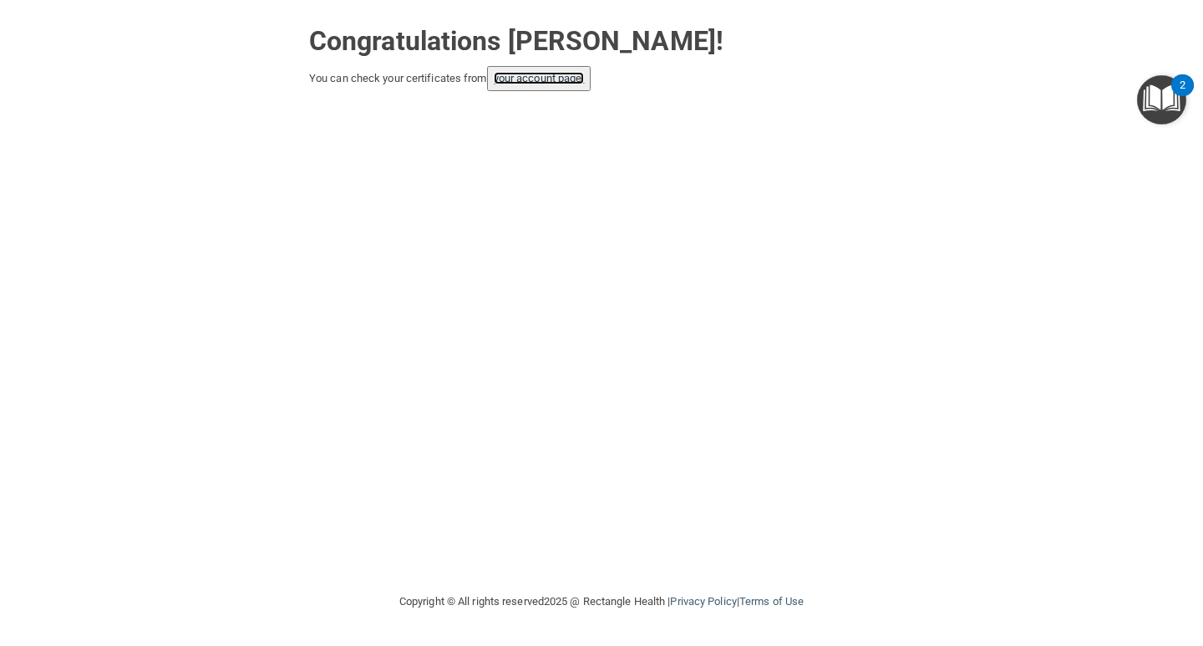
click at [572, 73] on link "your account page!" at bounding box center [539, 78] width 91 height 13
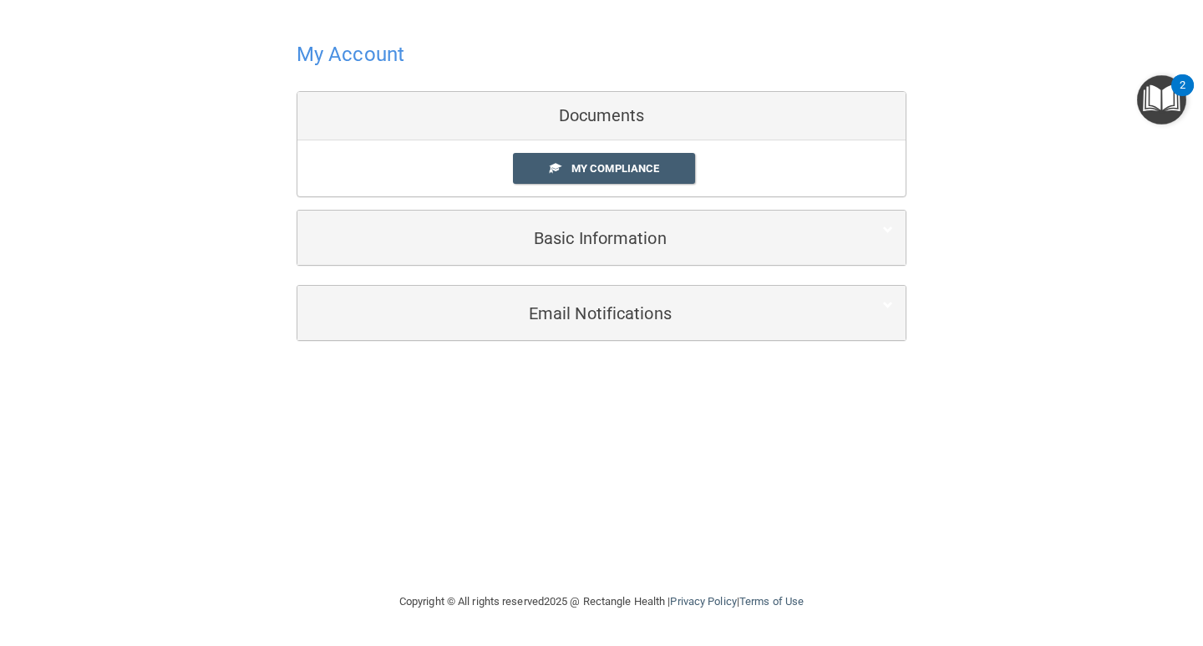
click at [661, 109] on div "Documents" at bounding box center [601, 116] width 608 height 48
click at [642, 118] on div "Documents" at bounding box center [601, 116] width 608 height 48
click at [636, 168] on span "My Compliance" at bounding box center [615, 168] width 88 height 13
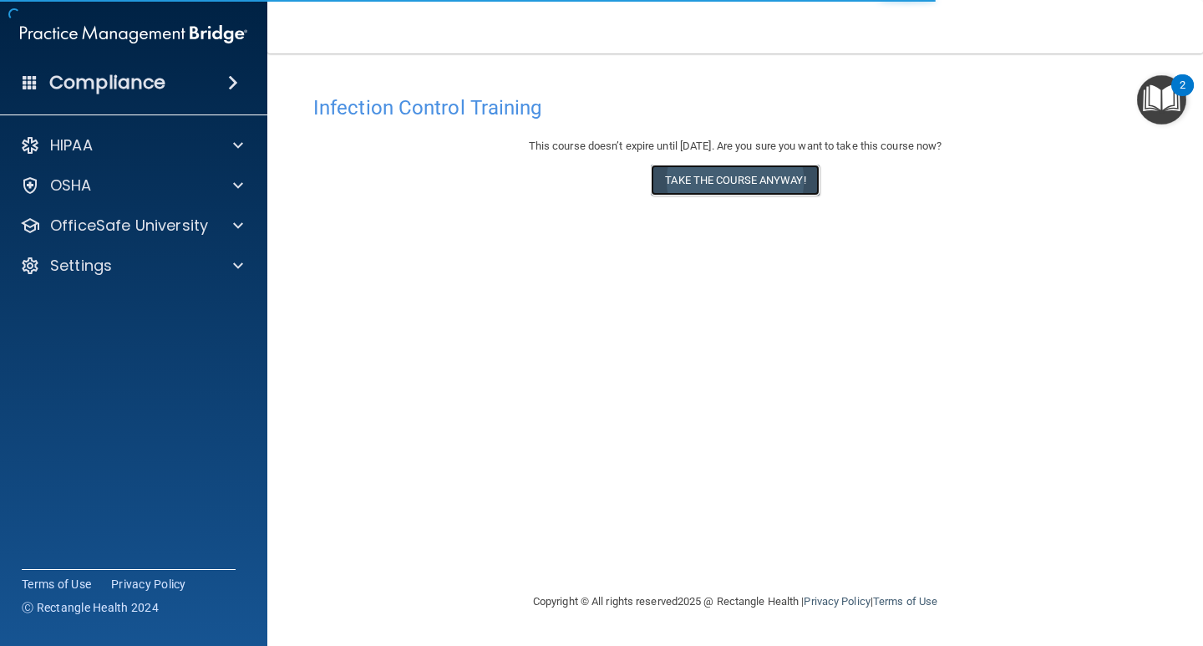
click at [762, 175] on button "Take the course anyway!" at bounding box center [735, 180] width 168 height 31
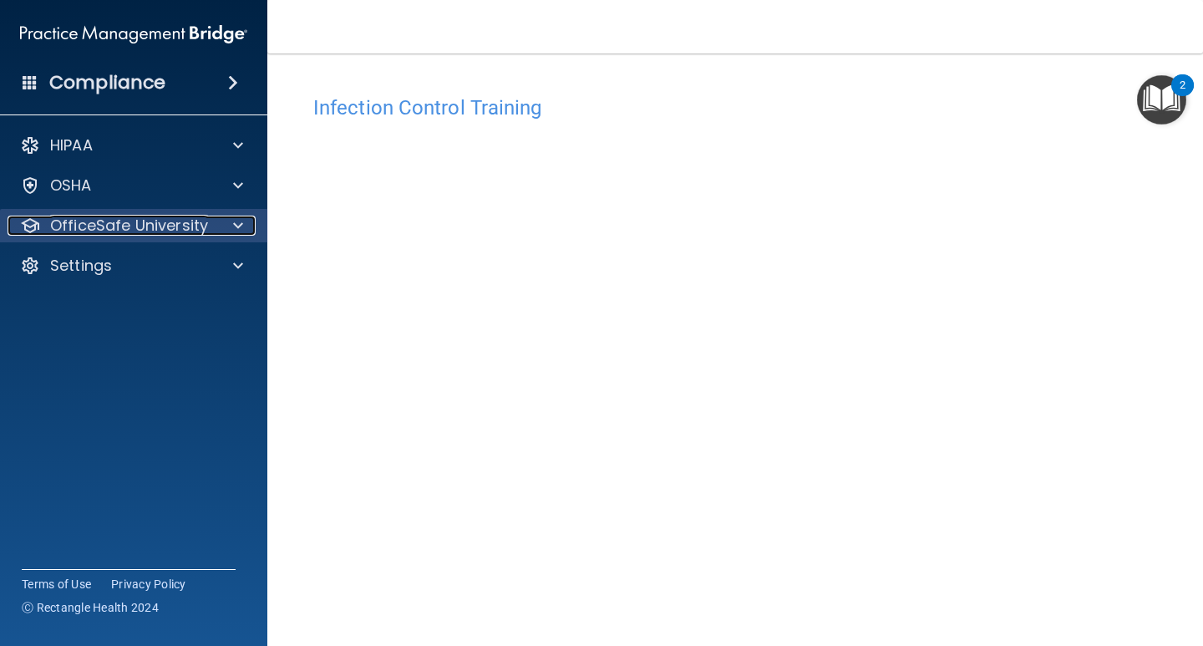
click at [167, 219] on p "OfficeSafe University" at bounding box center [129, 225] width 158 height 20
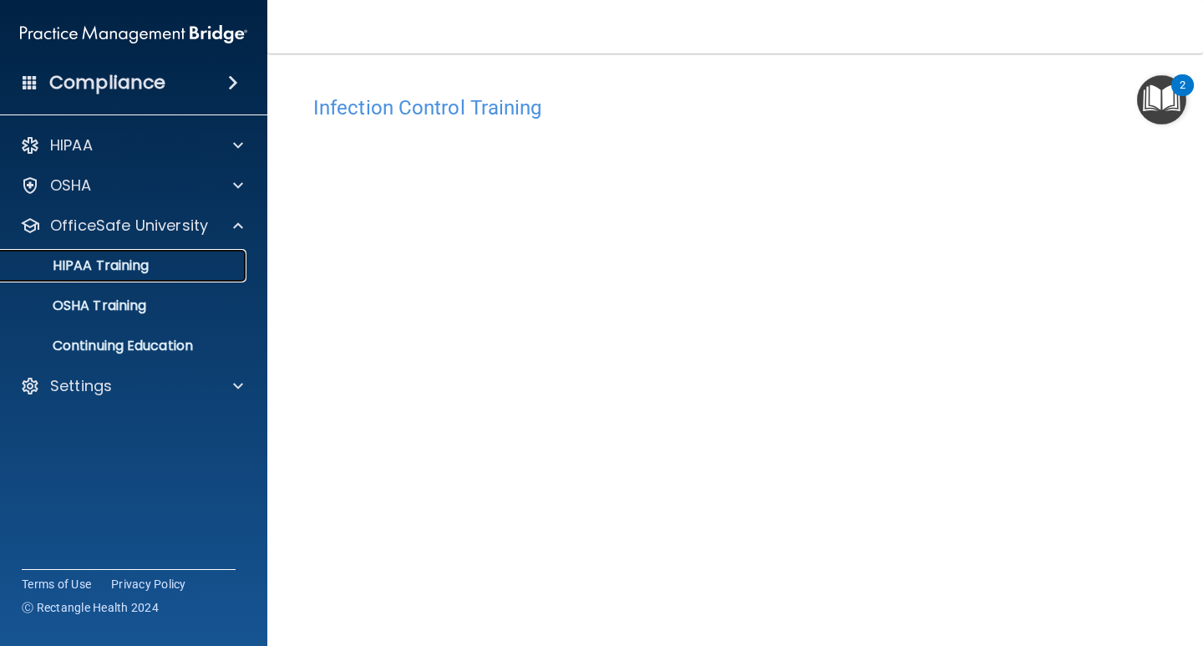
click at [156, 261] on div "HIPAA Training" at bounding box center [125, 265] width 228 height 17
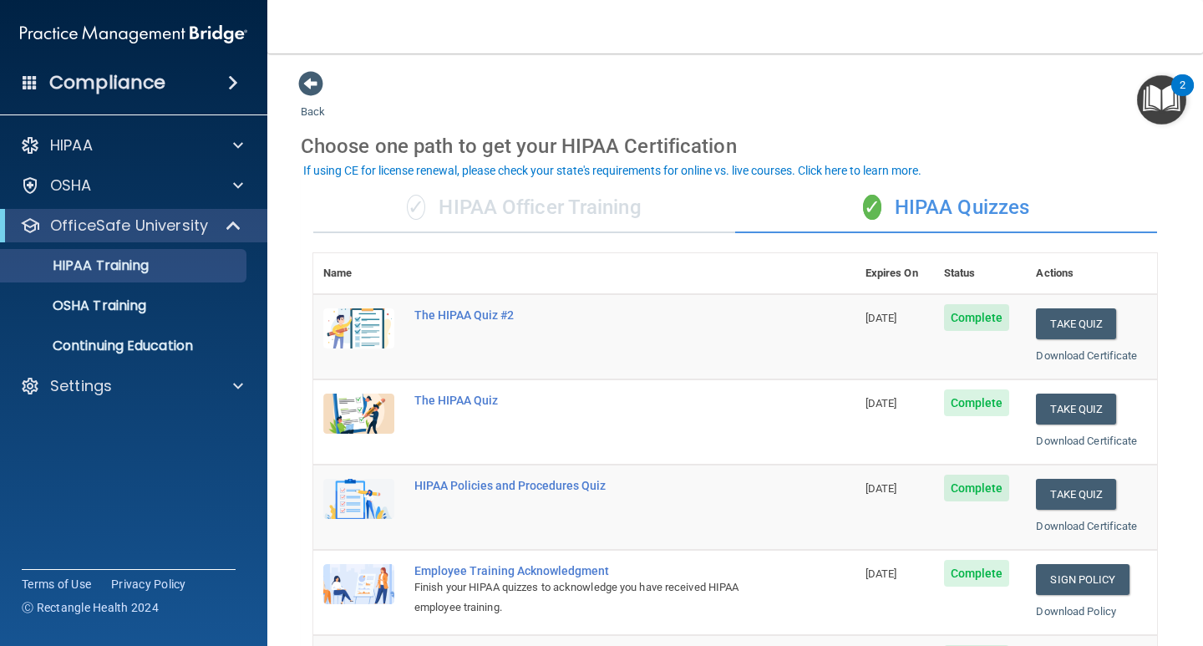
click at [537, 203] on div "✓ HIPAA Officer Training" at bounding box center [524, 208] width 422 height 50
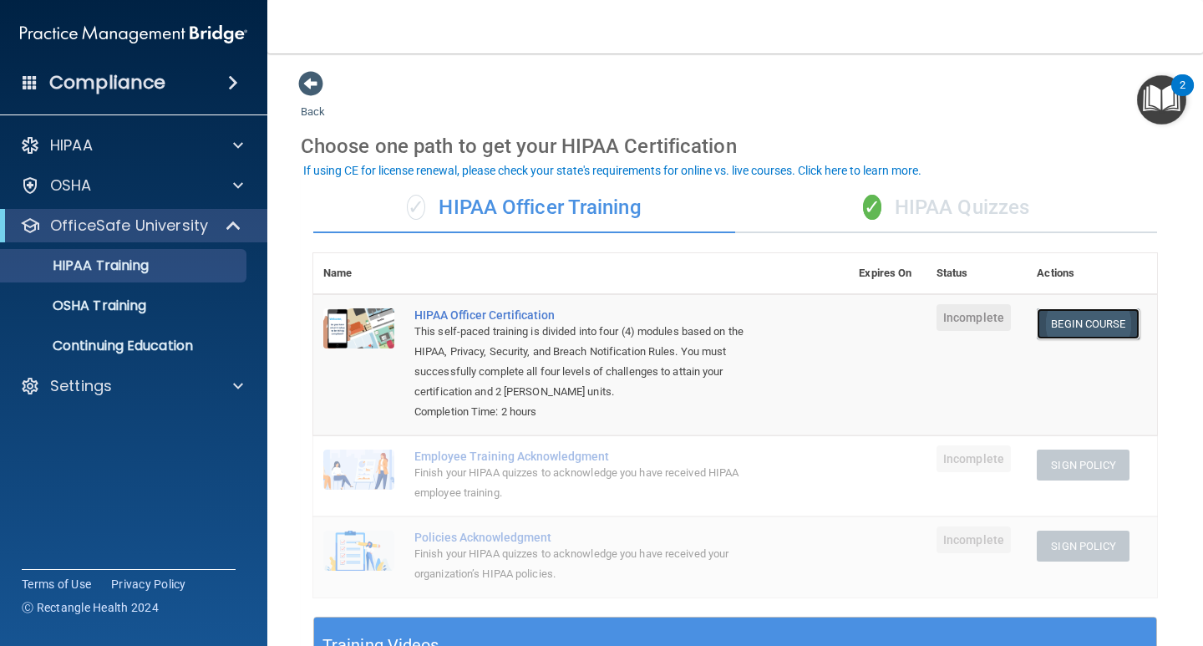
click at [1070, 315] on link "Begin Course" at bounding box center [1087, 323] width 102 height 31
click at [1083, 325] on link "Begin Course" at bounding box center [1087, 323] width 102 height 31
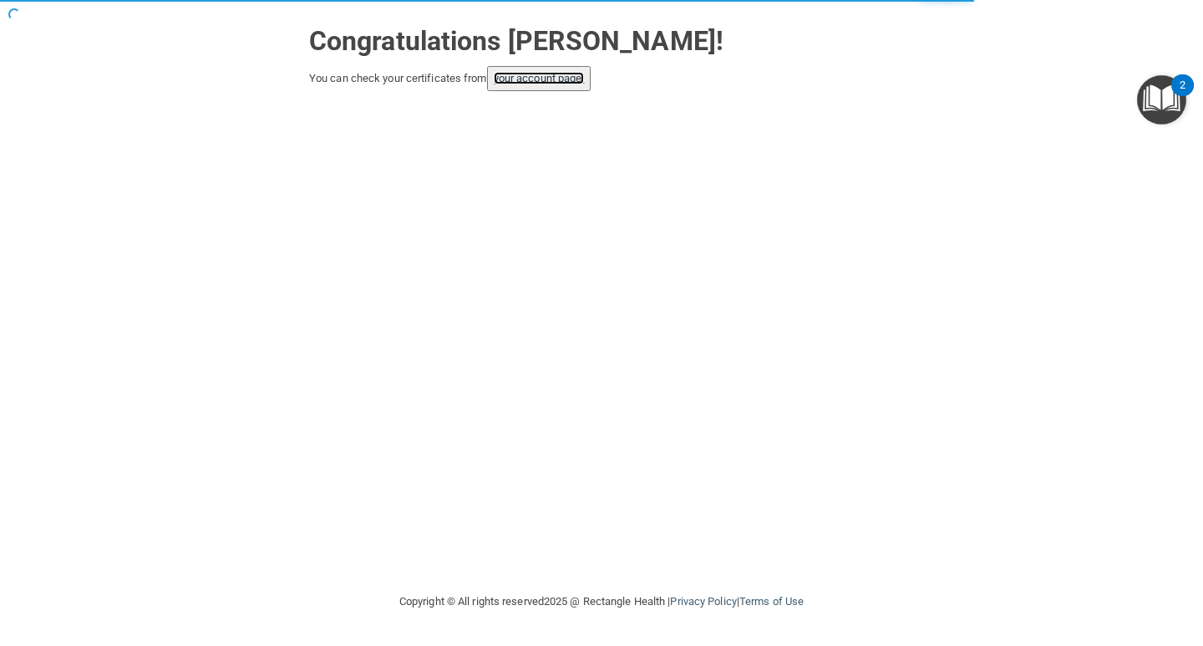
click at [566, 77] on link "your account page!" at bounding box center [539, 78] width 91 height 13
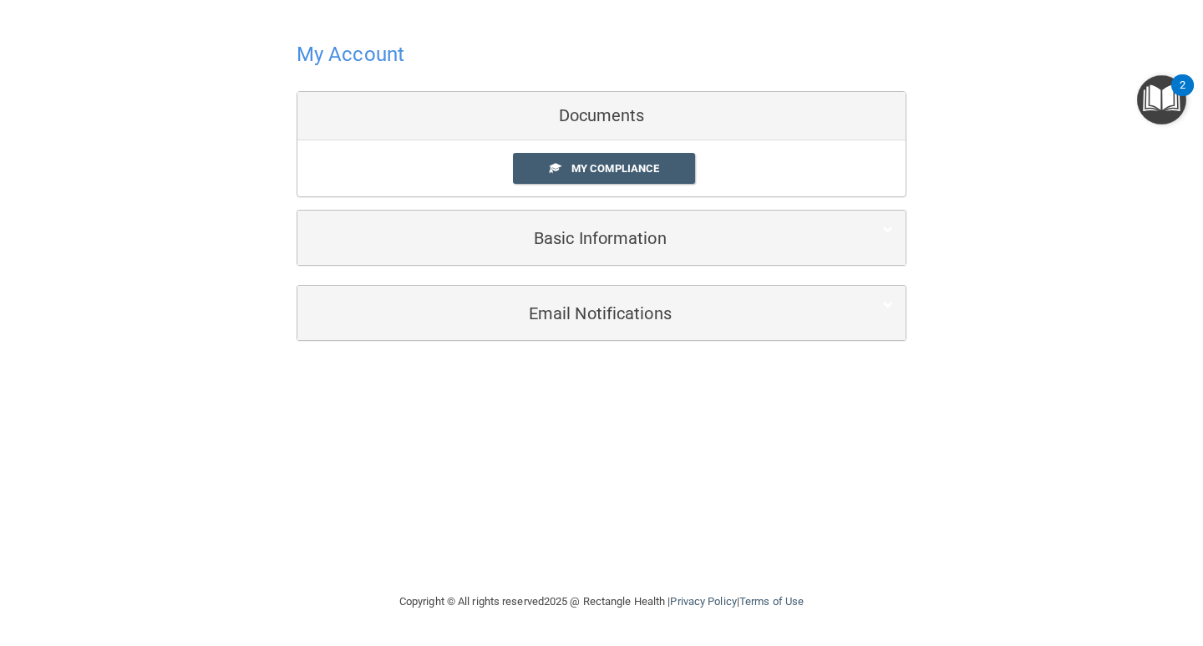
click at [664, 113] on div "Documents" at bounding box center [601, 116] width 608 height 48
click at [624, 165] on span "My Compliance" at bounding box center [615, 168] width 88 height 13
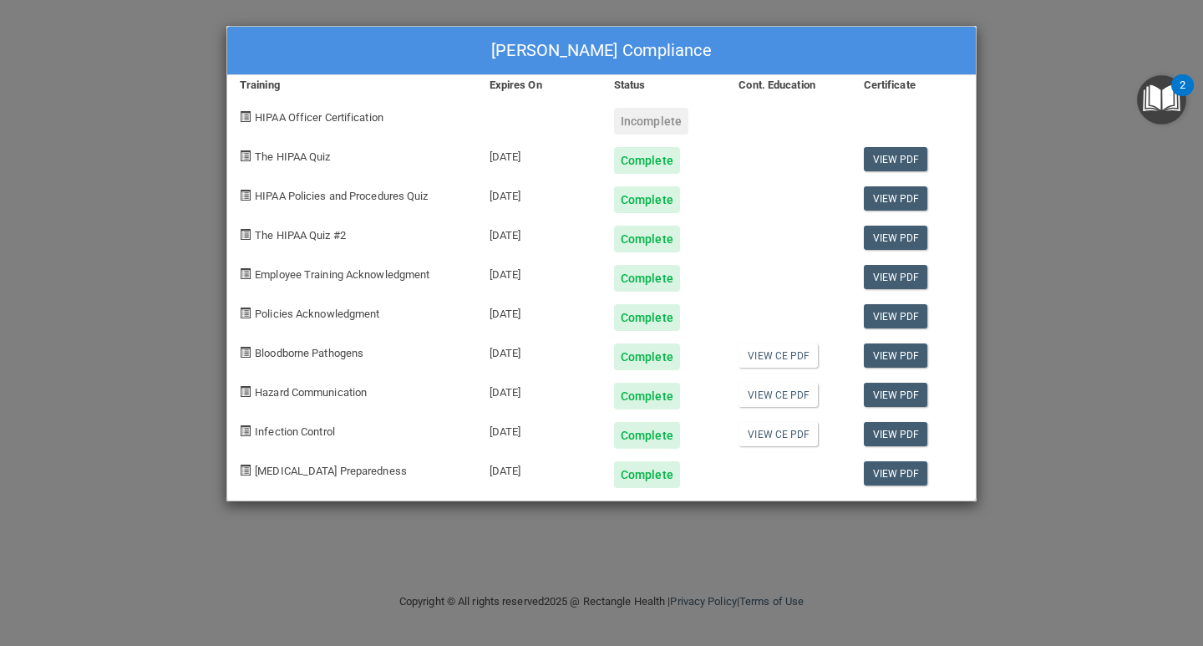
click at [669, 121] on div "Incomplete" at bounding box center [651, 121] width 74 height 27
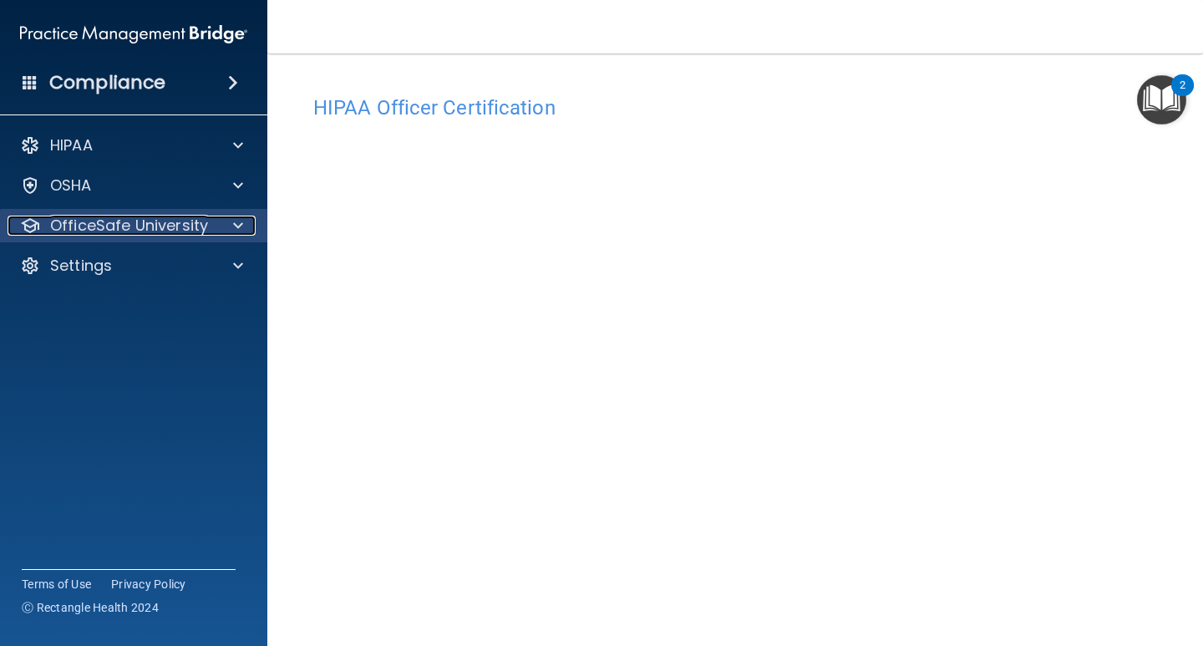
click at [173, 224] on p "OfficeSafe University" at bounding box center [129, 225] width 158 height 20
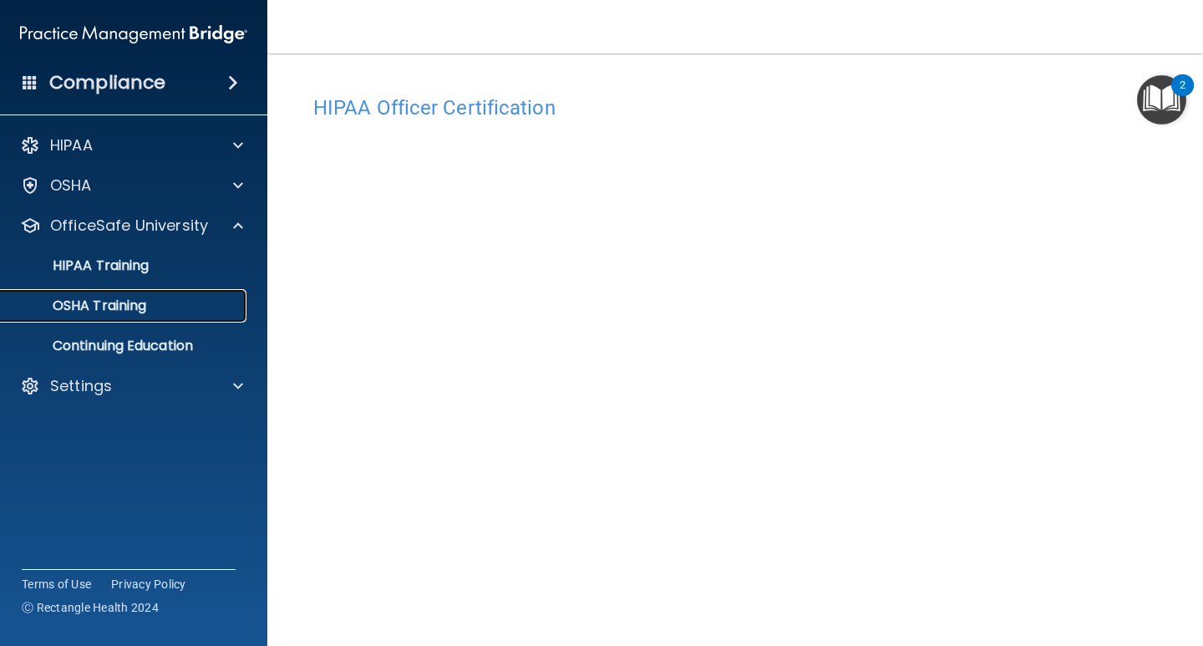
click at [138, 300] on p "OSHA Training" at bounding box center [78, 305] width 135 height 17
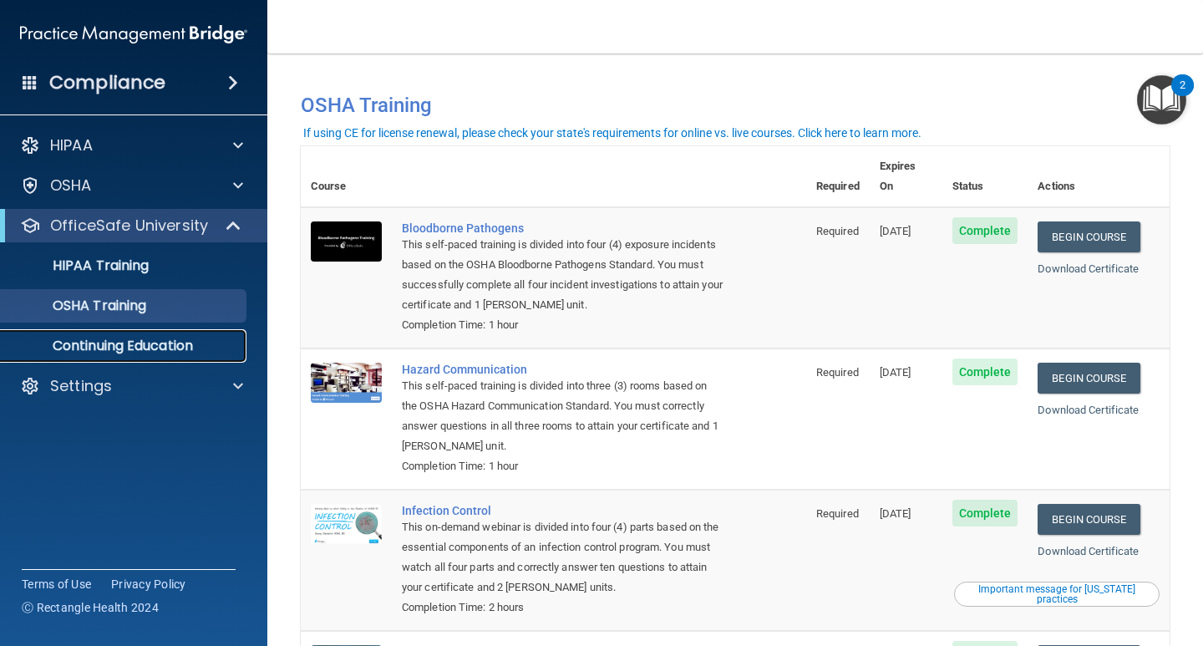
click at [119, 343] on p "Continuing Education" at bounding box center [125, 345] width 228 height 17
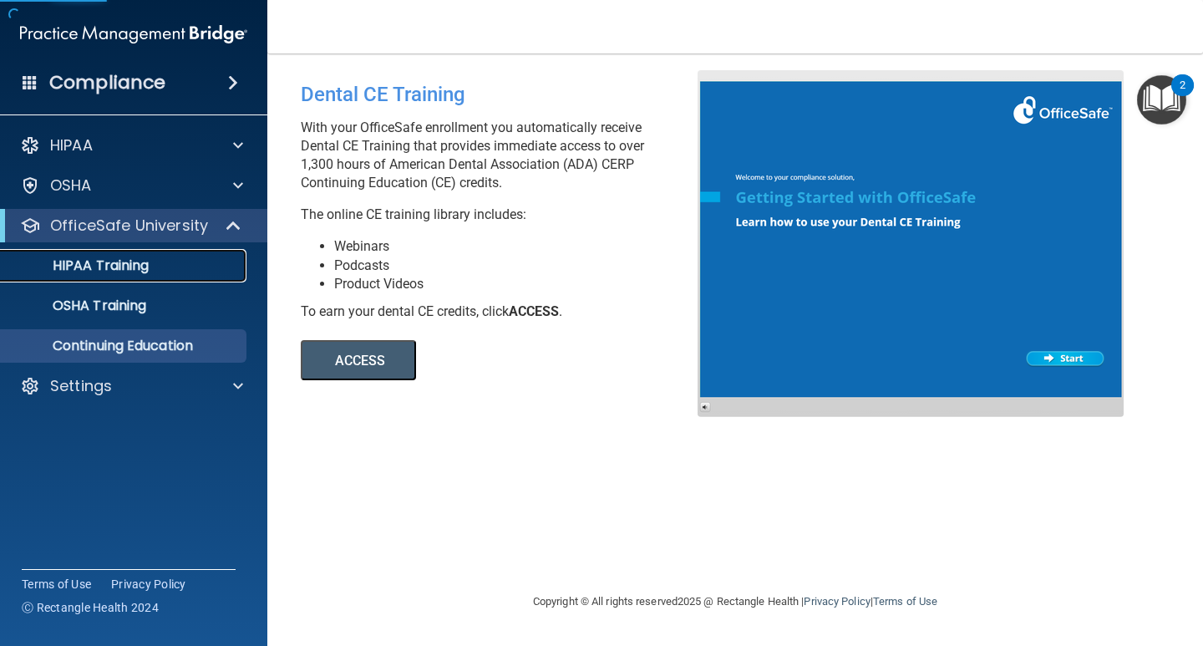
click at [150, 261] on div "HIPAA Training" at bounding box center [125, 265] width 228 height 17
